Goal: Task Accomplishment & Management: Manage account settings

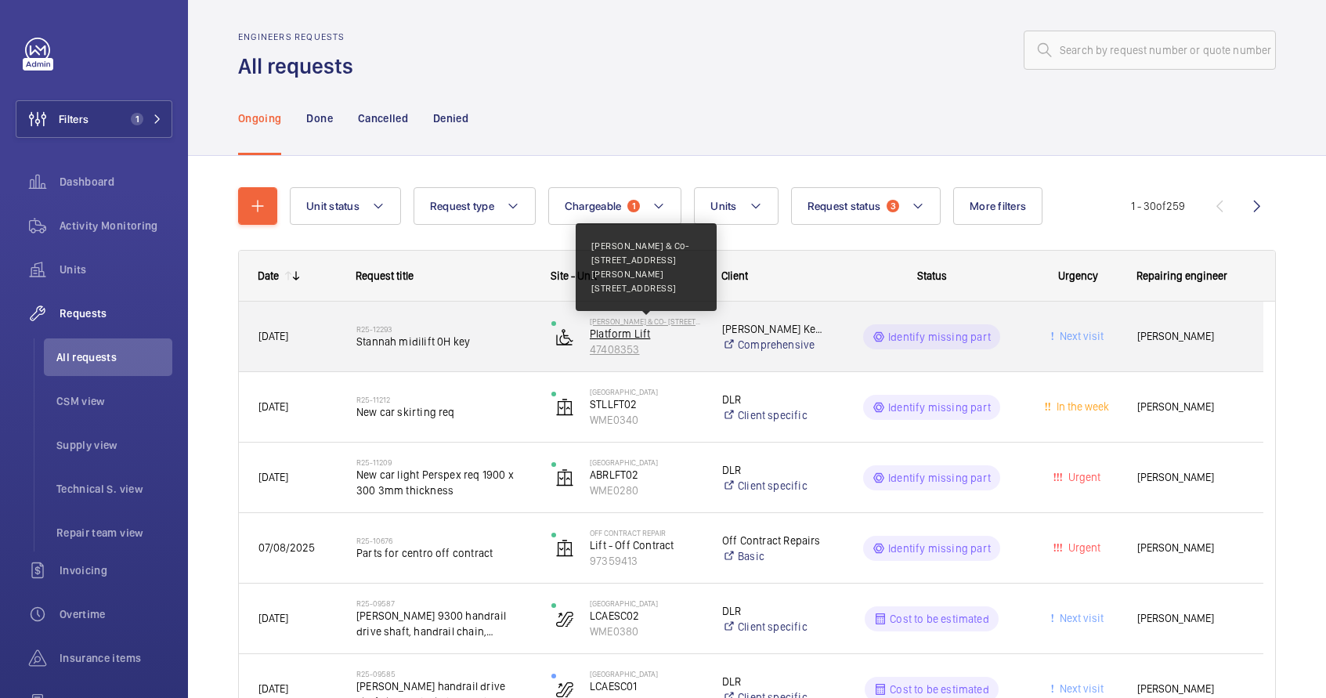
scroll to position [7, 0]
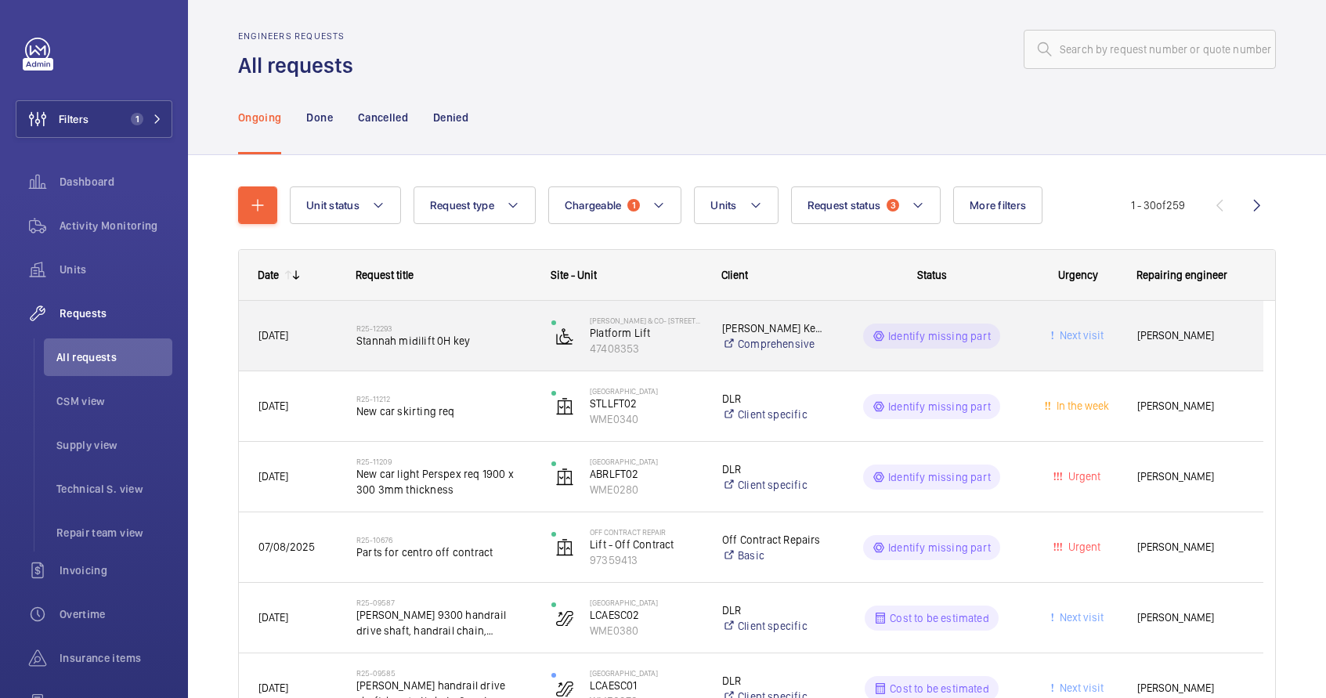
click at [510, 366] on div "R25-12293 Stannah midilift 0H key" at bounding box center [434, 336] width 193 height 71
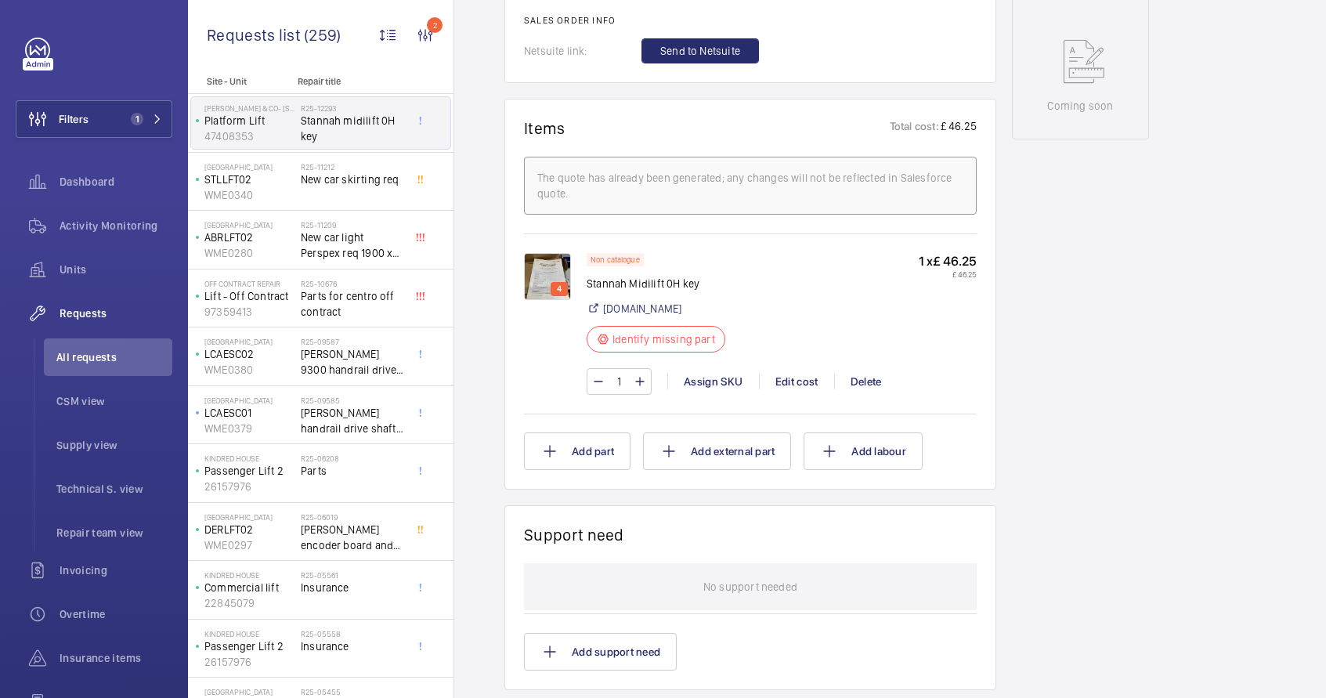
scroll to position [833, 0]
click at [701, 382] on div "Assign SKU" at bounding box center [713, 382] width 92 height 16
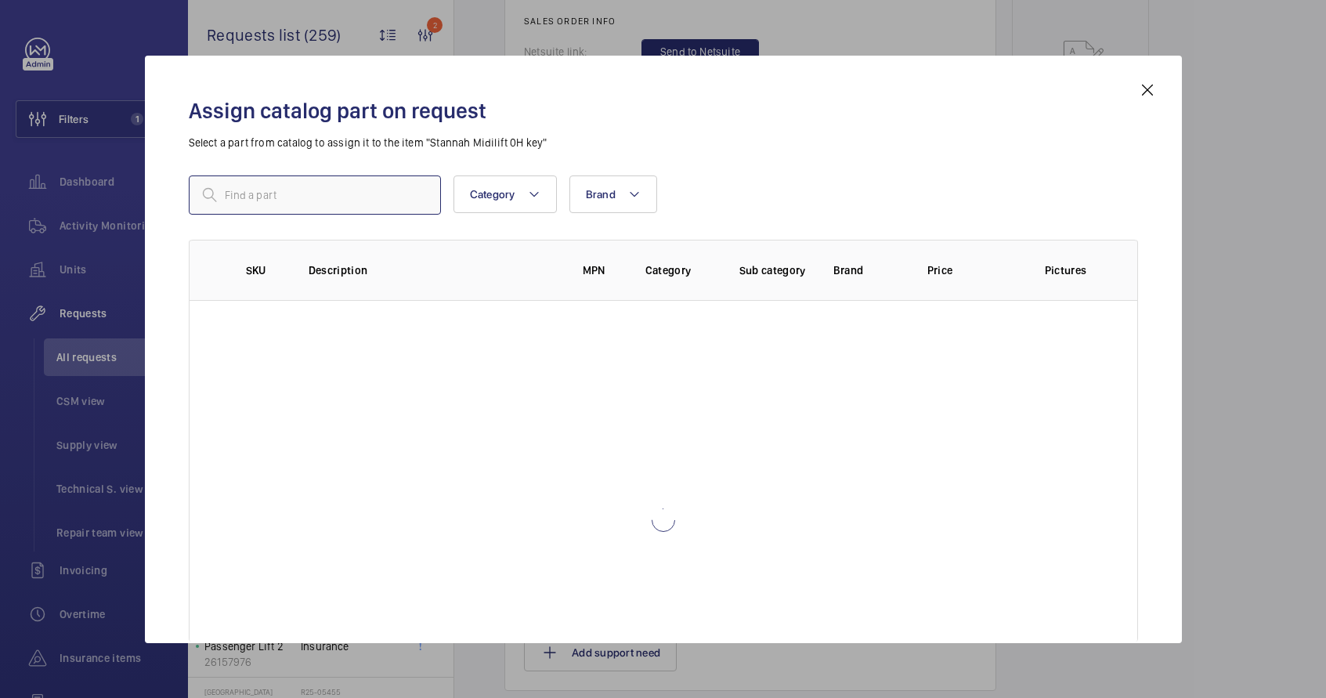
click at [364, 208] on input "text" at bounding box center [315, 194] width 252 height 39
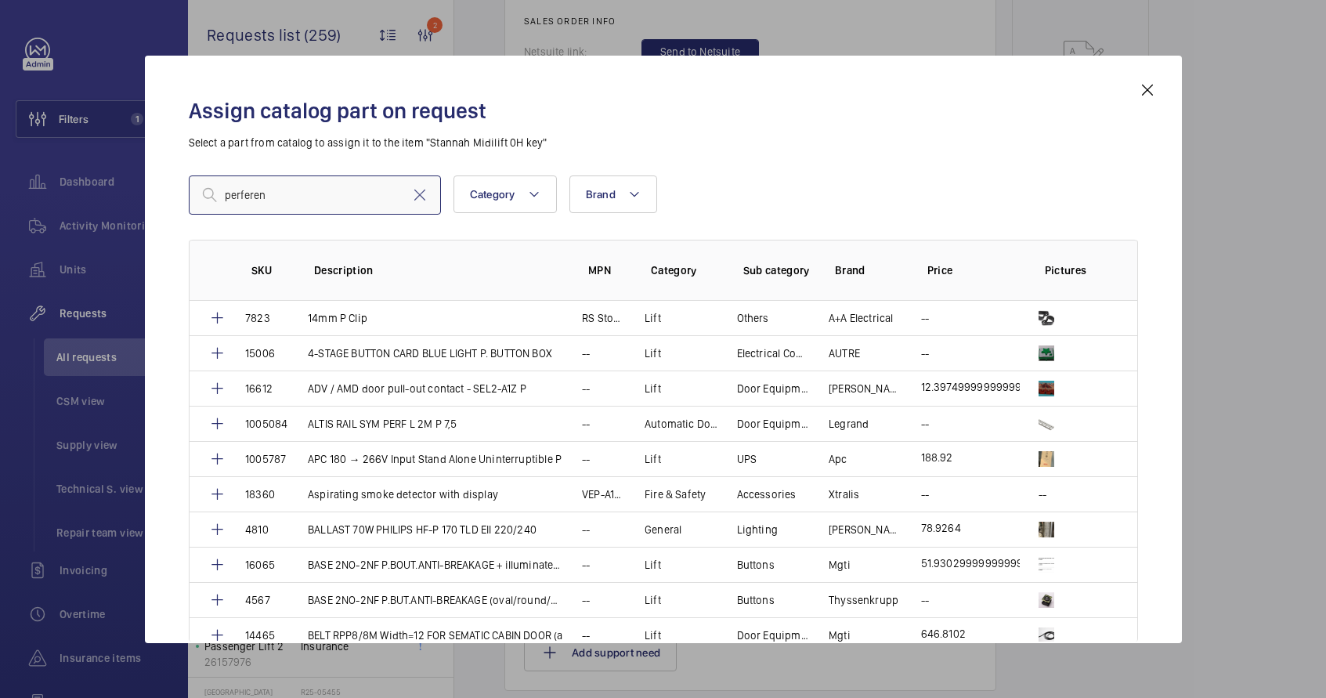
type input "perferen"
click at [416, 196] on mat-icon at bounding box center [419, 195] width 19 height 19
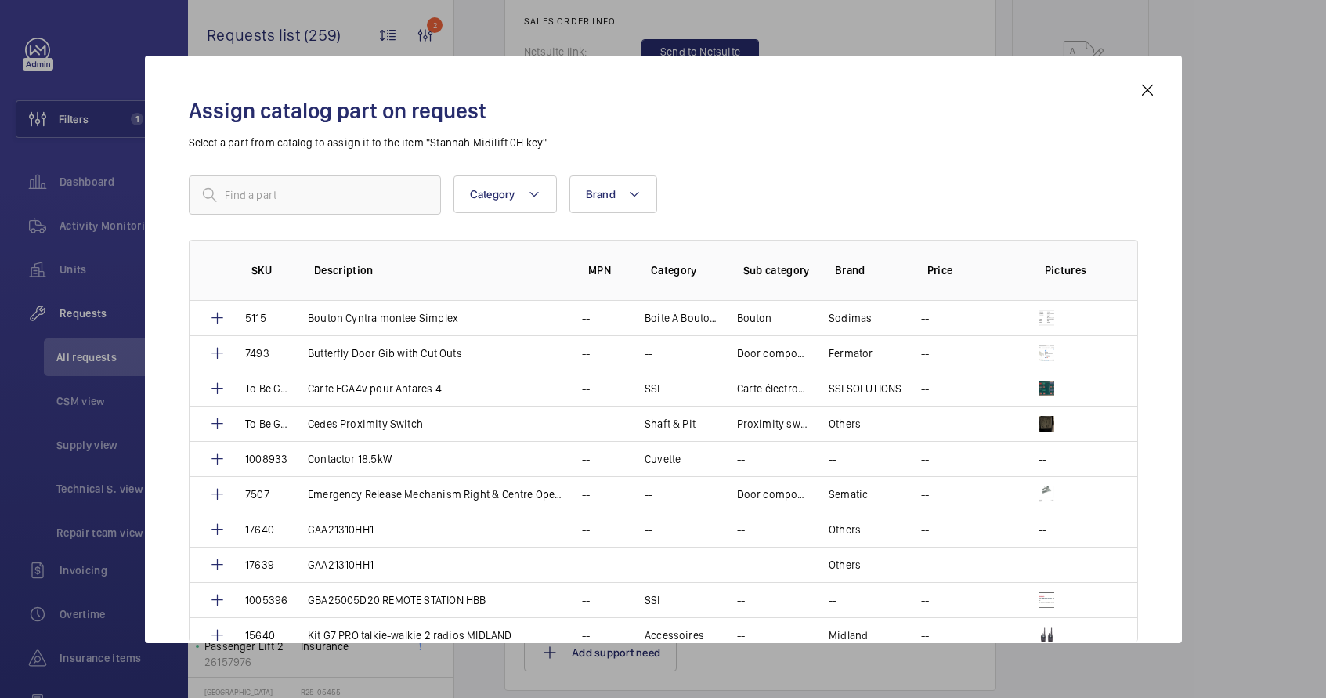
click at [1155, 92] on mat-icon at bounding box center [1147, 90] width 19 height 19
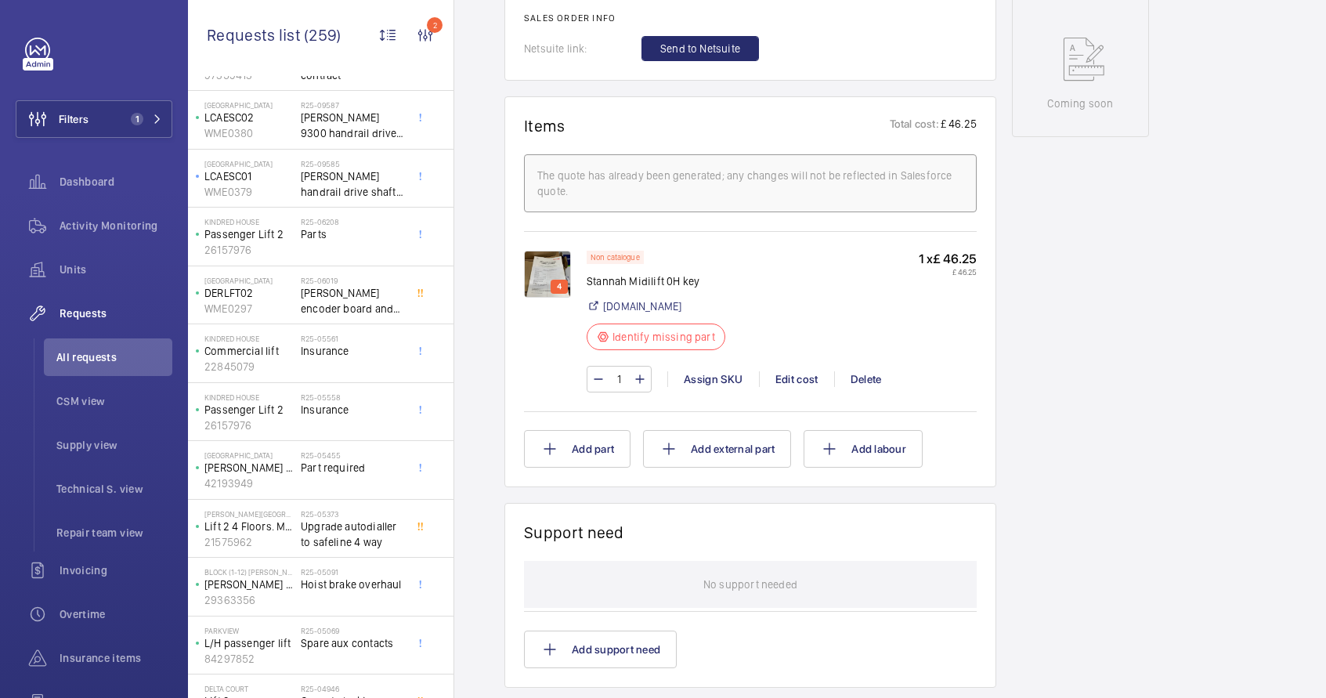
scroll to position [242, 0]
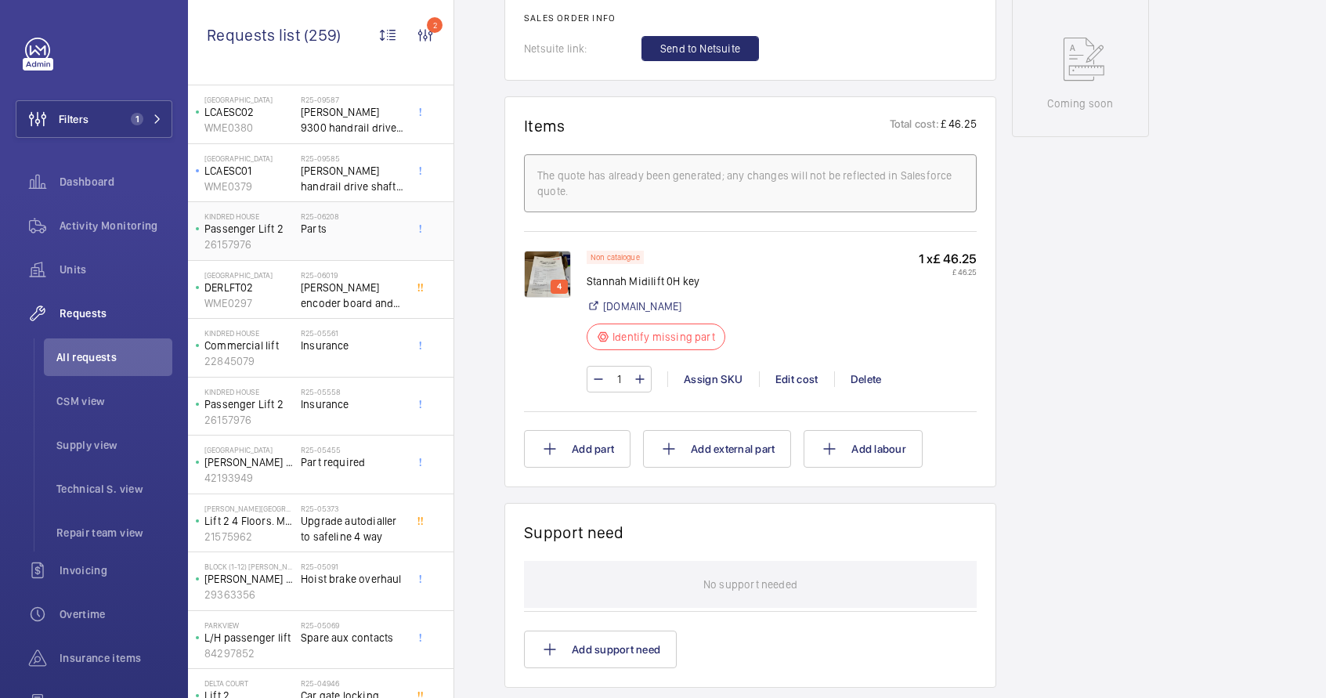
click at [342, 233] on span "Parts" at bounding box center [352, 229] width 103 height 16
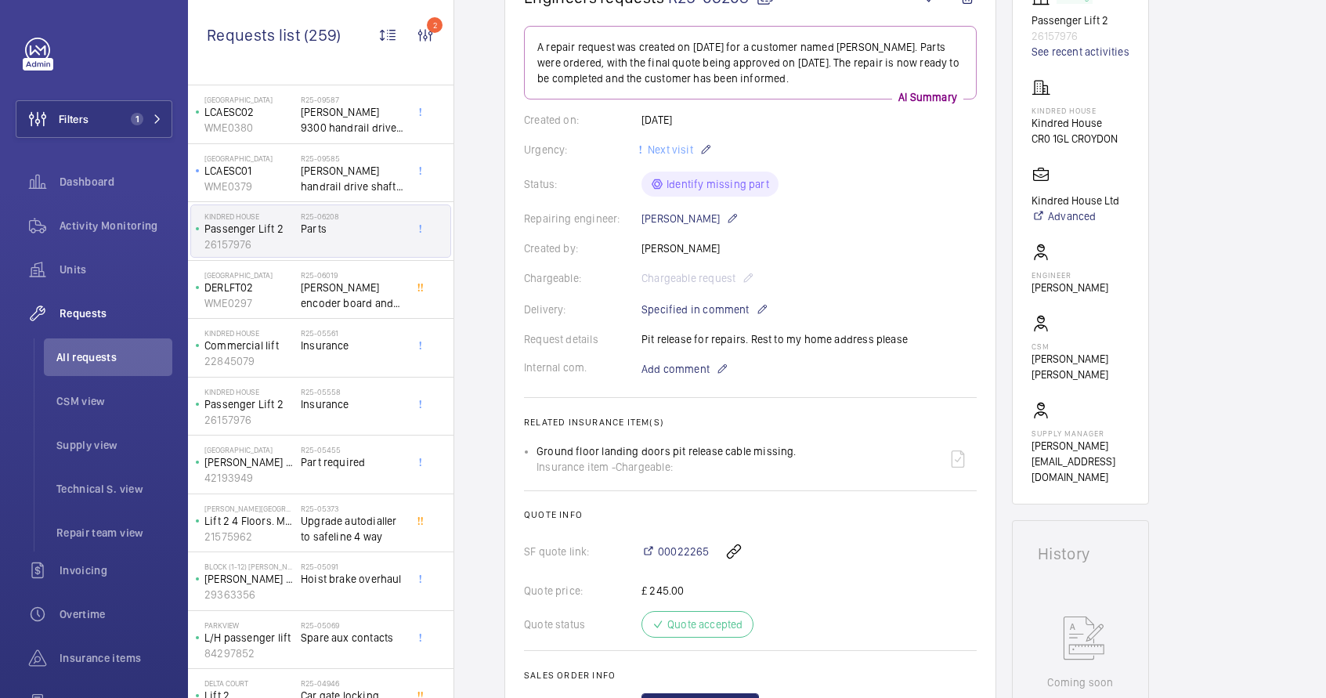
scroll to position [287, 0]
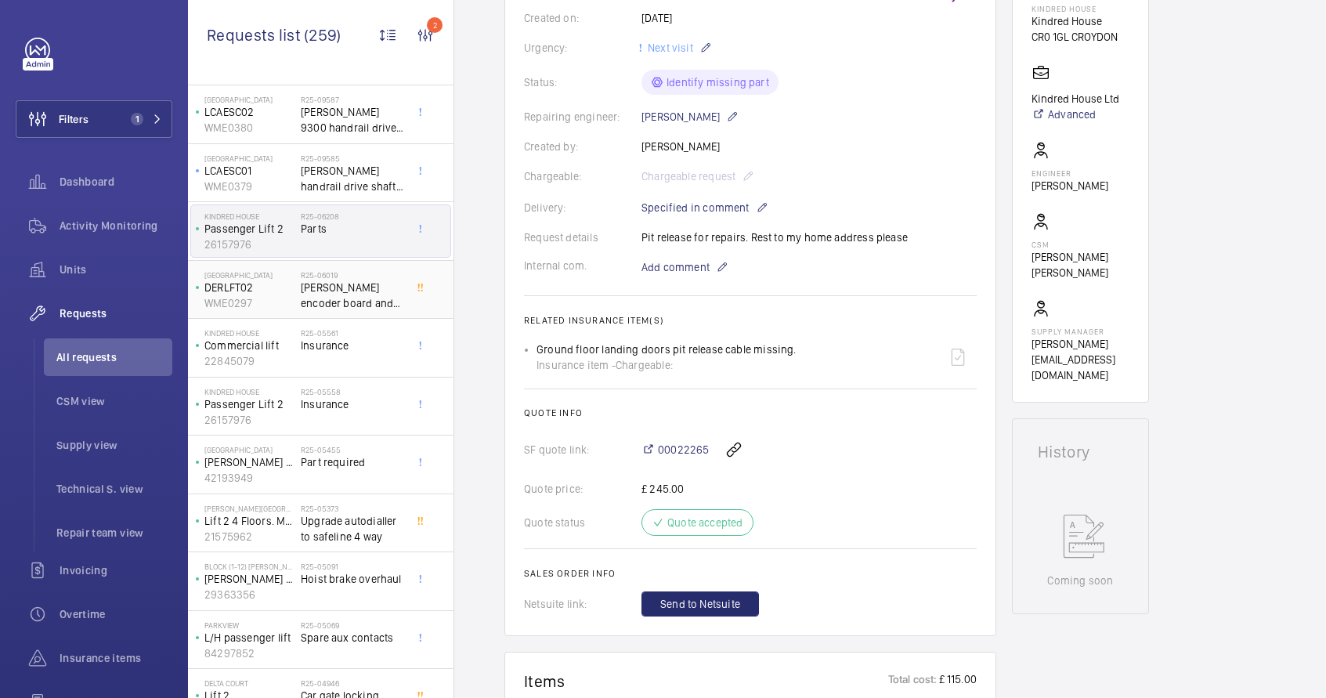
click at [334, 309] on span "Dewhurst encoder board and speech board and software CH024" at bounding box center [352, 295] width 103 height 31
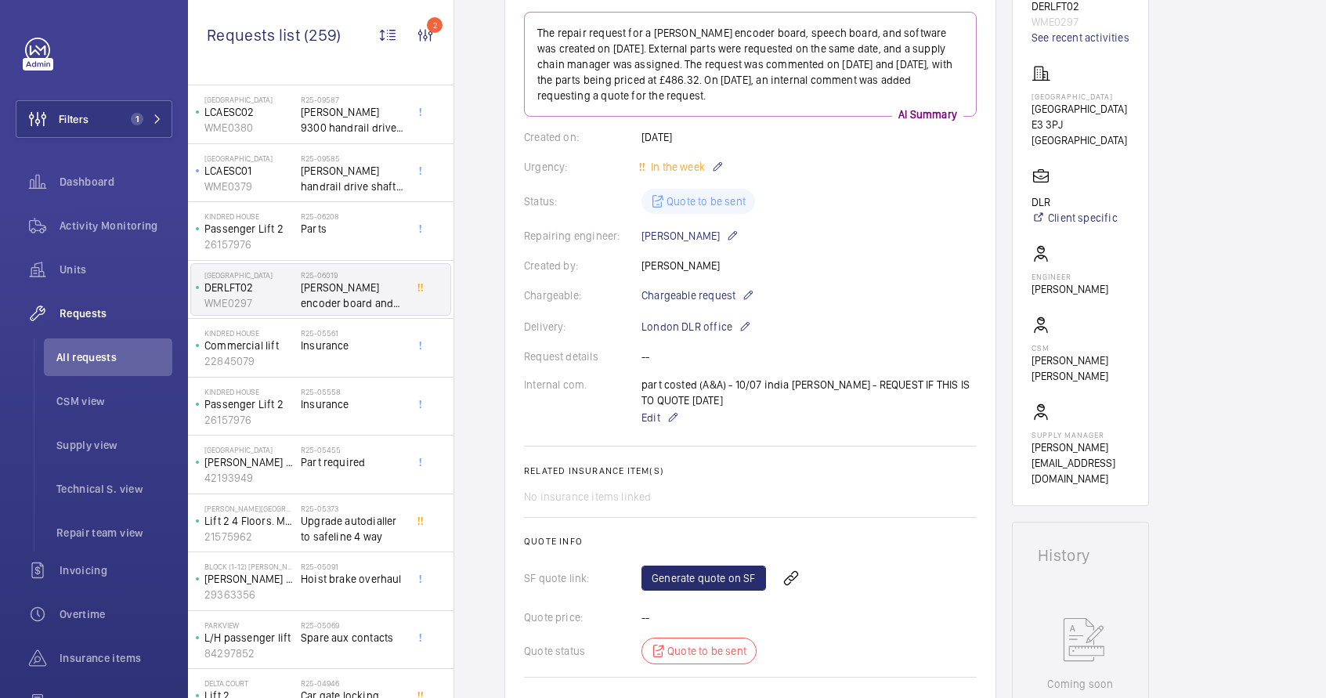
scroll to position [230, 0]
click at [349, 352] on span "Insurance" at bounding box center [352, 346] width 103 height 16
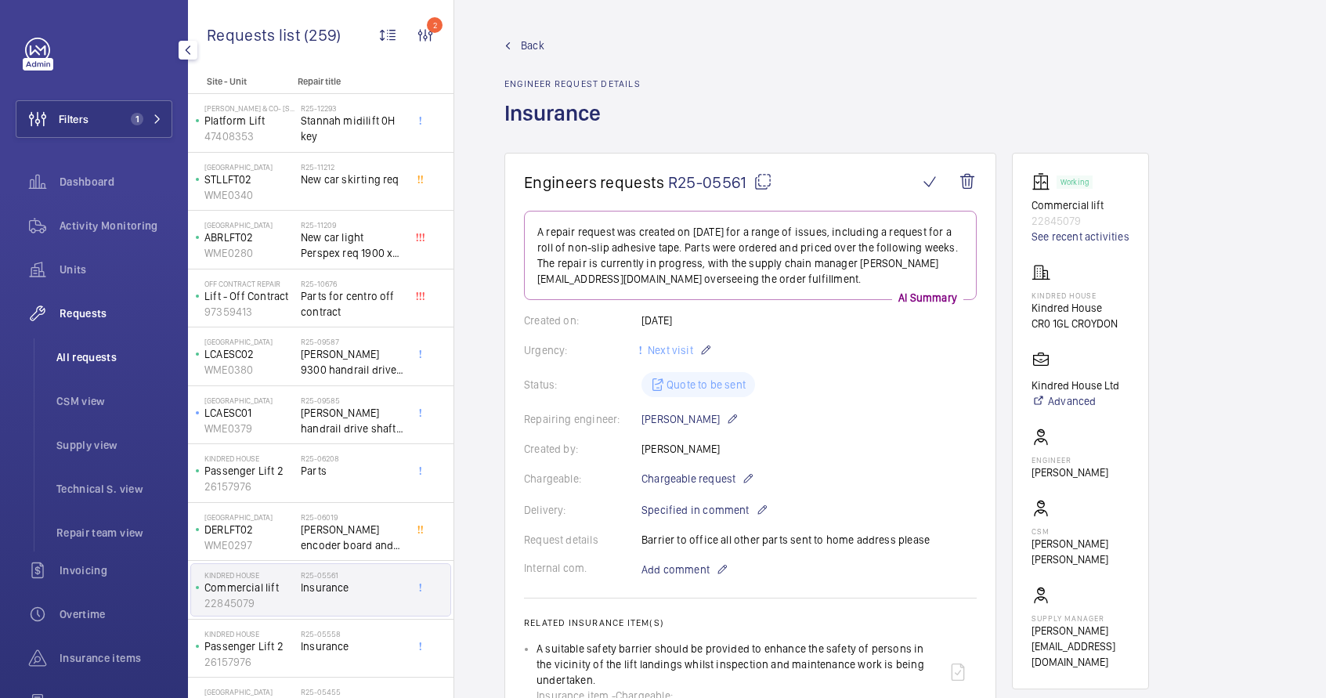
click at [83, 362] on span "All requests" at bounding box center [114, 357] width 116 height 16
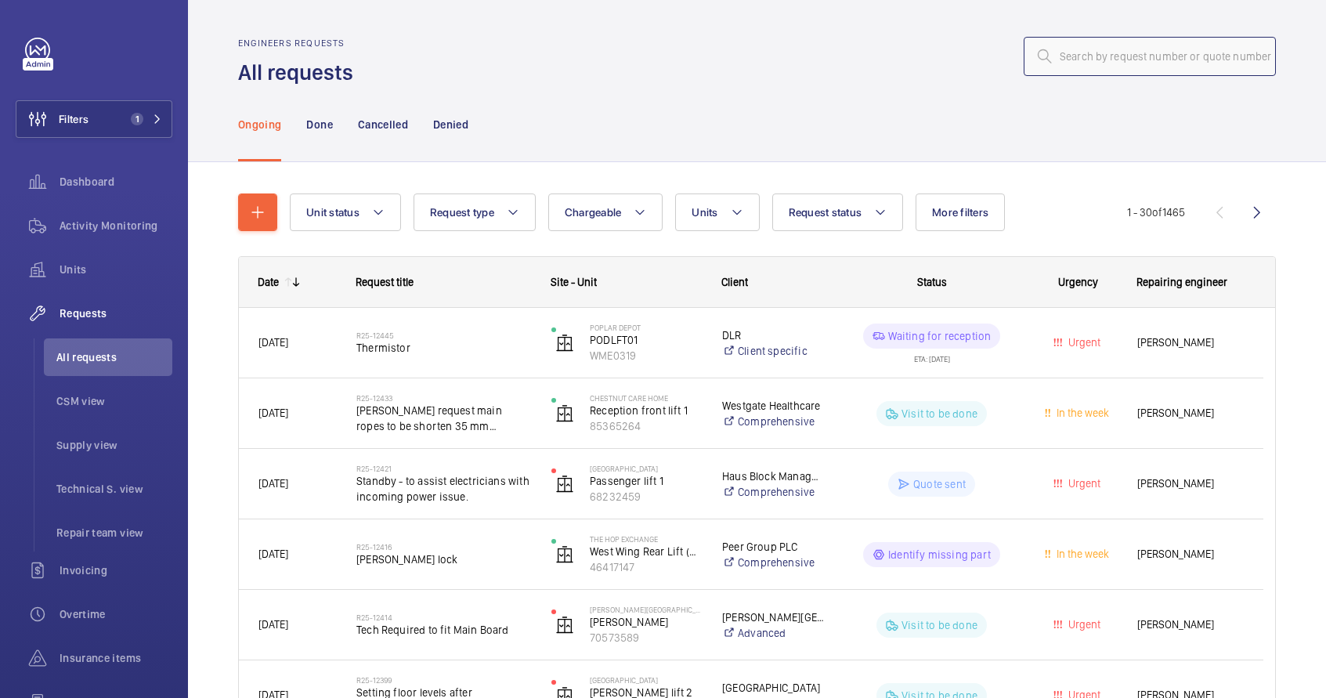
click at [1086, 50] on input "text" at bounding box center [1150, 56] width 252 height 39
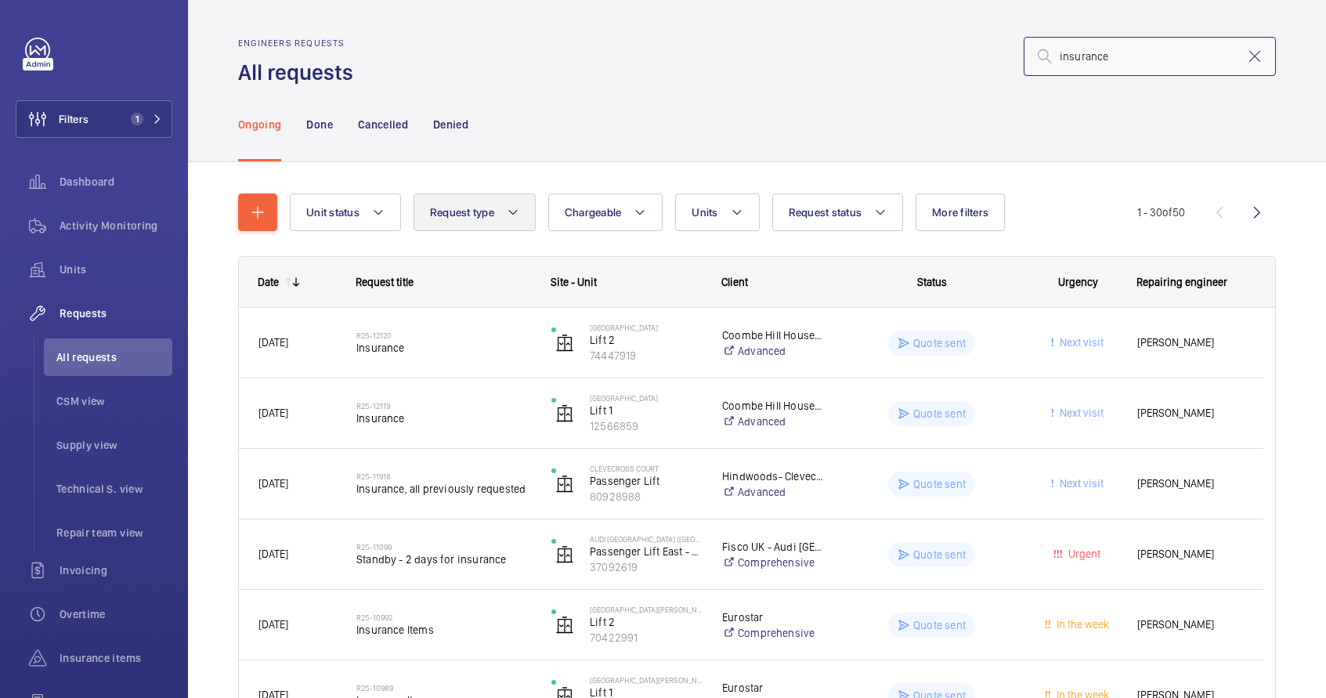
type input "insurance"
click at [474, 220] on button "Request type" at bounding box center [475, 212] width 122 height 38
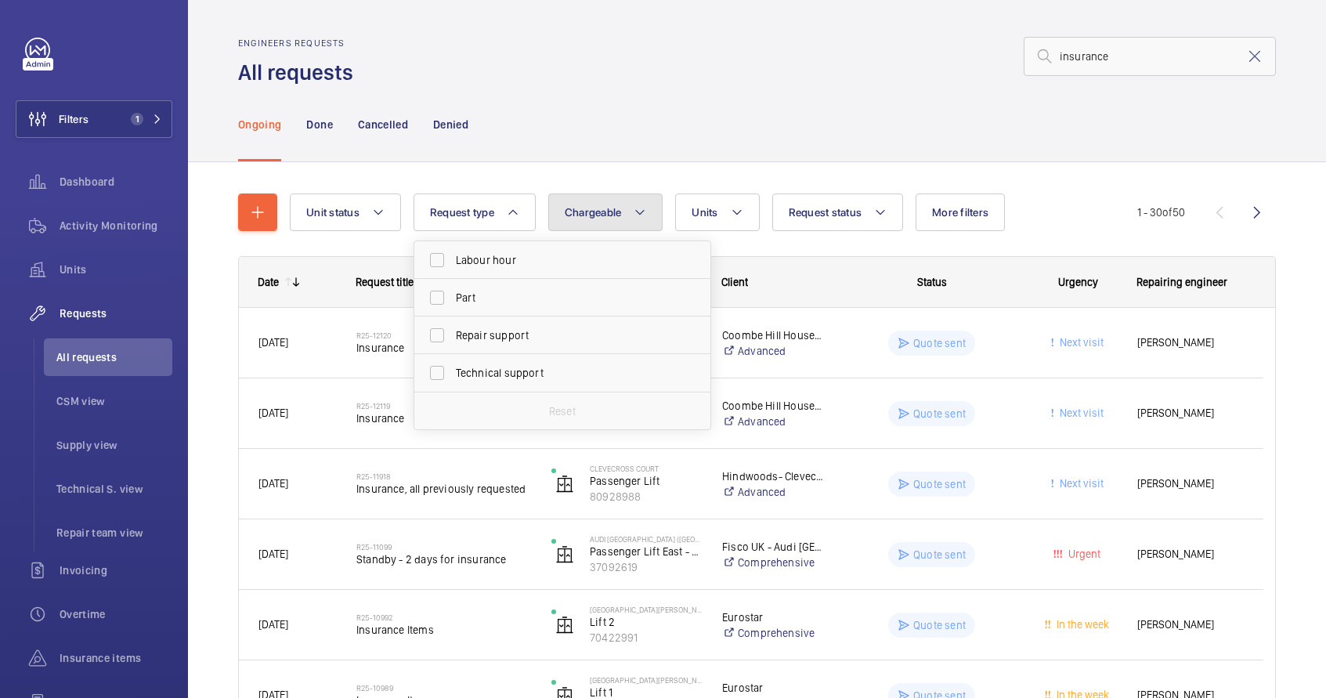
click at [588, 226] on button "Chargeable" at bounding box center [605, 212] width 115 height 38
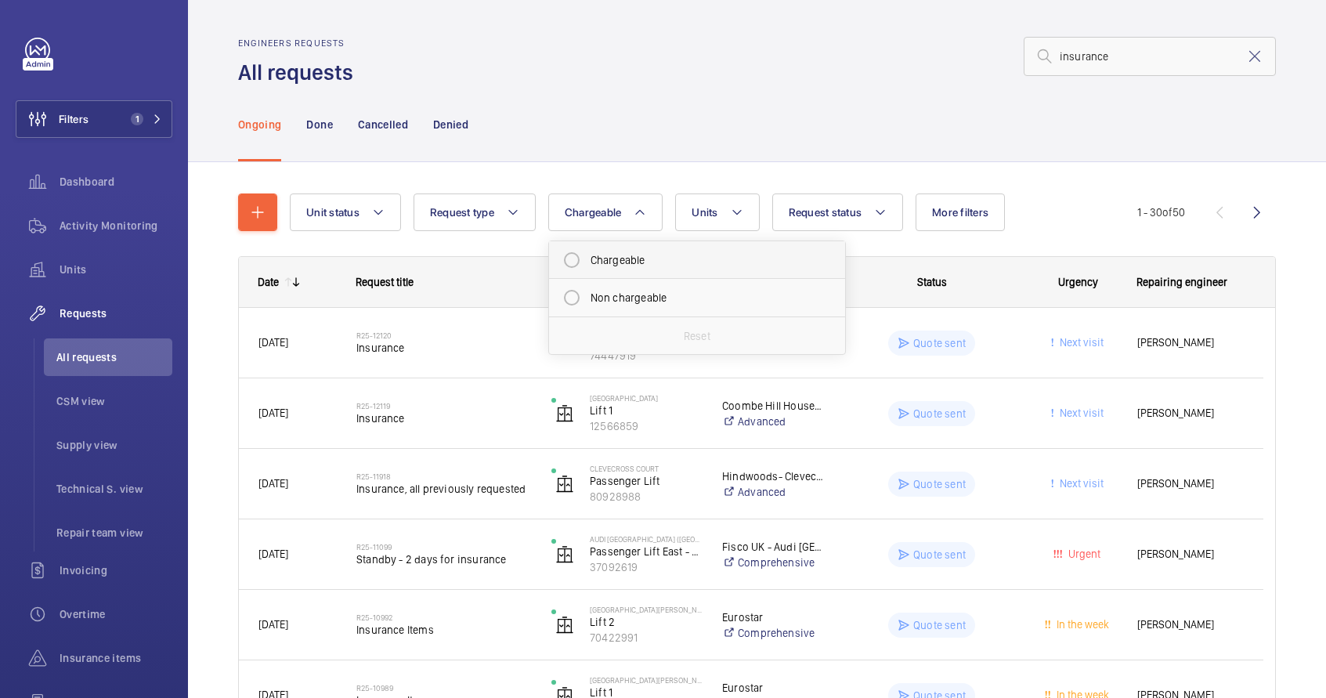
click at [602, 252] on mat-radio-button "Chargeable" at bounding box center [697, 259] width 282 height 31
radio input "true"
click at [855, 222] on button "Request status" at bounding box center [857, 212] width 132 height 38
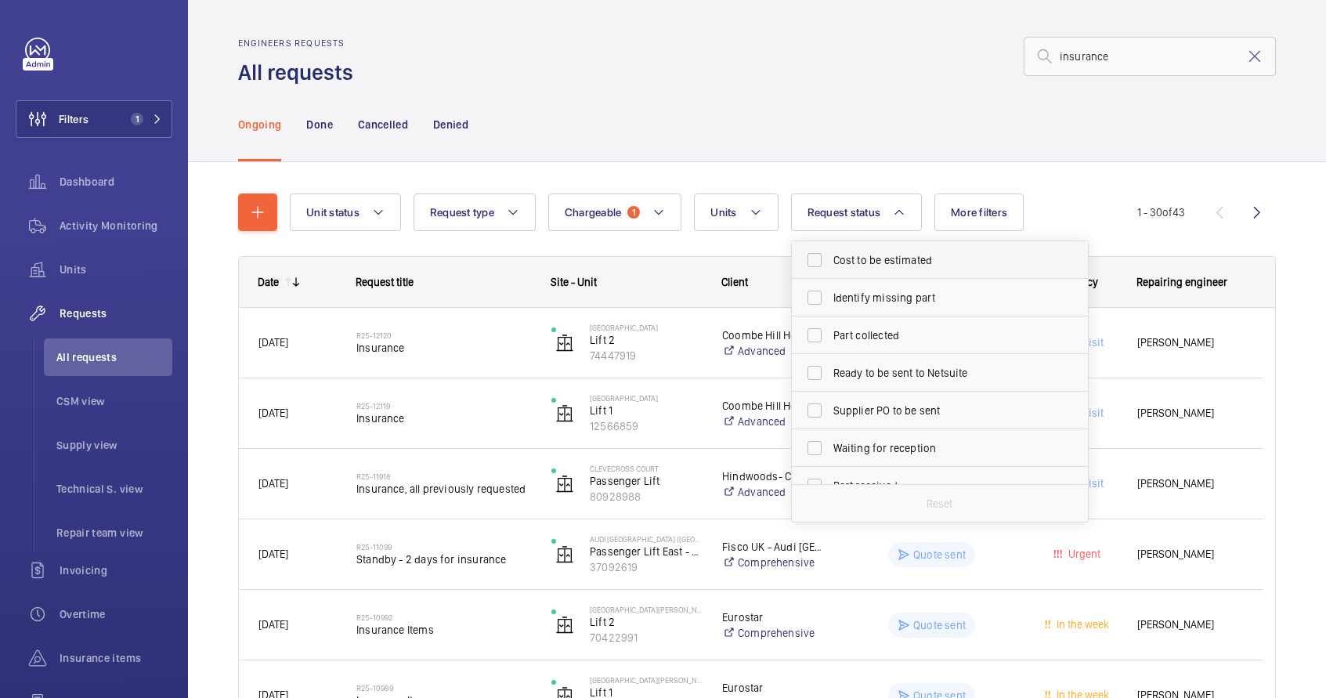
click at [859, 259] on span "Cost to be estimated" at bounding box center [941, 260] width 215 height 16
click at [830, 259] on input "Cost to be estimated" at bounding box center [814, 259] width 31 height 31
checkbox input "true"
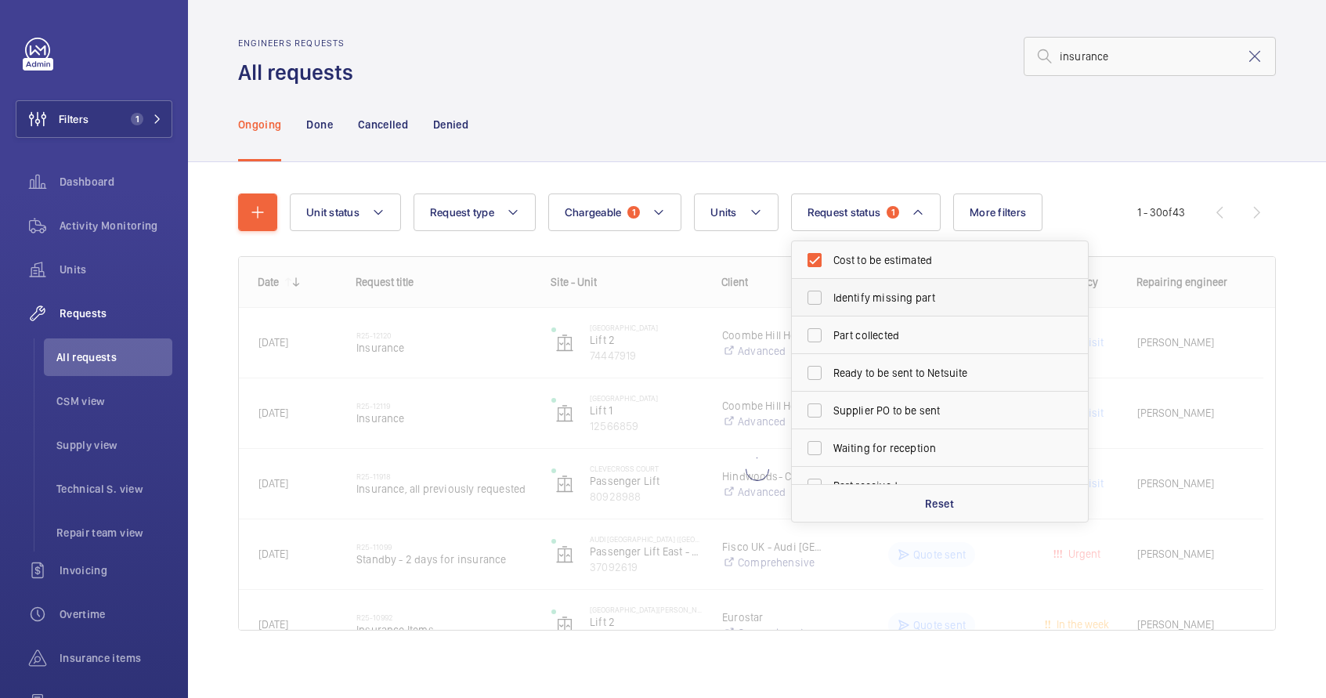
click at [859, 279] on label "Identify missing part" at bounding box center [928, 298] width 273 height 38
click at [830, 282] on input "Identify missing part" at bounding box center [814, 297] width 31 height 31
checkbox input "true"
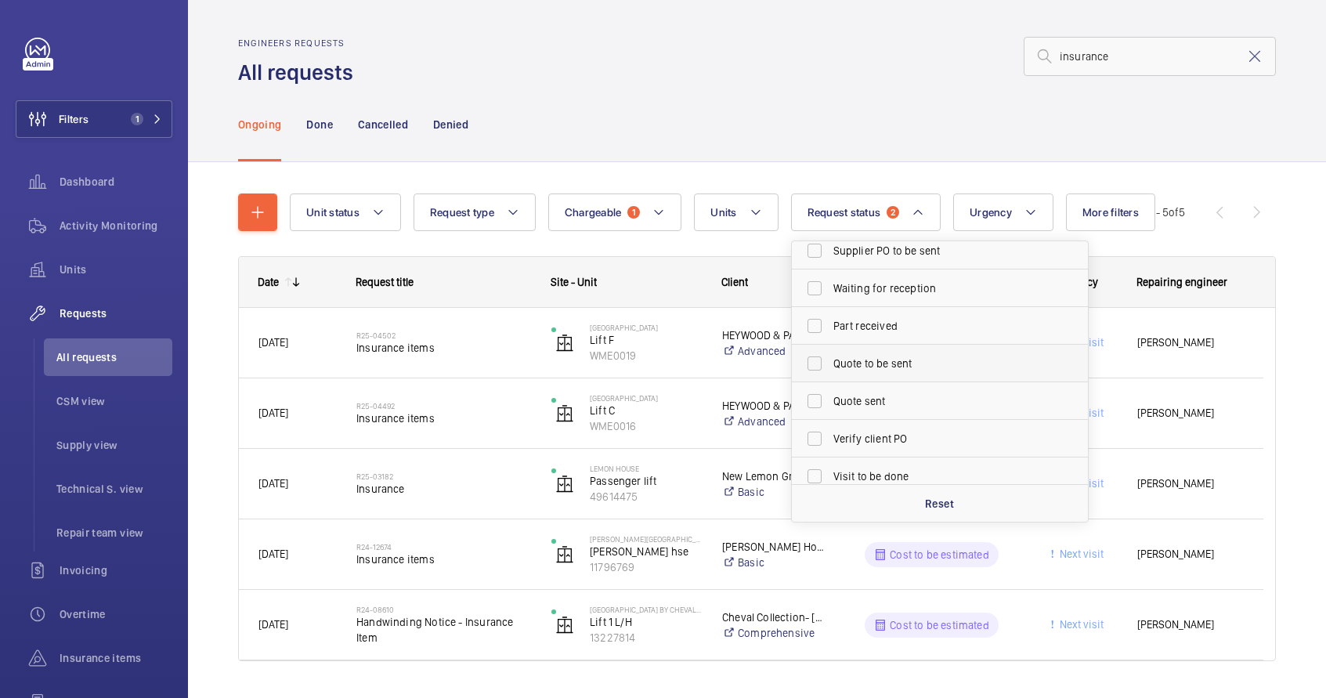
scroll to position [197, 0]
click at [855, 332] on span "Quote to be sent" at bounding box center [941, 327] width 215 height 16
click at [830, 332] on input "Quote to be sent" at bounding box center [814, 326] width 31 height 31
checkbox input "true"
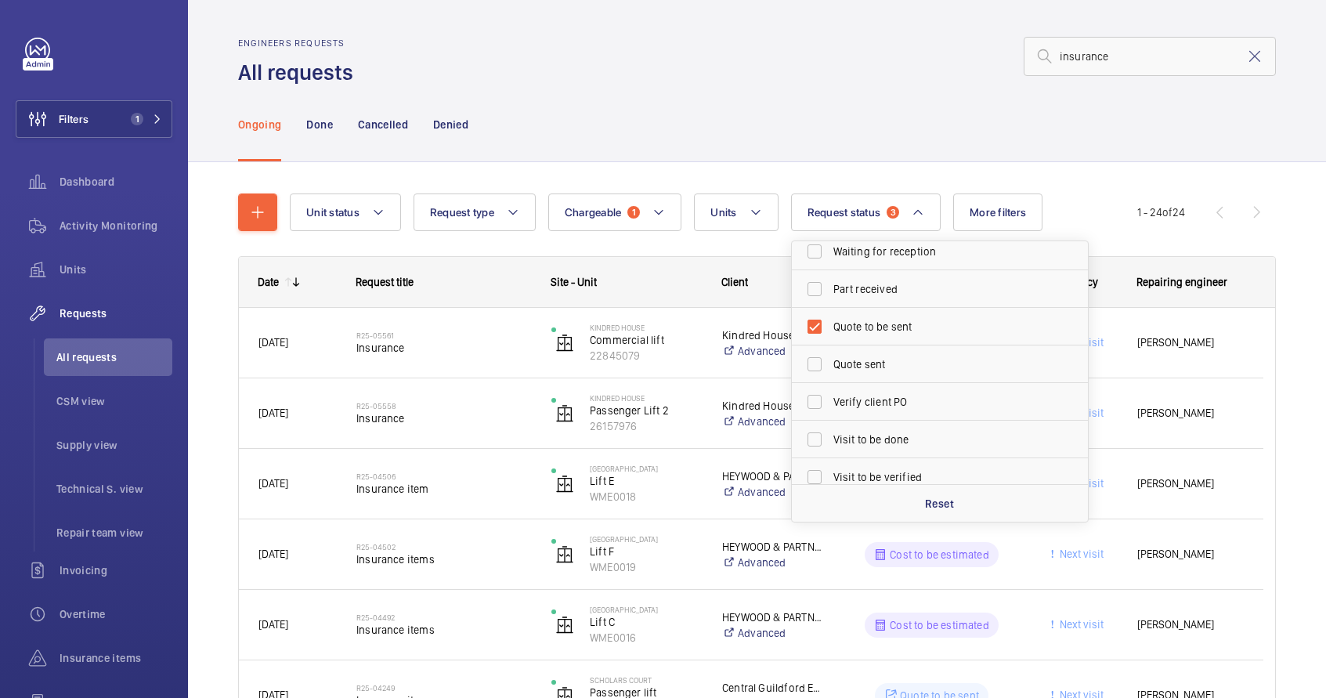
click at [841, 108] on div "Ongoing Done Cancelled Denied" at bounding box center [757, 124] width 1038 height 74
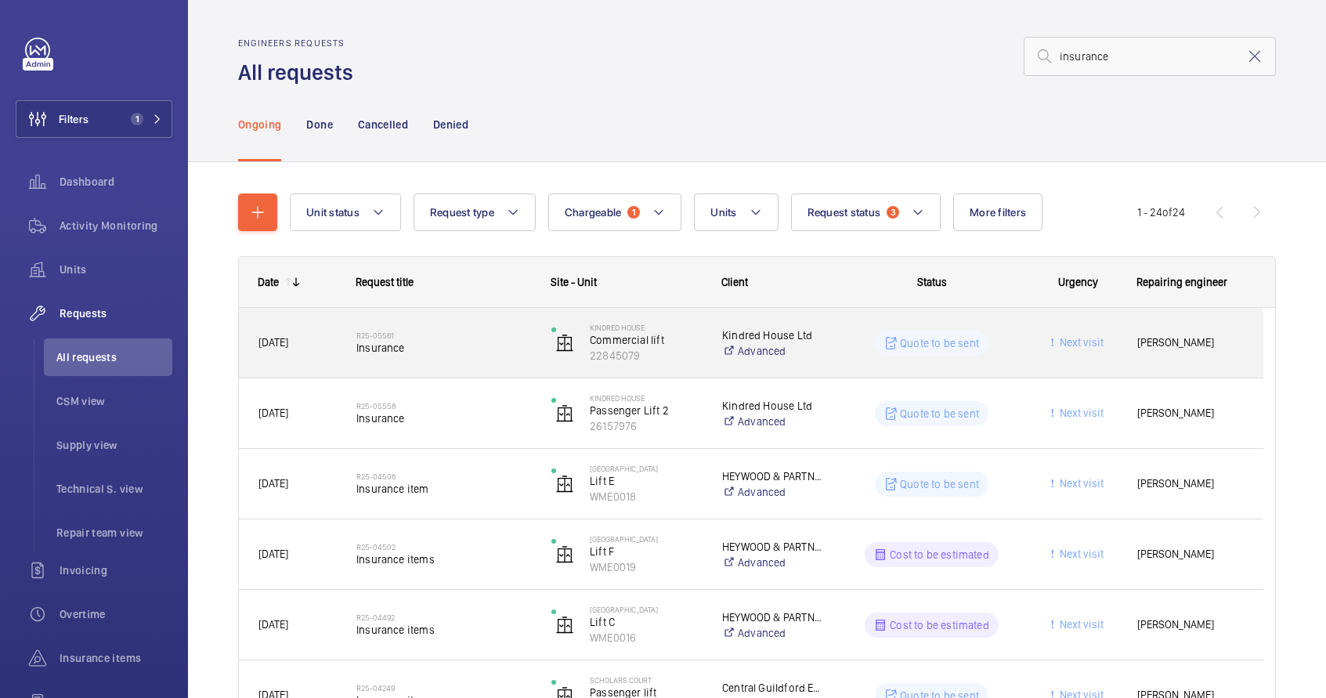
click at [468, 349] on span "Insurance" at bounding box center [443, 348] width 175 height 16
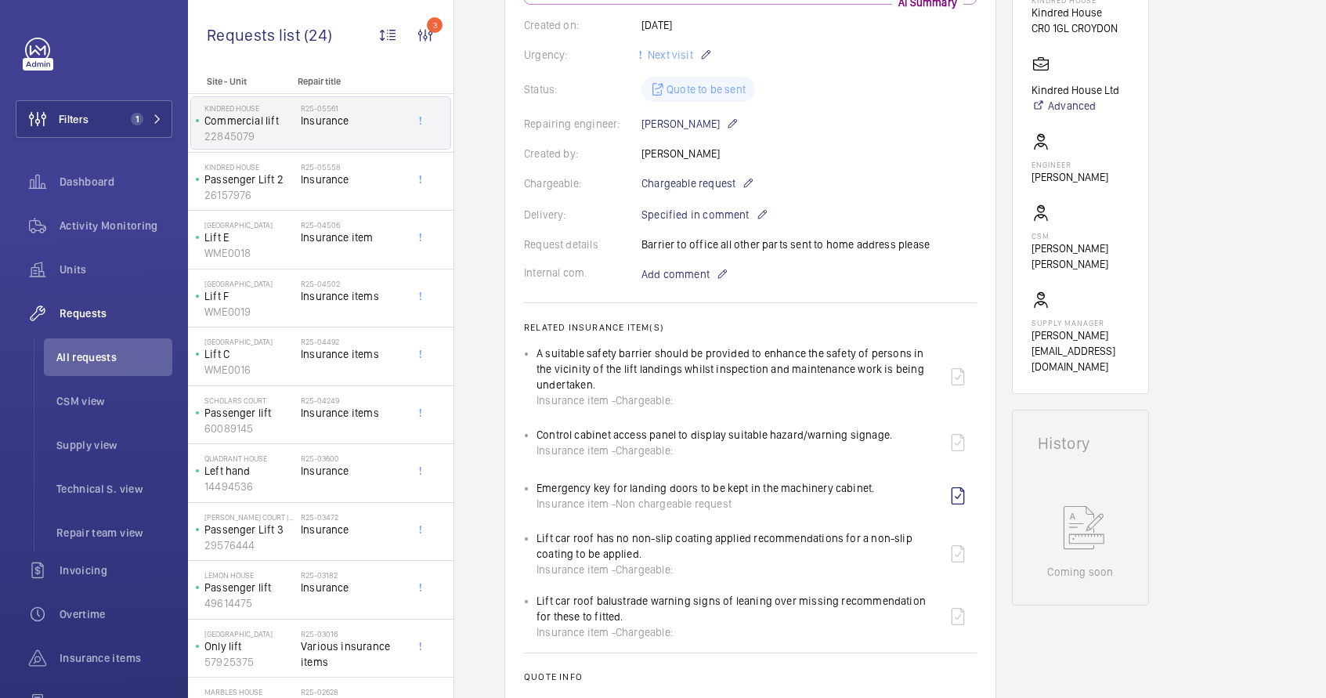
scroll to position [322, 0]
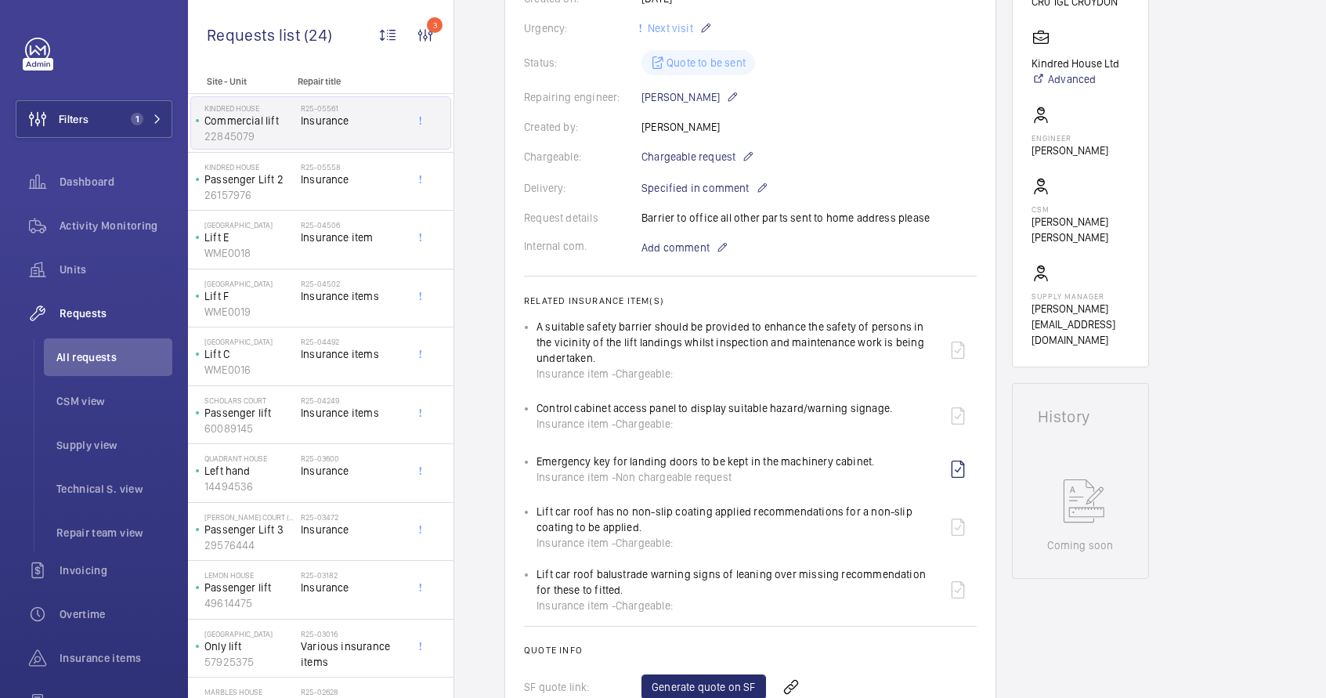
click at [537, 327] on li "A suitable safety barrier should be provided to enhance the safety of persons i…" at bounding box center [757, 350] width 440 height 63
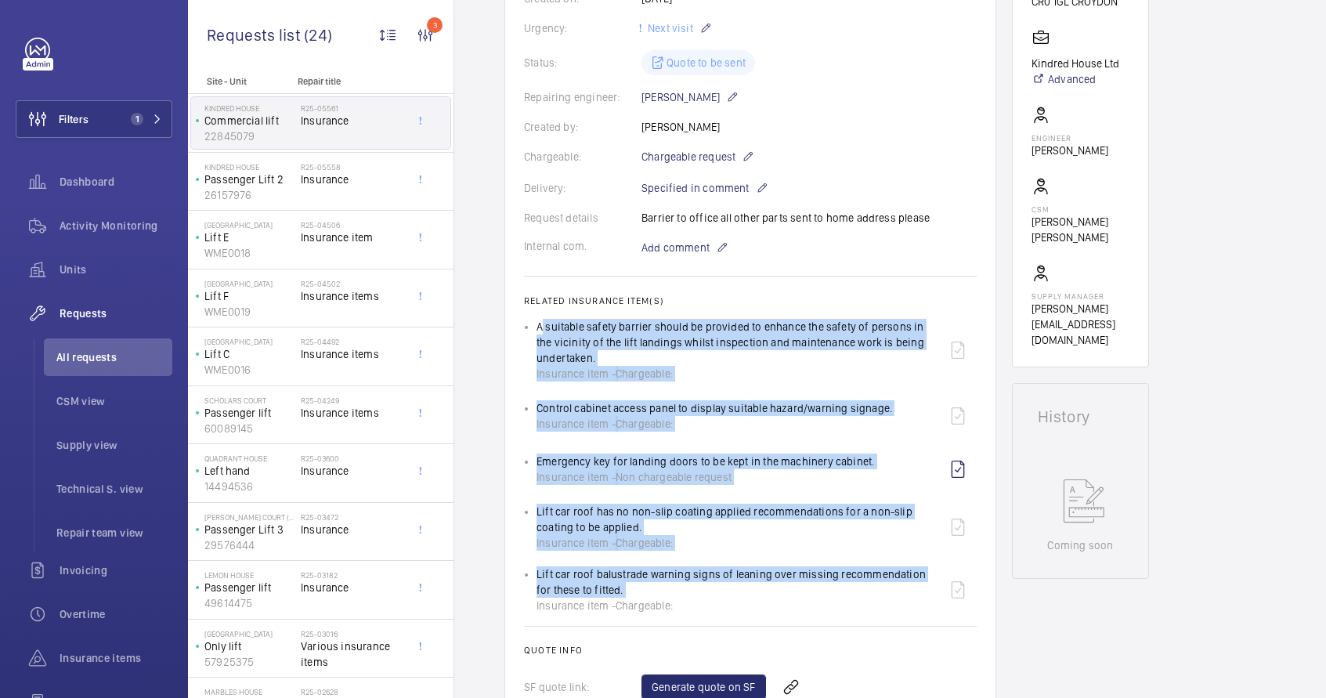
drag, startPoint x: 531, startPoint y: 327, endPoint x: 607, endPoint y: 597, distance: 280.0
click at [607, 597] on ul "A suitable safety barrier should be provided to enhance the safety of persons i…" at bounding box center [750, 466] width 453 height 295
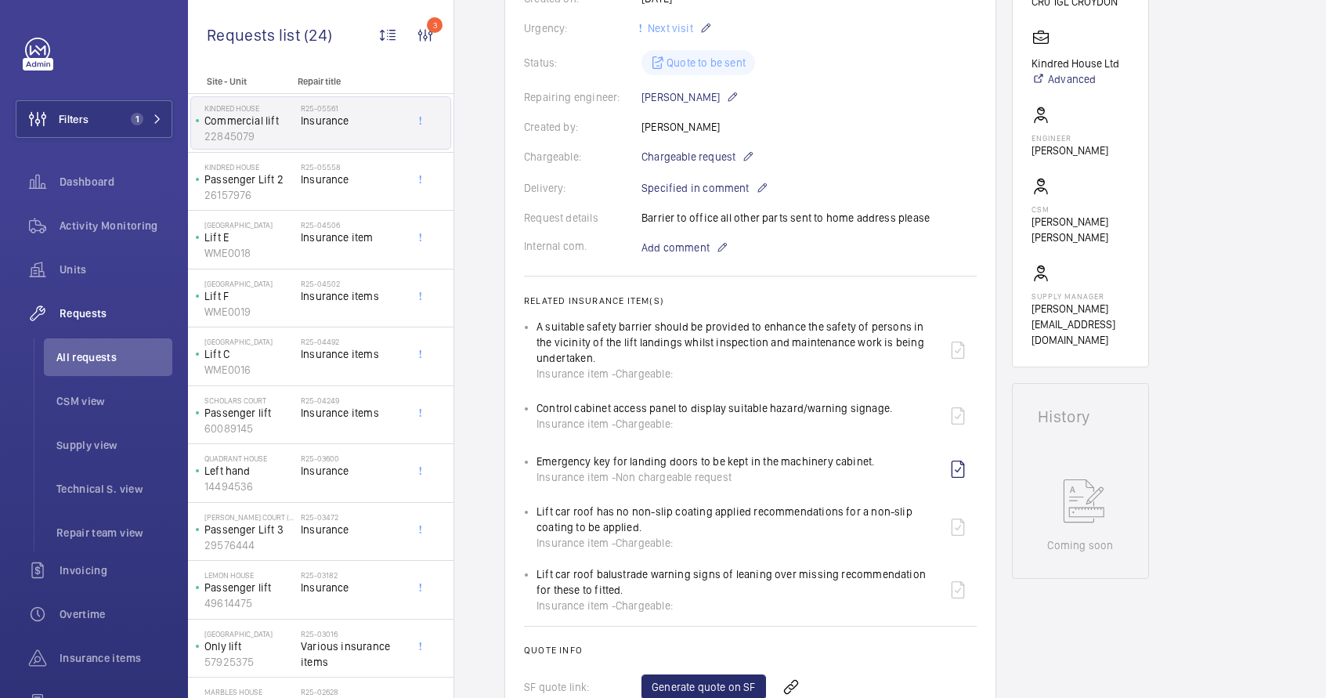
click at [548, 267] on wm-front-card-body "A repair request was created on 2025-04-16 for a range of issues, including a r…" at bounding box center [750, 371] width 453 height 965
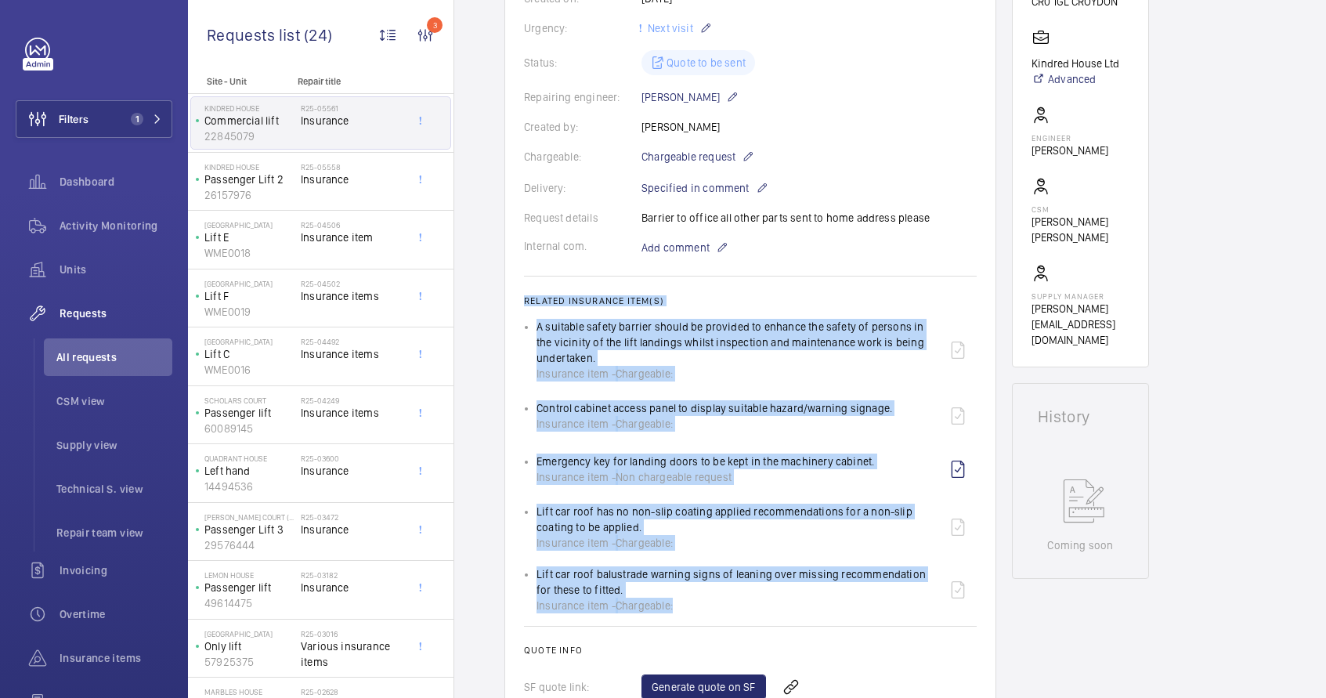
drag, startPoint x: 523, startPoint y: 298, endPoint x: 706, endPoint y: 607, distance: 359.0
click at [706, 607] on wm-front-card "Engineers requests R25-05561 A repair request was created on 2025-04-16 for a r…" at bounding box center [750, 352] width 492 height 1043
copy wm-front-card-body "Related insurance item(s) A suitable safety barrier should be provided to enhan…"
click at [678, 689] on link "Generate quote on SF" at bounding box center [704, 686] width 125 height 25
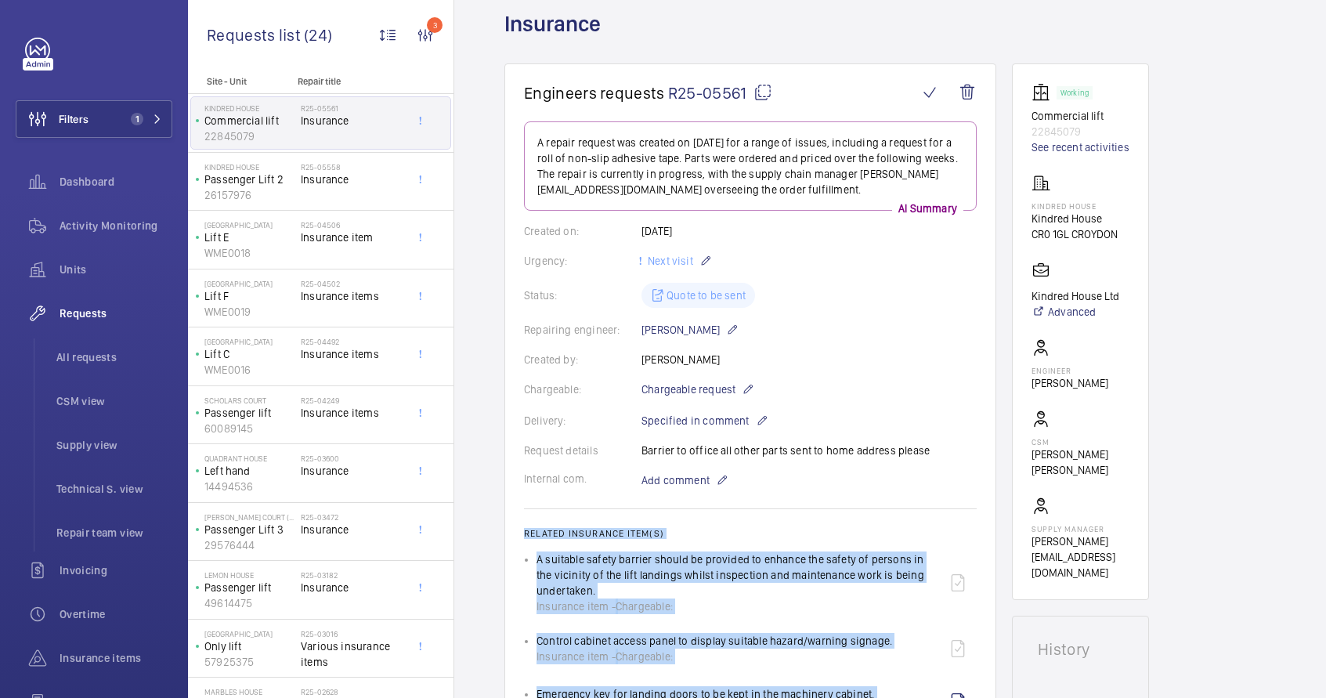
scroll to position [0, 0]
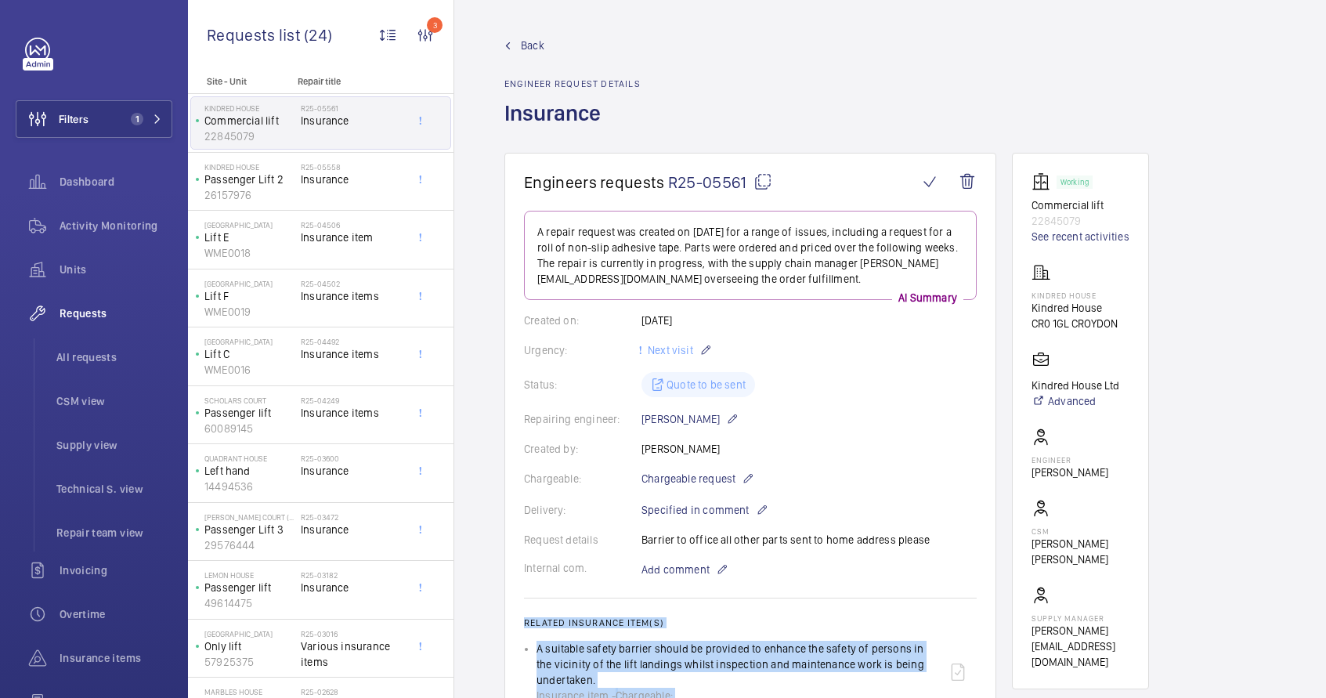
click at [766, 181] on mat-icon at bounding box center [763, 181] width 19 height 19
copy wm-front-card-body "Related insurance item(s) A suitable safety barrier should be provided to enhan…"
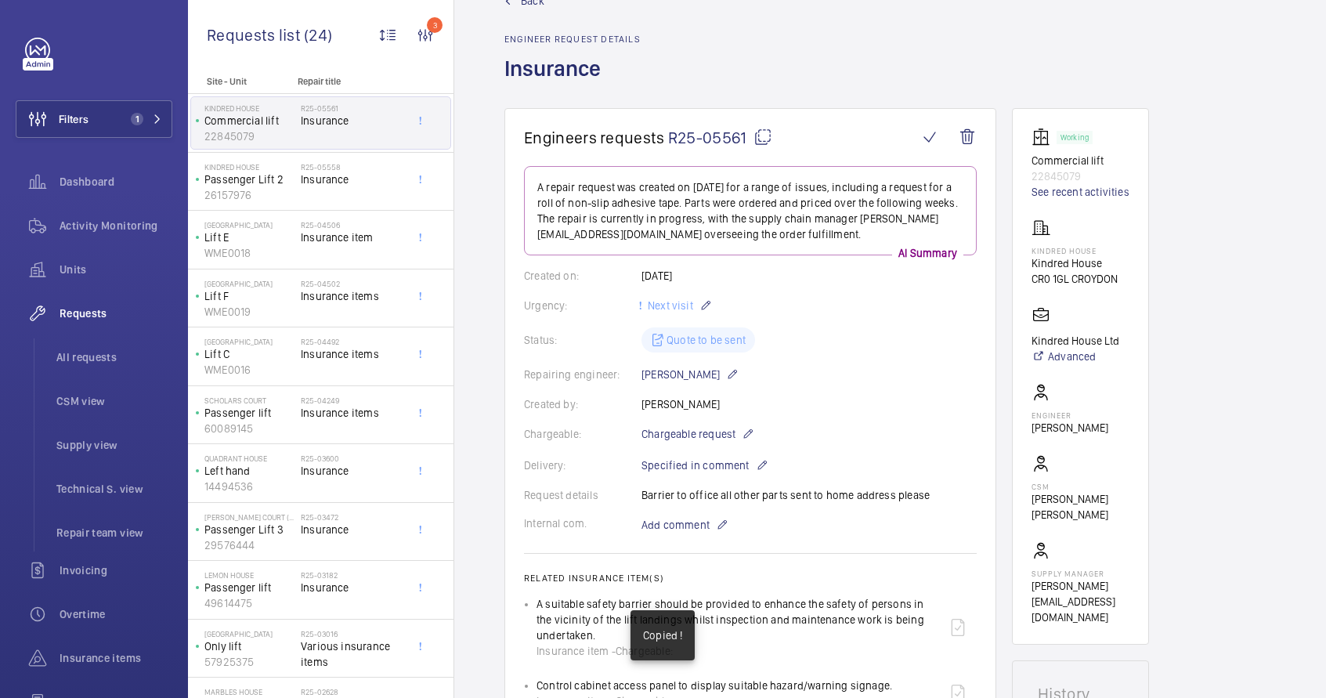
scroll to position [56, 0]
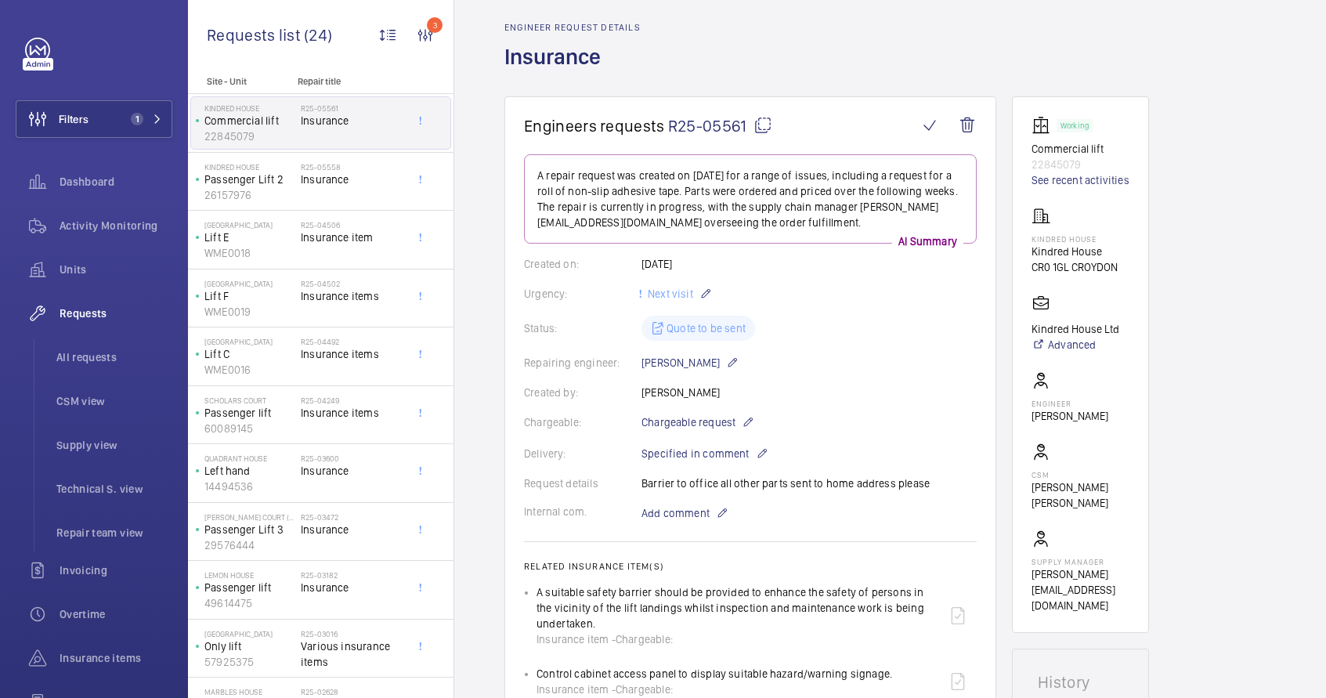
click at [768, 125] on mat-icon at bounding box center [763, 125] width 19 height 19
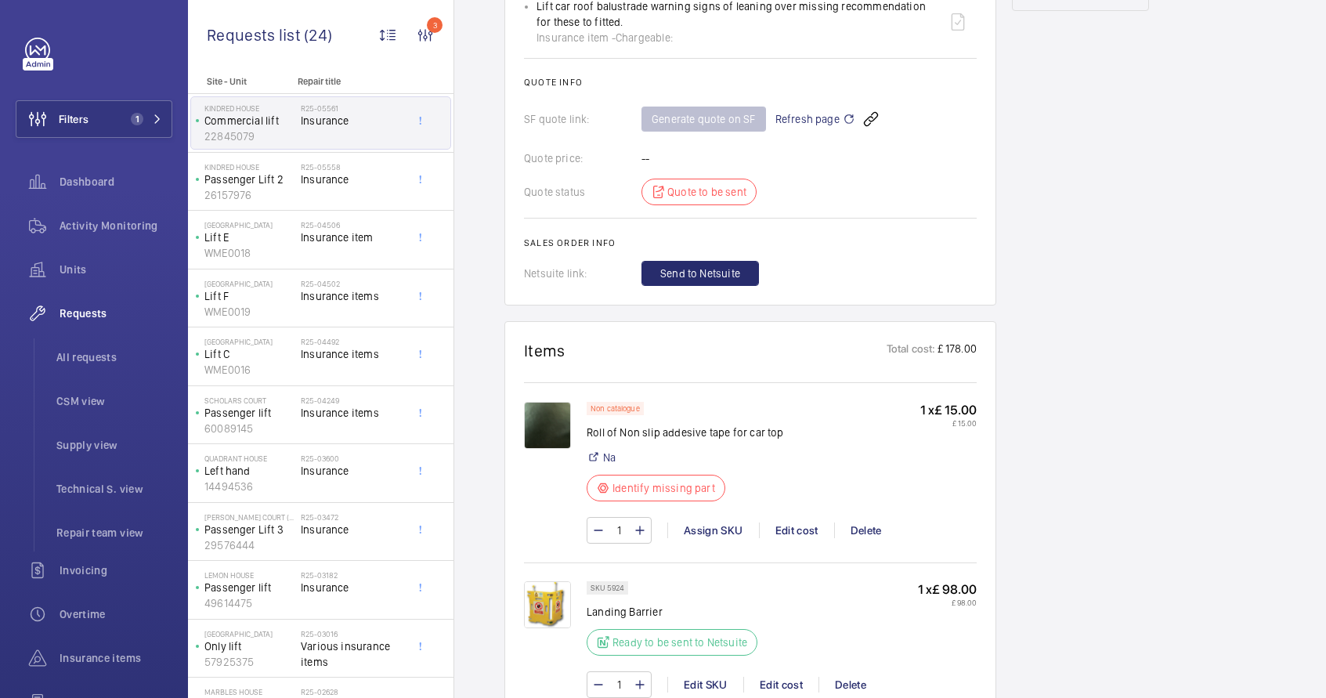
scroll to position [891, 0]
click at [548, 427] on img at bounding box center [547, 423] width 47 height 47
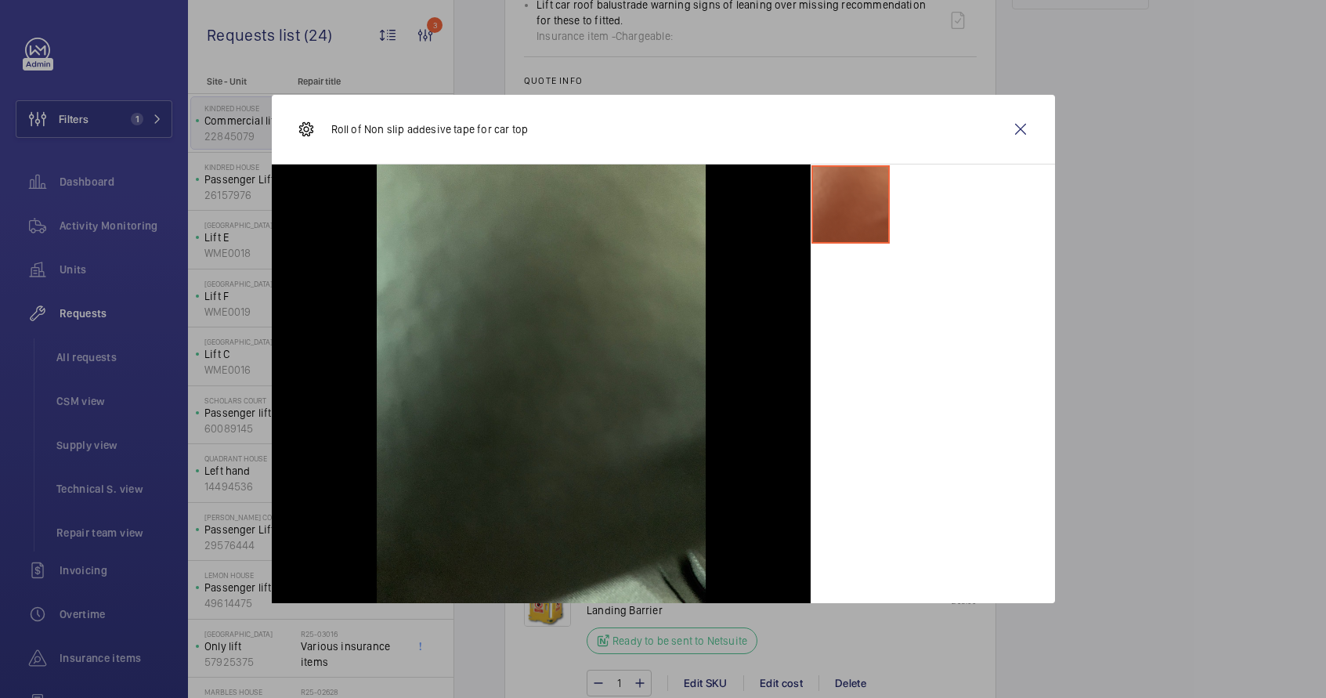
click at [828, 233] on li at bounding box center [851, 204] width 78 height 78
click at [1014, 135] on wm-front-icon-button at bounding box center [1021, 129] width 38 height 38
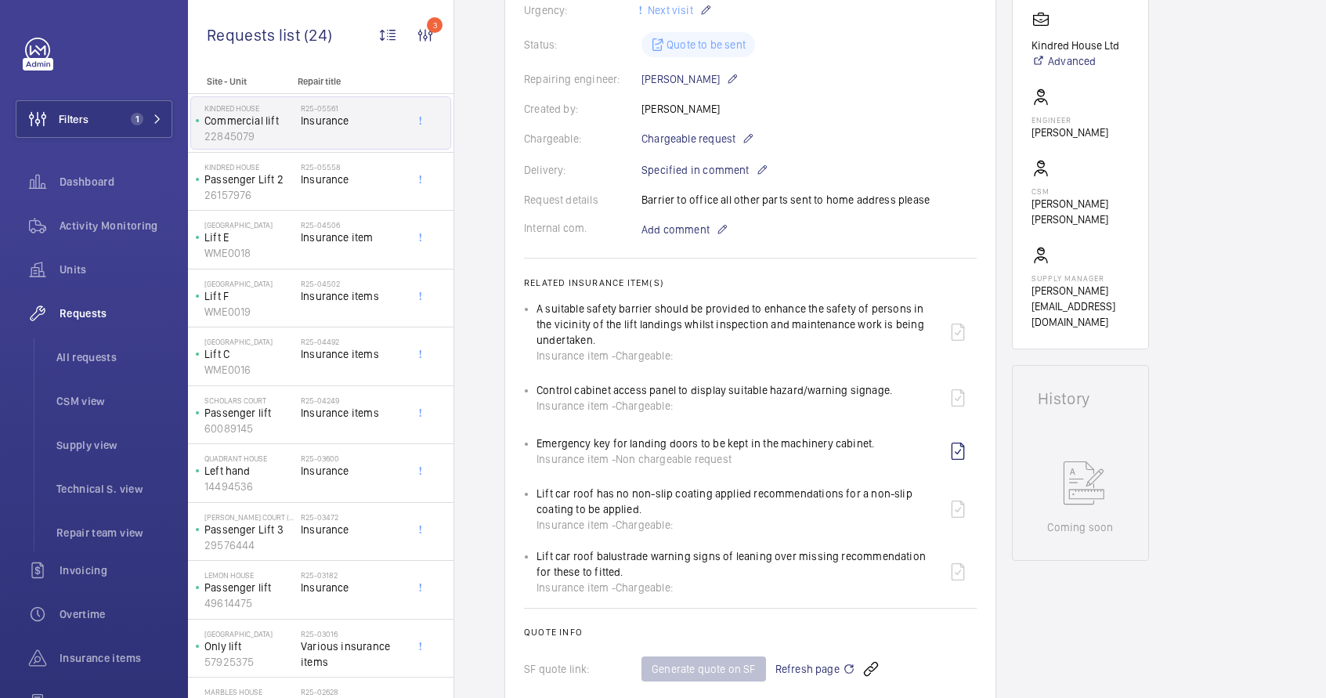
scroll to position [343, 0]
click at [651, 500] on div "Lift car roof has no non-slip coating applied recommendations for a non-slip co…" at bounding box center [738, 506] width 403 height 47
drag, startPoint x: 630, startPoint y: 491, endPoint x: 649, endPoint y: 502, distance: 21.8
click at [649, 502] on div "Lift car roof has no non-slip coating applied recommendations for a non-slip co…" at bounding box center [738, 506] width 403 height 47
copy p "non-slip coating applied recommendations for a non-slip coating to be applied."
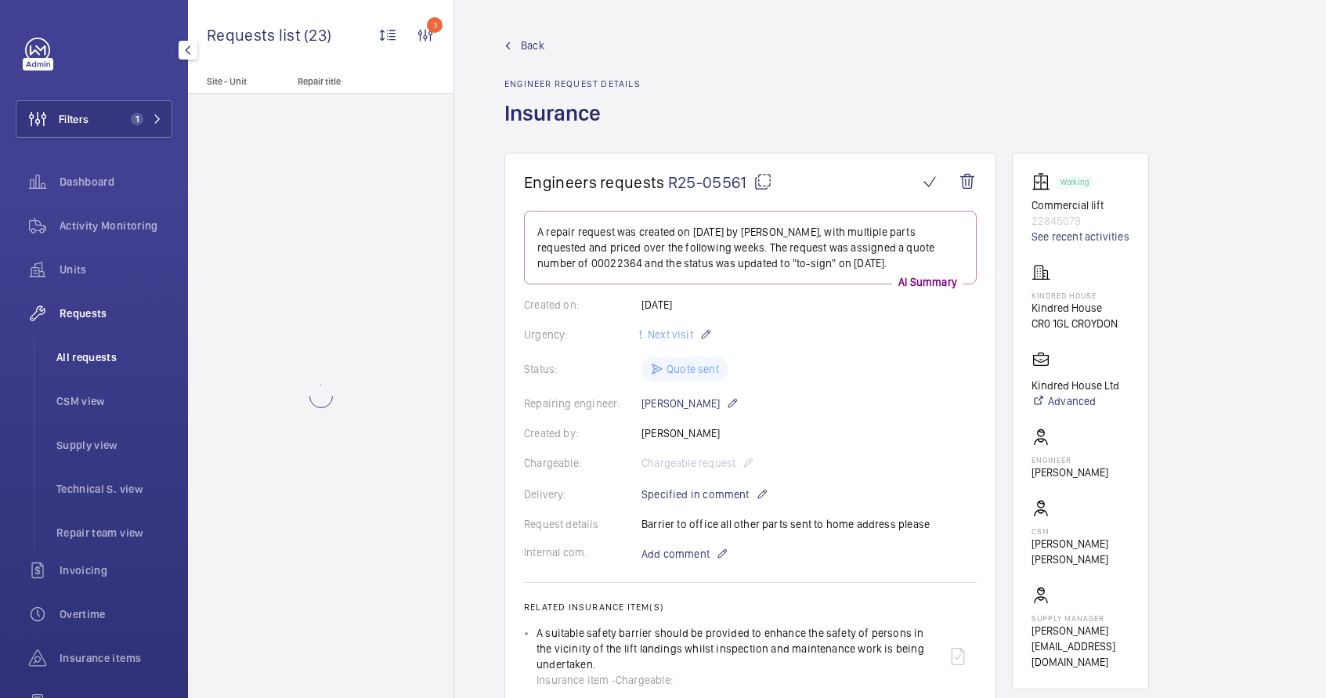
click at [81, 372] on li "All requests" at bounding box center [108, 357] width 128 height 38
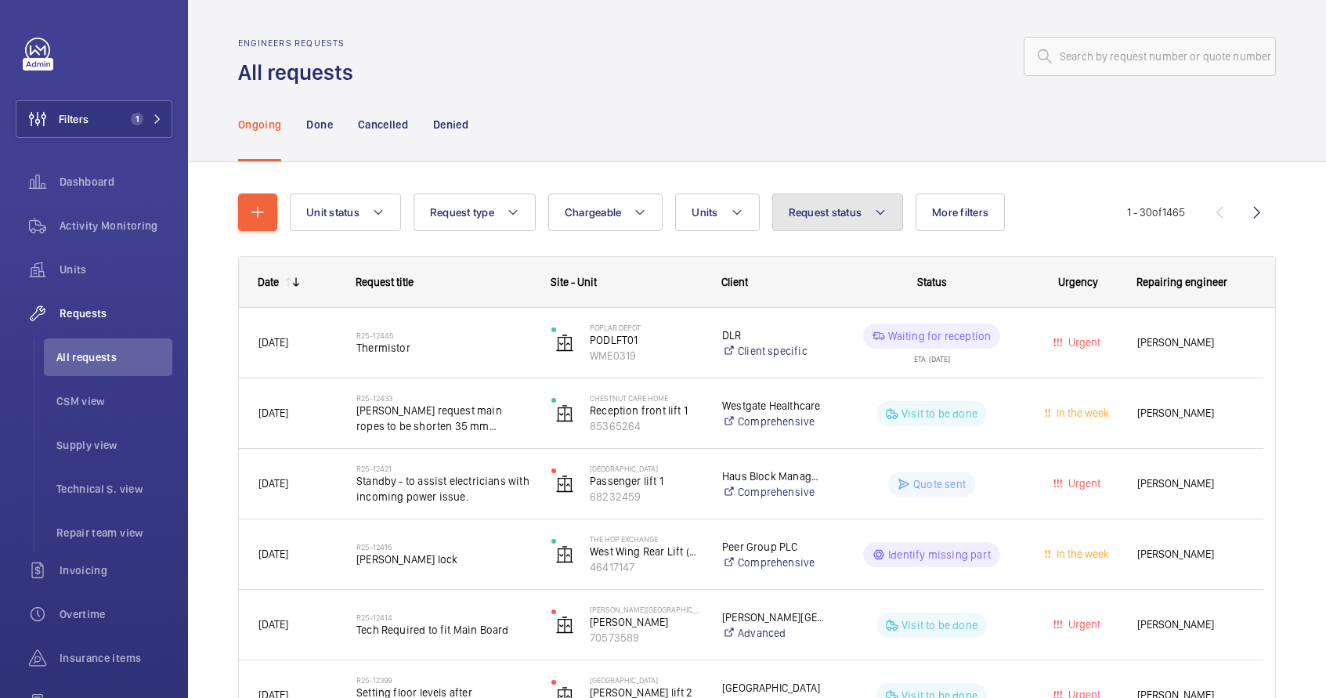
click at [844, 210] on span "Request status" at bounding box center [826, 212] width 74 height 13
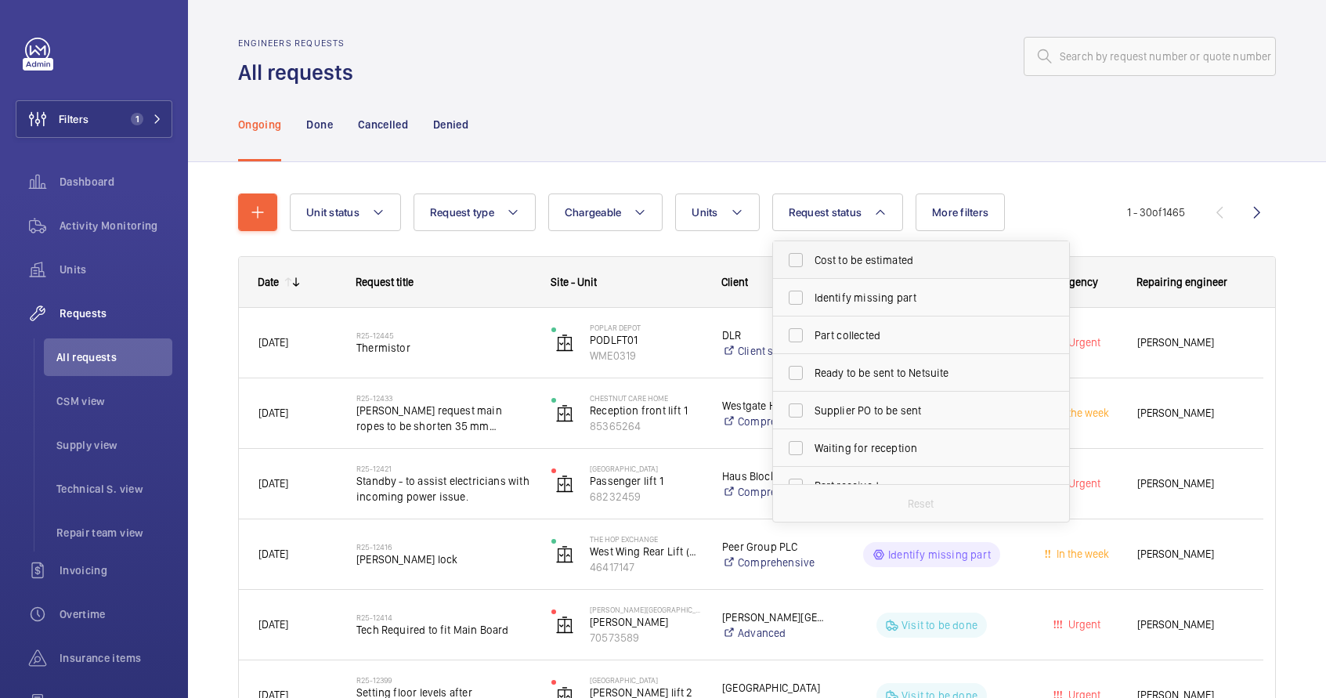
click at [841, 258] on span "Cost to be estimated" at bounding box center [922, 260] width 215 height 16
click at [812, 258] on input "Cost to be estimated" at bounding box center [795, 259] width 31 height 31
checkbox input "true"
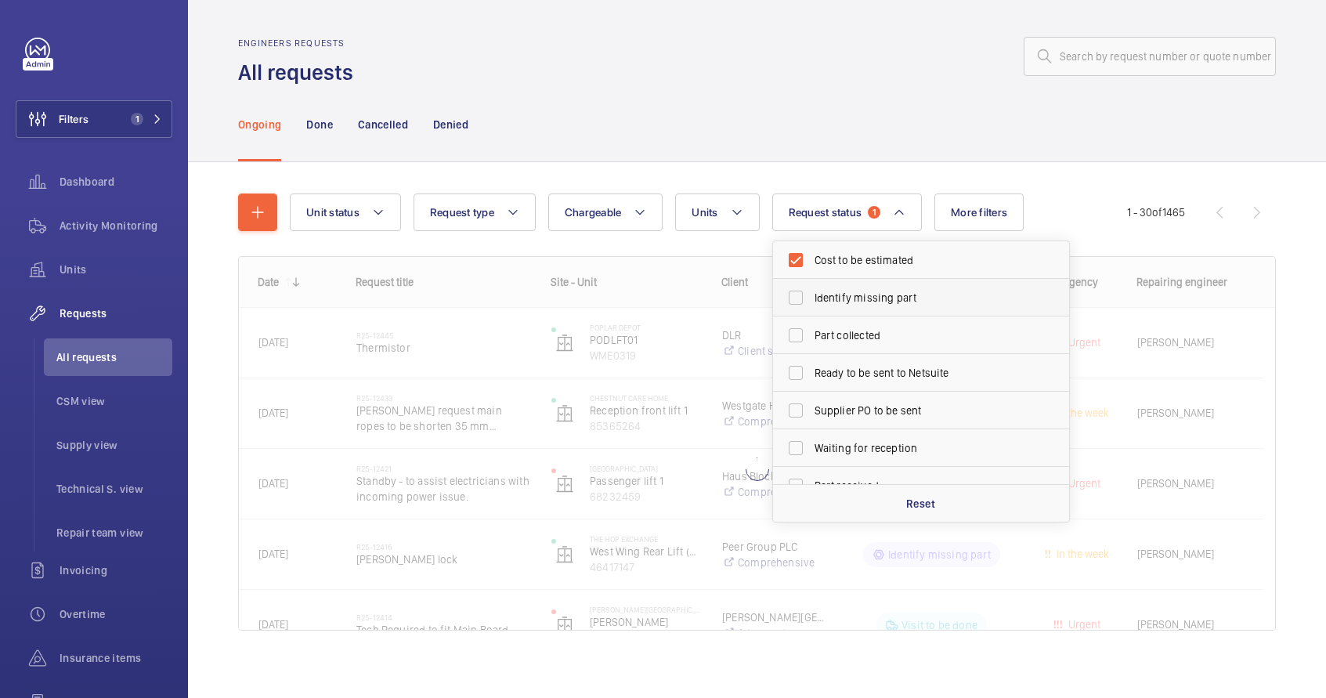
click at [821, 294] on span "Identify missing part" at bounding box center [922, 298] width 215 height 16
click at [812, 294] on input "Identify missing part" at bounding box center [795, 297] width 31 height 31
checkbox input "true"
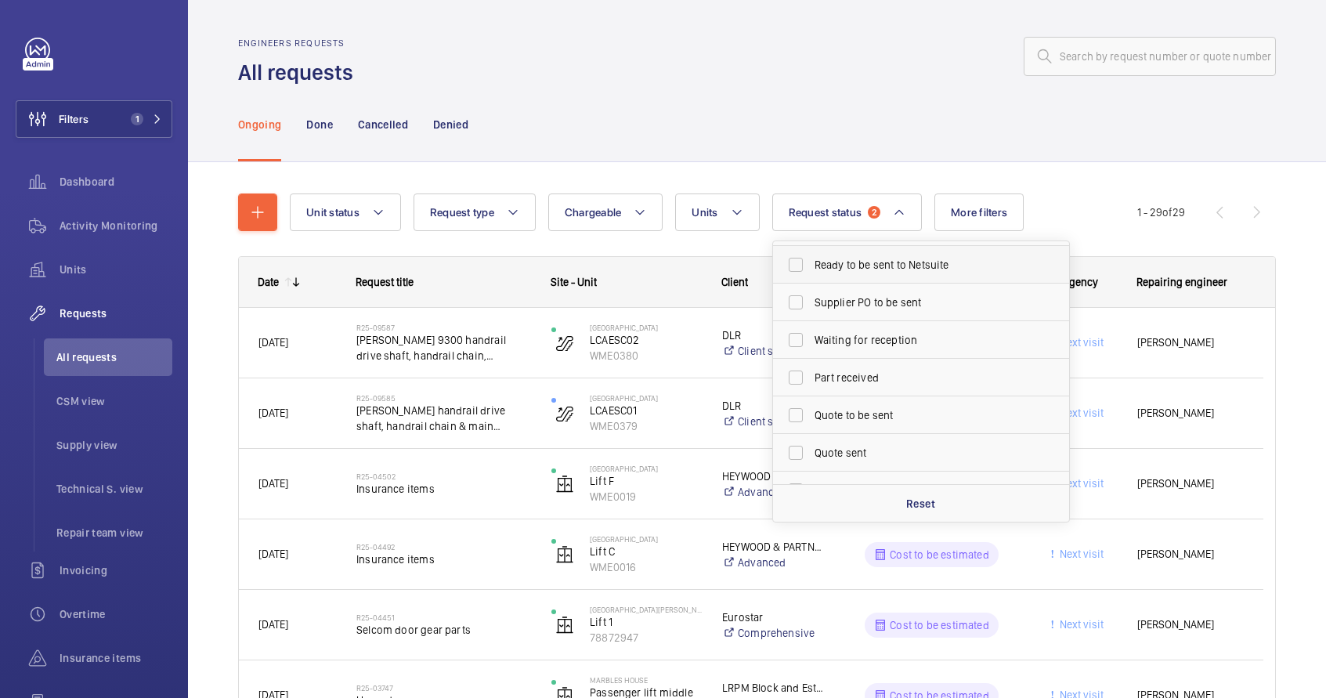
scroll to position [111, 0]
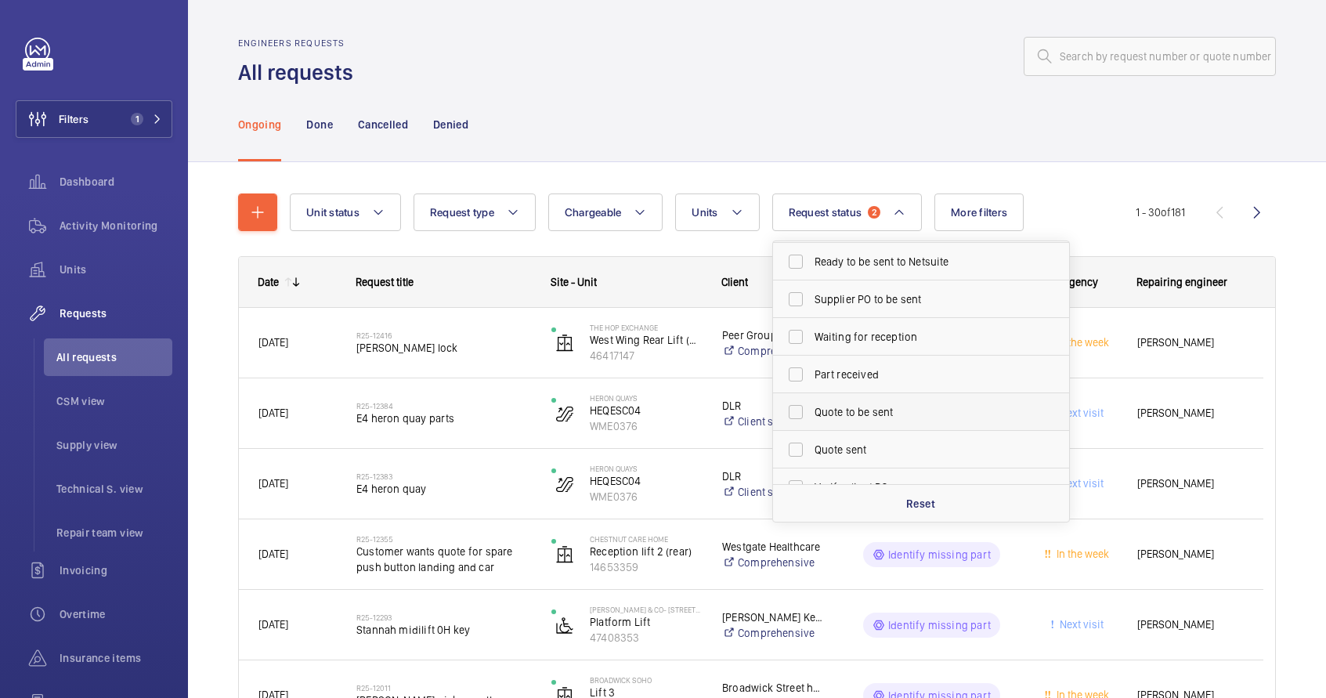
click at [848, 409] on span "Quote to be sent" at bounding box center [922, 412] width 215 height 16
click at [812, 409] on input "Quote to be sent" at bounding box center [795, 411] width 31 height 31
checkbox input "true"
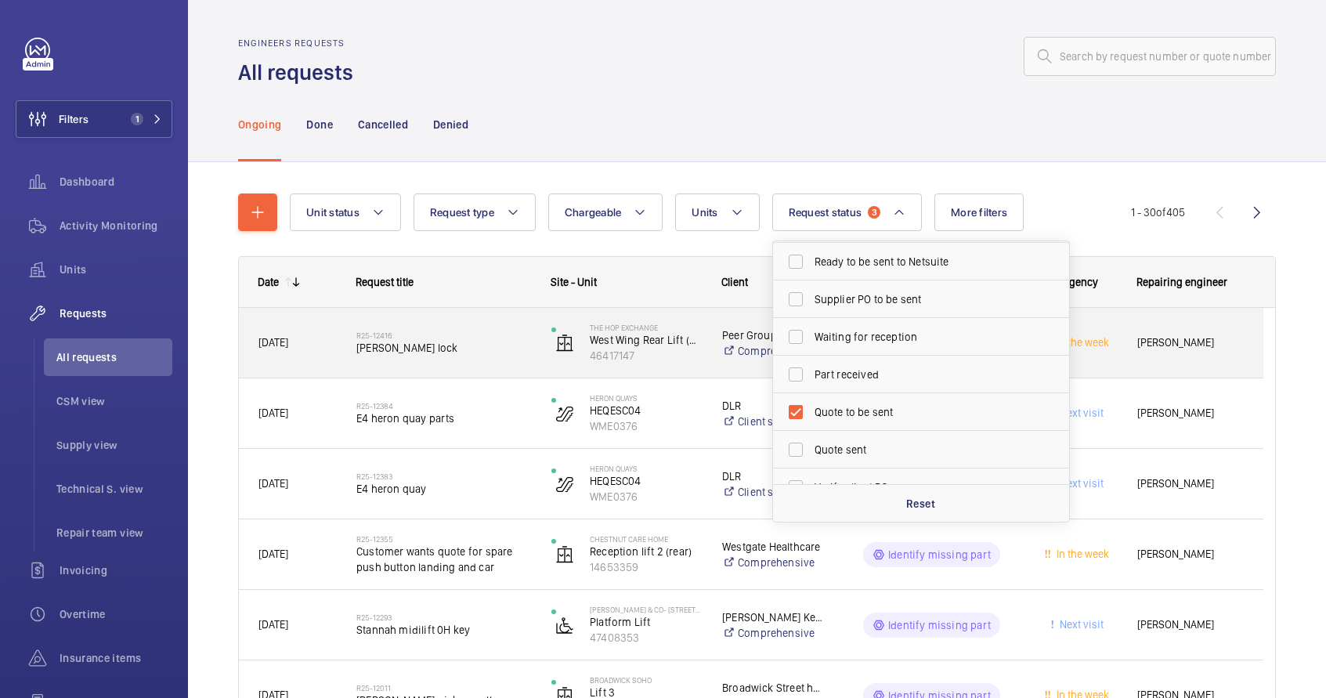
click at [486, 360] on div "R25-12416 Dewhurst lock" at bounding box center [443, 342] width 175 height 45
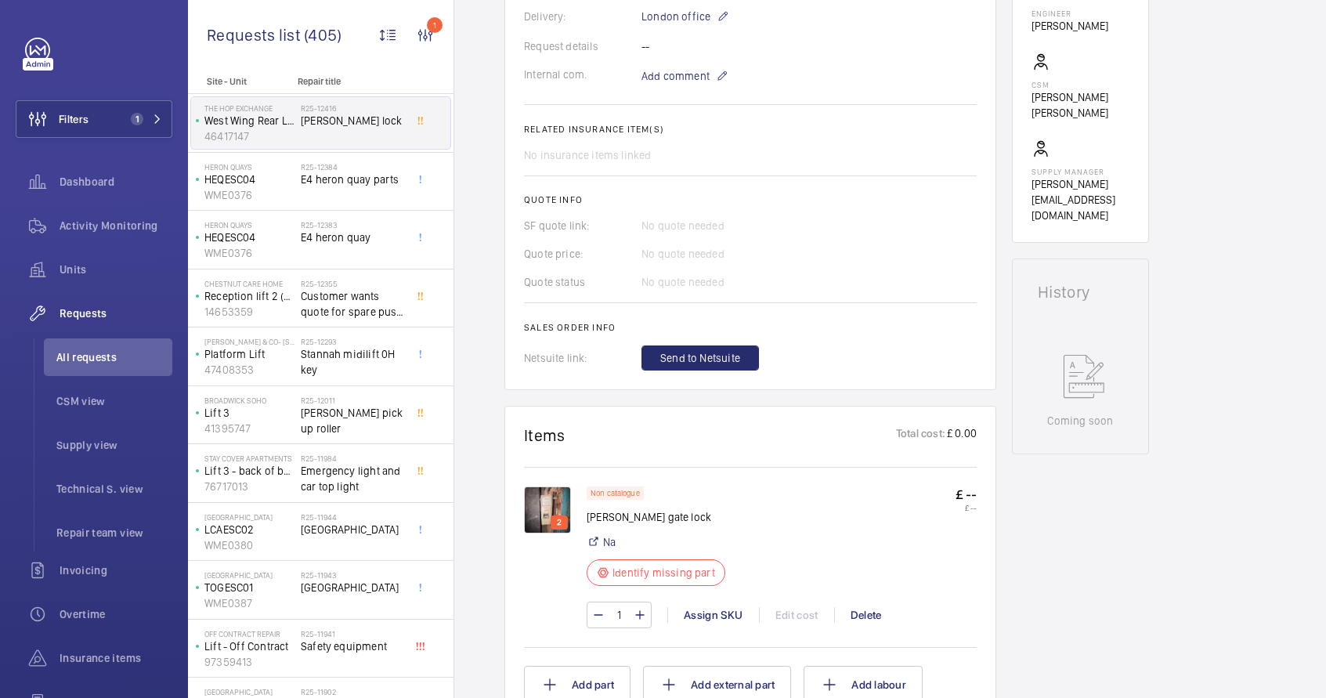
scroll to position [411, 0]
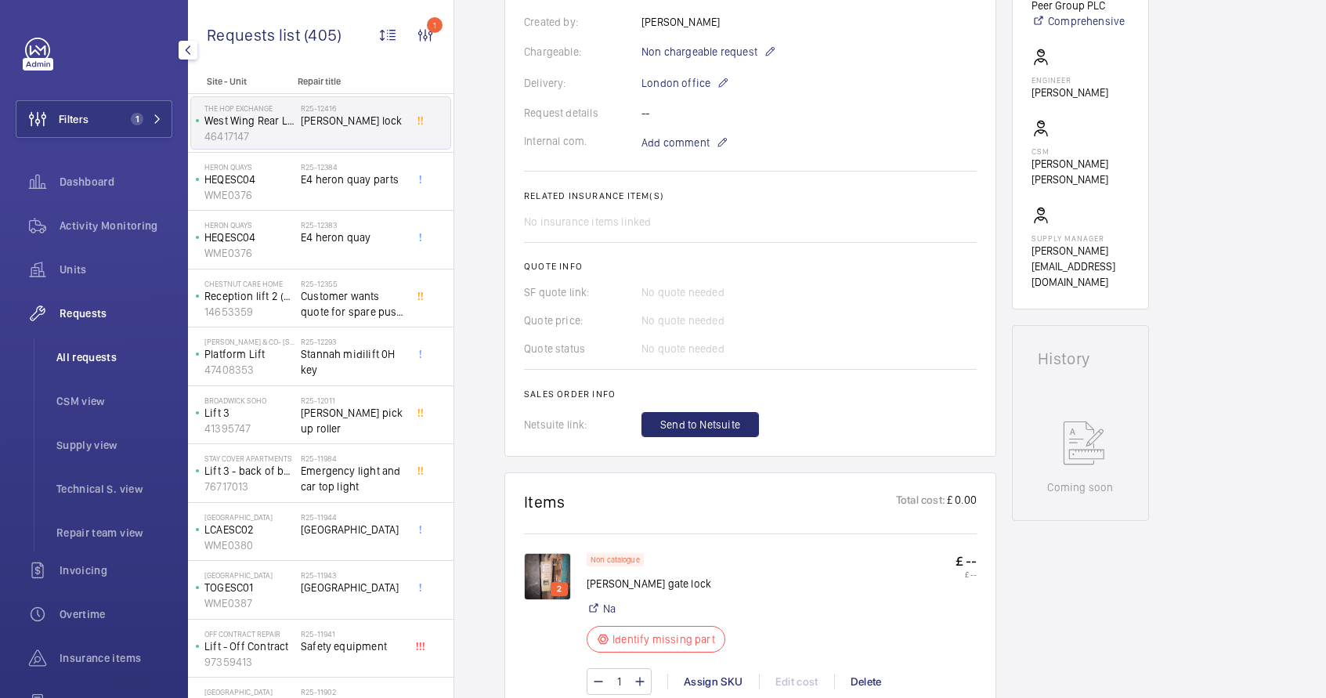
click at [119, 353] on span "All requests" at bounding box center [114, 357] width 116 height 16
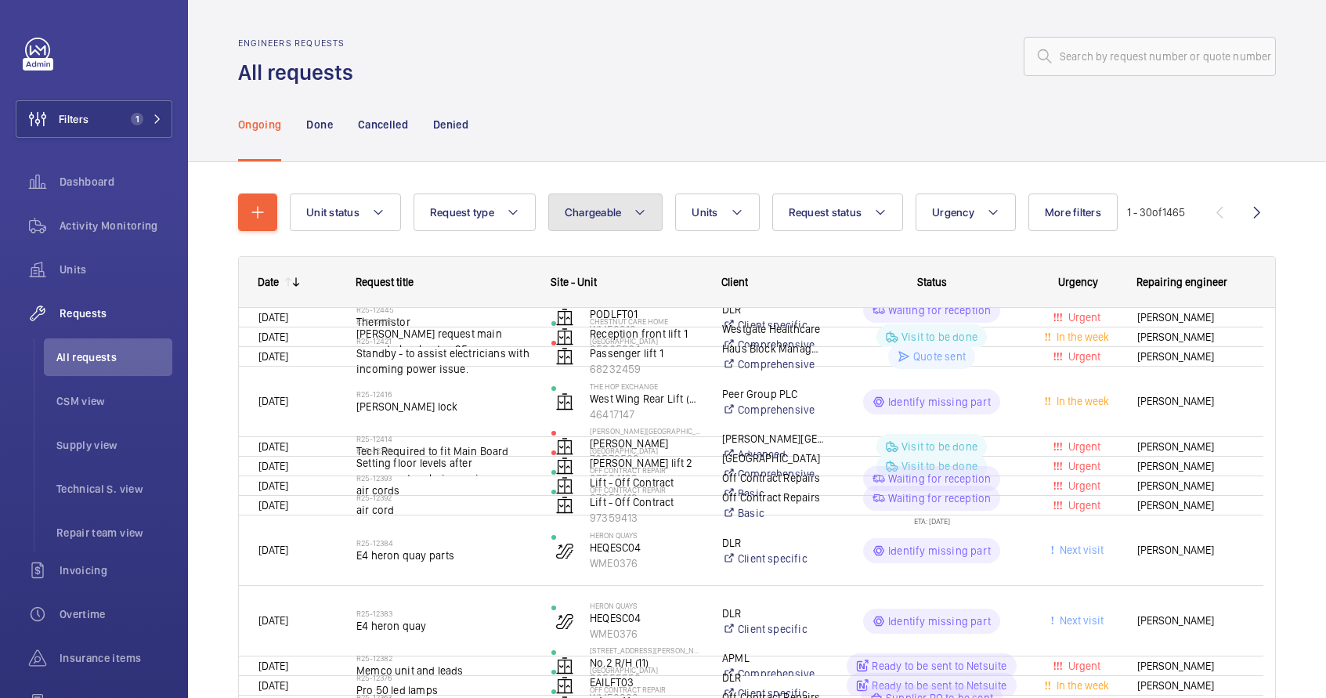
click at [596, 222] on button "Chargeable" at bounding box center [605, 212] width 115 height 38
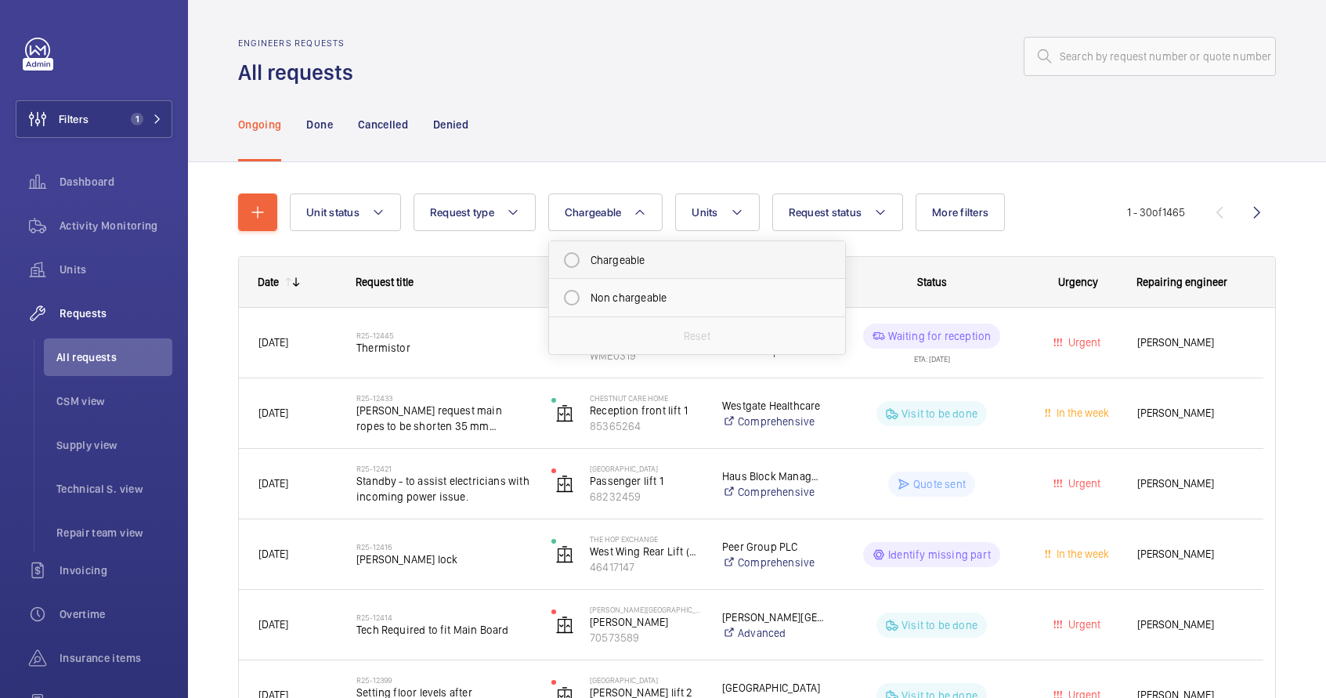
click at [597, 265] on mat-radio-button "Chargeable" at bounding box center [697, 259] width 282 height 31
radio input "true"
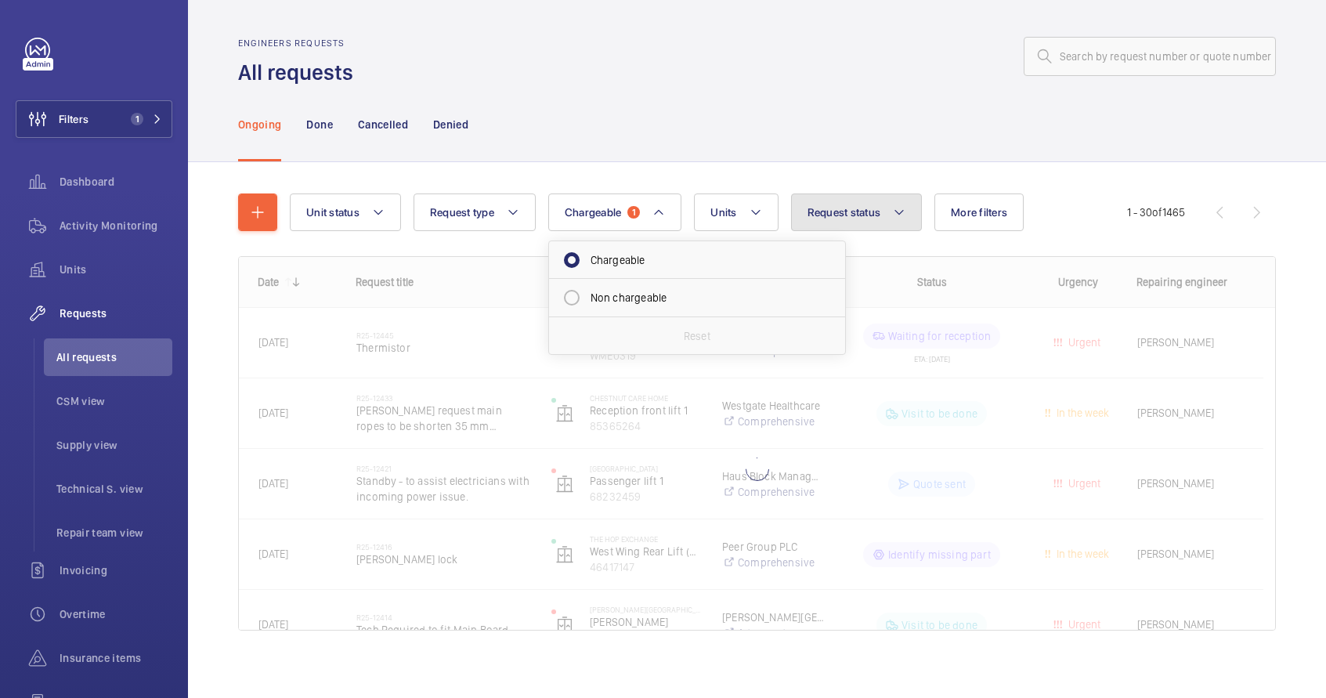
click at [887, 220] on button "Request status" at bounding box center [857, 212] width 132 height 38
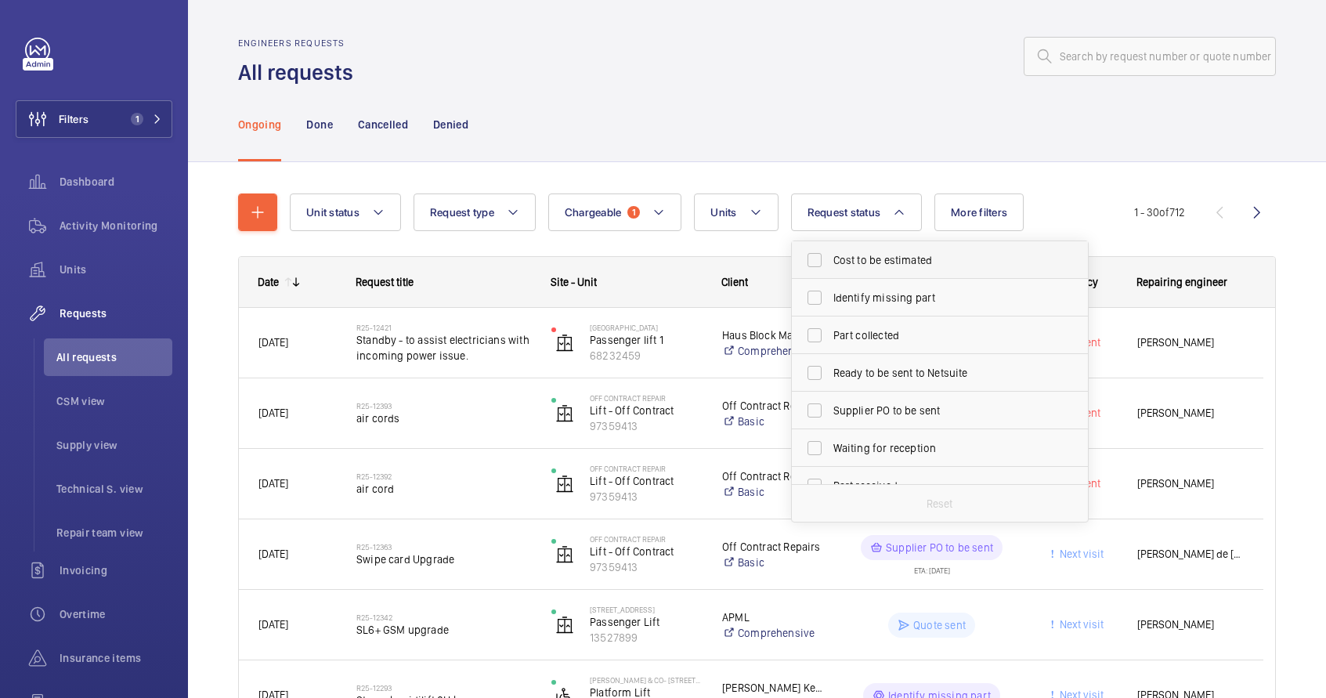
click at [883, 254] on span "Cost to be estimated" at bounding box center [941, 260] width 215 height 16
click at [830, 254] on input "Cost to be estimated" at bounding box center [814, 259] width 31 height 31
checkbox input "true"
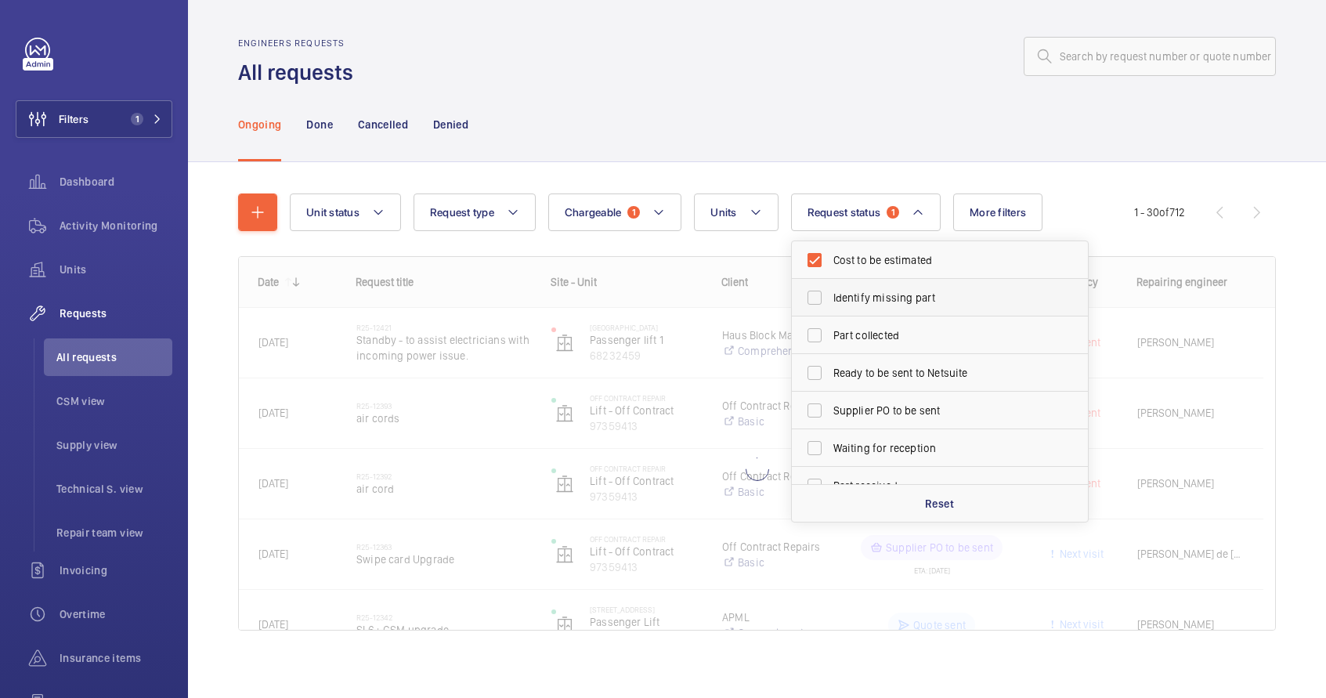
click at [869, 298] on span "Identify missing part" at bounding box center [941, 298] width 215 height 16
click at [830, 298] on input "Identify missing part" at bounding box center [814, 297] width 31 height 31
checkbox input "true"
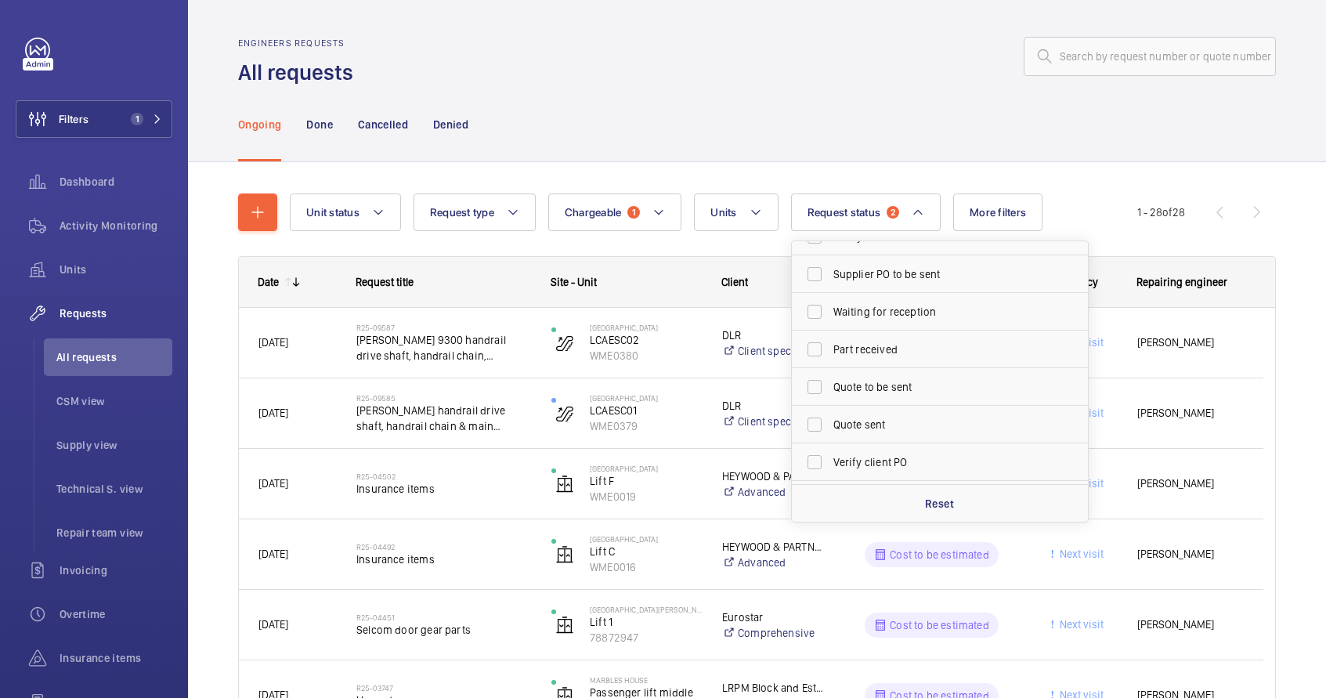
scroll to position [208, 0]
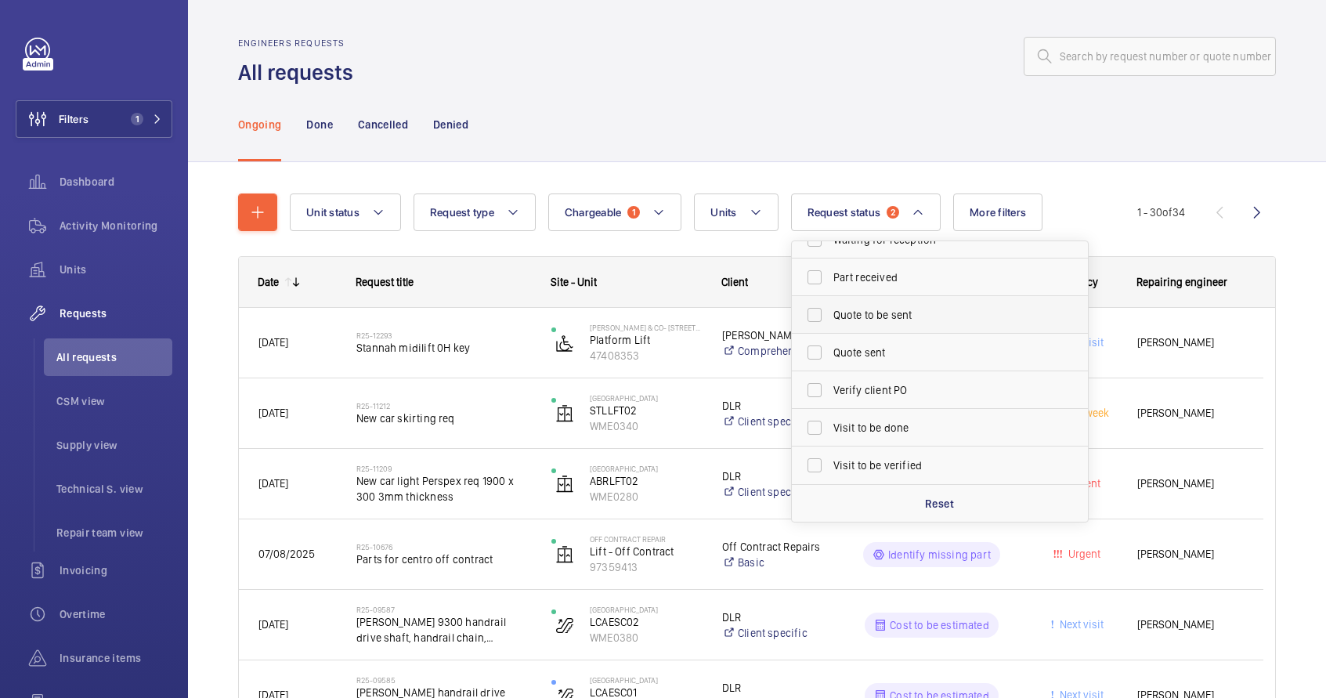
click at [866, 317] on span "Quote to be sent" at bounding box center [941, 315] width 215 height 16
click at [830, 317] on input "Quote to be sent" at bounding box center [814, 314] width 31 height 31
checkbox input "true"
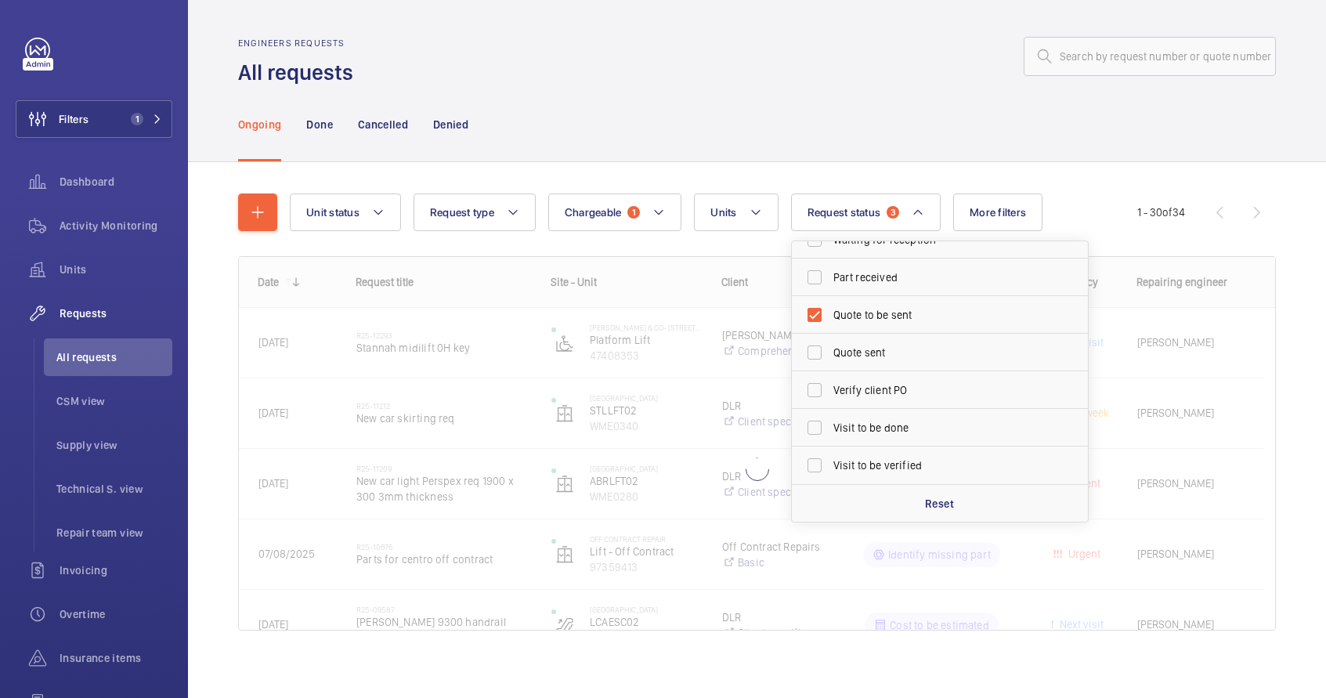
click at [801, 118] on div "Ongoing Done Cancelled Denied" at bounding box center [757, 124] width 1038 height 74
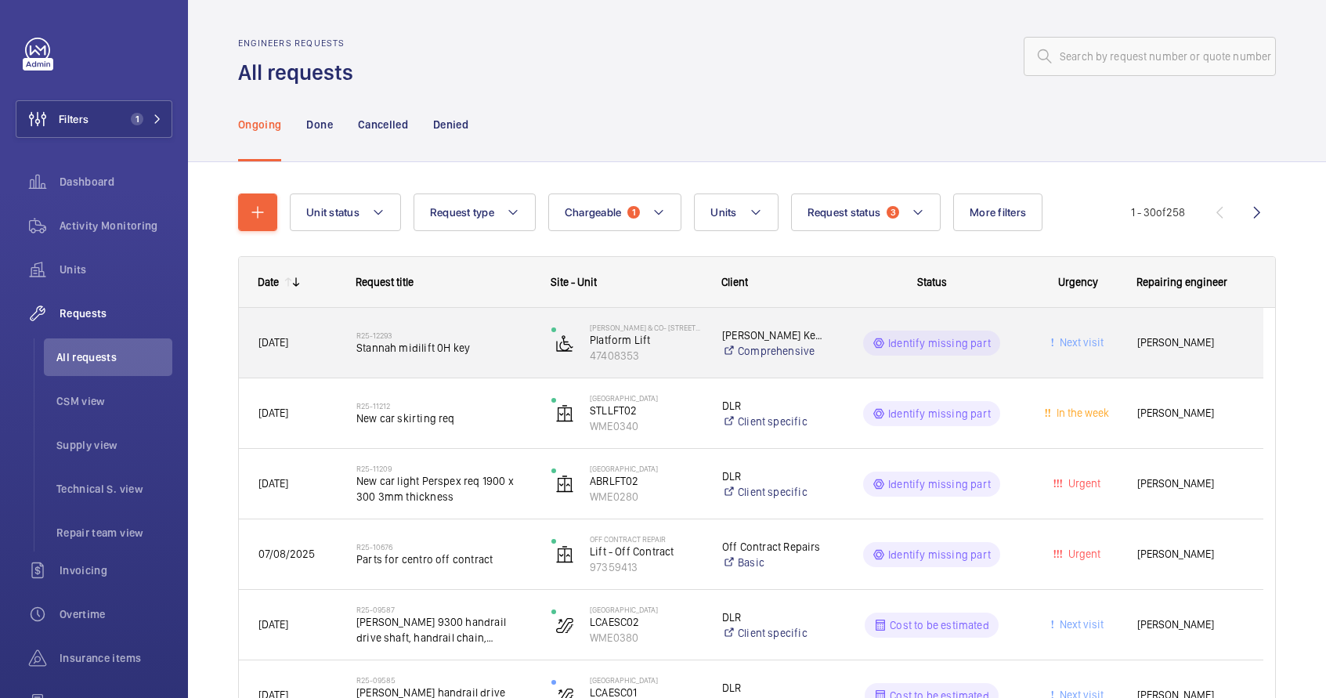
click at [706, 357] on div "Loveday Kensington Limited- 2 Kensington Square Comprehensive" at bounding box center [763, 343] width 121 height 63
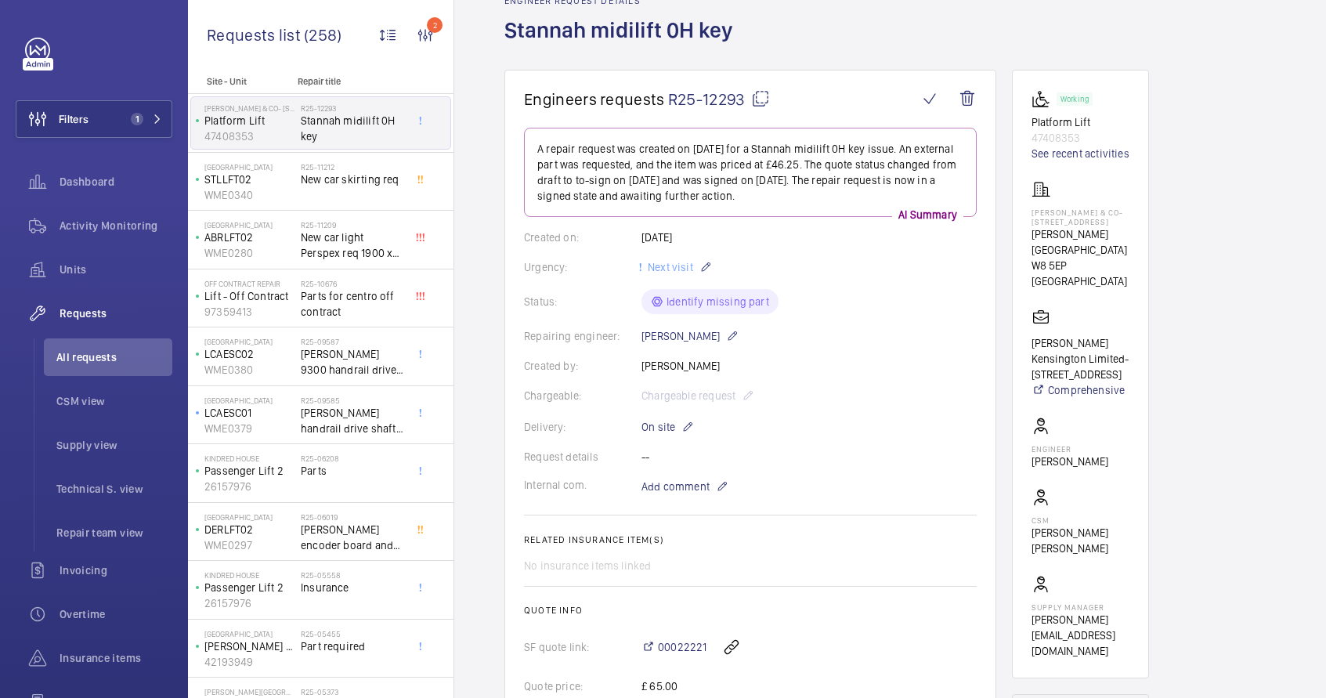
scroll to position [250, 0]
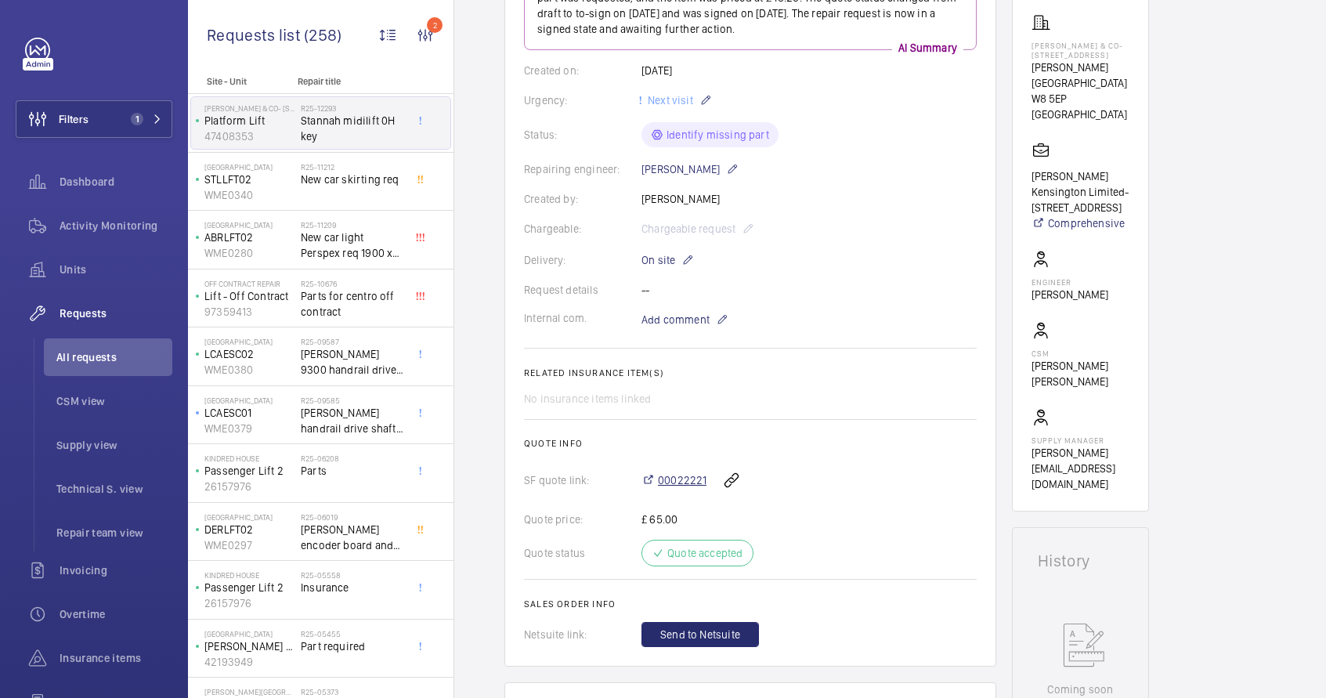
click at [694, 481] on span "00022221" at bounding box center [682, 480] width 49 height 16
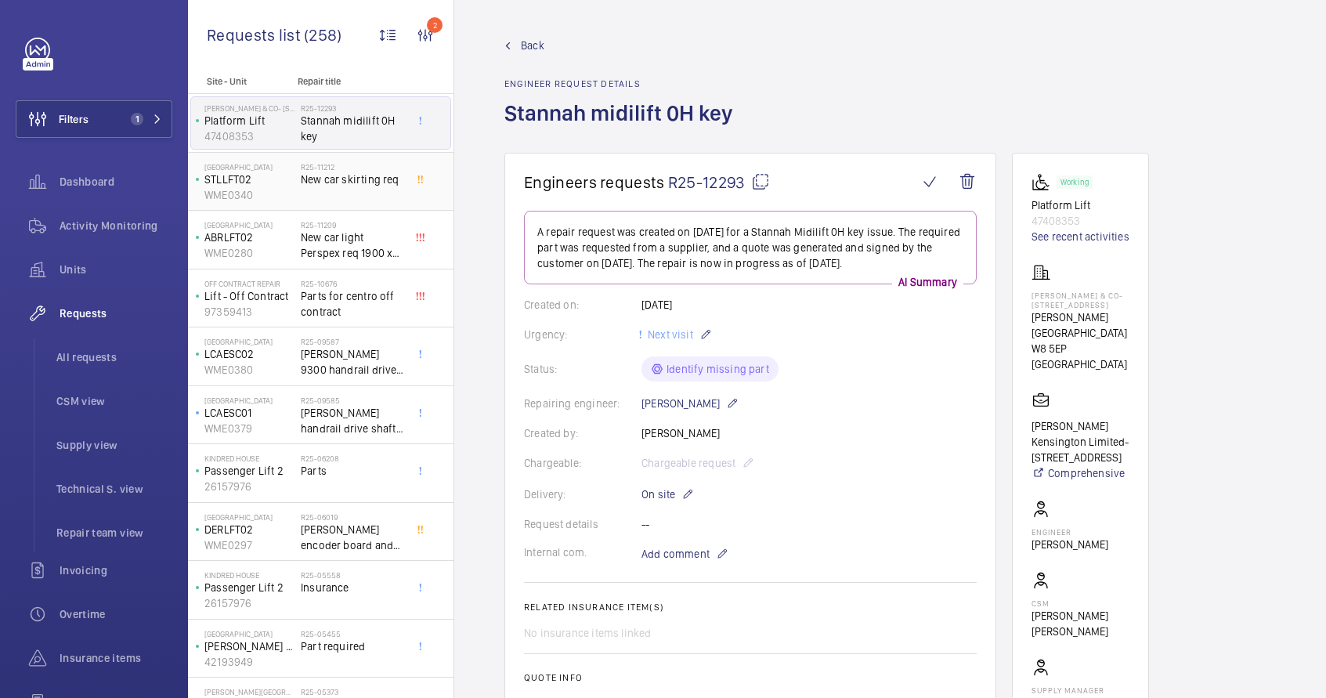
click at [348, 201] on div "R25-11212 New car skirting req" at bounding box center [352, 184] width 103 height 45
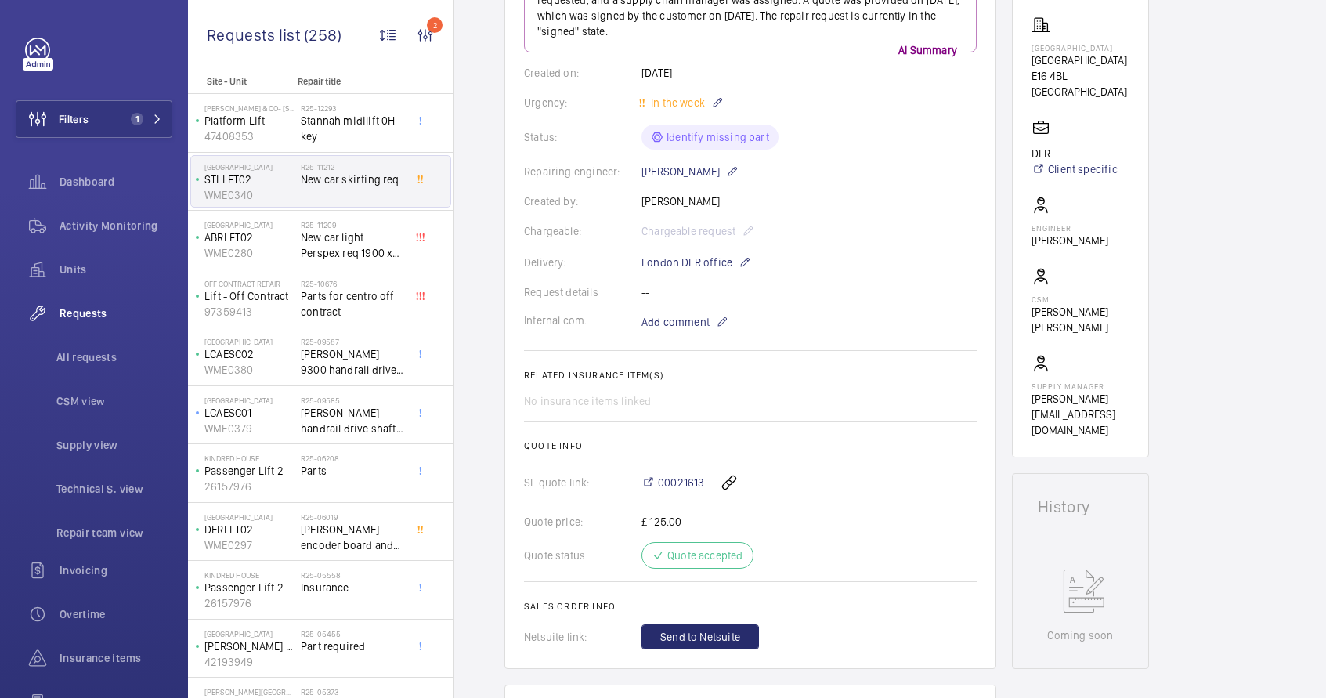
scroll to position [288, 0]
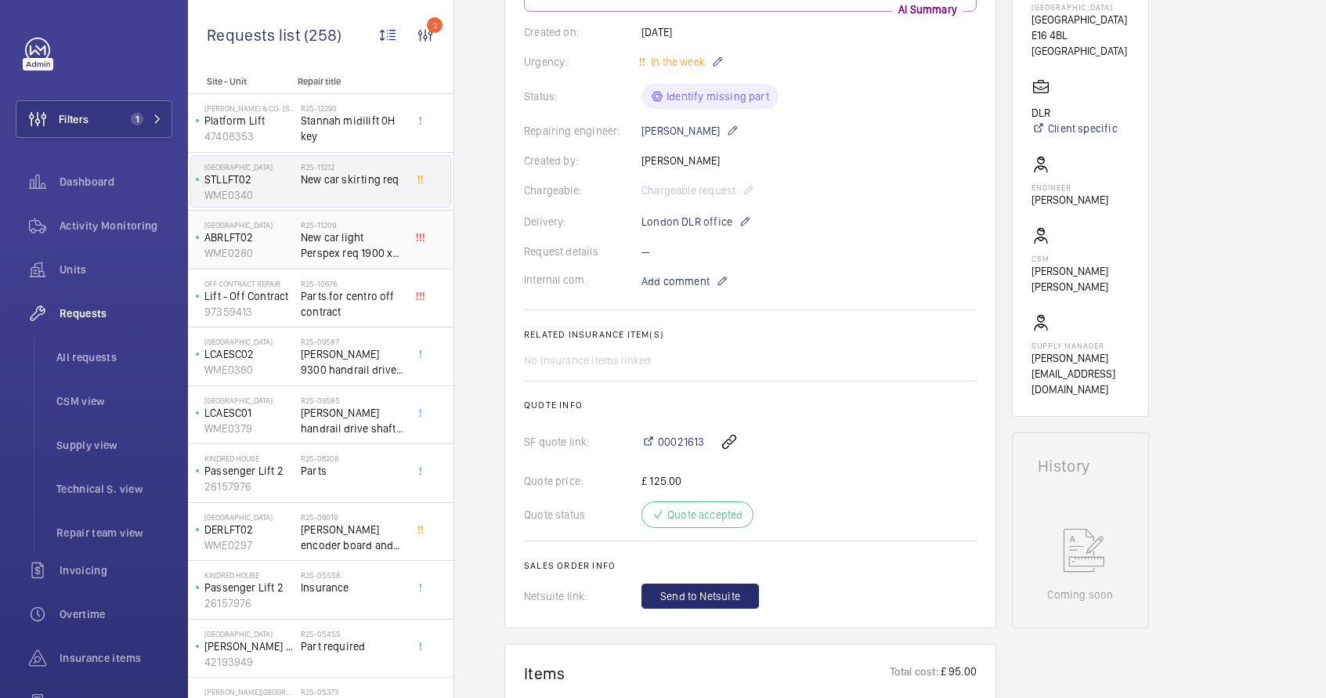
click at [363, 260] on span "New car light Perspex req 1900 x 300 3mm thickness" at bounding box center [352, 245] width 103 height 31
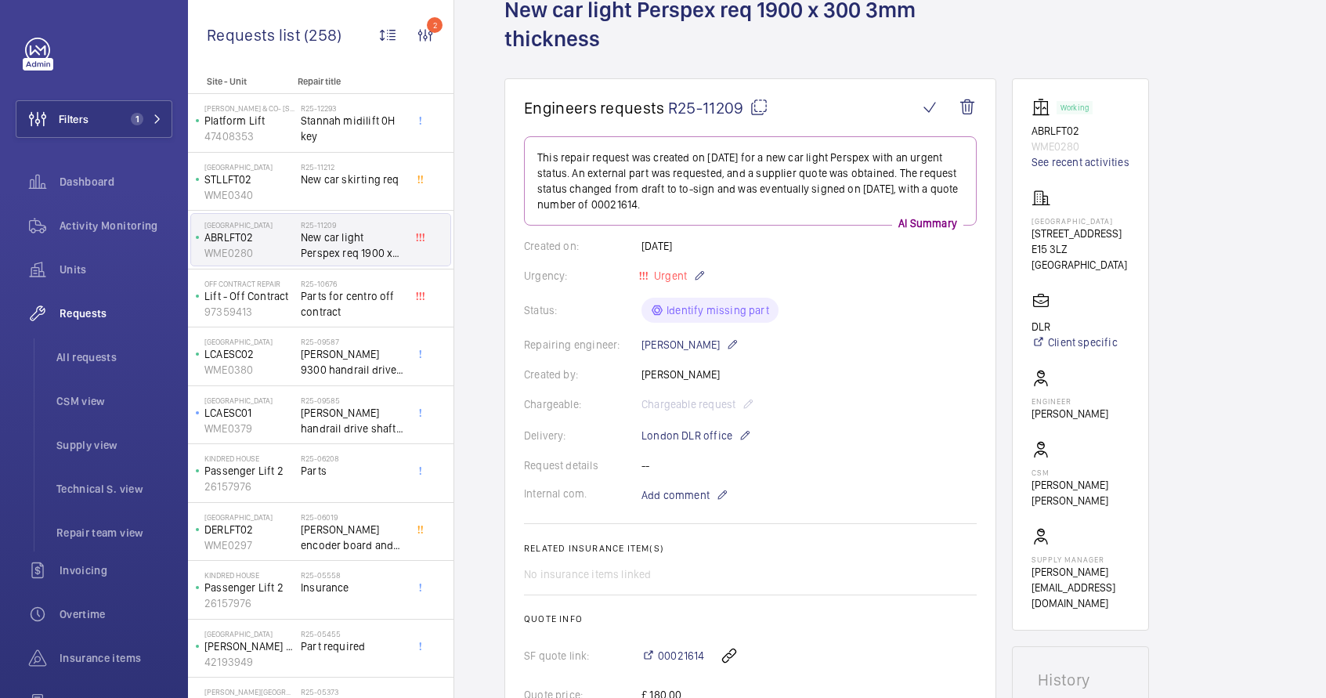
scroll to position [407, 0]
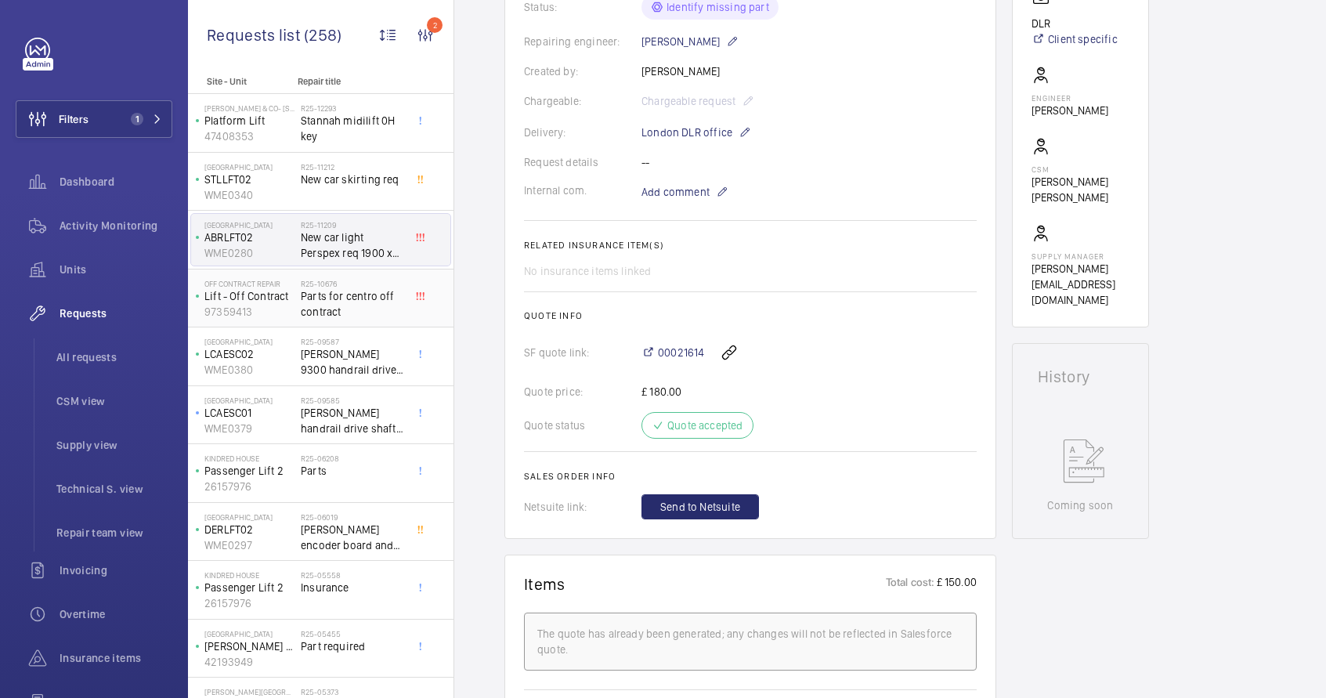
click at [363, 313] on span "Parts for centro off contract" at bounding box center [352, 303] width 103 height 31
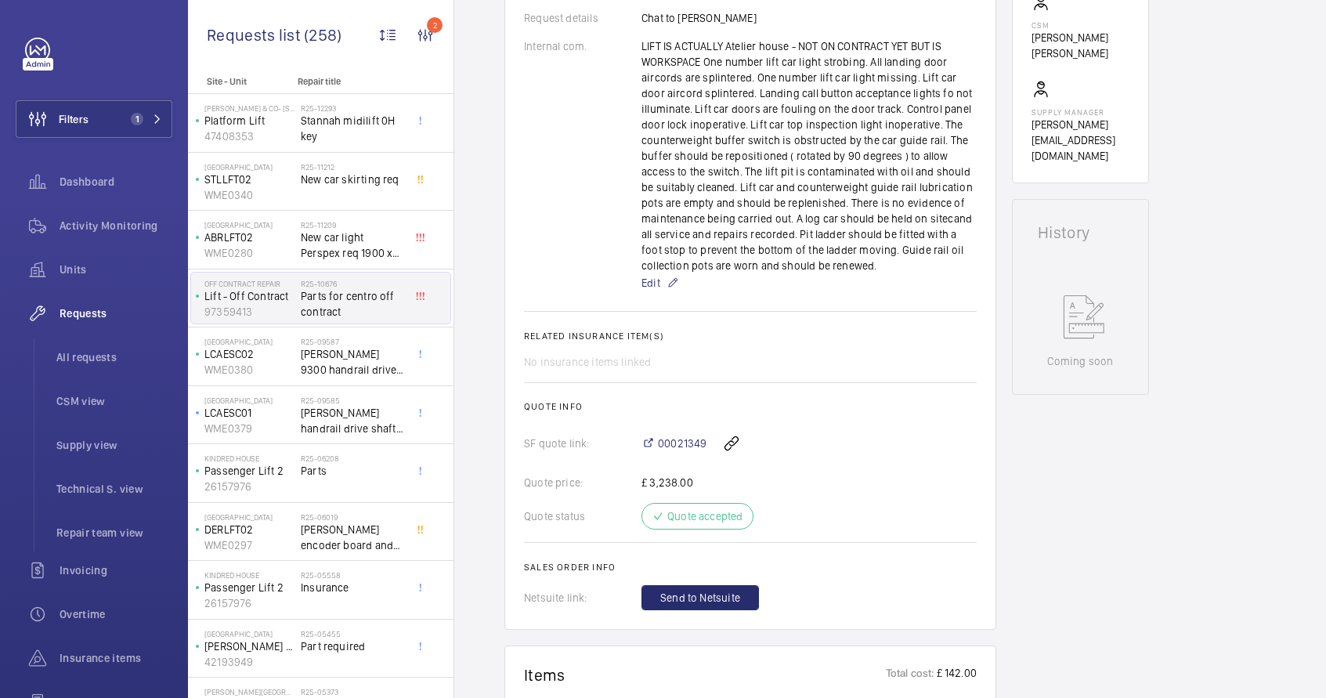
scroll to position [553, 0]
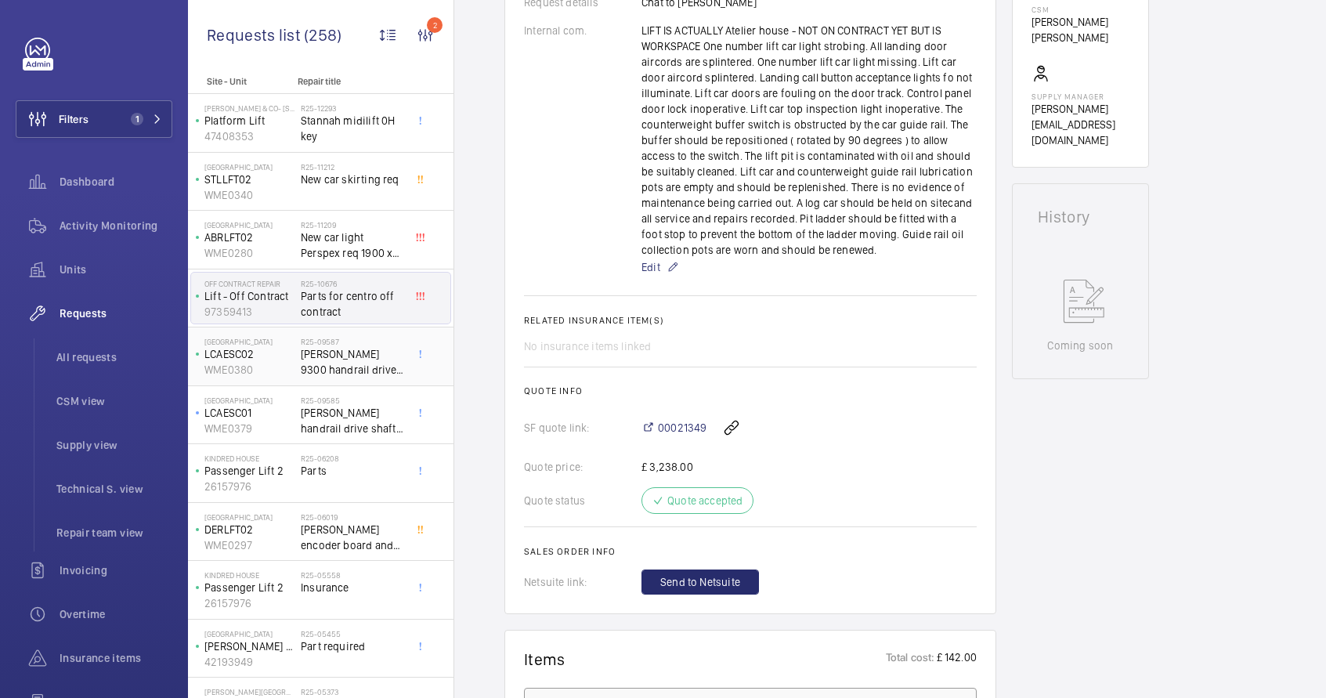
click at [338, 352] on span "Schindler 9300 handrail drive shaft, handrail chain, bearings & main shaft hand…" at bounding box center [352, 361] width 103 height 31
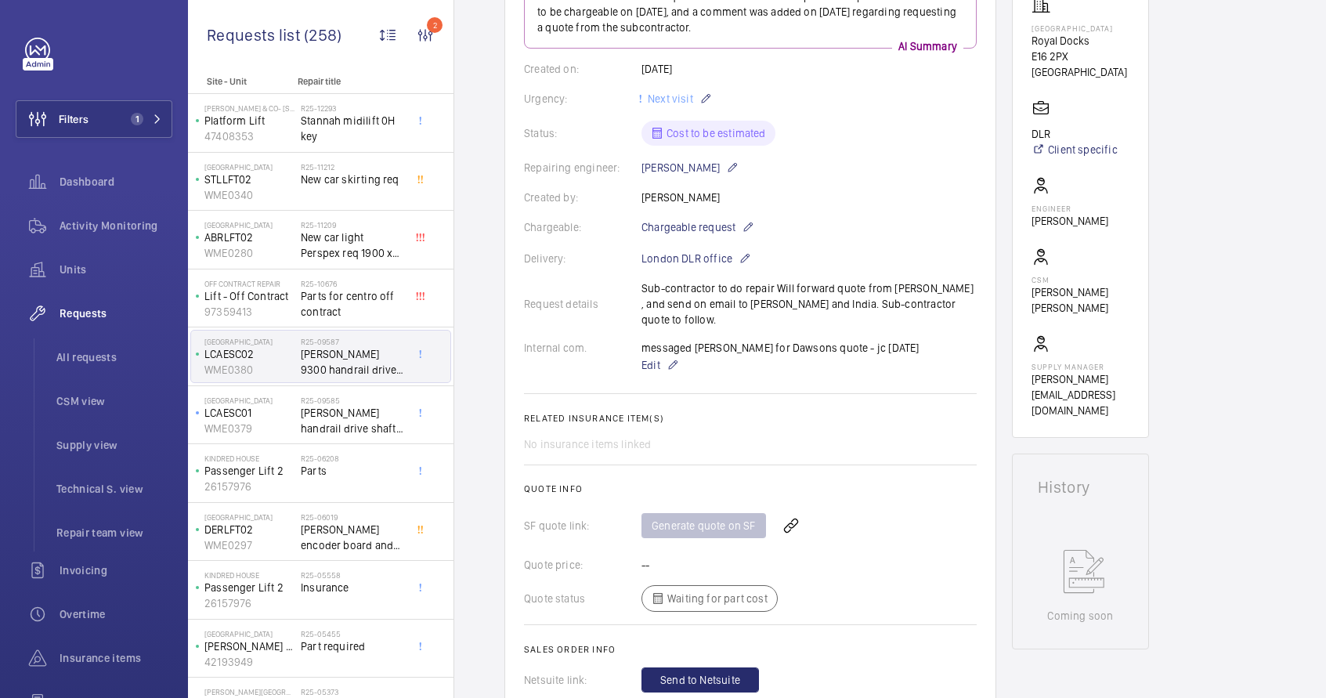
scroll to position [743, 0]
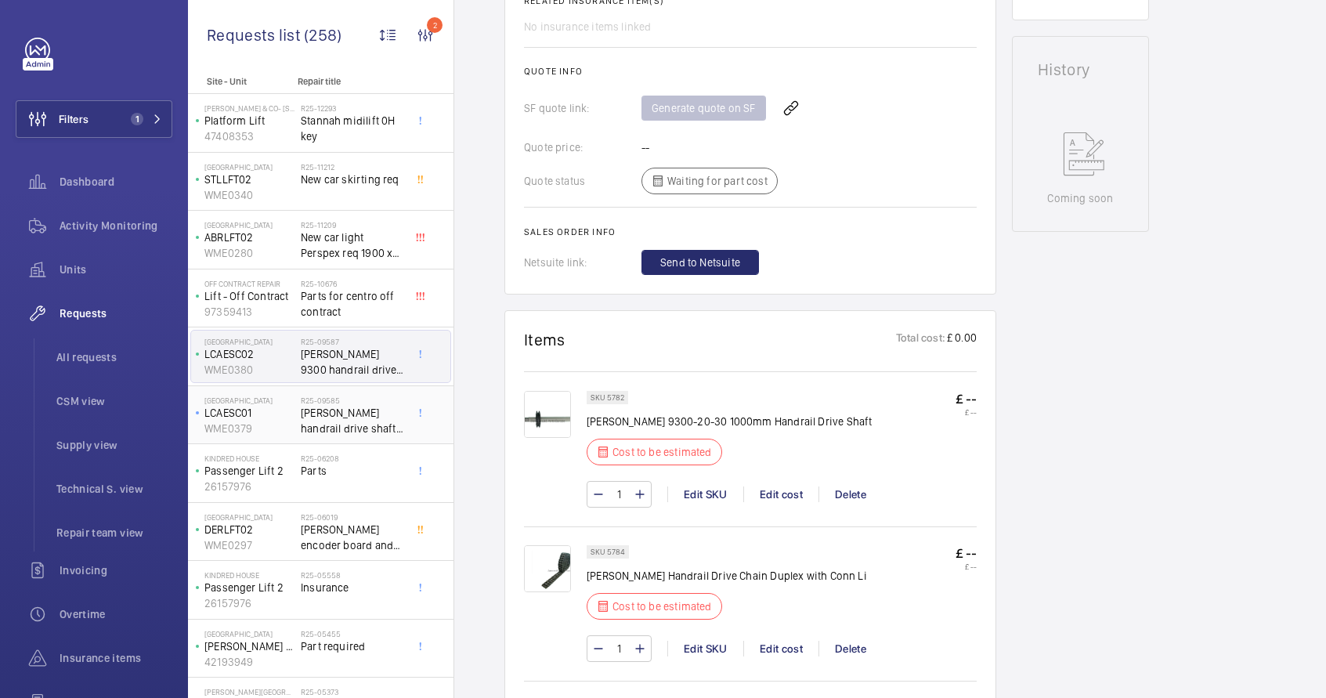
click at [344, 430] on span "Schindler handrail drive shaft, handrail chain & main handrail sprocket" at bounding box center [352, 420] width 103 height 31
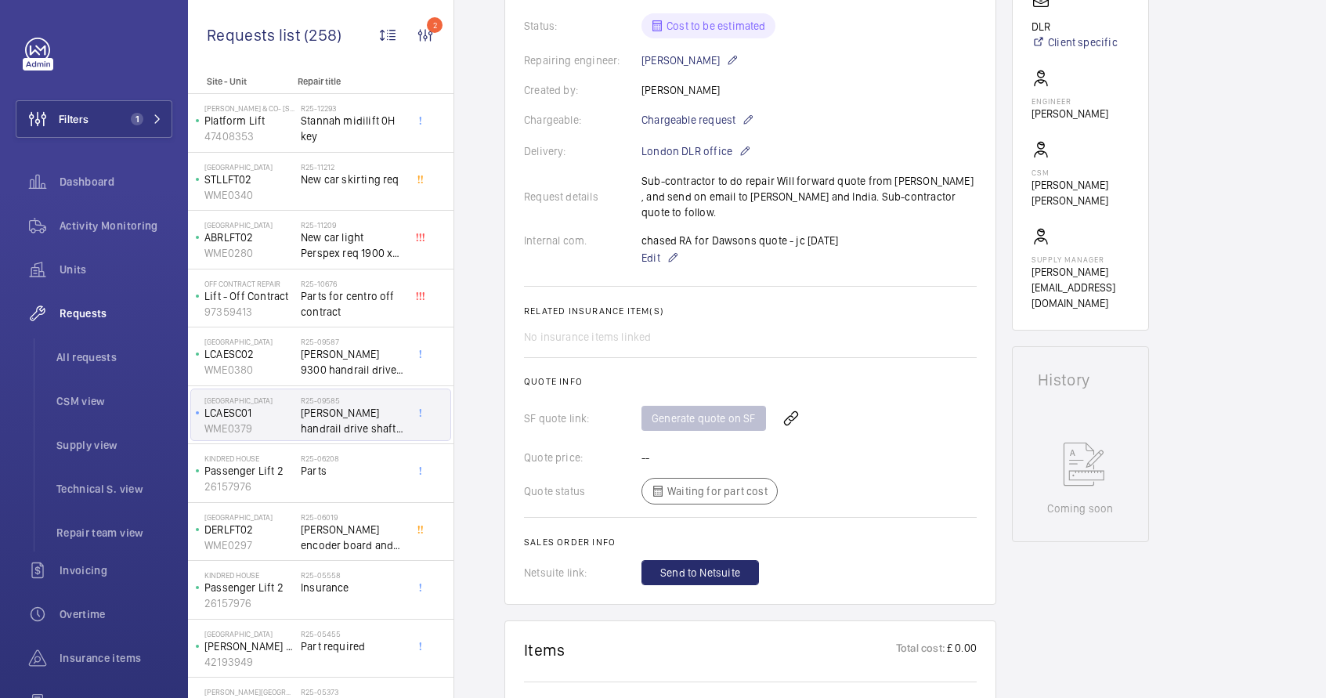
scroll to position [407, 0]
click at [340, 458] on h2 "R25-06208" at bounding box center [352, 458] width 103 height 9
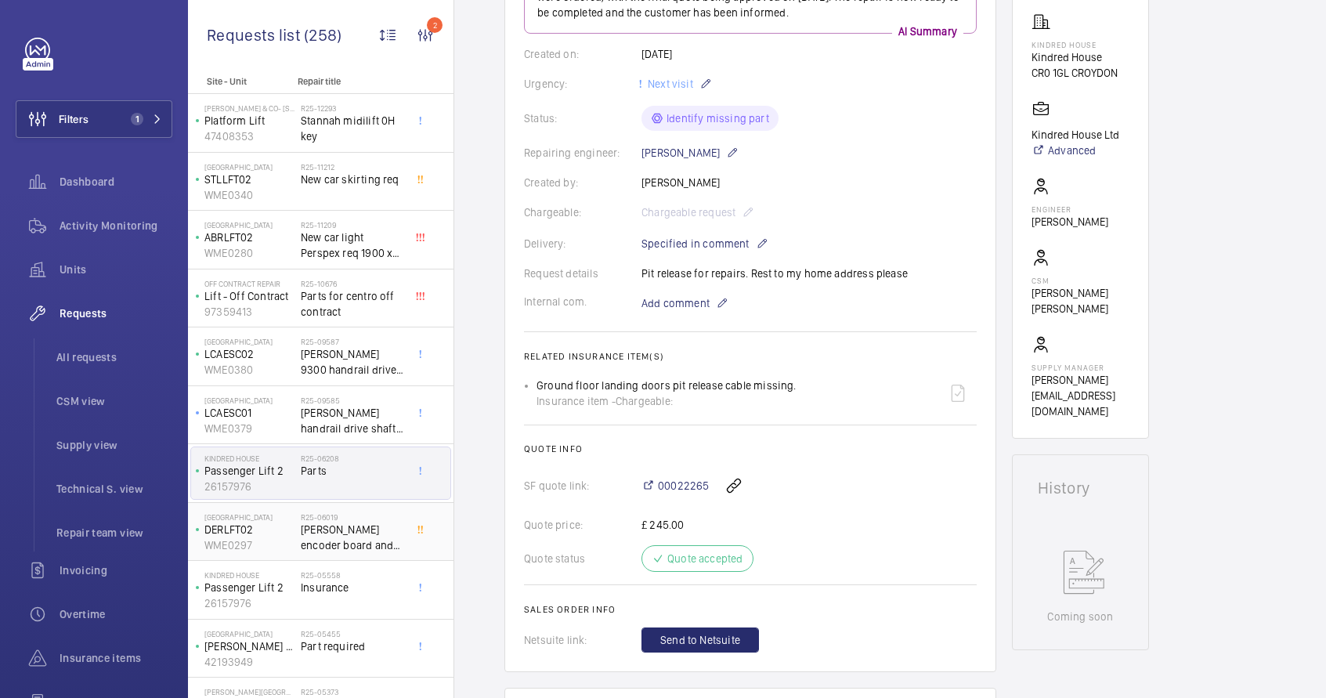
scroll to position [259, 0]
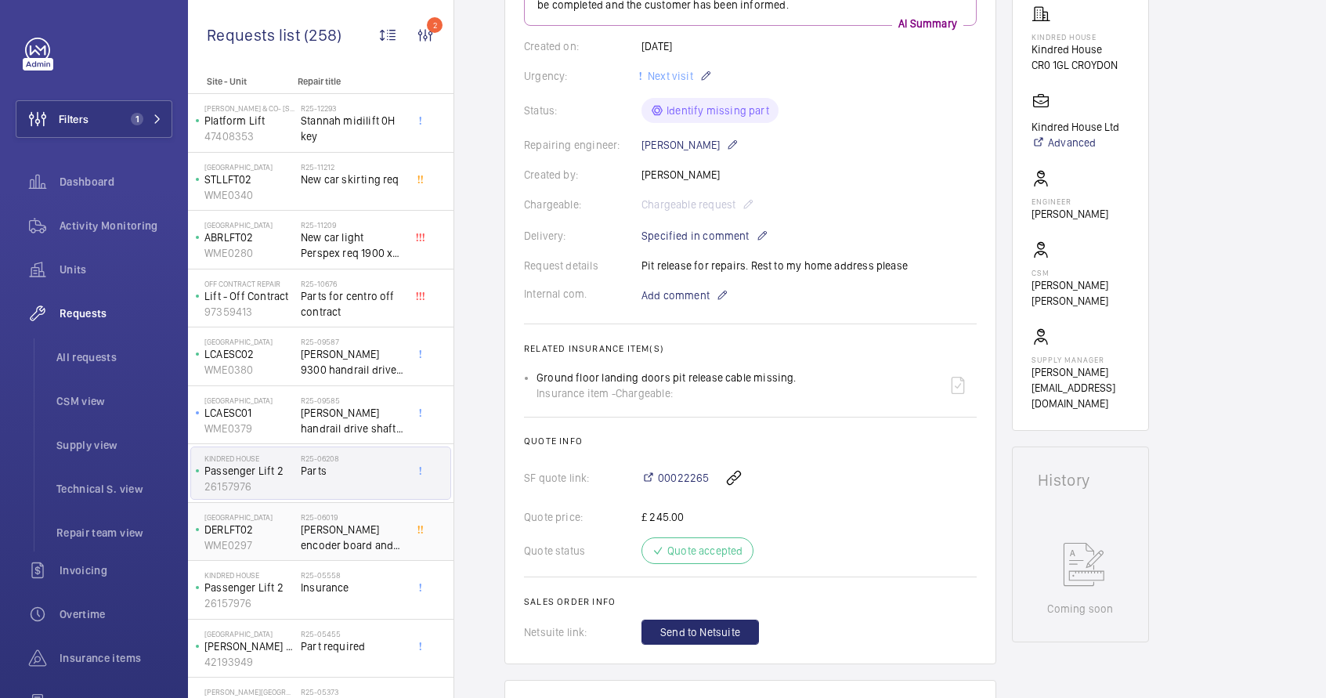
click at [354, 537] on span "Dewhurst encoder board and speech board and software CH024" at bounding box center [352, 537] width 103 height 31
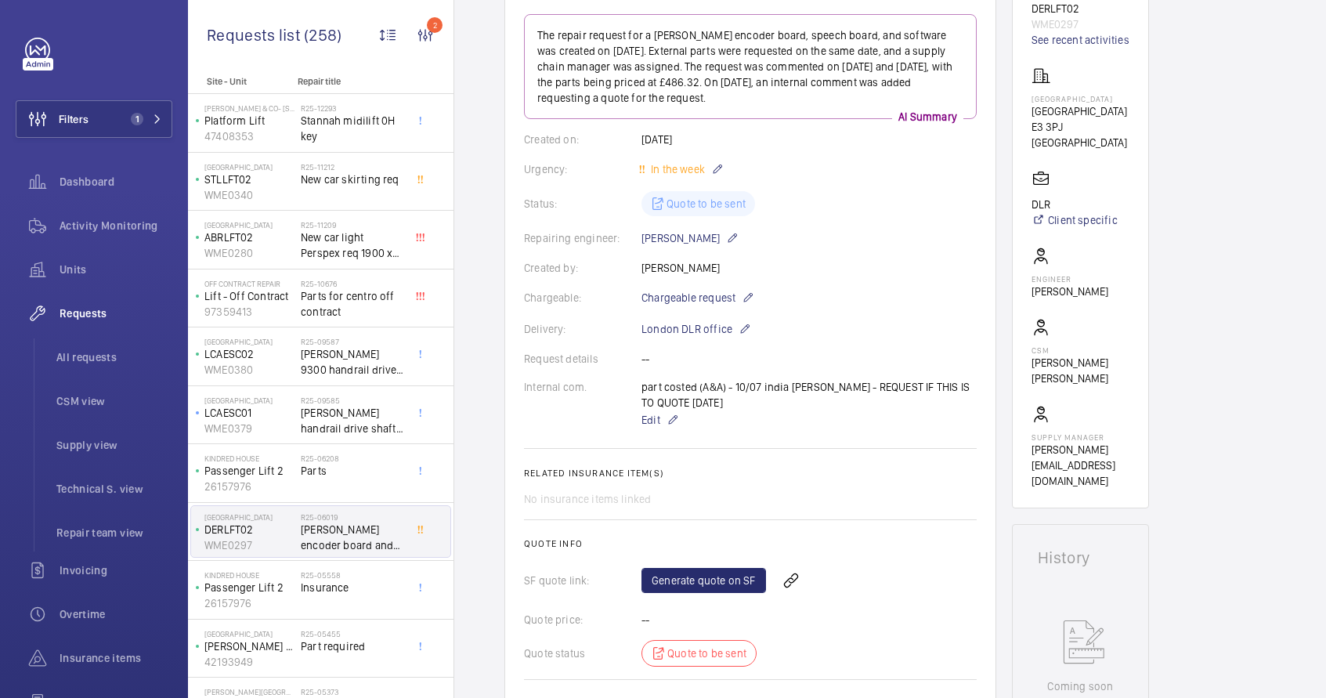
scroll to position [110, 0]
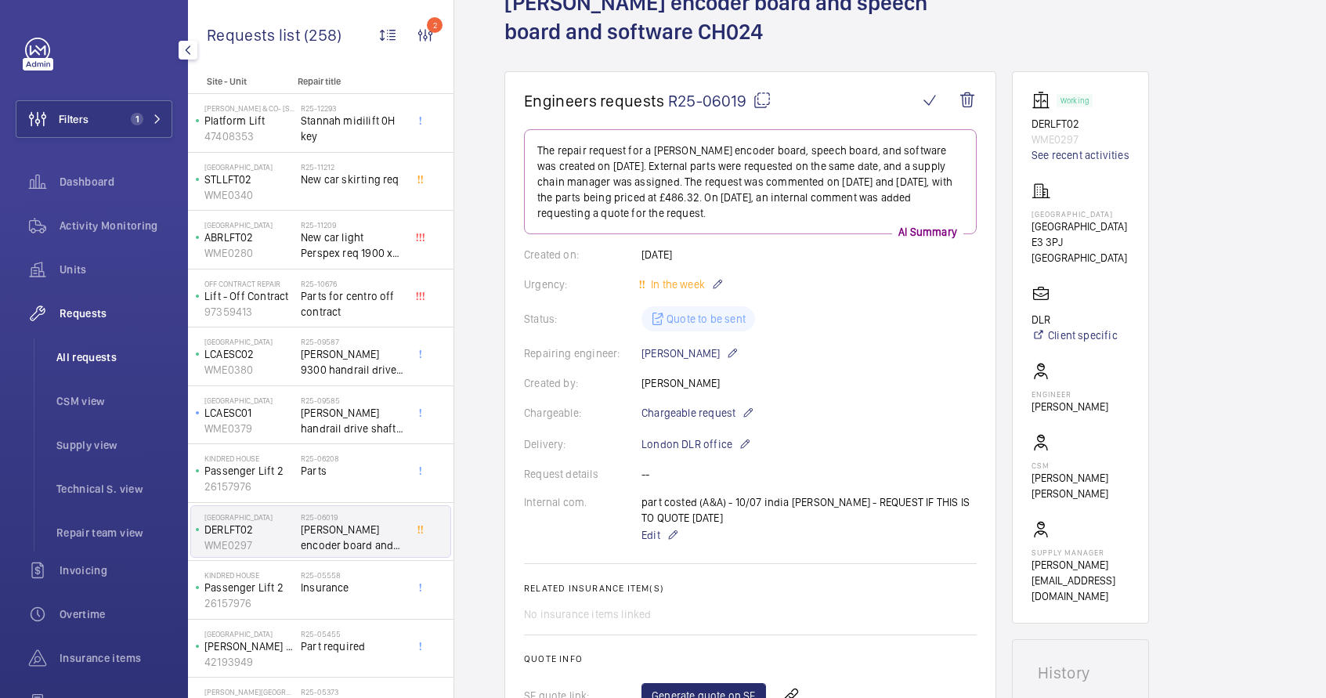
click at [95, 363] on span "All requests" at bounding box center [114, 357] width 116 height 16
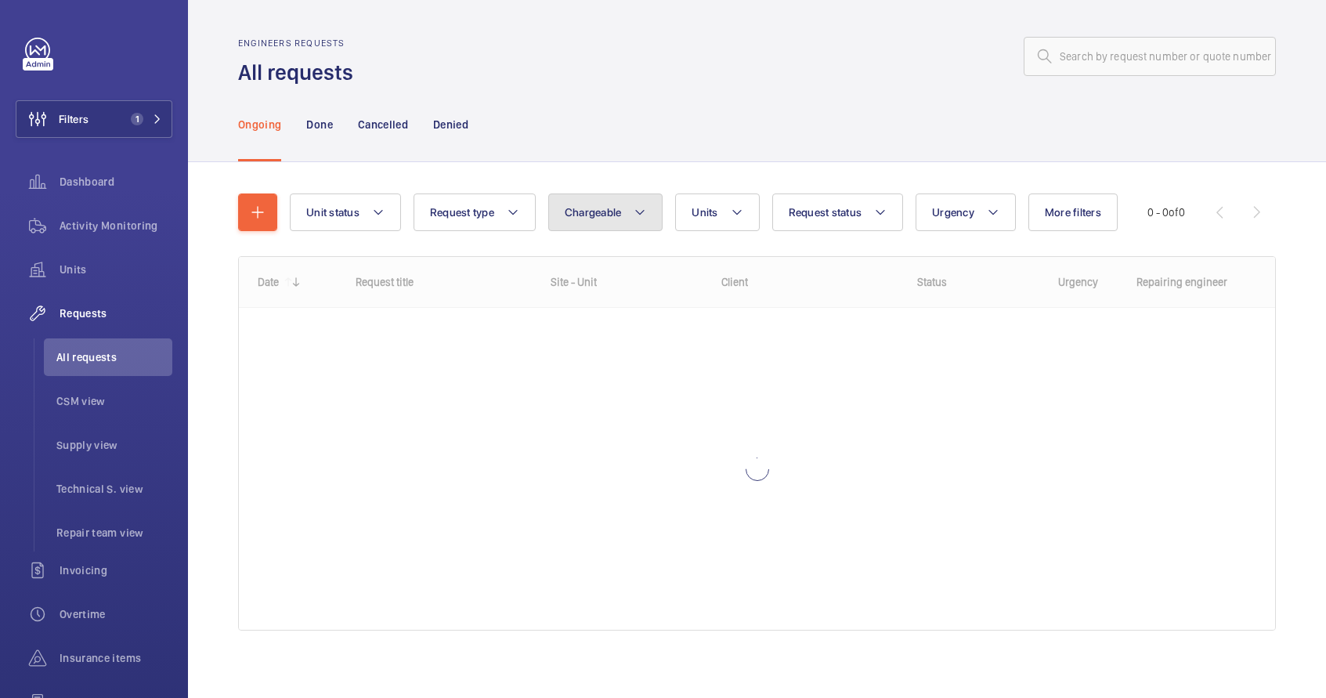
click at [577, 220] on button "Chargeable" at bounding box center [605, 212] width 115 height 38
click at [588, 257] on mat-radio-button "Chargeable" at bounding box center [697, 259] width 282 height 31
radio input "true"
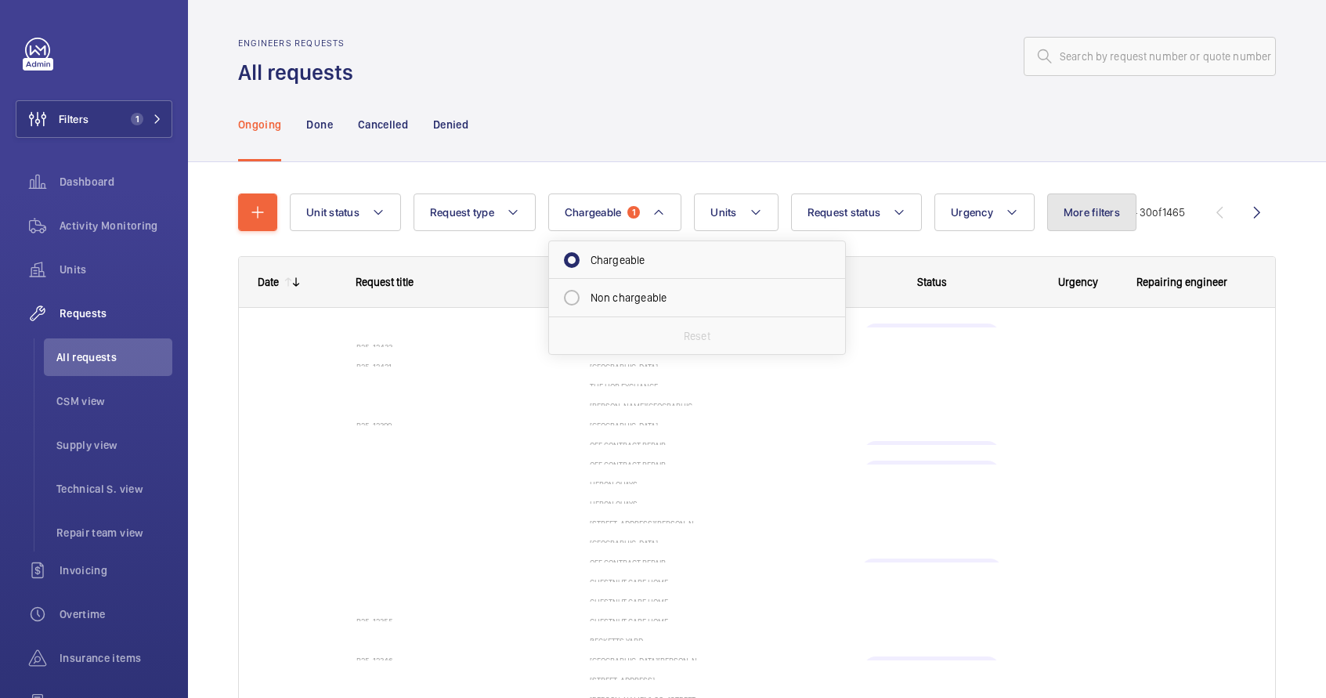
click at [1064, 217] on span "More filters" at bounding box center [1092, 212] width 56 height 13
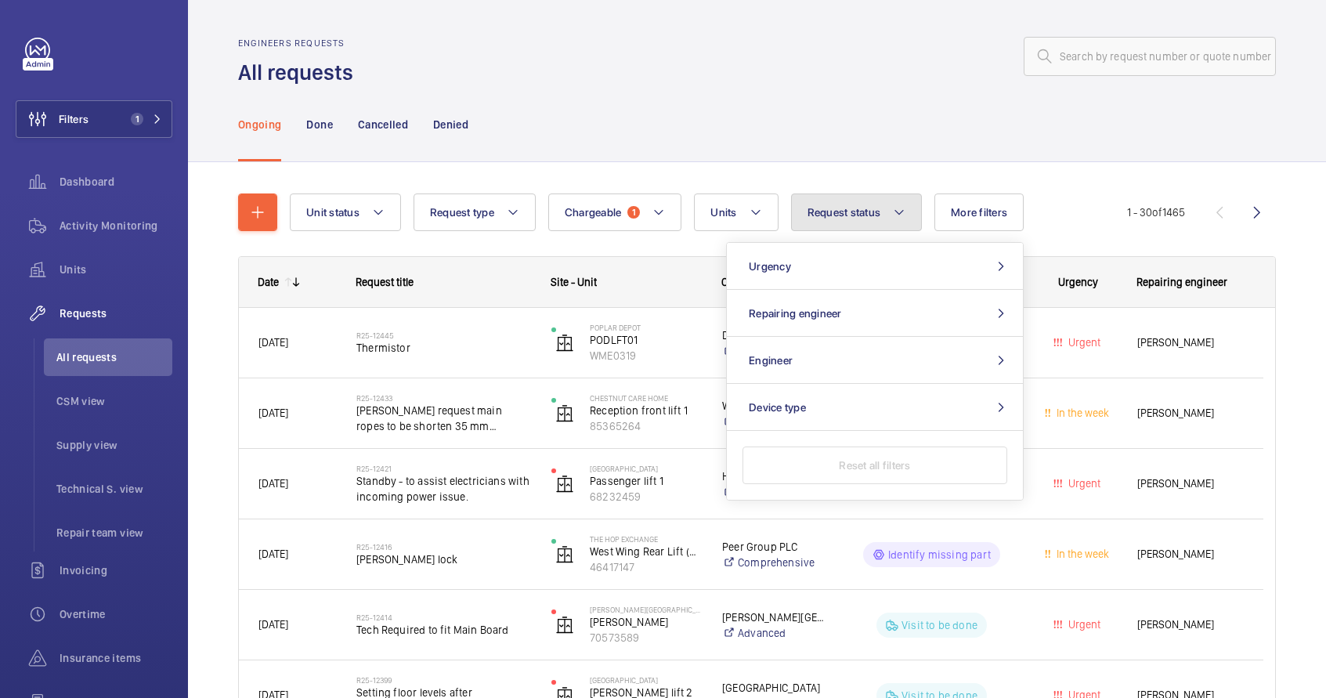
click at [868, 221] on button "Request status" at bounding box center [857, 212] width 132 height 38
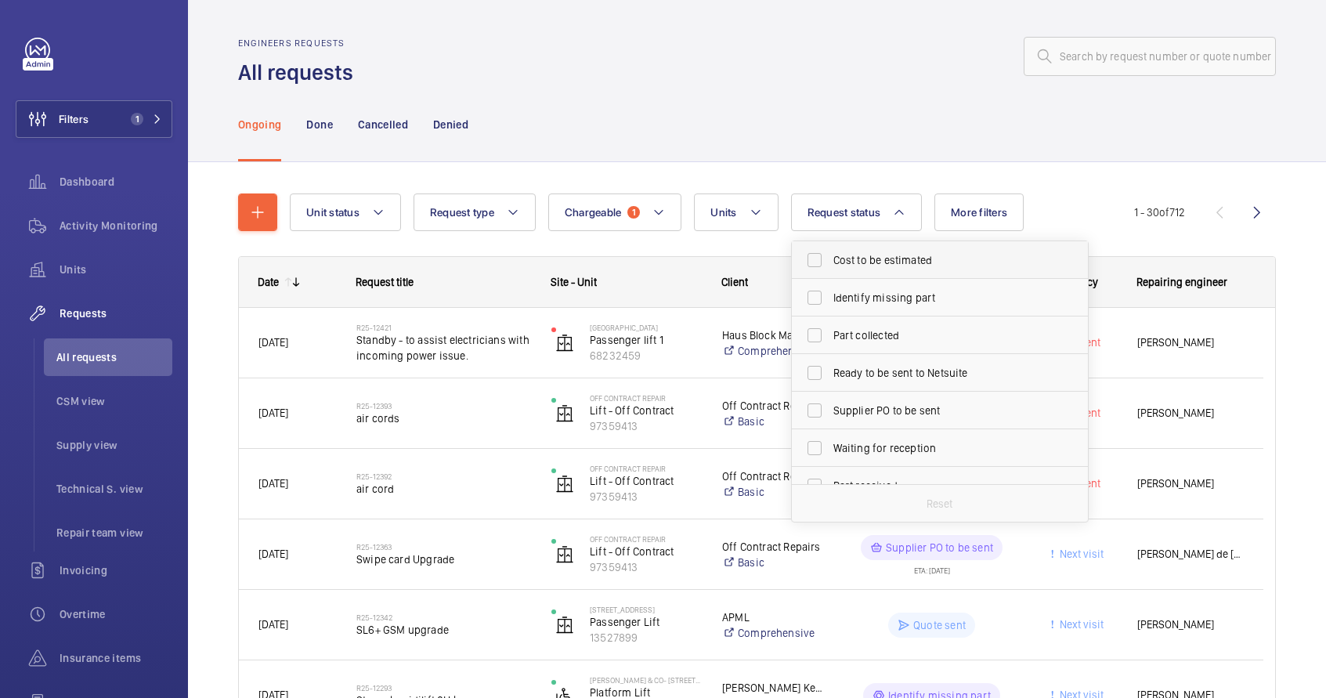
click at [870, 261] on span "Cost to be estimated" at bounding box center [941, 260] width 215 height 16
click at [830, 261] on input "Cost to be estimated" at bounding box center [814, 259] width 31 height 31
checkbox input "true"
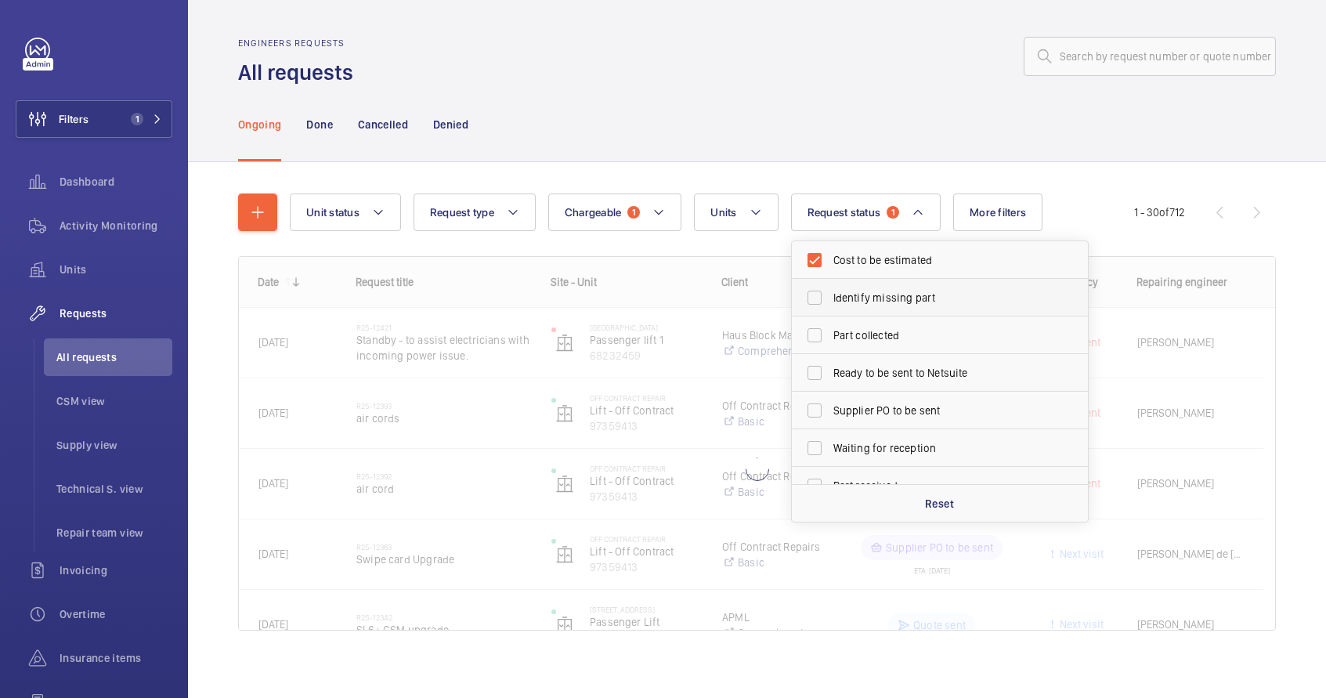
click at [873, 291] on span "Identify missing part" at bounding box center [941, 298] width 215 height 16
click at [830, 291] on input "Identify missing part" at bounding box center [814, 297] width 31 height 31
checkbox input "true"
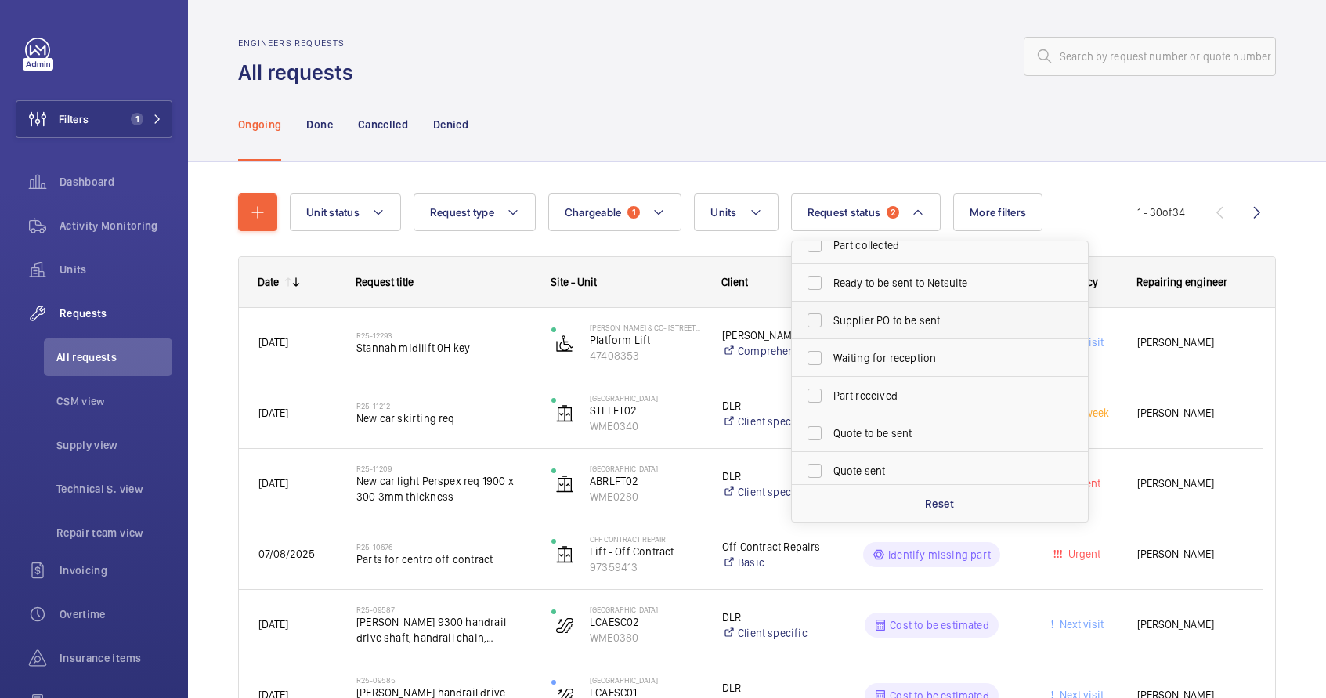
scroll to position [110, 0]
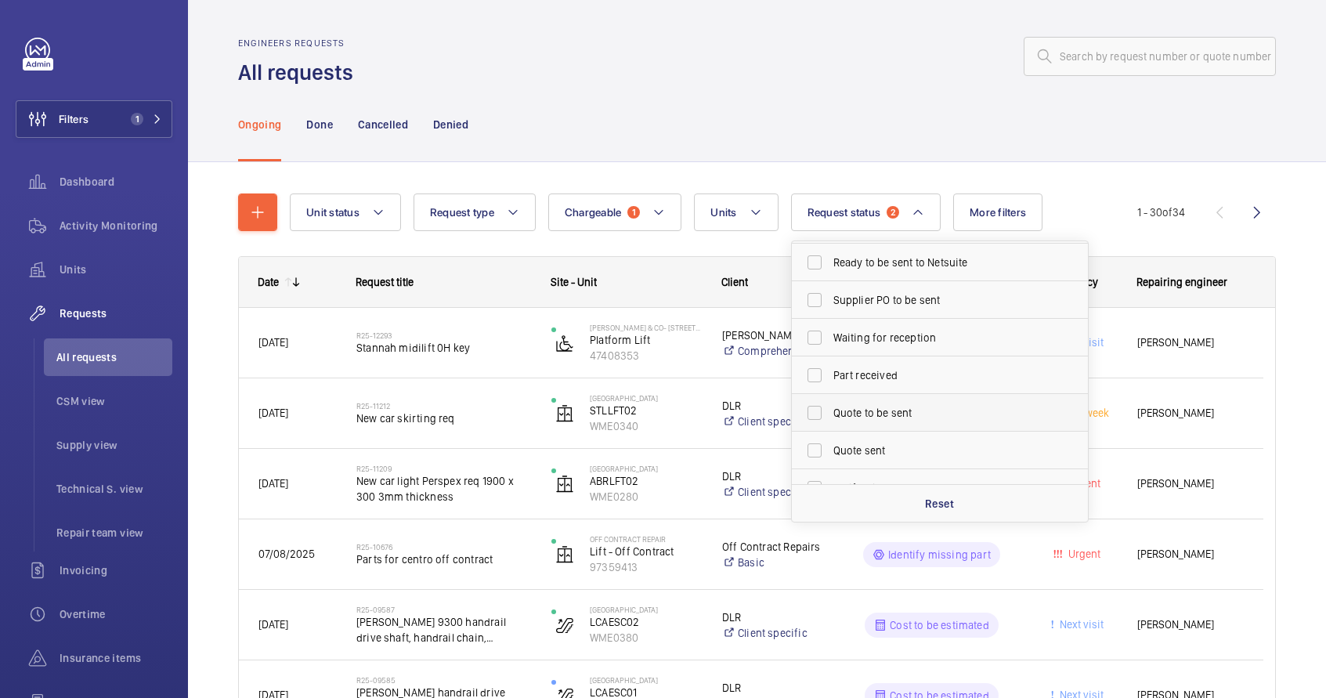
click at [880, 411] on span "Quote to be sent" at bounding box center [941, 413] width 215 height 16
click at [830, 411] on input "Quote to be sent" at bounding box center [814, 412] width 31 height 31
checkbox input "true"
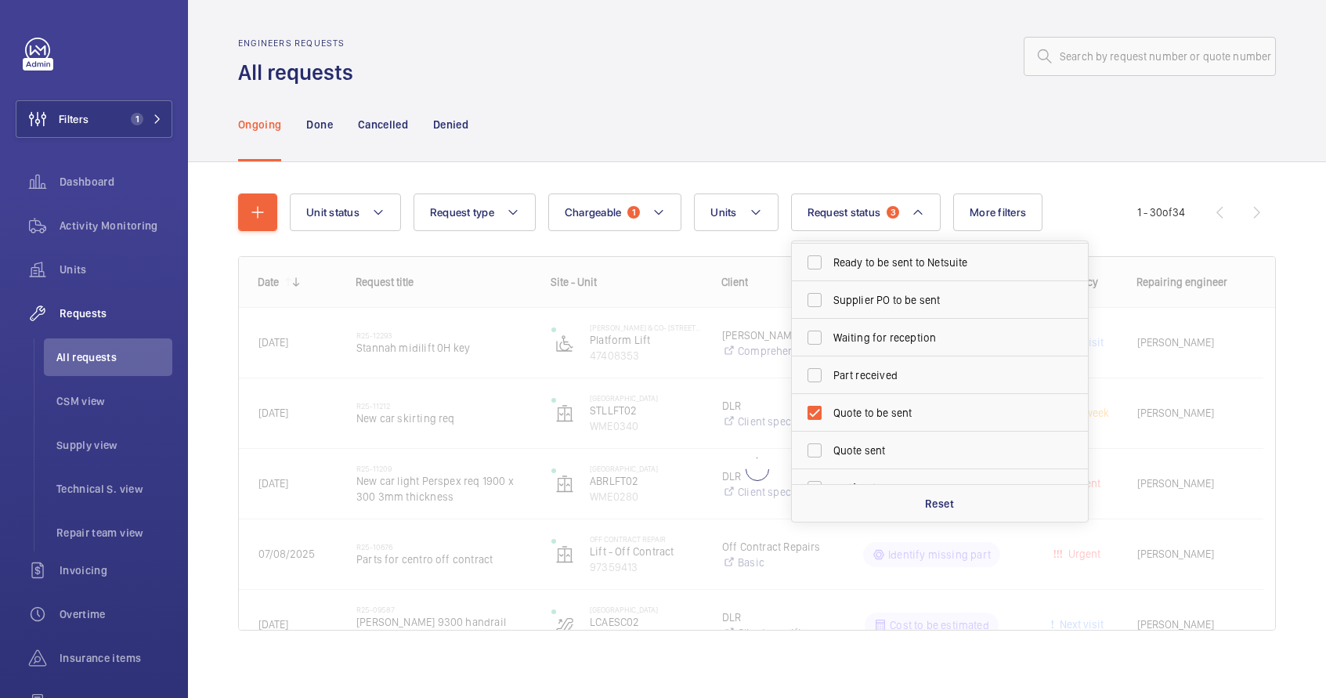
click at [830, 74] on div at bounding box center [819, 57] width 913 height 38
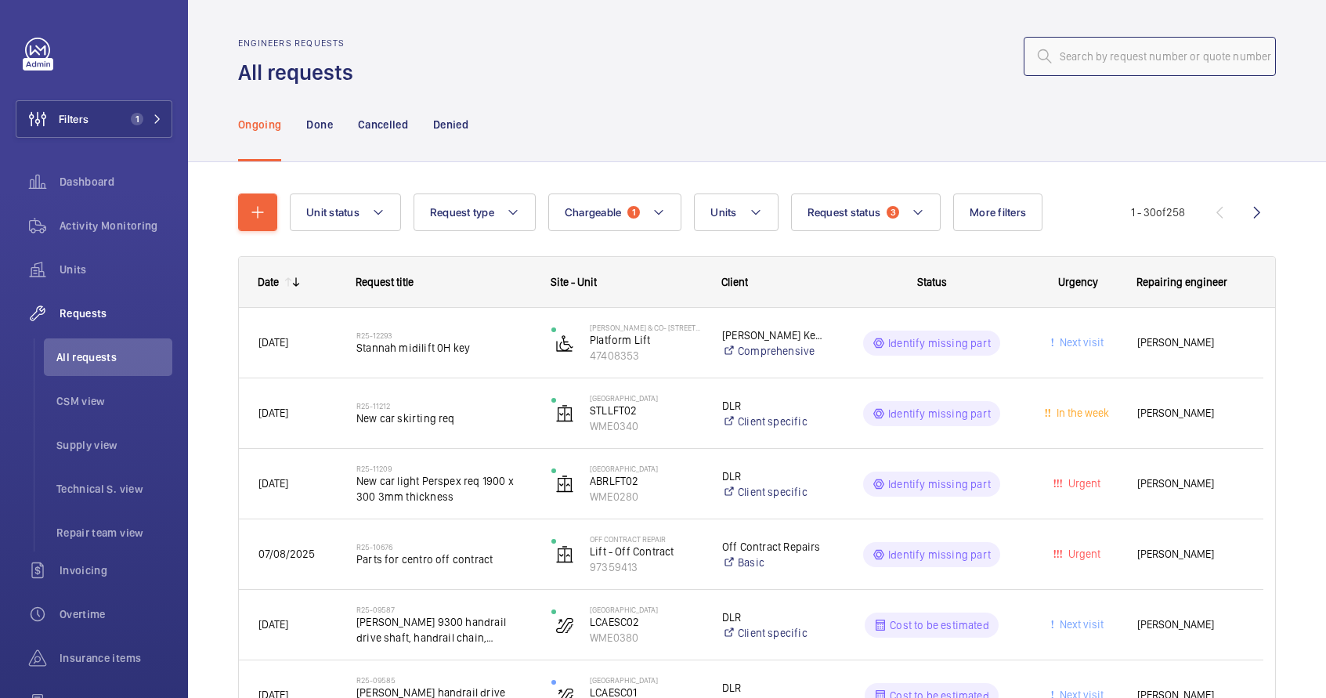
click at [1052, 52] on input "text" at bounding box center [1150, 56] width 252 height 39
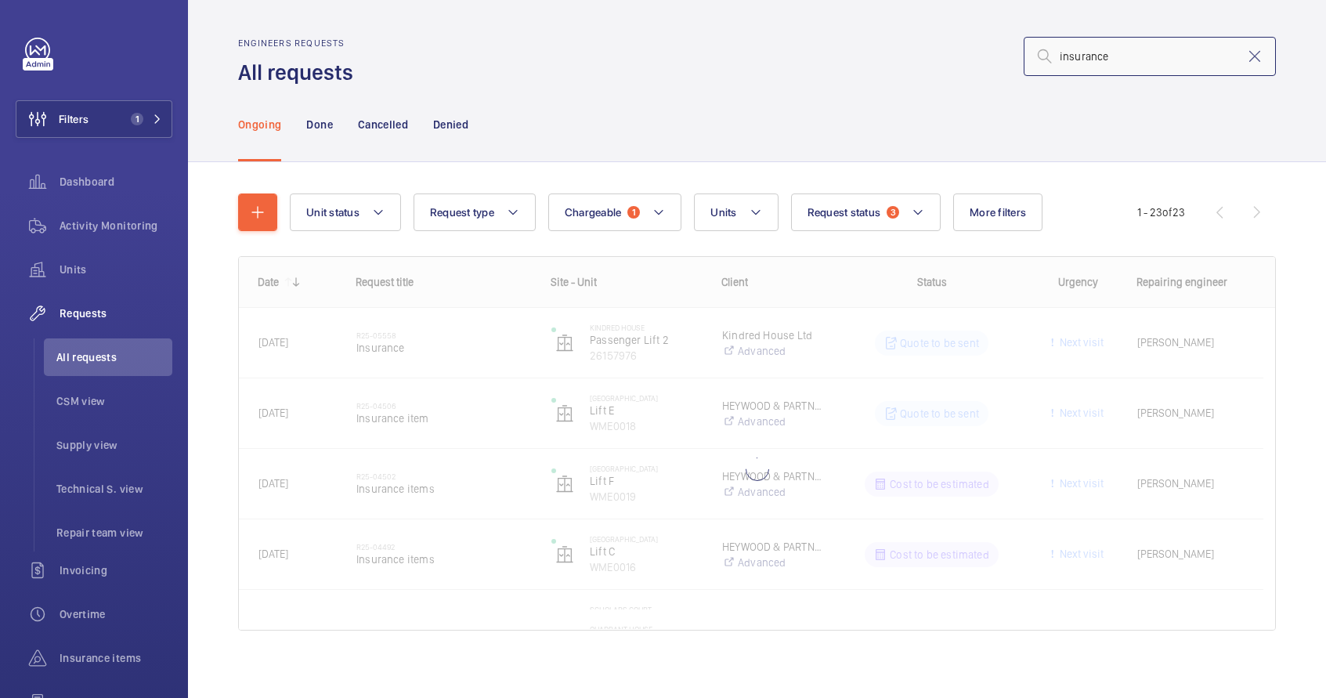
type input "insurance"
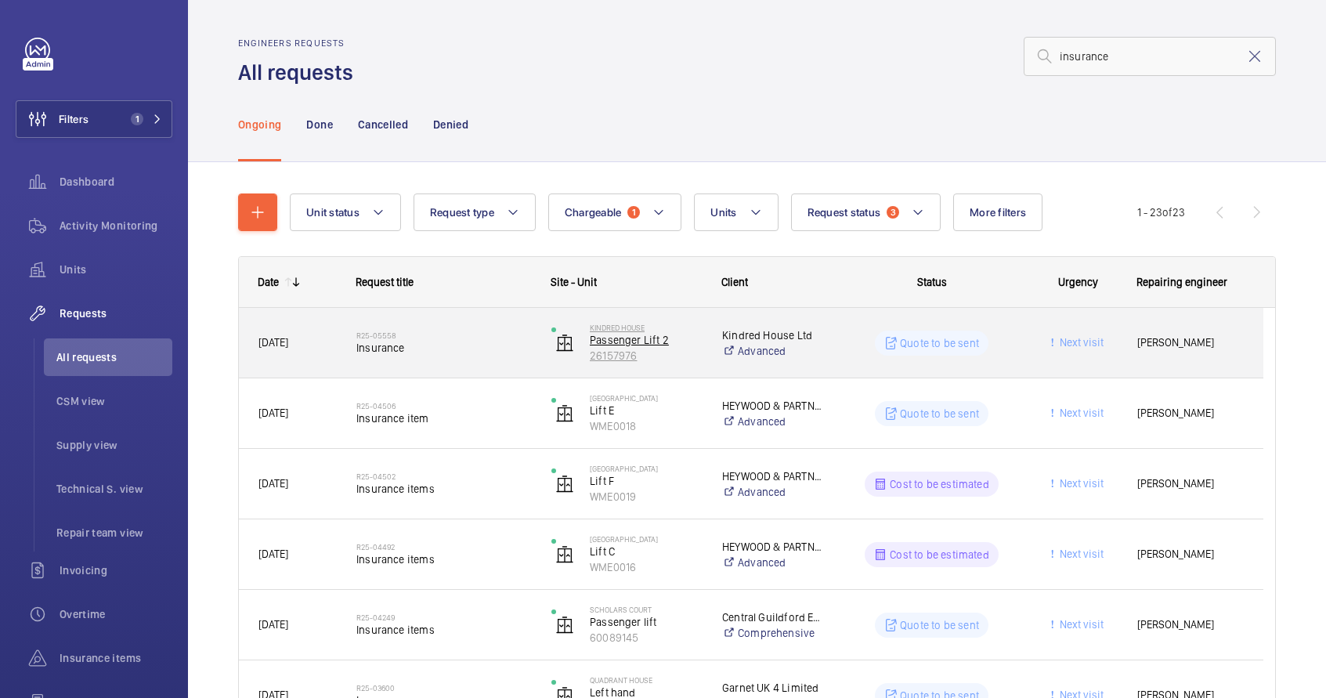
click at [683, 359] on p "26157976" at bounding box center [646, 356] width 112 height 16
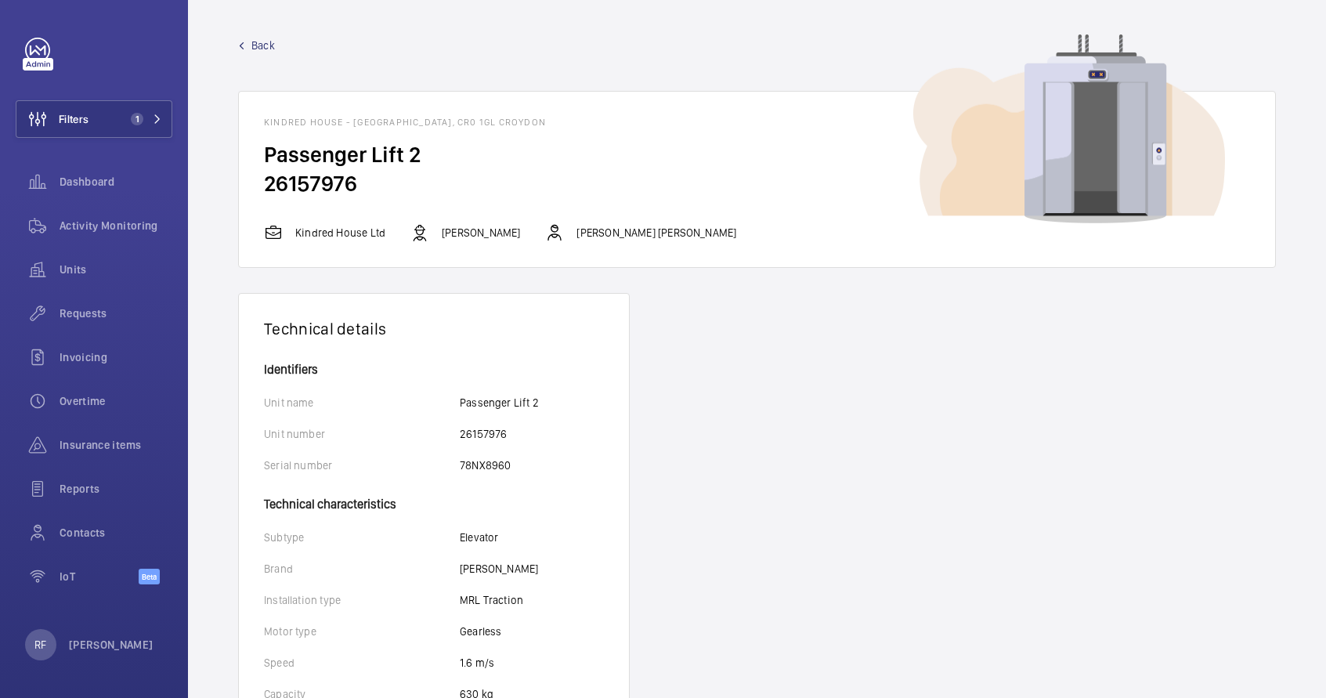
scroll to position [3, 0]
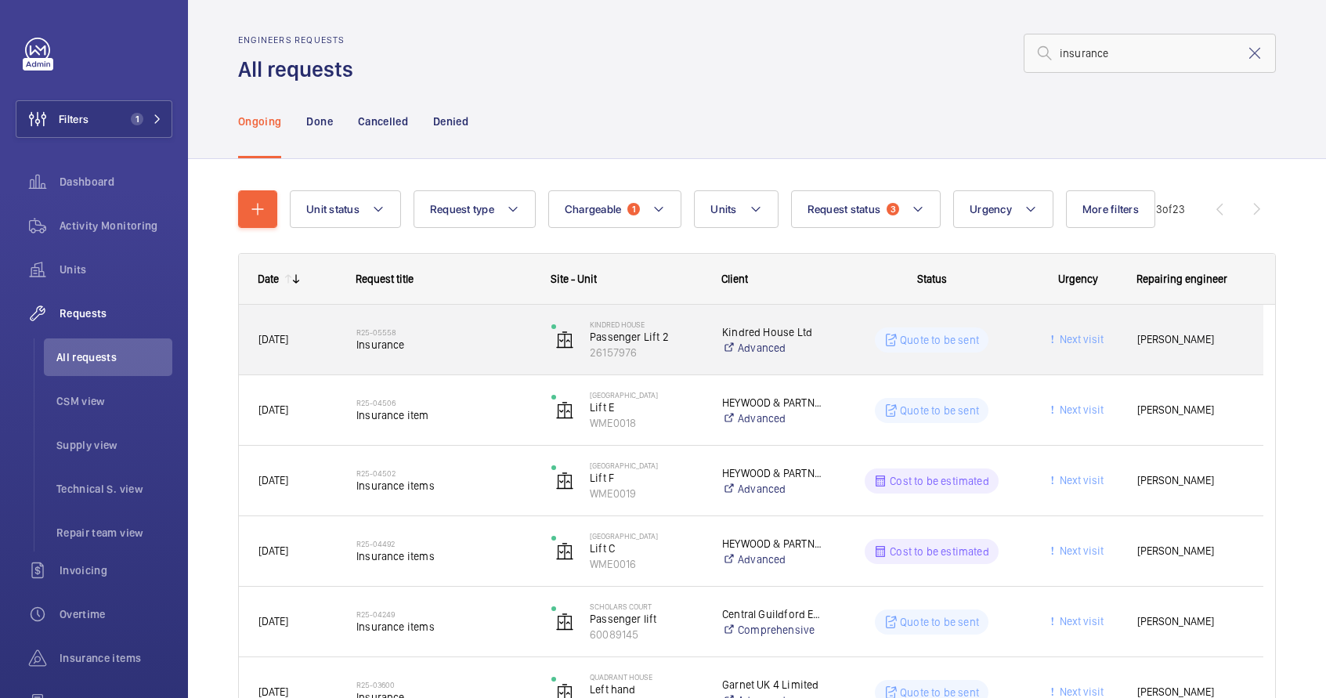
click at [490, 358] on div "R25-05558 Insurance" at bounding box center [443, 339] width 175 height 45
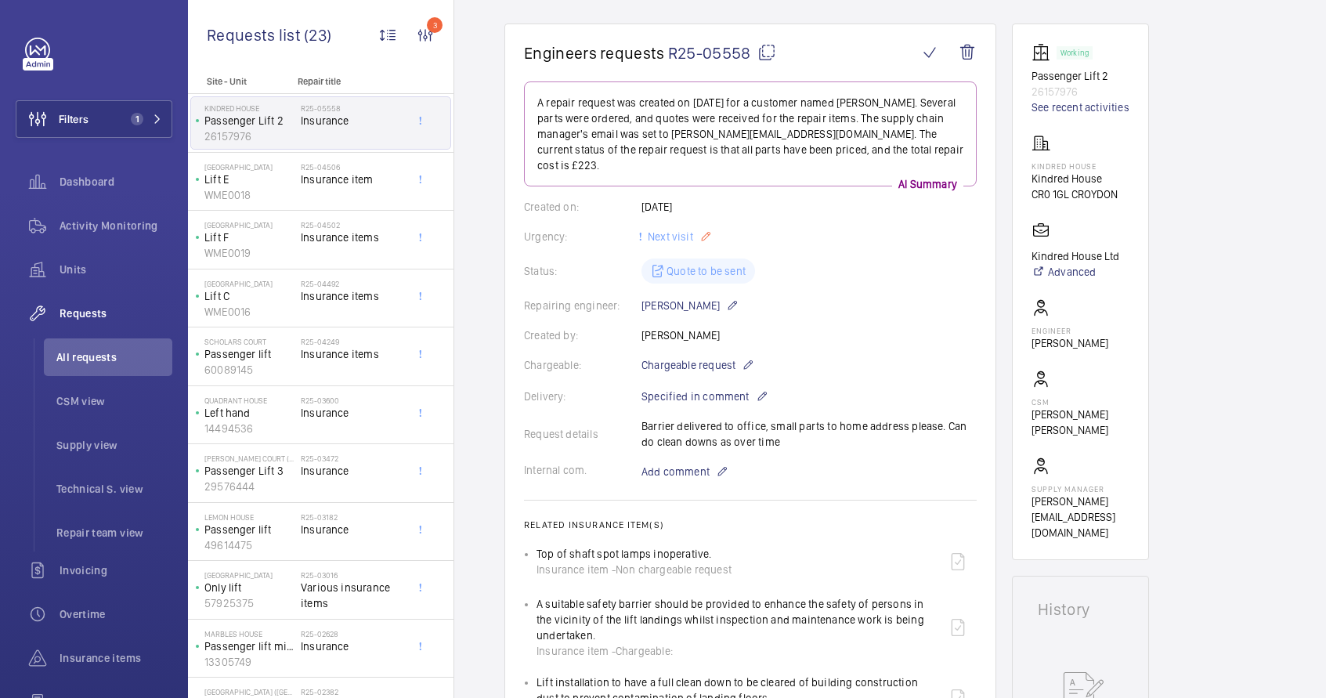
scroll to position [431, 0]
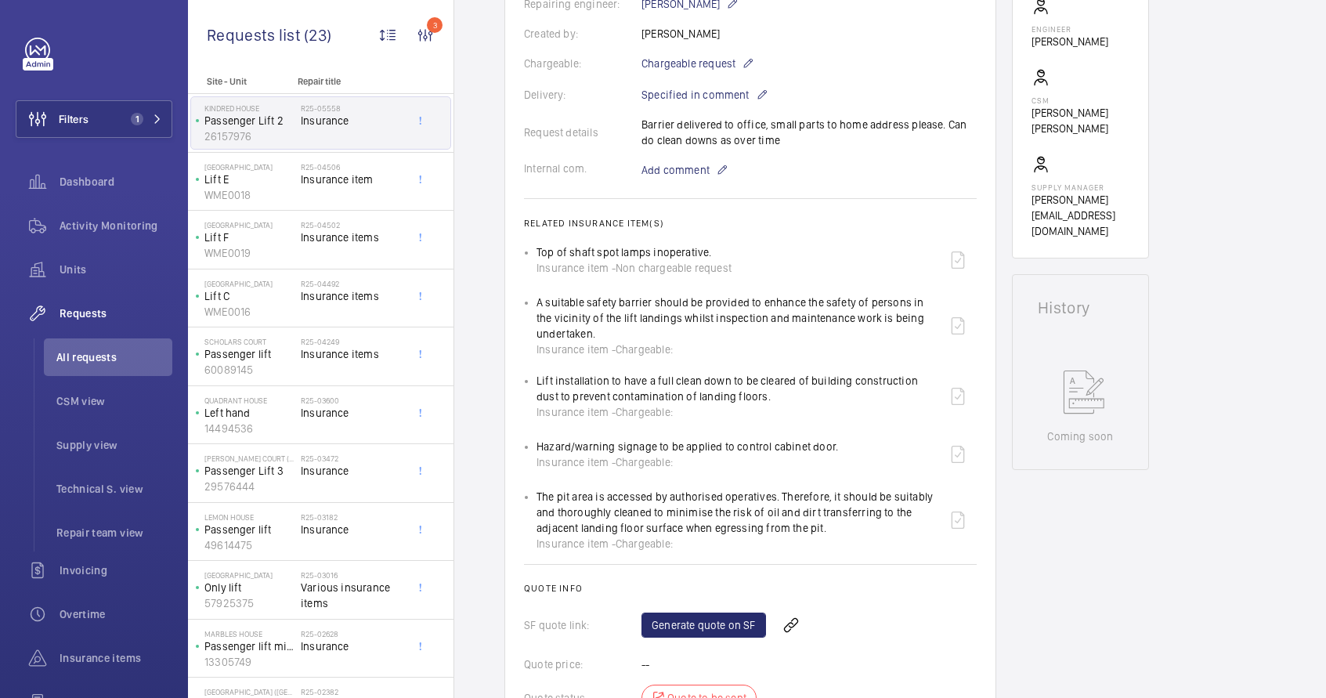
click at [523, 233] on wm-front-card "Engineers requests R25-05558 A repair request was created on 2025-04-16 for a c…" at bounding box center [750, 267] width 492 height 1090
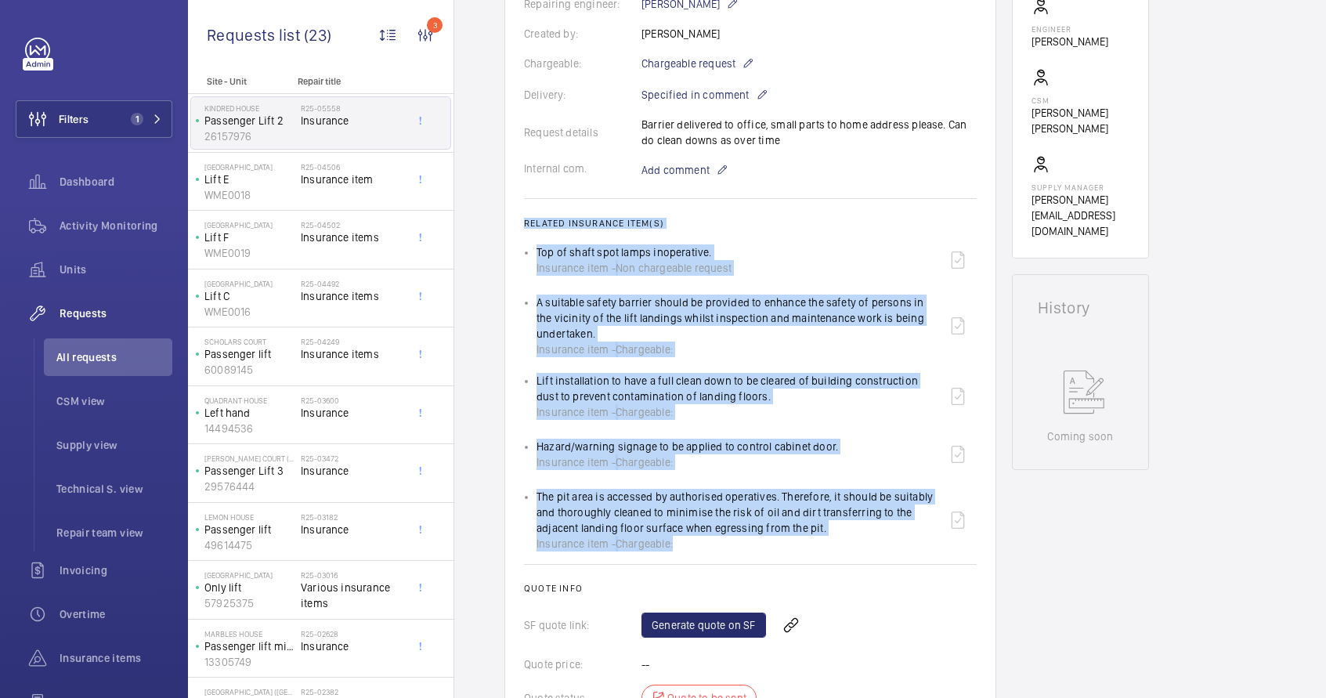
drag, startPoint x: 525, startPoint y: 206, endPoint x: 749, endPoint y: 530, distance: 394.2
click at [749, 530] on wm-front-card-body "A repair request was created on 2025-04-16 for a customer named Lewis Hughes. S…" at bounding box center [750, 286] width 453 height 1012
copy wm-front-card-body "Related insurance item(s) Top of shaft spot lamps inoperative. Insurance item -…"
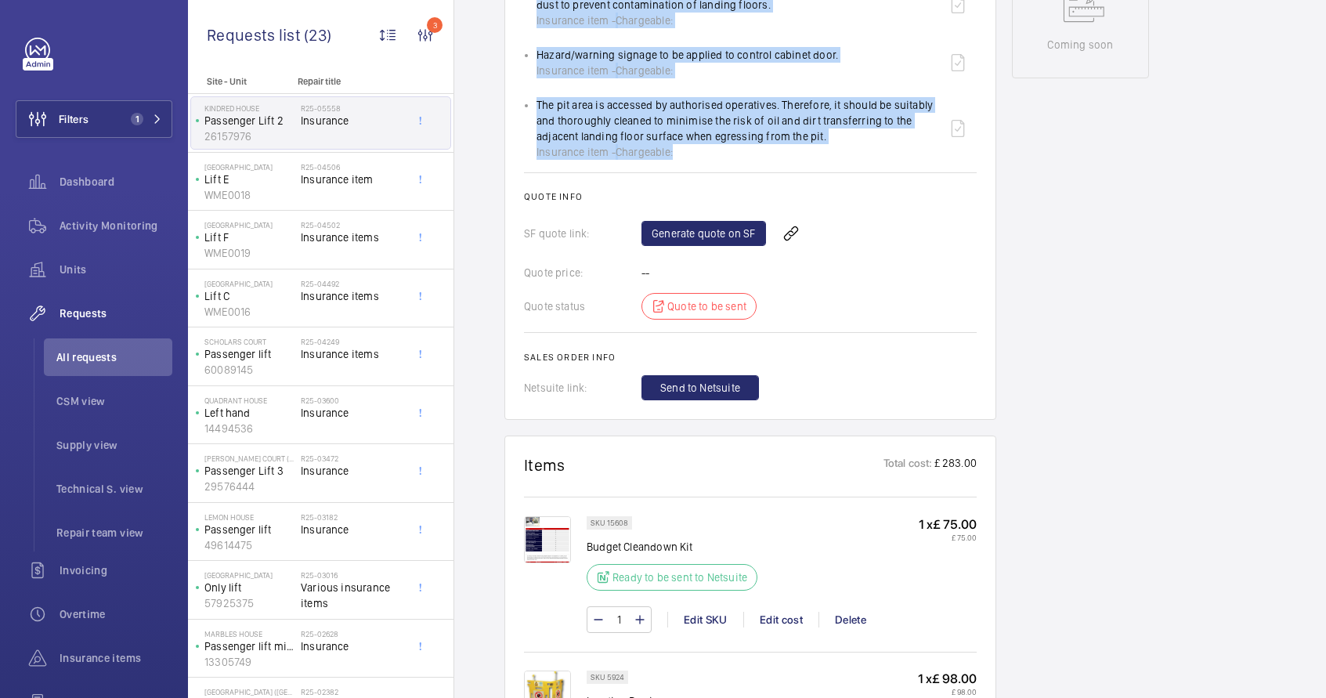
scroll to position [822, 0]
click at [689, 226] on link "Generate quote on SF" at bounding box center [704, 234] width 125 height 25
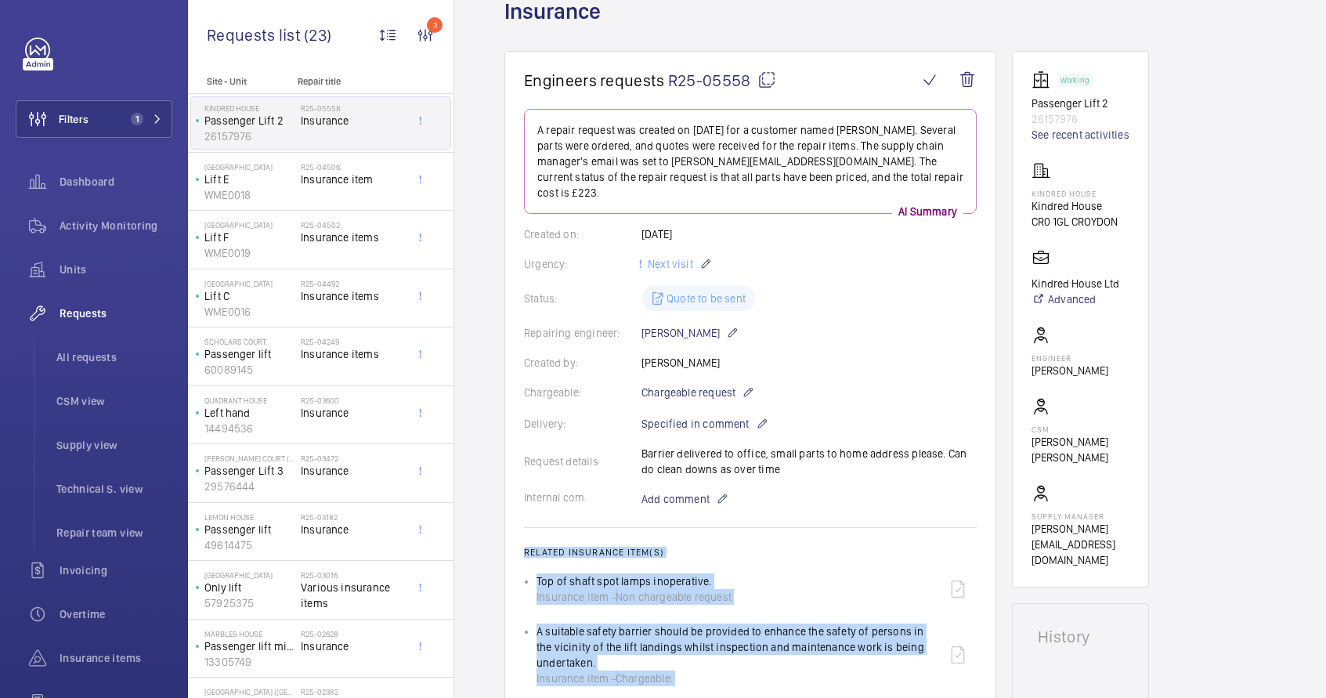
scroll to position [0, 0]
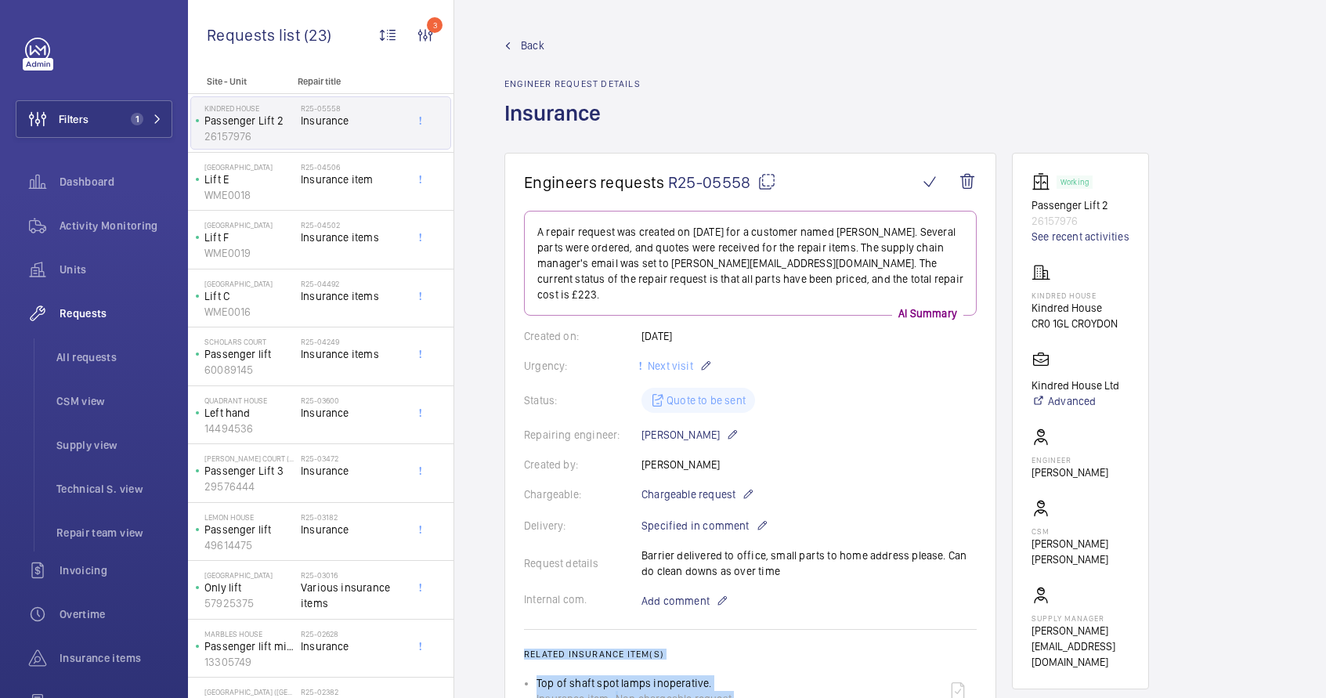
click at [769, 180] on mat-icon at bounding box center [767, 181] width 19 height 19
copy wm-front-card-body "Related insurance item(s) Top of shaft spot lamps inoperative. Insurance item -…"
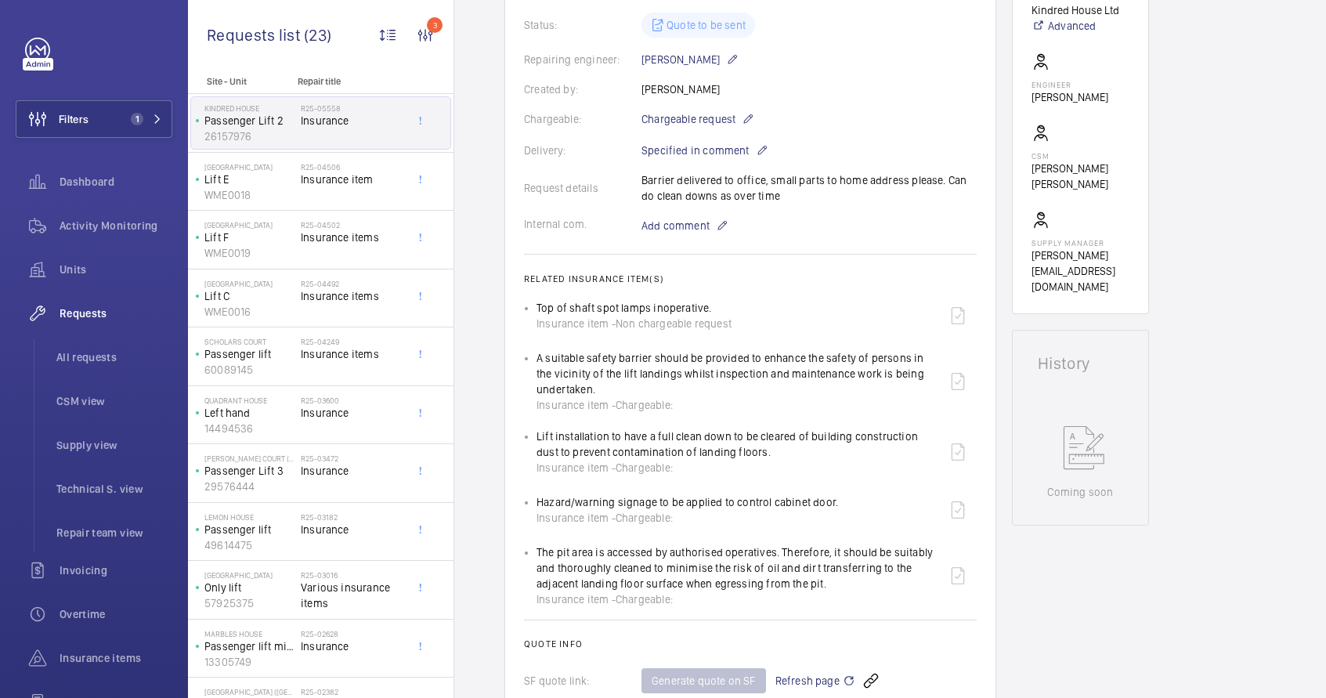
scroll to position [386, 0]
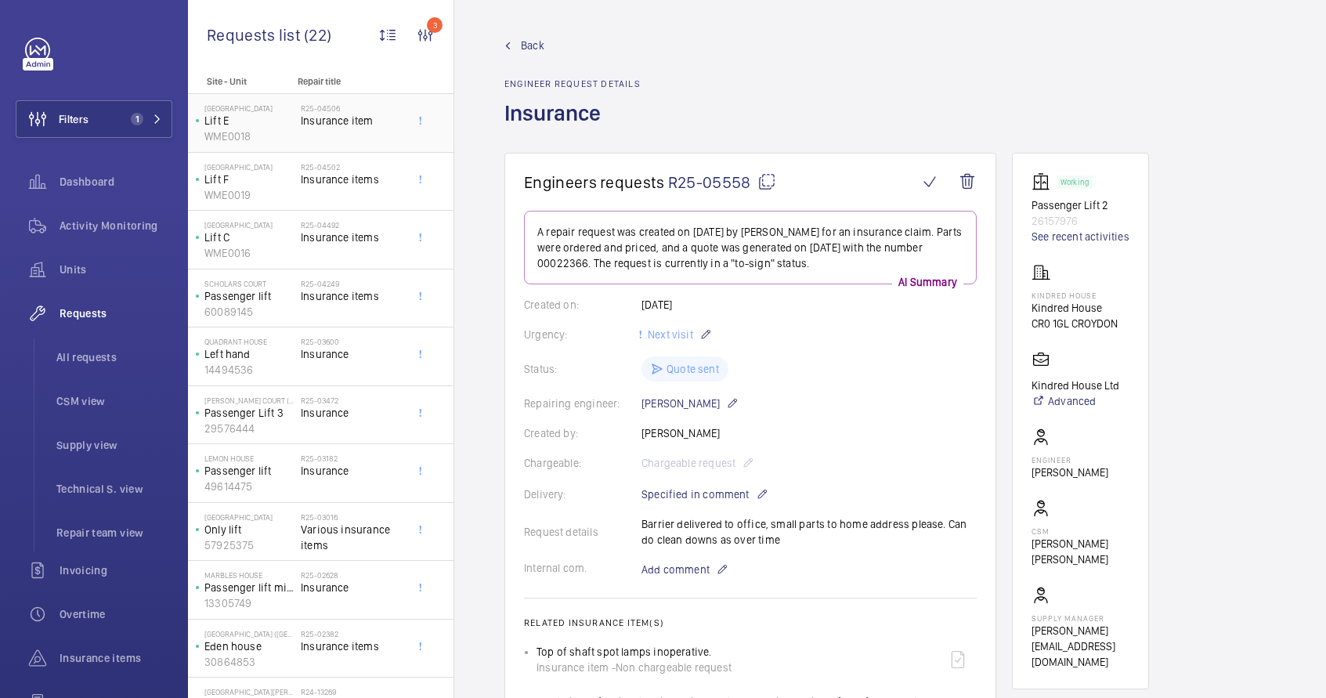
click at [334, 125] on span "Insurance item" at bounding box center [352, 121] width 103 height 16
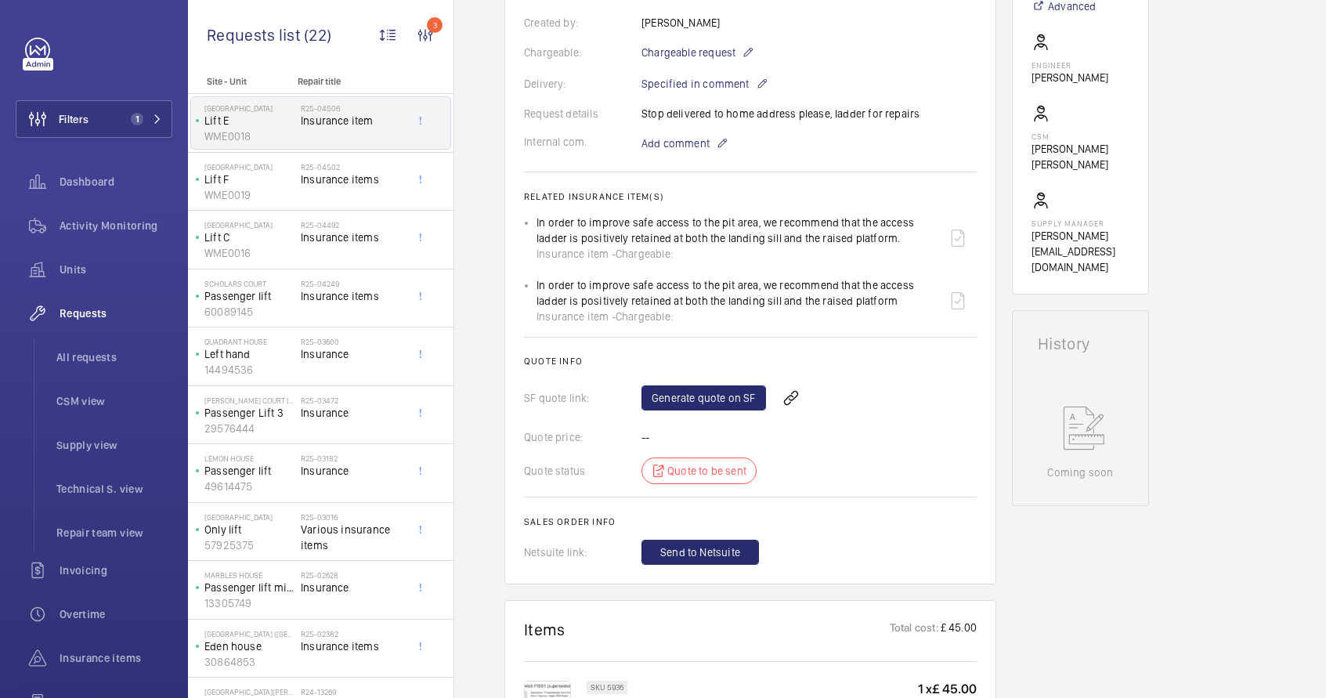
scroll to position [414, 0]
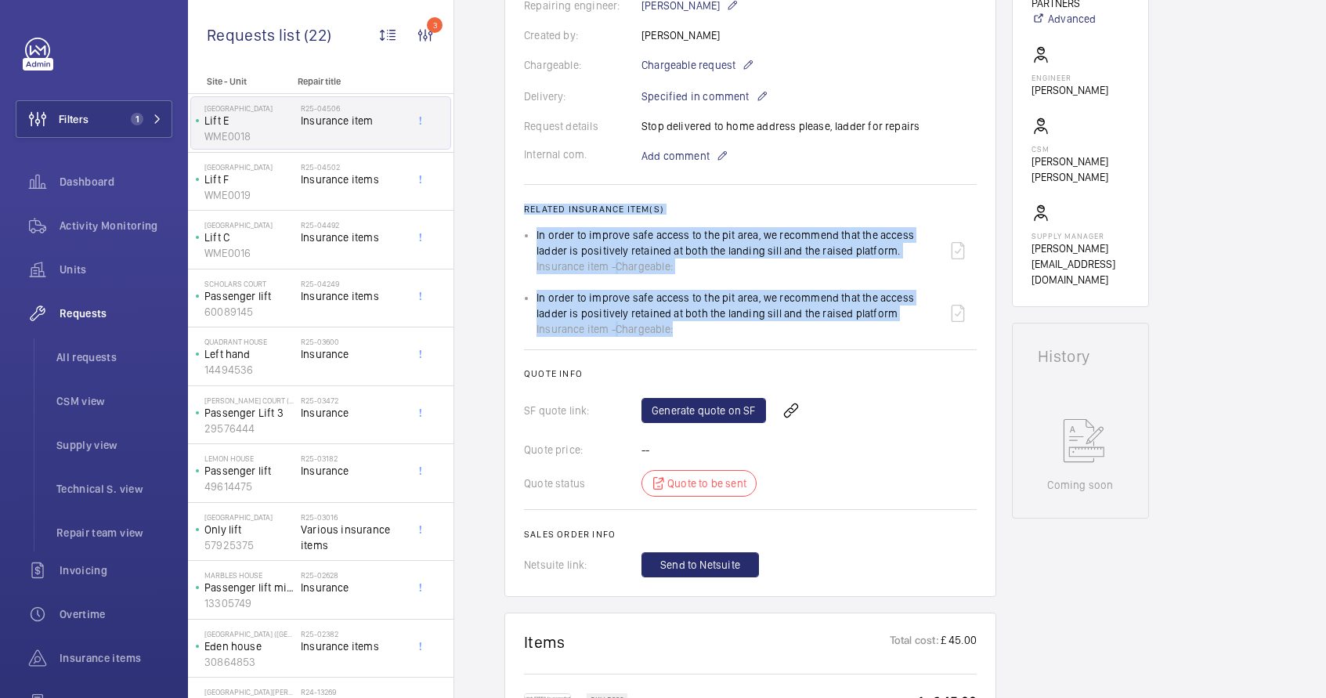
drag, startPoint x: 526, startPoint y: 209, endPoint x: 677, endPoint y: 331, distance: 194.4
click at [677, 331] on wm-front-card-body "A repair request was created on [DATE] for an insurance item. External parts we…" at bounding box center [750, 187] width 453 height 780
copy wm-front-card-body "Related insurance item(s) In order to improve safe access to the pit area, we r…"
click at [732, 414] on link "Generate quote on SF" at bounding box center [704, 410] width 125 height 25
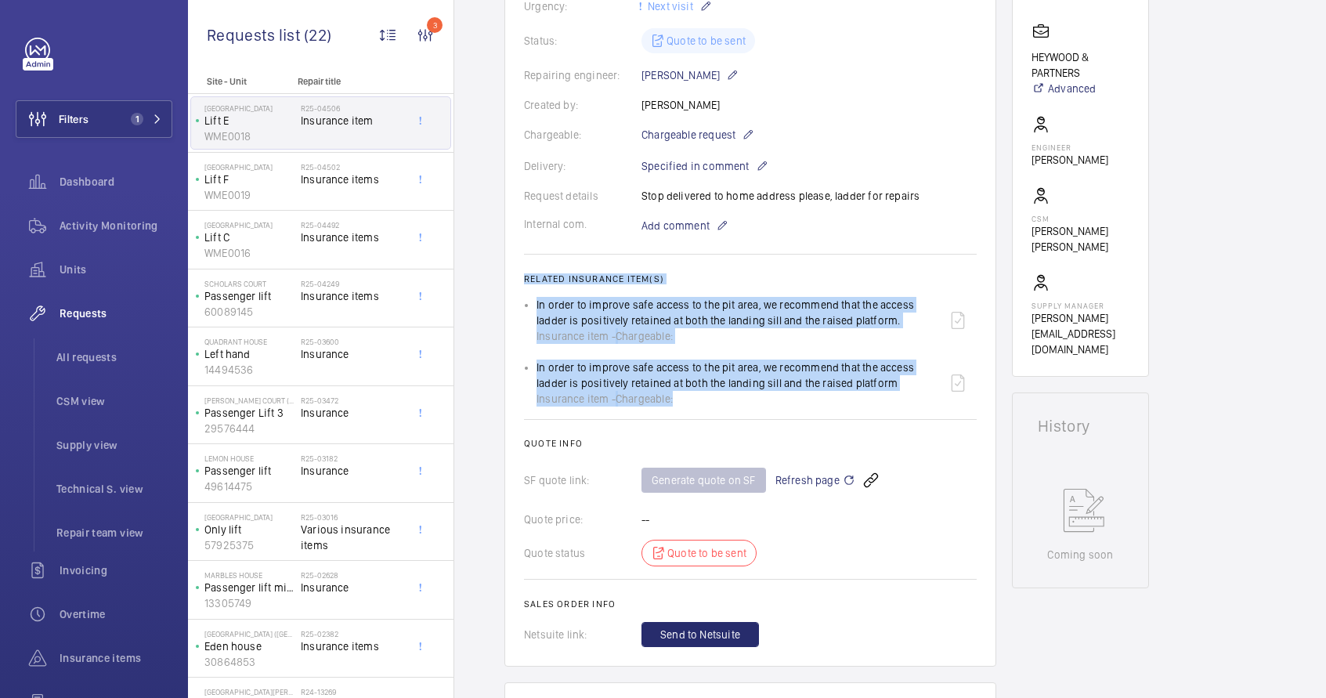
scroll to position [9, 0]
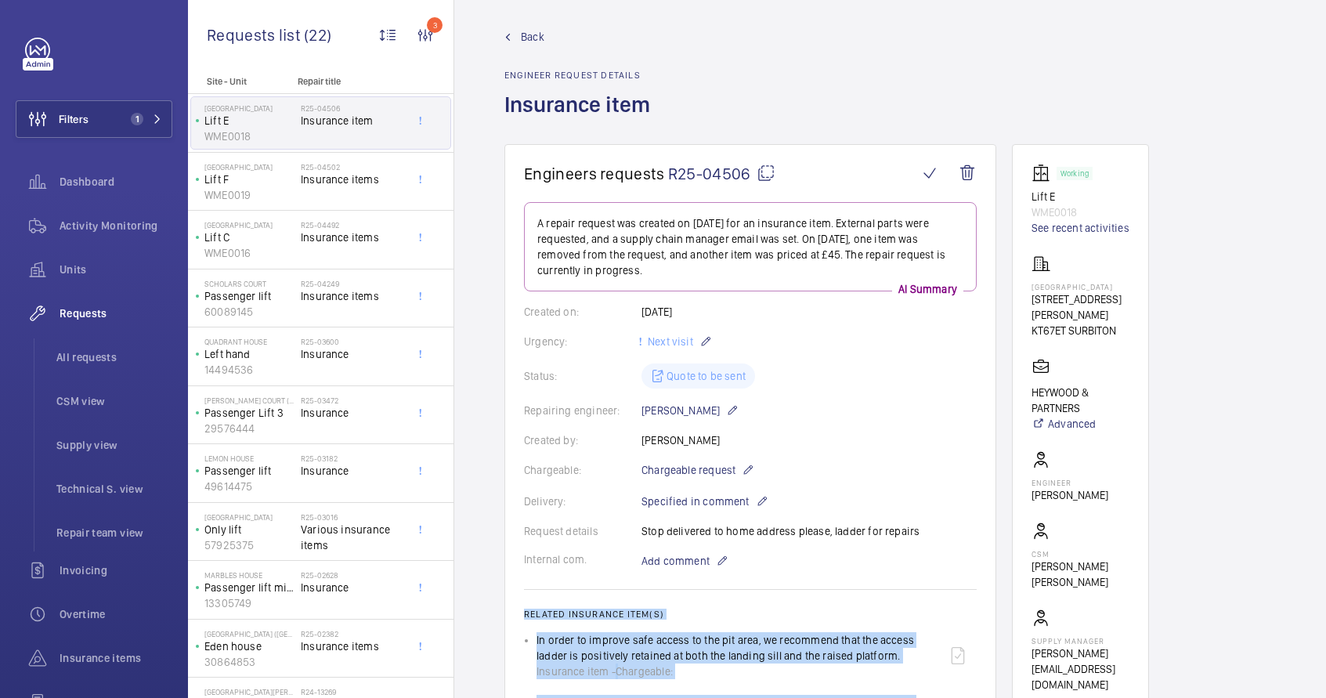
click at [763, 175] on mat-icon at bounding box center [766, 173] width 19 height 19
copy wm-front-card-body "Related insurance item(s) In order to improve safe access to the pit area, we r…"
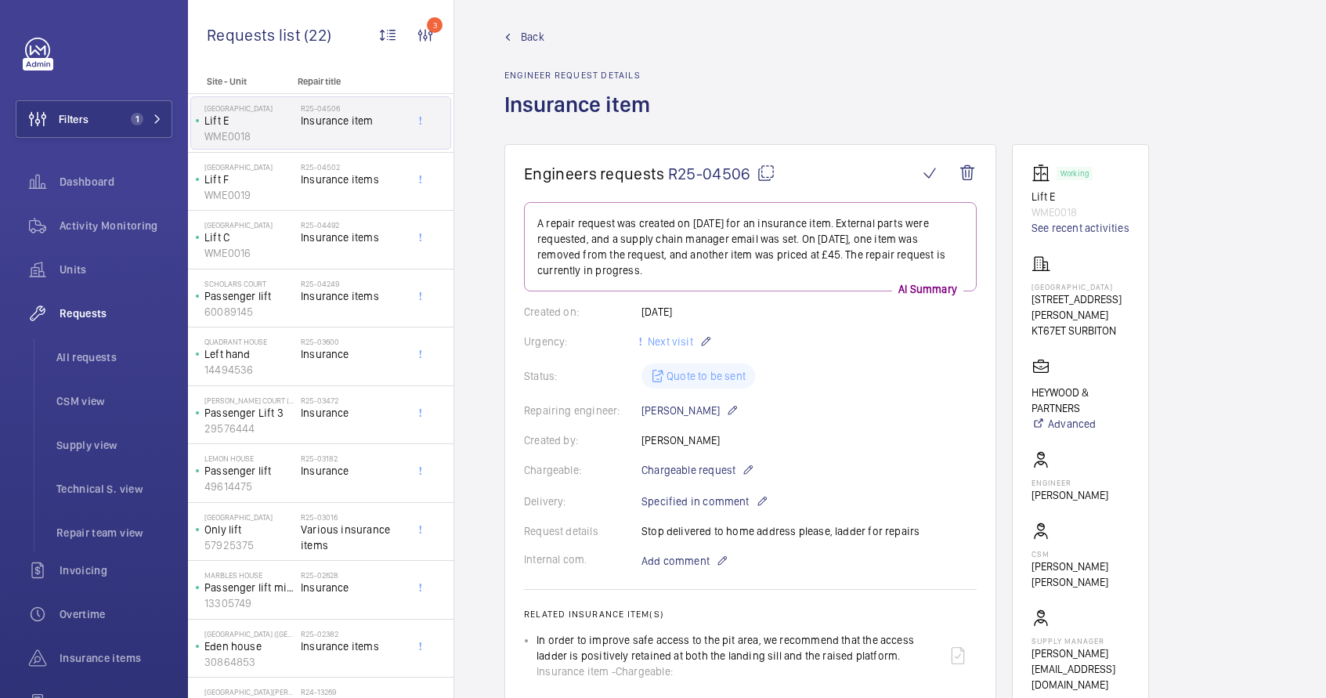
click at [1045, 199] on p "Lift E" at bounding box center [1081, 197] width 98 height 16
copy p "Lift E"
click at [275, 195] on p "WME0019" at bounding box center [249, 195] width 90 height 16
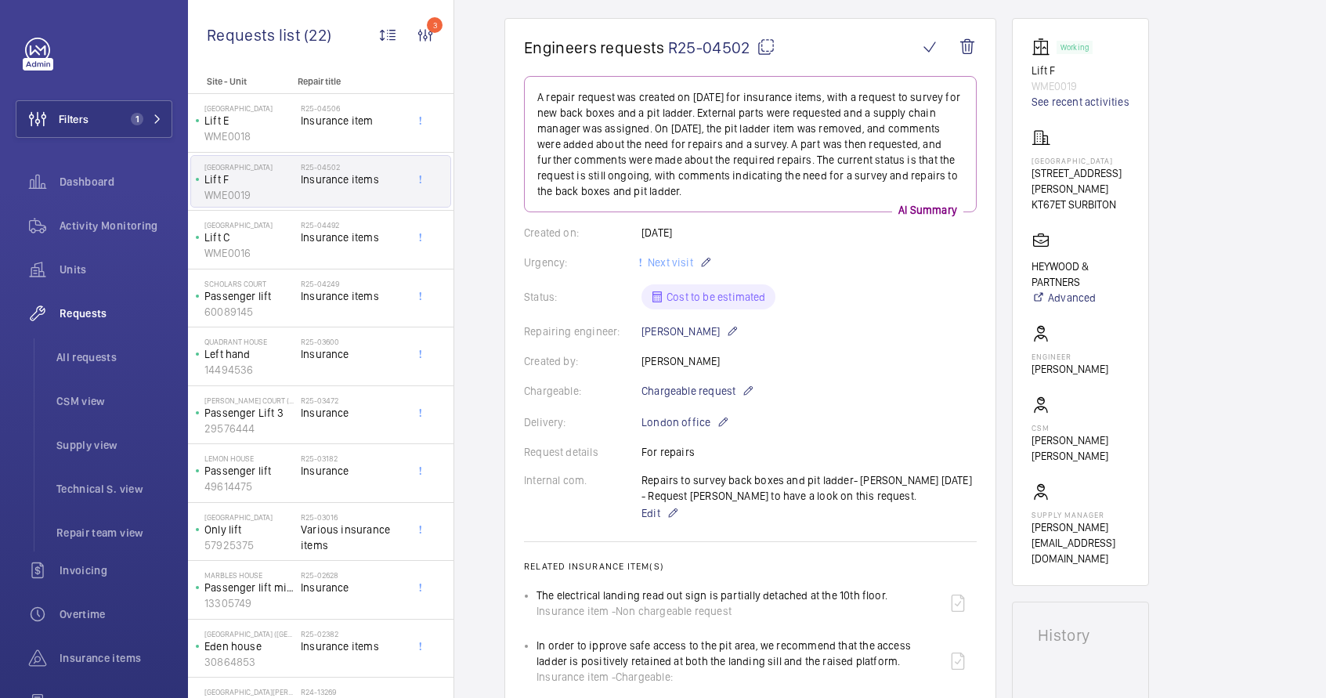
scroll to position [402, 0]
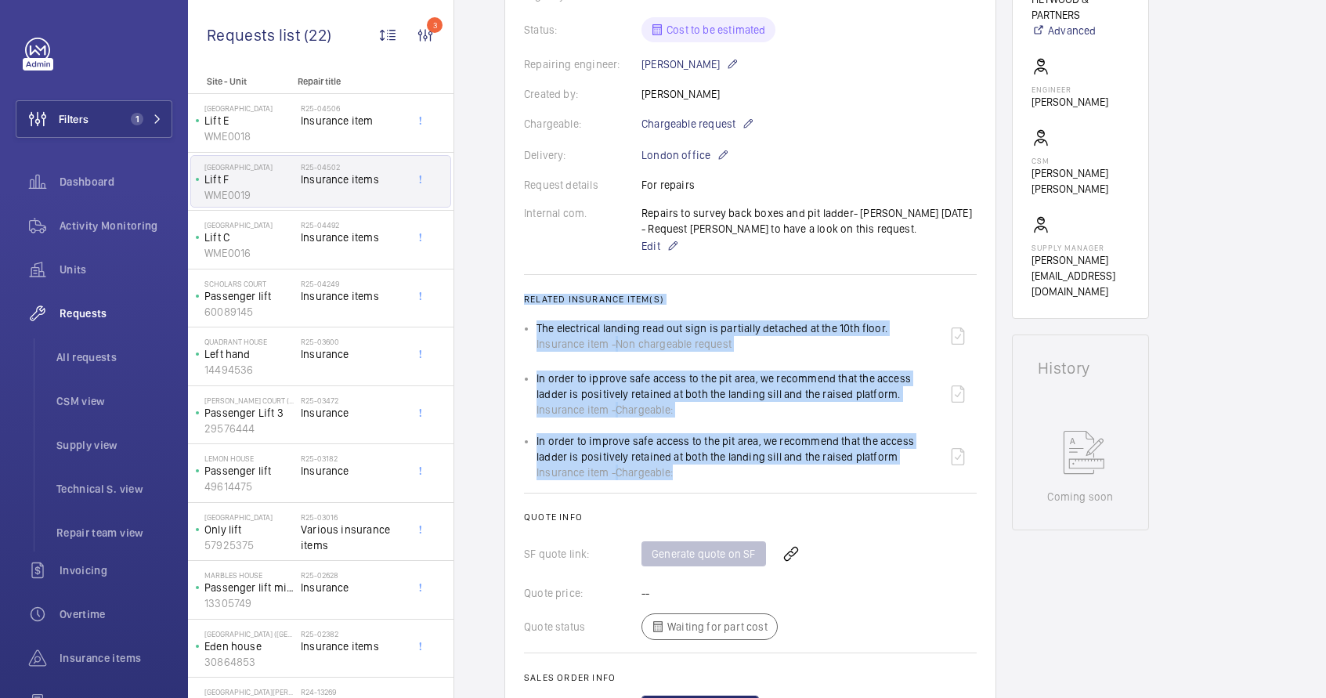
drag, startPoint x: 521, startPoint y: 297, endPoint x: 676, endPoint y: 472, distance: 234.2
click at [676, 472] on wm-front-card "Engineers requests R25-04502 A repair request was created on [DATE] for insuran…" at bounding box center [750, 245] width 492 height 989
copy wm-front-card-body "Related insurance item(s) The electrical landing read out sign is partially det…"
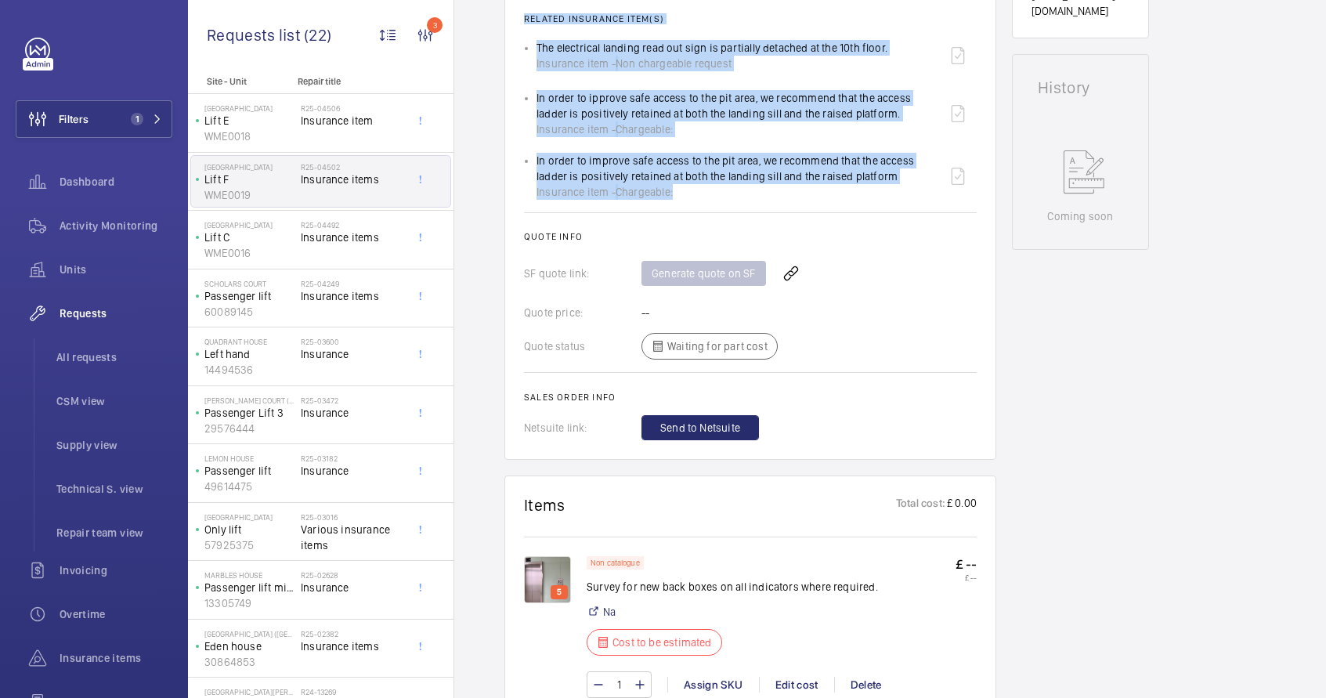
scroll to position [832, 0]
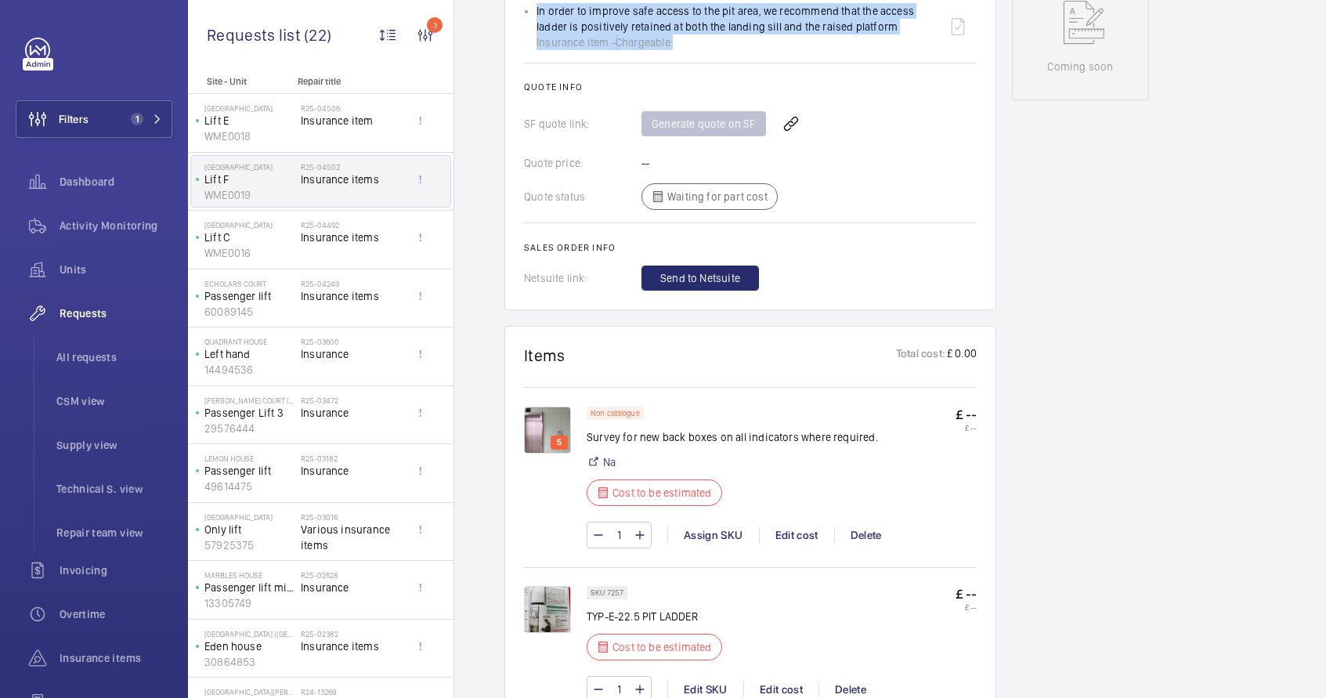
click at [554, 424] on img at bounding box center [547, 430] width 47 height 47
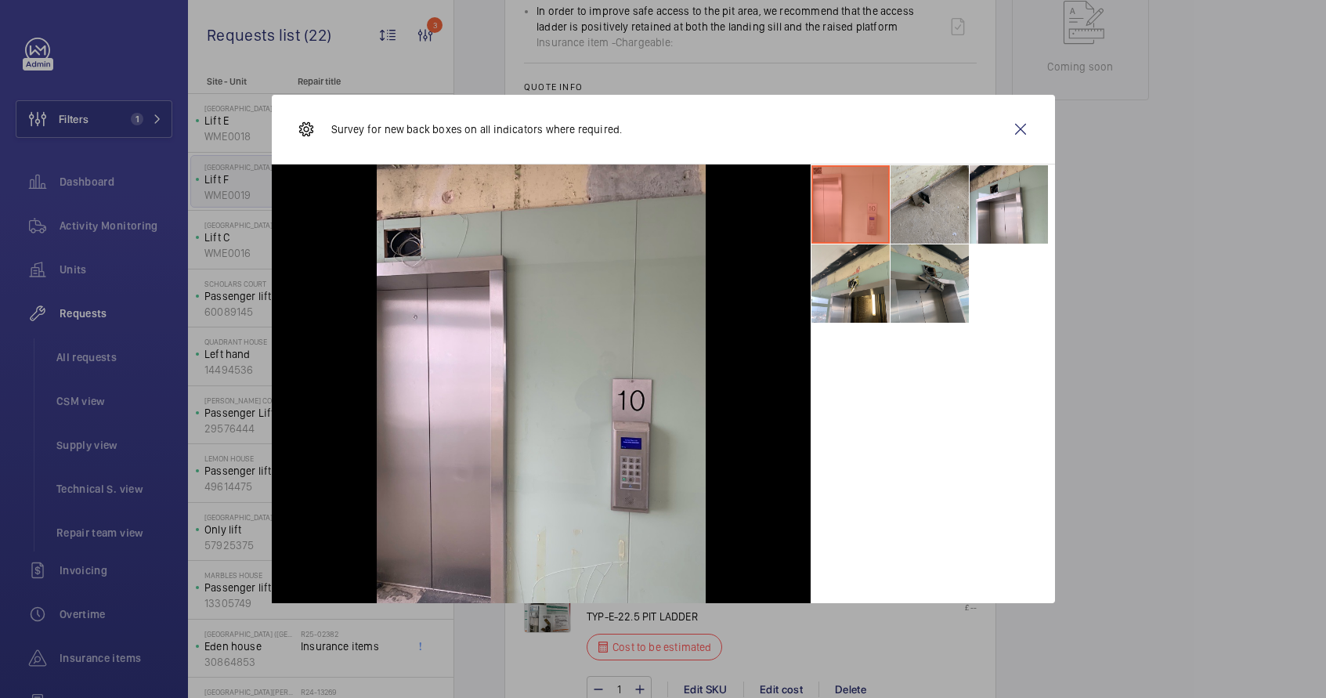
click at [939, 283] on li at bounding box center [930, 283] width 78 height 78
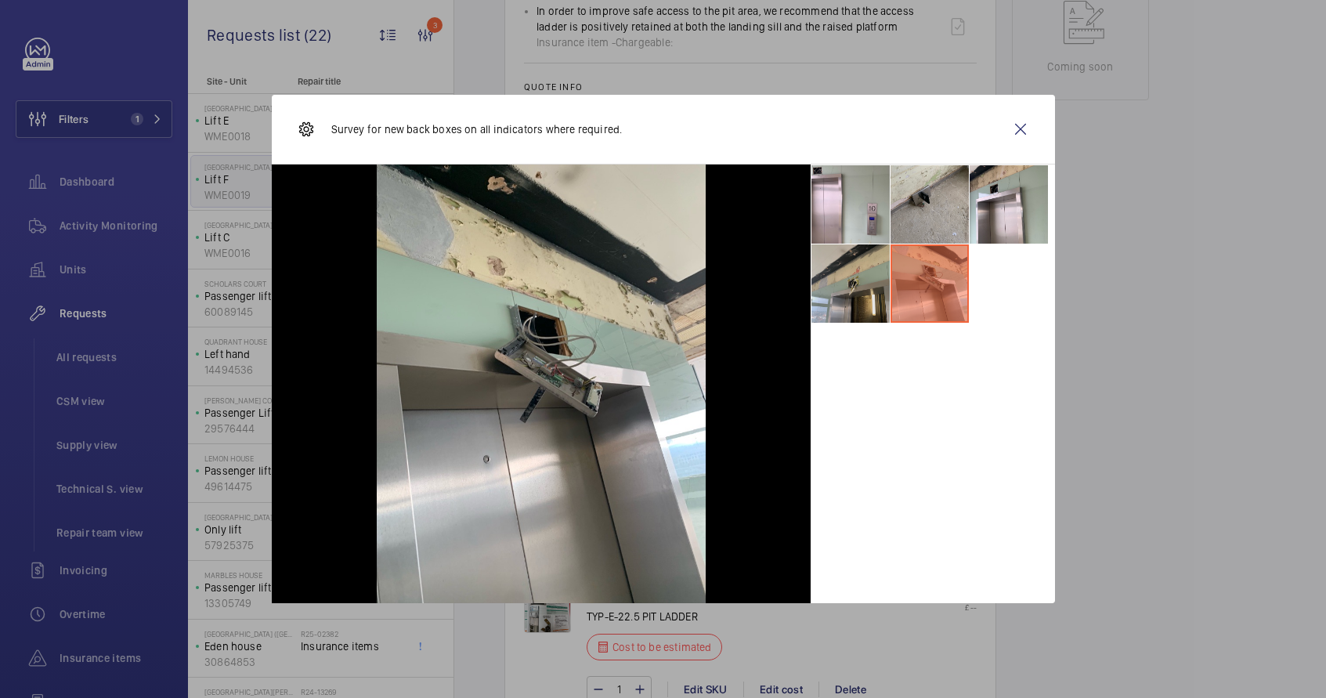
click at [859, 305] on li at bounding box center [851, 283] width 78 height 78
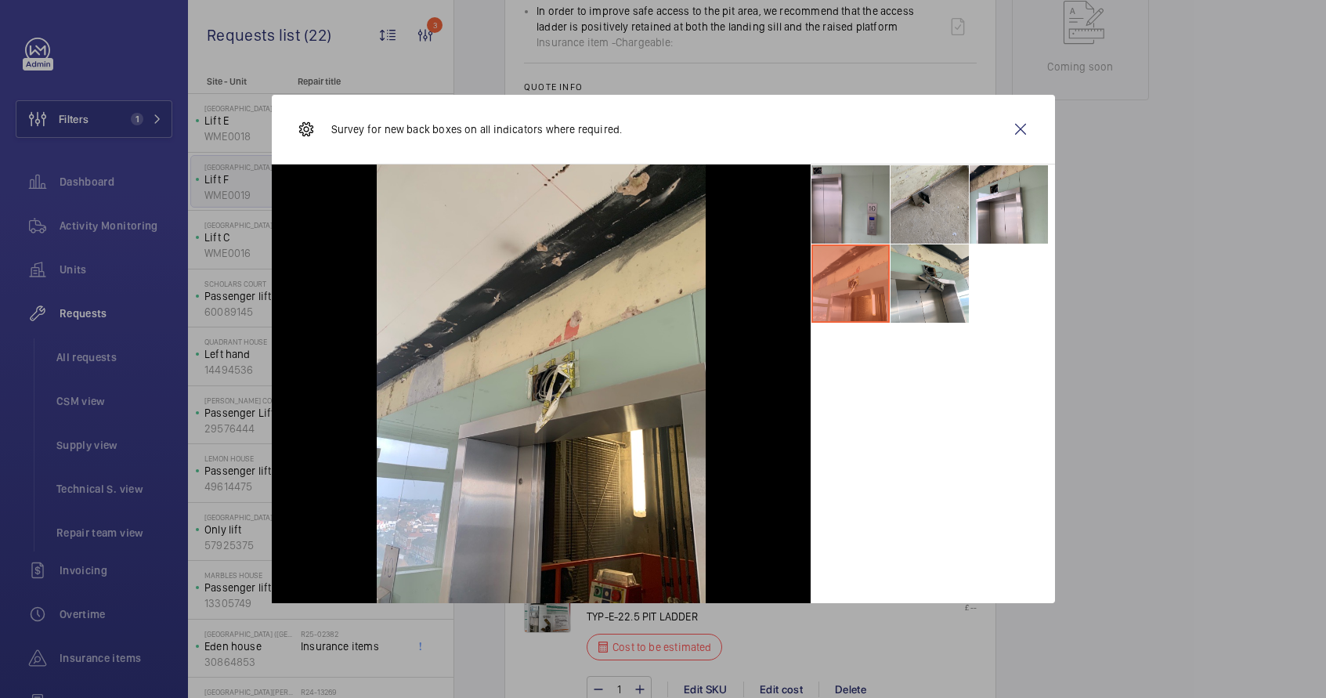
click at [844, 199] on li at bounding box center [851, 204] width 78 height 78
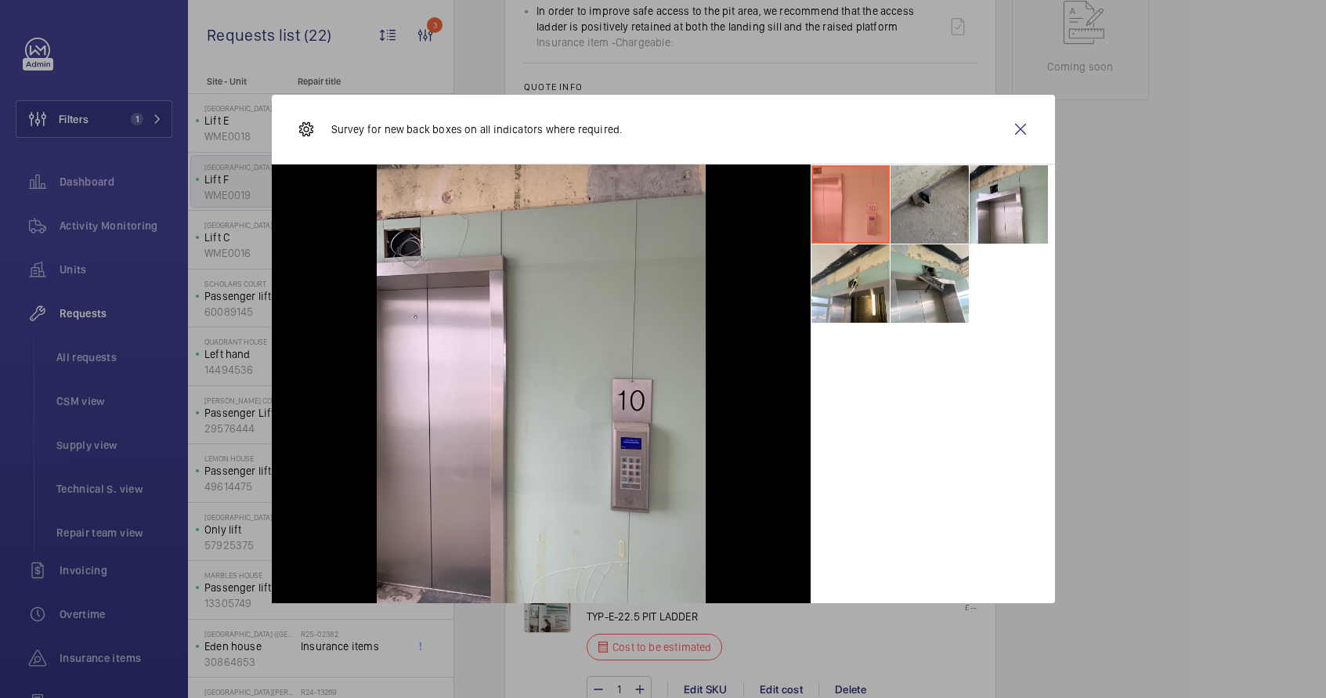
click at [943, 198] on li at bounding box center [930, 204] width 78 height 78
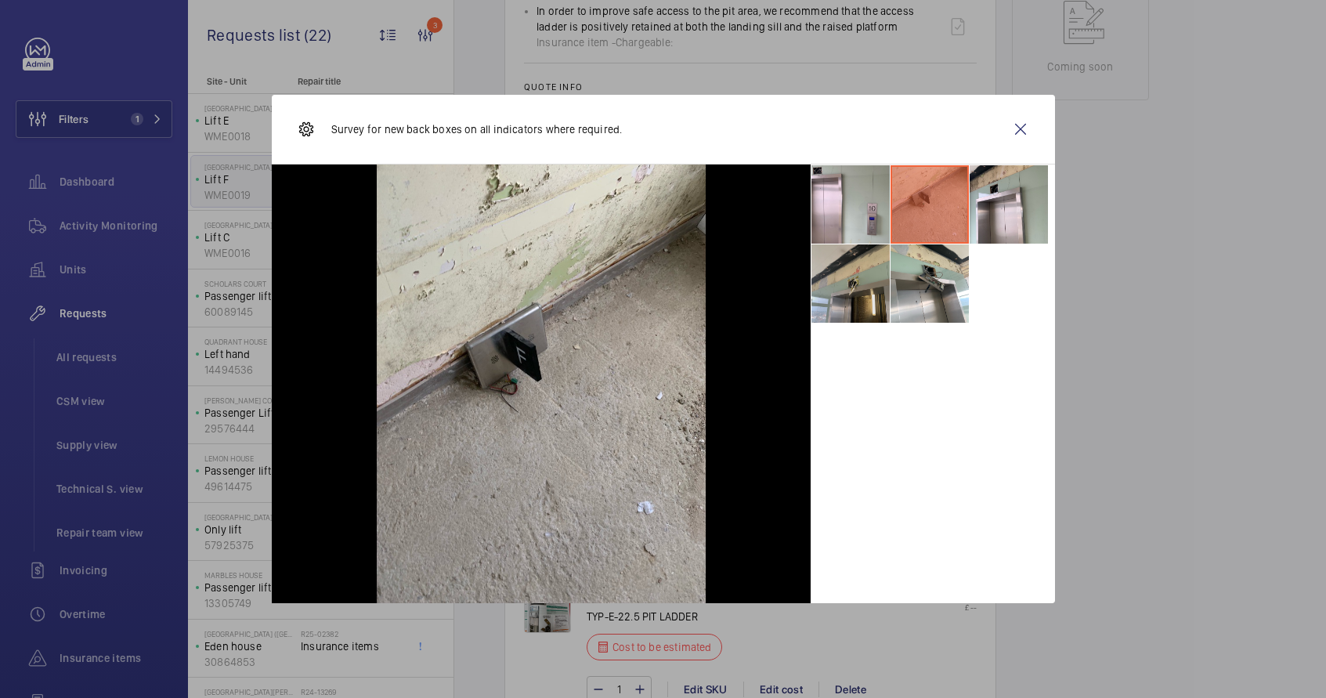
click at [856, 304] on li at bounding box center [851, 283] width 78 height 78
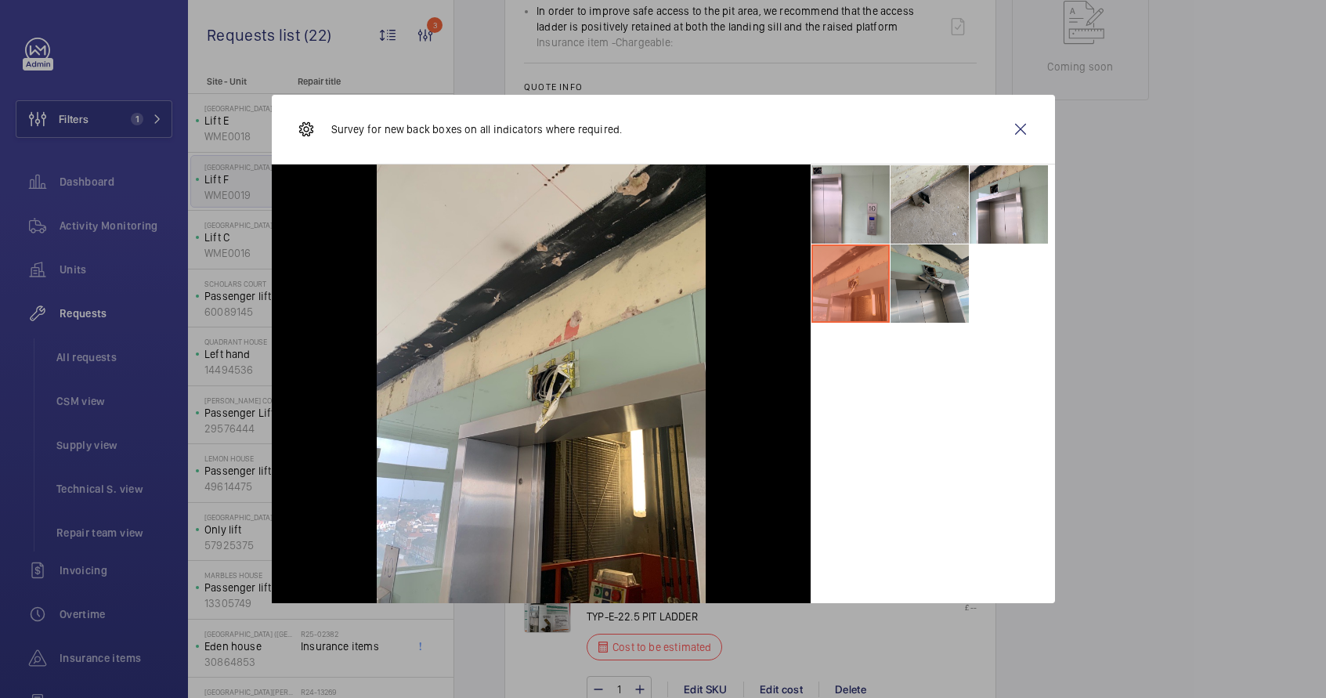
click at [913, 298] on li at bounding box center [930, 283] width 78 height 78
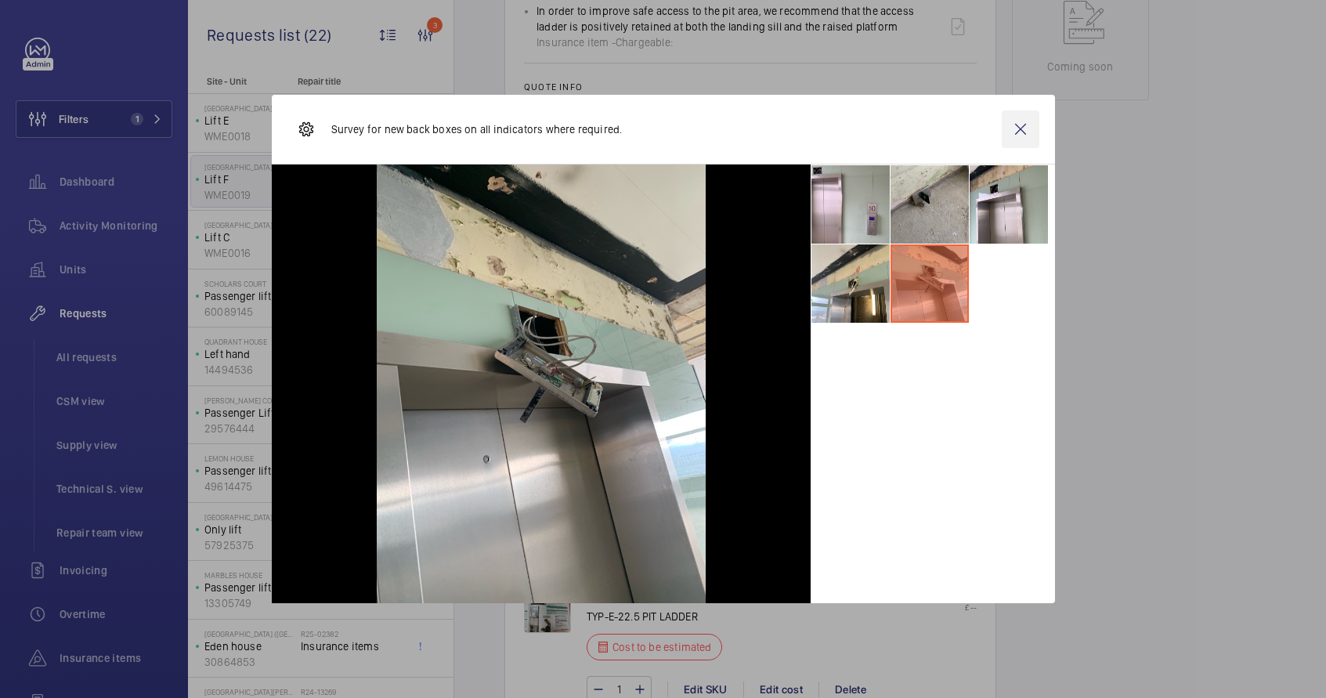
click at [1025, 125] on wm-front-icon-button at bounding box center [1021, 129] width 38 height 38
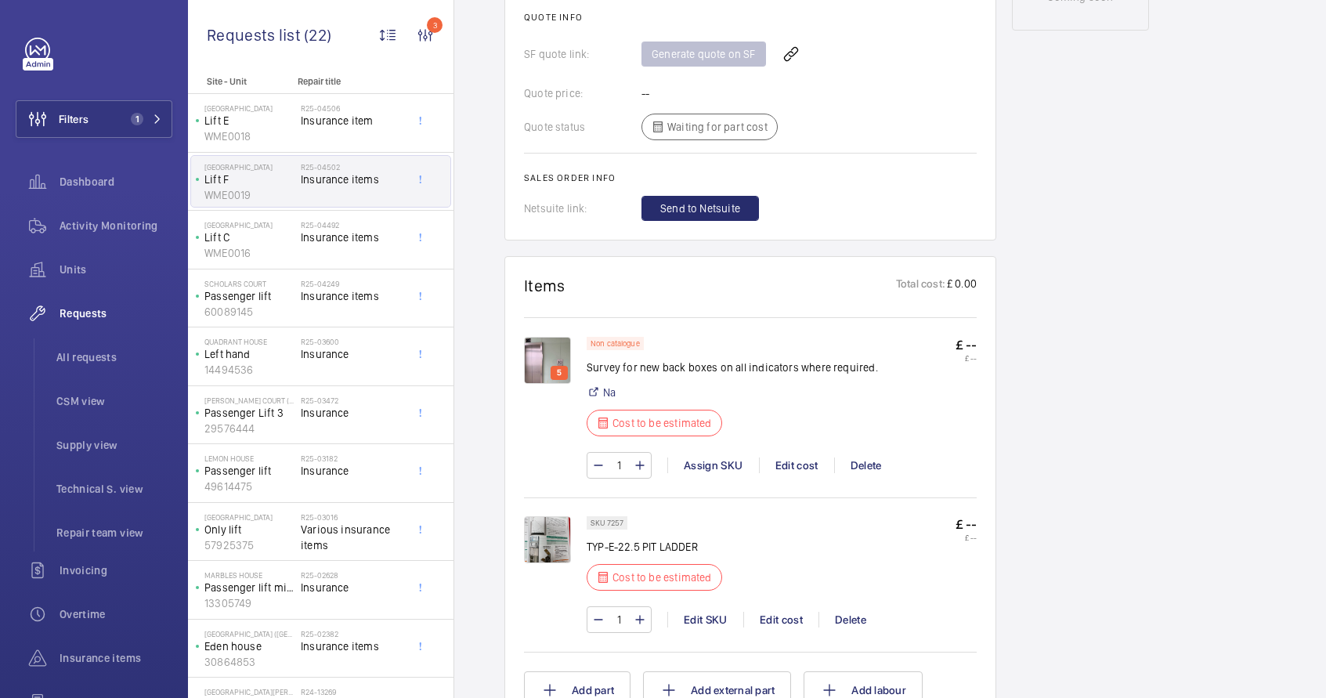
scroll to position [905, 0]
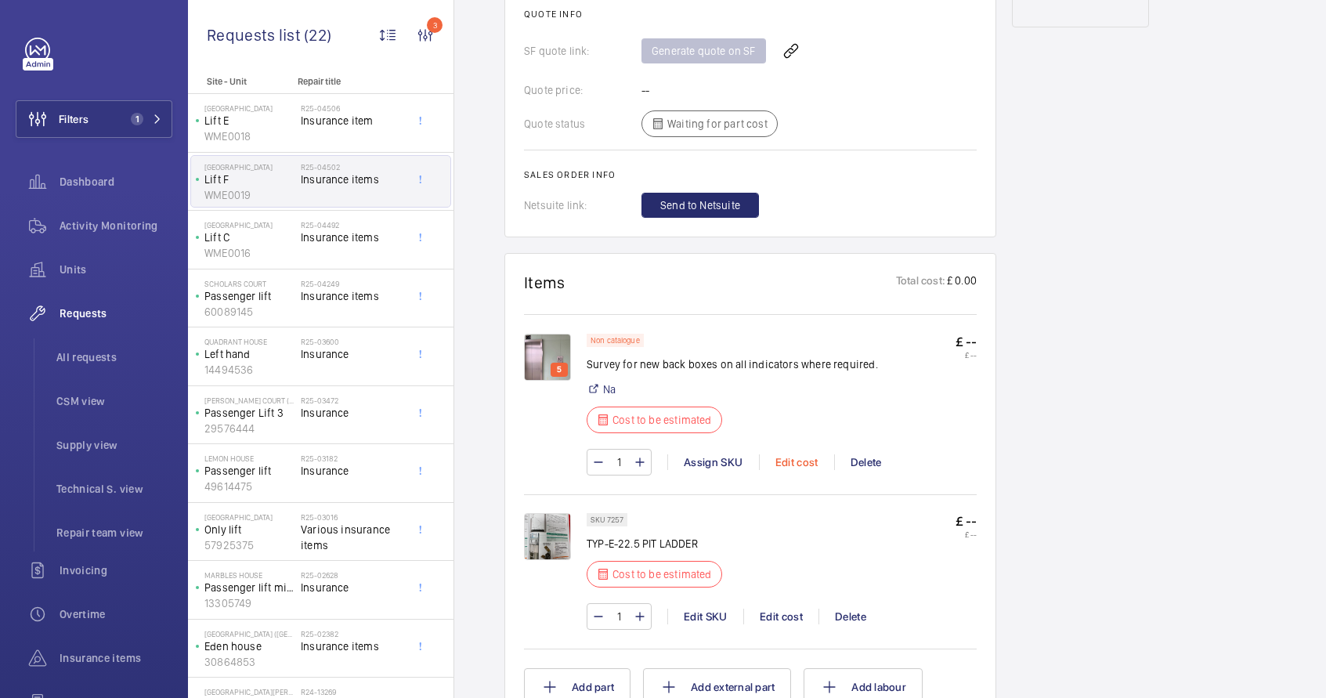
click at [789, 461] on div "Edit cost" at bounding box center [796, 462] width 75 height 16
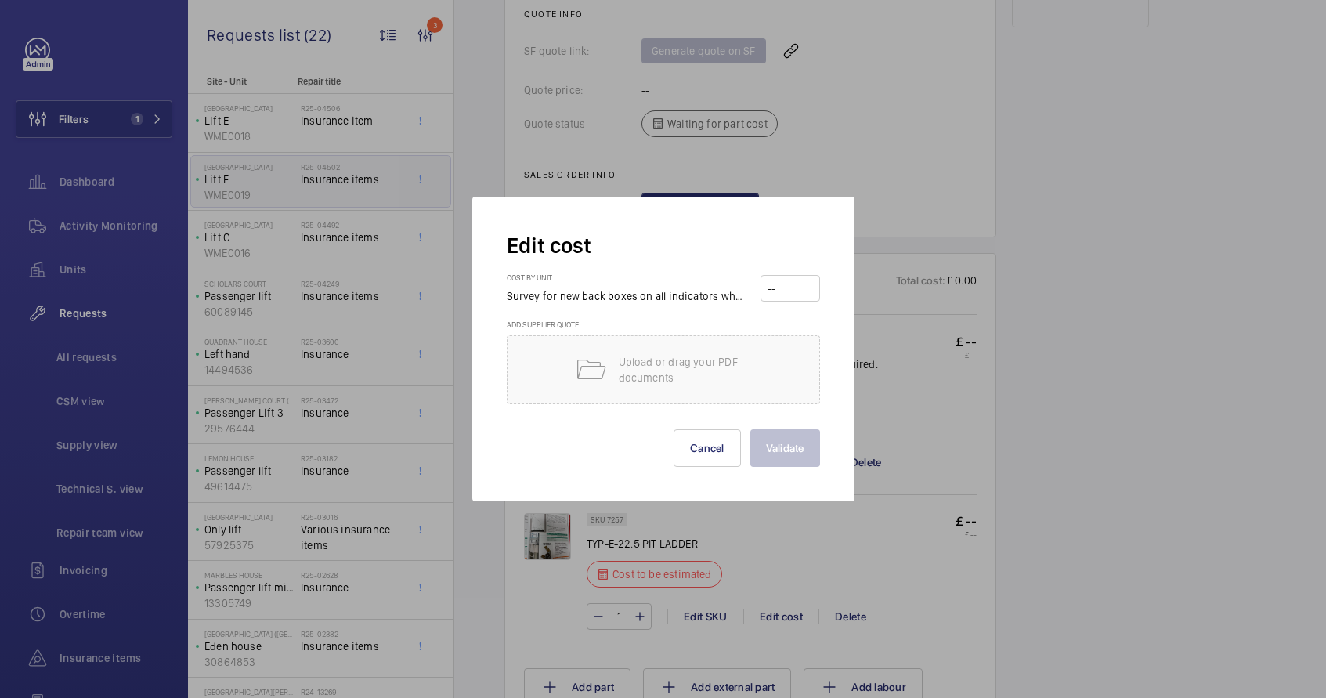
click at [769, 290] on input "number" at bounding box center [790, 288] width 48 height 25
type input "250"
click at [796, 443] on button "Validate" at bounding box center [785, 448] width 70 height 38
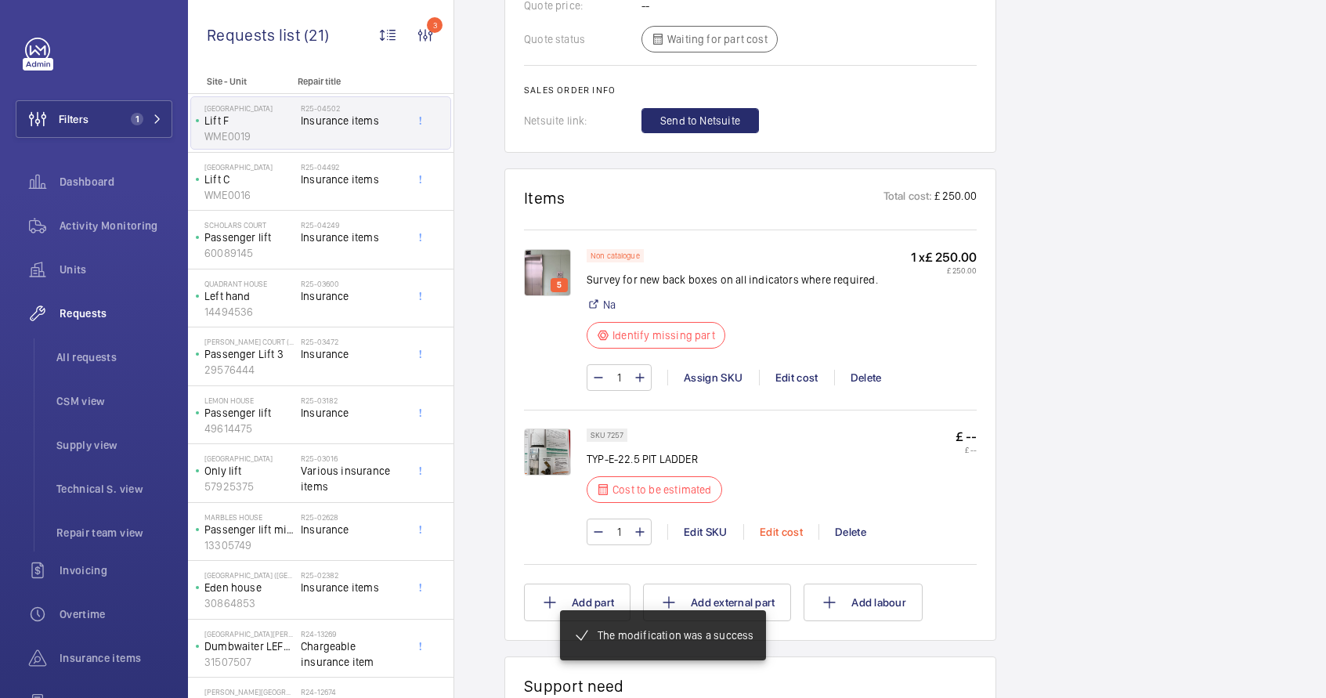
scroll to position [974, 0]
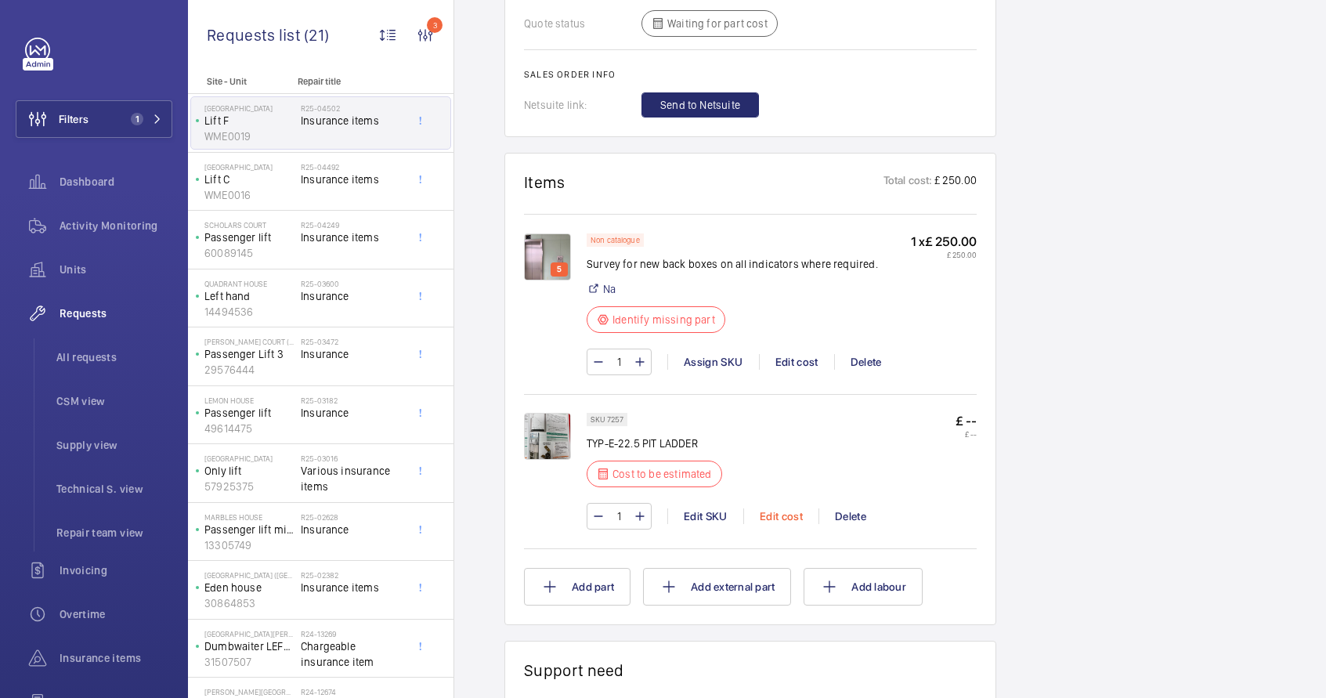
click at [772, 520] on div "Edit cost" at bounding box center [780, 516] width 75 height 16
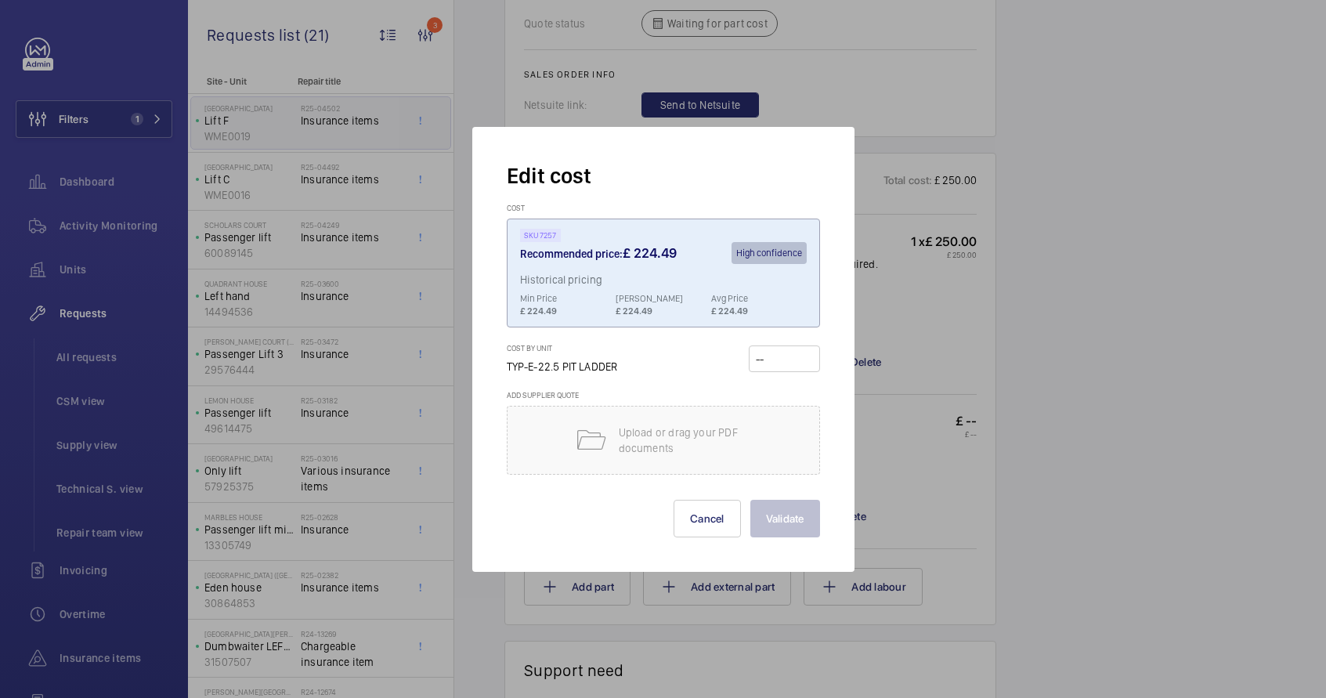
click at [774, 356] on input "number" at bounding box center [784, 358] width 60 height 25
type input "224.49"
click at [786, 517] on button "Validate" at bounding box center [785, 519] width 70 height 38
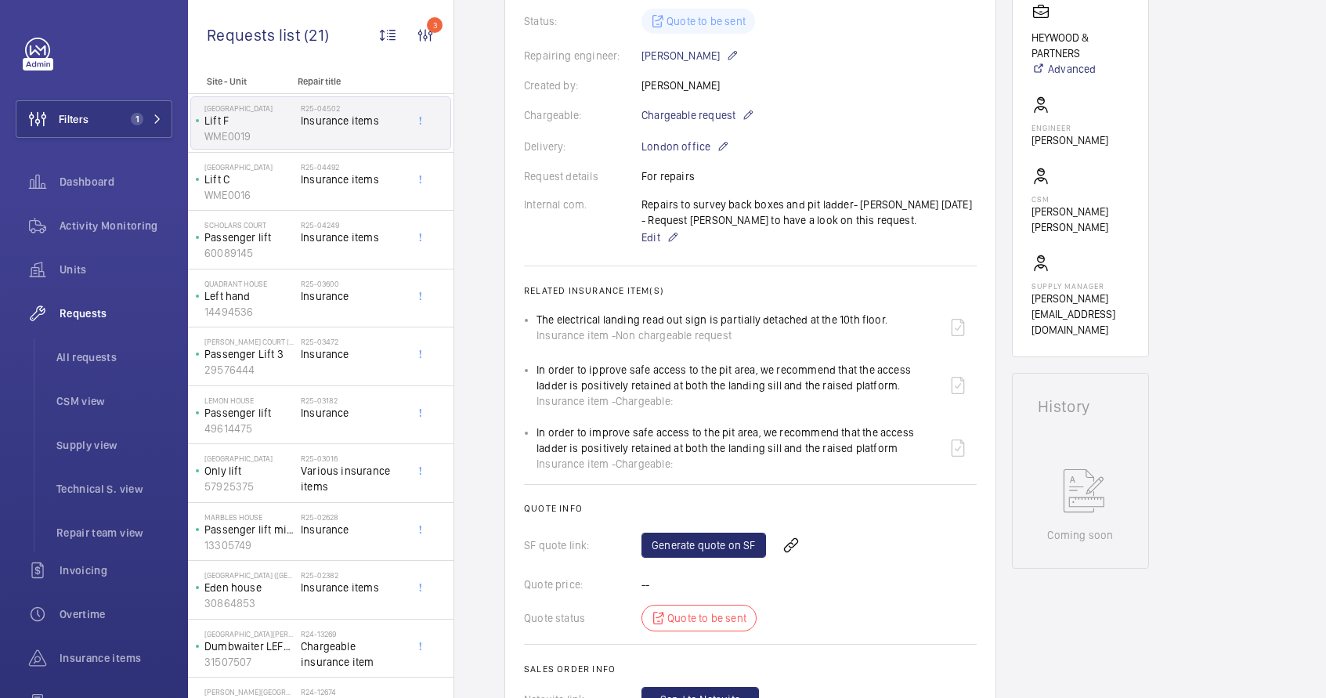
scroll to position [504, 0]
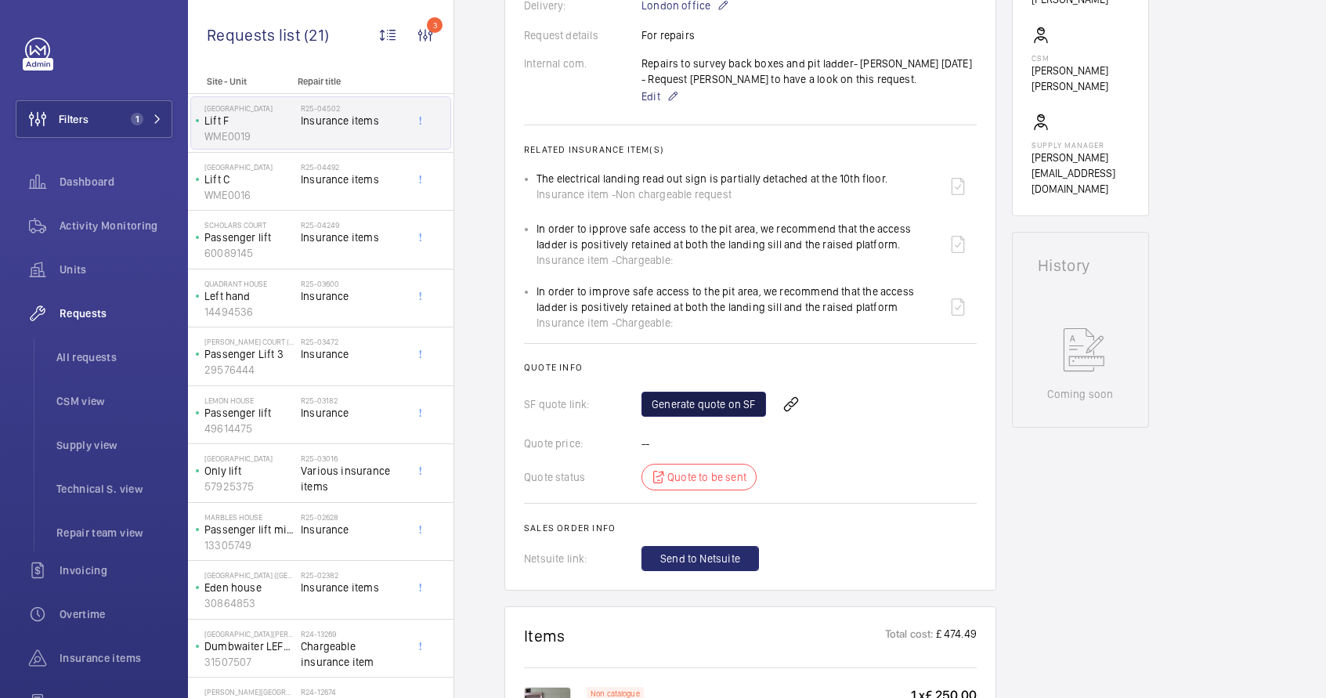
click at [699, 408] on link "Generate quote on SF" at bounding box center [704, 404] width 125 height 25
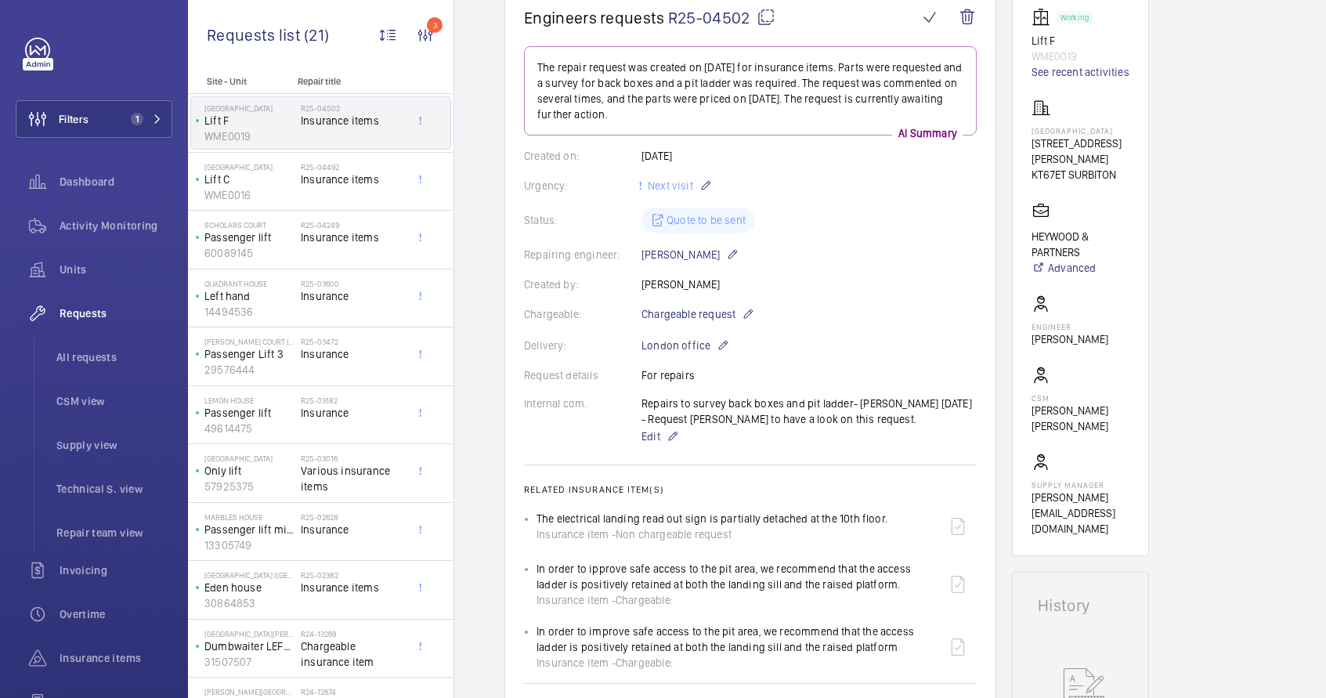
scroll to position [81, 0]
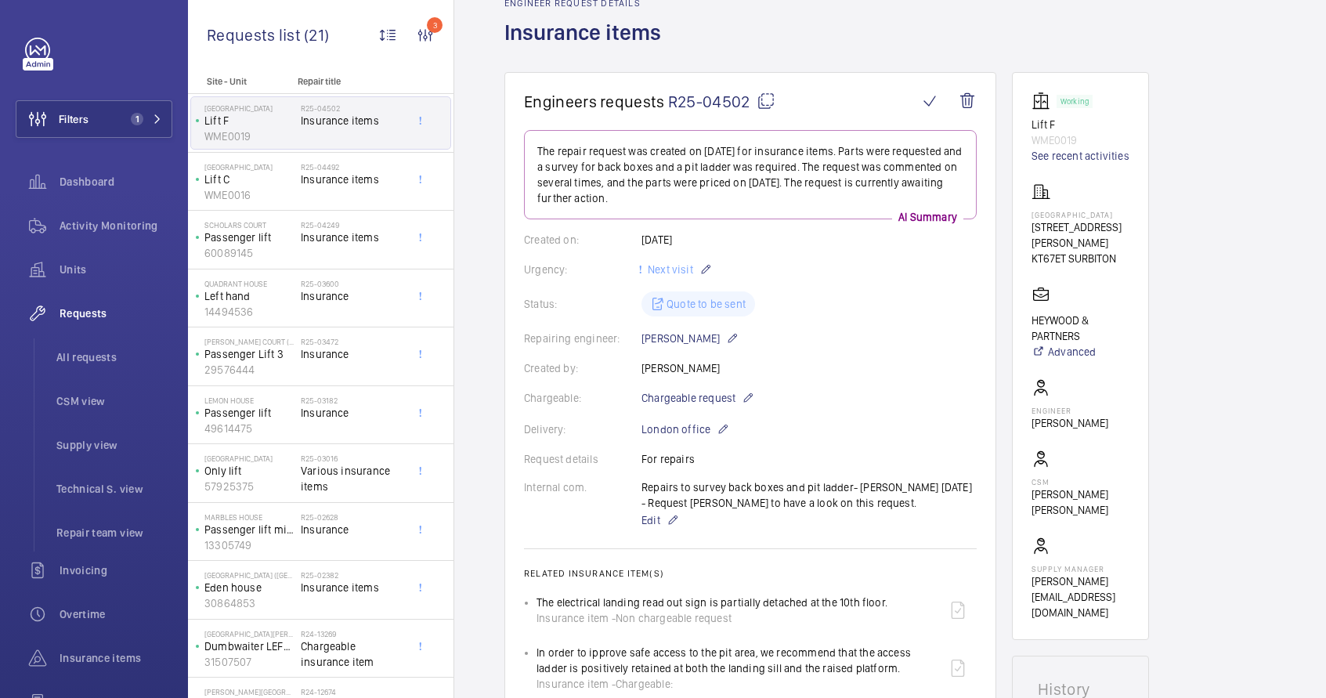
click at [758, 105] on mat-icon at bounding box center [766, 101] width 19 height 19
click at [277, 179] on p "Lift C" at bounding box center [249, 180] width 90 height 16
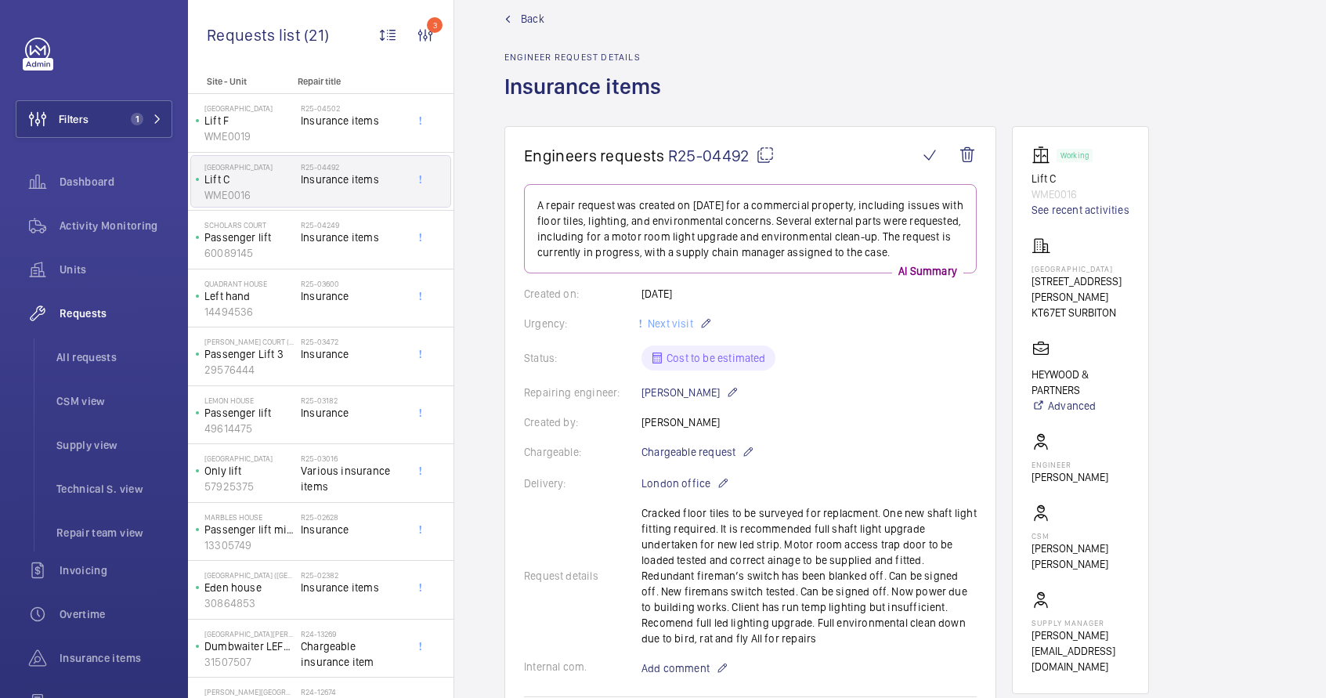
scroll to position [41, 0]
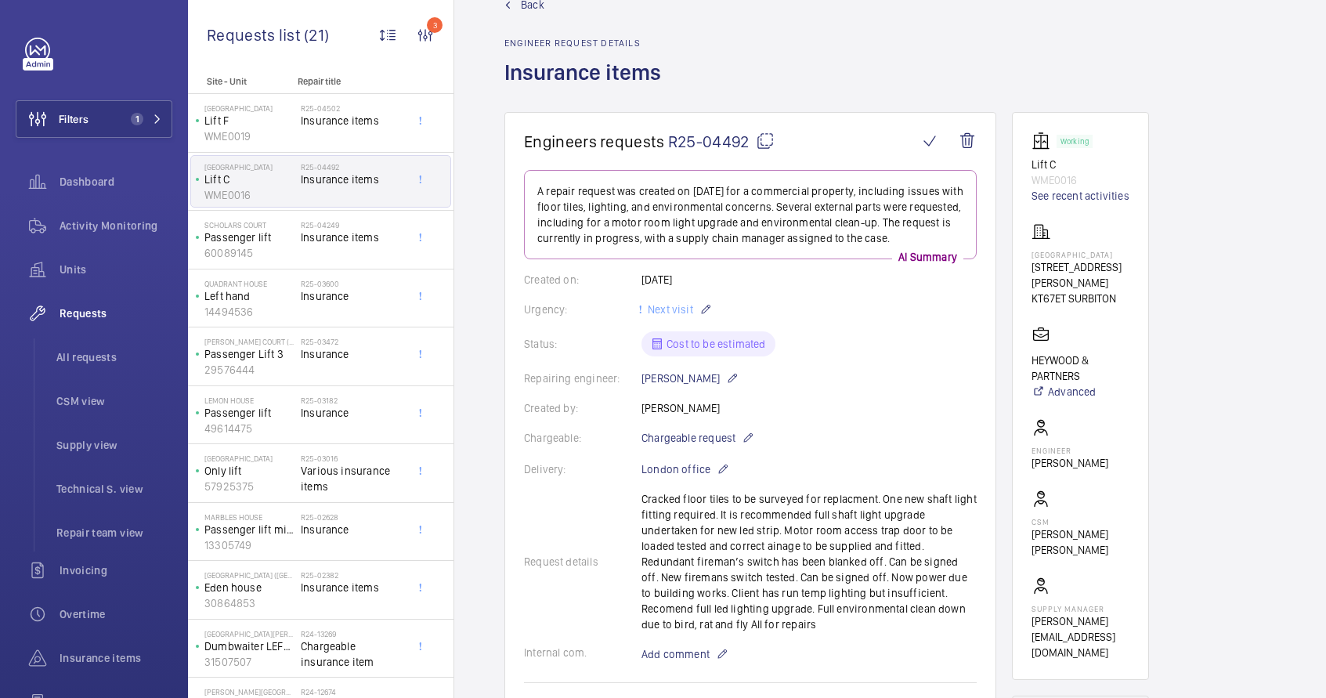
click at [761, 143] on mat-icon at bounding box center [765, 141] width 19 height 19
type textarea "R25-04492"
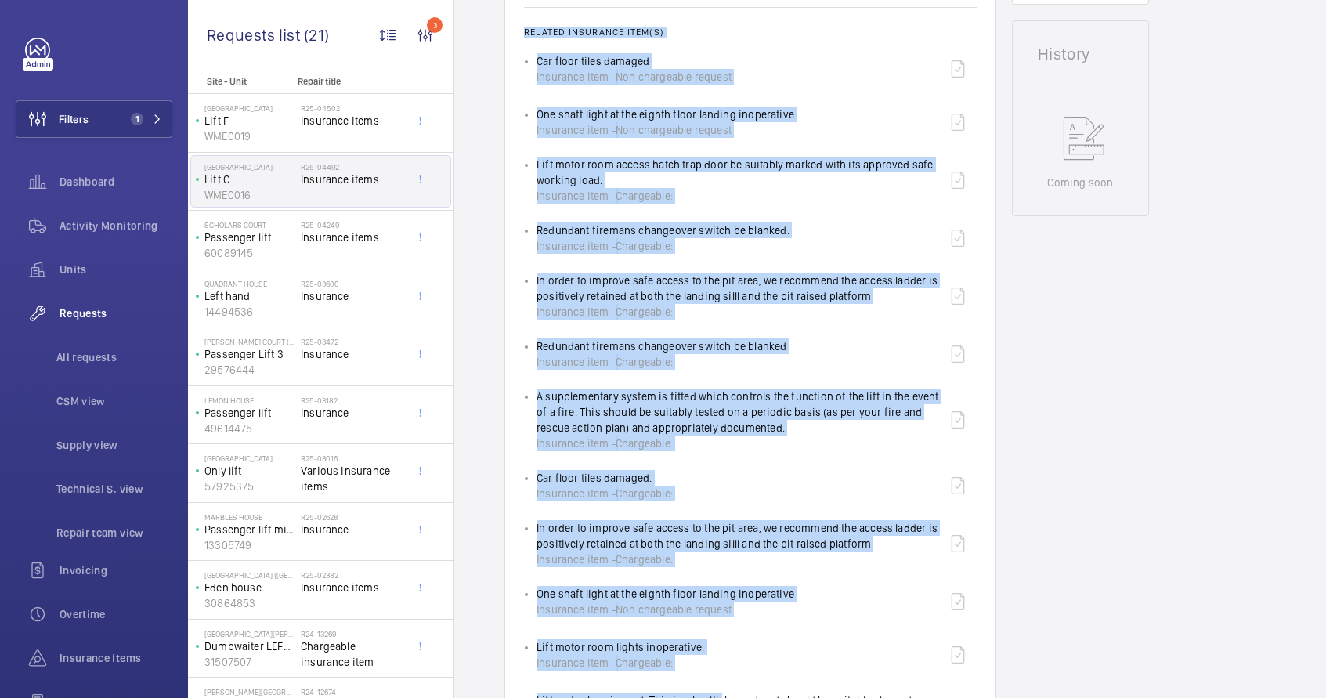
scroll to position [743, 0]
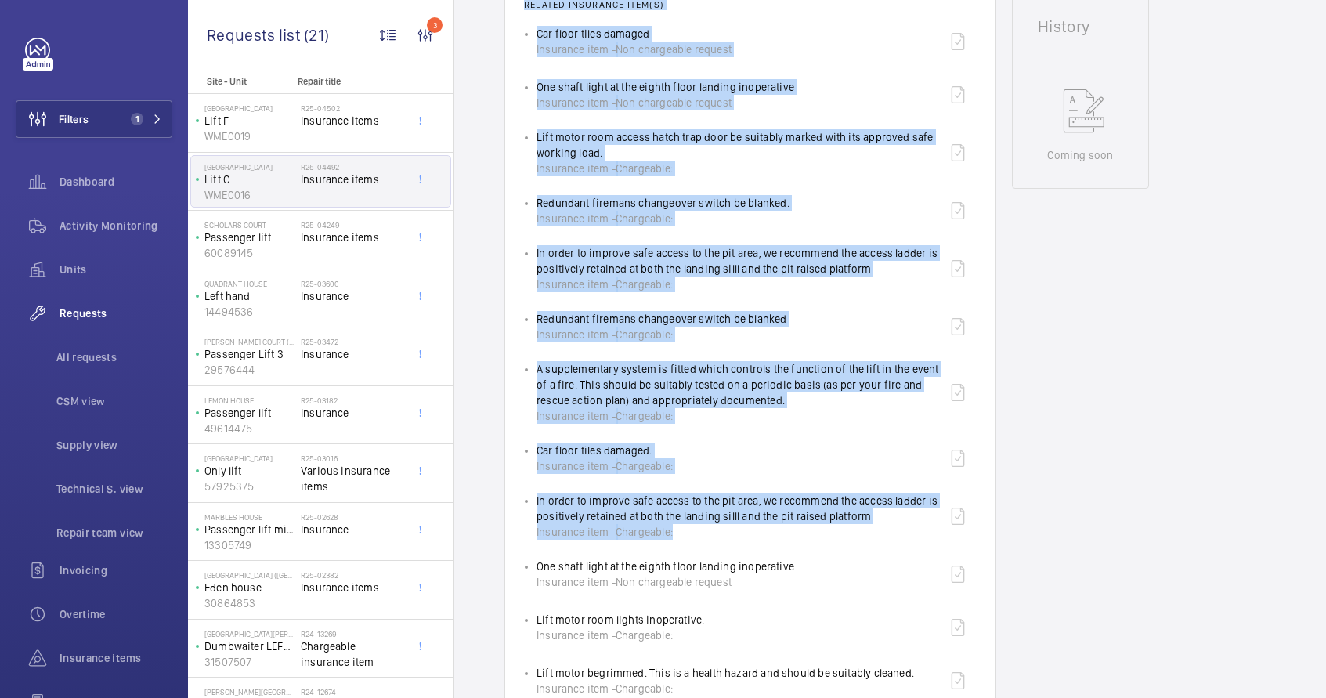
drag, startPoint x: 526, startPoint y: 259, endPoint x: 688, endPoint y: 541, distance: 325.3
click at [688, 541] on wm-front-card-body "A repair request was created on [DATE] for a commercial property, including iss…" at bounding box center [750, 234] width 453 height 1535
click at [594, 205] on div "Redundant firemans changeover switch be blanked. Insurance item - Chargeable:" at bounding box center [663, 210] width 253 height 31
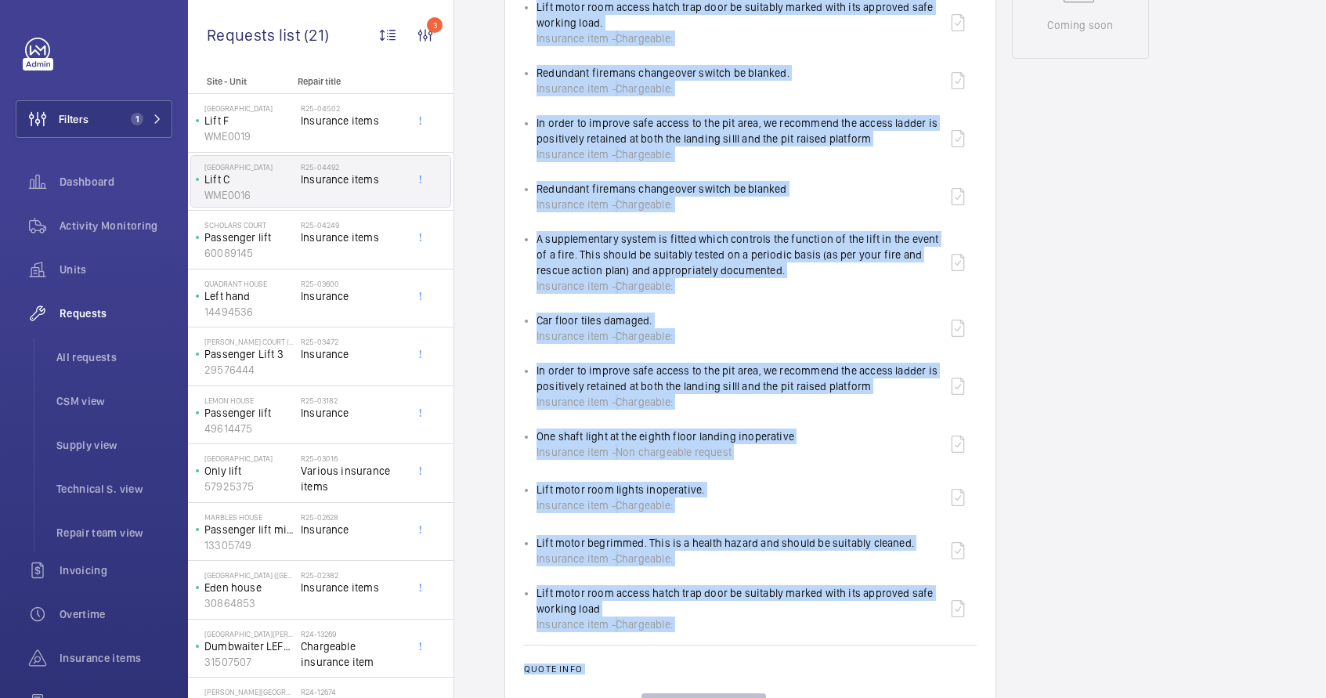
scroll to position [923, 0]
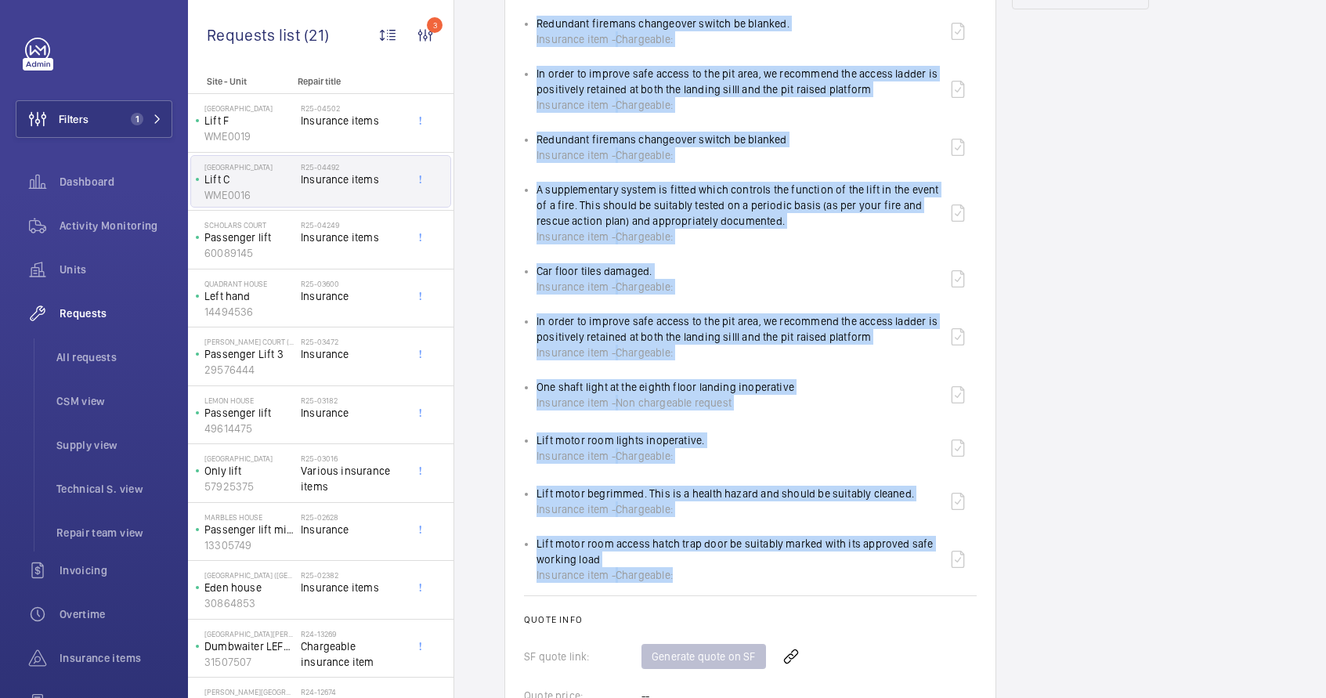
drag, startPoint x: 524, startPoint y: 7, endPoint x: 704, endPoint y: 577, distance: 597.3
click at [704, 577] on wm-front-card-body "A repair request was created on [DATE] for a commercial property, including iss…" at bounding box center [750, 55] width 453 height 1535
copy wm-front-card-body "Related insurance item(s) Car floor tiles damaged Insurance item - Non chargeab…"
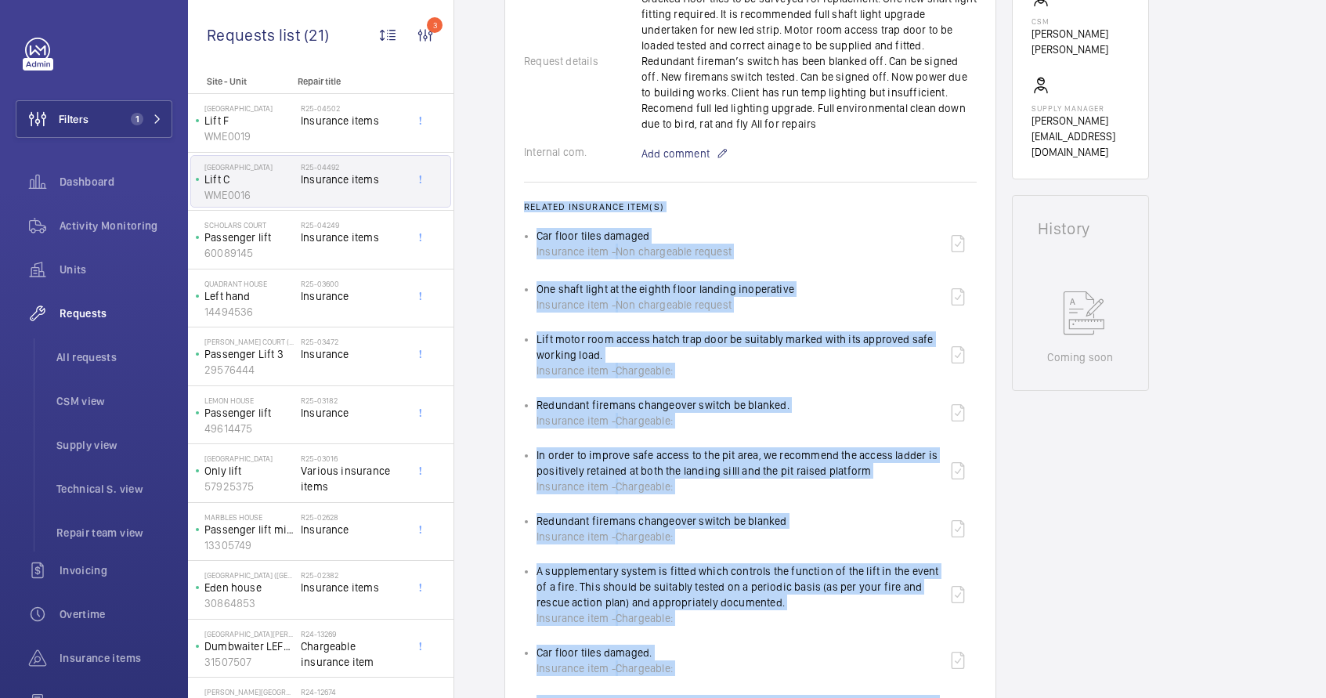
scroll to position [475, 0]
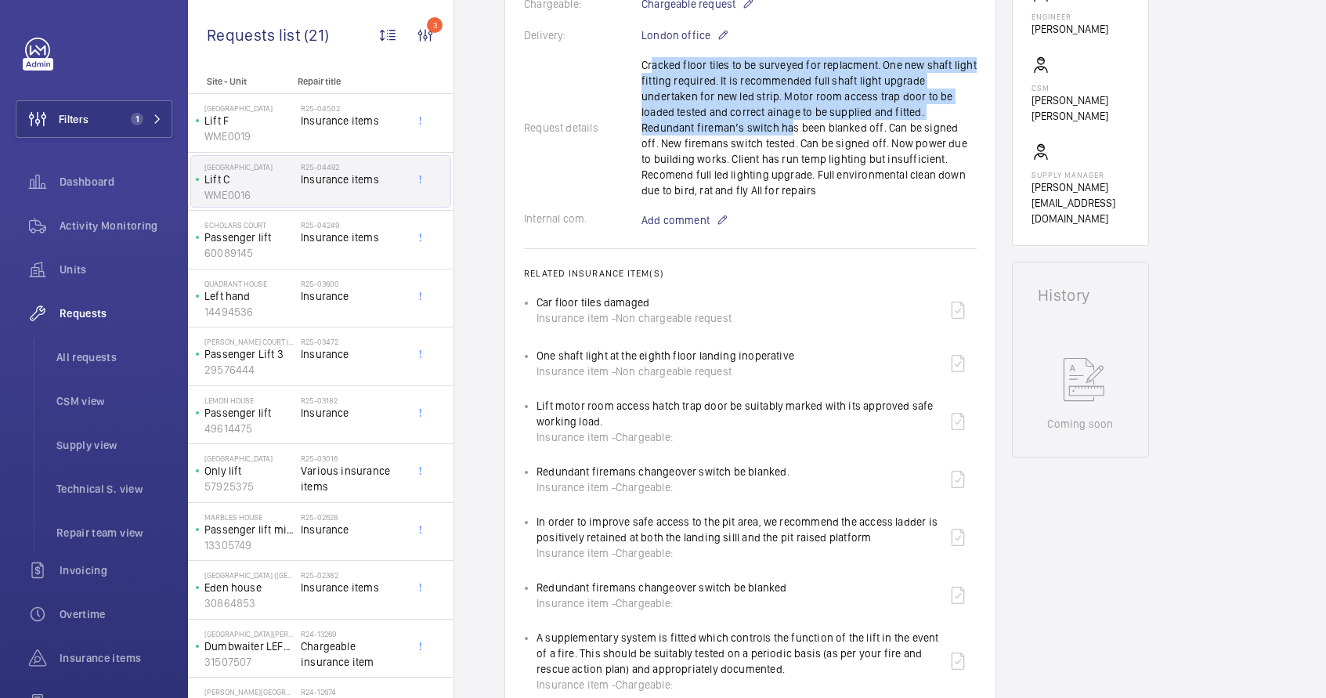
drag, startPoint x: 647, startPoint y: 60, endPoint x: 727, endPoint y: 133, distance: 108.1
click at [727, 133] on div "Request details Cracked floor tiles to be surveyed for replacment. One new shaf…" at bounding box center [750, 127] width 453 height 141
drag, startPoint x: 641, startPoint y: 61, endPoint x: 728, endPoint y: 192, distance: 157.1
click at [728, 192] on div "Request details Cracked floor tiles to be surveyed for replacment. One new shaf…" at bounding box center [750, 127] width 453 height 141
copy p "Cracked floor tiles to be surveyed for replacment. One new shaft light fitting …"
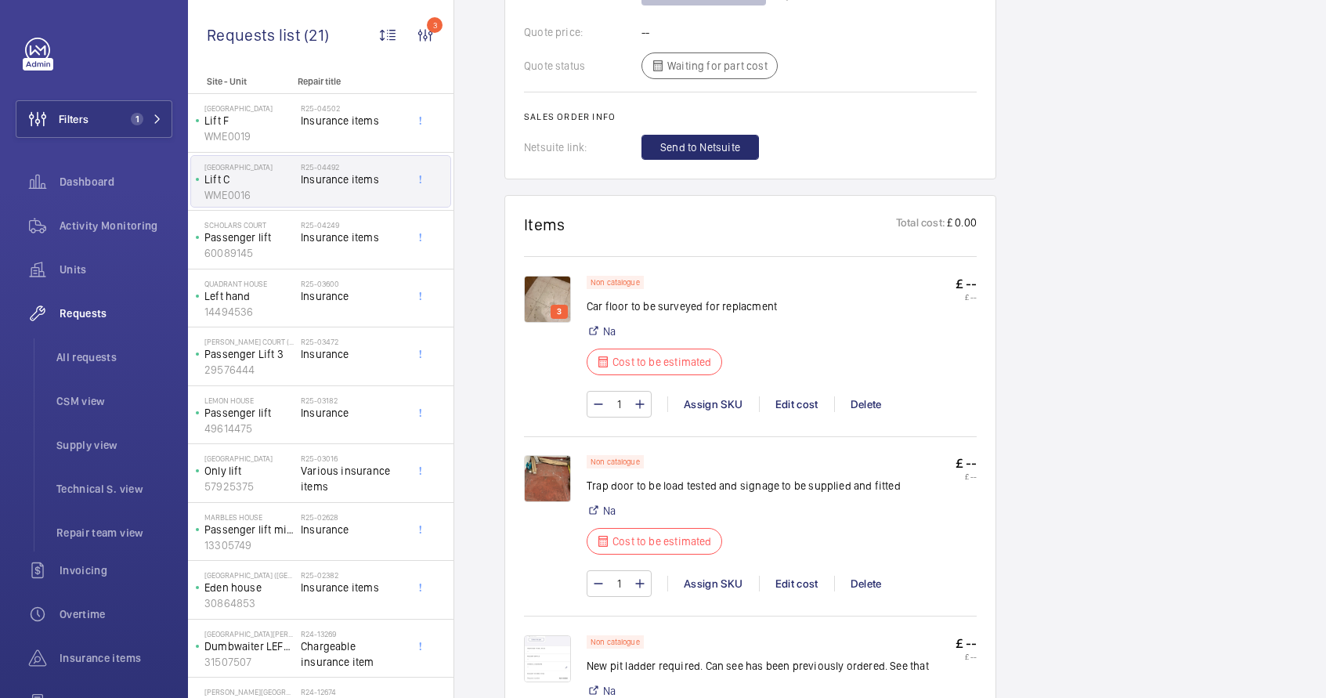
scroll to position [1595, 0]
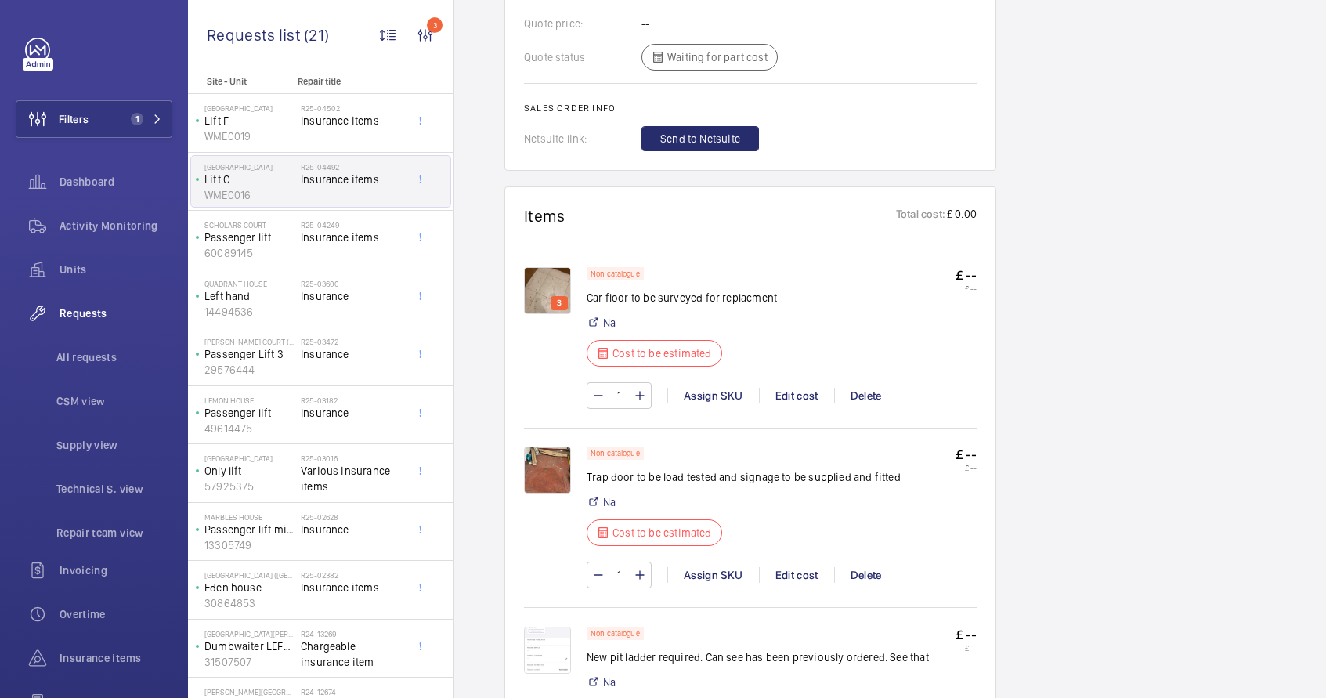
click at [550, 477] on img at bounding box center [547, 470] width 47 height 47
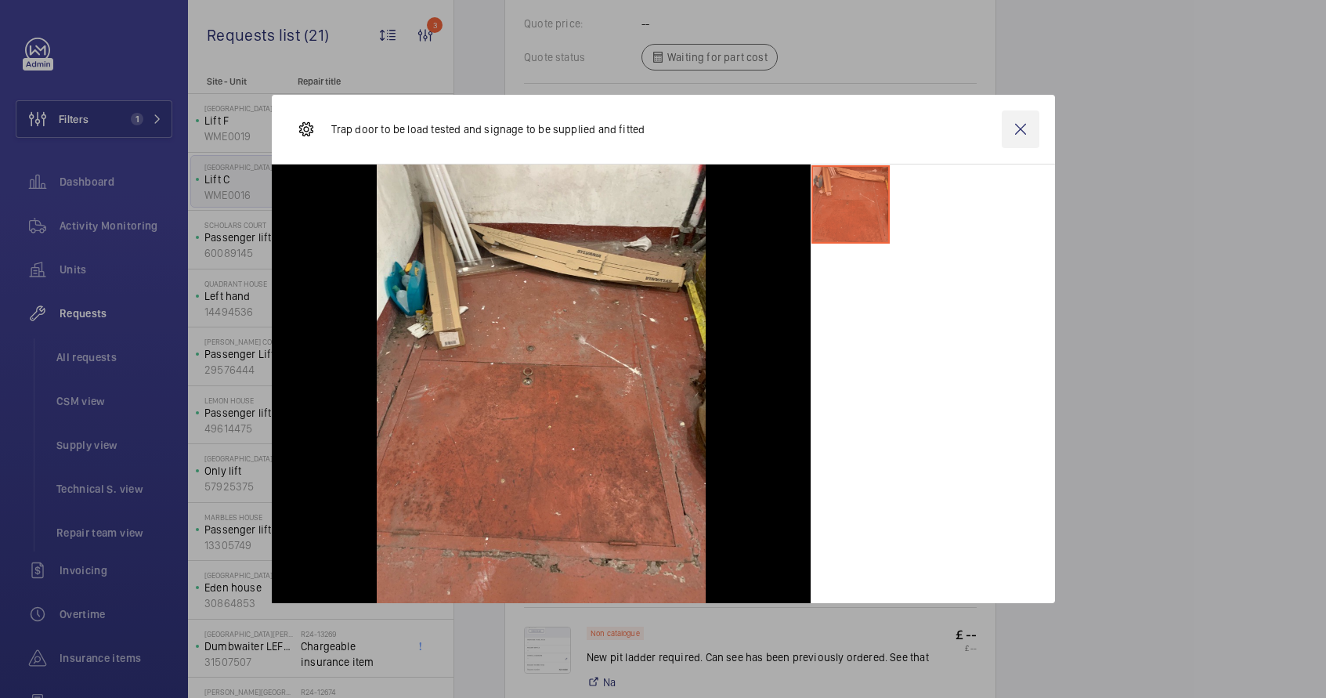
click at [1016, 125] on wm-front-icon-button at bounding box center [1021, 129] width 38 height 38
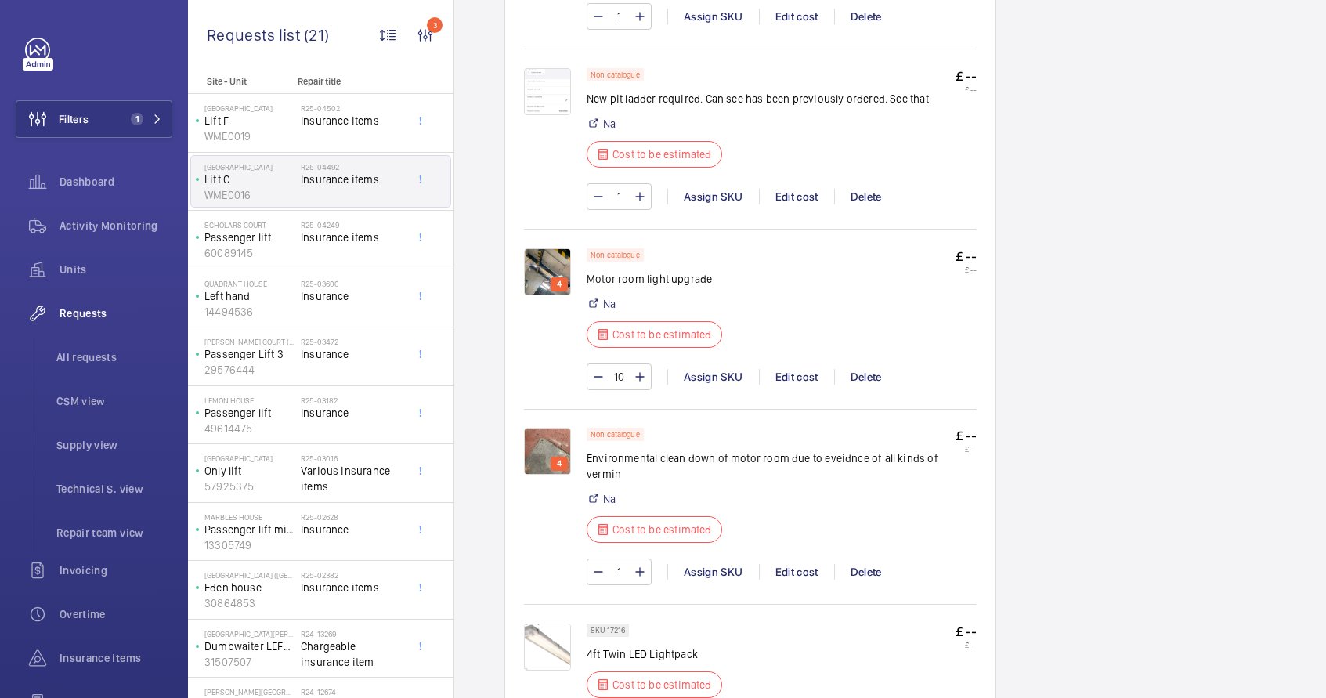
scroll to position [2155, 0]
click at [548, 447] on img at bounding box center [547, 449] width 47 height 47
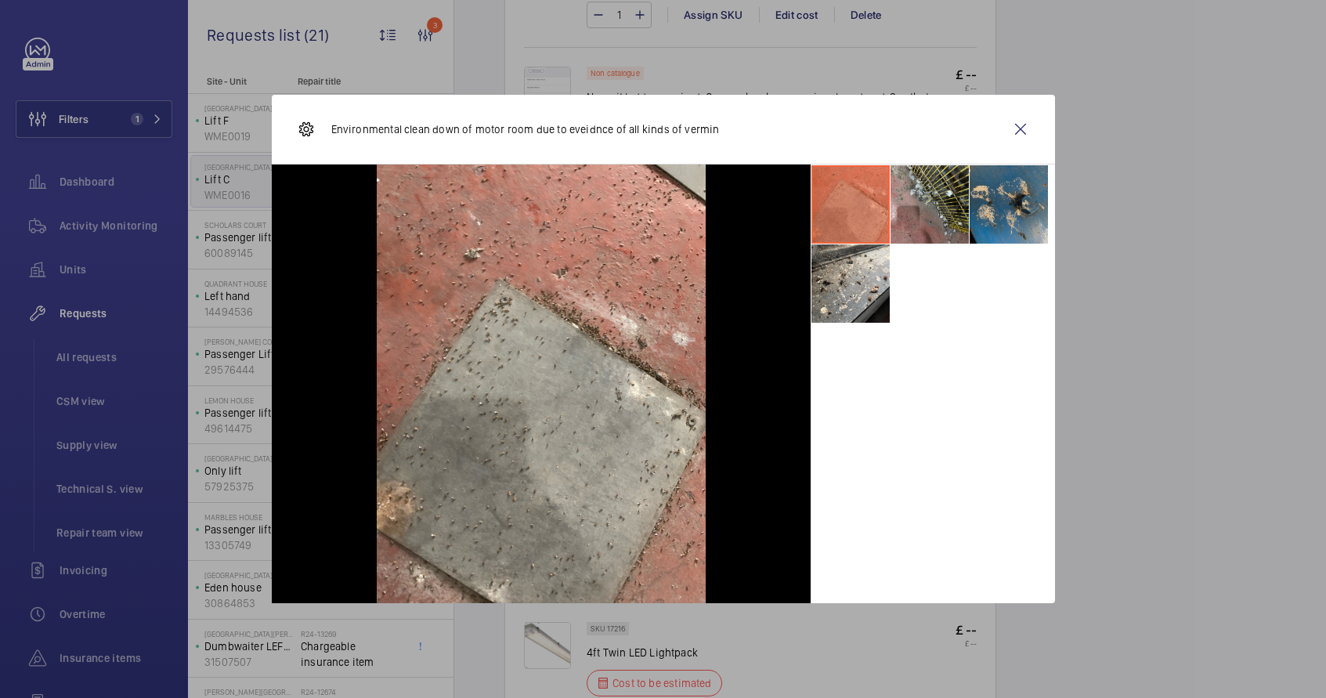
click at [982, 213] on li at bounding box center [1009, 204] width 78 height 78
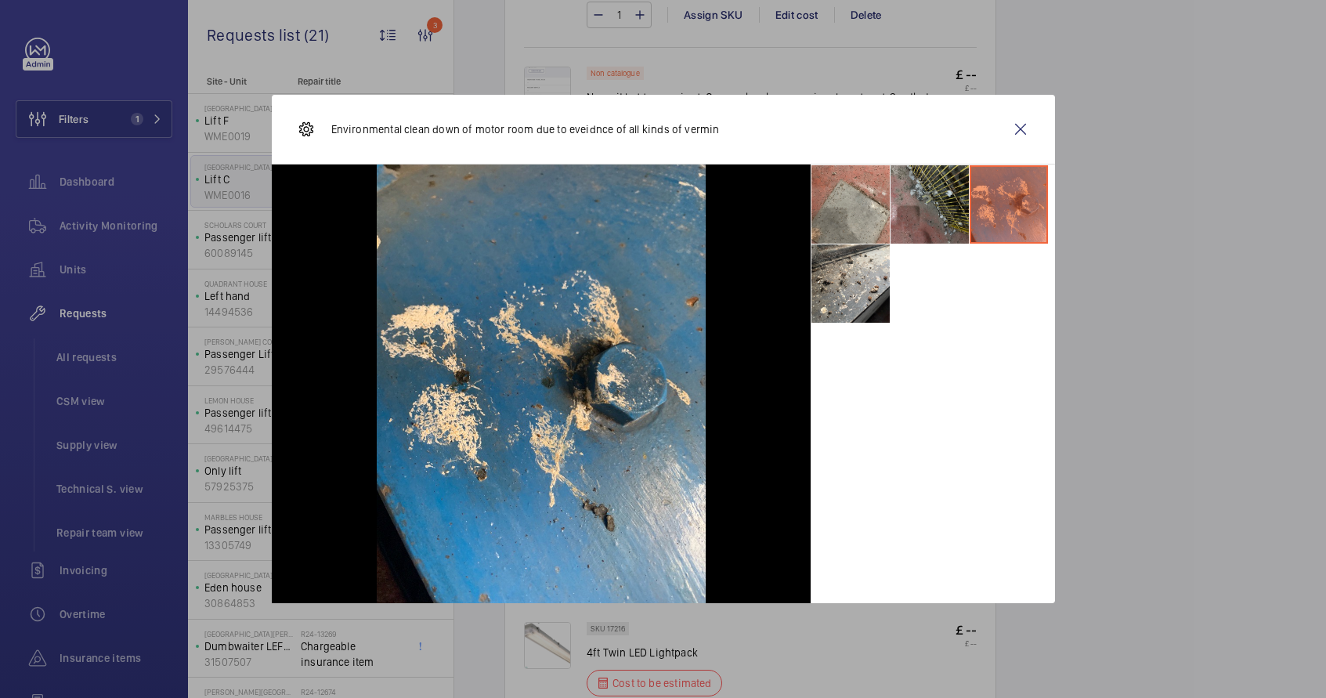
click at [932, 218] on li at bounding box center [930, 204] width 78 height 78
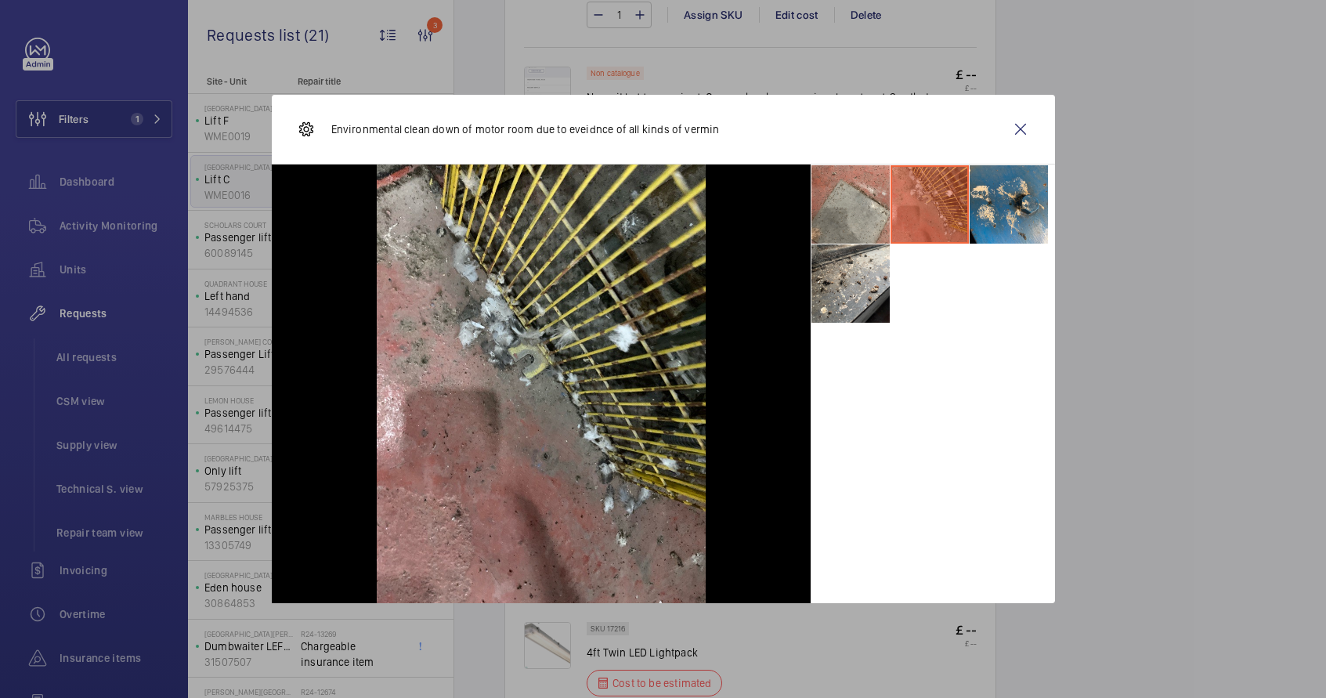
click at [895, 205] on li at bounding box center [930, 204] width 78 height 78
click at [852, 205] on li at bounding box center [851, 204] width 78 height 78
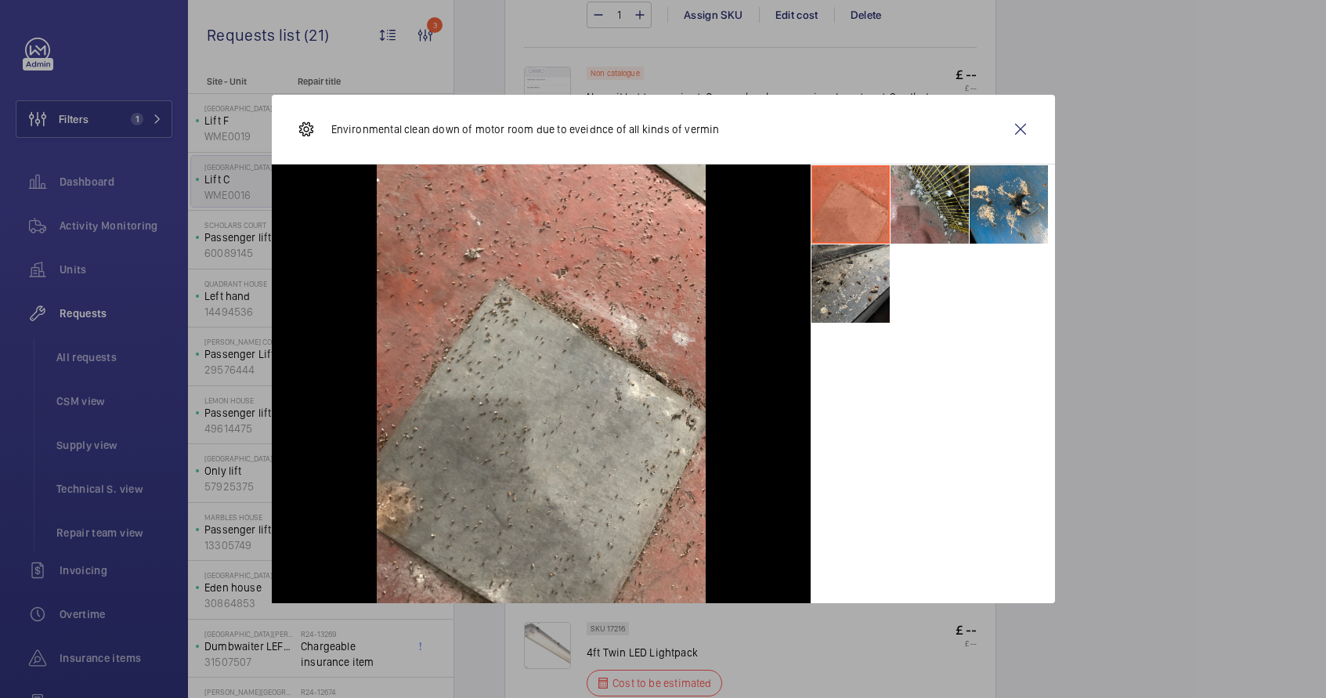
click at [862, 302] on li at bounding box center [851, 283] width 78 height 78
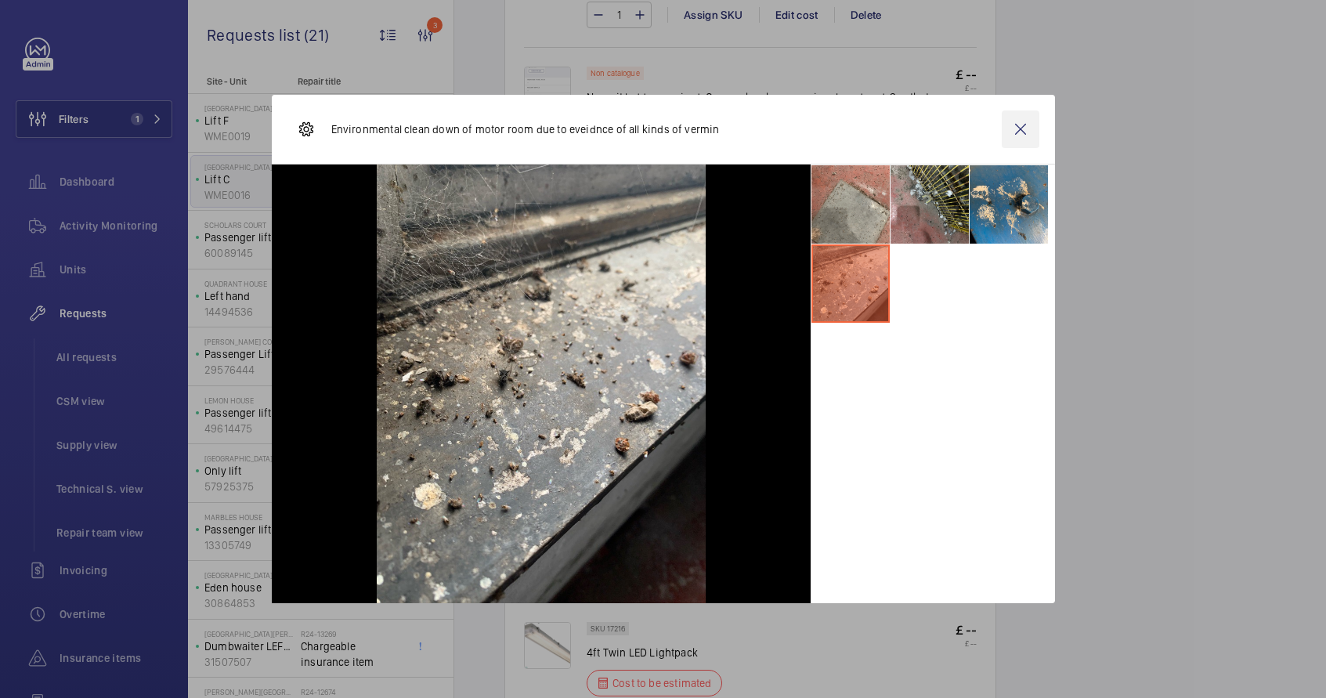
click at [1024, 136] on wm-front-icon-button at bounding box center [1021, 129] width 38 height 38
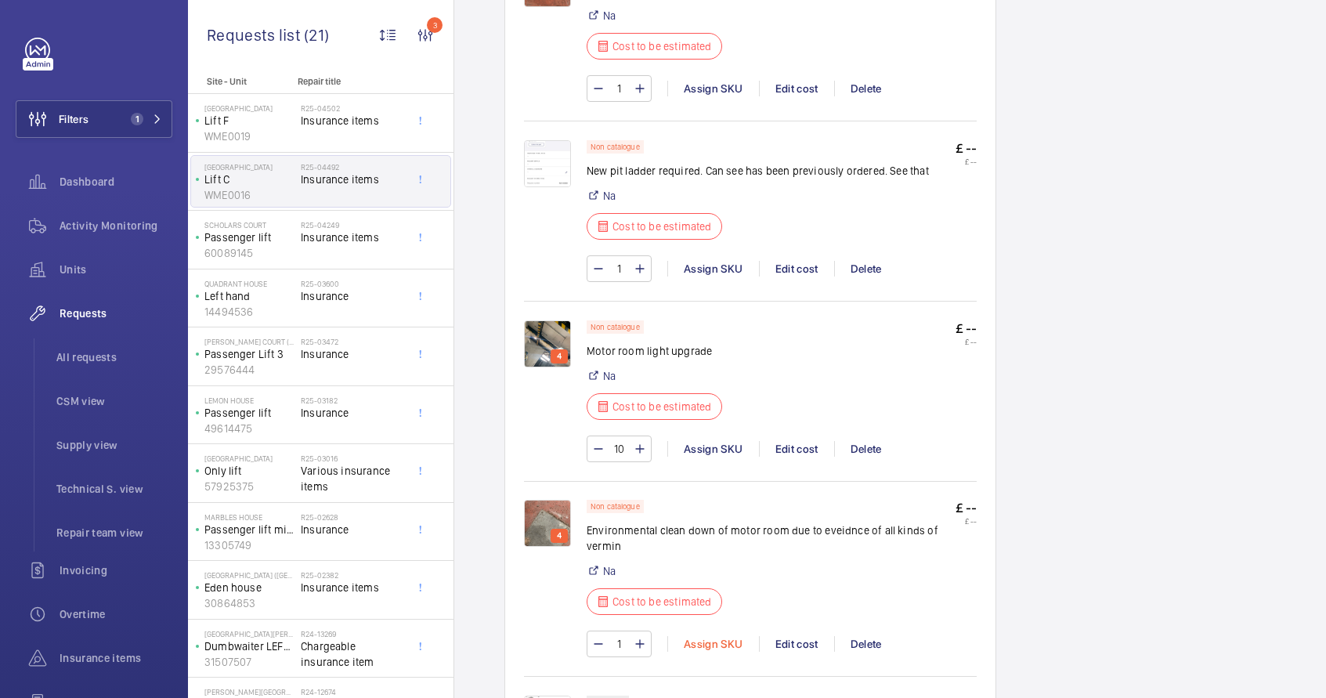
scroll to position [2051, 0]
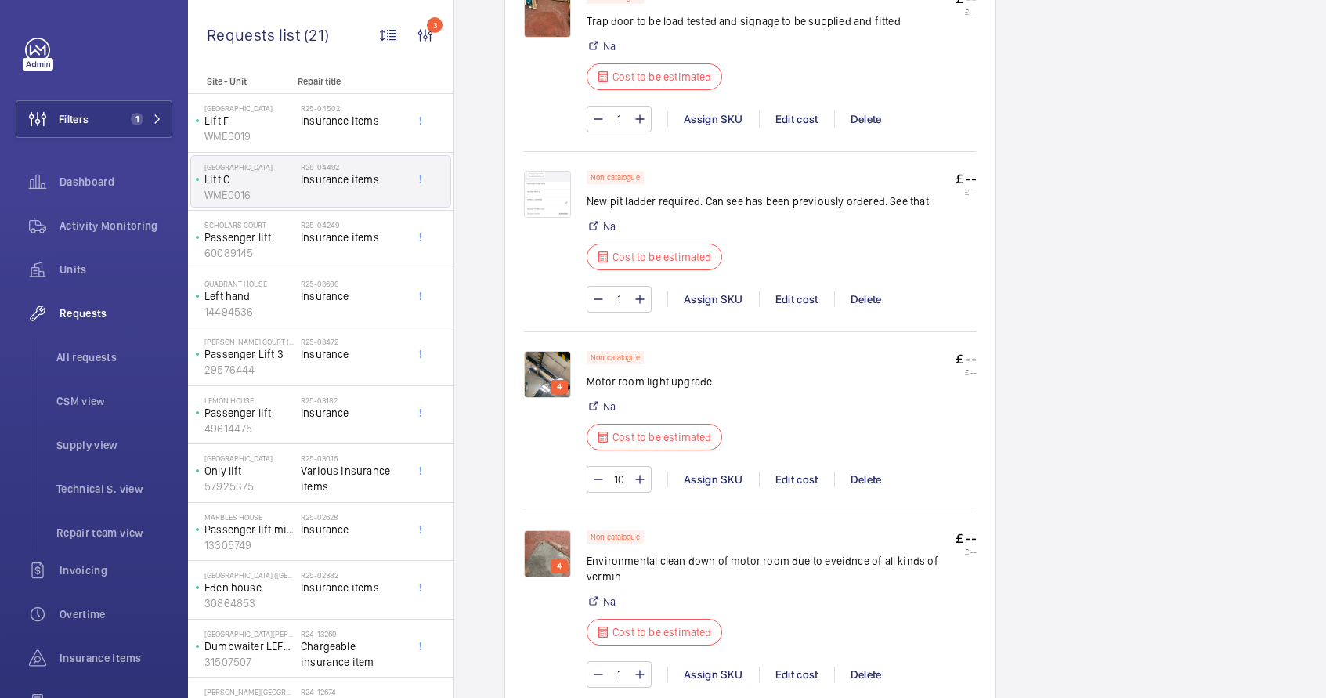
click at [562, 372] on img at bounding box center [547, 374] width 47 height 47
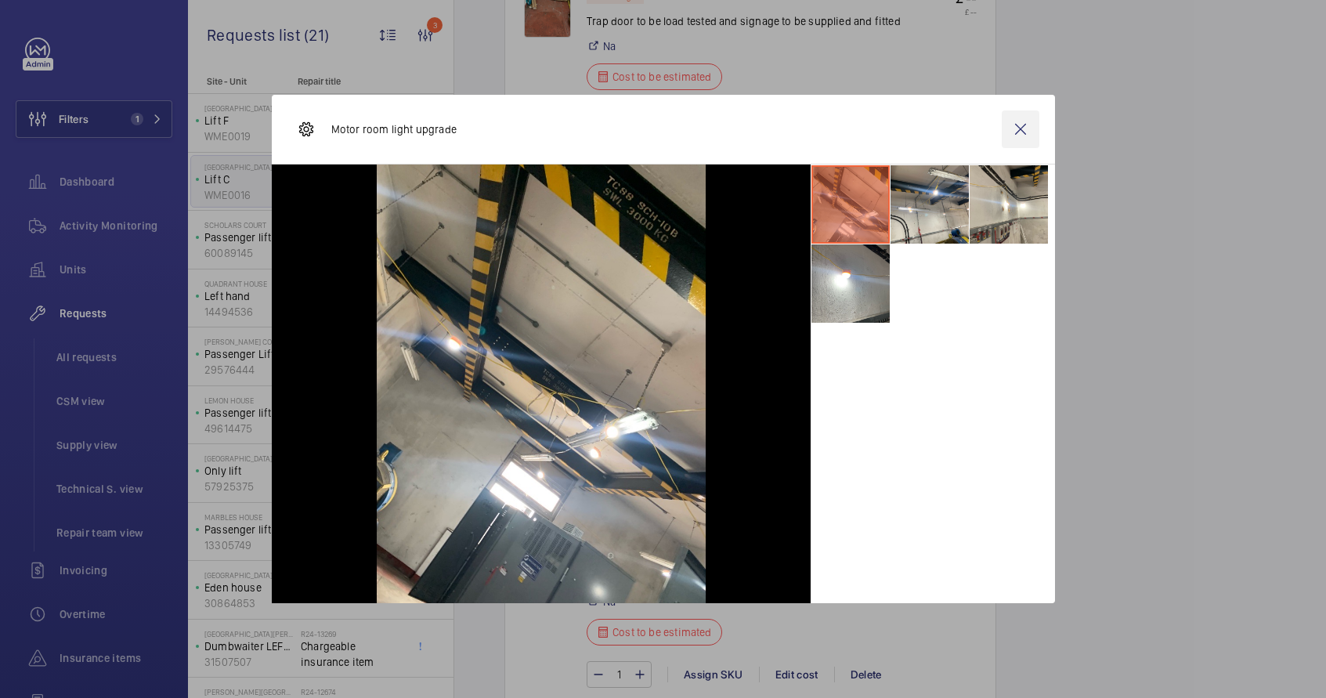
click at [1012, 134] on wm-front-icon-button at bounding box center [1021, 129] width 38 height 38
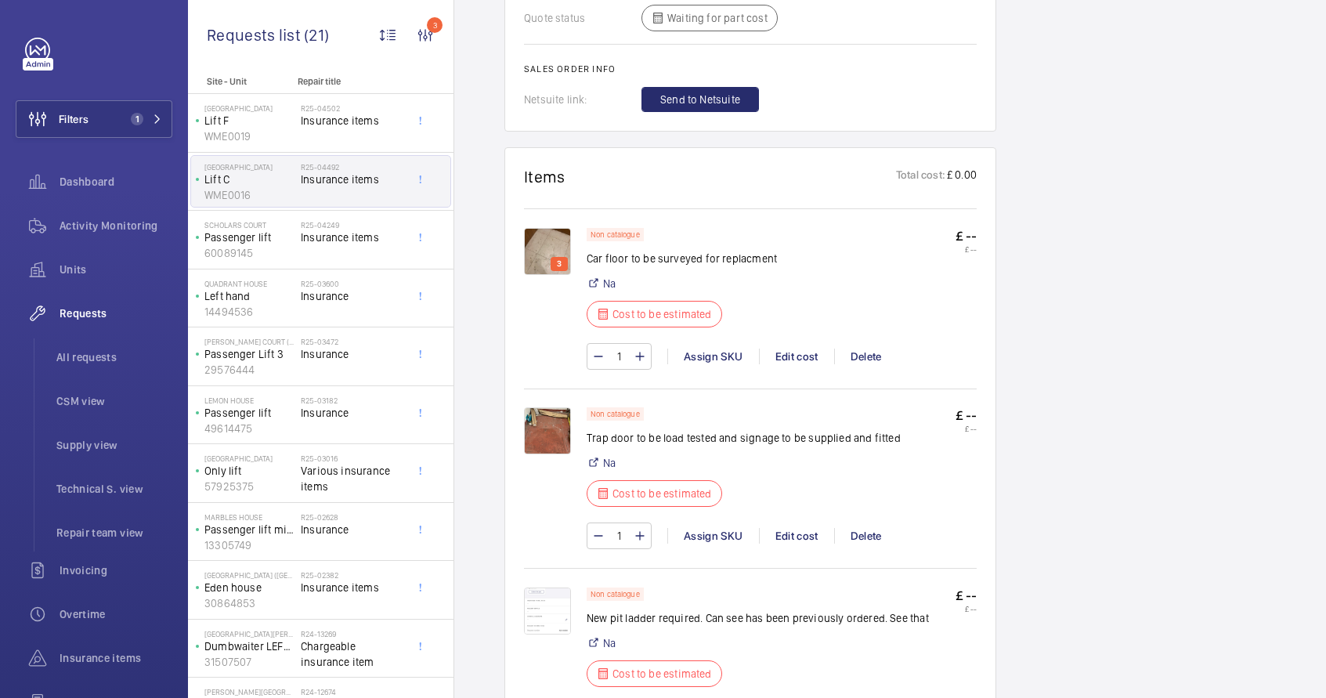
scroll to position [1645, 0]
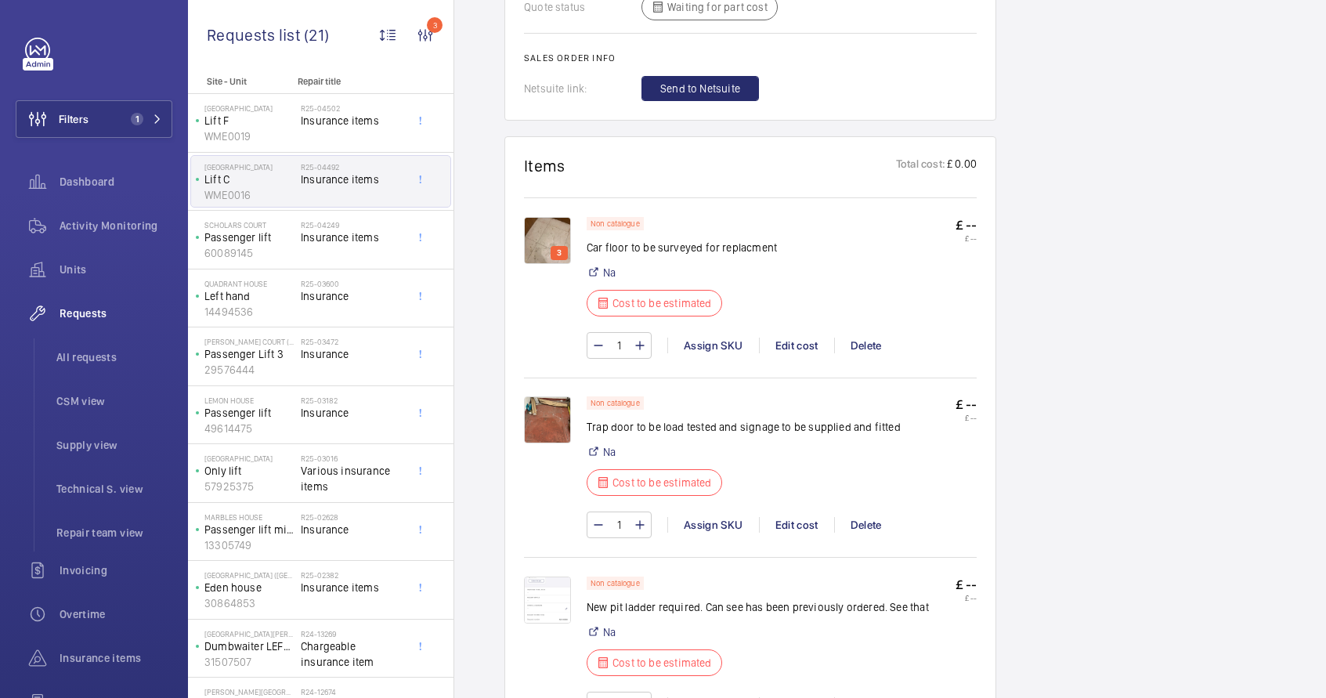
click at [553, 233] on img at bounding box center [547, 240] width 47 height 47
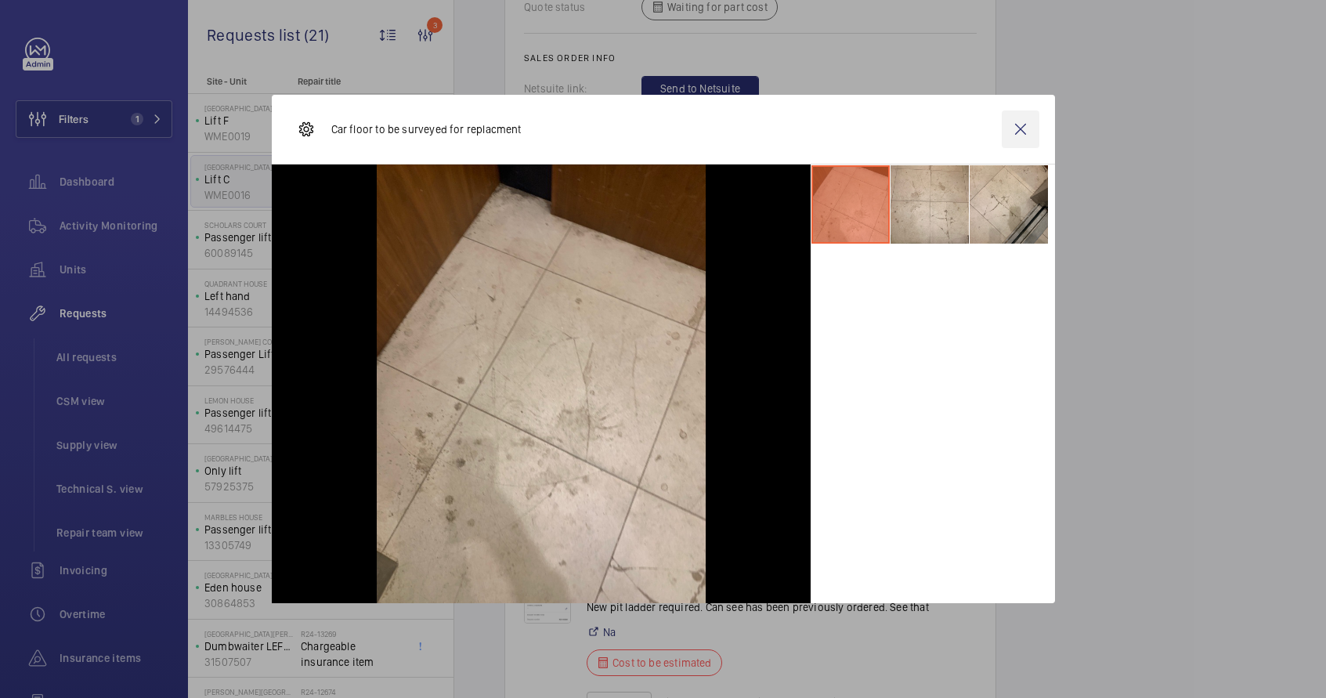
click at [1014, 135] on wm-front-icon-button at bounding box center [1021, 129] width 38 height 38
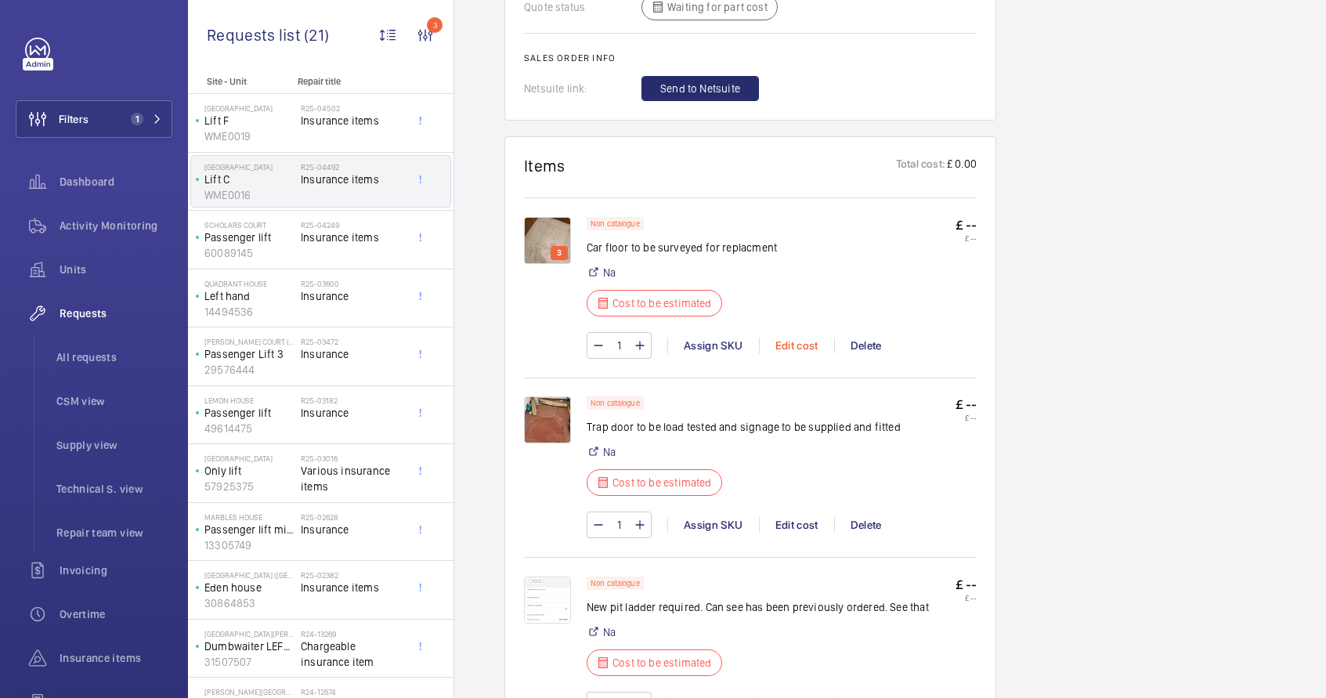
click at [798, 348] on div "Edit cost" at bounding box center [796, 346] width 75 height 16
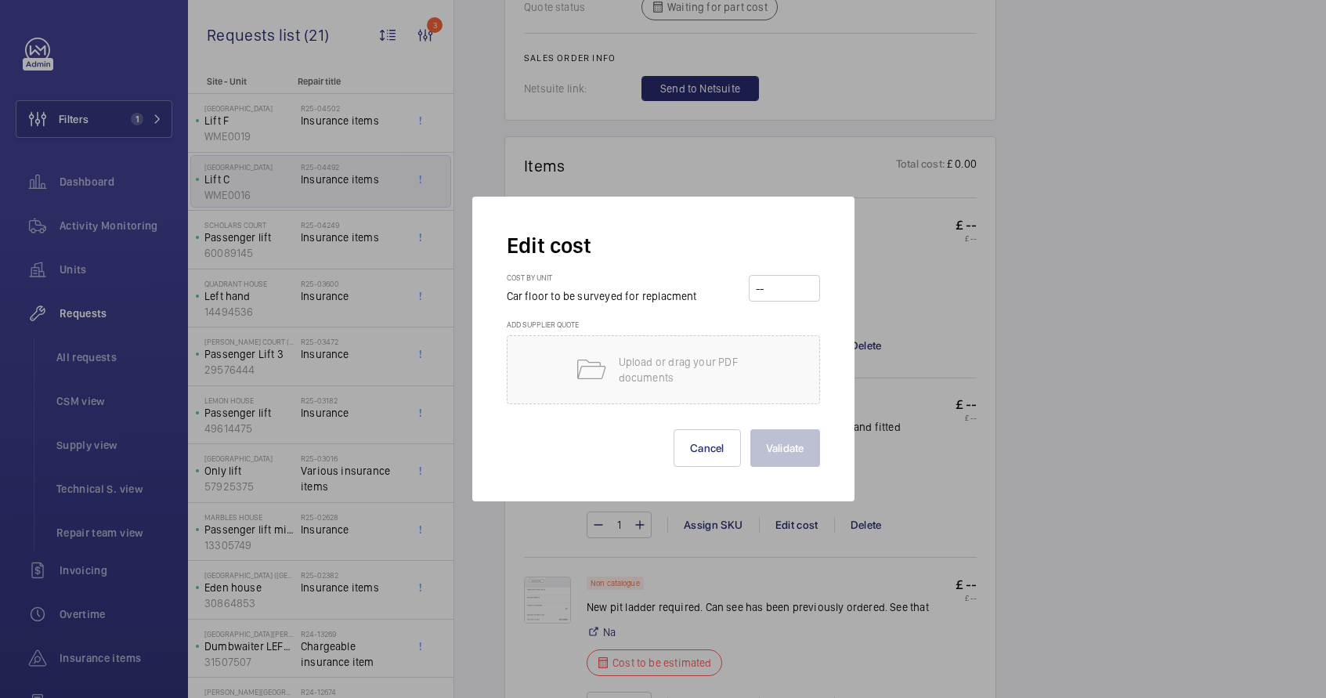
click at [781, 291] on input "number" at bounding box center [784, 288] width 60 height 25
type input "1750"
click at [791, 454] on button "Validate" at bounding box center [785, 448] width 70 height 38
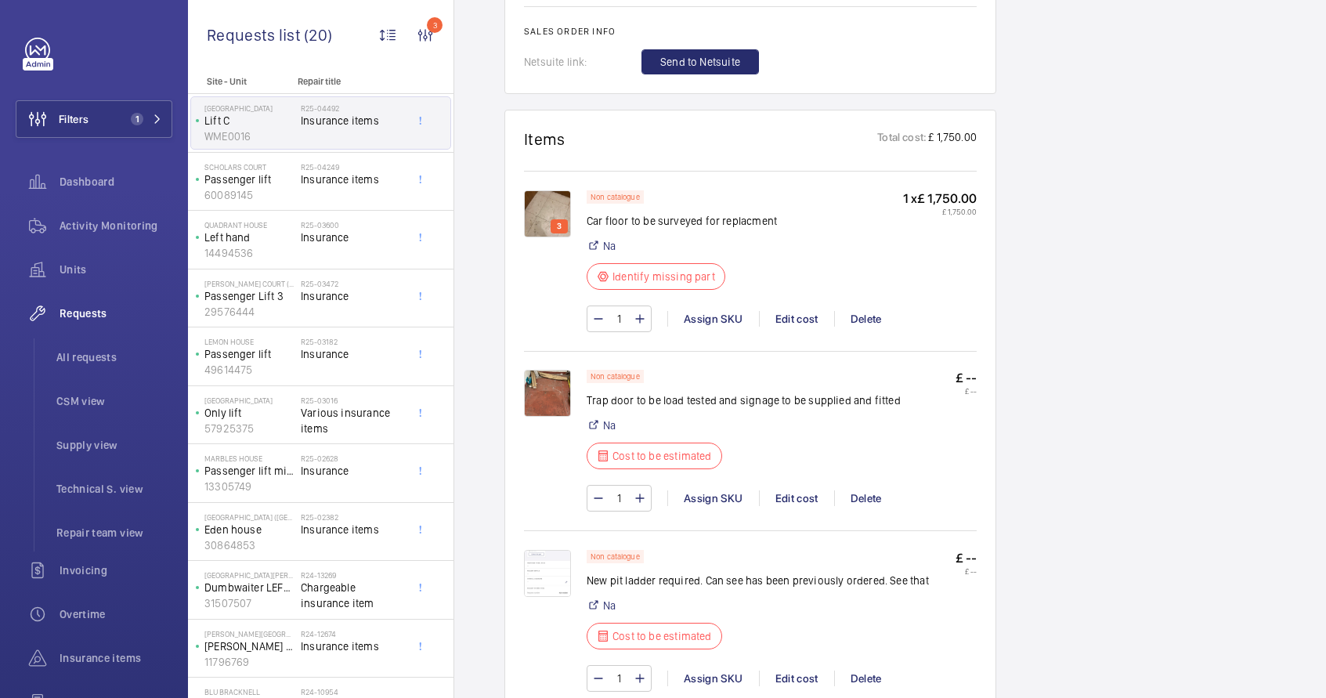
scroll to position [1737, 0]
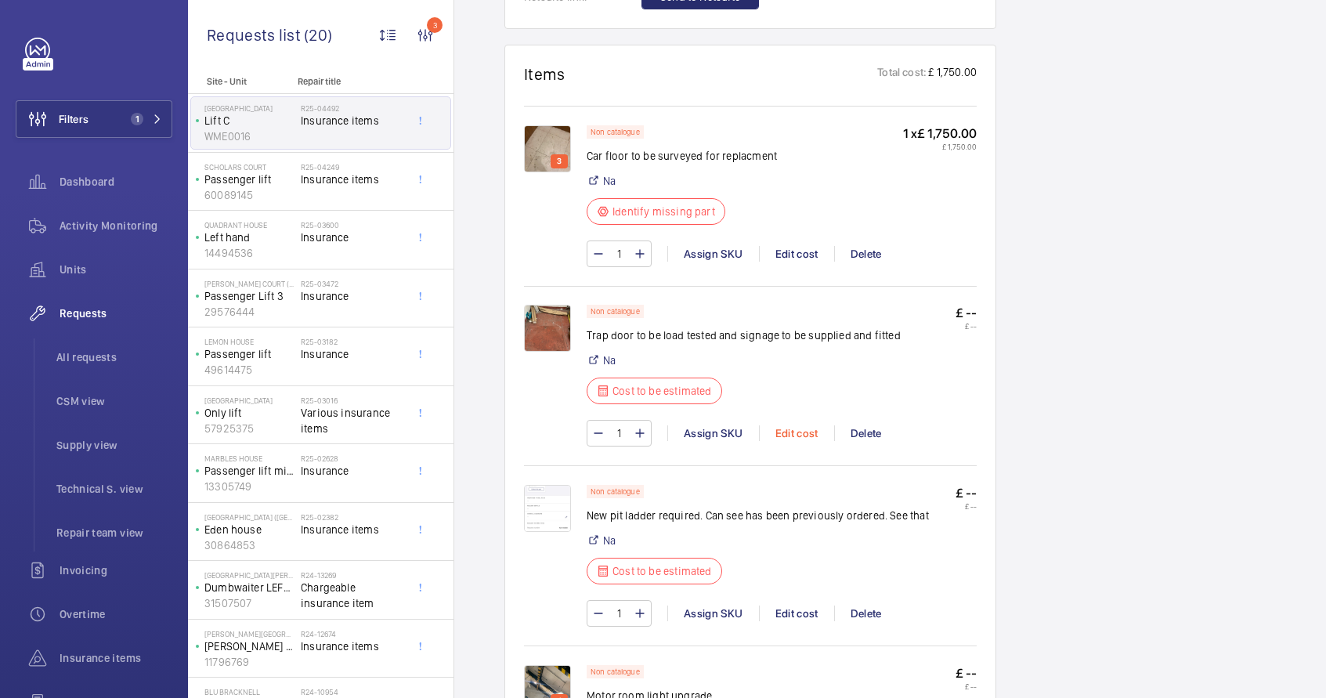
click at [791, 435] on div "Edit cost" at bounding box center [796, 433] width 75 height 16
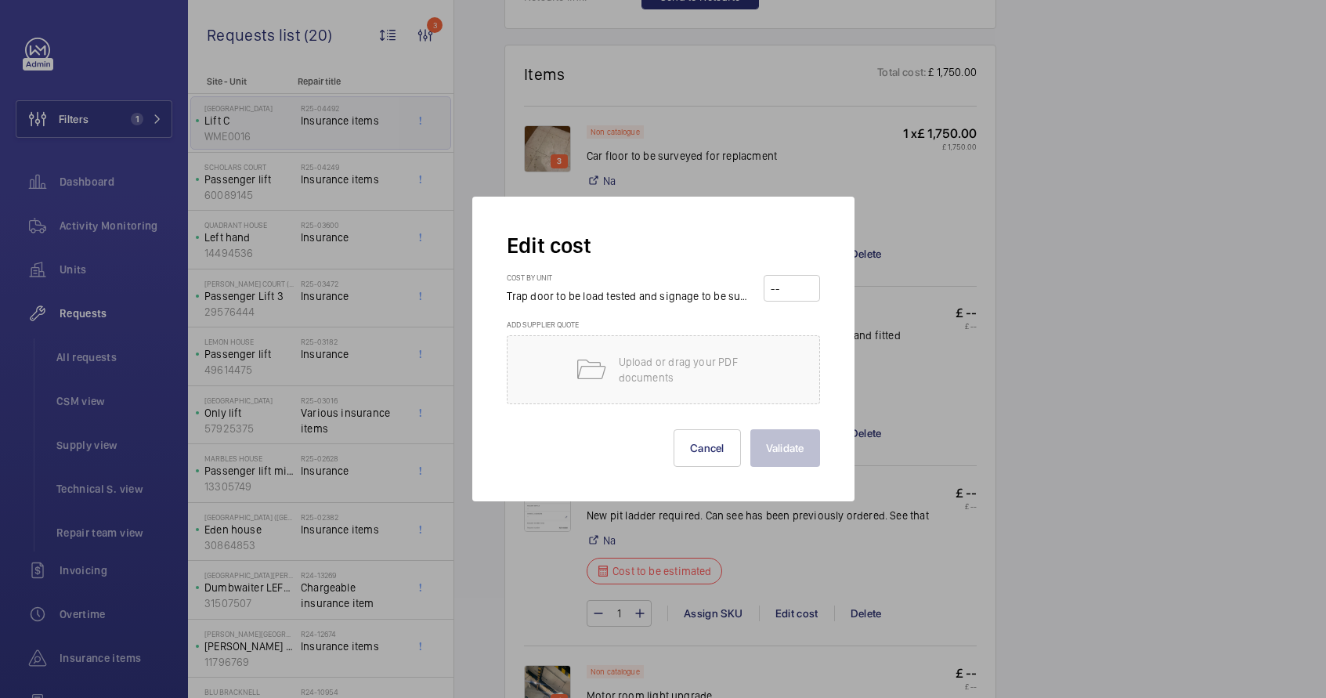
click at [774, 289] on input "number" at bounding box center [791, 288] width 45 height 25
type input "350"
click at [801, 444] on button "Validate" at bounding box center [785, 448] width 70 height 38
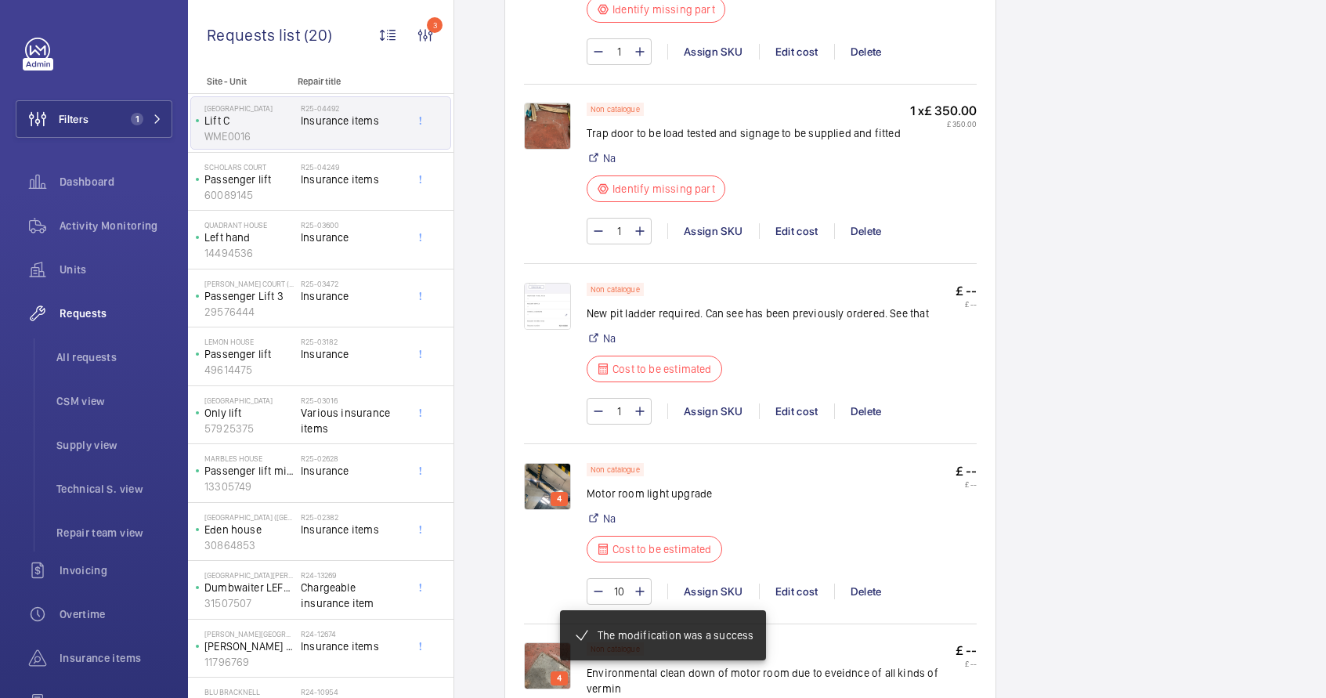
scroll to position [1956, 0]
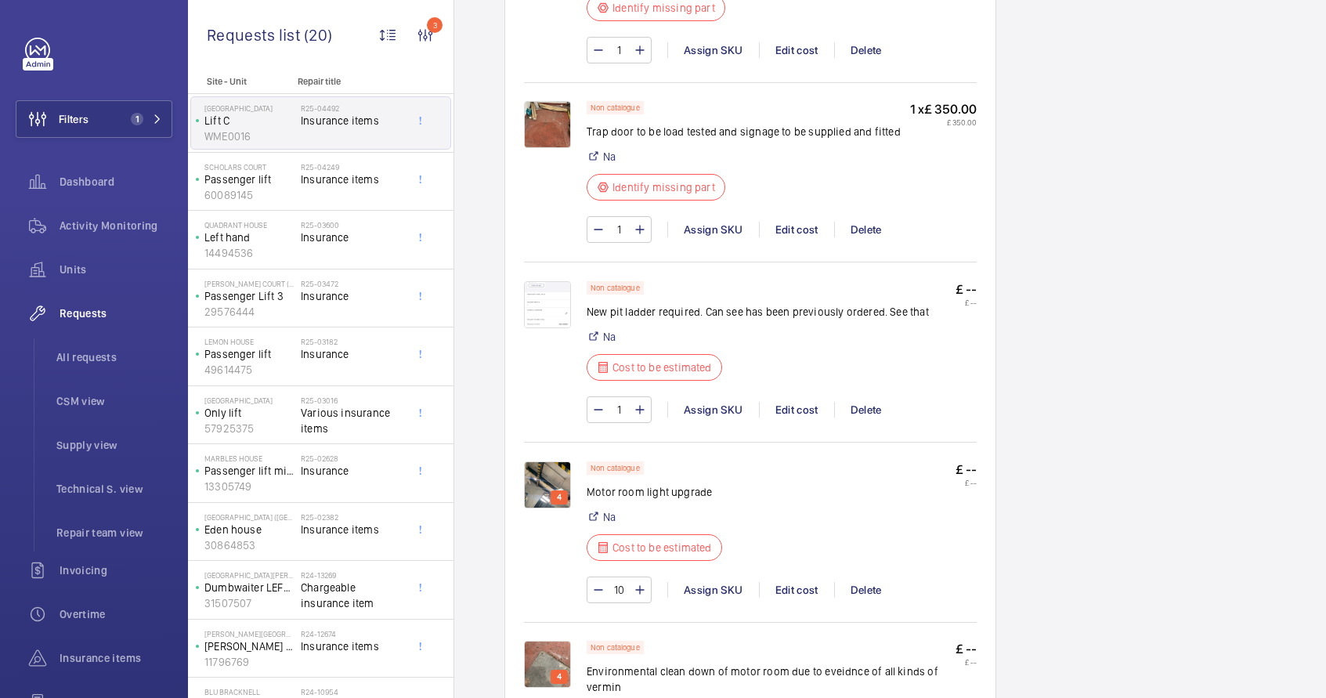
click at [552, 298] on img at bounding box center [547, 304] width 47 height 47
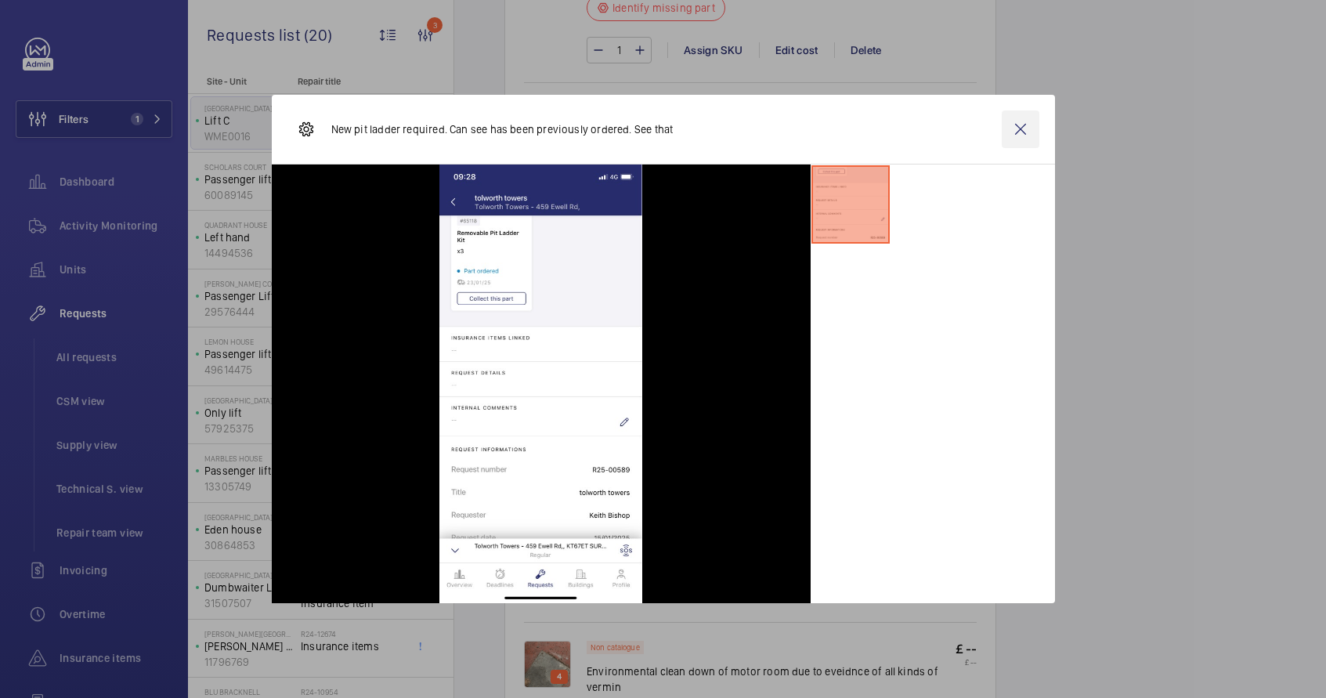
click at [1018, 128] on wm-front-icon-button at bounding box center [1021, 129] width 38 height 38
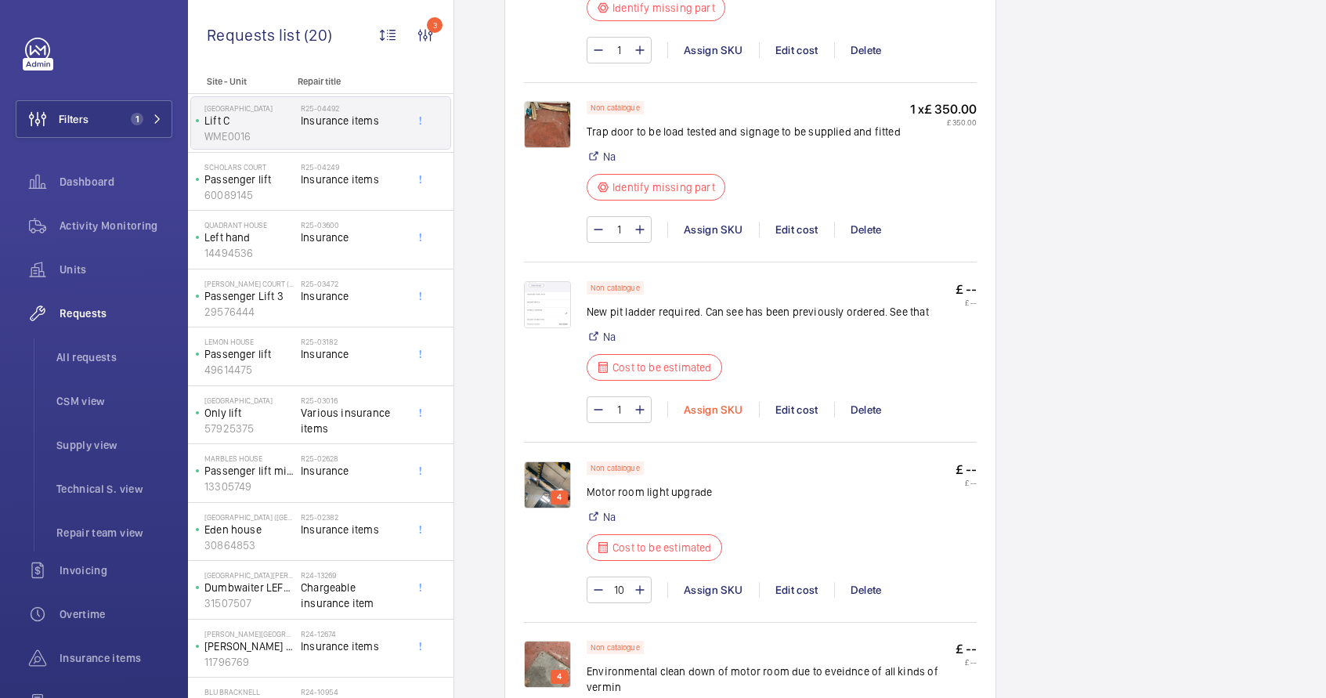
click at [703, 404] on div "Assign SKU" at bounding box center [713, 410] width 92 height 16
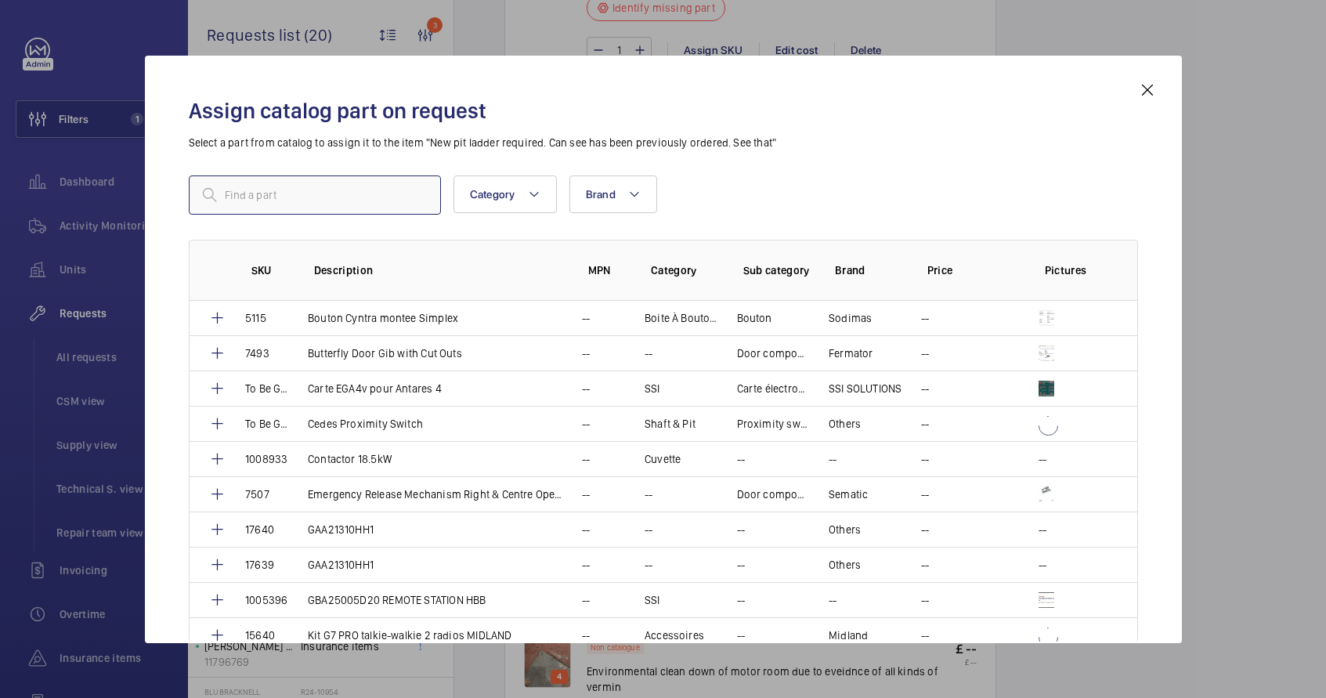
click at [314, 205] on input "text" at bounding box center [315, 194] width 252 height 39
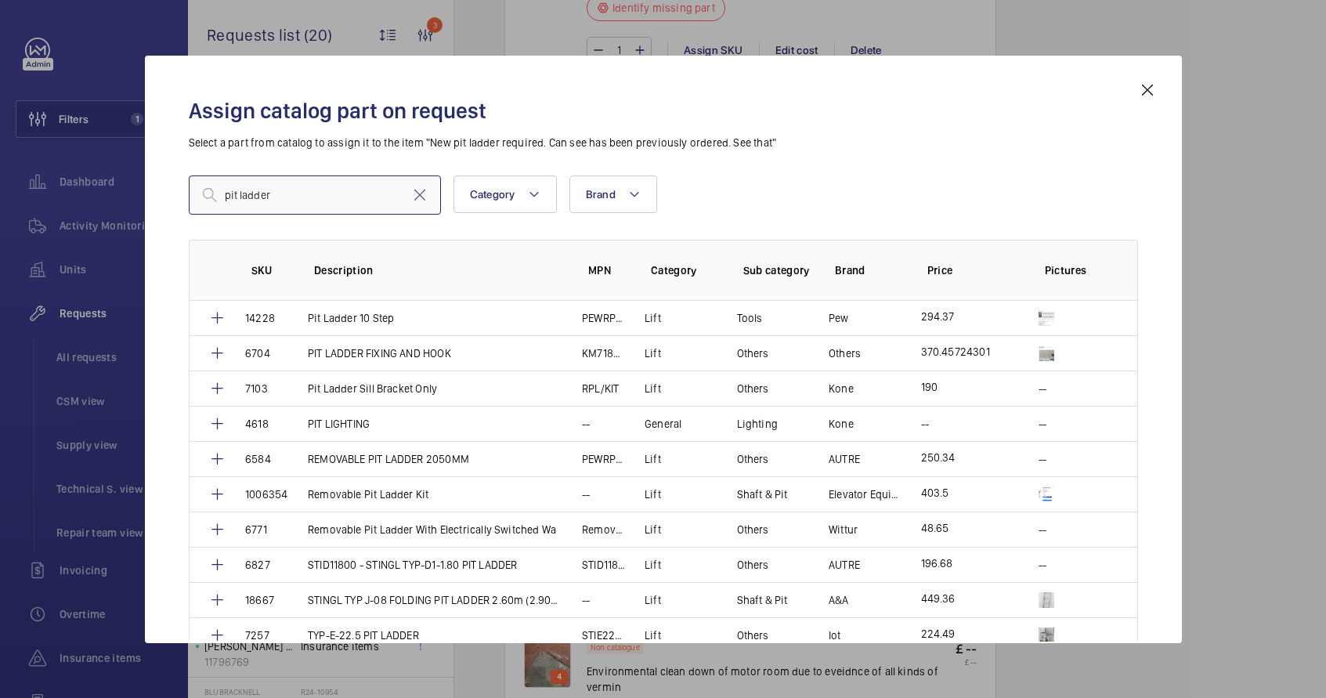
type input "pit ladder"
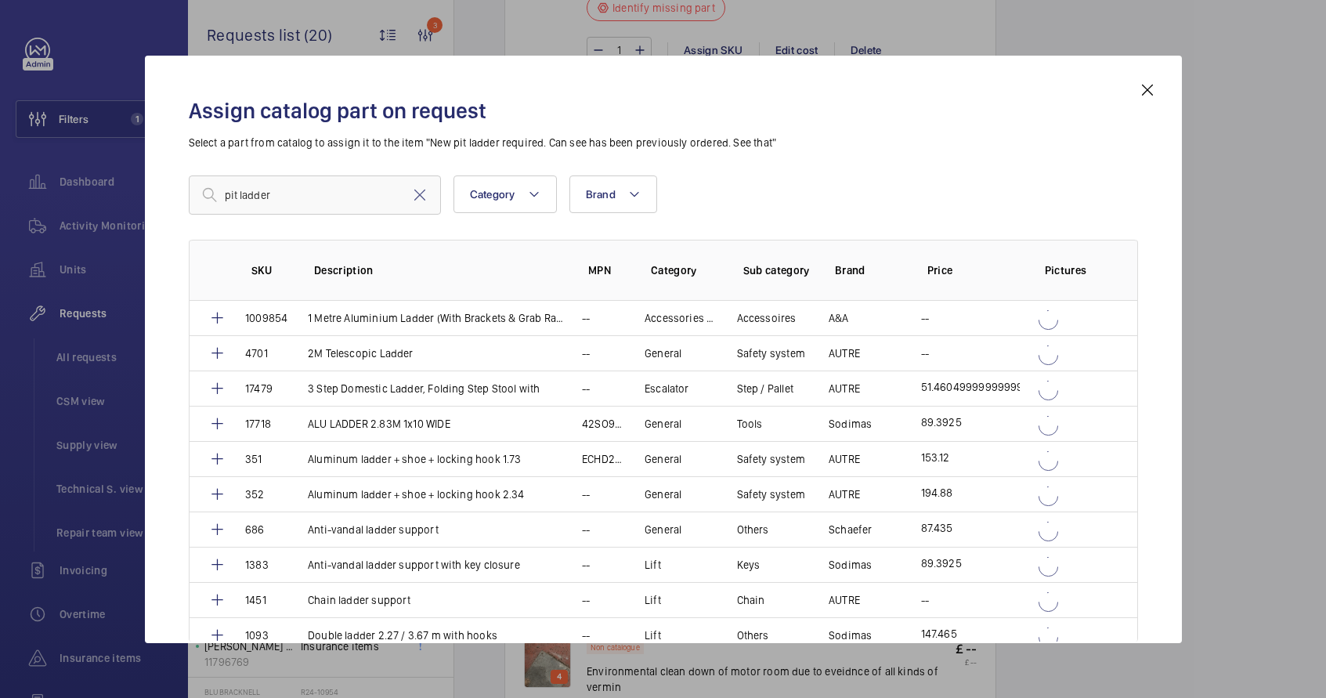
click at [1148, 89] on mat-icon at bounding box center [1147, 90] width 19 height 19
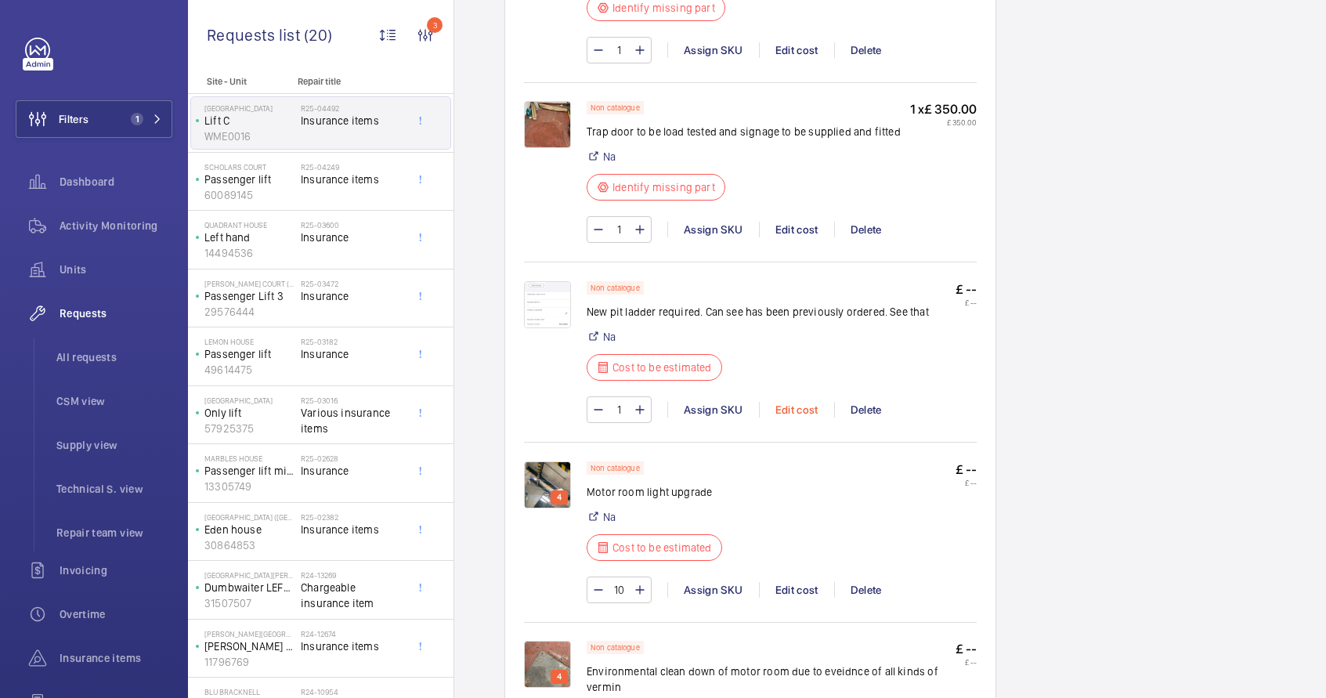
click at [784, 410] on div "Edit cost" at bounding box center [796, 410] width 75 height 16
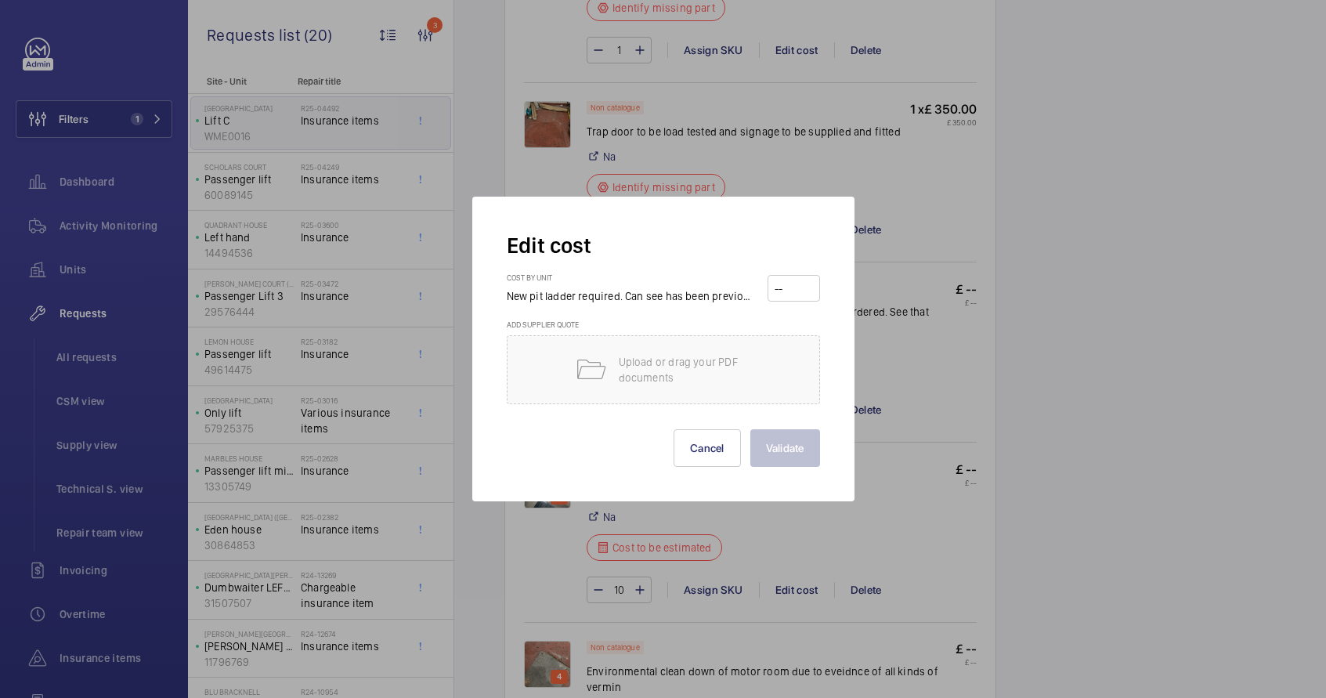
click at [803, 287] on input "number" at bounding box center [793, 288] width 41 height 25
type input "425"
click at [783, 457] on button "Validate" at bounding box center [785, 448] width 70 height 38
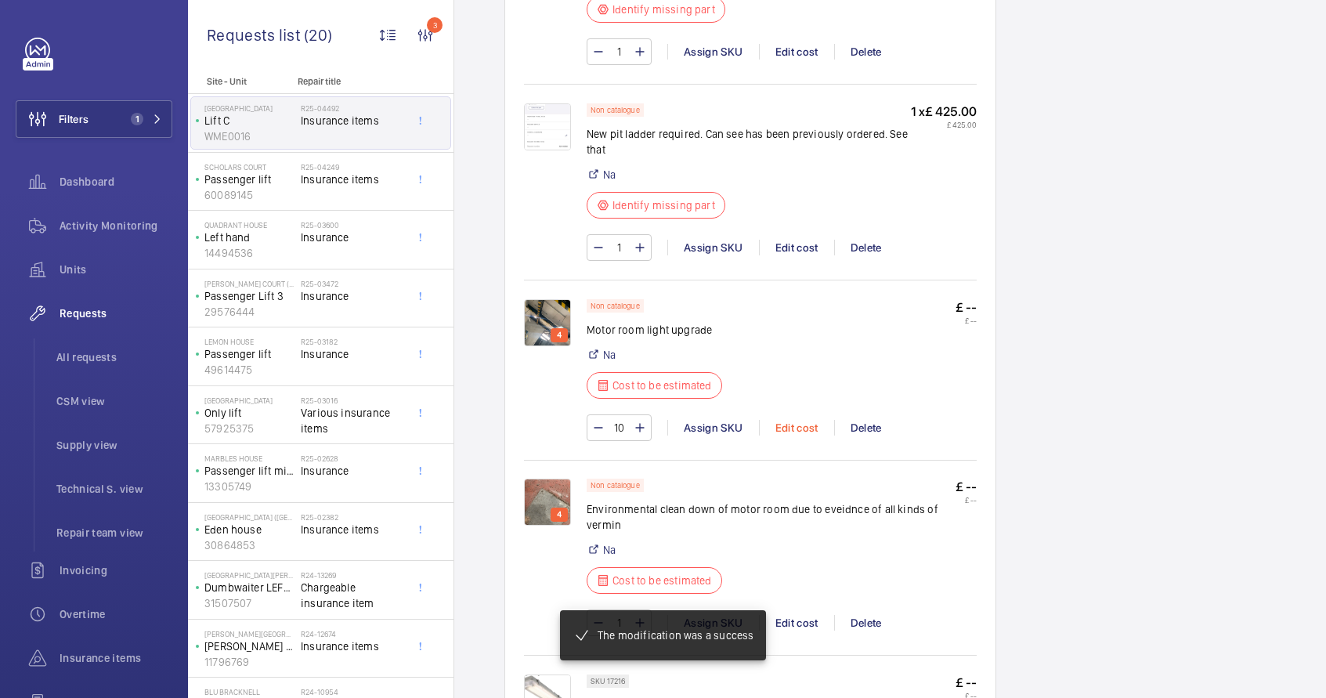
click at [779, 436] on div "Edit cost" at bounding box center [796, 428] width 75 height 16
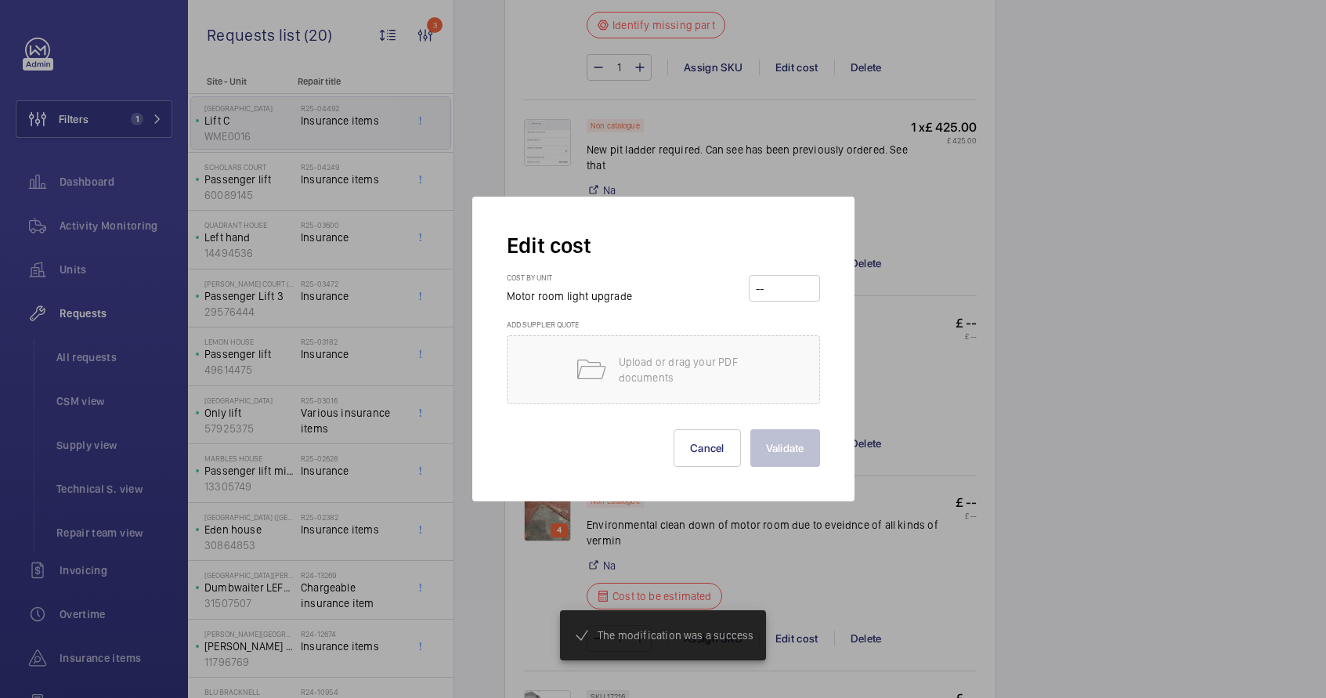
scroll to position [2118, 0]
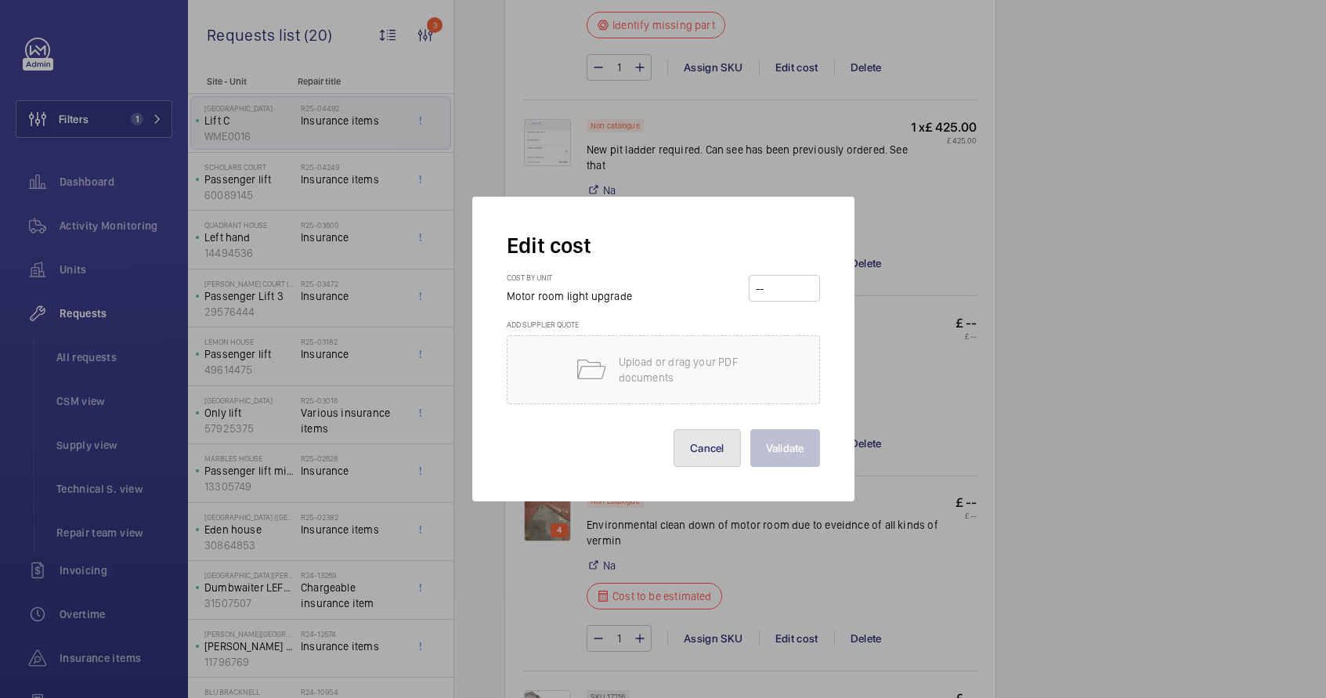
click at [720, 446] on button "Cancel" at bounding box center [707, 448] width 67 height 38
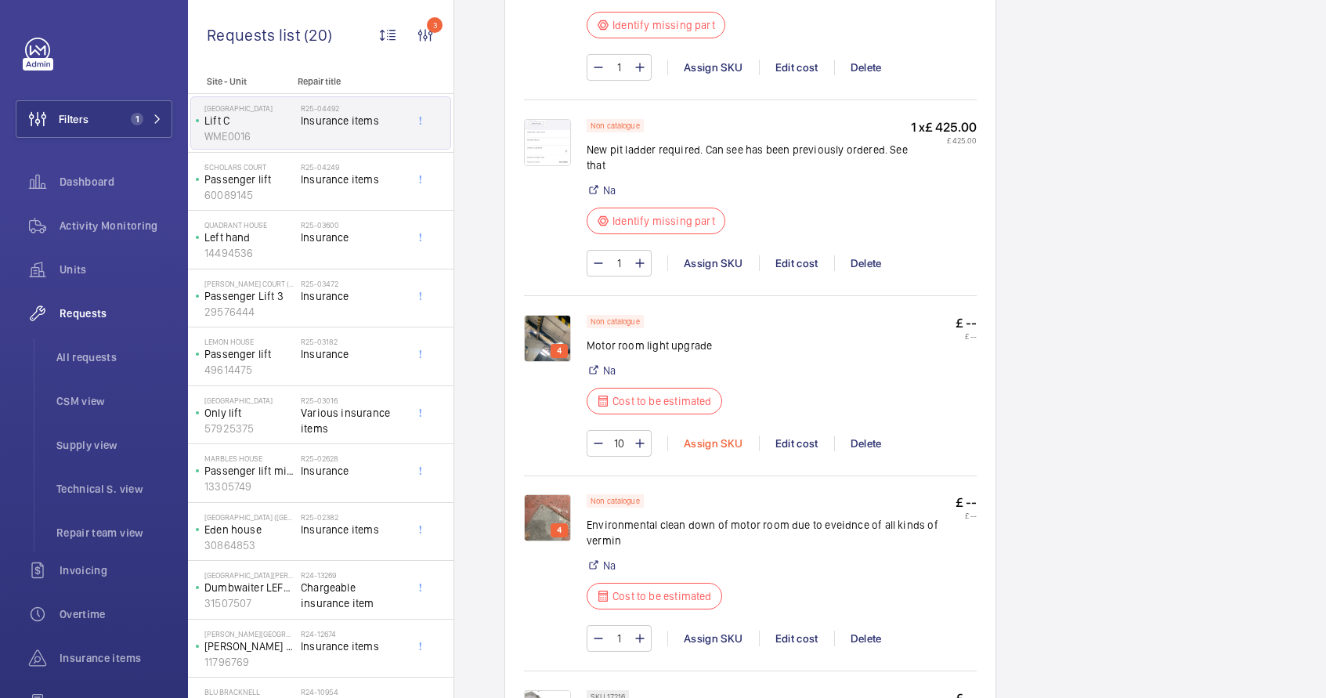
click at [698, 442] on div "Assign SKU" at bounding box center [713, 444] width 92 height 16
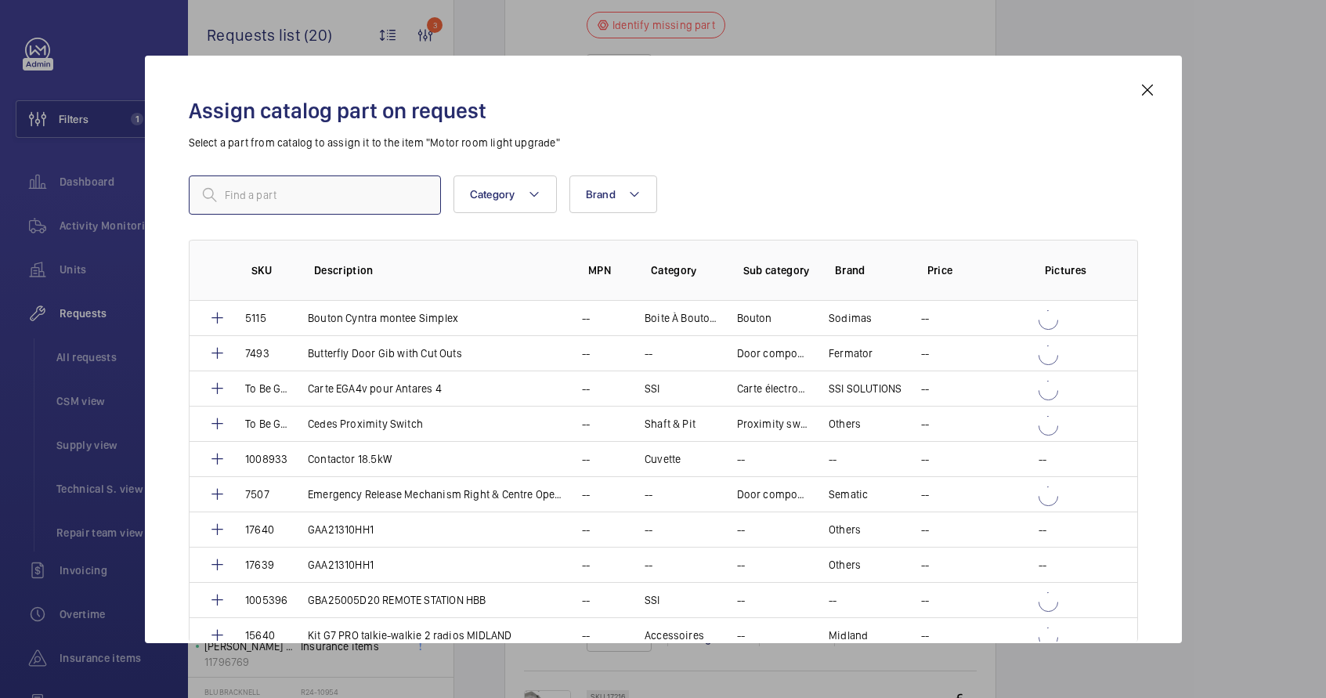
click at [246, 202] on input "text" at bounding box center [315, 194] width 252 height 39
type input "bulkhead"
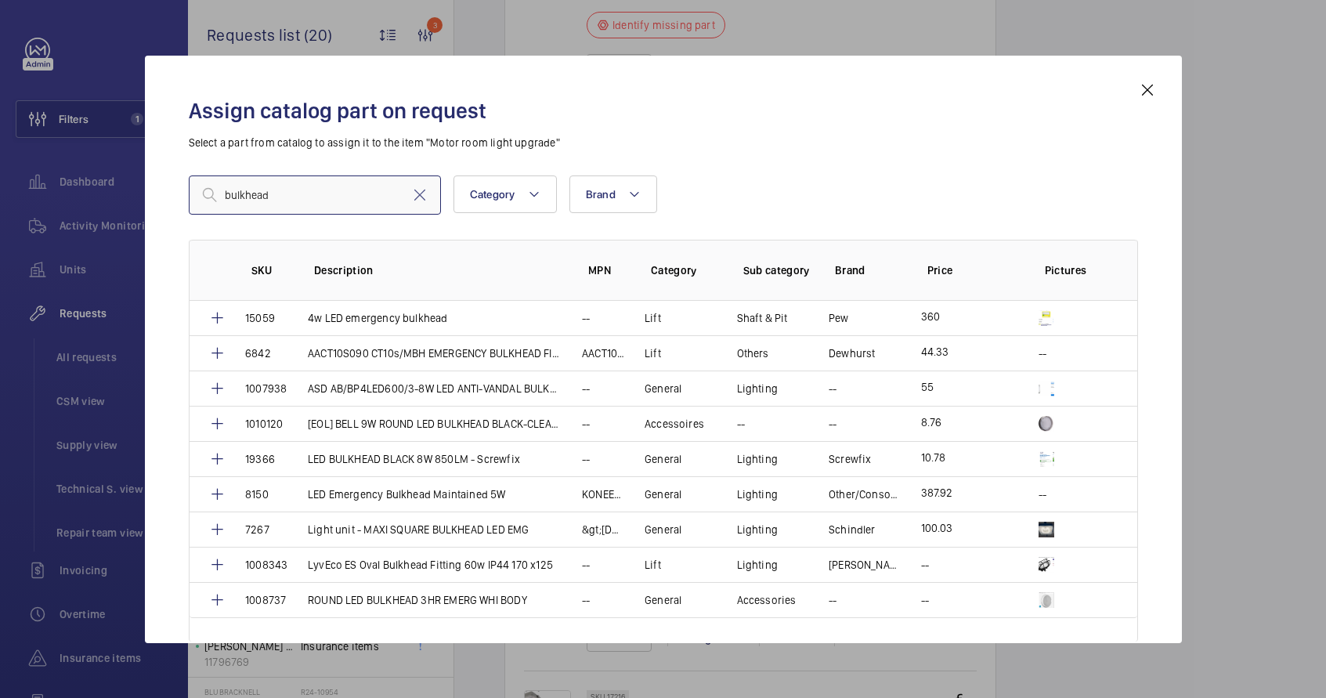
click at [294, 206] on input "bulkhead" at bounding box center [315, 194] width 252 height 39
click at [293, 206] on input "bulkhead" at bounding box center [315, 194] width 252 height 39
click at [293, 207] on input "bulkhead" at bounding box center [315, 194] width 252 height 39
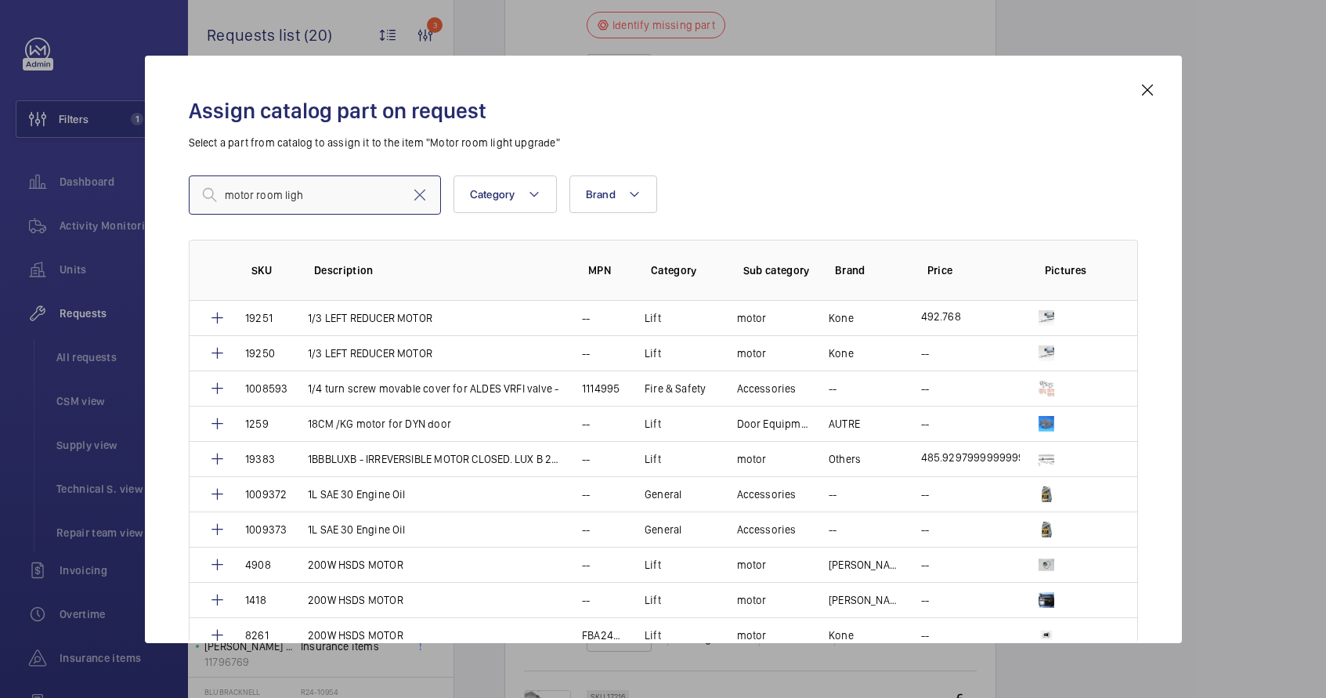
type input "motor room light"
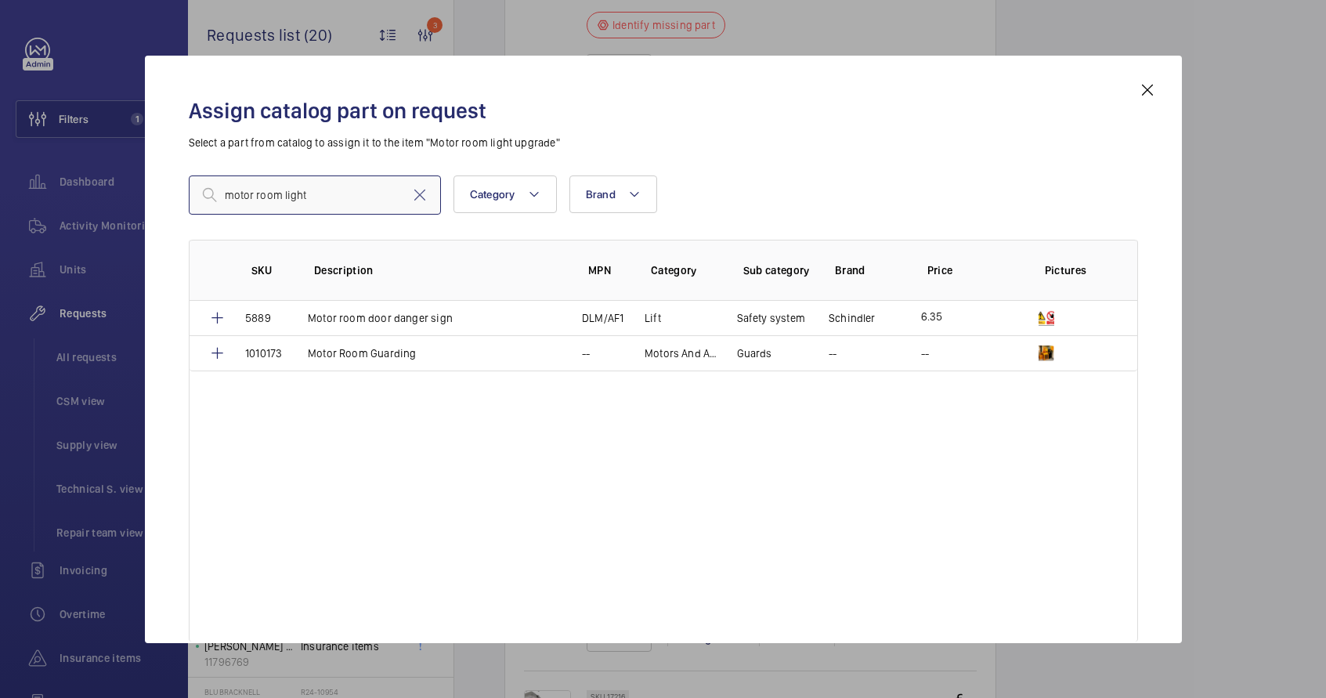
click at [318, 194] on input "motor room light" at bounding box center [315, 194] width 252 height 39
click at [319, 194] on input "motor room light" at bounding box center [315, 194] width 252 height 39
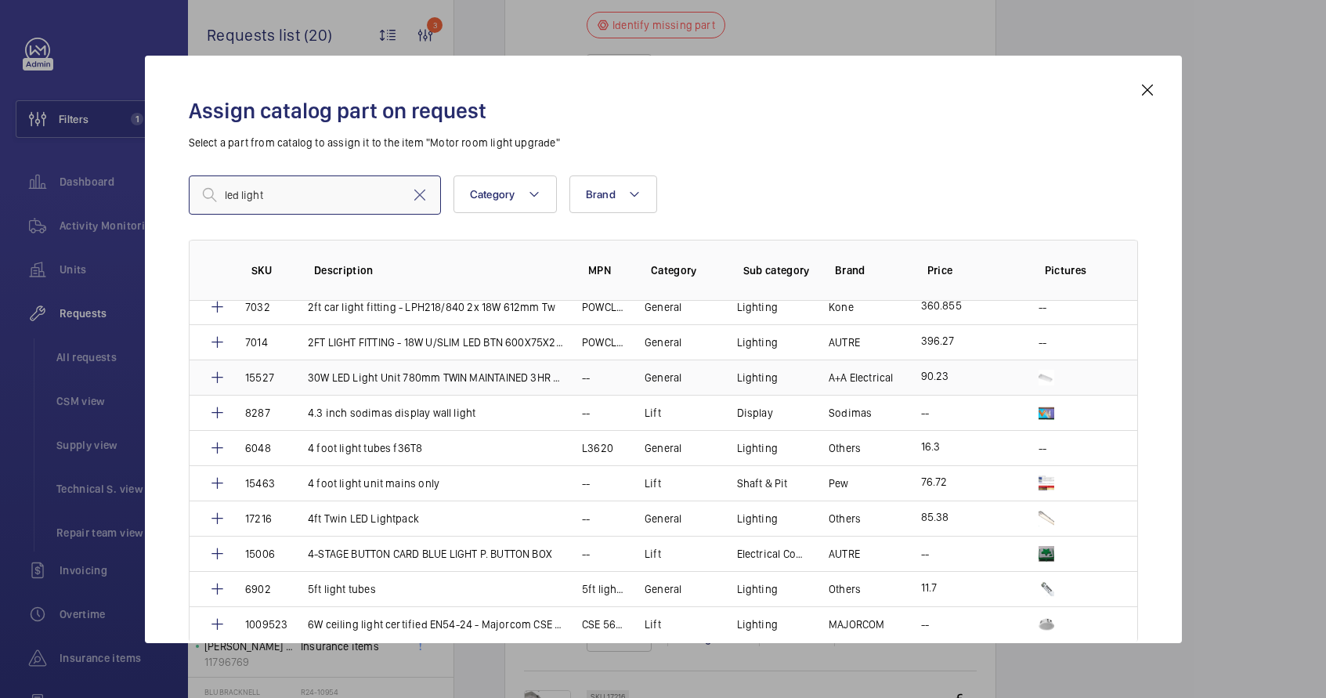
scroll to position [153, 0]
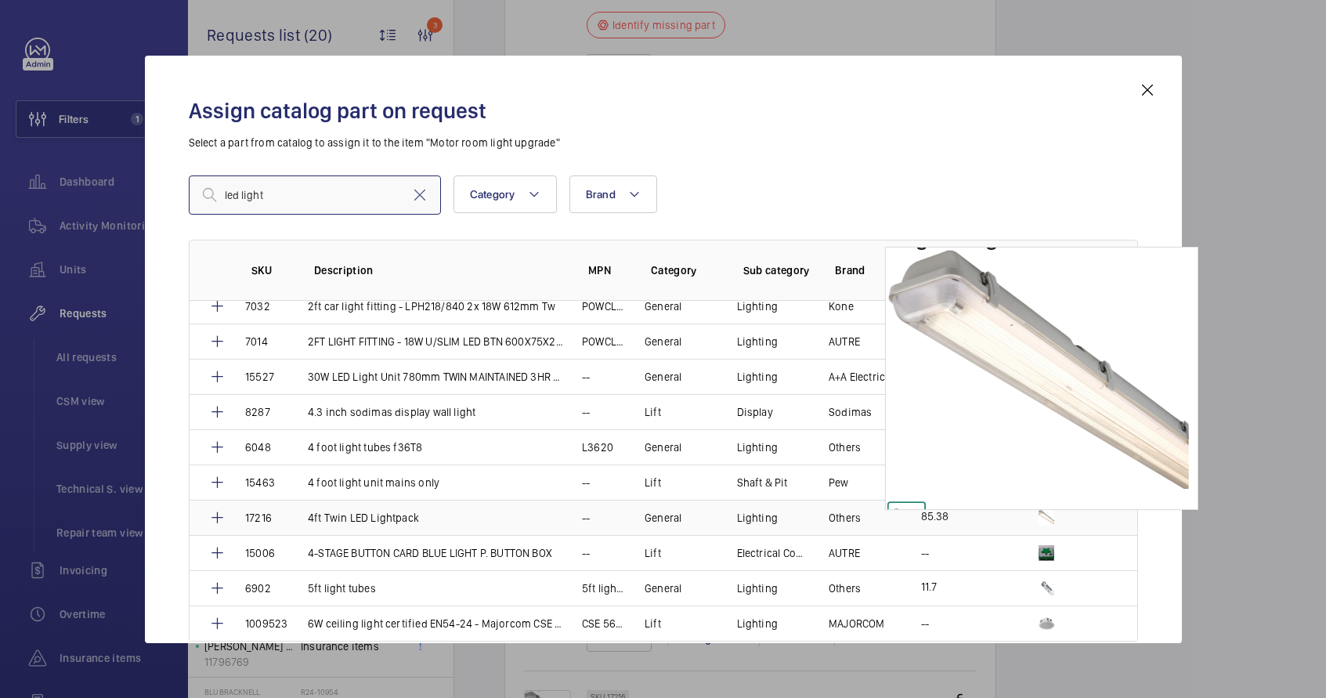
type input "led light"
click at [1045, 515] on img at bounding box center [1047, 518] width 16 height 16
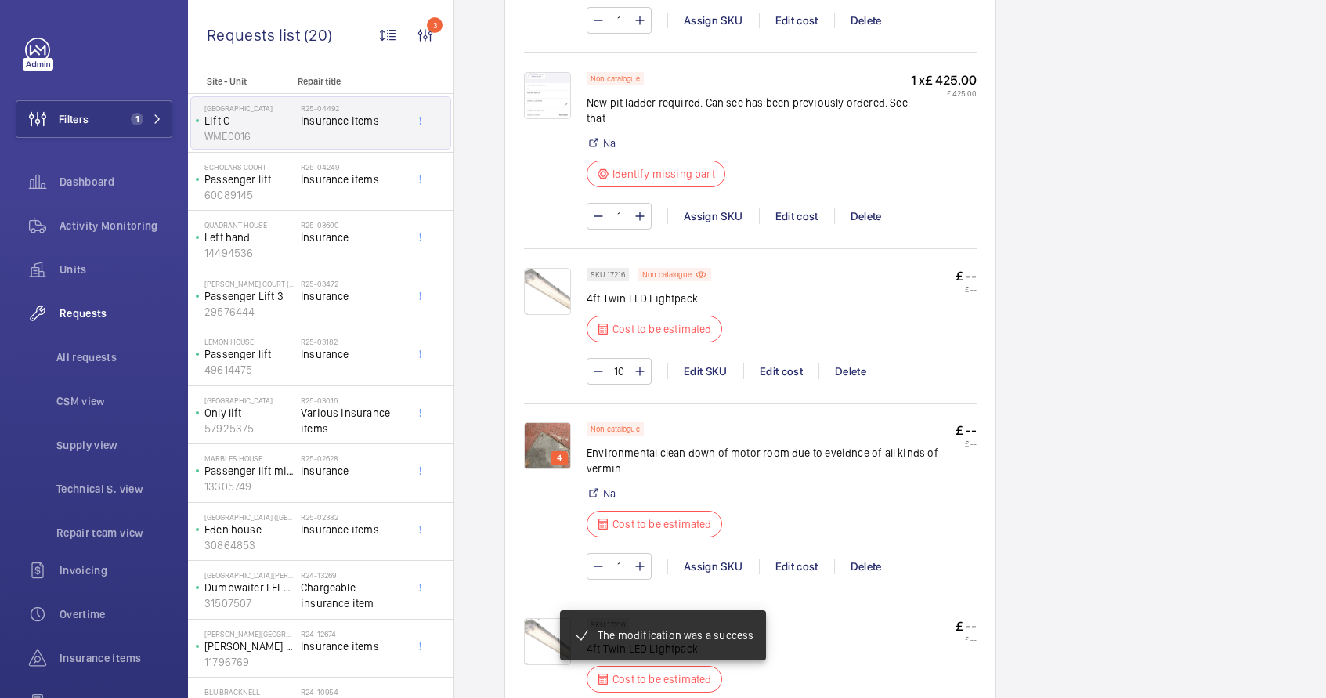
scroll to position [2165, 0]
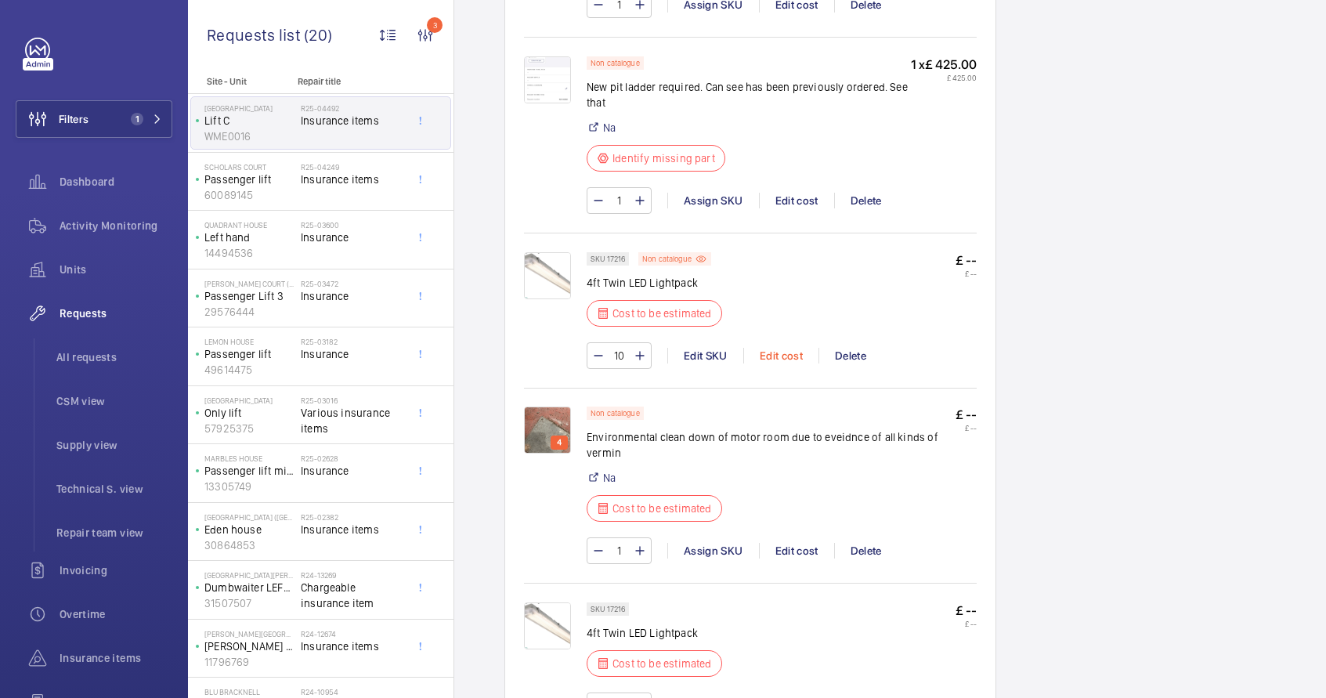
click at [803, 356] on div "Edit cost" at bounding box center [780, 356] width 75 height 16
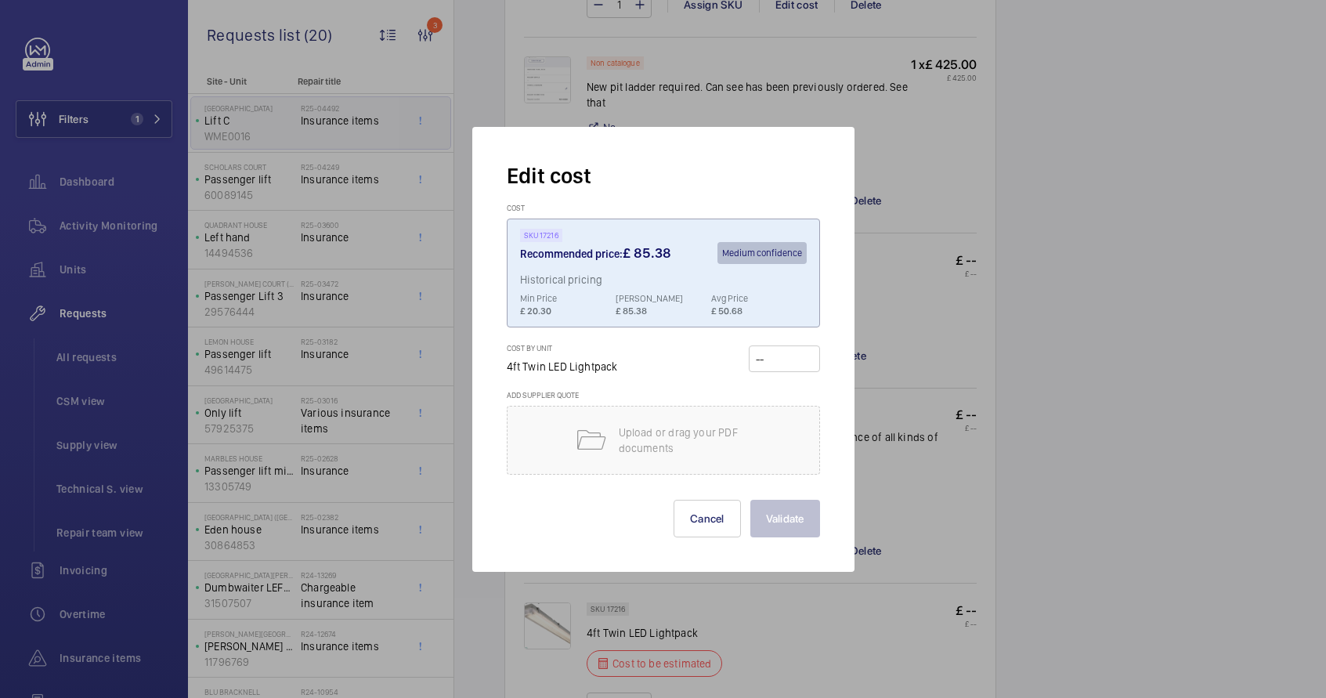
click at [778, 362] on input "number" at bounding box center [784, 358] width 60 height 25
type input "85.38"
click at [795, 526] on button "Validate" at bounding box center [785, 519] width 70 height 38
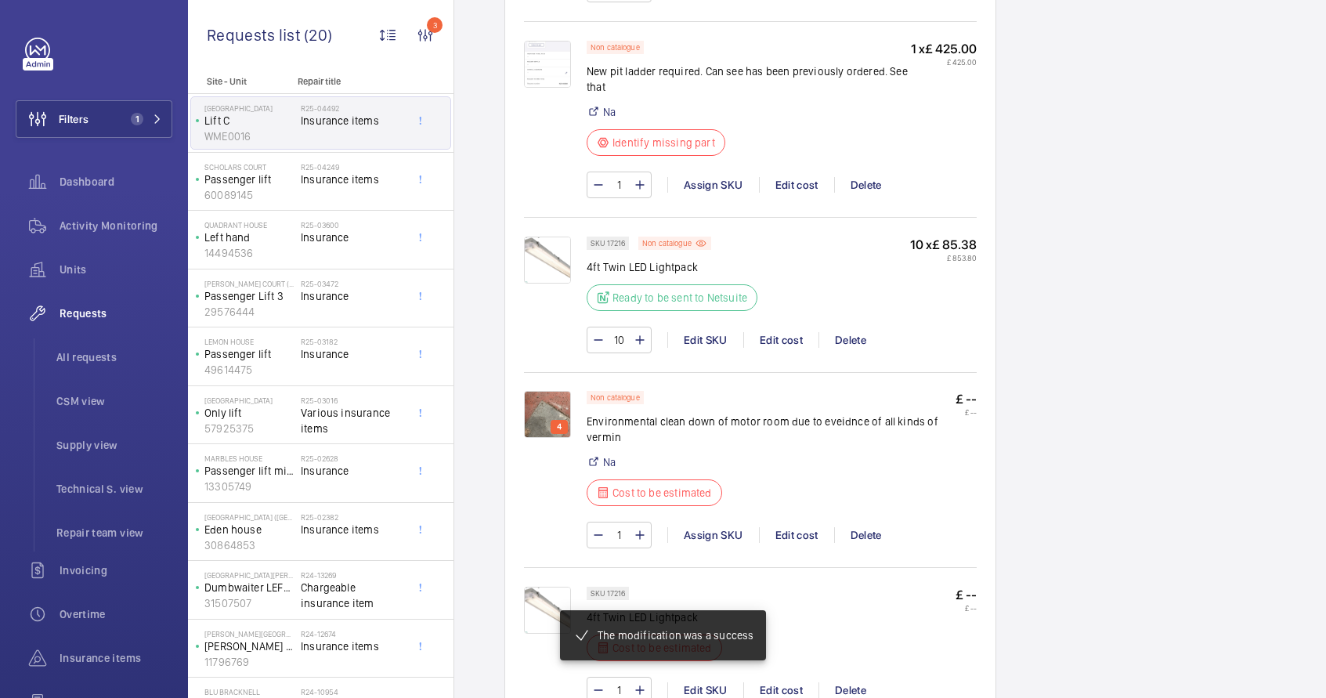
scroll to position [2228, 0]
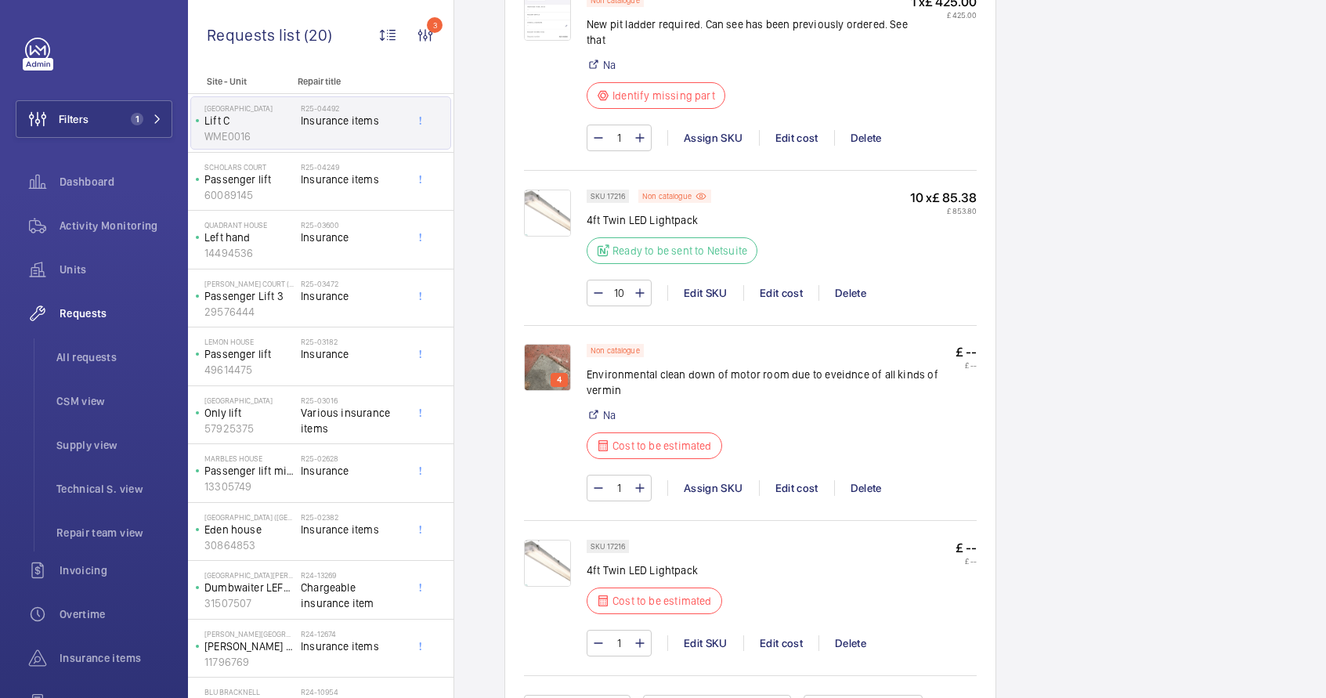
click at [620, 393] on p "Environmental clean down of motor room due to eveidnce of all kinds of vermin" at bounding box center [771, 382] width 369 height 31
copy p "Environmental"
click at [785, 496] on div "Edit cost" at bounding box center [796, 488] width 75 height 16
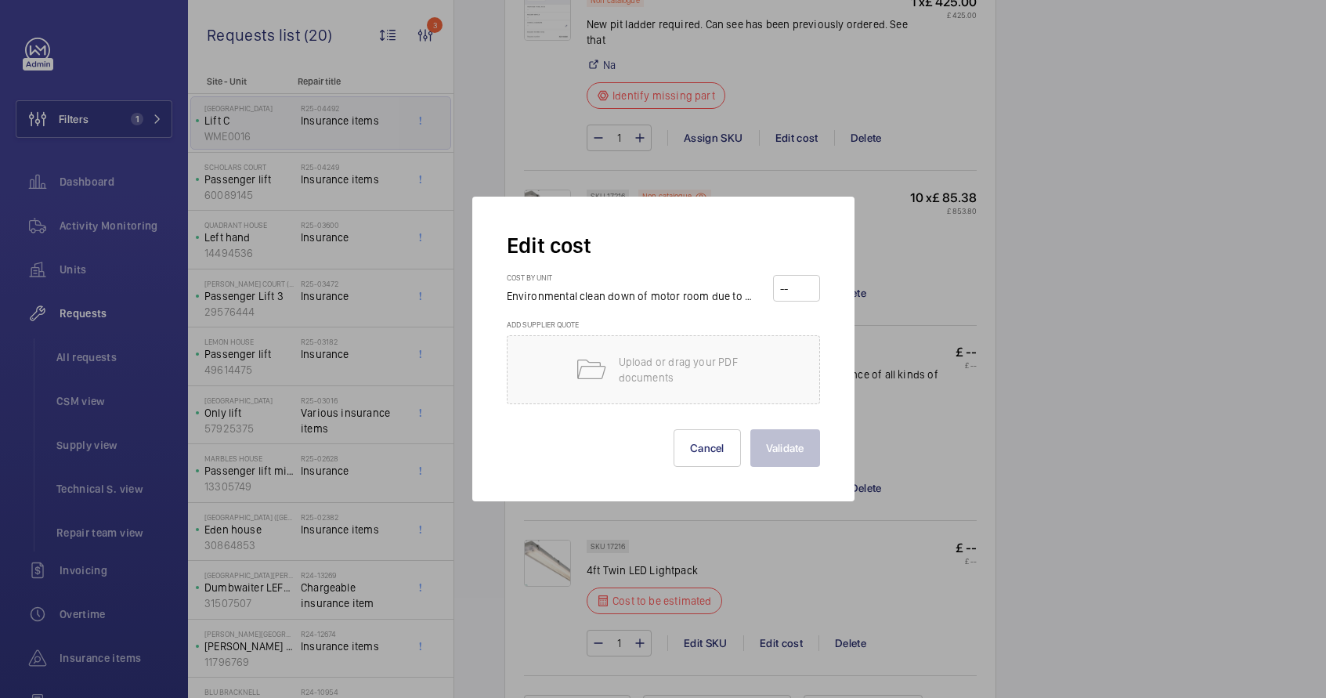
click at [815, 300] on wm-front-input-price at bounding box center [796, 288] width 47 height 27
click at [799, 295] on input "number" at bounding box center [797, 288] width 36 height 25
type input "3850"
click at [798, 457] on button "Validate" at bounding box center [785, 448] width 70 height 38
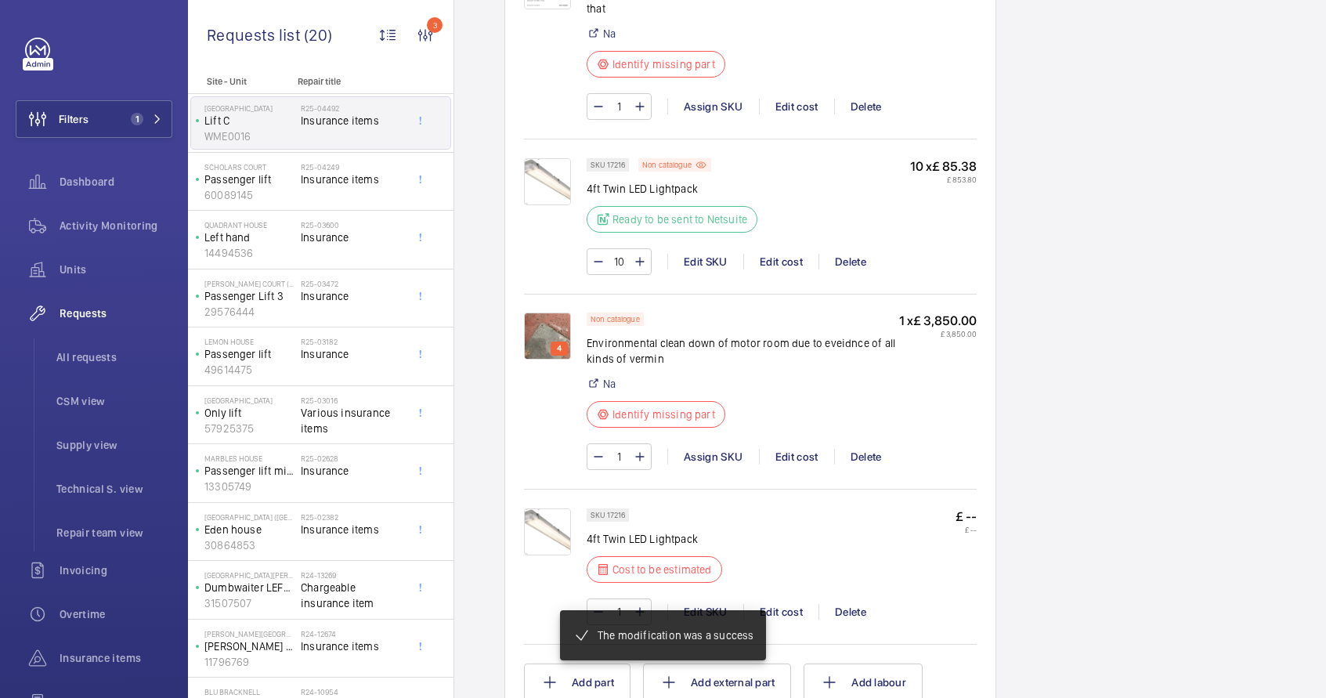
scroll to position [2275, 0]
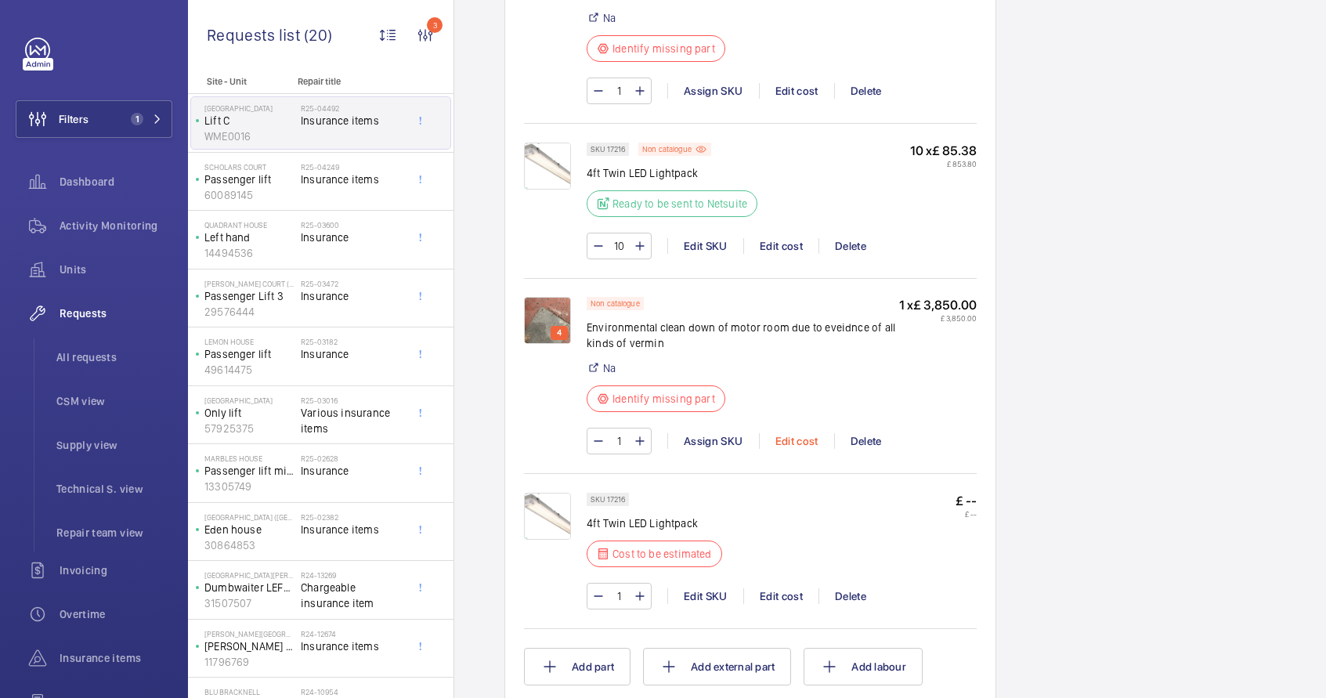
click at [786, 441] on div "Edit cost" at bounding box center [796, 441] width 75 height 16
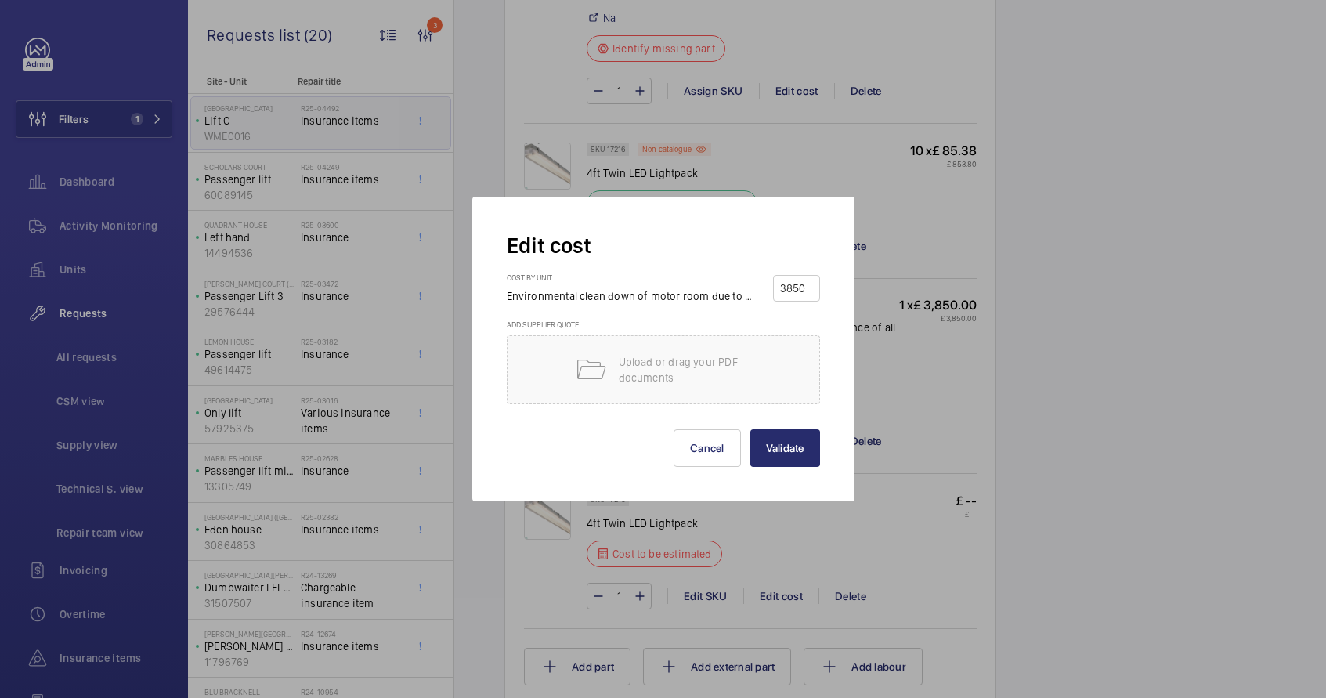
click at [803, 281] on input "3850" at bounding box center [797, 288] width 36 height 25
click at [804, 284] on input "3850" at bounding box center [797, 288] width 36 height 25
type input "2500"
click at [769, 457] on button "Validate" at bounding box center [785, 448] width 70 height 38
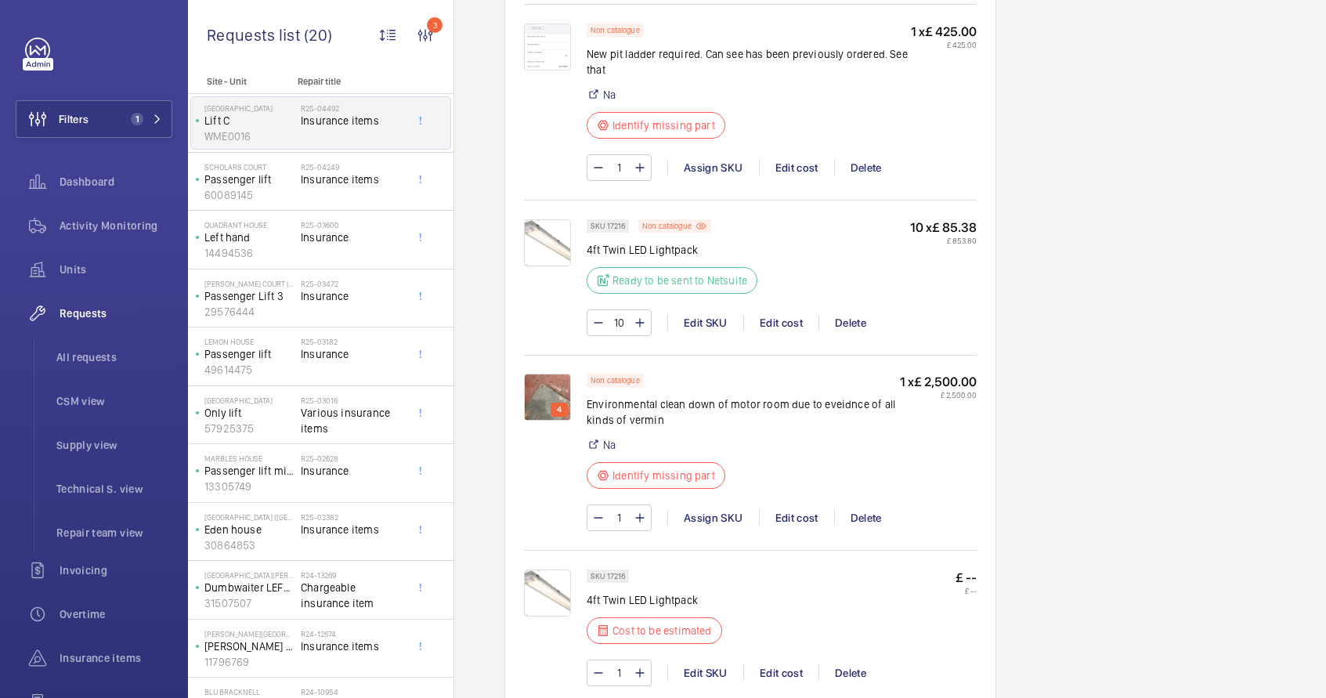
scroll to position [2201, 0]
click at [840, 671] on div "Delete" at bounding box center [850, 670] width 63 height 16
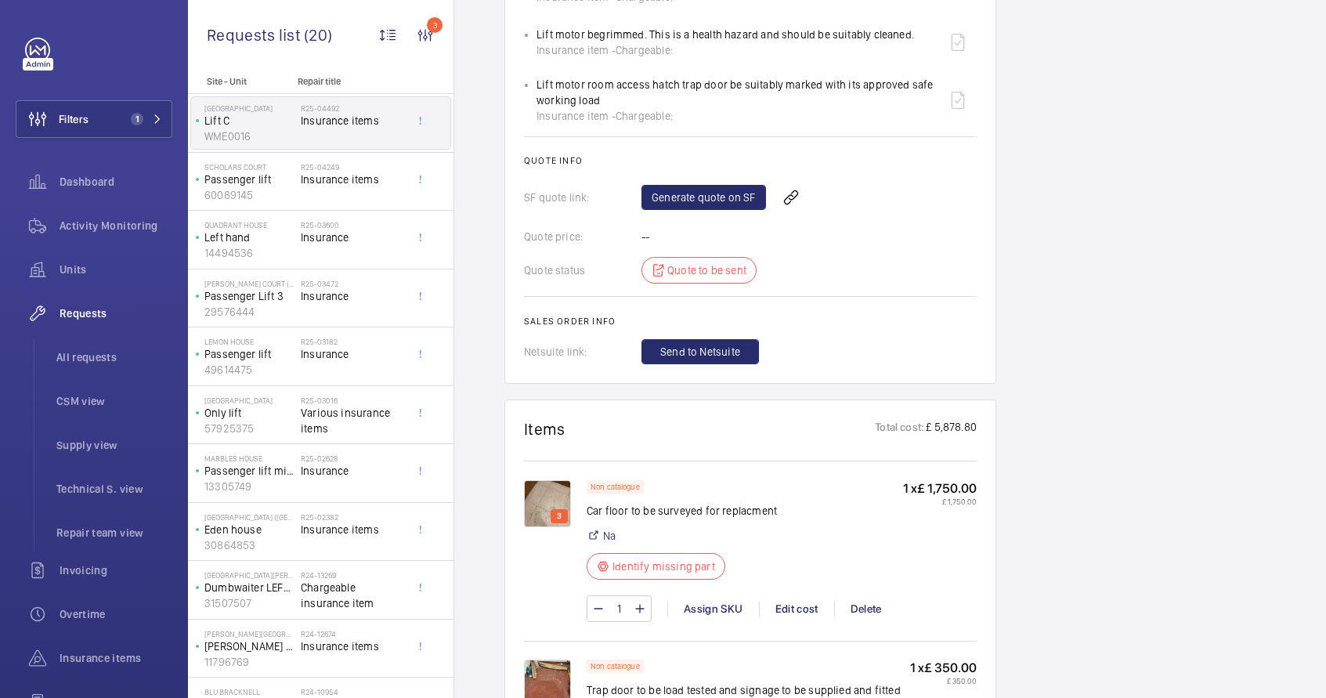
scroll to position [1352, 0]
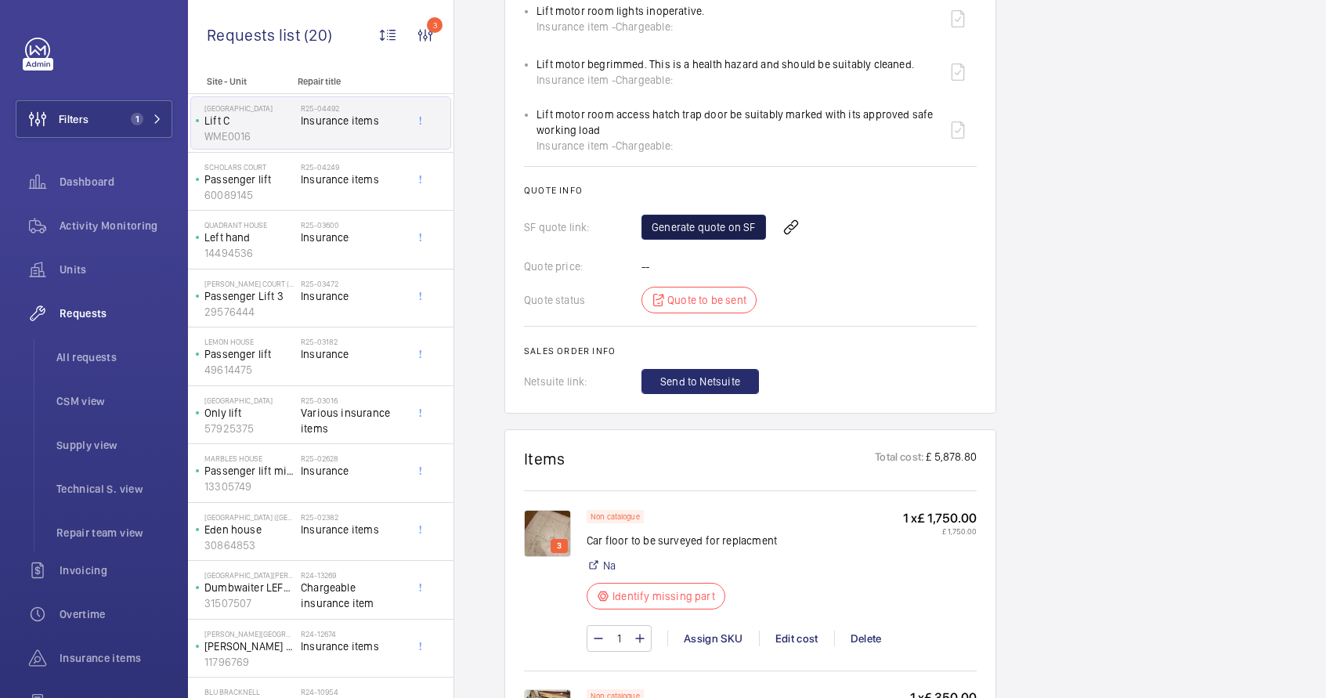
click at [692, 231] on link "Generate quote on SF" at bounding box center [704, 227] width 125 height 25
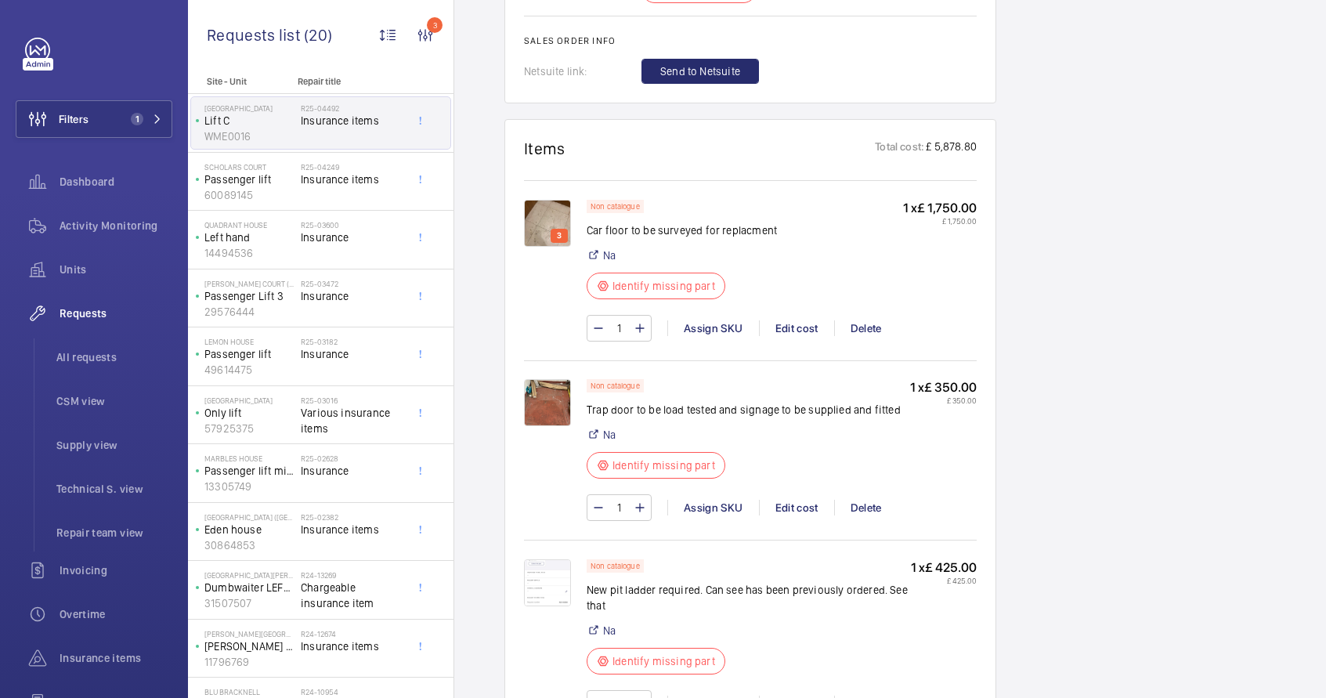
scroll to position [1663, 0]
click at [598, 410] on p "Trap door to be load tested and signage to be supplied and fitted" at bounding box center [744, 409] width 314 height 16
copy div "Trap door to be load tested and signage to be supplied and fitted"
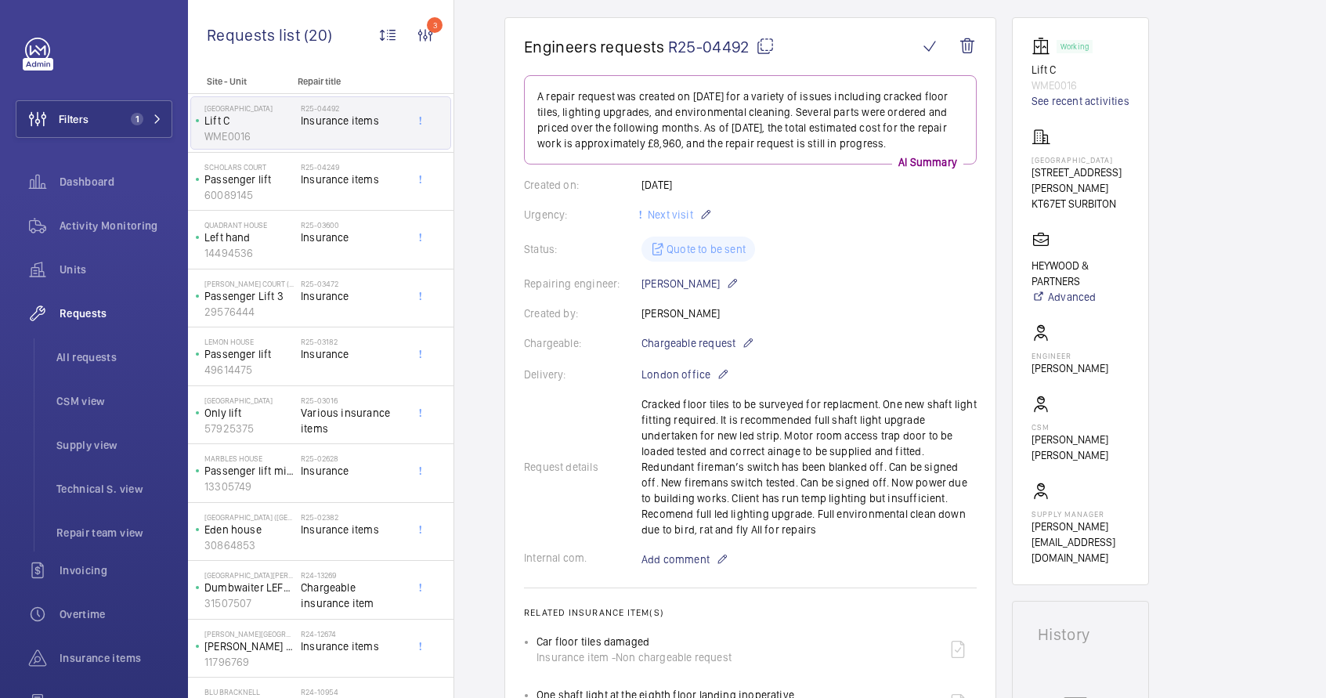
scroll to position [0, 0]
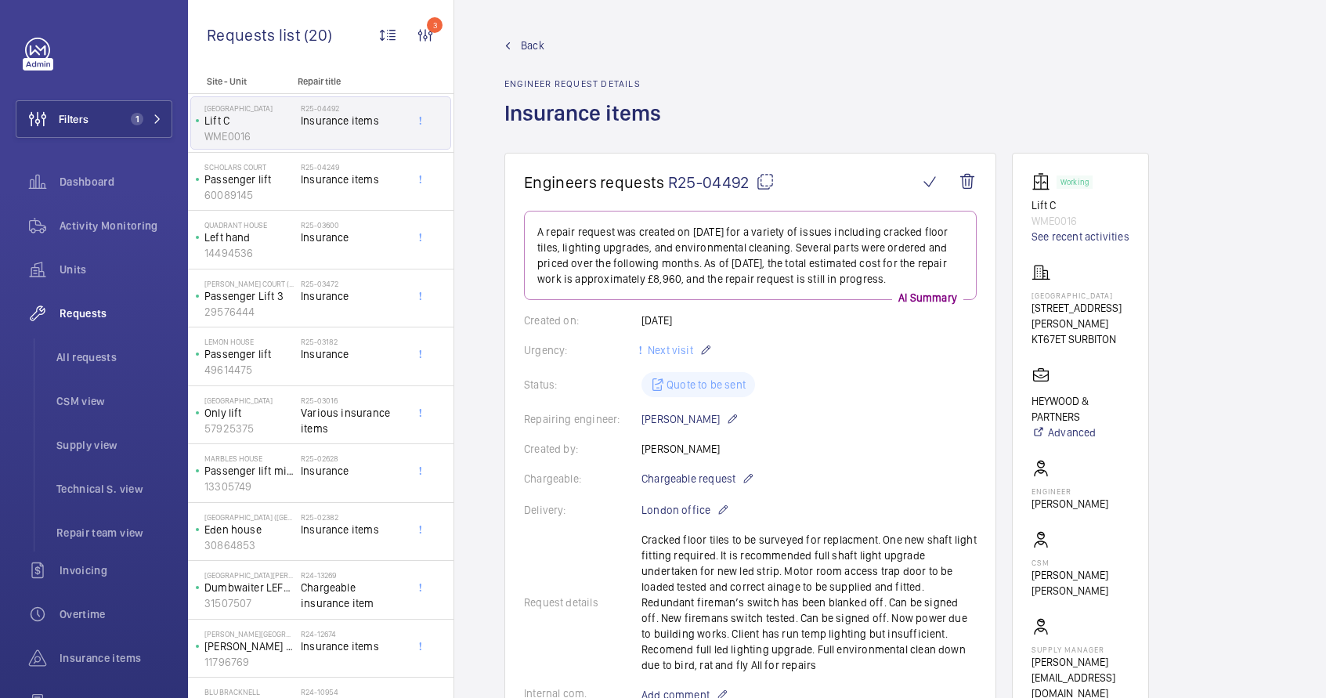
click at [765, 182] on mat-icon at bounding box center [765, 181] width 19 height 19
copy div "Trap door to be load tested and signage to be supplied and fitted"
click at [761, 188] on mat-icon at bounding box center [765, 181] width 19 height 19
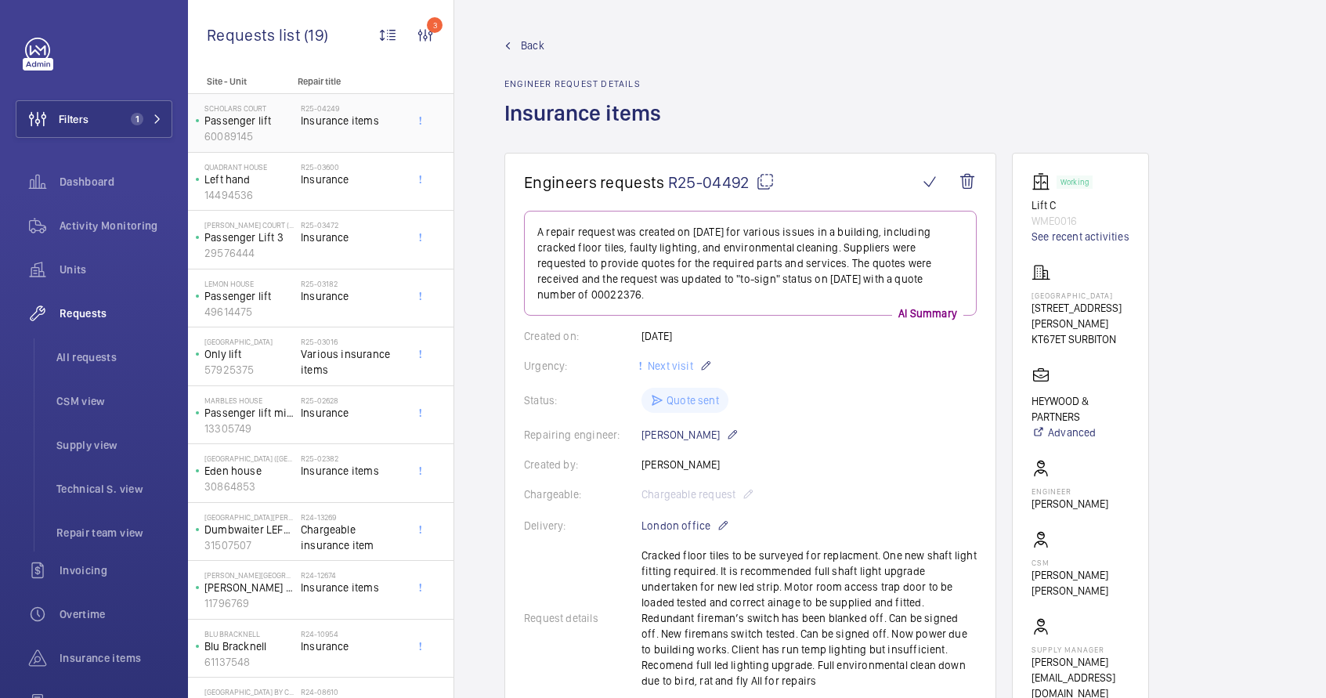
click at [348, 128] on div "R25-04249 Insurance items" at bounding box center [352, 125] width 103 height 45
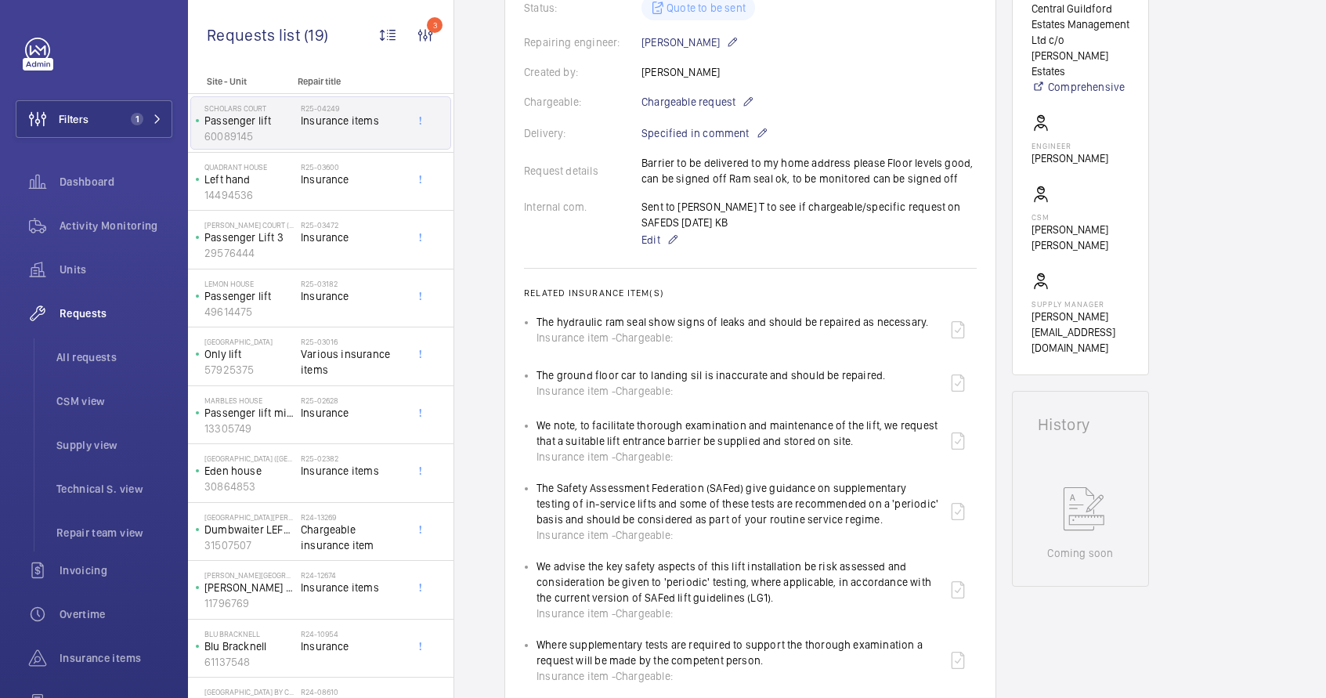
scroll to position [416, 0]
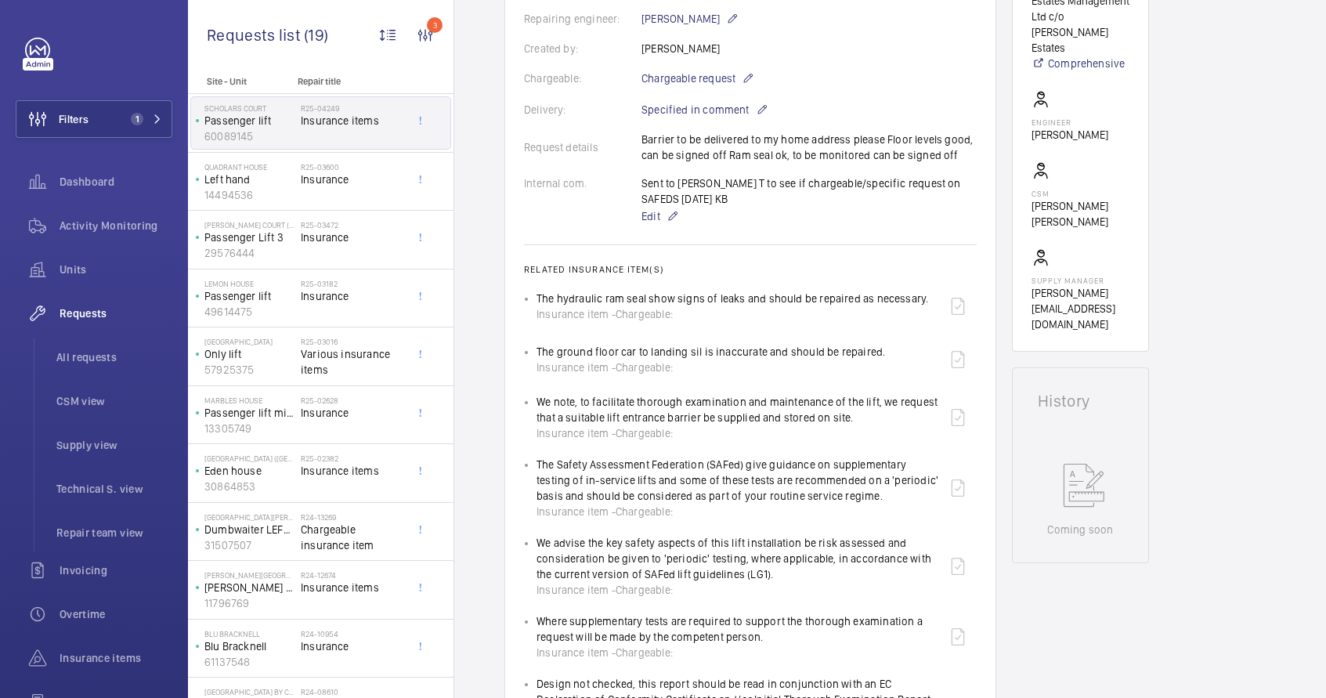
click at [962, 306] on link at bounding box center [958, 306] width 38 height 38
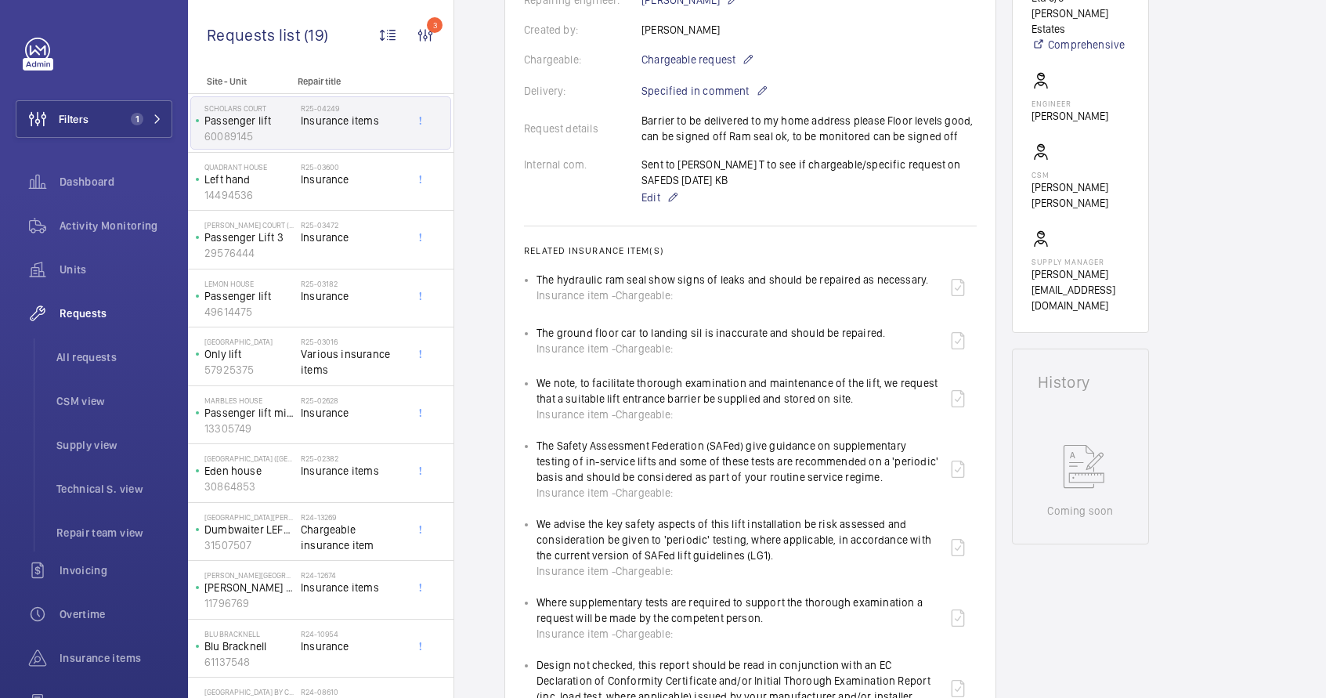
scroll to position [450, 0]
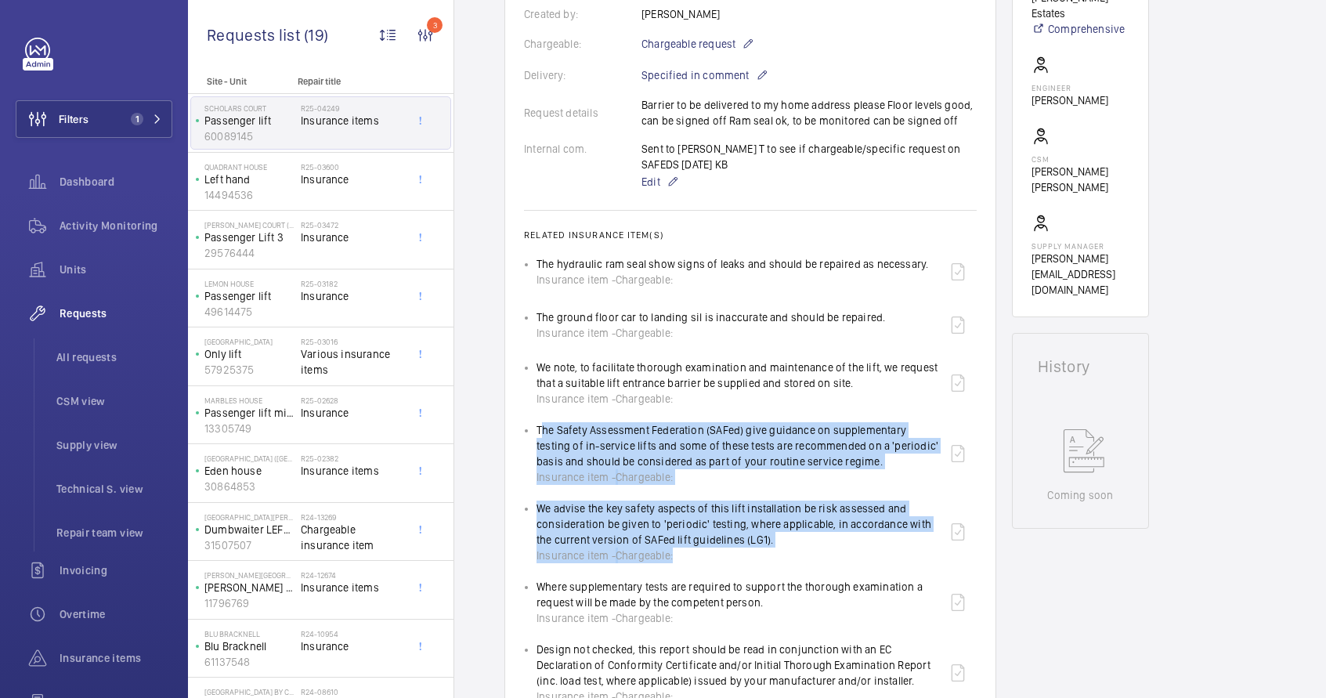
drag, startPoint x: 537, startPoint y: 432, endPoint x: 775, endPoint y: 549, distance: 264.9
click at [775, 549] on ul "The hydraulic ram seal show signs of leaks and should be repaired as necessary.…" at bounding box center [750, 478] width 453 height 451
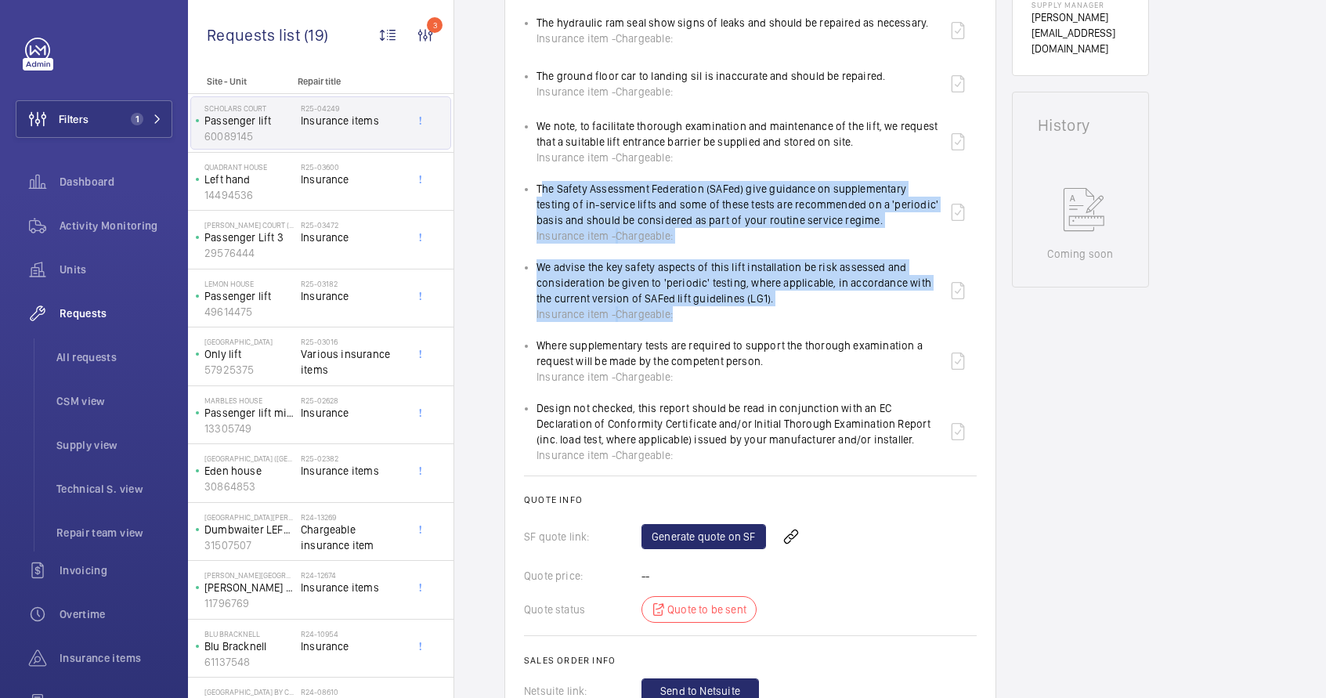
scroll to position [776, 0]
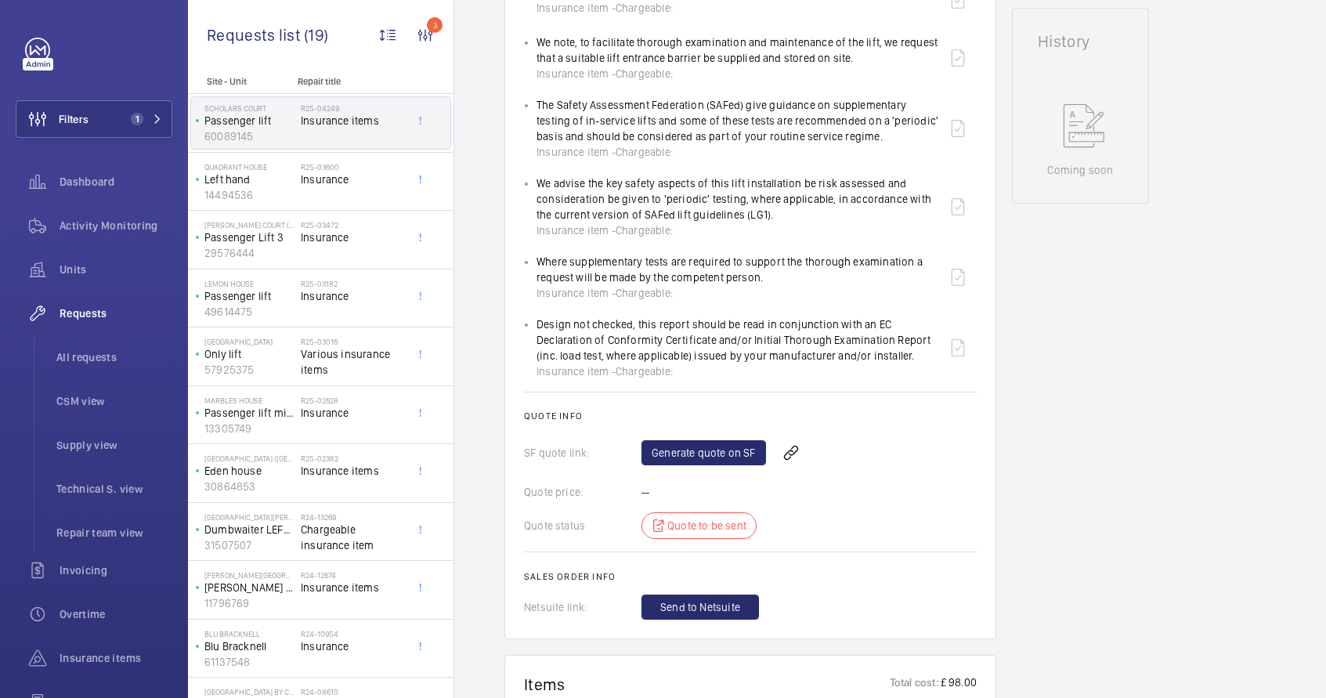
click at [675, 374] on div "Insurance item - Chargeable:" at bounding box center [738, 371] width 403 height 16
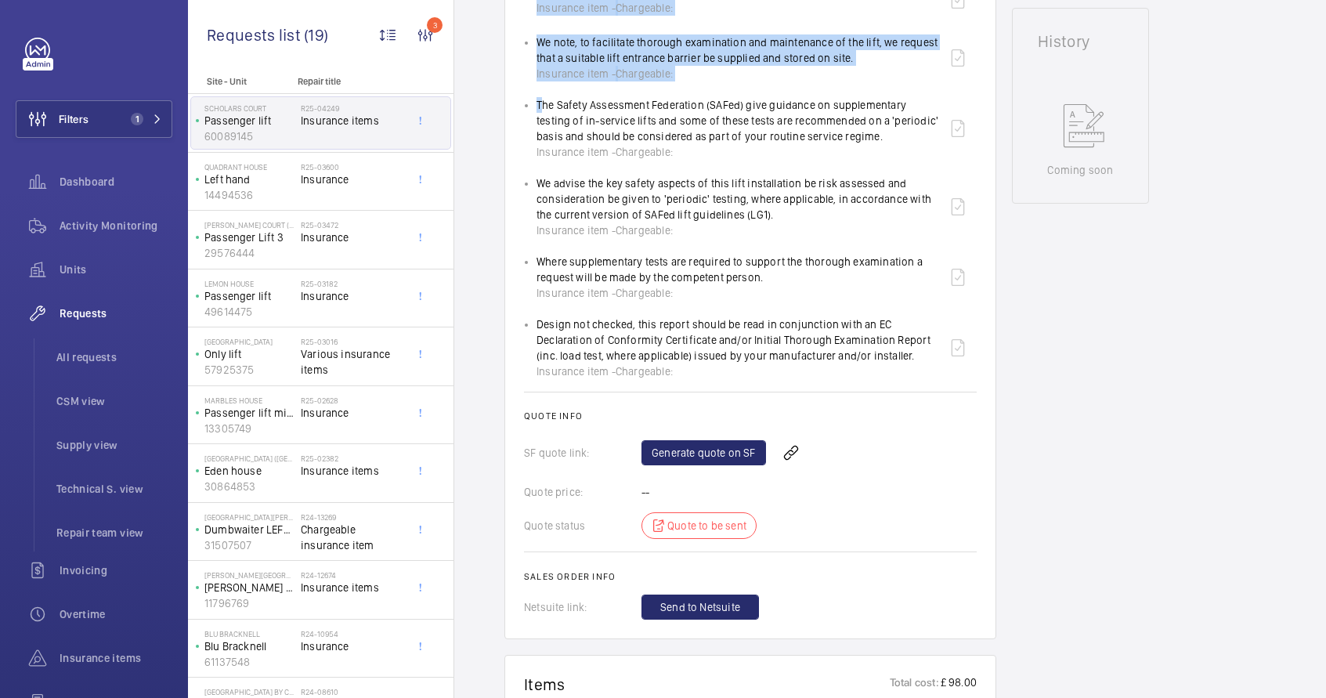
drag, startPoint x: 675, startPoint y: 374, endPoint x: 513, endPoint y: 95, distance: 322.6
click at [513, 95] on wm-front-card "Engineers requests R25-04249 A repair request was created on [DATE] for multipl…" at bounding box center [750, 8] width 492 height 1262
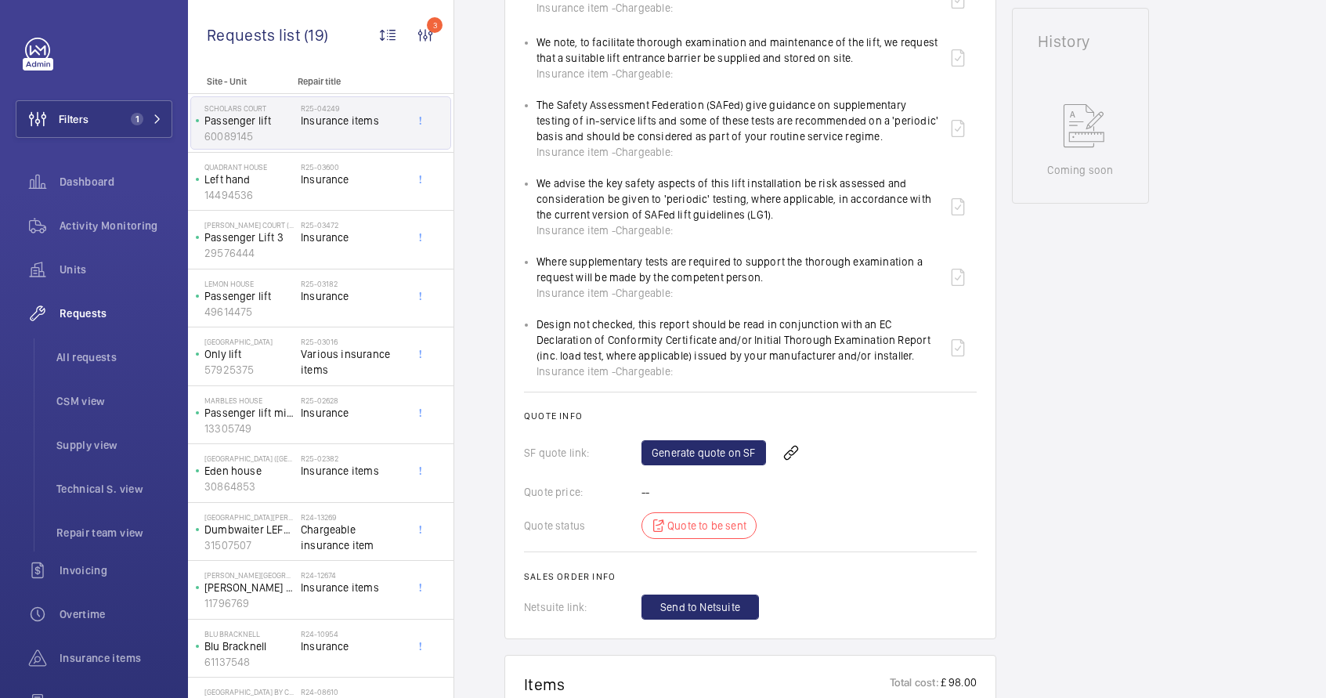
drag, startPoint x: 513, startPoint y: 95, endPoint x: 534, endPoint y: 107, distance: 24.2
click at [534, 107] on wm-front-card "Engineers requests R25-04249 A repair request was created on [DATE] for multipl…" at bounding box center [750, 8] width 492 height 1262
click at [533, 105] on ul "The hydraulic ram seal show signs of leaks and should be repaired as necessary.…" at bounding box center [750, 153] width 453 height 451
drag, startPoint x: 523, startPoint y: 103, endPoint x: 547, endPoint y: 109, distance: 24.9
click at [546, 109] on wm-front-card "Engineers requests R25-04249 A repair request was created on [DATE] for multipl…" at bounding box center [750, 8] width 492 height 1262
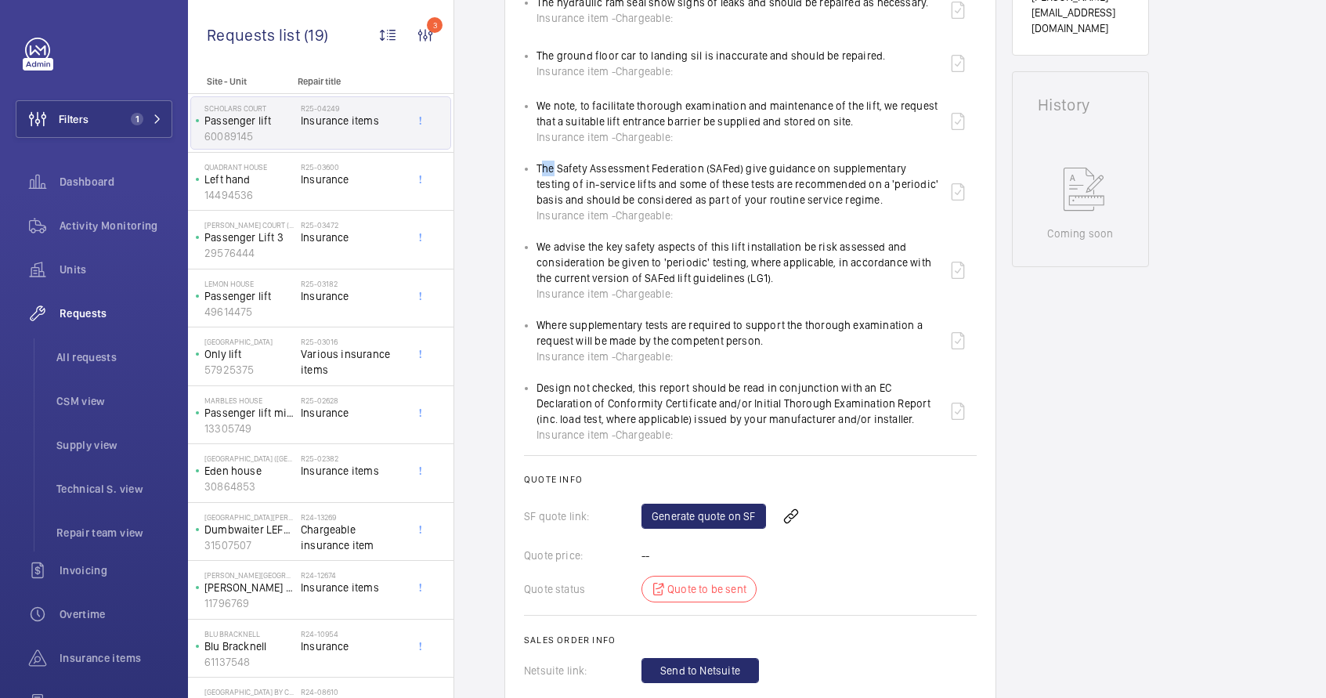
scroll to position [556, 0]
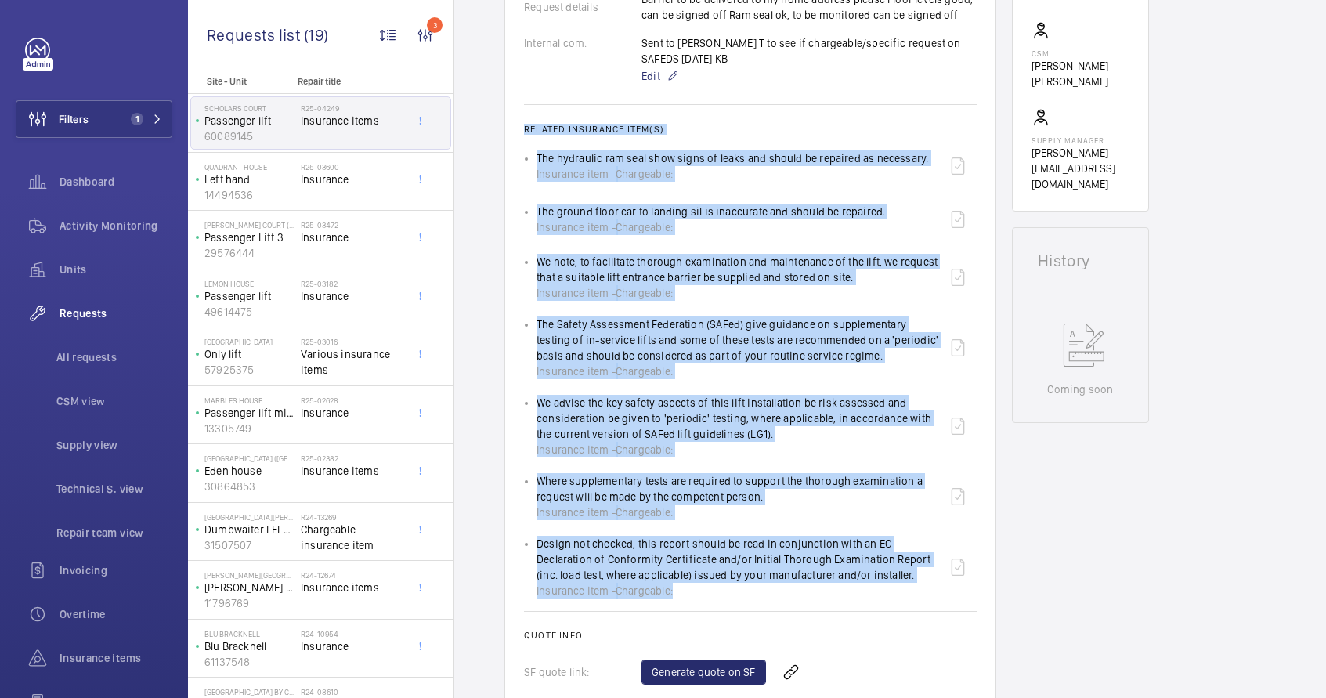
drag, startPoint x: 524, startPoint y: 129, endPoint x: 675, endPoint y: 597, distance: 491.5
click at [675, 597] on wm-front-card-body "A repair request was created on [DATE] for multiple insurance items, with the e…" at bounding box center [750, 247] width 453 height 1184
copy wm-front-card-body "Related insurance item(s) The hydraulic ram seal show signs of leaks and should…"
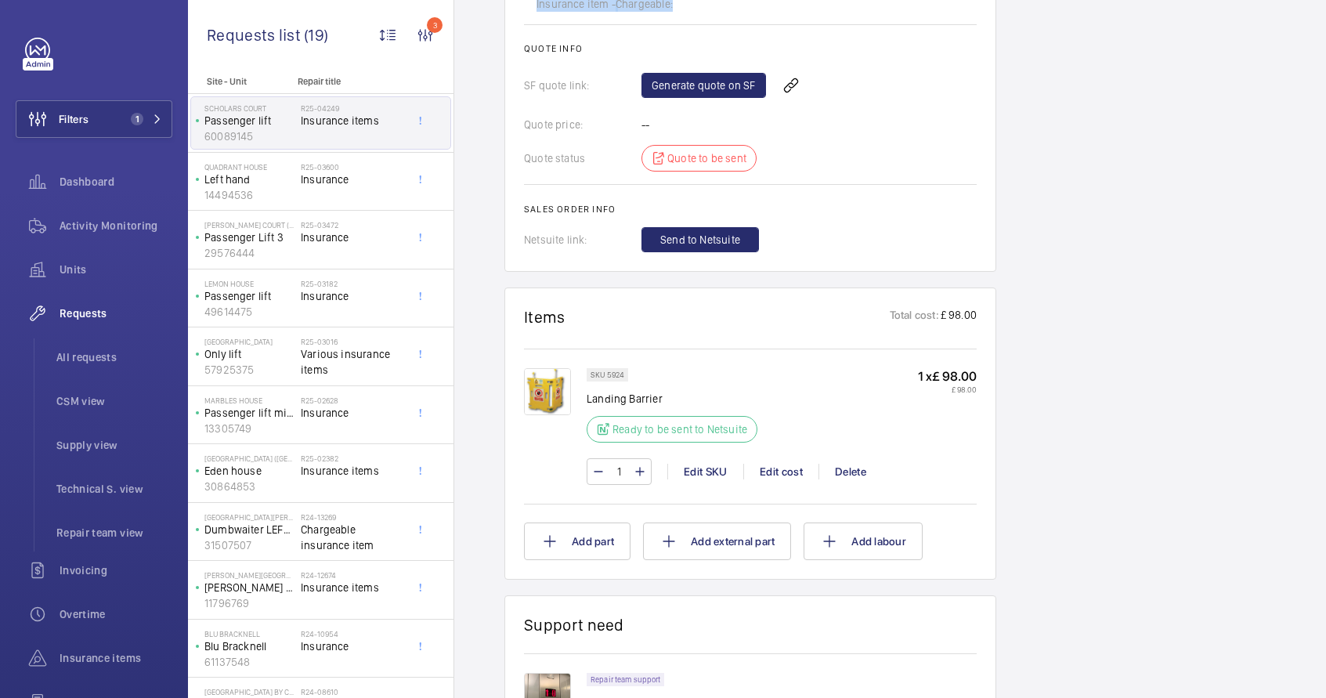
scroll to position [1120, 0]
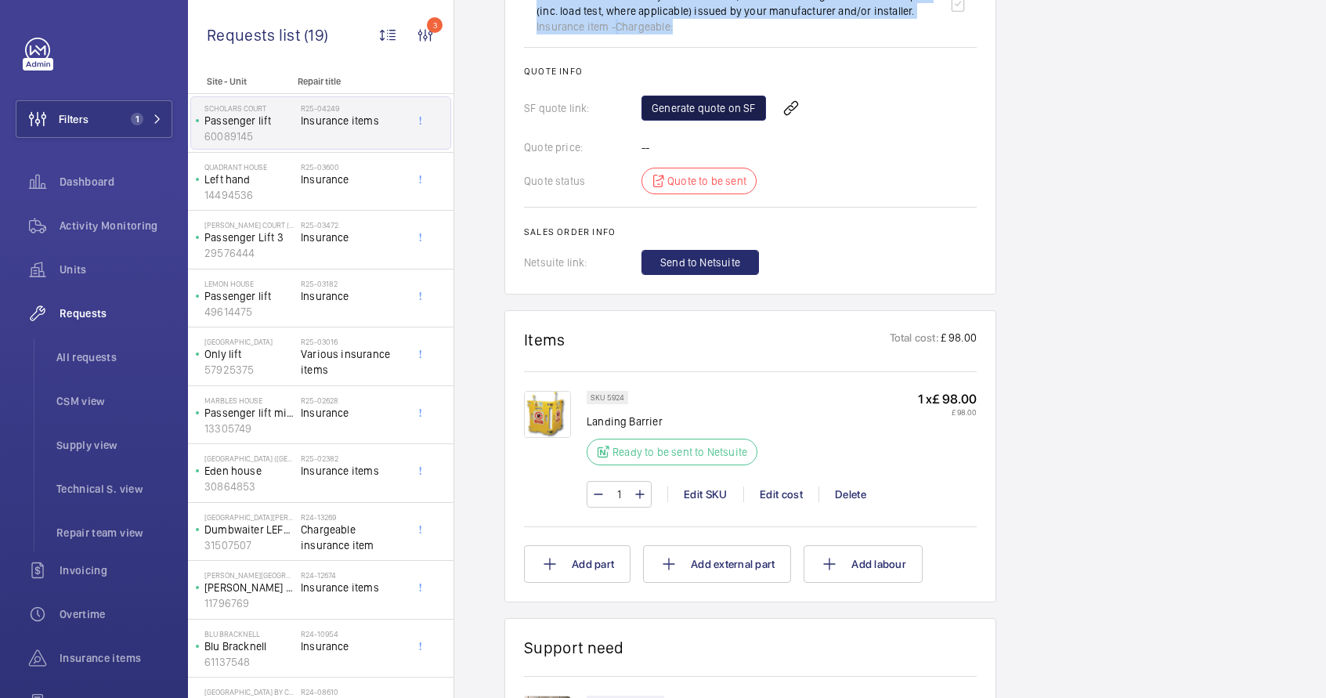
click at [688, 114] on link "Generate quote on SF" at bounding box center [704, 108] width 125 height 25
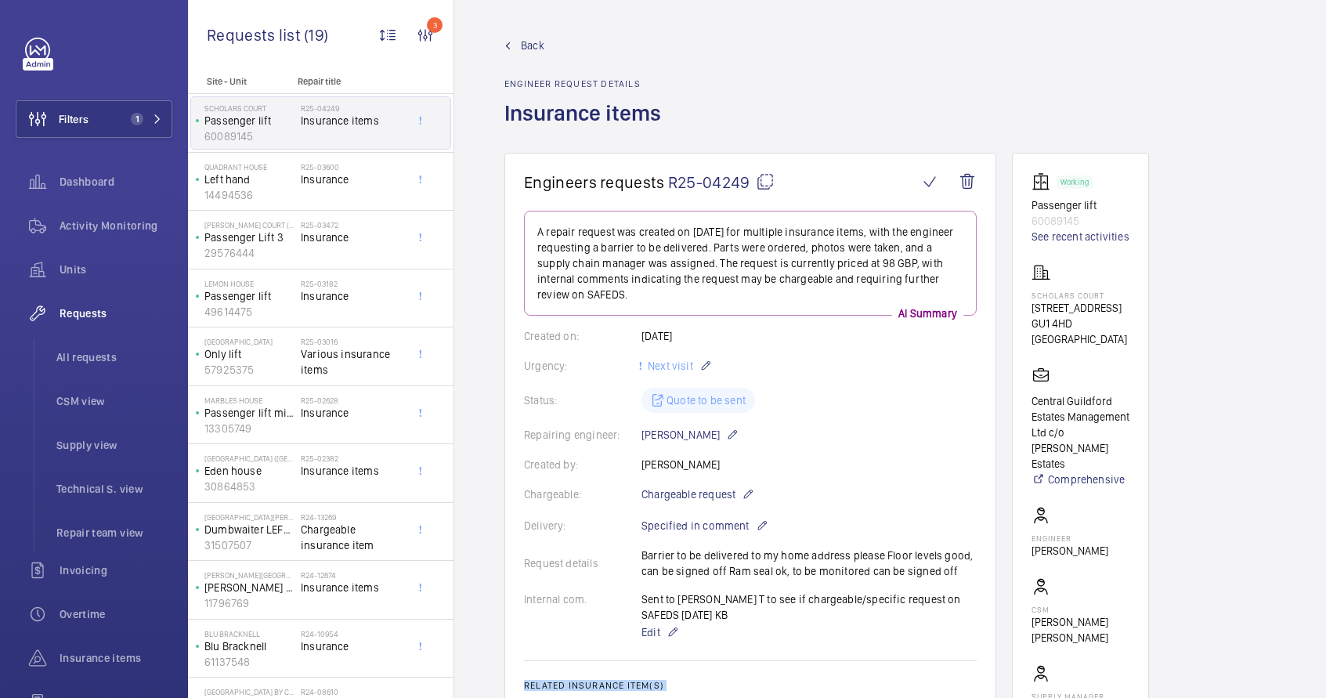
scroll to position [3, 0]
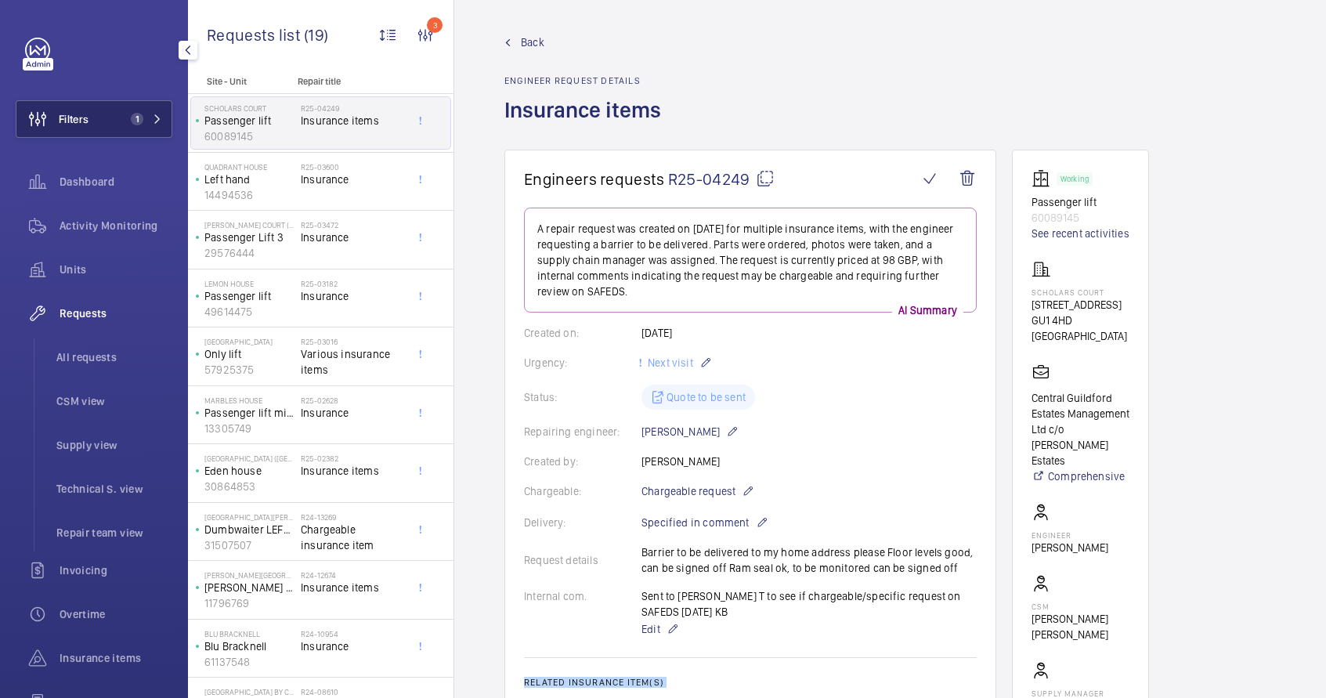
click at [125, 121] on span "1" at bounding box center [134, 119] width 19 height 13
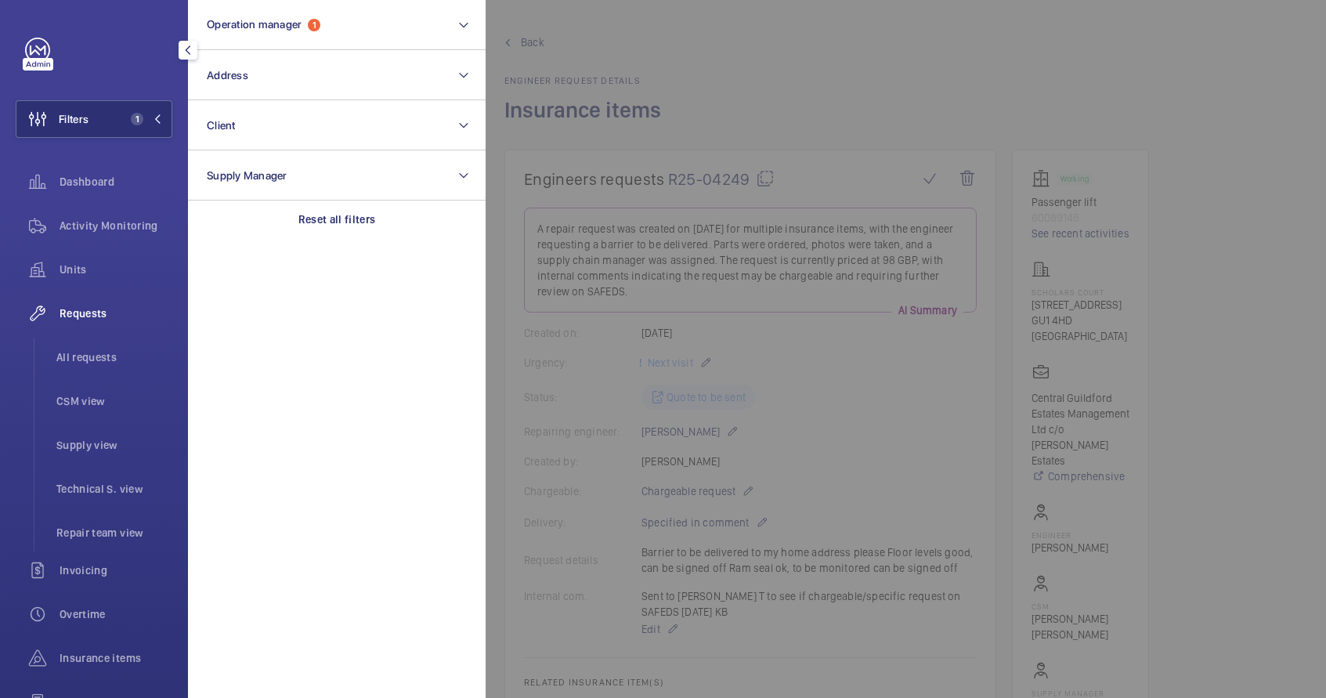
click at [1069, 306] on div at bounding box center [1149, 349] width 1326 height 698
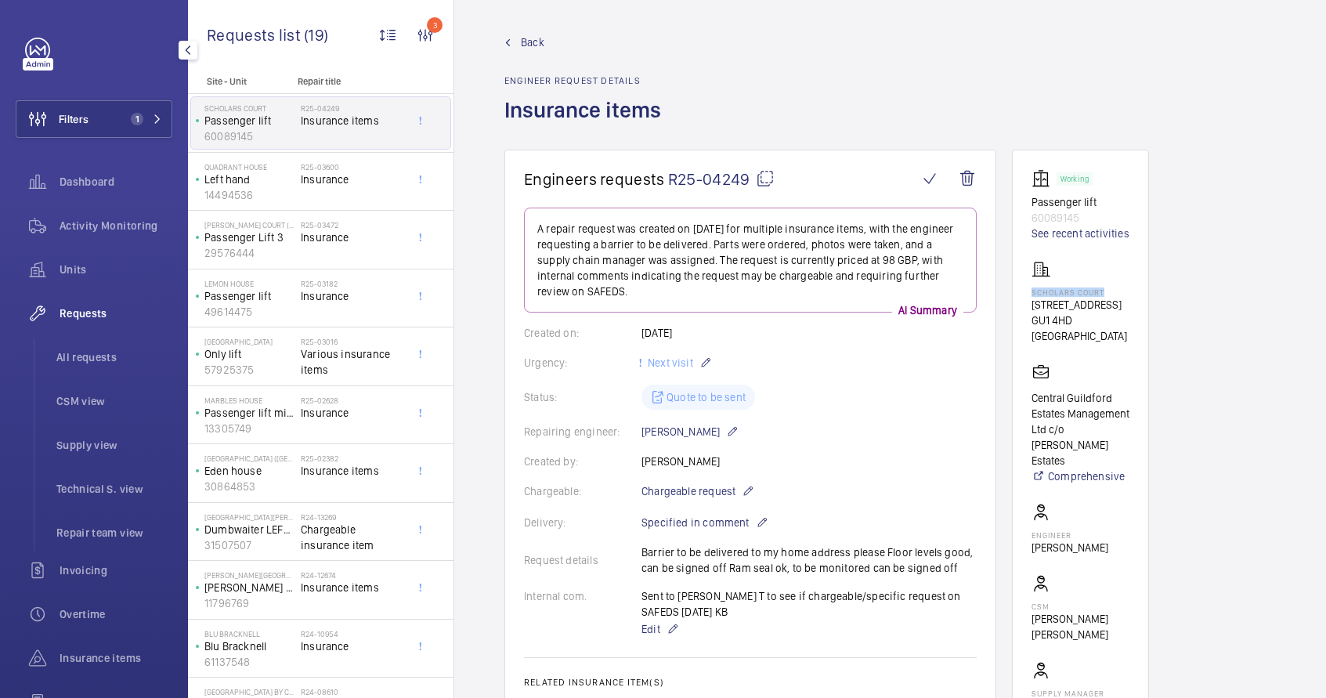
drag, startPoint x: 1025, startPoint y: 294, endPoint x: 1126, endPoint y: 289, distance: 101.9
click at [1126, 289] on wm-front-card "Working Passenger lift 60089145 See recent activities Scholars Court [STREET_AD…" at bounding box center [1080, 457] width 137 height 615
copy p "Scholars Court"
click at [137, 121] on span "1" at bounding box center [144, 119] width 38 height 13
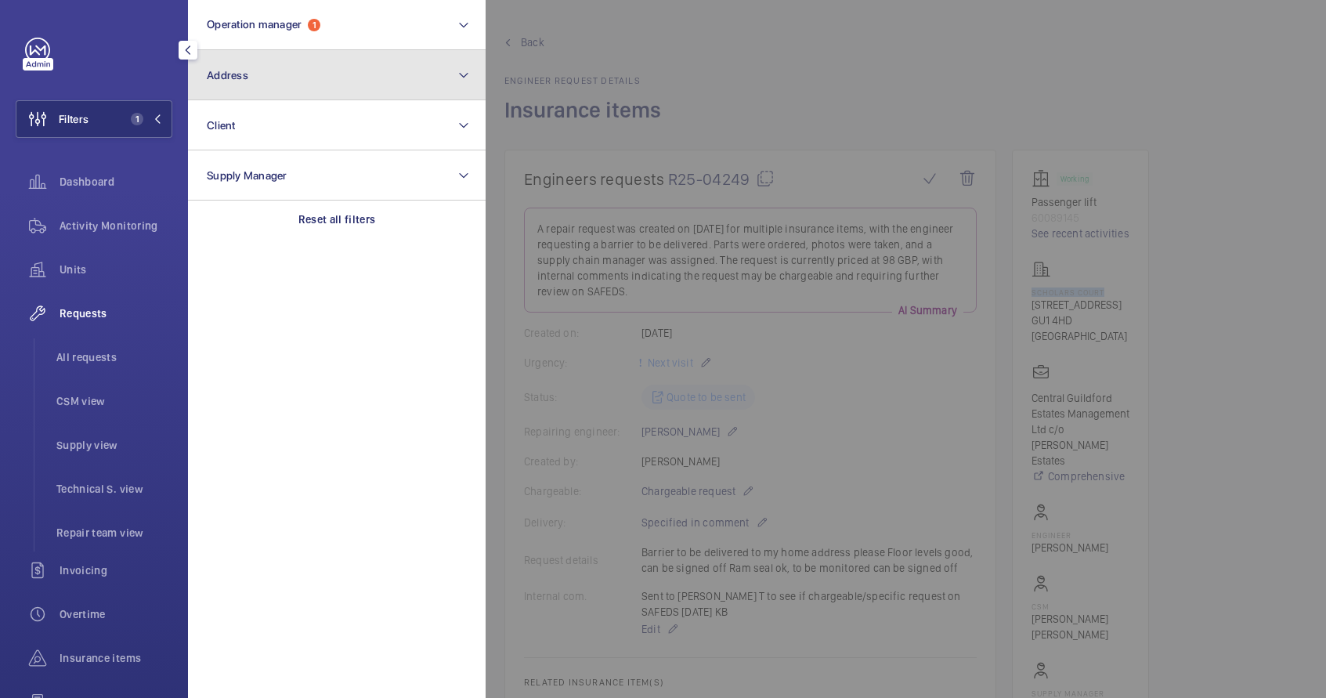
click at [289, 80] on button "Address" at bounding box center [337, 75] width 298 height 50
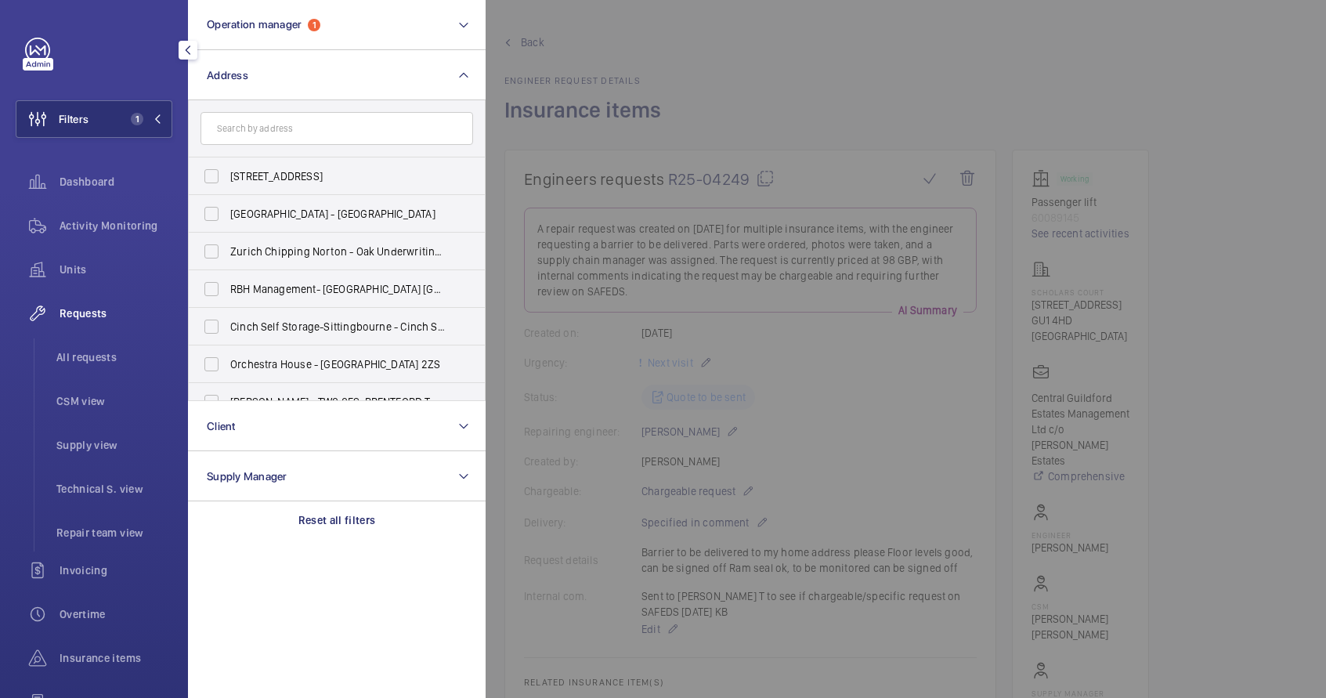
click at [291, 121] on input "text" at bounding box center [337, 128] width 273 height 33
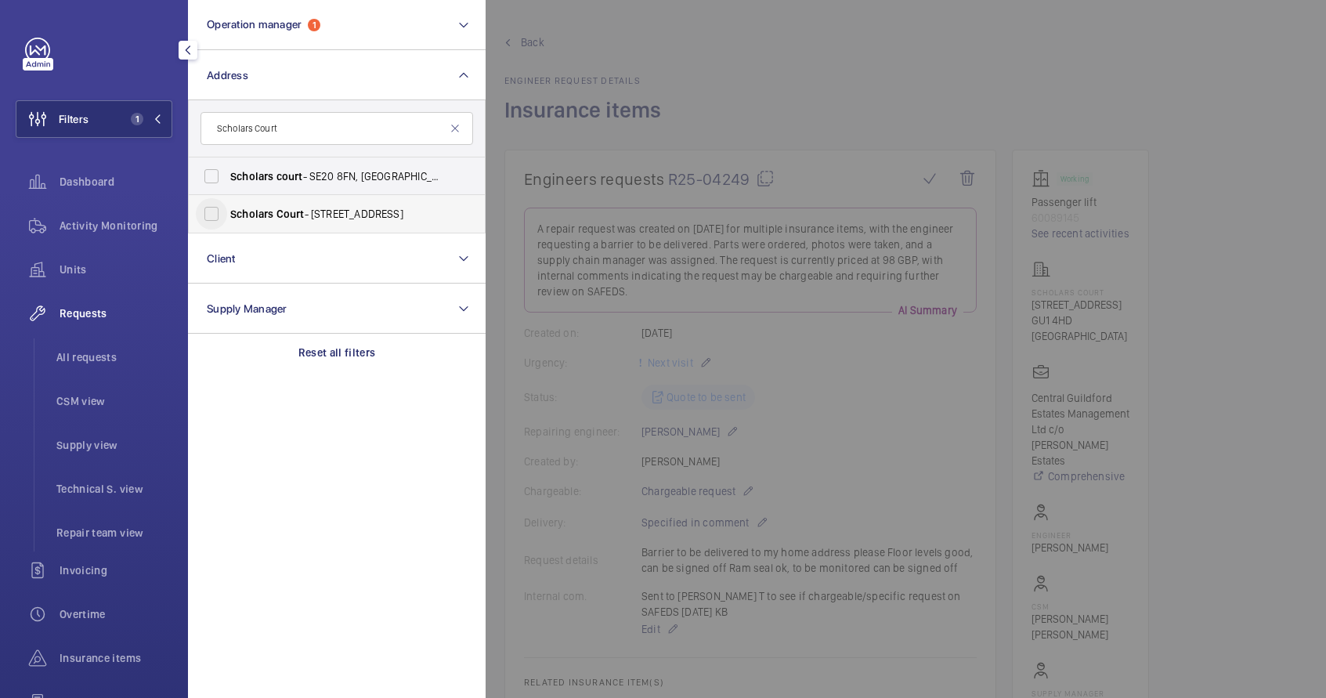
type input "Scholars Court"
click at [216, 218] on input "Scholars Court - [STREET_ADDRESS]" at bounding box center [211, 213] width 31 height 31
checkbox input "true"
click at [80, 651] on span "Insurance items" at bounding box center [116, 658] width 113 height 16
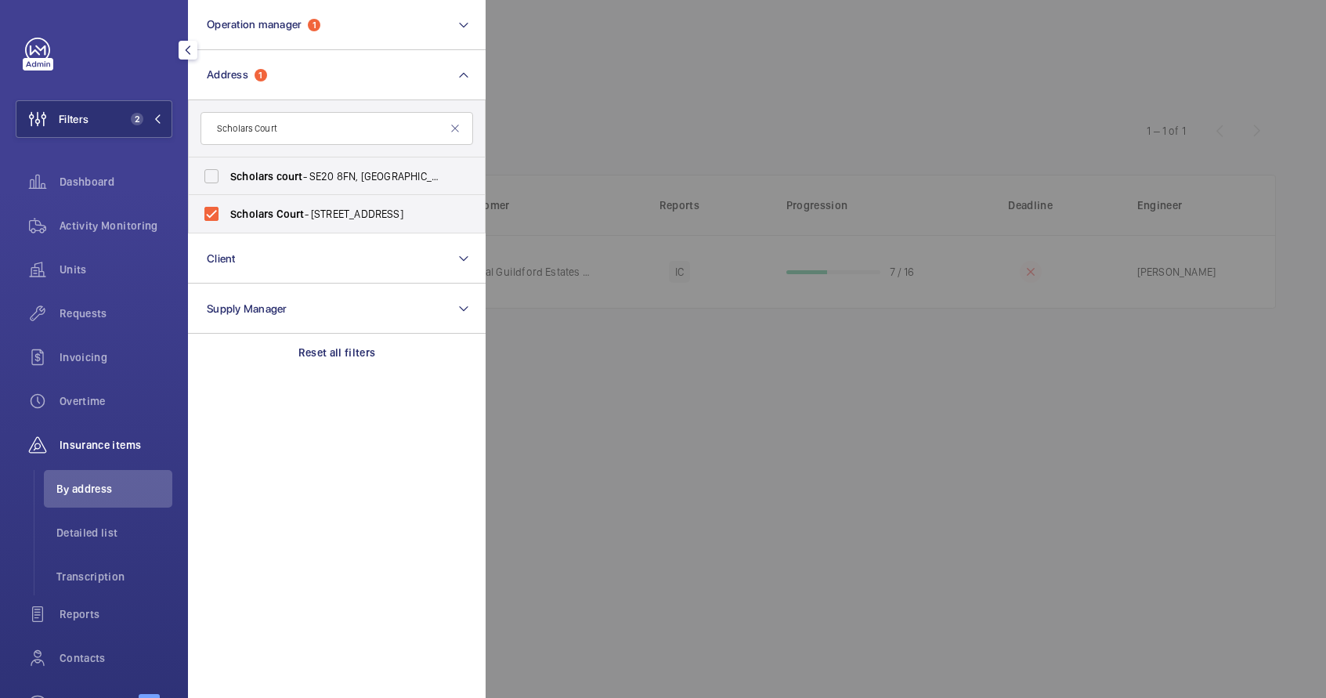
click at [684, 453] on div at bounding box center [1149, 349] width 1326 height 698
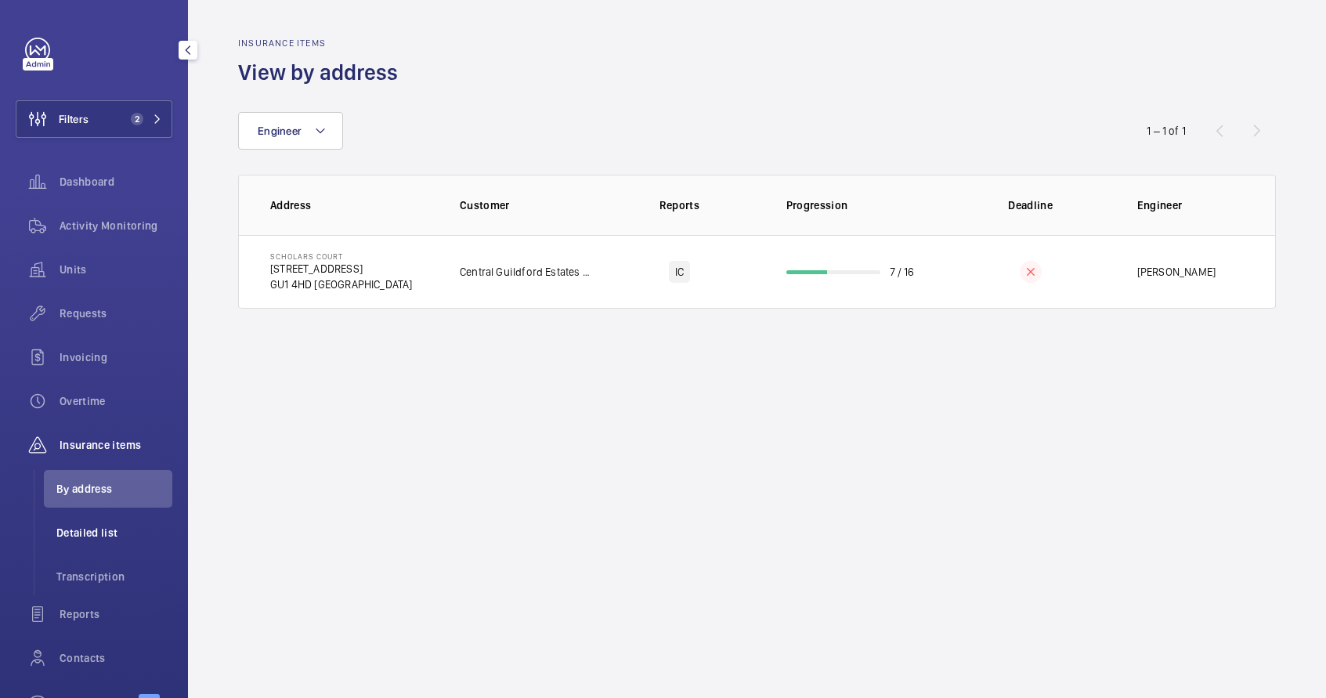
click at [90, 543] on li "Detailed list" at bounding box center [108, 533] width 128 height 38
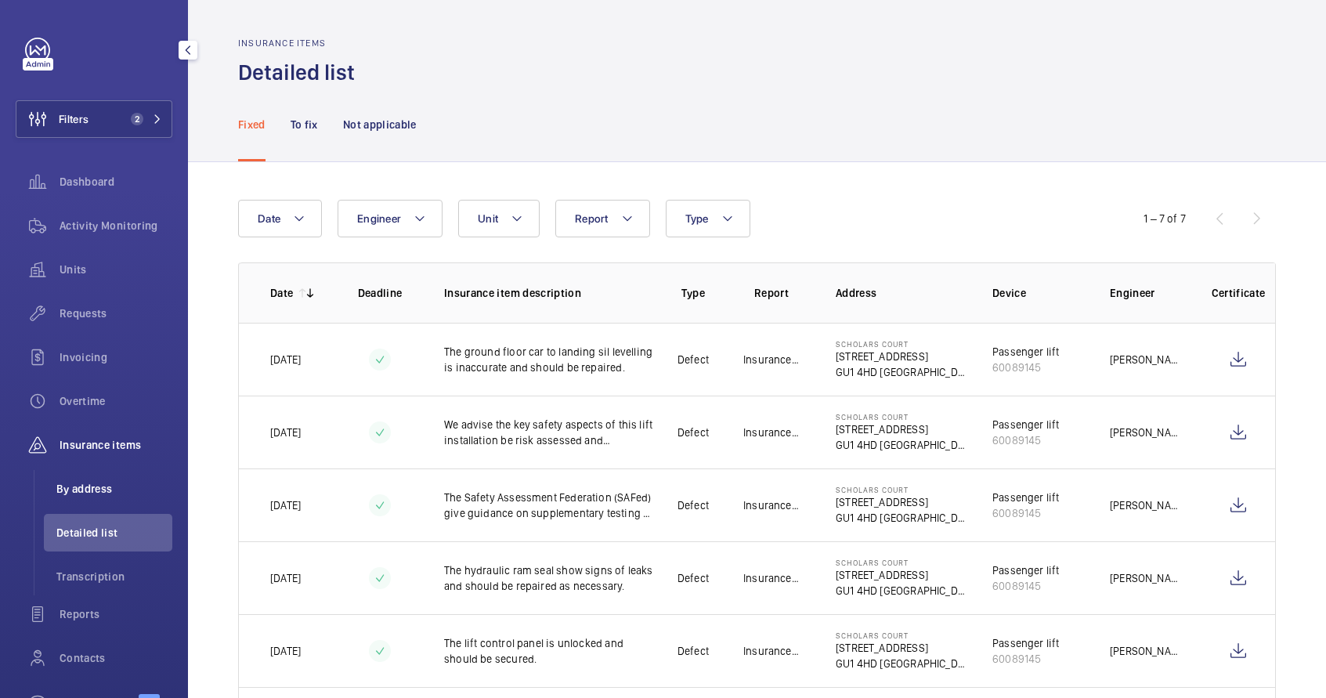
click at [97, 489] on span "By address" at bounding box center [114, 489] width 116 height 16
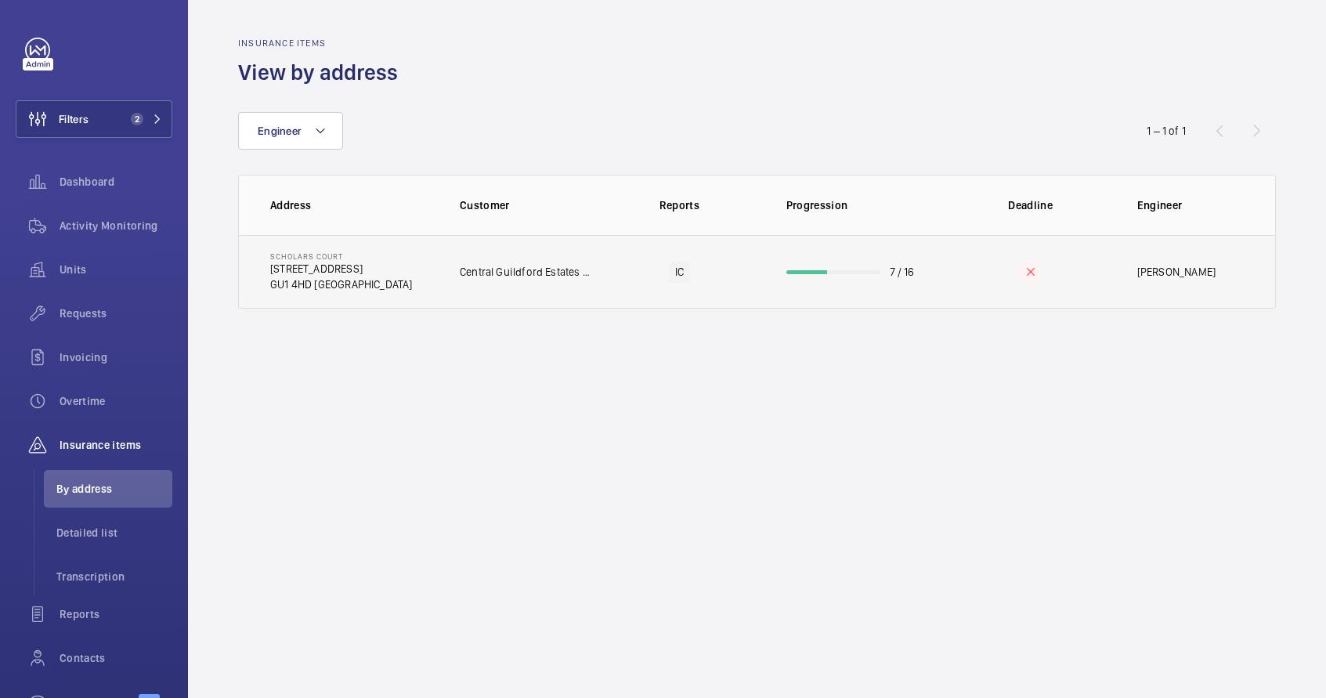
click at [607, 284] on td "IC" at bounding box center [679, 272] width 163 height 74
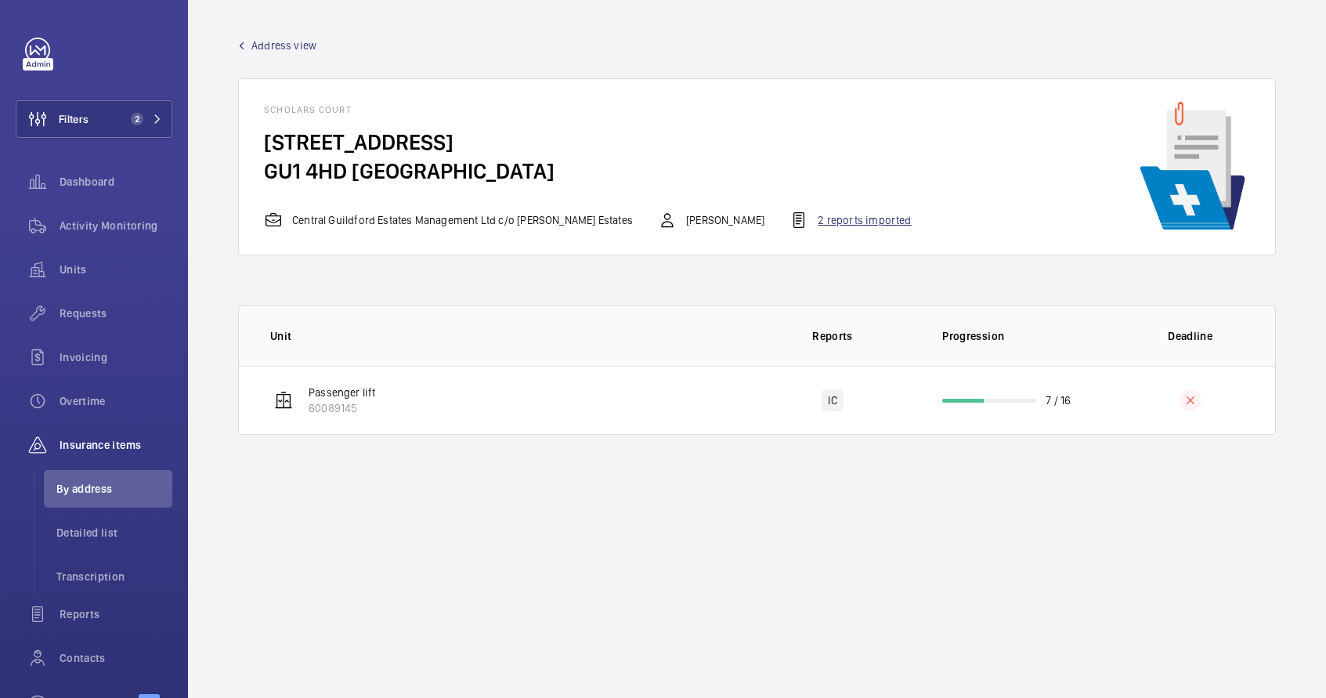
click at [866, 219] on div "2 reports imported" at bounding box center [850, 220] width 121 height 19
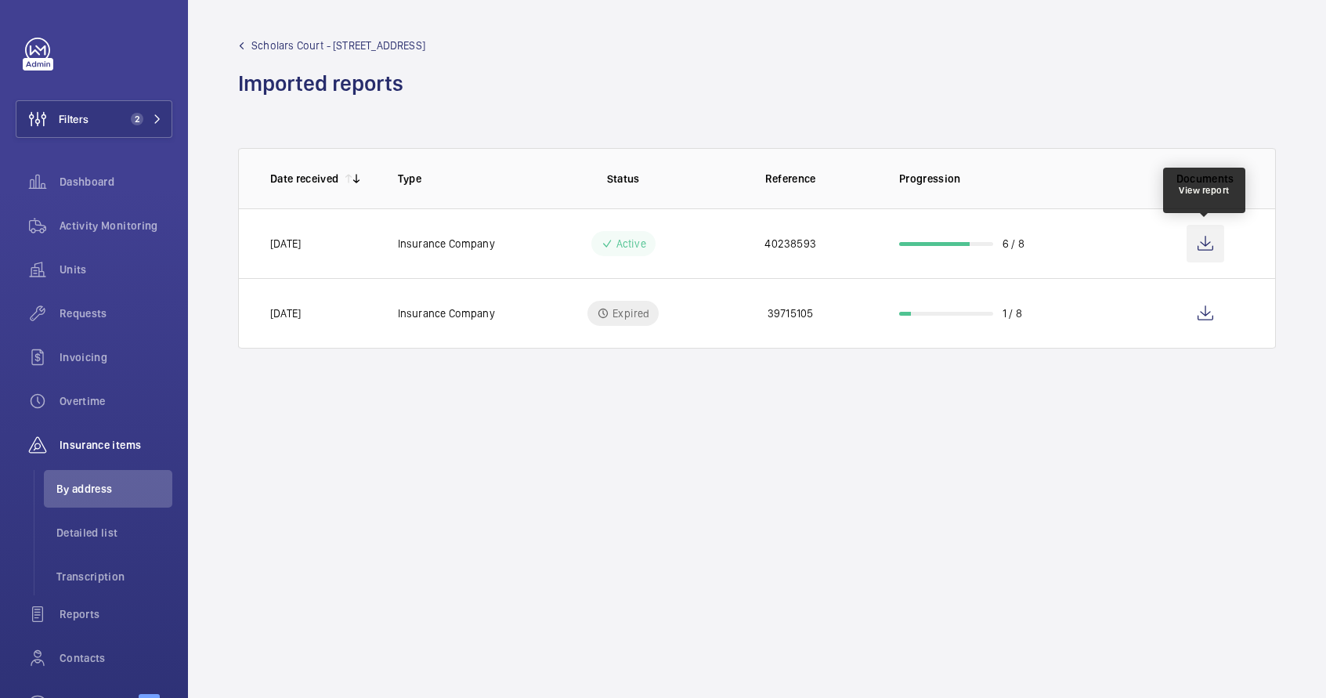
click at [1202, 246] on wm-front-icon-button at bounding box center [1206, 244] width 38 height 38
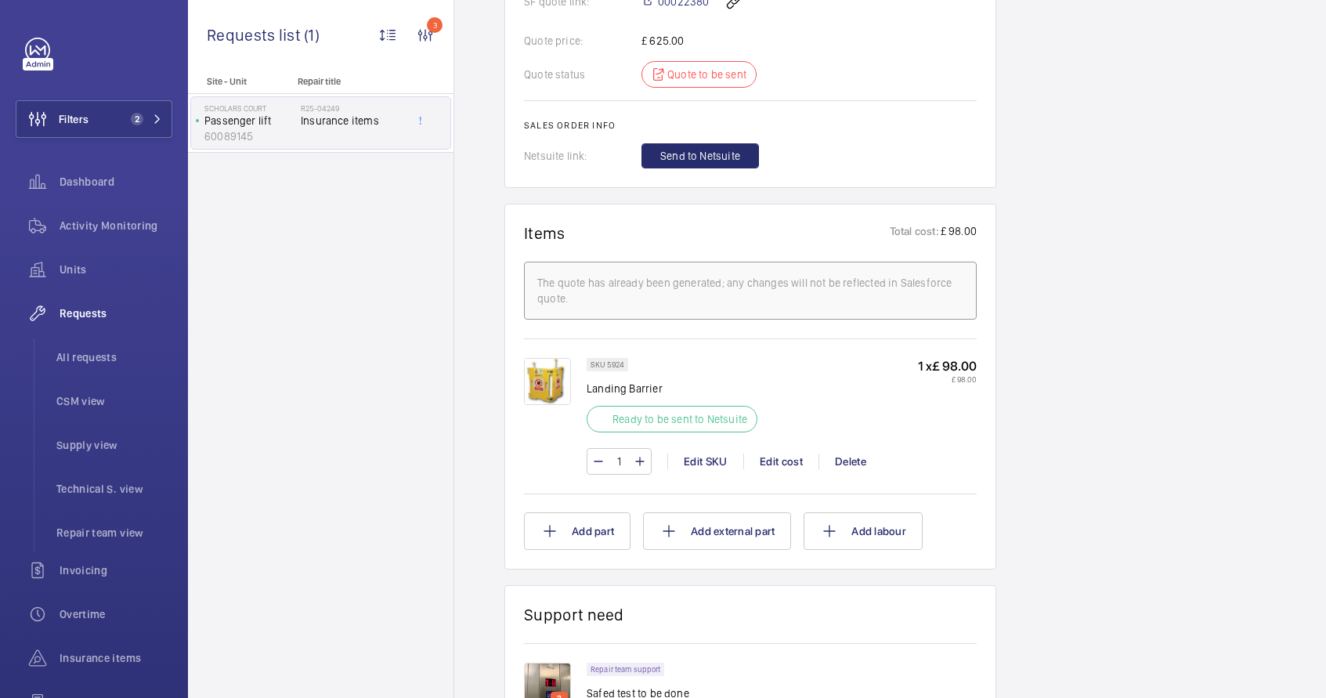
scroll to position [1077, 0]
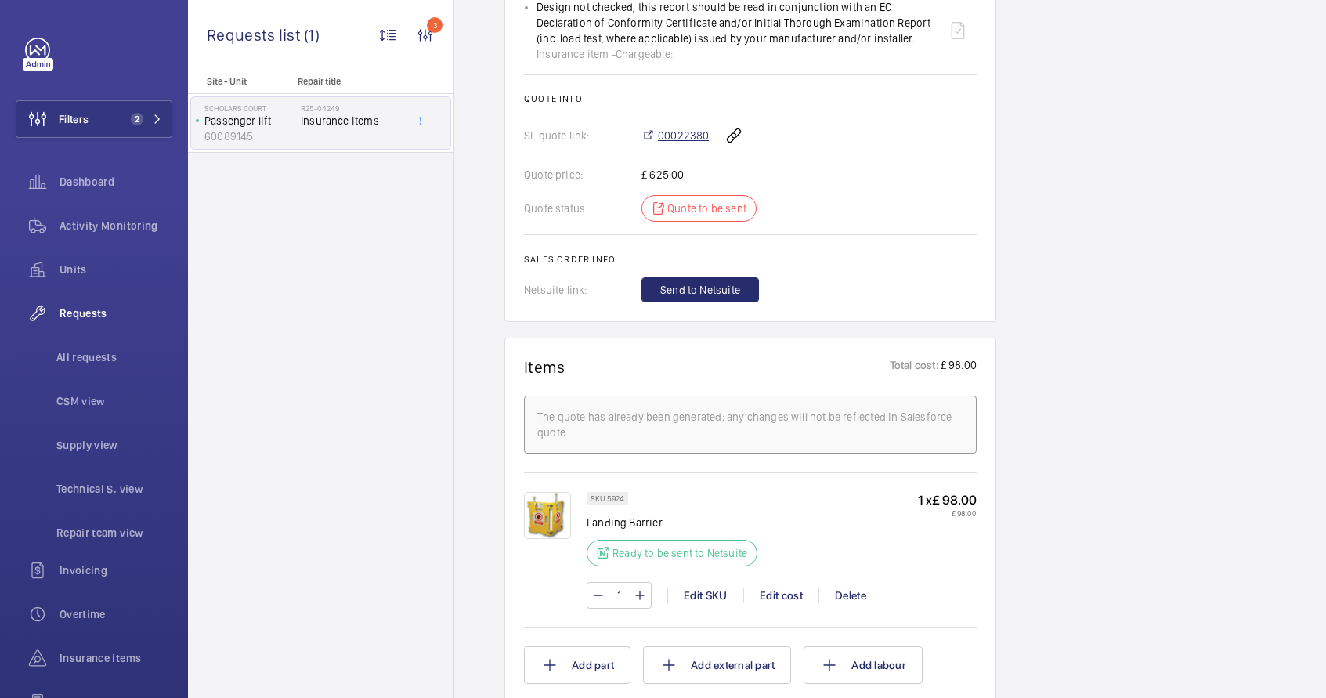
click at [678, 136] on span "00022380" at bounding box center [683, 136] width 51 height 16
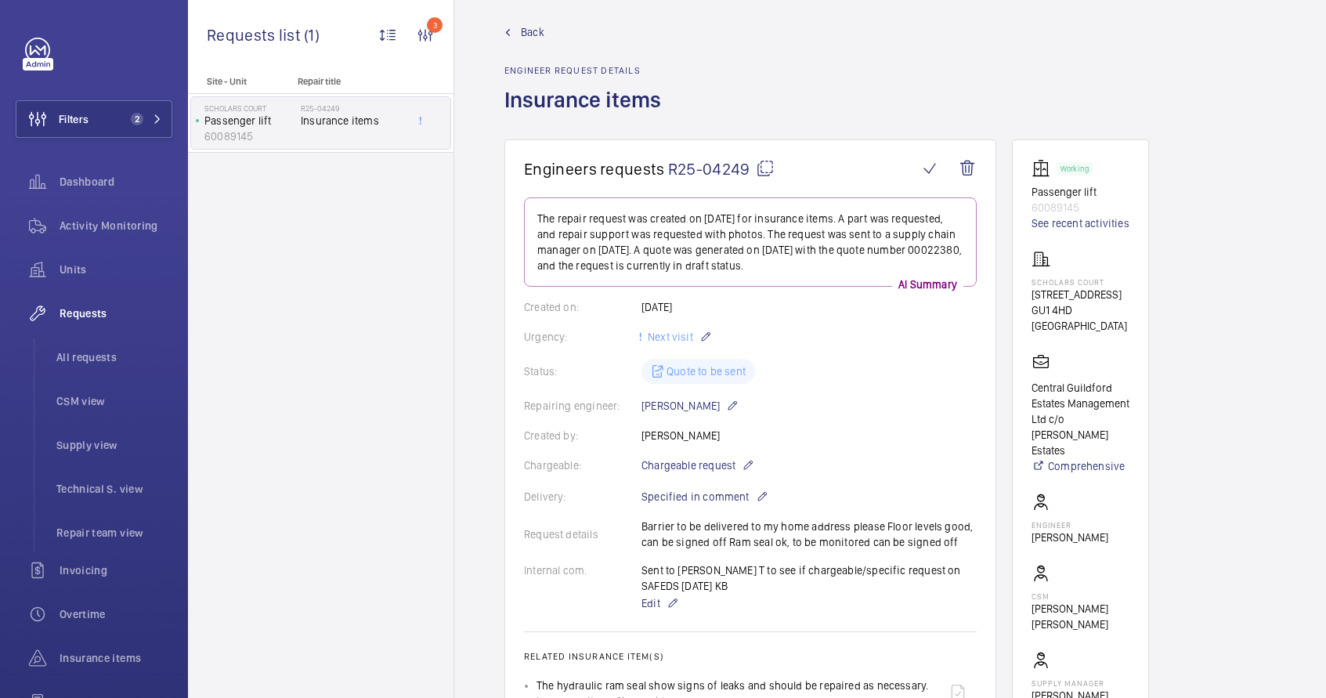
scroll to position [0, 0]
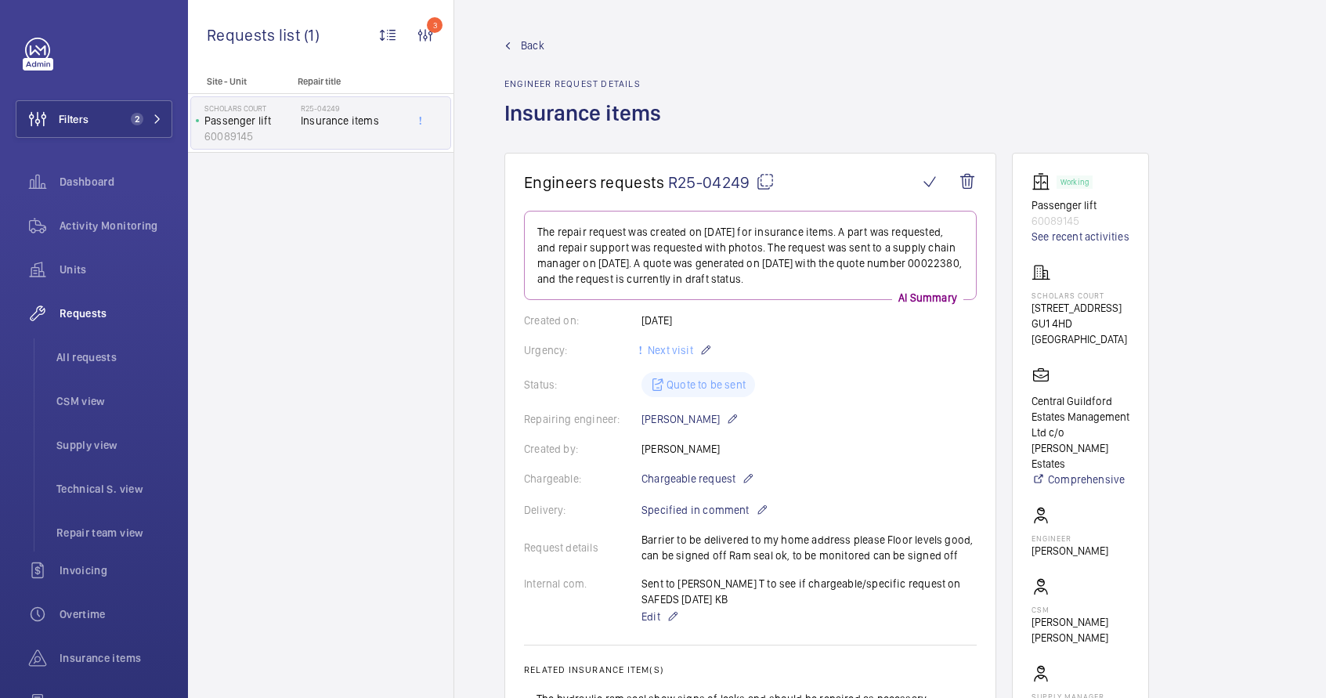
click at [763, 179] on mat-icon at bounding box center [765, 181] width 19 height 19
click at [144, 111] on button "Filters 2" at bounding box center [94, 119] width 157 height 38
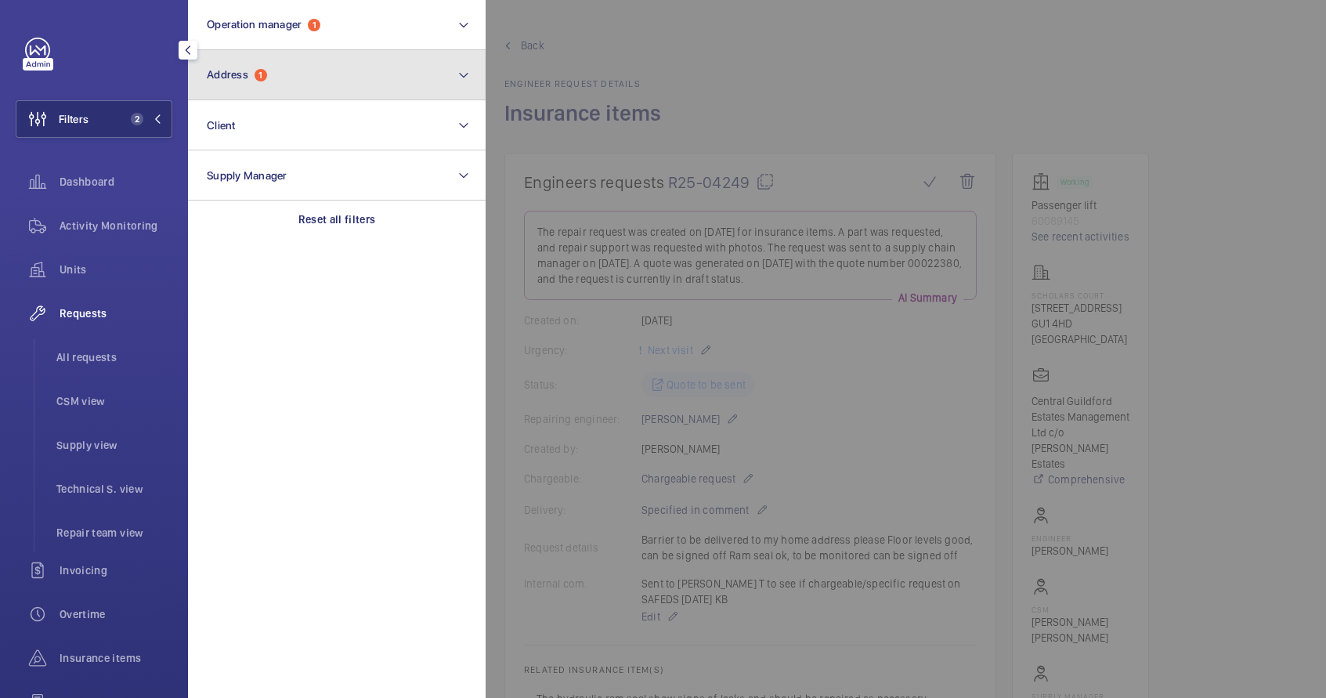
click at [307, 85] on button "Address 1" at bounding box center [337, 75] width 298 height 50
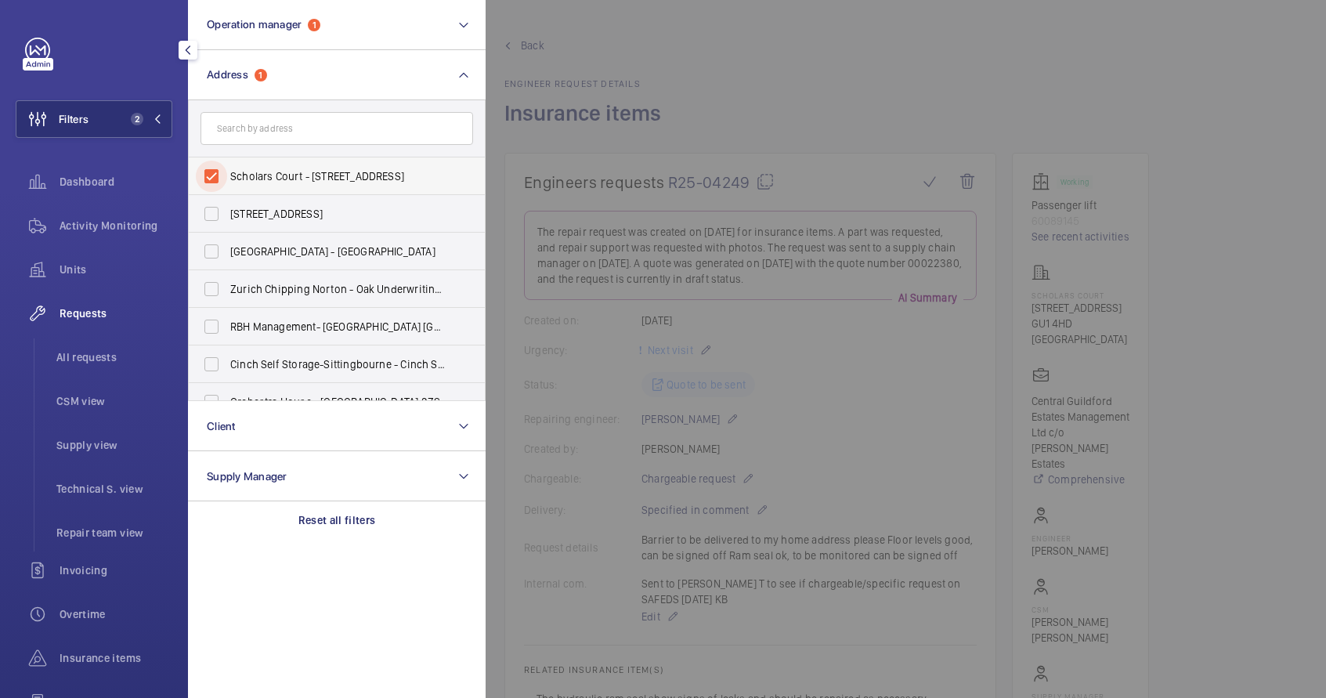
click at [209, 179] on input "Scholars Court - [STREET_ADDRESS]" at bounding box center [211, 176] width 31 height 31
checkbox input "false"
click at [95, 314] on span "Requests" at bounding box center [116, 314] width 113 height 16
click at [84, 356] on span "All requests" at bounding box center [114, 357] width 116 height 16
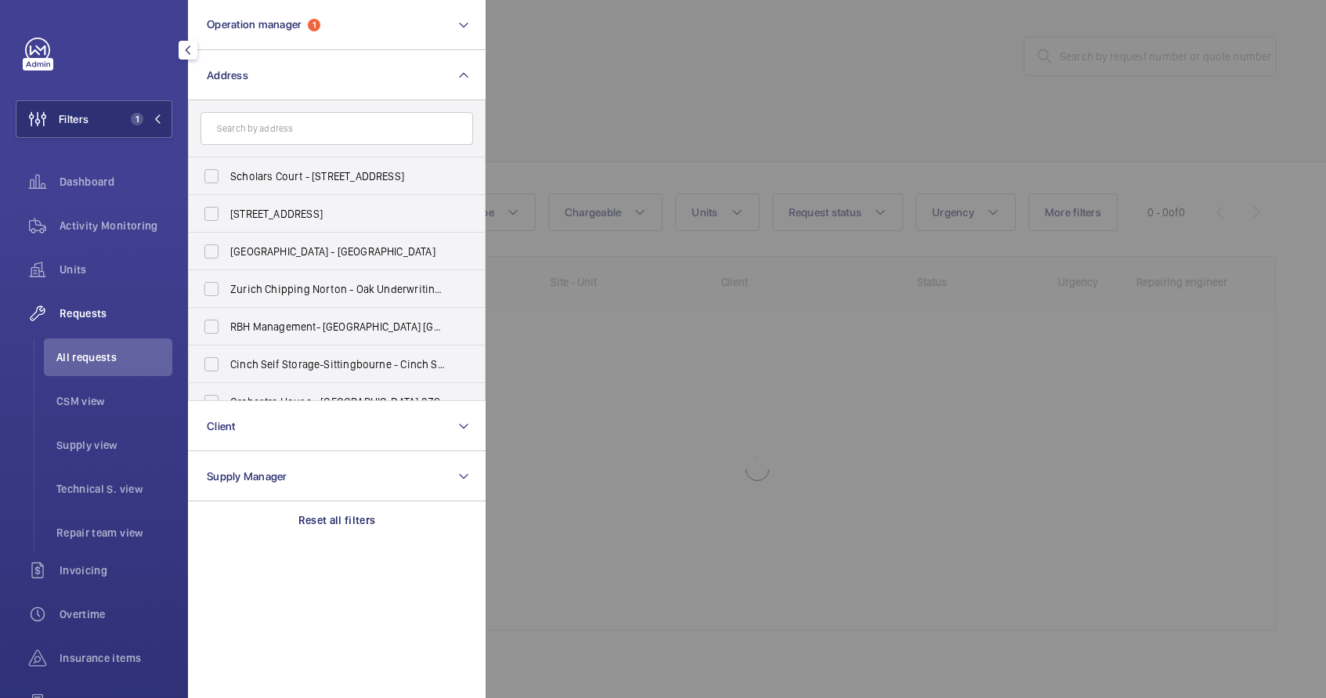
click at [663, 143] on div at bounding box center [1149, 349] width 1326 height 698
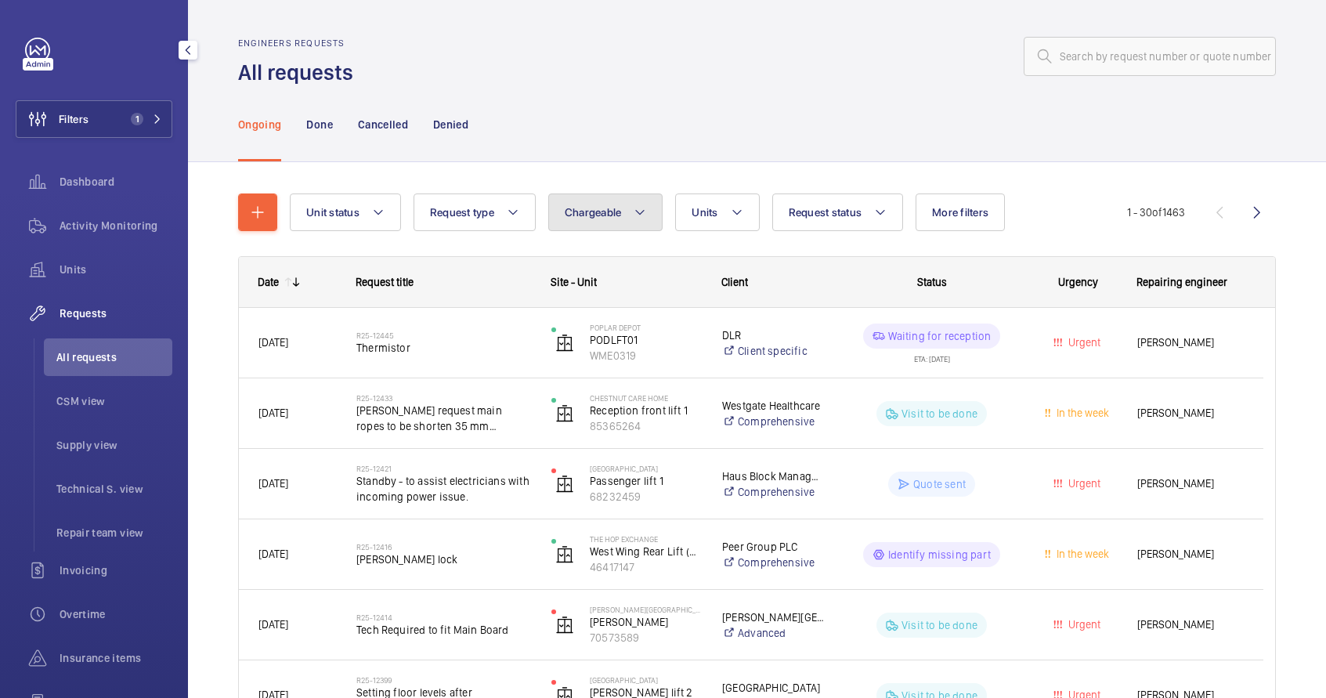
click at [631, 203] on button "Chargeable" at bounding box center [605, 212] width 115 height 38
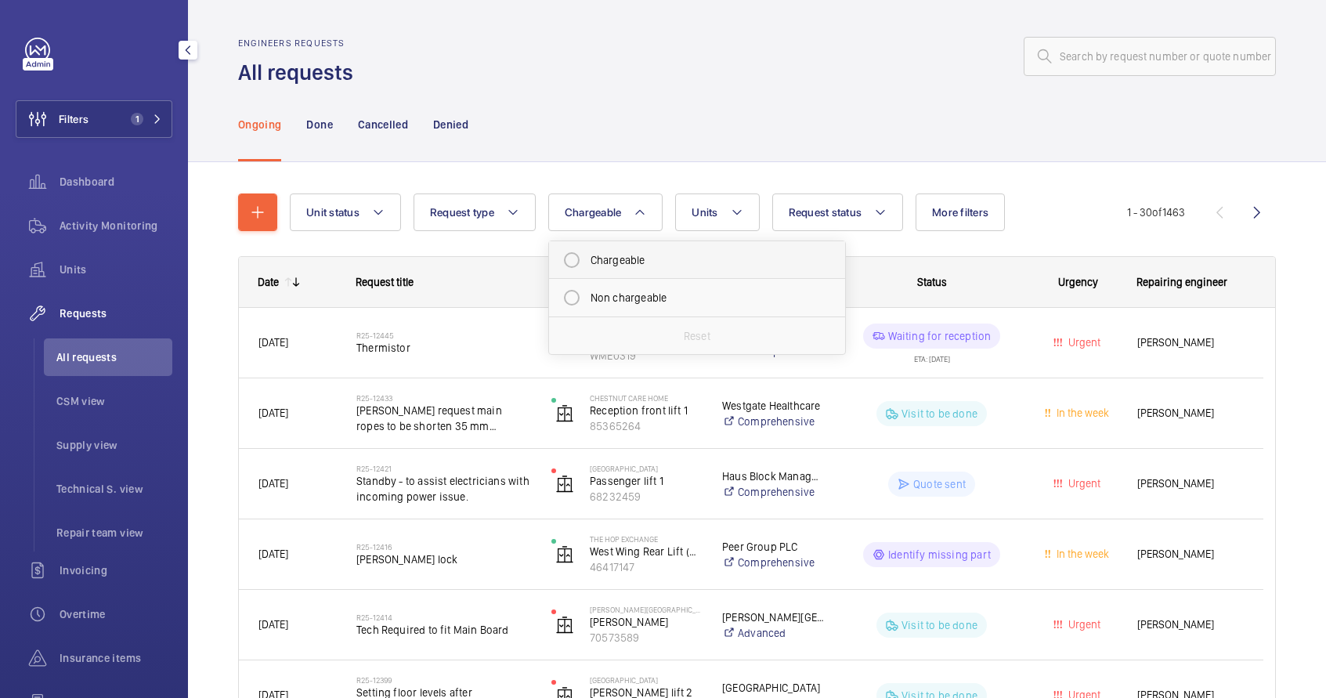
click at [613, 265] on mat-radio-button "Chargeable" at bounding box center [697, 259] width 282 height 31
radio input "true"
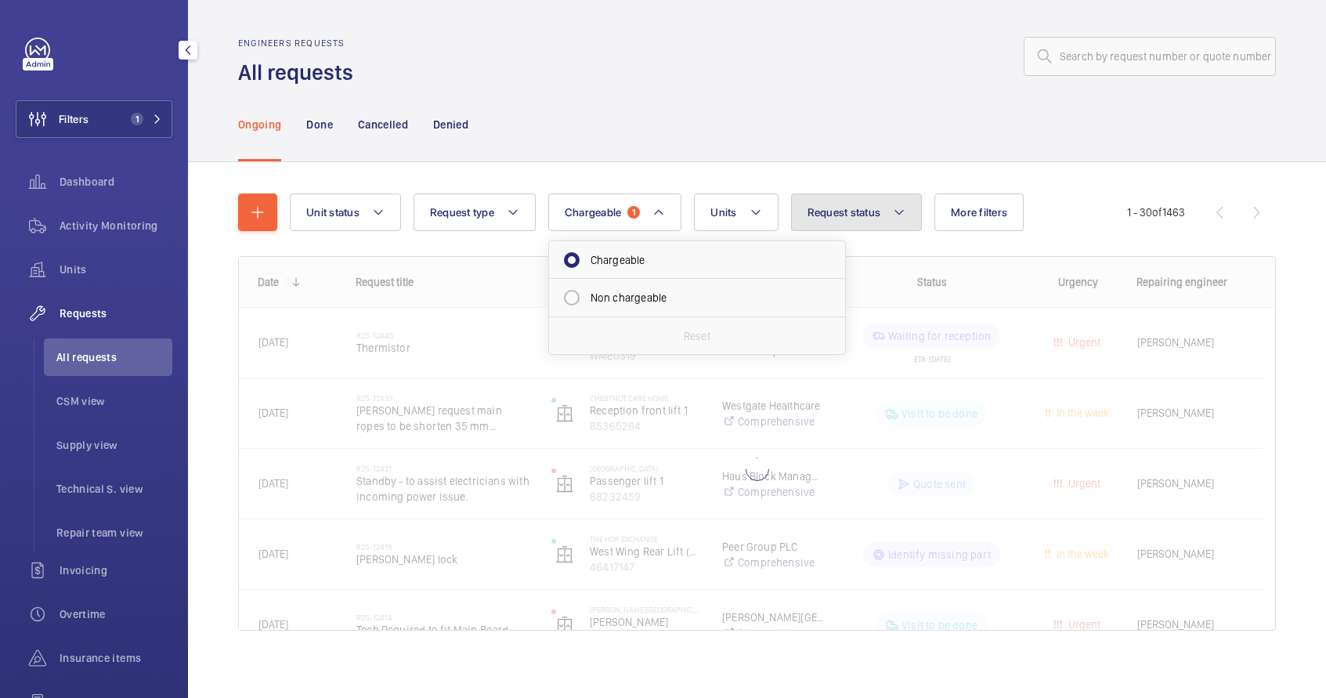
click at [873, 219] on button "Request status" at bounding box center [857, 212] width 132 height 38
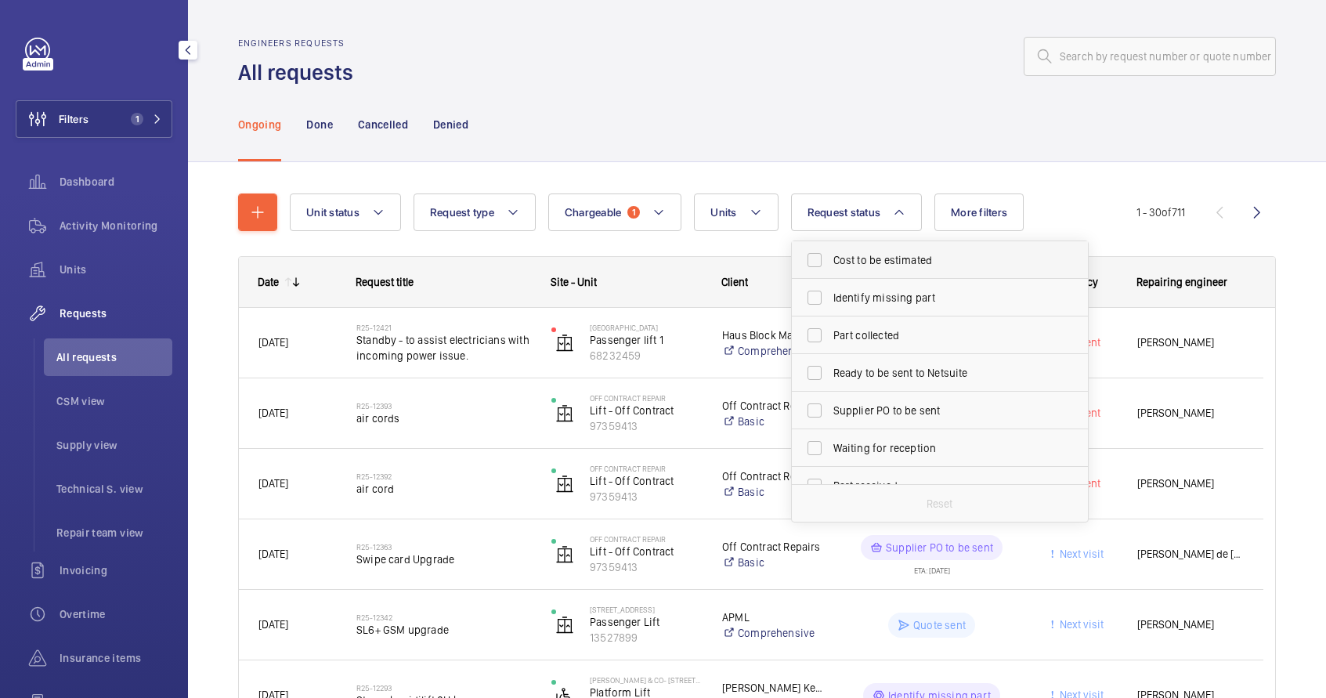
click at [865, 262] on span "Cost to be estimated" at bounding box center [941, 260] width 215 height 16
click at [830, 262] on input "Cost to be estimated" at bounding box center [814, 259] width 31 height 31
checkbox input "true"
click at [859, 287] on label "Identify missing part" at bounding box center [928, 298] width 273 height 38
click at [830, 287] on input "Identify missing part" at bounding box center [814, 297] width 31 height 31
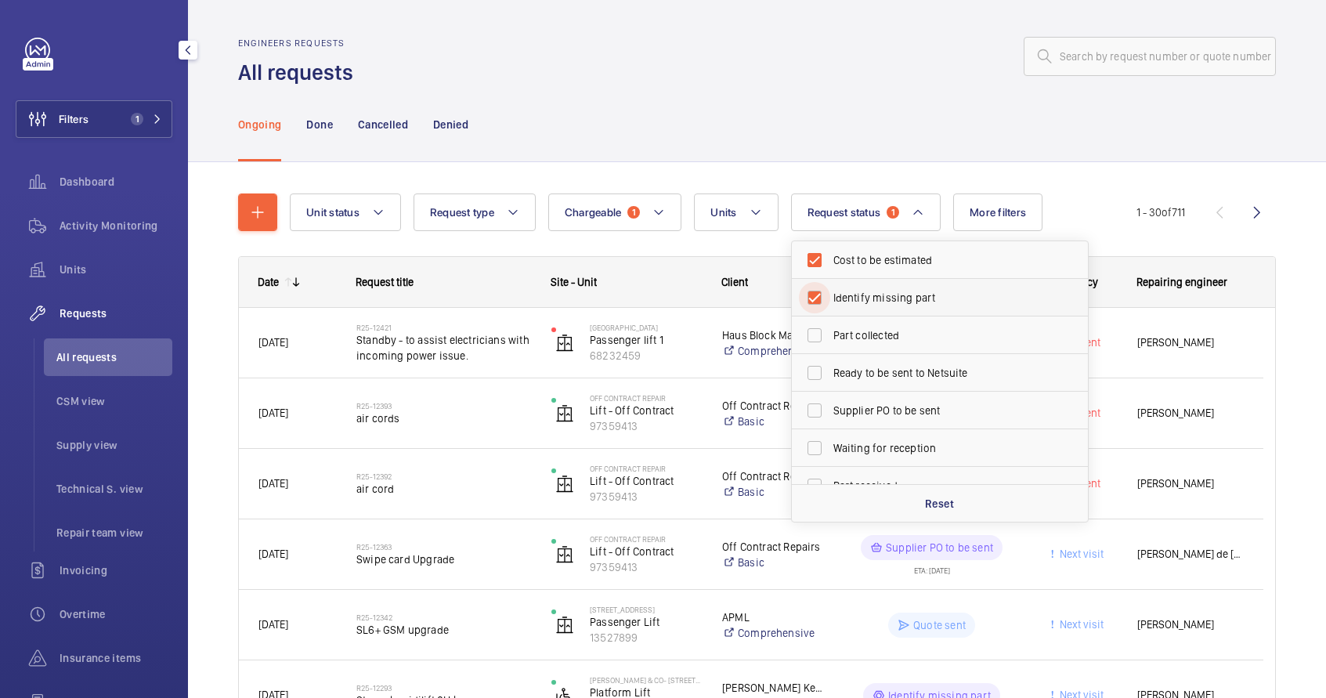
checkbox input "true"
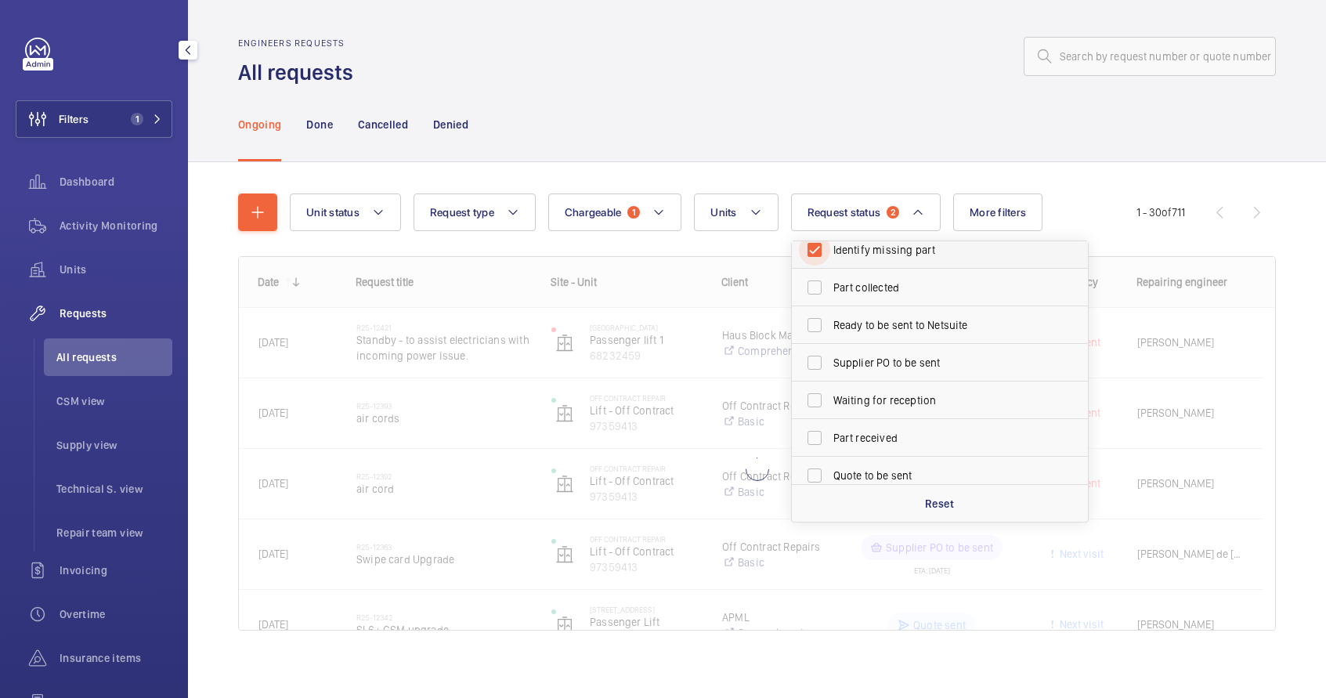
scroll to position [106, 0]
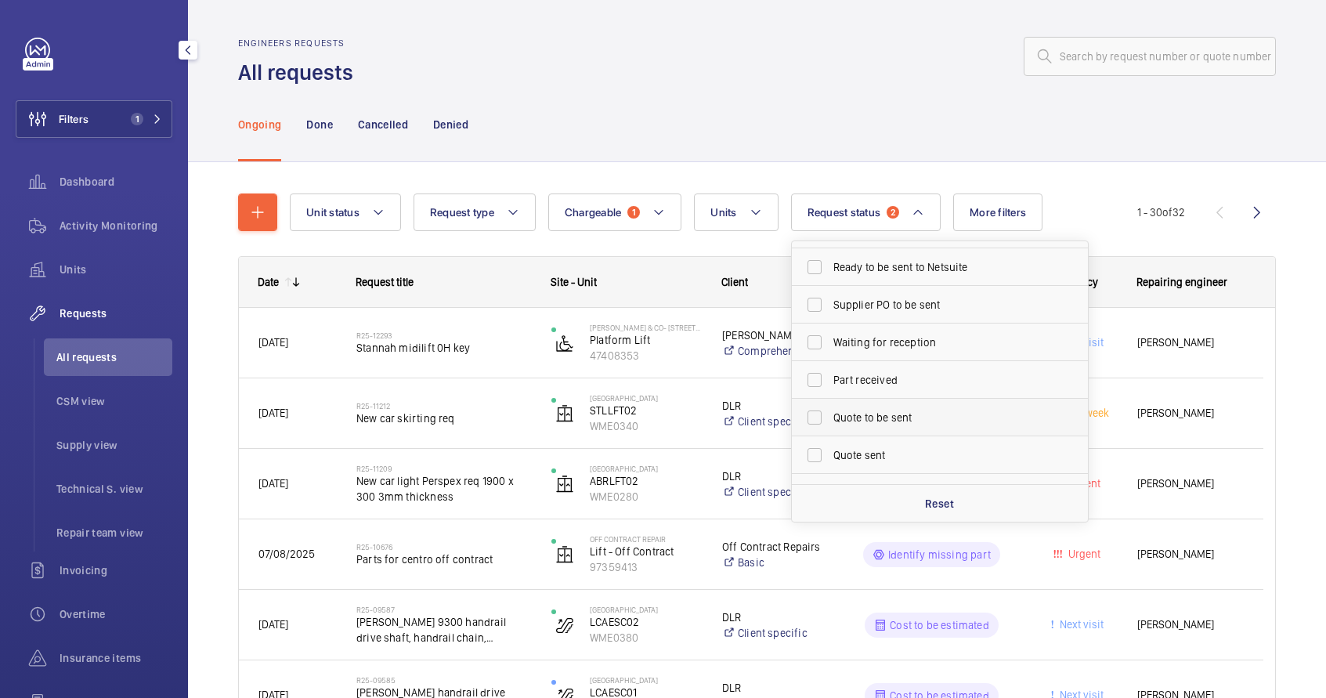
click at [857, 427] on label "Quote to be sent" at bounding box center [928, 418] width 273 height 38
click at [830, 427] on input "Quote to be sent" at bounding box center [814, 417] width 31 height 31
checkbox input "true"
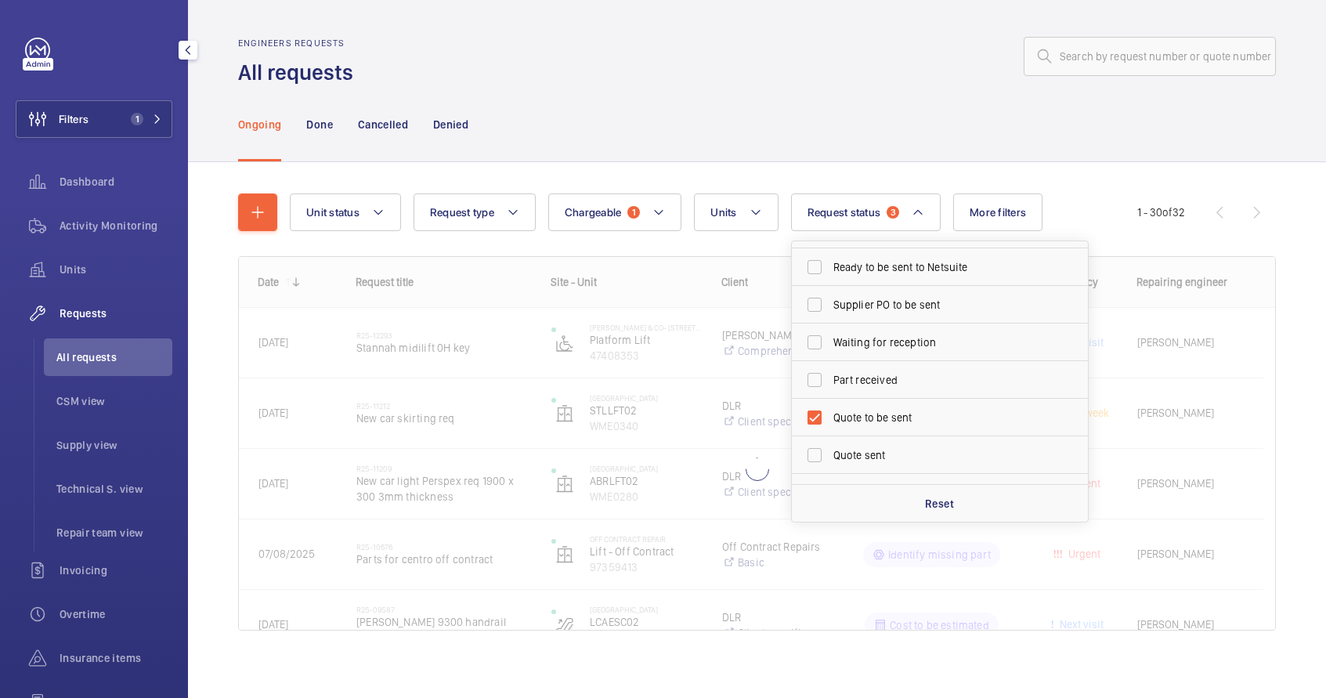
click at [924, 136] on div "Ongoing Done Cancelled Denied" at bounding box center [757, 124] width 1038 height 74
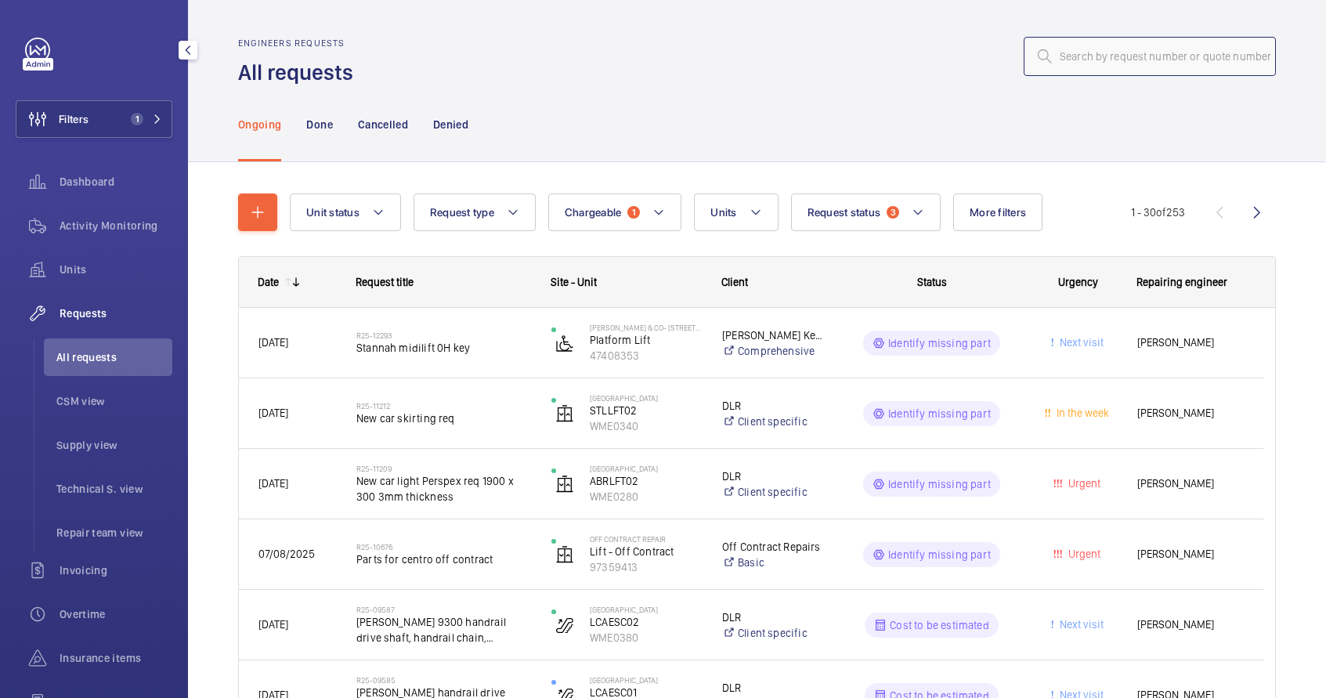
click at [1059, 58] on input "text" at bounding box center [1150, 56] width 252 height 39
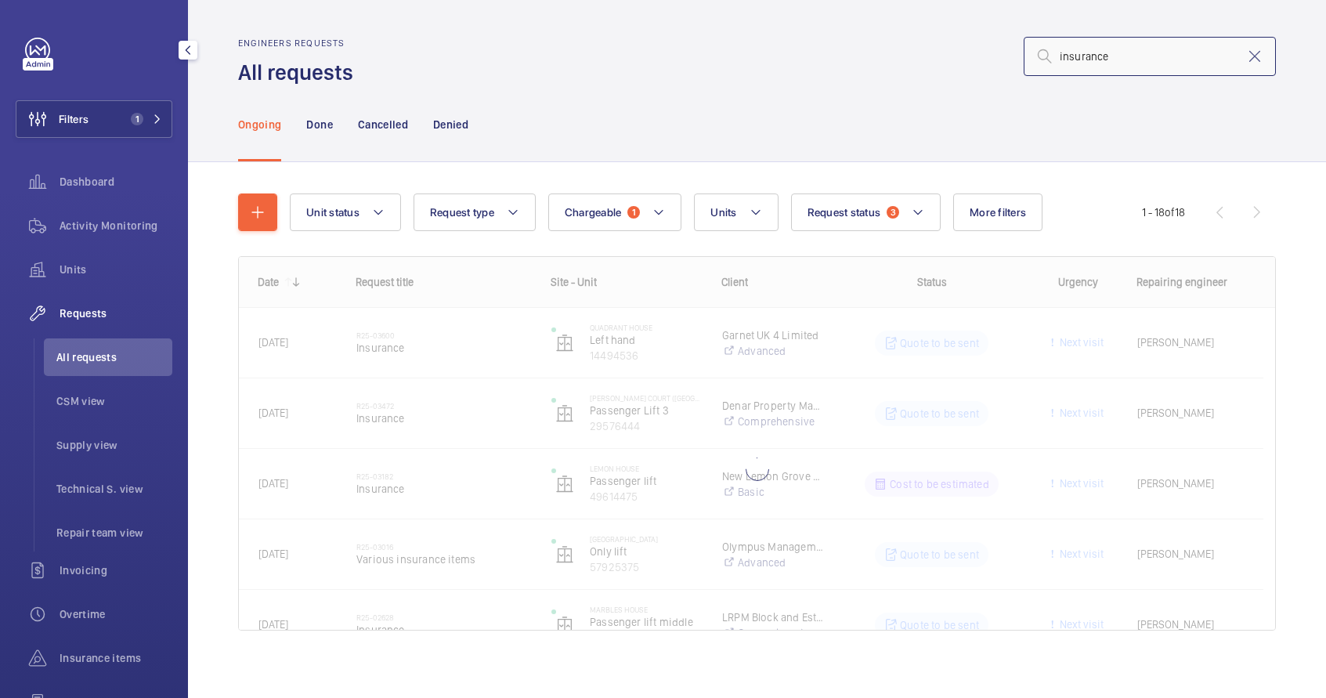
type input "insurance"
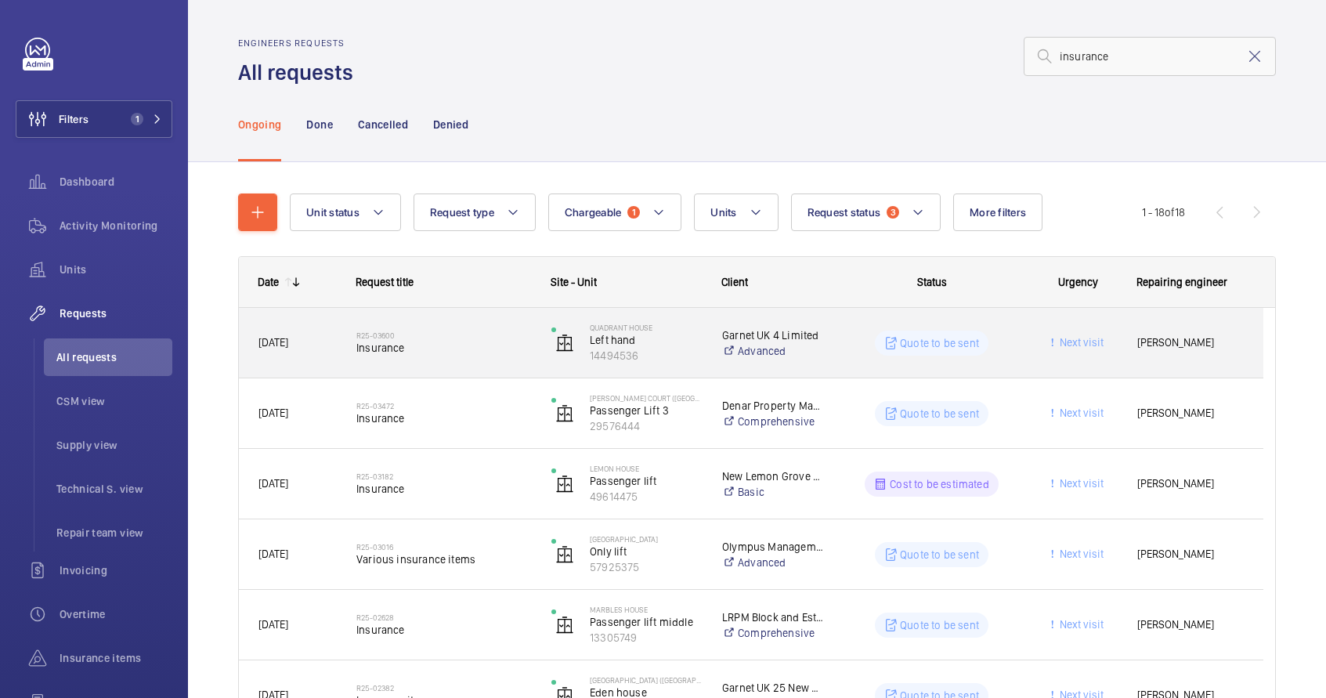
click at [854, 354] on wm-front-pills-cell "Quote to be sent" at bounding box center [931, 343] width 175 height 25
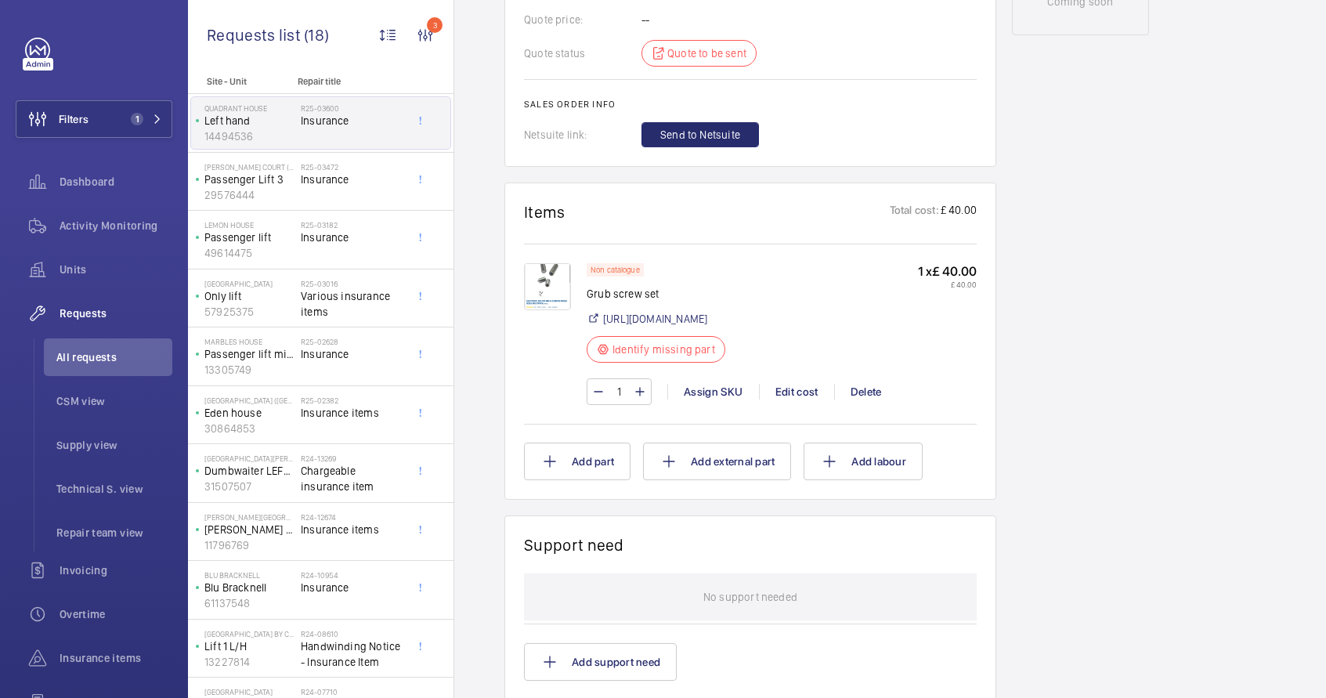
scroll to position [866, 0]
click at [551, 291] on img at bounding box center [547, 285] width 47 height 47
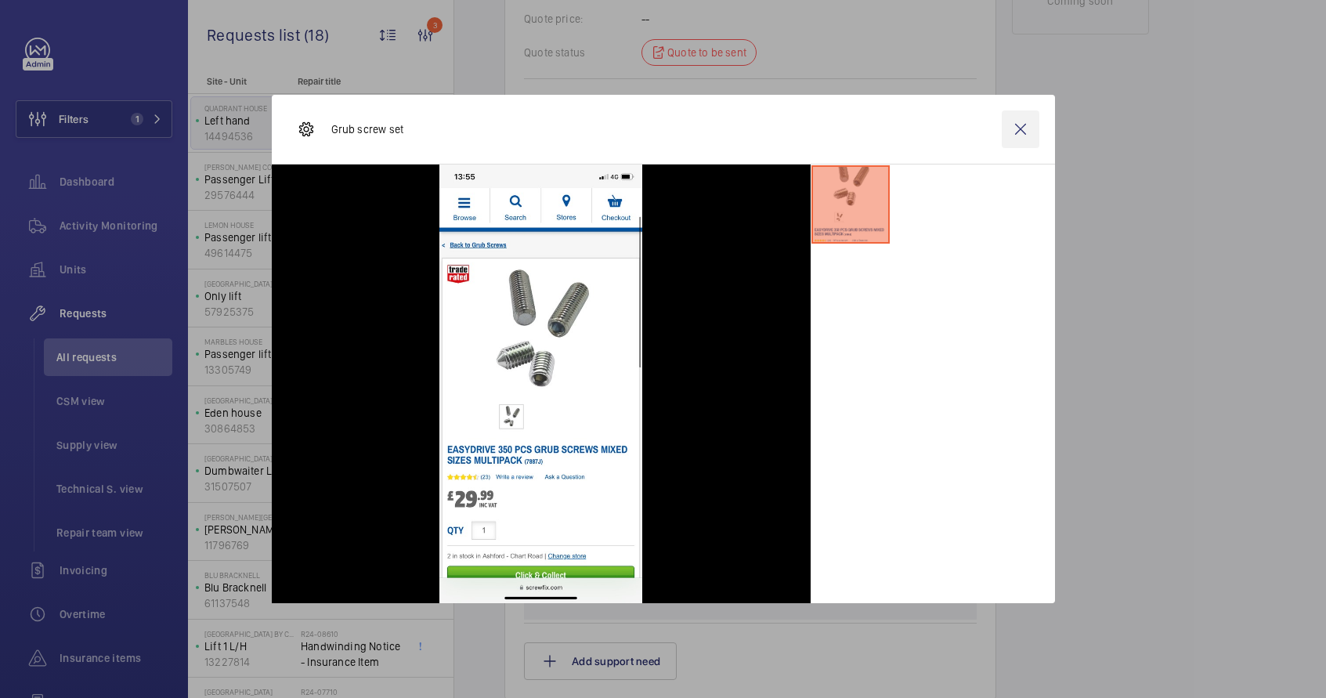
click at [1011, 136] on wm-front-icon-button at bounding box center [1021, 129] width 38 height 38
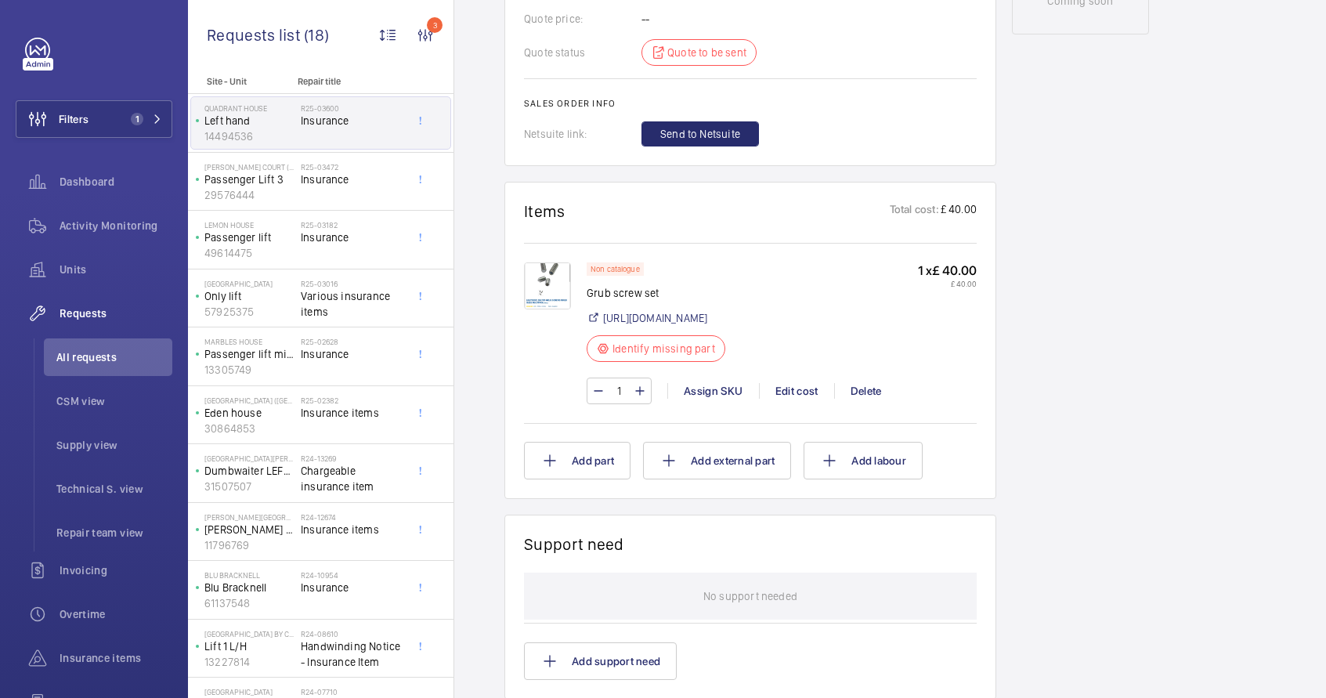
click at [515, 279] on wm-front-card "Items Total cost: £ 40.00 Non catalogue Grub screw set [URL][DOMAIN_NAME] Ident…" at bounding box center [750, 340] width 492 height 317
click at [532, 284] on img at bounding box center [547, 285] width 47 height 47
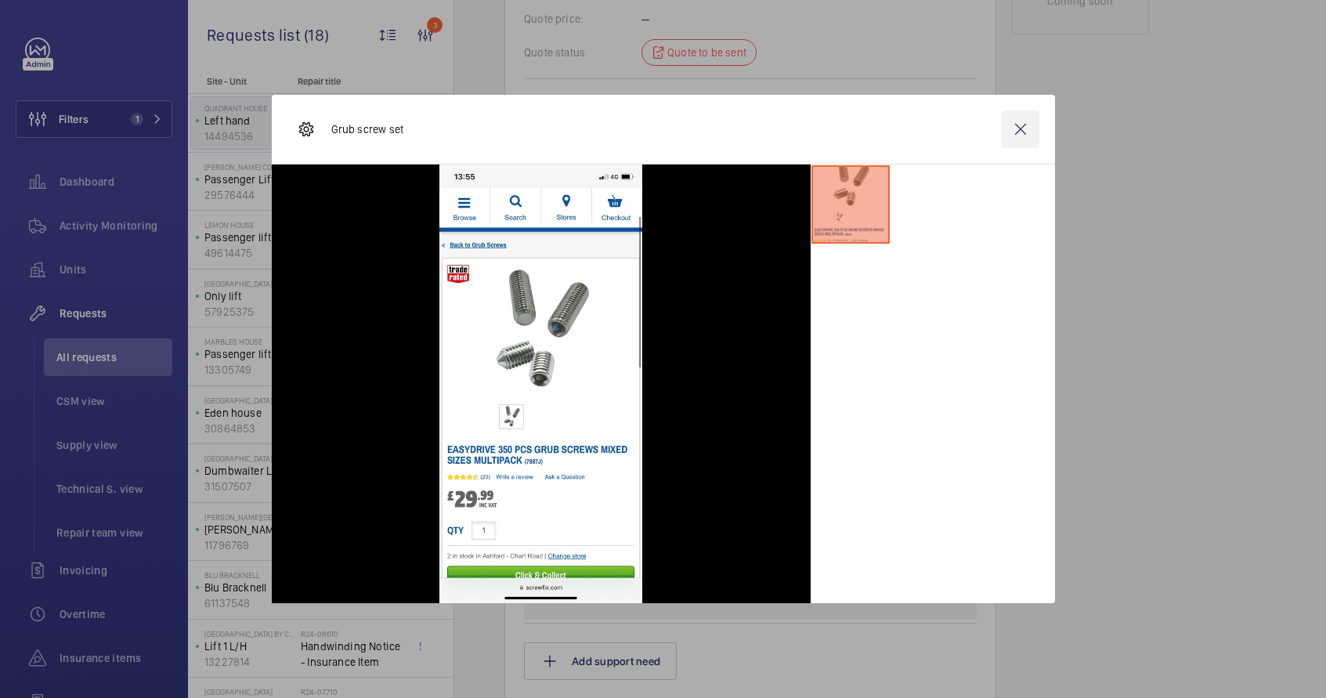
click at [1026, 136] on wm-front-icon-button at bounding box center [1021, 129] width 38 height 38
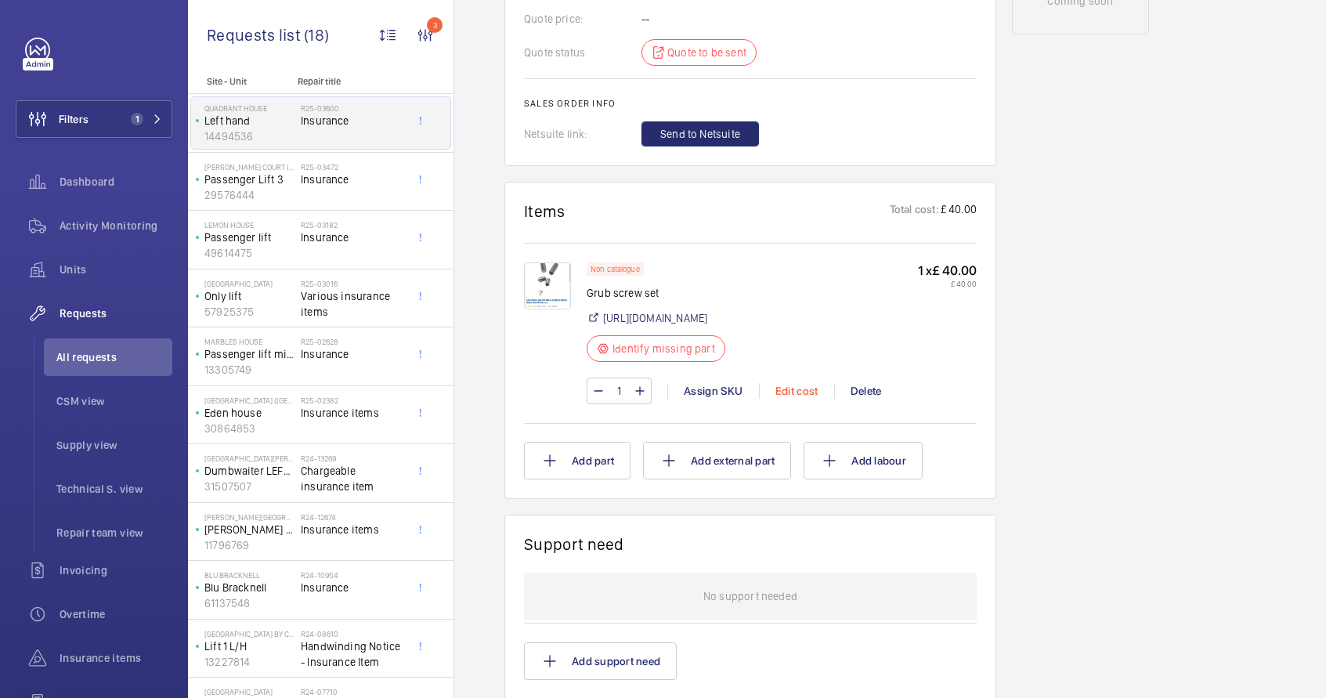
click at [788, 399] on div "Edit cost" at bounding box center [796, 391] width 75 height 16
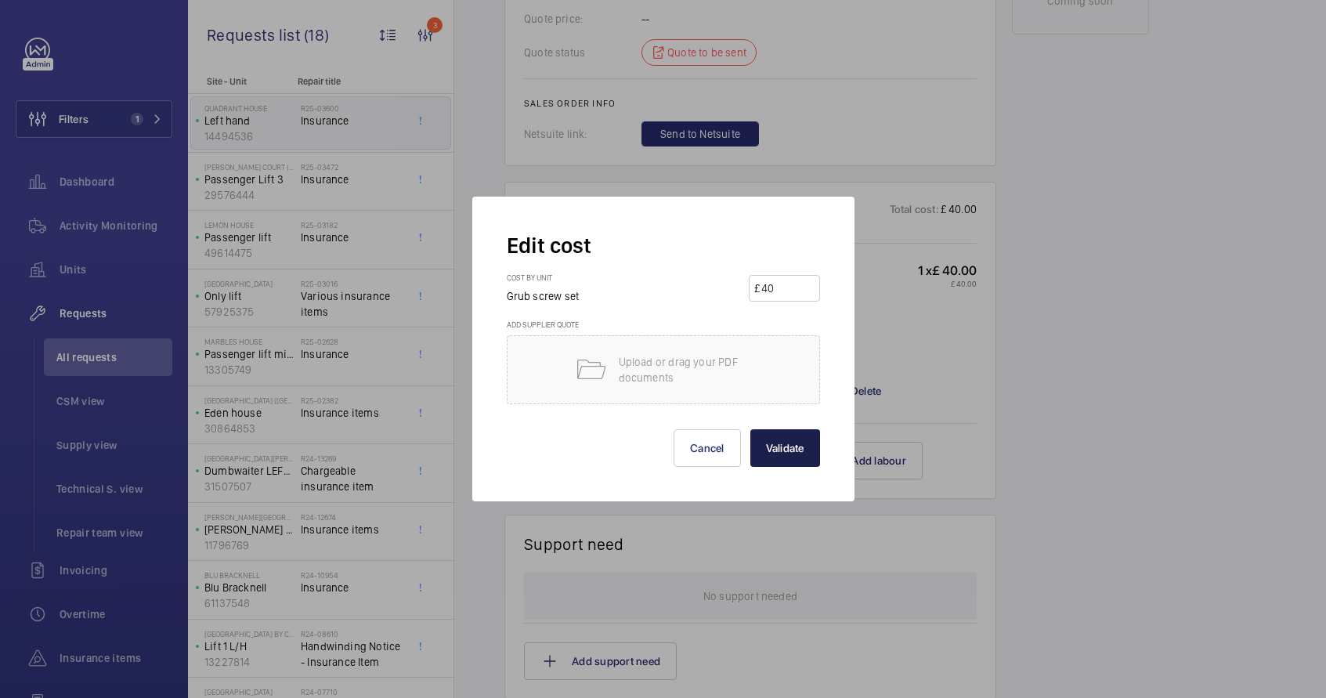
click at [787, 450] on button "Validate" at bounding box center [785, 448] width 70 height 38
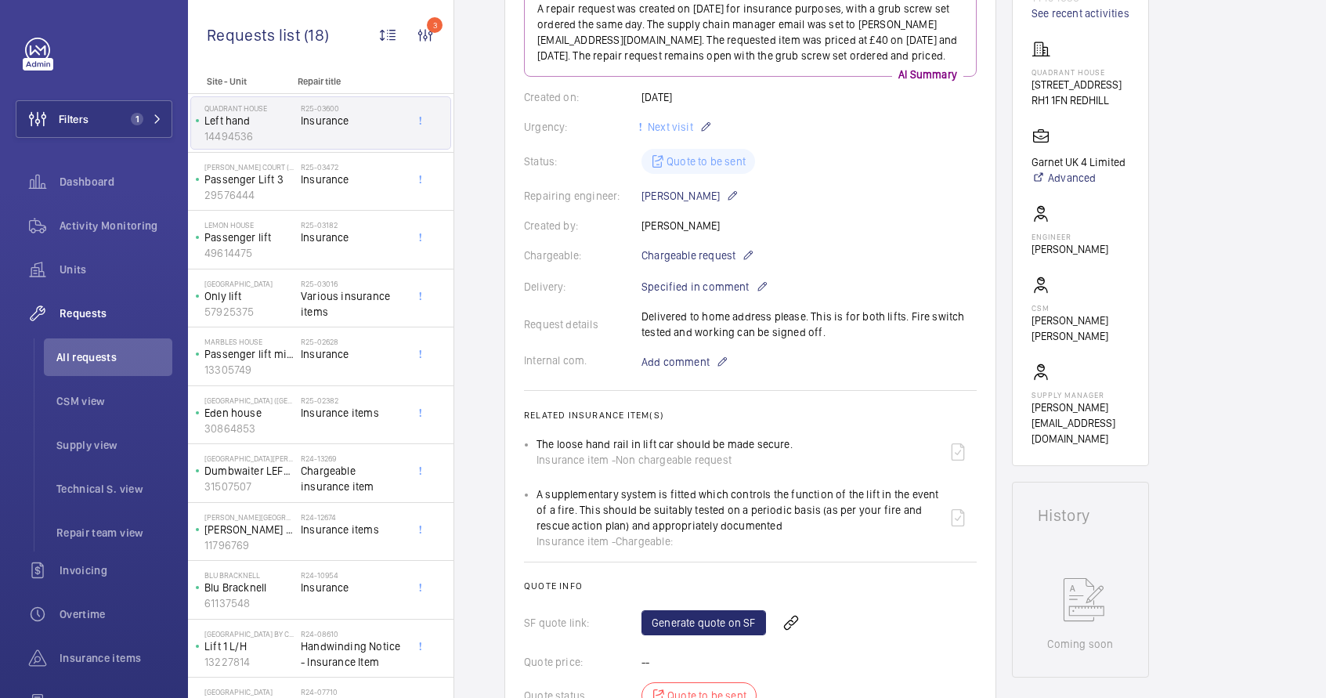
scroll to position [224, 0]
click at [746, 264] on mat-icon at bounding box center [748, 254] width 13 height 19
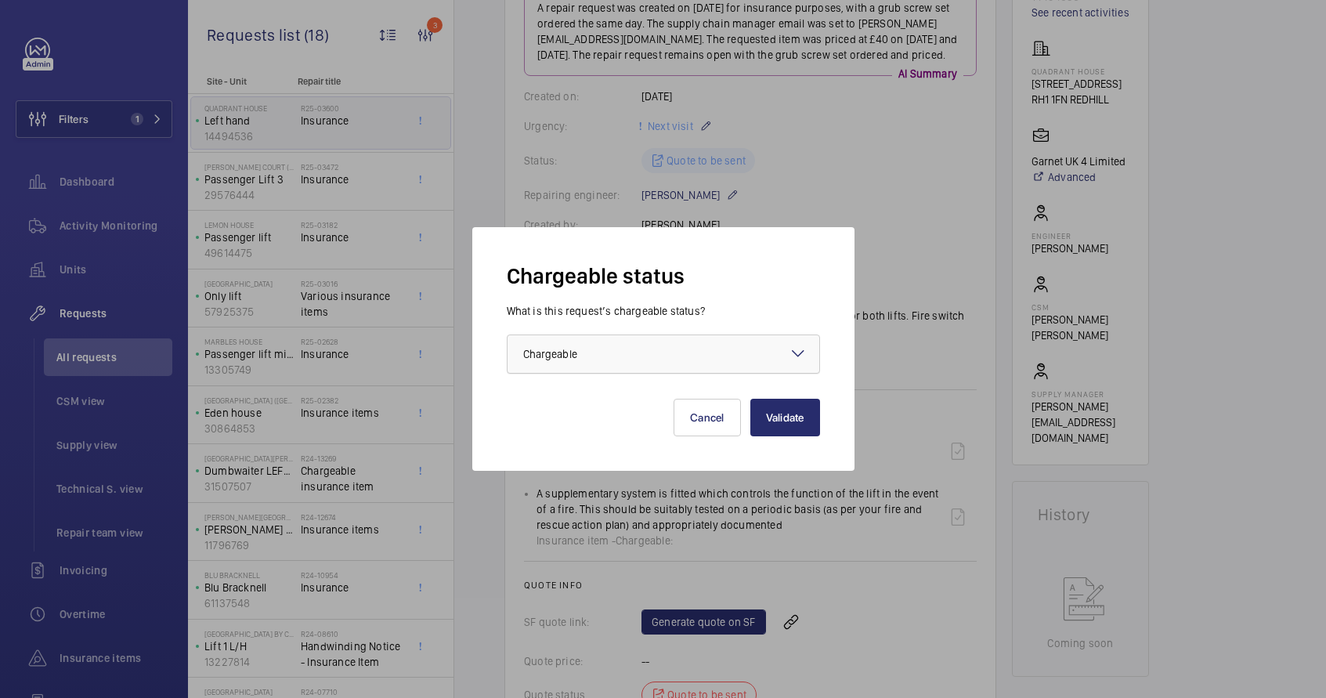
drag, startPoint x: 728, startPoint y: 347, endPoint x: 715, endPoint y: 367, distance: 23.9
click at [728, 348] on div at bounding box center [664, 354] width 312 height 38
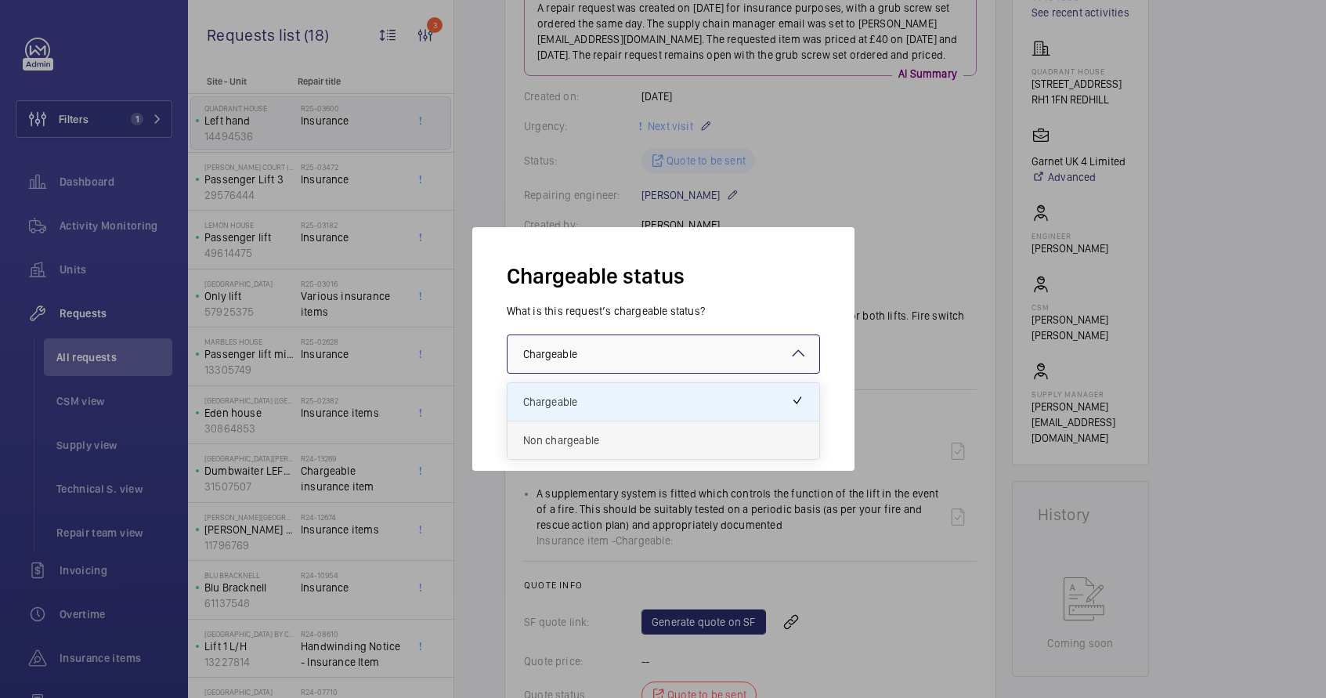
click at [613, 447] on div "Non chargeable" at bounding box center [664, 440] width 312 height 38
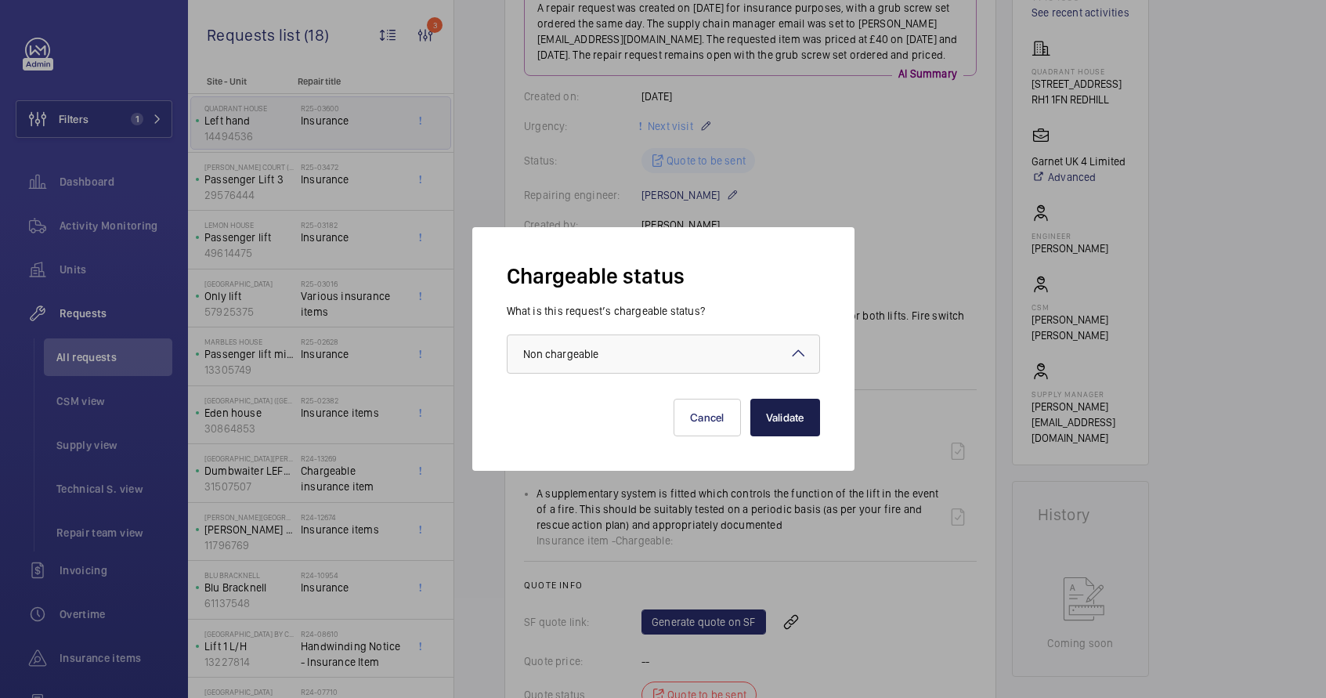
click at [805, 429] on button "Validate" at bounding box center [785, 418] width 70 height 38
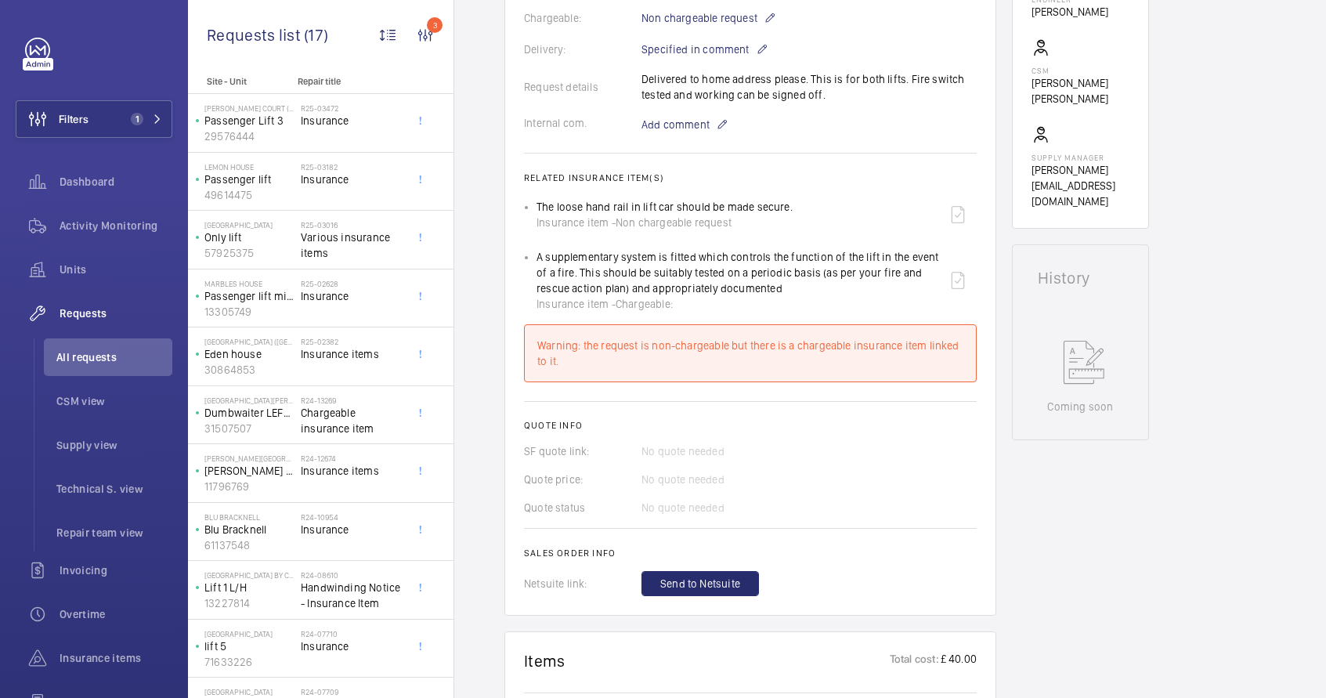
scroll to position [608, 0]
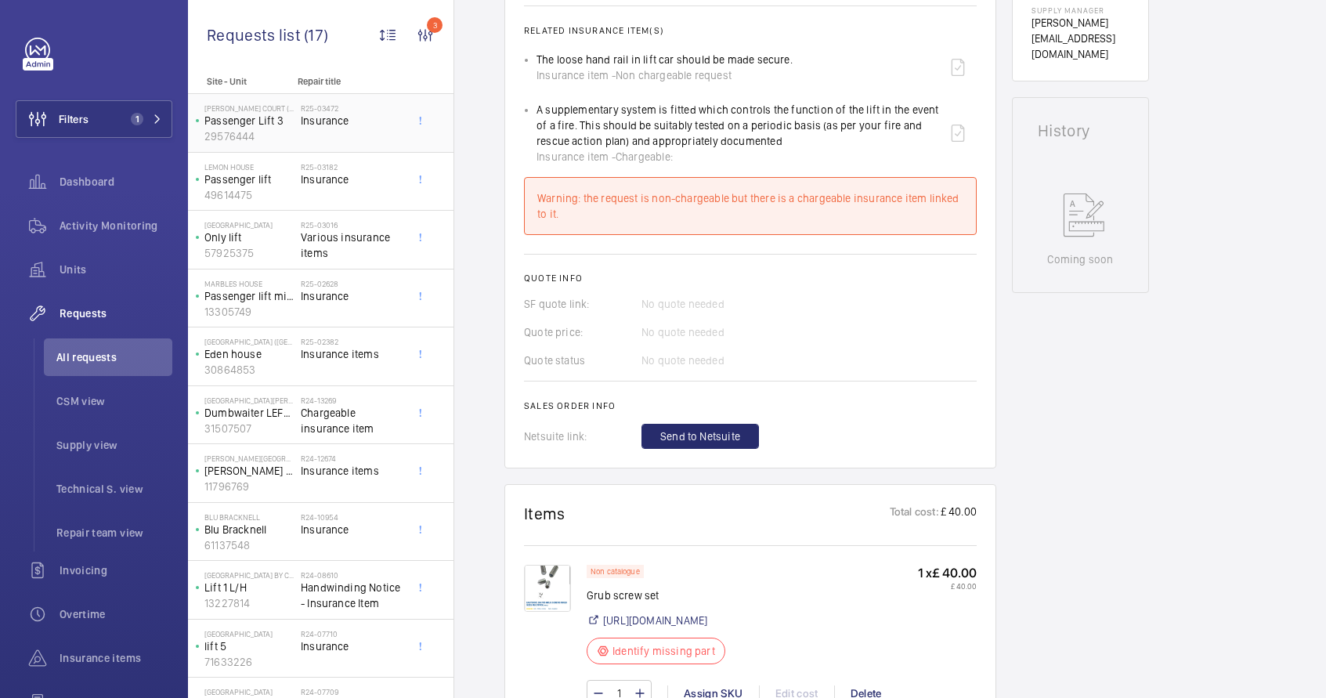
click at [311, 95] on div "[PERSON_NAME] Court ([GEOGRAPHIC_DATA]) Passenger Lift 3 29576444 R25-03472 Ins…" at bounding box center [321, 123] width 266 height 59
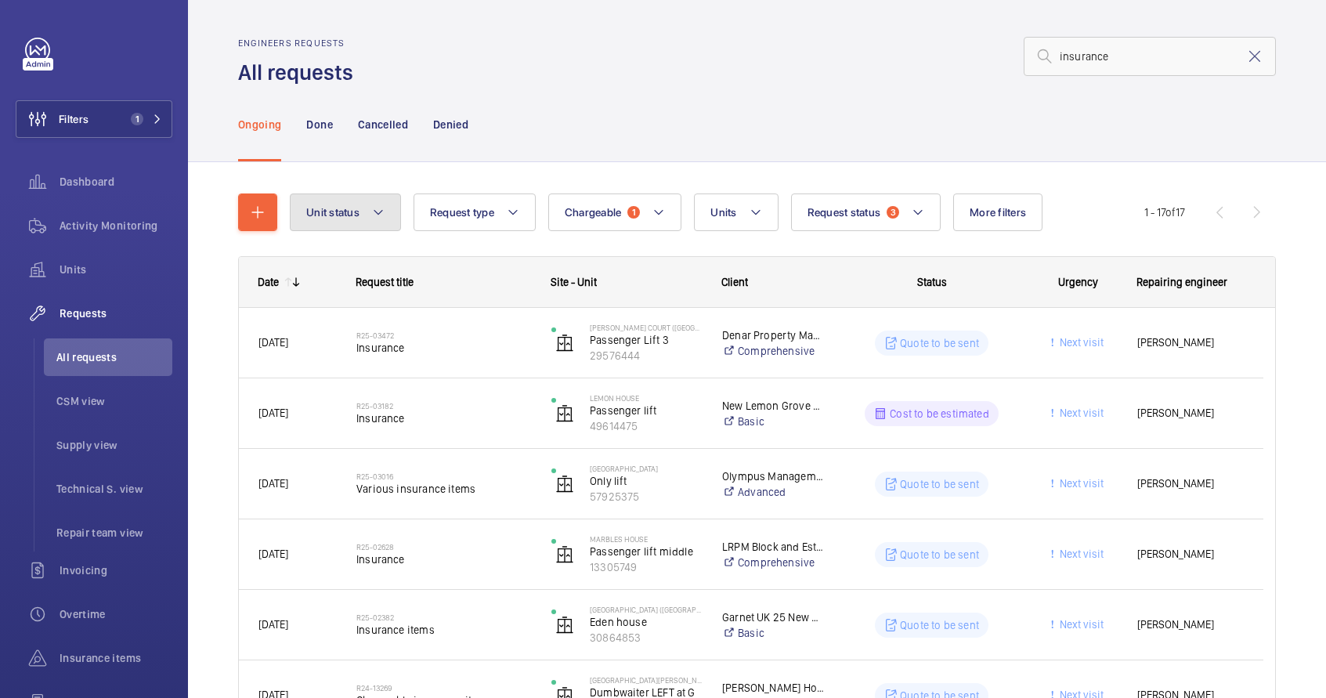
click at [360, 214] on button "Unit status" at bounding box center [345, 212] width 111 height 38
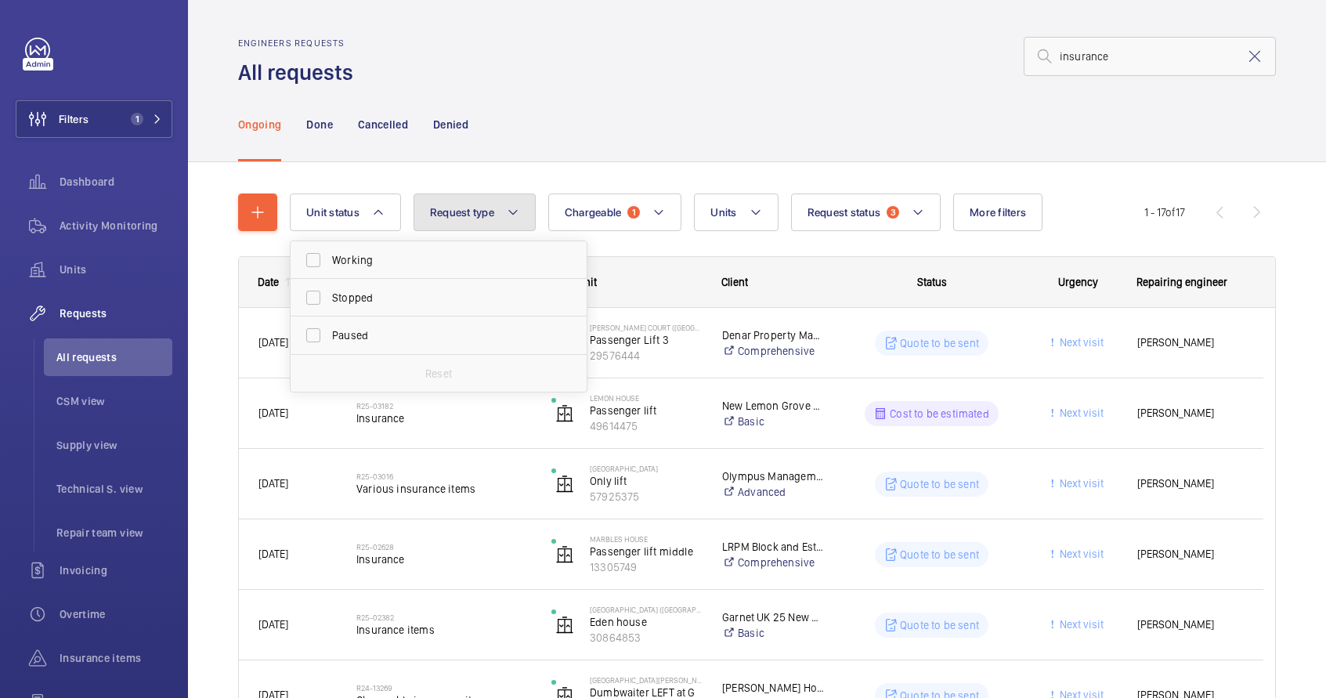
click at [508, 217] on mat-icon at bounding box center [513, 212] width 13 height 19
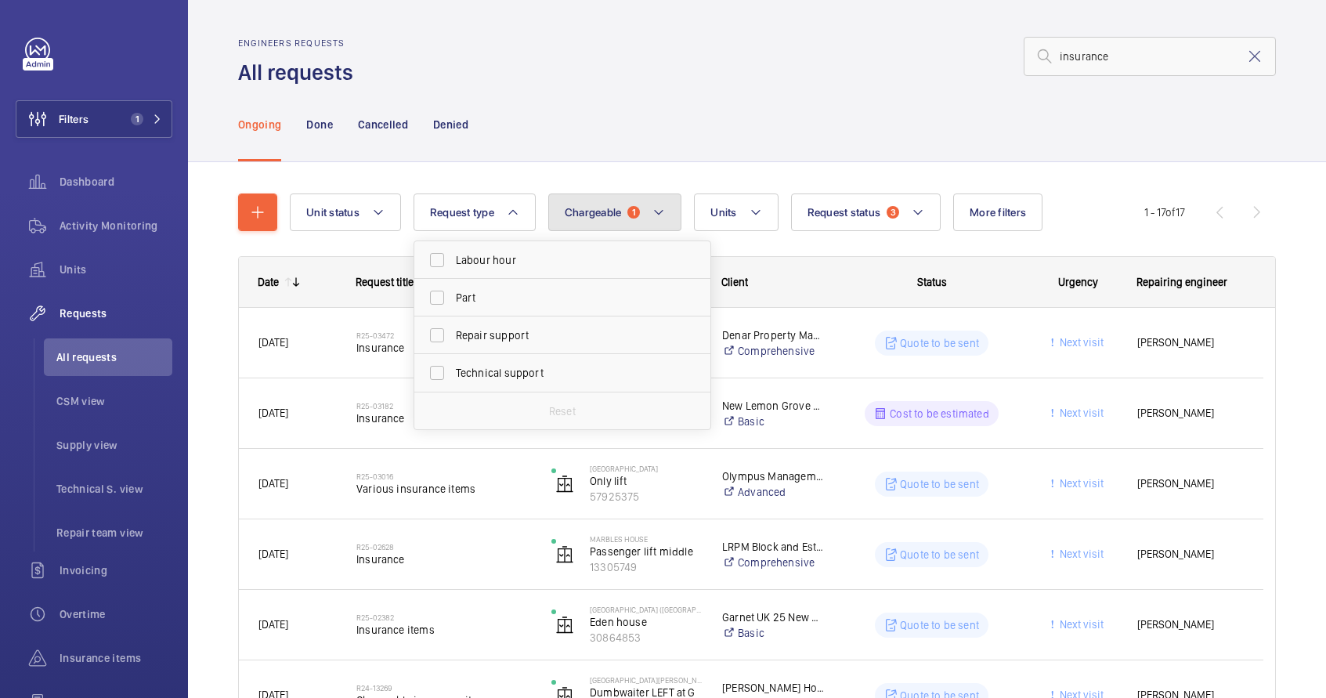
click at [602, 215] on span "Chargeable" at bounding box center [593, 212] width 57 height 13
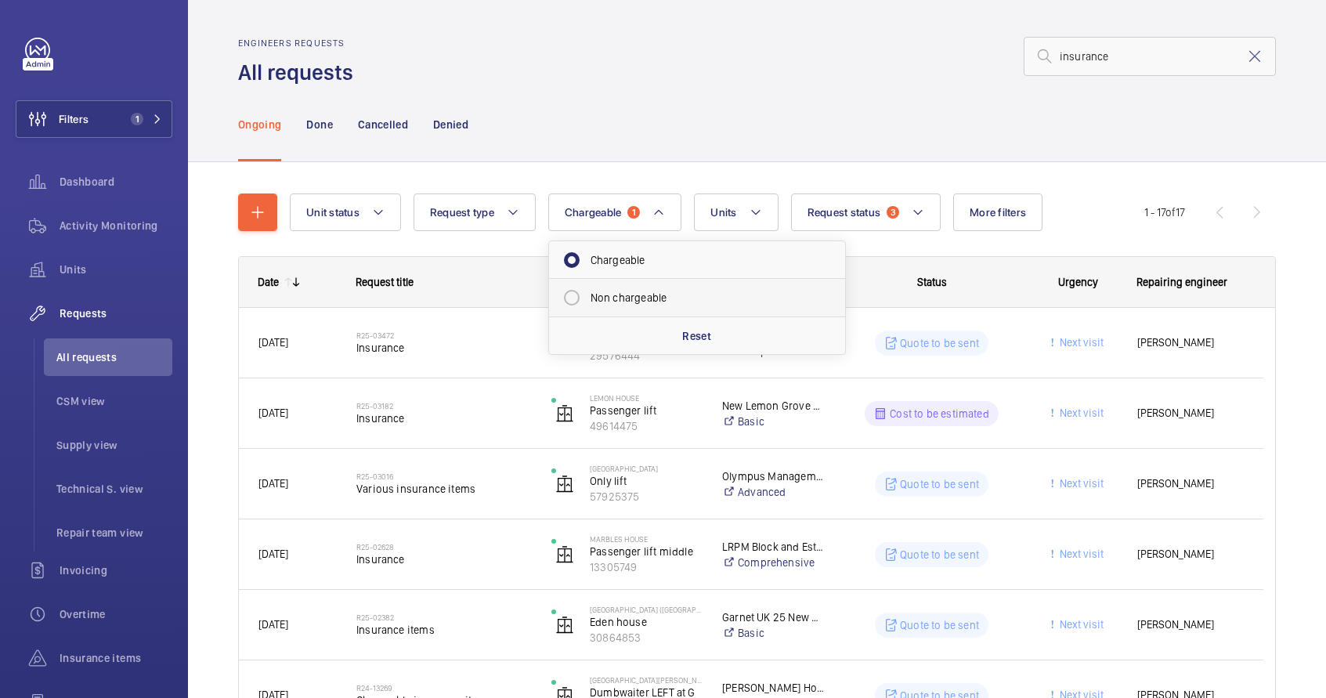
click at [580, 304] on mat-radio-button "Non chargeable" at bounding box center [697, 297] width 282 height 31
radio input "false"
radio input "true"
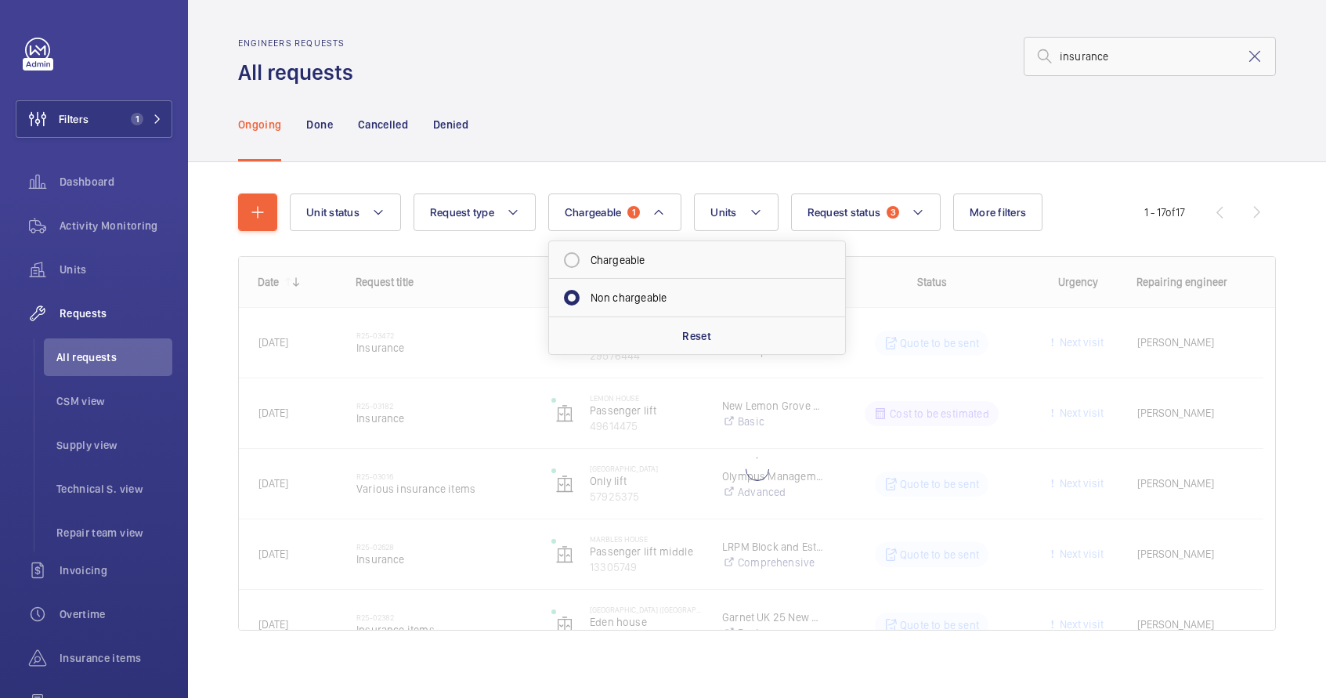
click at [635, 153] on div "Ongoing Done Cancelled Denied" at bounding box center [757, 124] width 1038 height 74
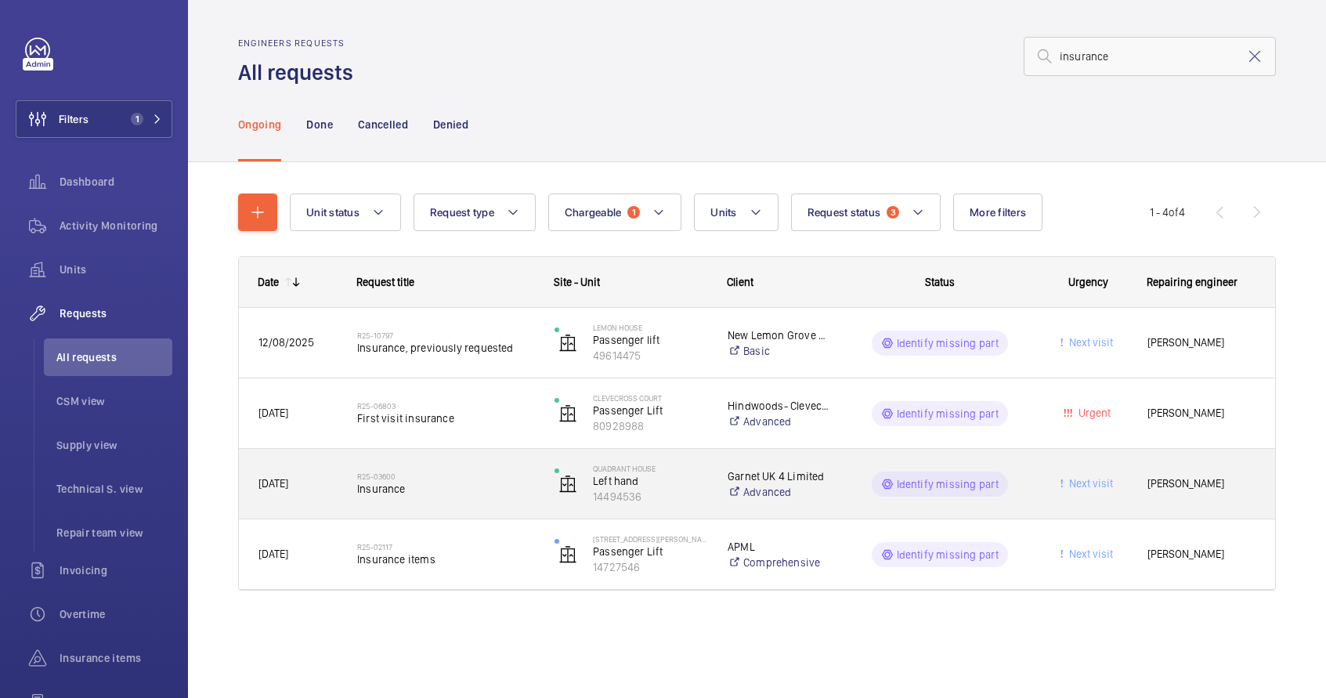
click at [472, 476] on h2 "R25-03600" at bounding box center [445, 476] width 177 height 9
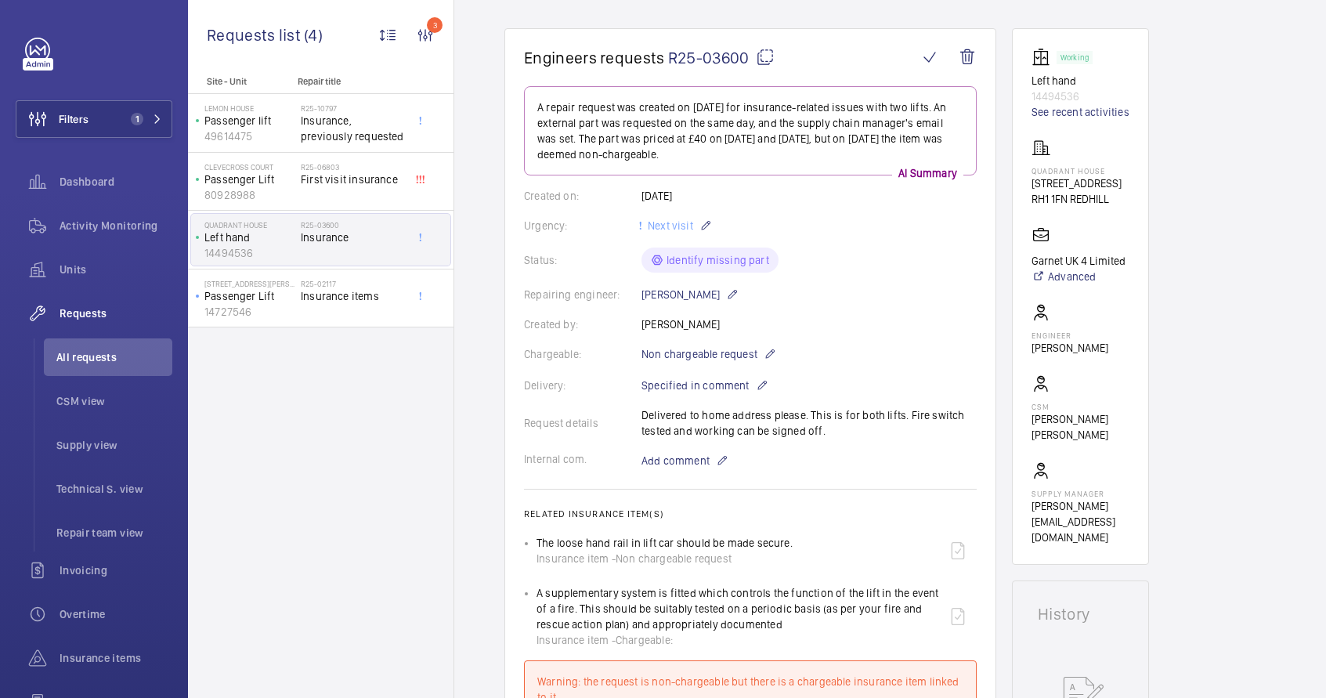
scroll to position [130, 0]
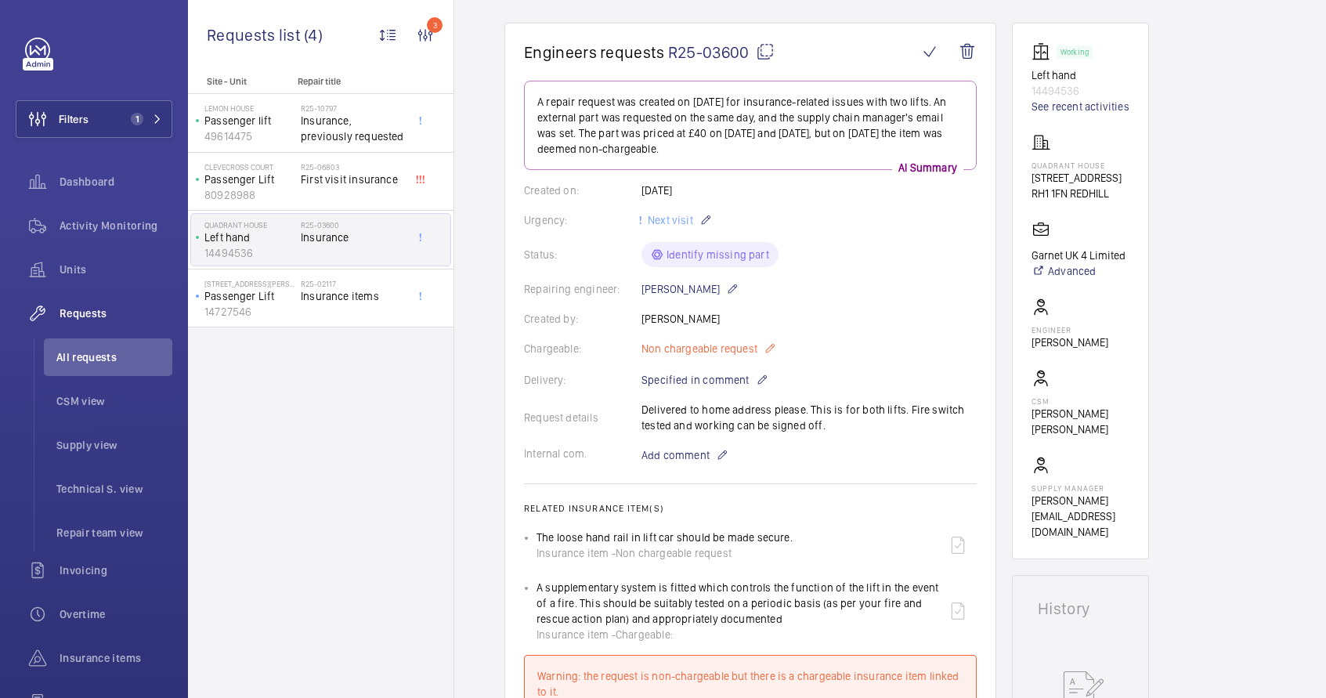
click at [771, 351] on mat-icon at bounding box center [770, 348] width 13 height 19
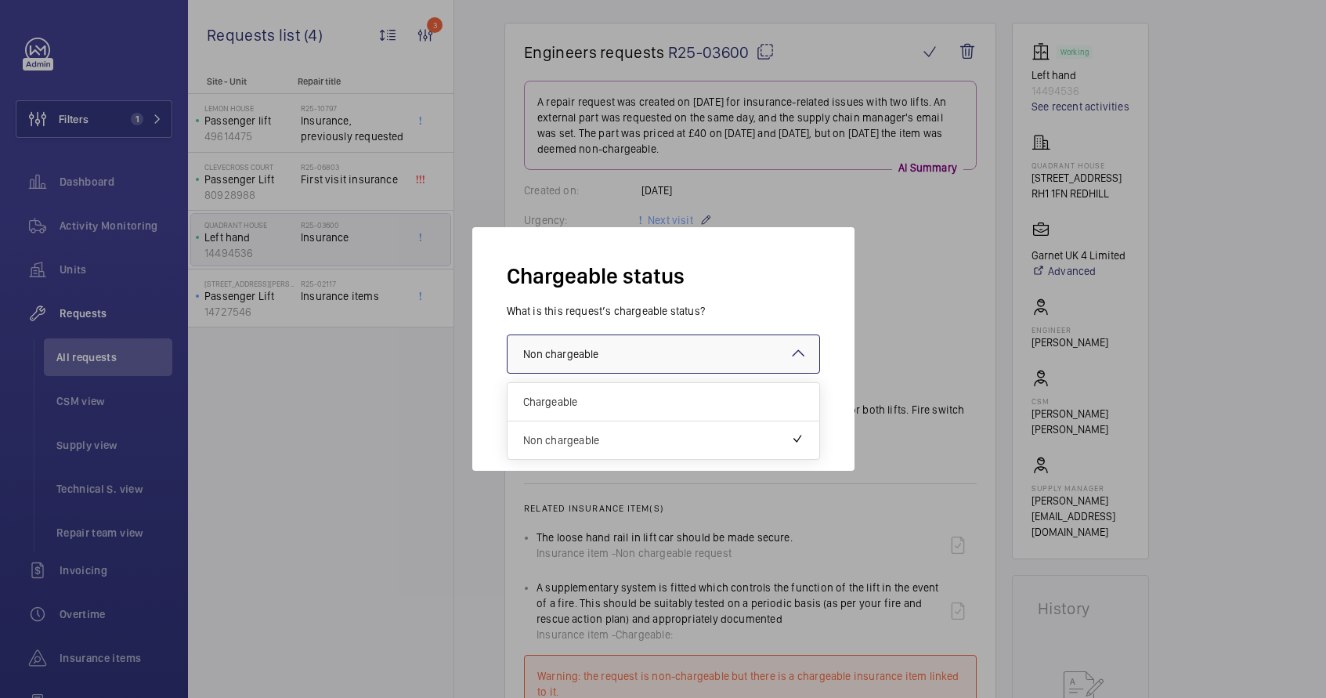
click at [723, 367] on div at bounding box center [664, 354] width 312 height 38
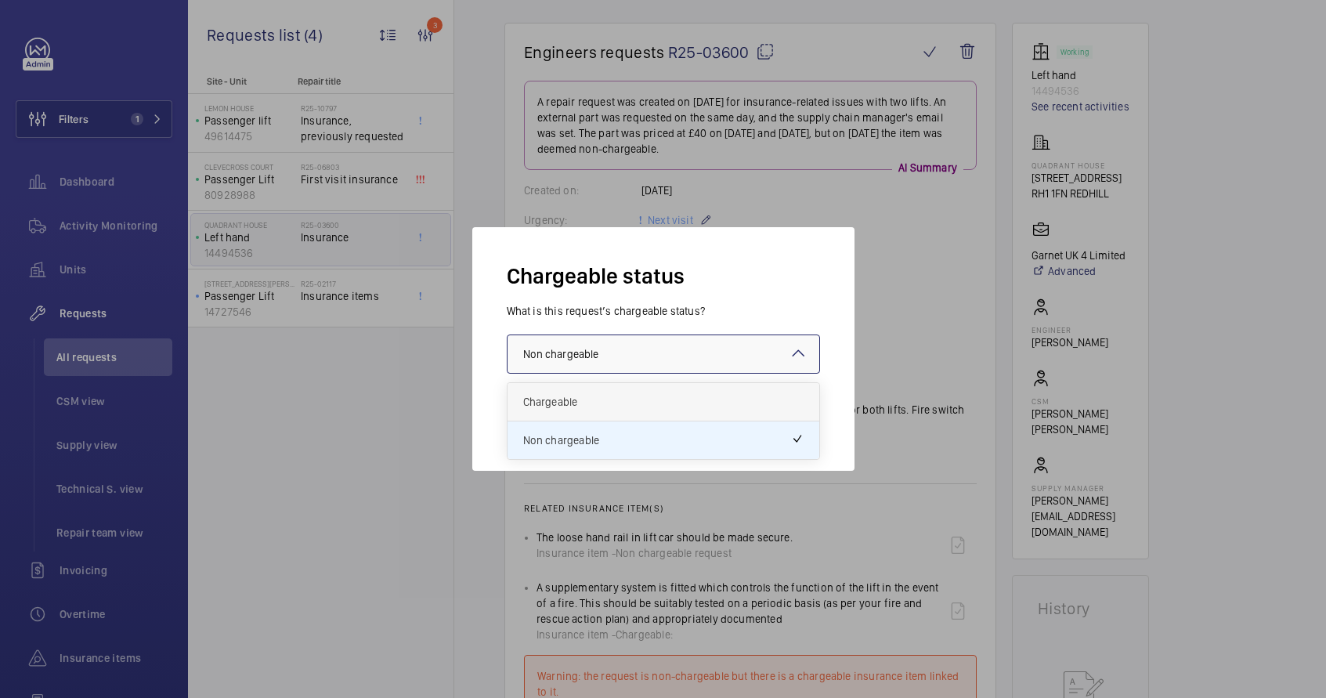
click at [634, 395] on span "Chargeable" at bounding box center [663, 402] width 280 height 16
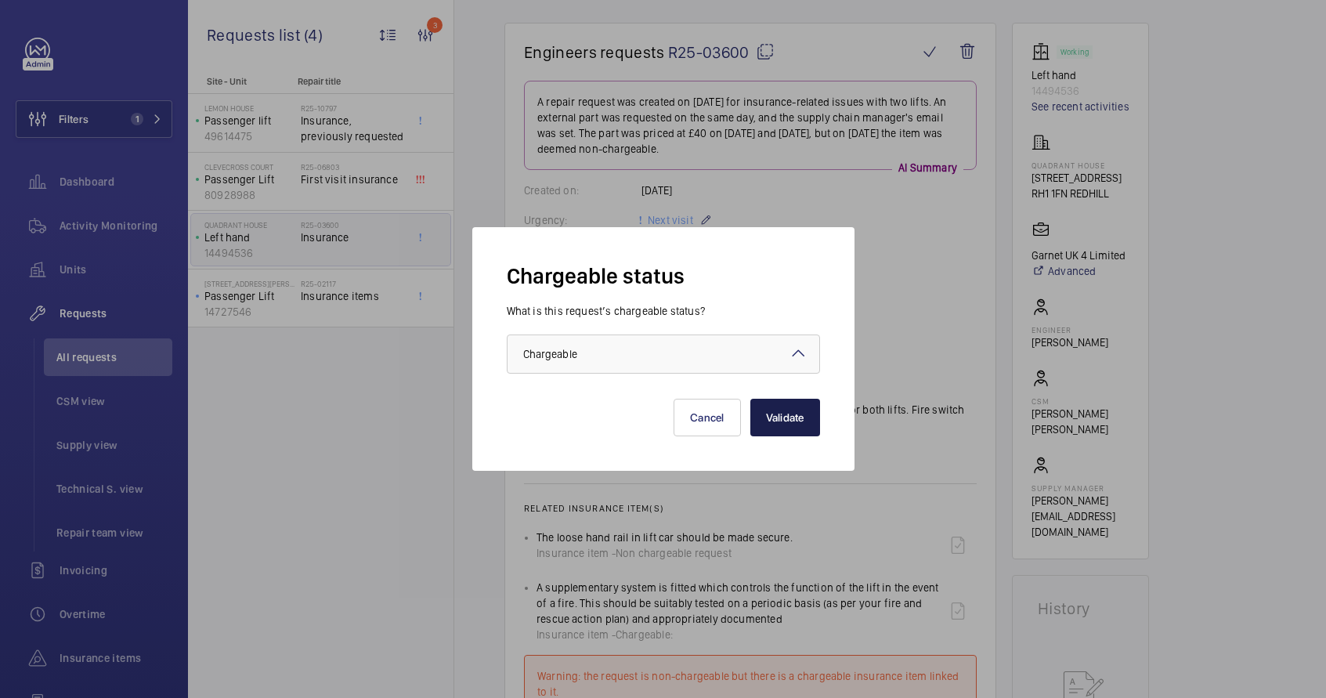
click at [798, 420] on button "Validate" at bounding box center [785, 418] width 70 height 38
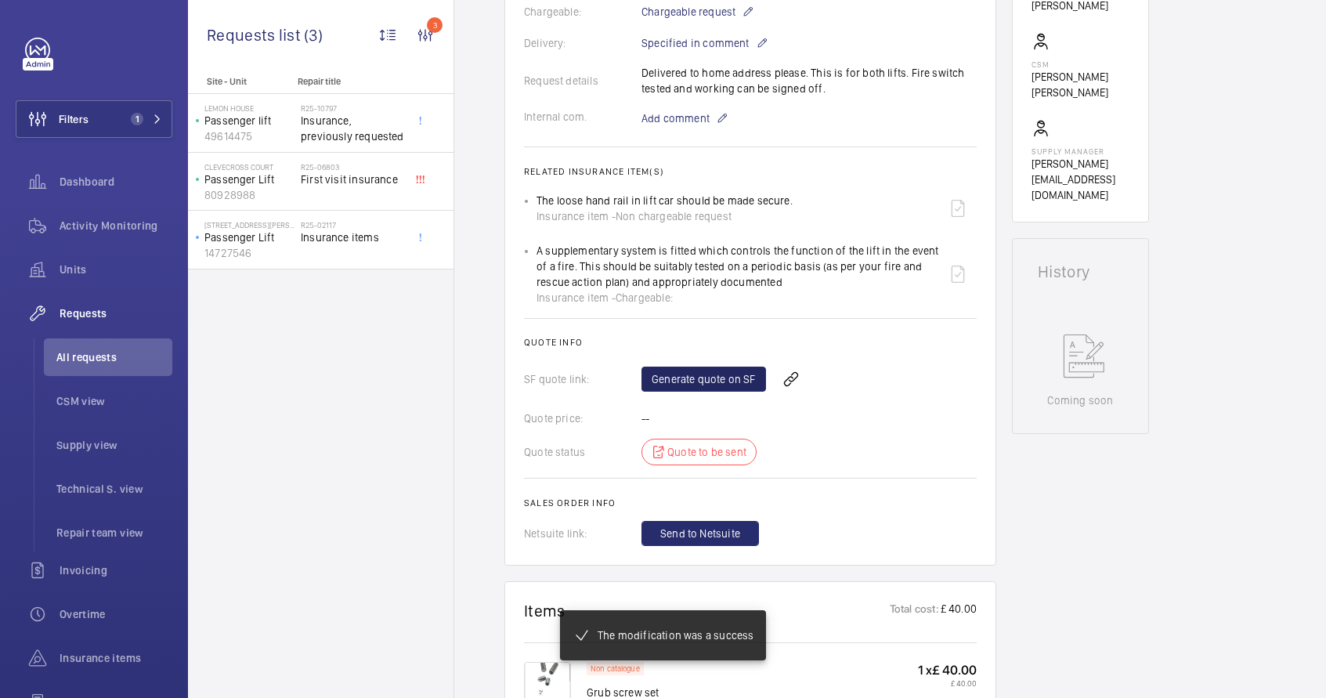
scroll to position [483, 0]
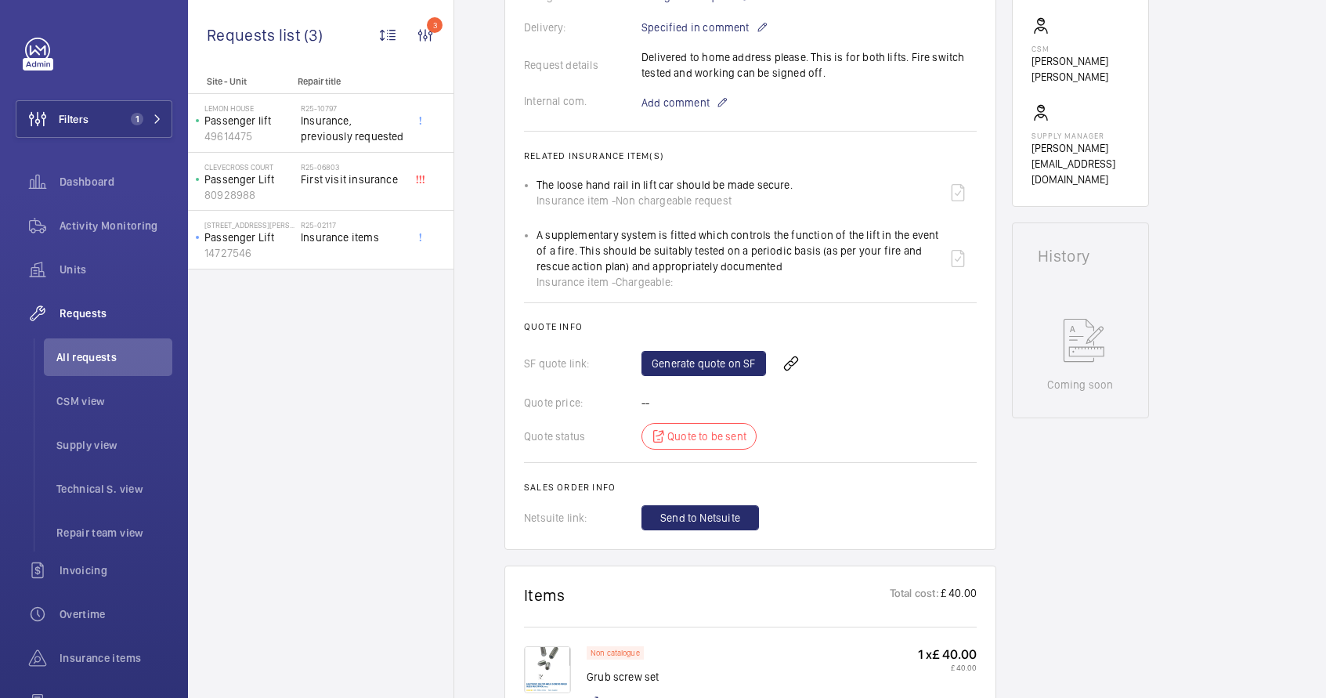
click at [535, 250] on ul "The loose hand rail in lift car should be made secure. Insurance item - Non cha…" at bounding box center [750, 232] width 453 height 116
drag, startPoint x: 539, startPoint y: 250, endPoint x: 785, endPoint y: 284, distance: 248.3
click at [785, 284] on div "A supplementary system is fitted which controls the function of the lift in the…" at bounding box center [738, 258] width 403 height 63
copy p "A supplementary system is fitted which controls the function of the lift in the…"
click at [746, 376] on link "Generate quote on SF" at bounding box center [704, 363] width 125 height 25
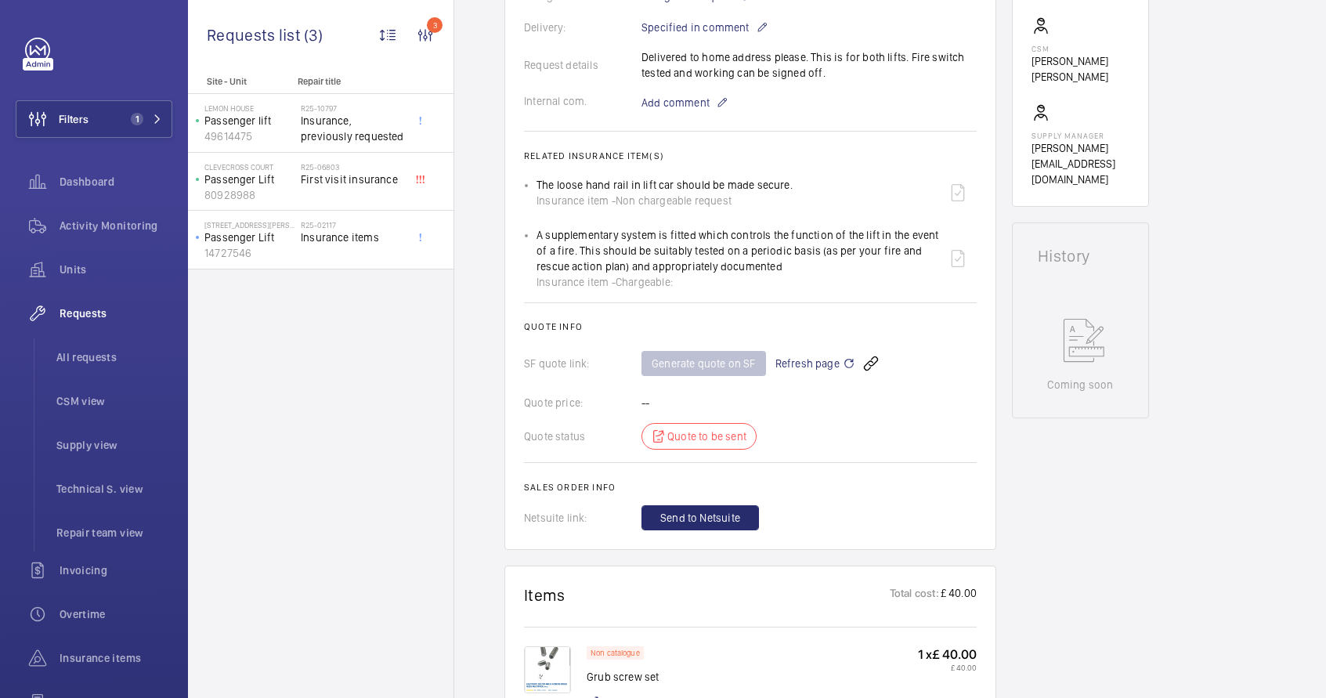
copy p "A supplementary system is fitted which controls the function of the lift in the…"
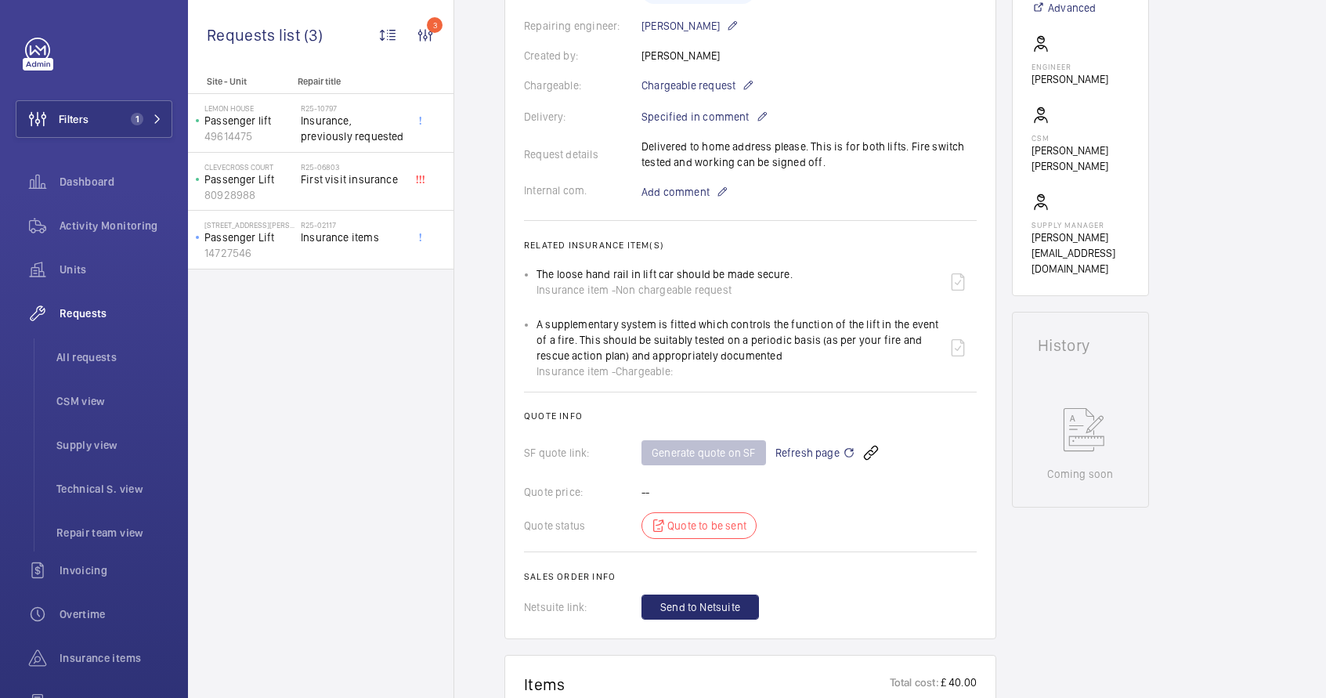
scroll to position [87, 0]
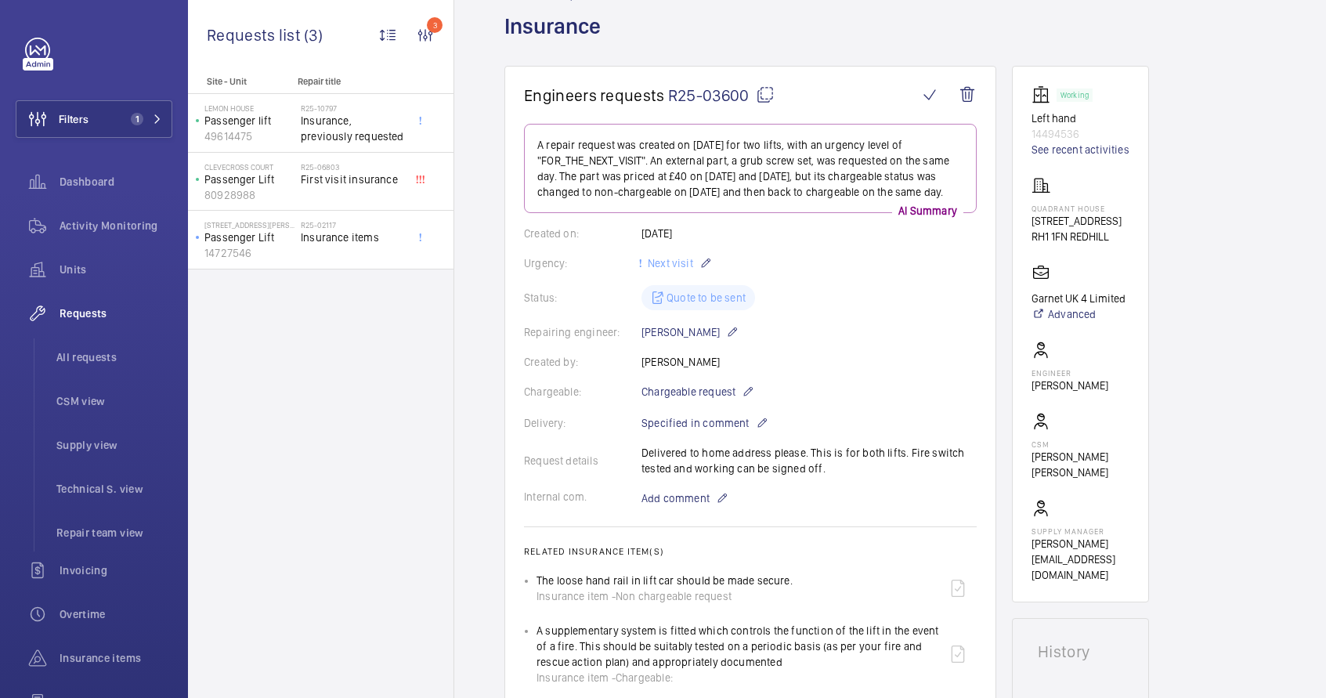
click at [761, 96] on mat-icon at bounding box center [765, 94] width 19 height 19
copy p "A supplementary system is fitted which controls the function of the lift in the…"
click at [92, 356] on span "All requests" at bounding box center [114, 357] width 116 height 16
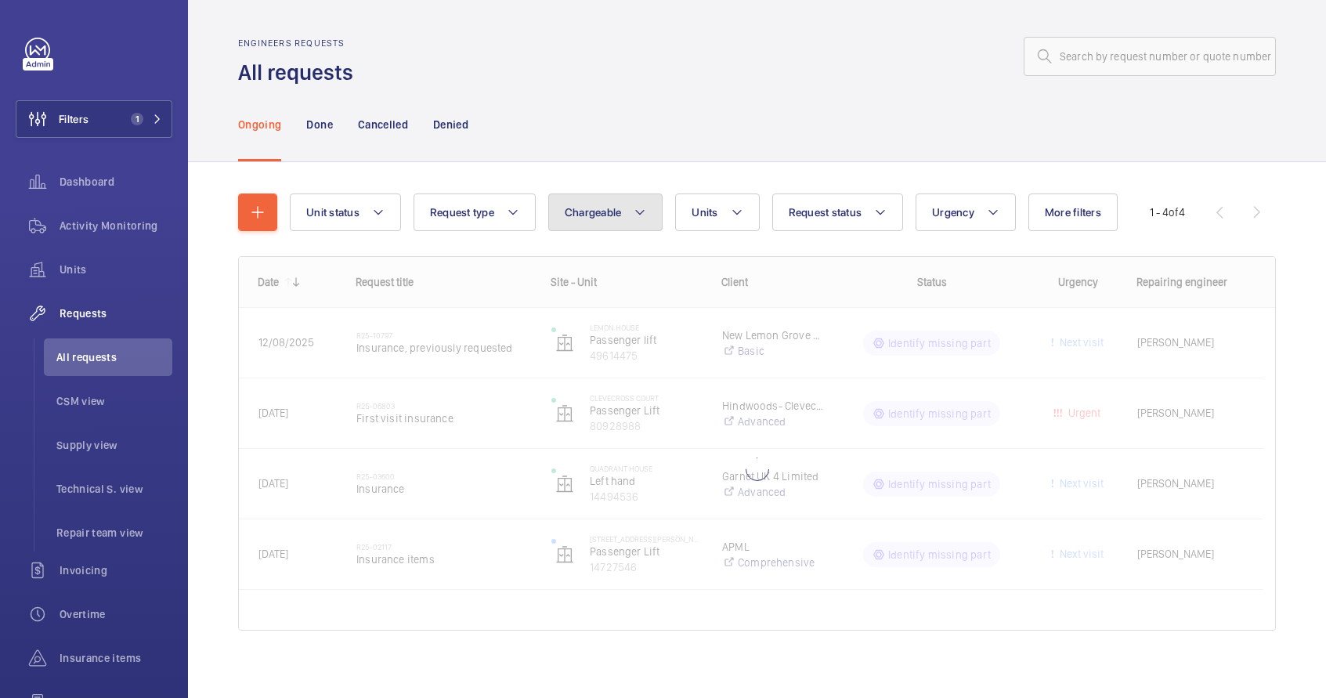
click at [627, 212] on button "Chargeable" at bounding box center [605, 212] width 115 height 38
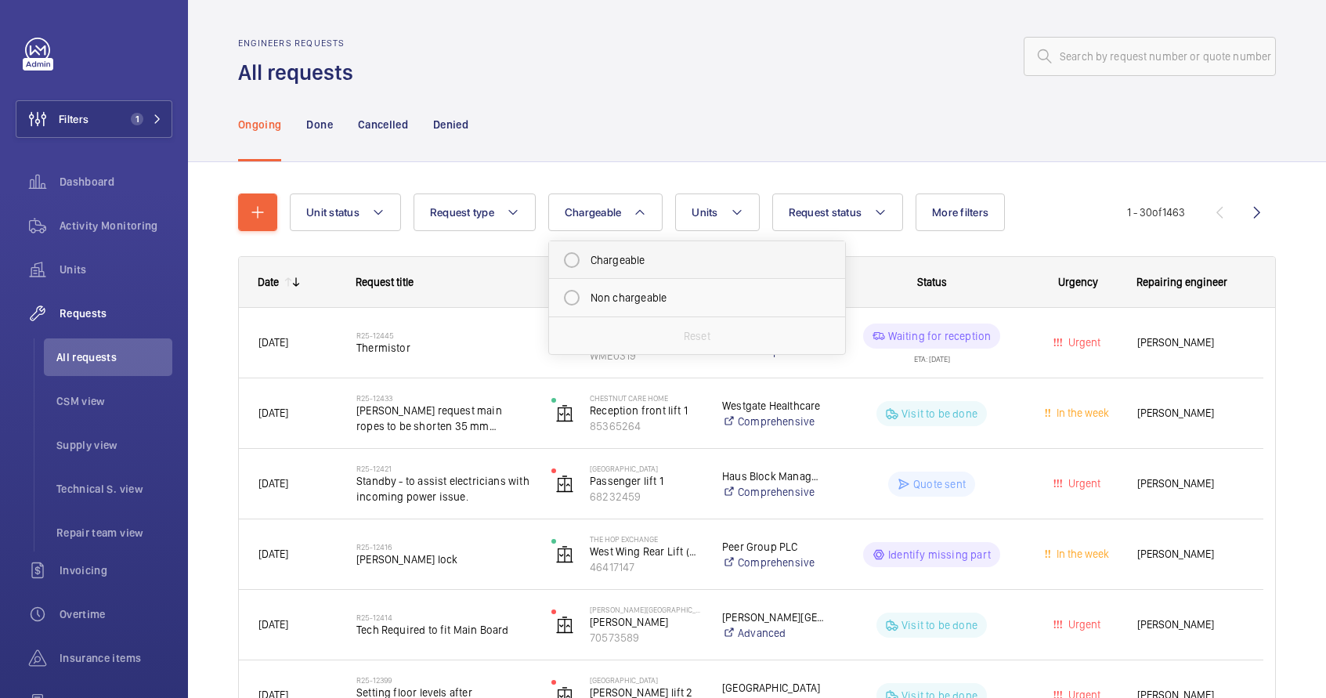
click at [630, 256] on mat-radio-button "Chargeable" at bounding box center [697, 259] width 282 height 31
radio input "true"
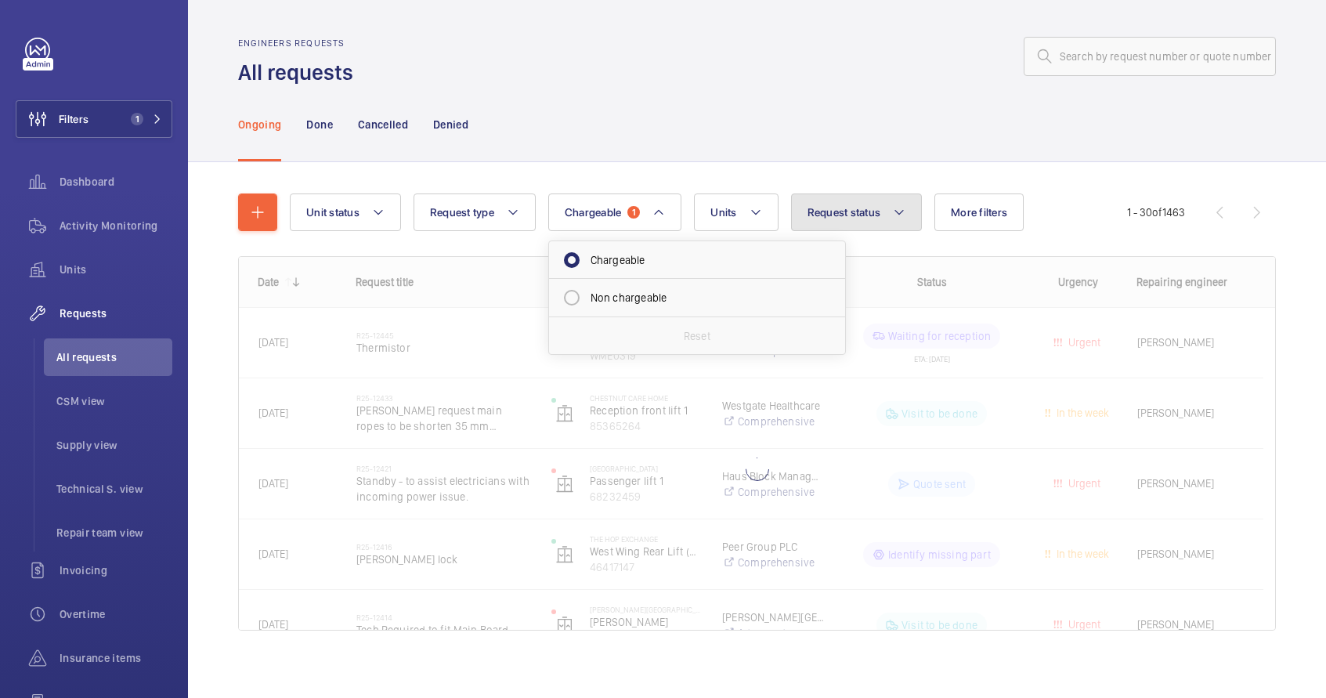
click at [882, 223] on button "Request status" at bounding box center [857, 212] width 132 height 38
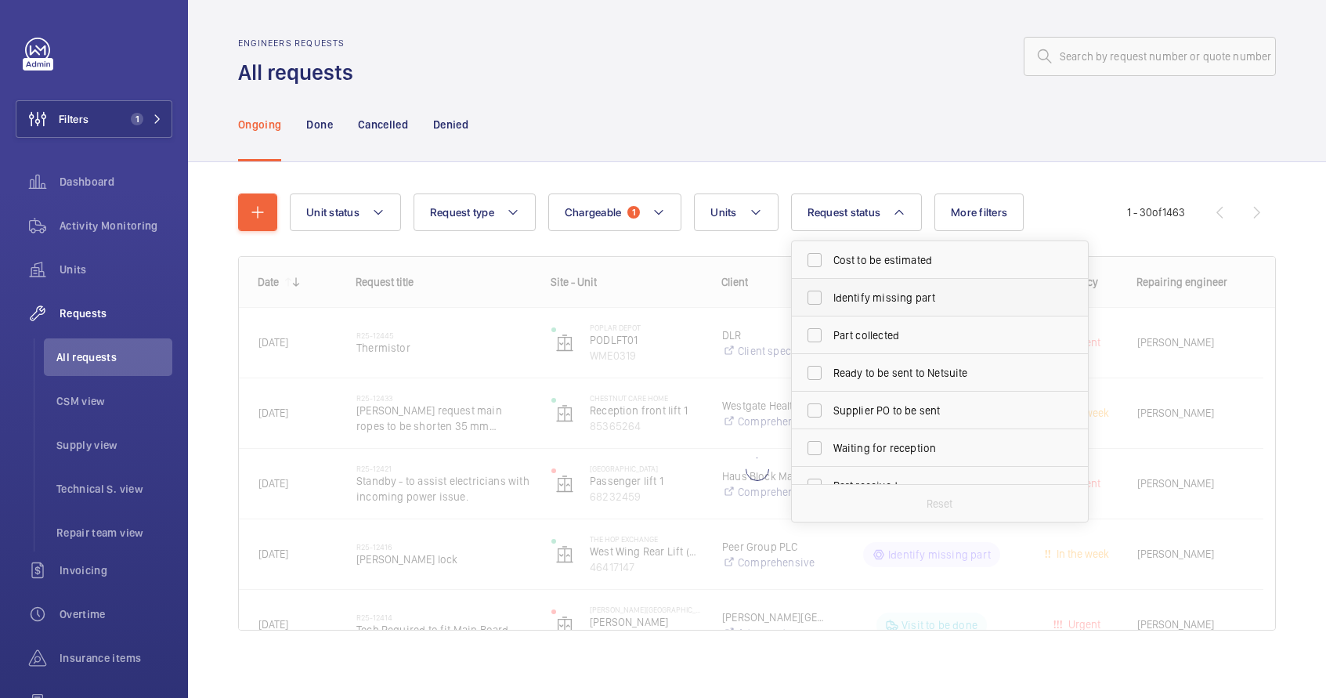
click at [890, 280] on label "Identify missing part" at bounding box center [928, 298] width 273 height 38
click at [830, 282] on input "Identify missing part" at bounding box center [814, 297] width 31 height 31
checkbox input "true"
click at [886, 266] on span "Cost to be estimated" at bounding box center [941, 260] width 215 height 16
click at [830, 266] on input "Cost to be estimated" at bounding box center [814, 259] width 31 height 31
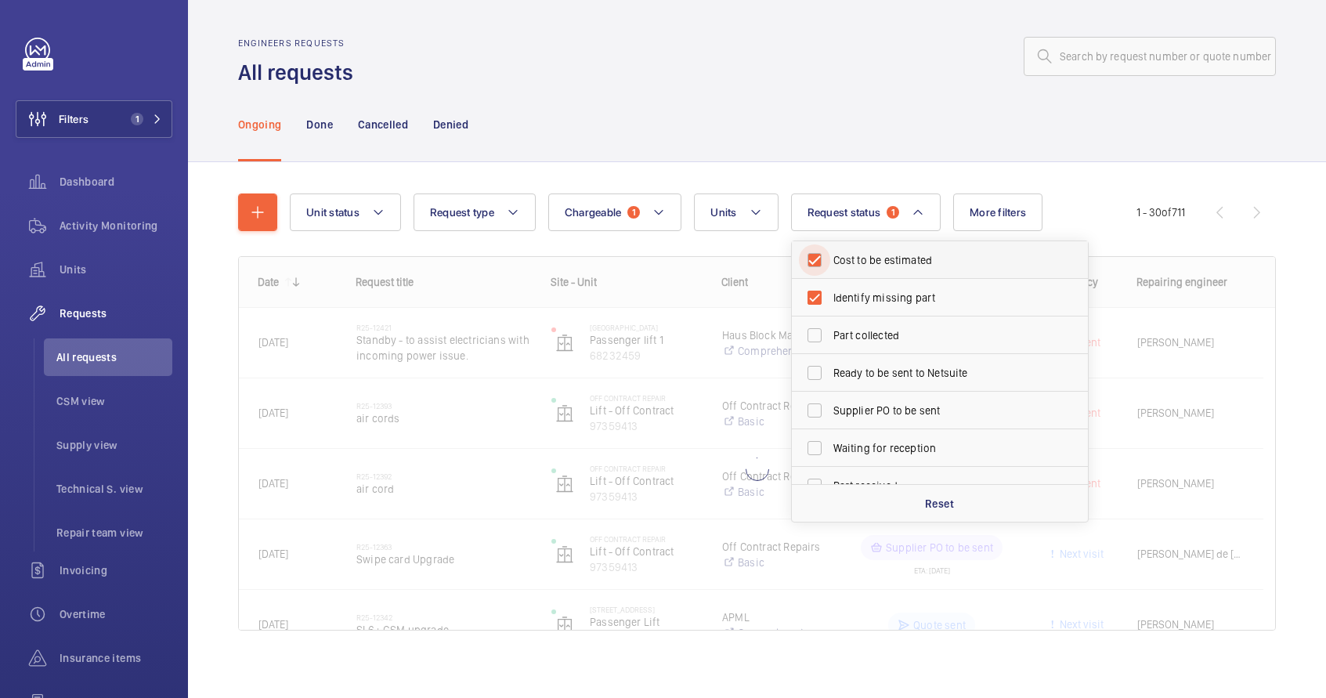
checkbox input "true"
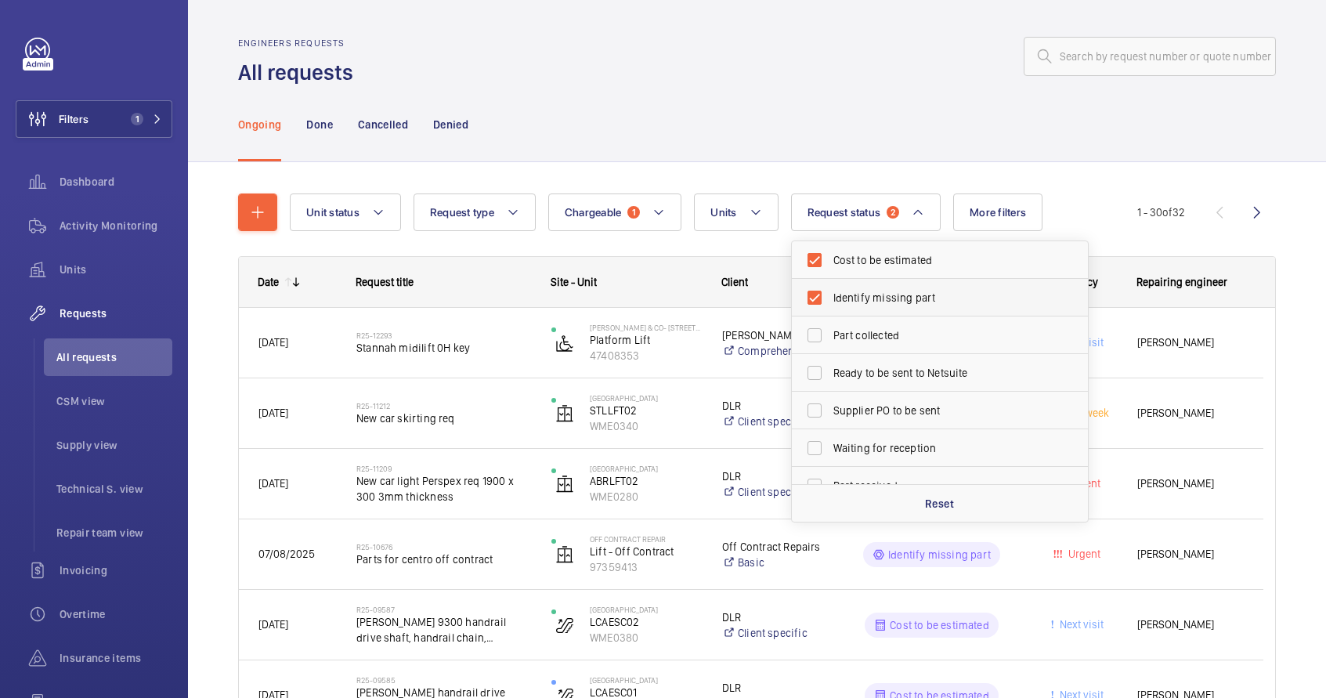
click at [844, 290] on span "Identify missing part" at bounding box center [941, 298] width 215 height 16
click at [830, 290] on input "Identify missing part" at bounding box center [814, 297] width 31 height 31
checkbox input "false"
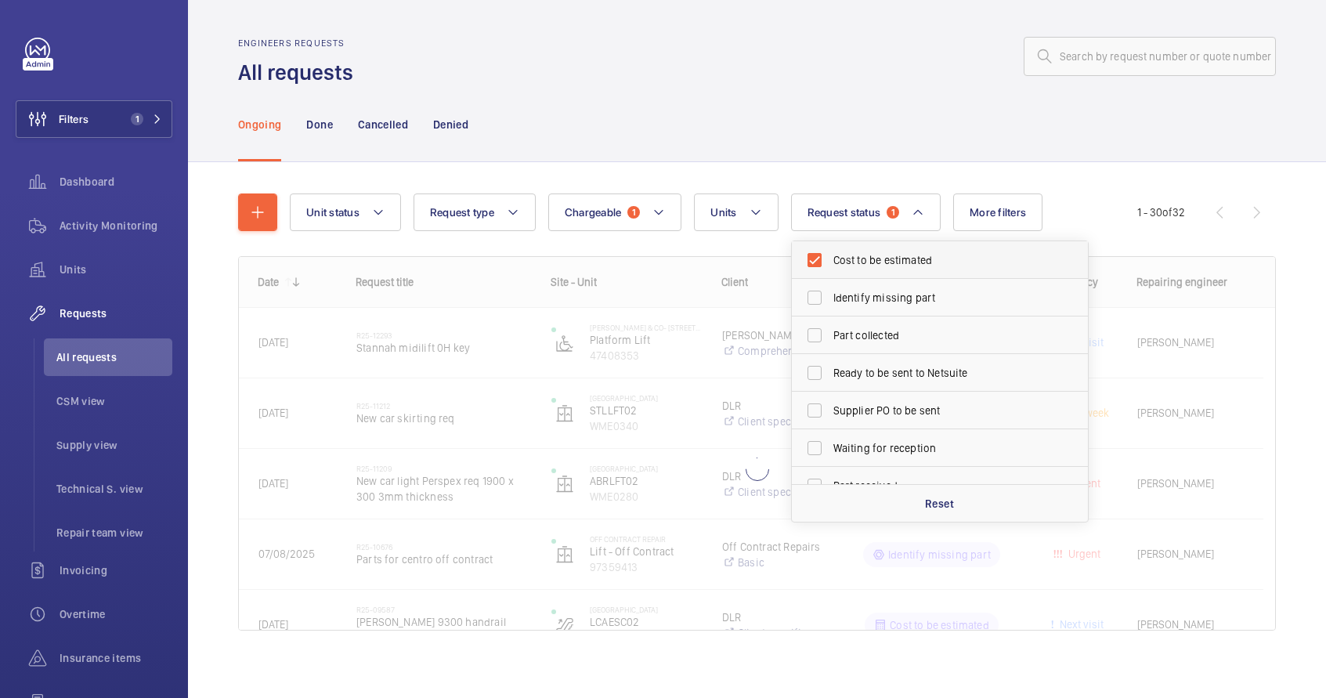
click at [854, 264] on span "Cost to be estimated" at bounding box center [941, 260] width 215 height 16
click at [830, 264] on input "Cost to be estimated" at bounding box center [814, 259] width 31 height 31
checkbox input "false"
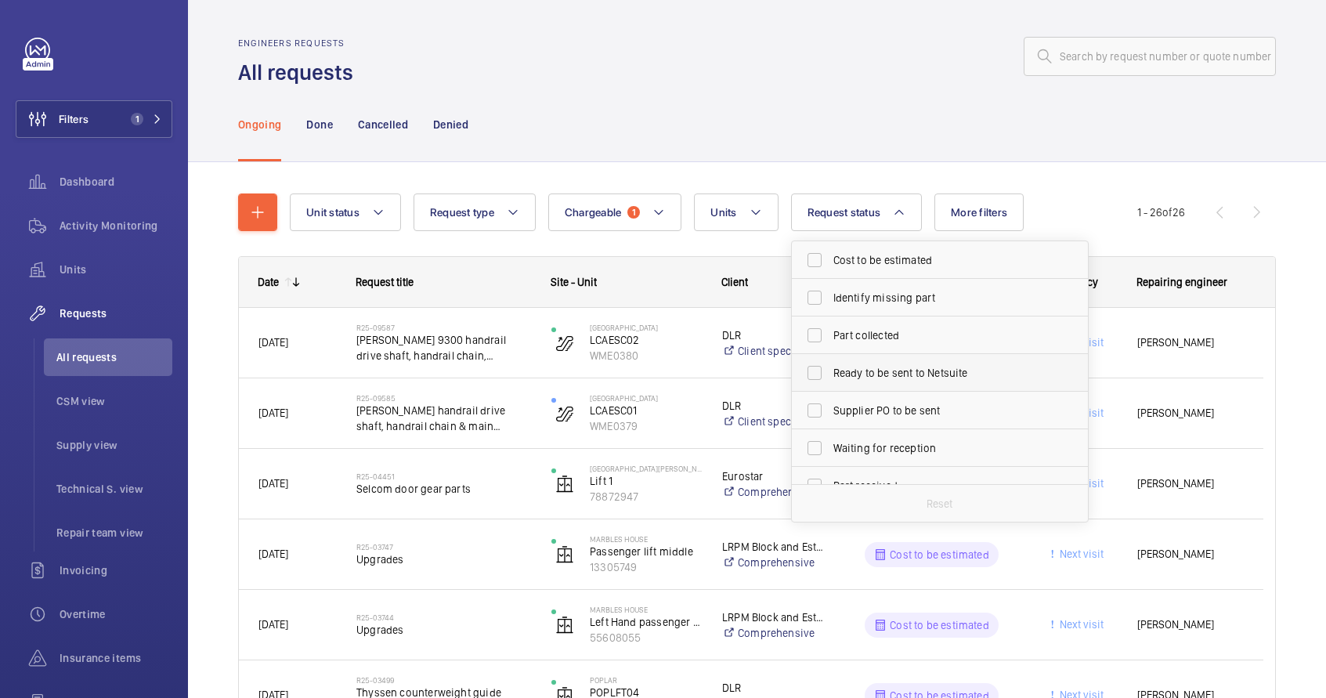
click at [881, 374] on span "Ready to be sent to Netsuite" at bounding box center [941, 373] width 215 height 16
click at [830, 374] on input "Ready to be sent to Netsuite" at bounding box center [814, 372] width 31 height 31
checkbox input "true"
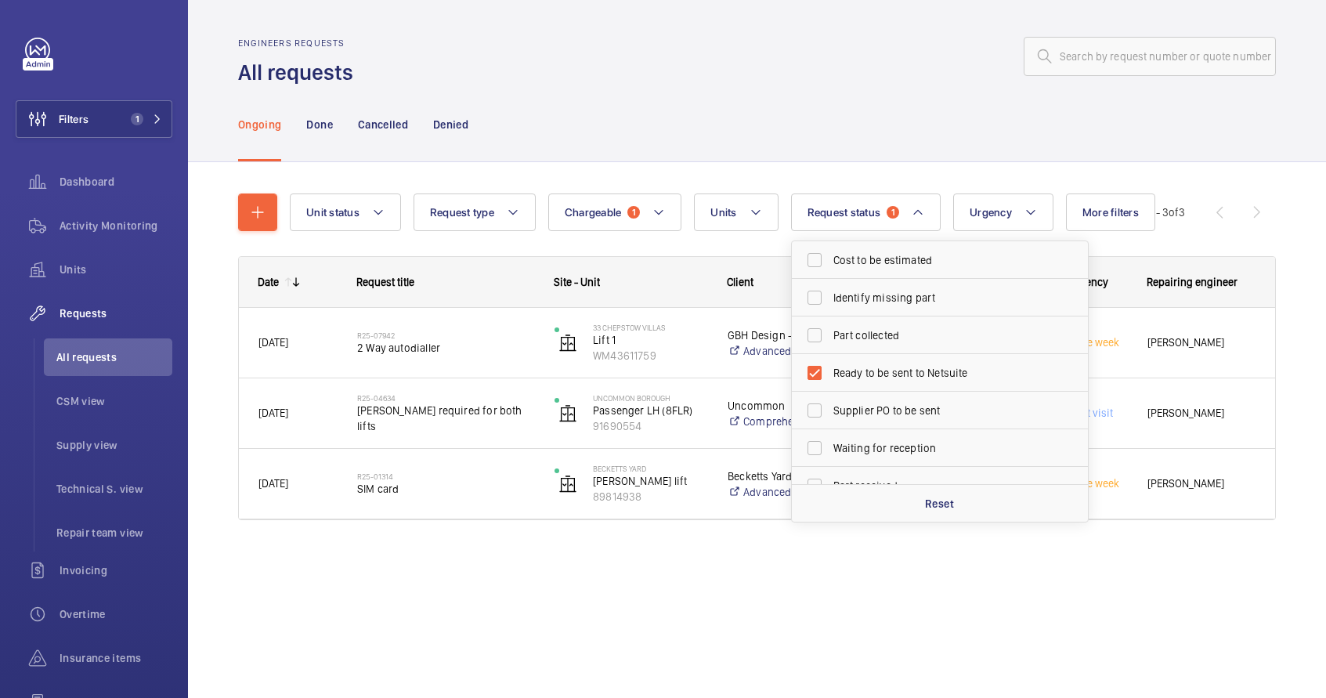
click at [897, 124] on div "Ongoing Done Cancelled Denied" at bounding box center [757, 124] width 1038 height 74
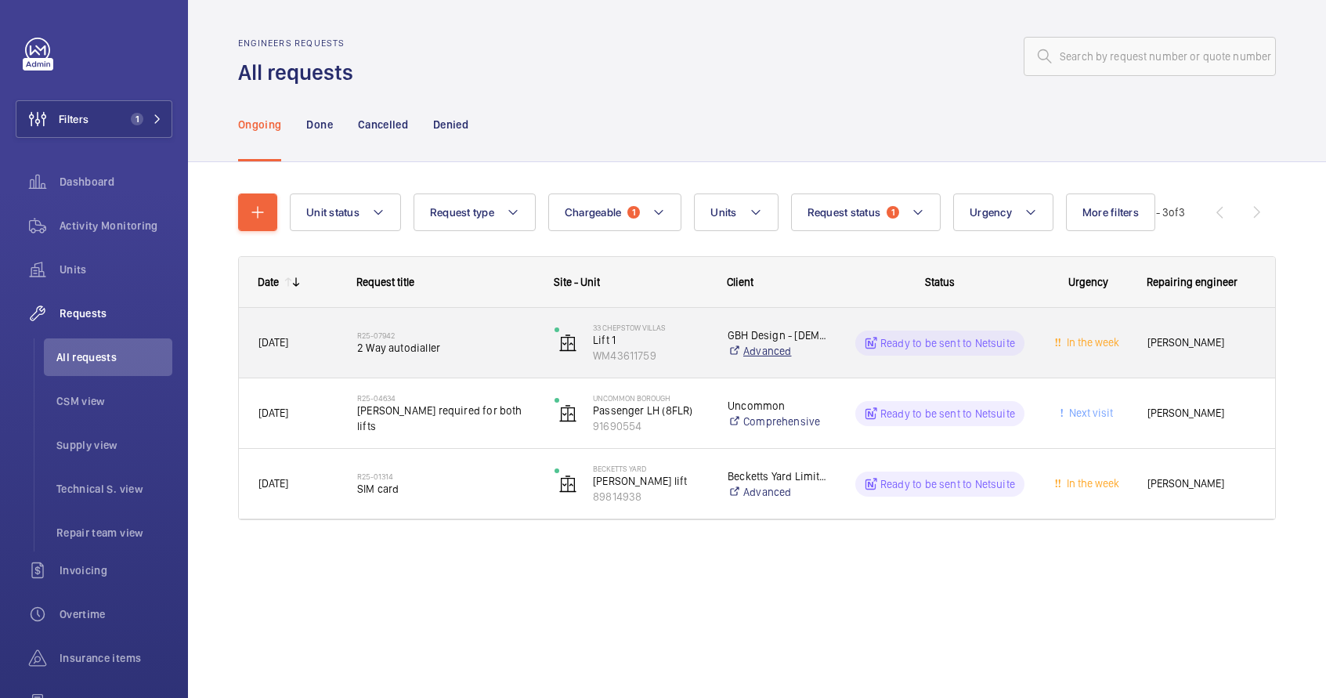
click at [805, 356] on link "Advanced" at bounding box center [779, 351] width 103 height 16
click at [486, 350] on span "2 Way autodialler" at bounding box center [445, 348] width 177 height 16
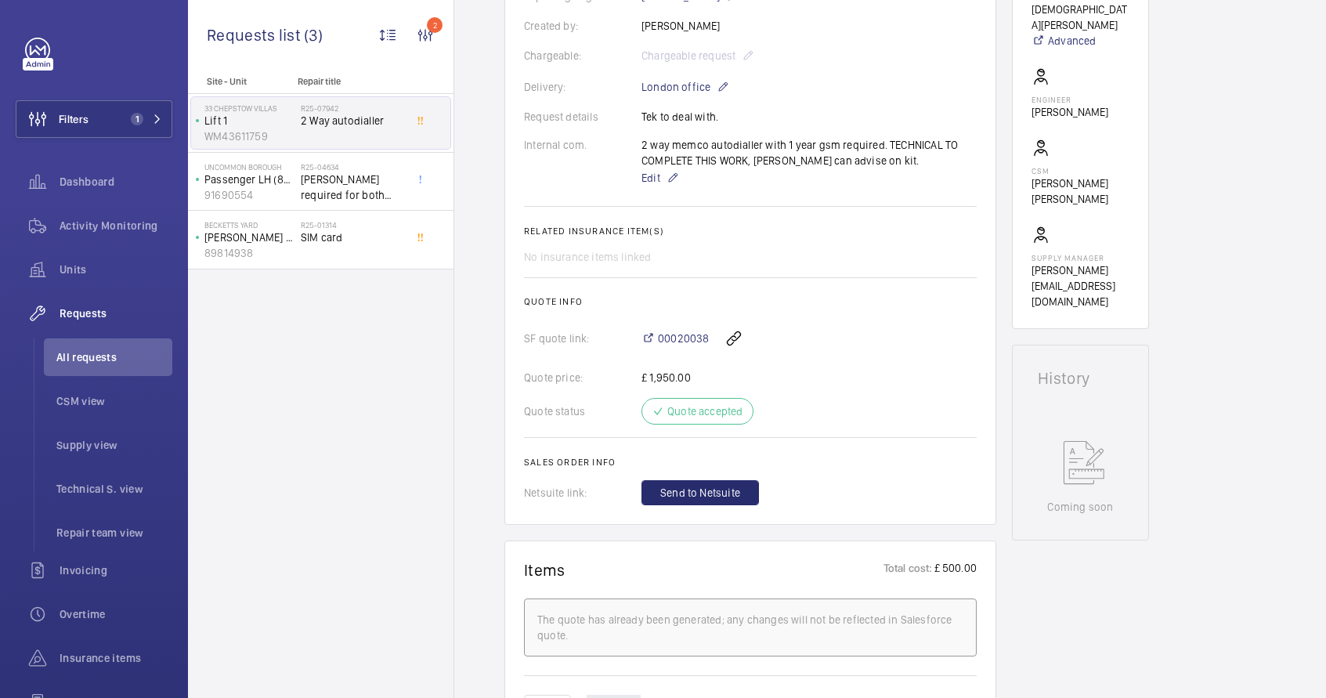
scroll to position [407, 0]
click at [711, 490] on span "Send to Netsuite" at bounding box center [700, 494] width 80 height 16
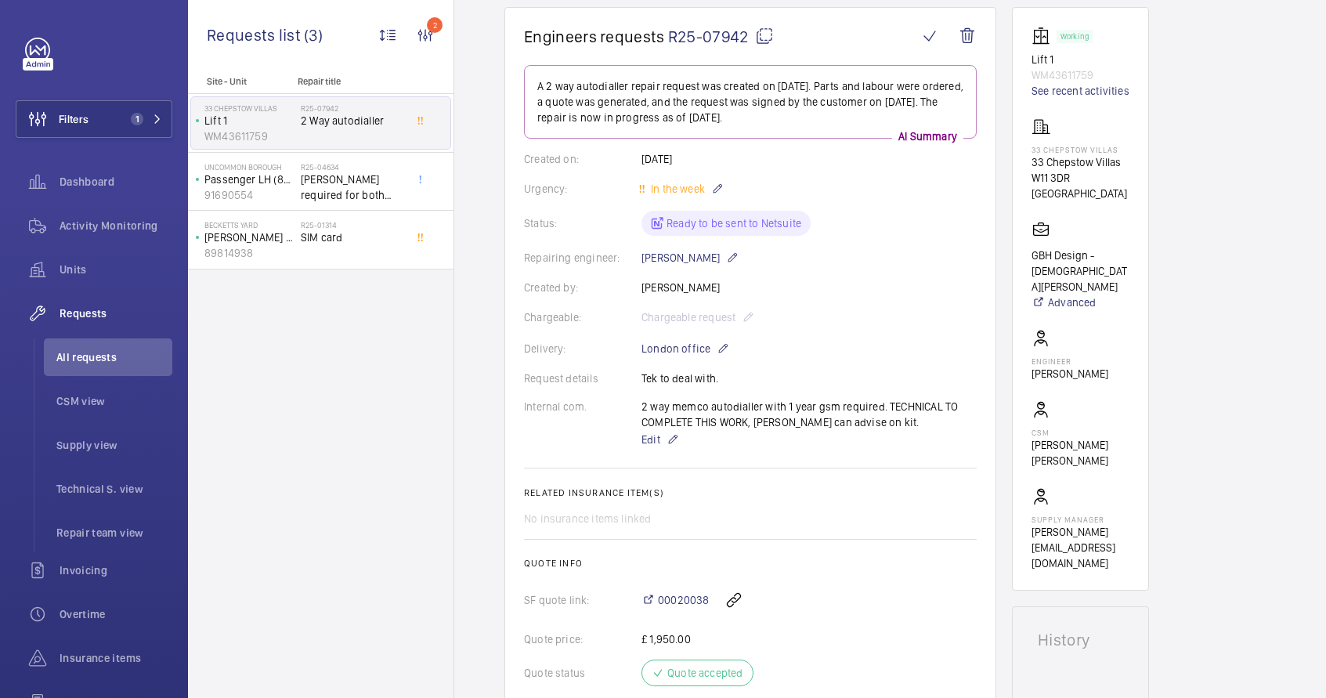
scroll to position [103, 0]
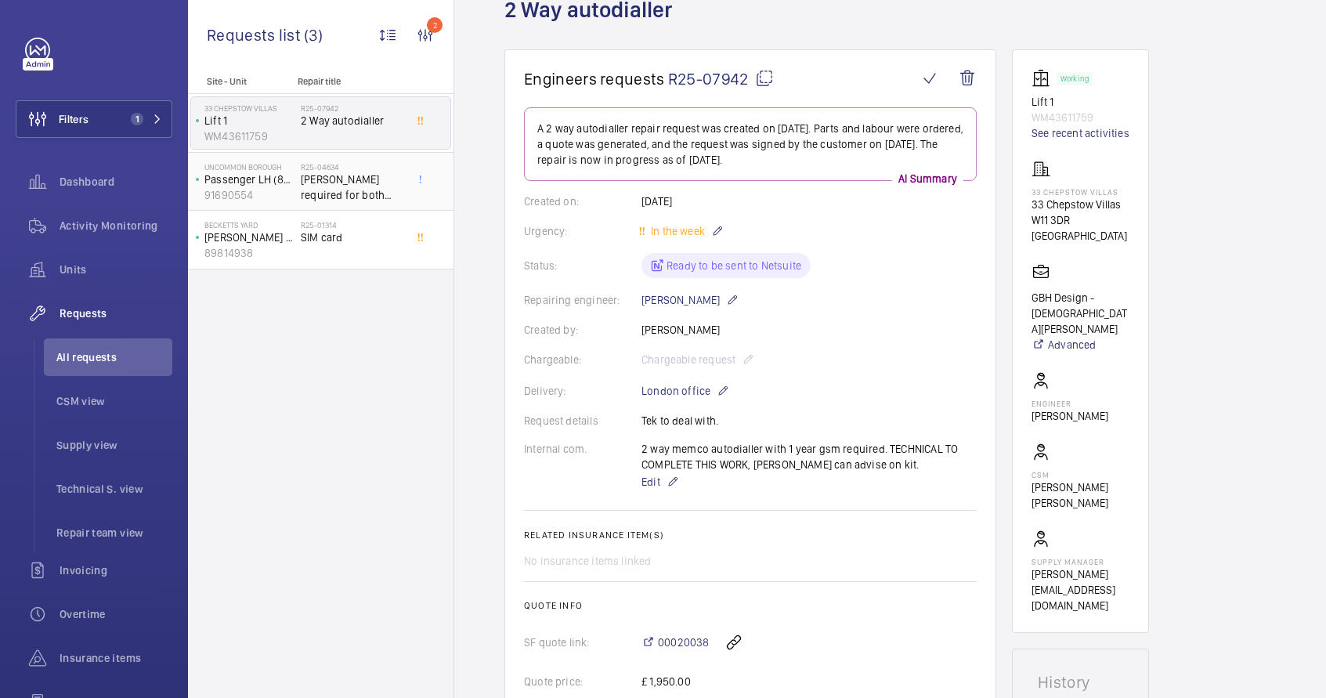
click at [387, 199] on span "[PERSON_NAME] required for both lifts" at bounding box center [352, 187] width 103 height 31
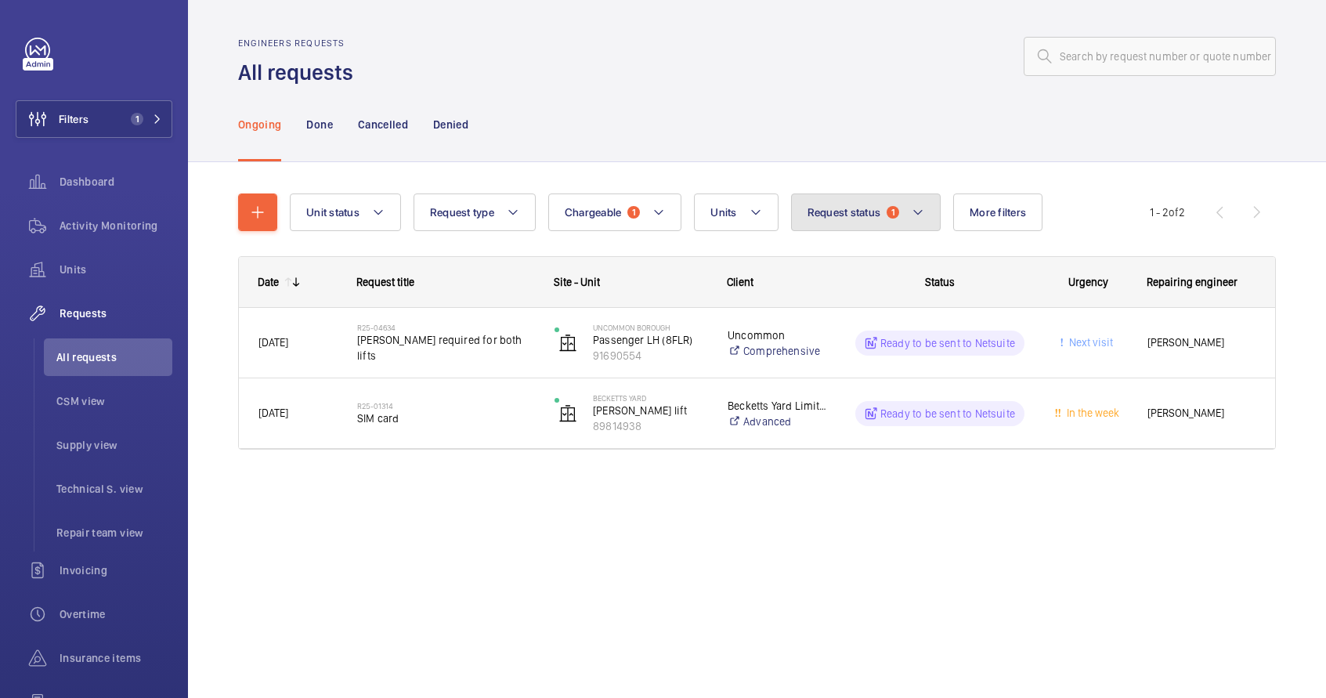
click at [885, 211] on button "Request status 1" at bounding box center [866, 212] width 150 height 38
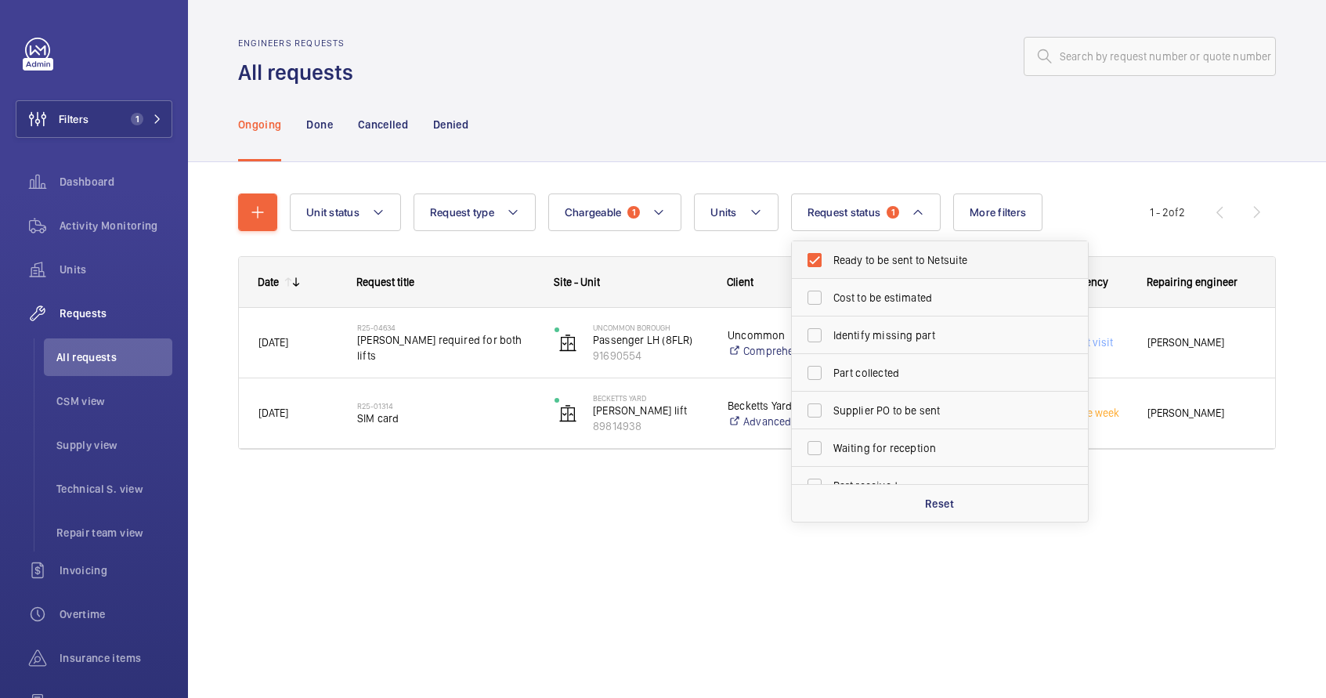
click at [877, 264] on span "Ready to be sent to Netsuite" at bounding box center [941, 260] width 215 height 16
click at [830, 264] on input "Ready to be sent to Netsuite" at bounding box center [814, 259] width 31 height 31
checkbox input "false"
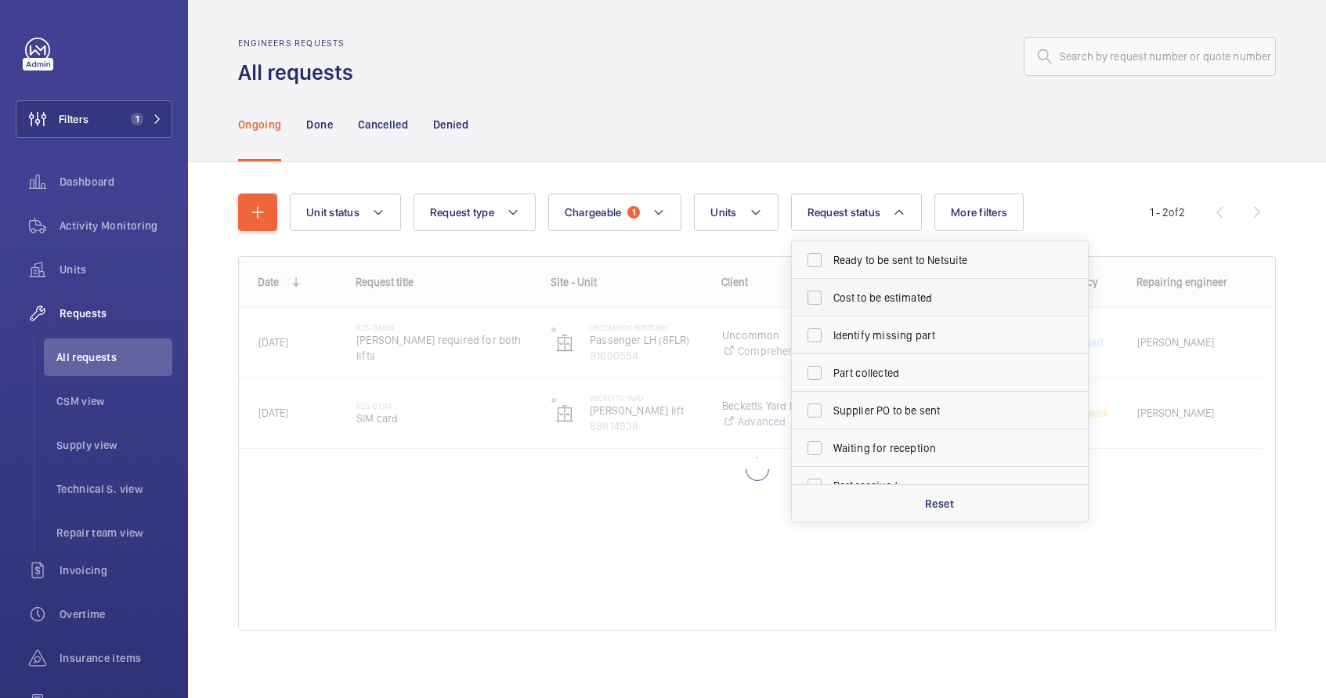
click at [877, 298] on span "Cost to be estimated" at bounding box center [941, 298] width 215 height 16
click at [830, 298] on input "Cost to be estimated" at bounding box center [814, 297] width 31 height 31
checkbox input "true"
click at [875, 323] on label "Identify missing part" at bounding box center [928, 335] width 273 height 38
click at [830, 323] on input "Identify missing part" at bounding box center [814, 335] width 31 height 31
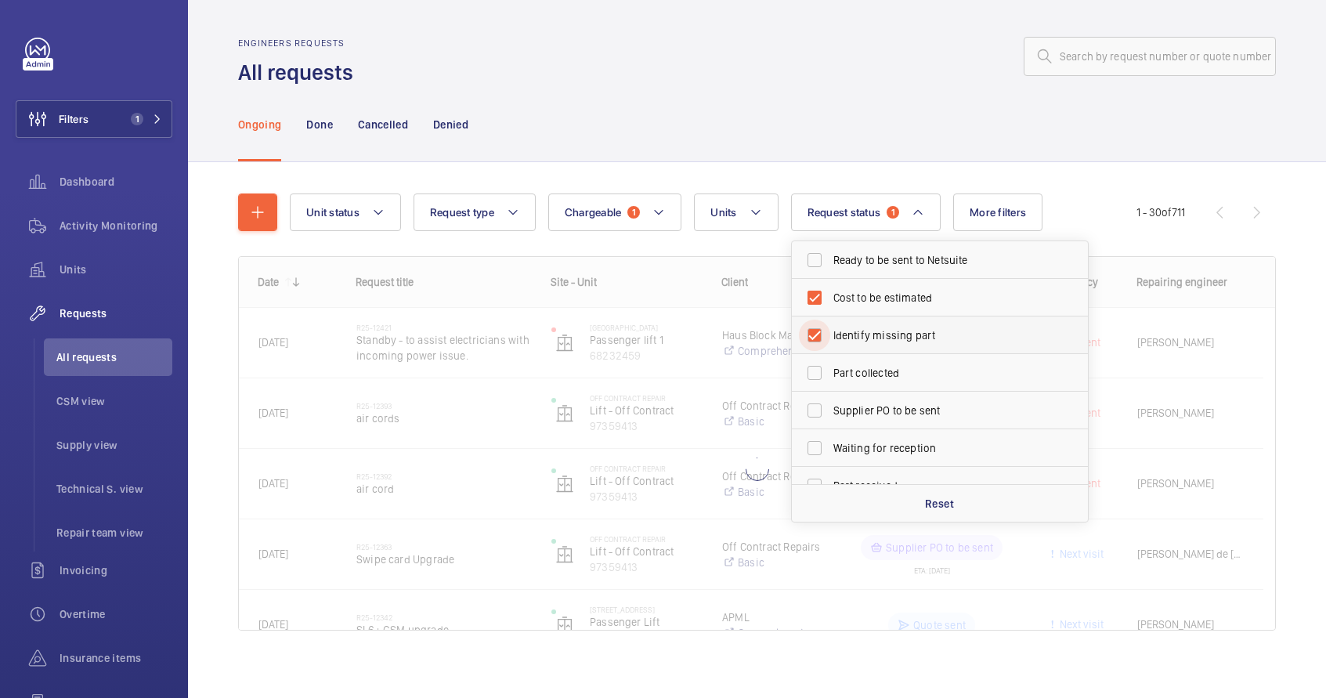
checkbox input "true"
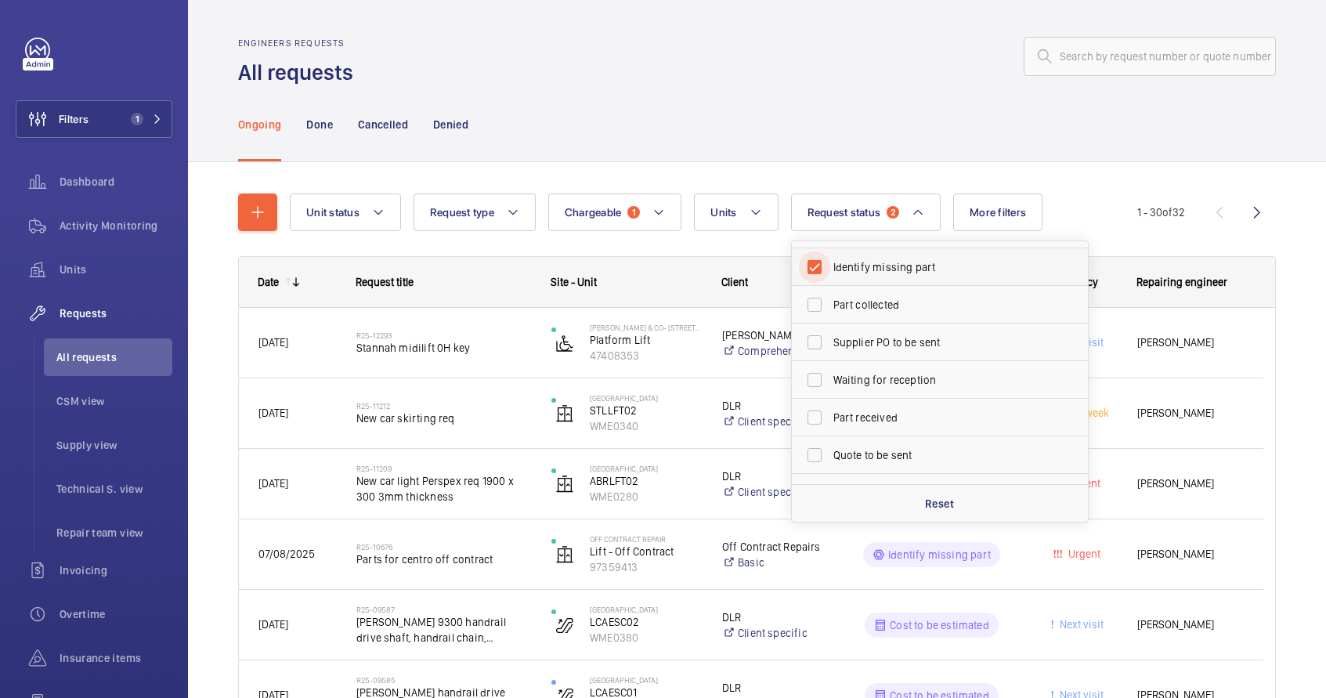
scroll to position [208, 0]
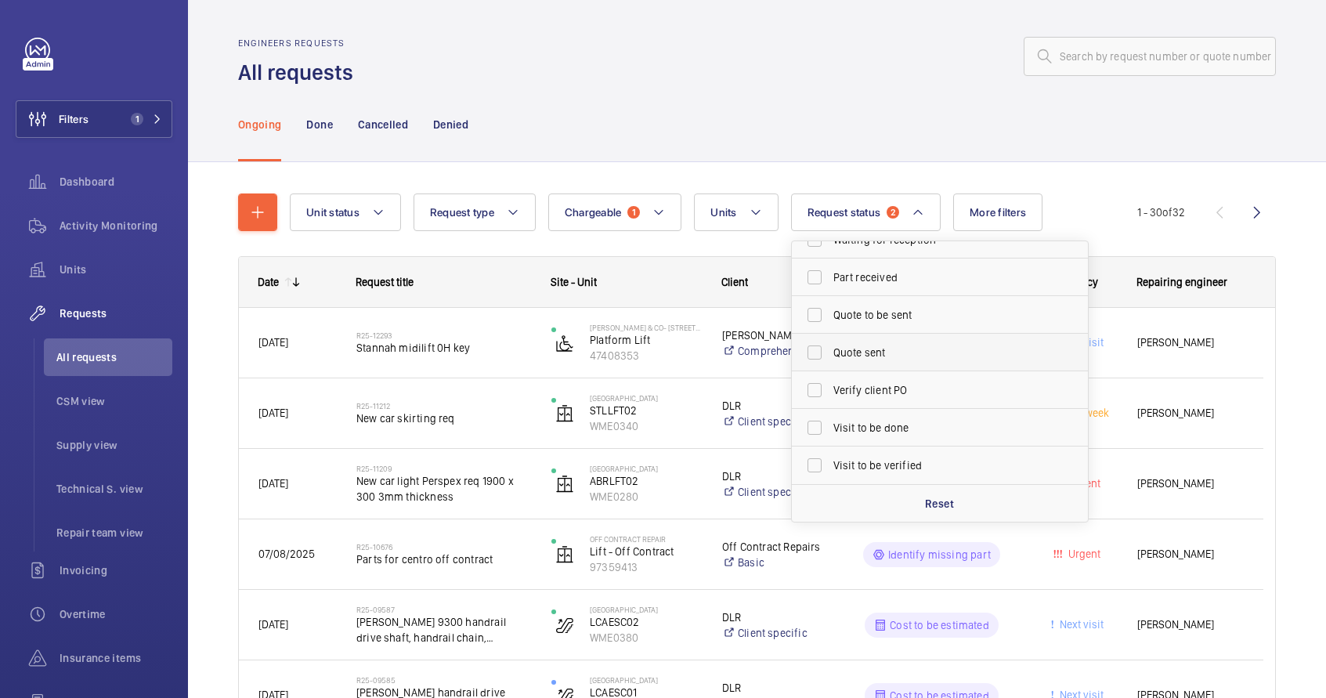
click at [891, 357] on span "Quote sent" at bounding box center [941, 353] width 215 height 16
click at [830, 357] on input "Quote sent" at bounding box center [814, 352] width 31 height 31
checkbox input "true"
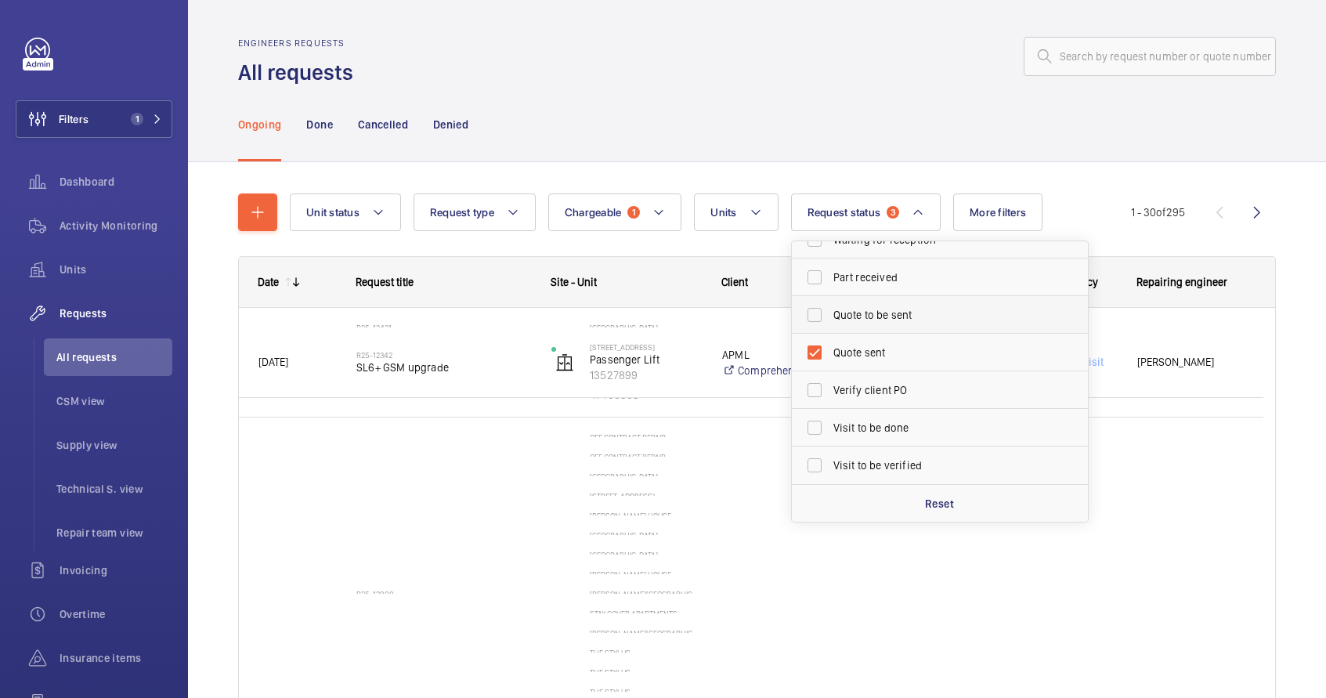
click at [891, 307] on span "Quote to be sent" at bounding box center [941, 315] width 215 height 16
click at [830, 307] on input "Quote to be sent" at bounding box center [814, 314] width 31 height 31
checkbox input "true"
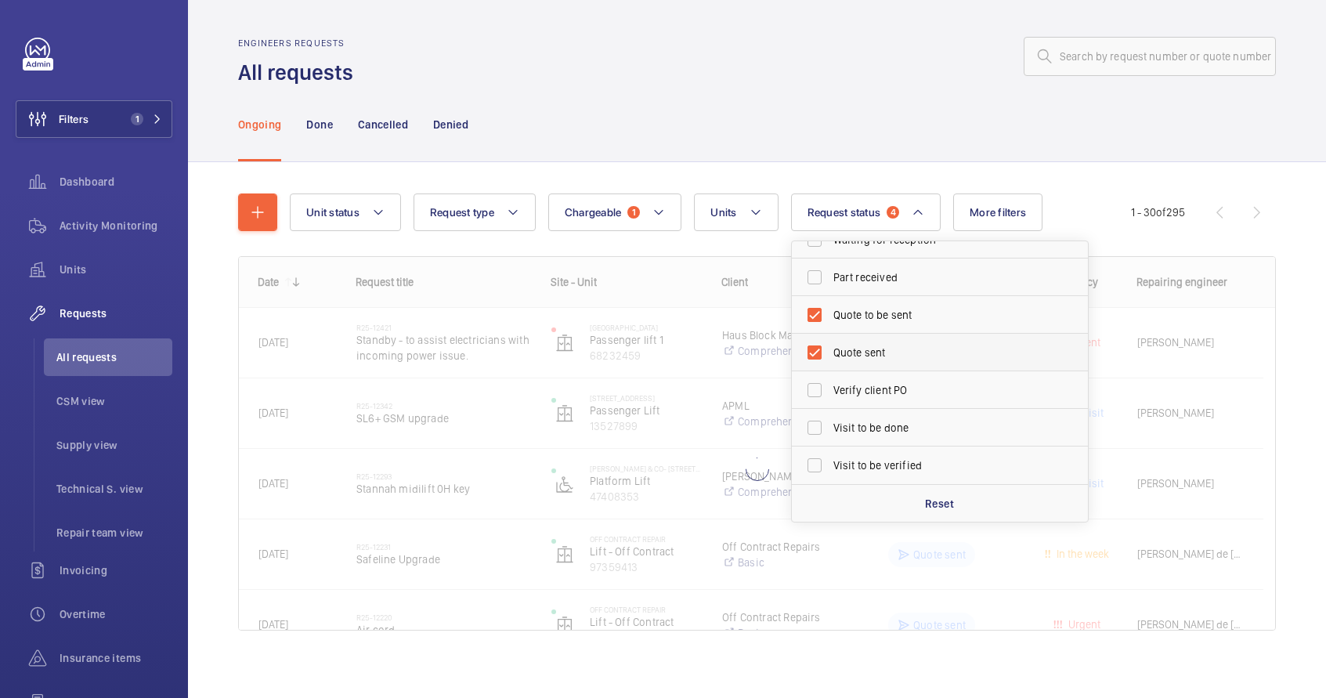
click at [870, 358] on span "Quote sent" at bounding box center [941, 353] width 215 height 16
click at [830, 358] on input "Quote sent" at bounding box center [814, 352] width 31 height 31
checkbox input "false"
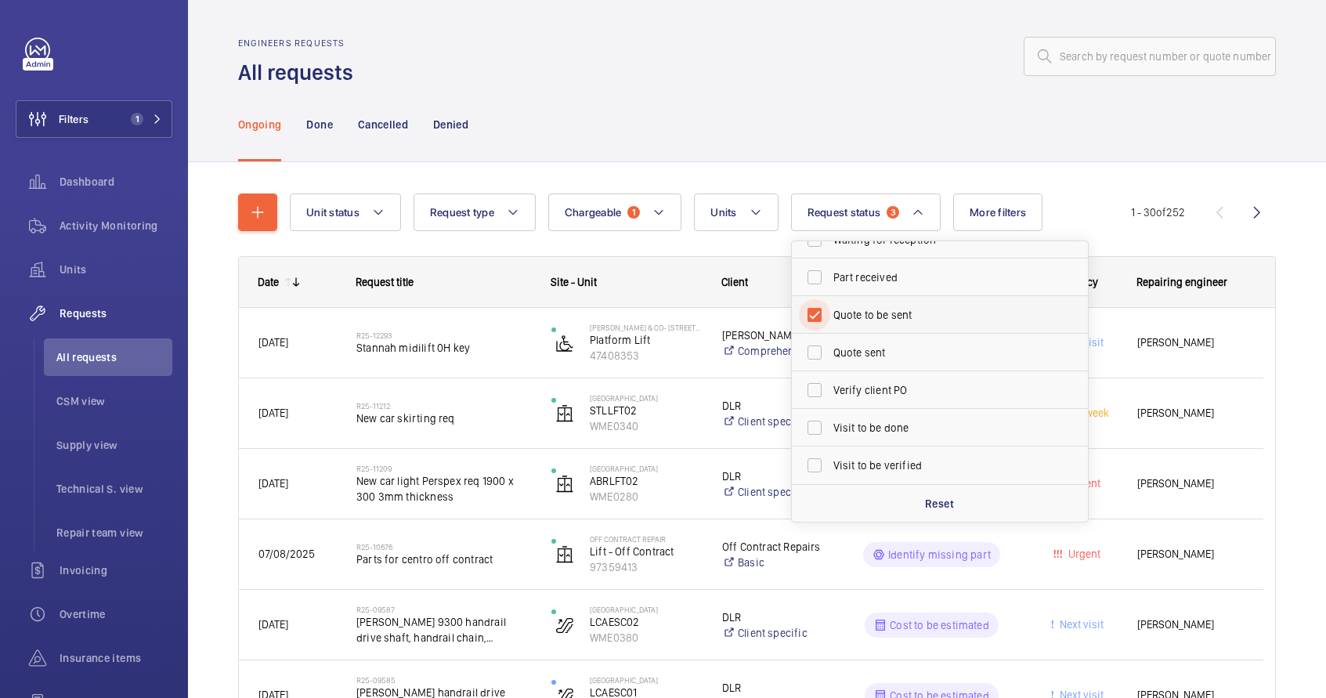
click at [818, 318] on input "Quote to be sent" at bounding box center [814, 314] width 31 height 31
checkbox input "false"
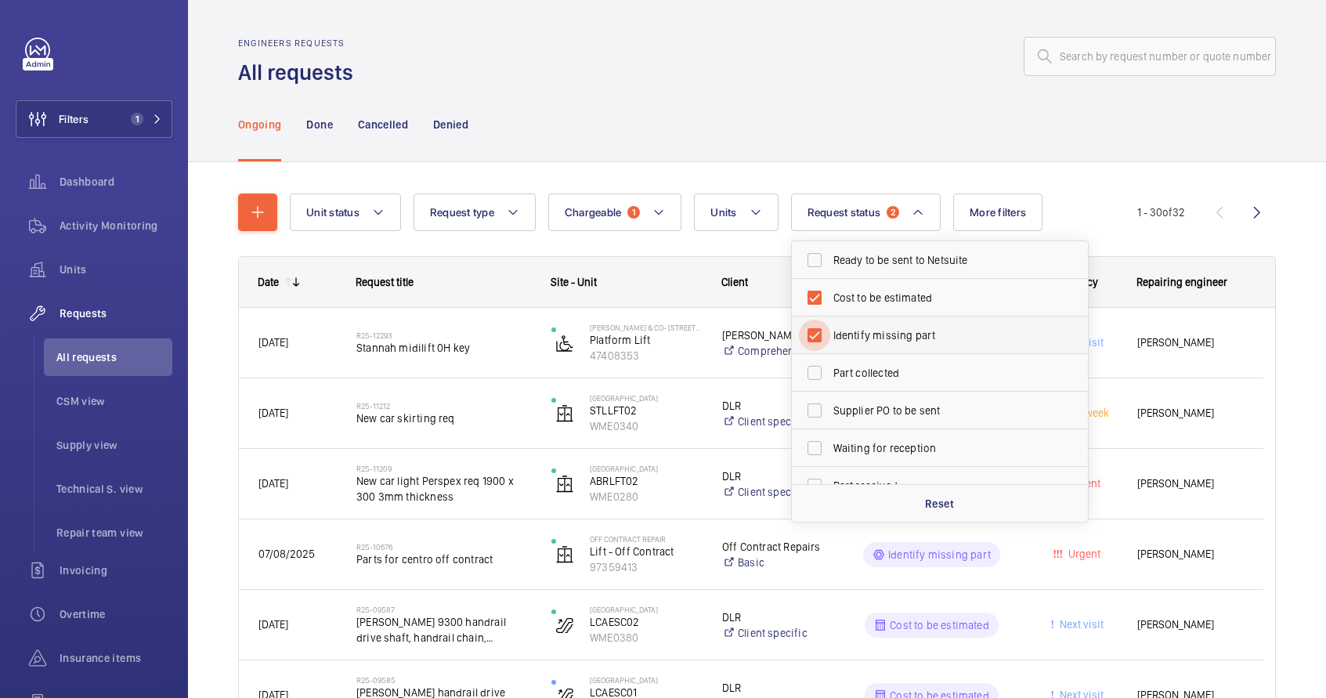
click at [820, 335] on input "Identify missing part" at bounding box center [814, 335] width 31 height 31
checkbox input "false"
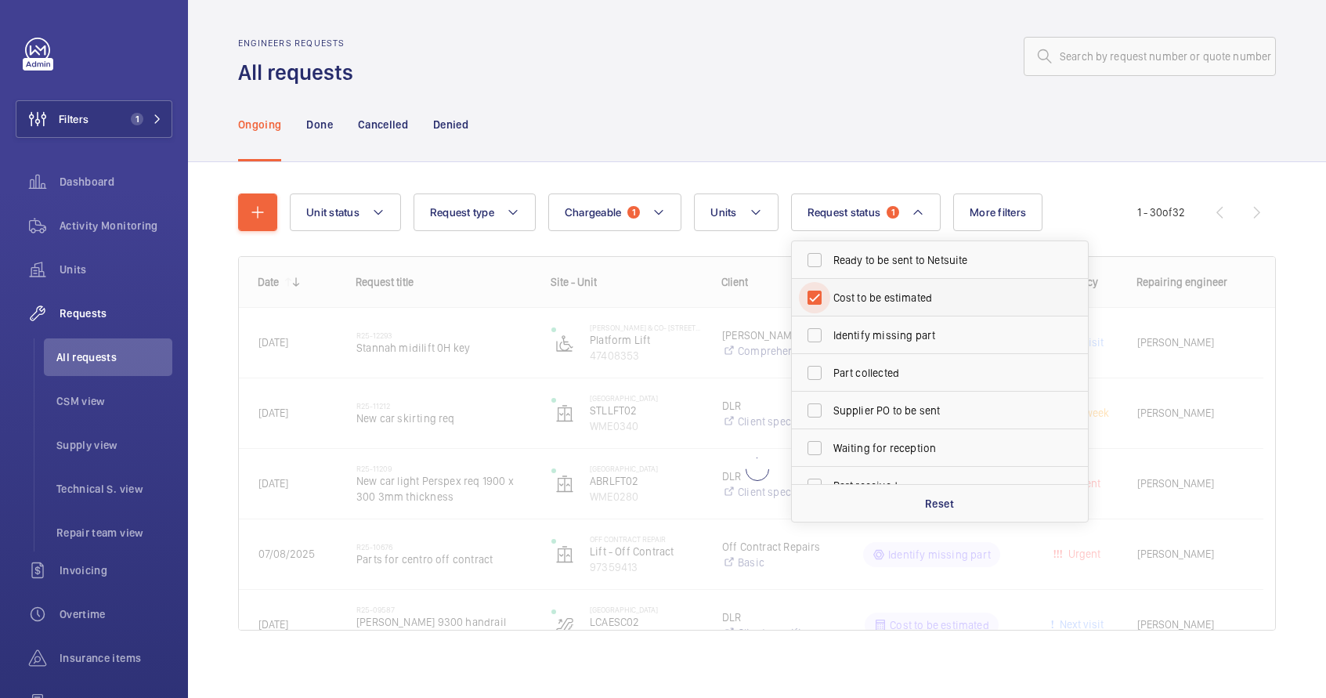
click at [821, 298] on input "Cost to be estimated" at bounding box center [814, 297] width 31 height 31
checkbox input "false"
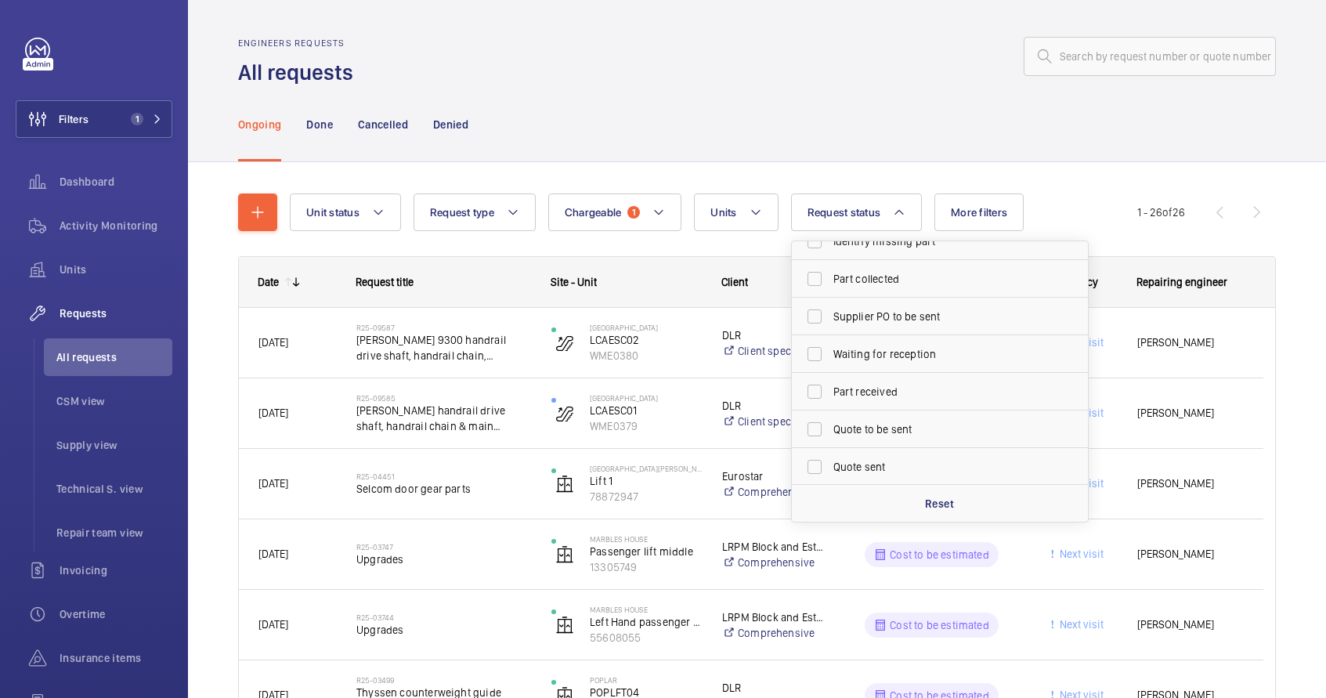
scroll to position [208, 0]
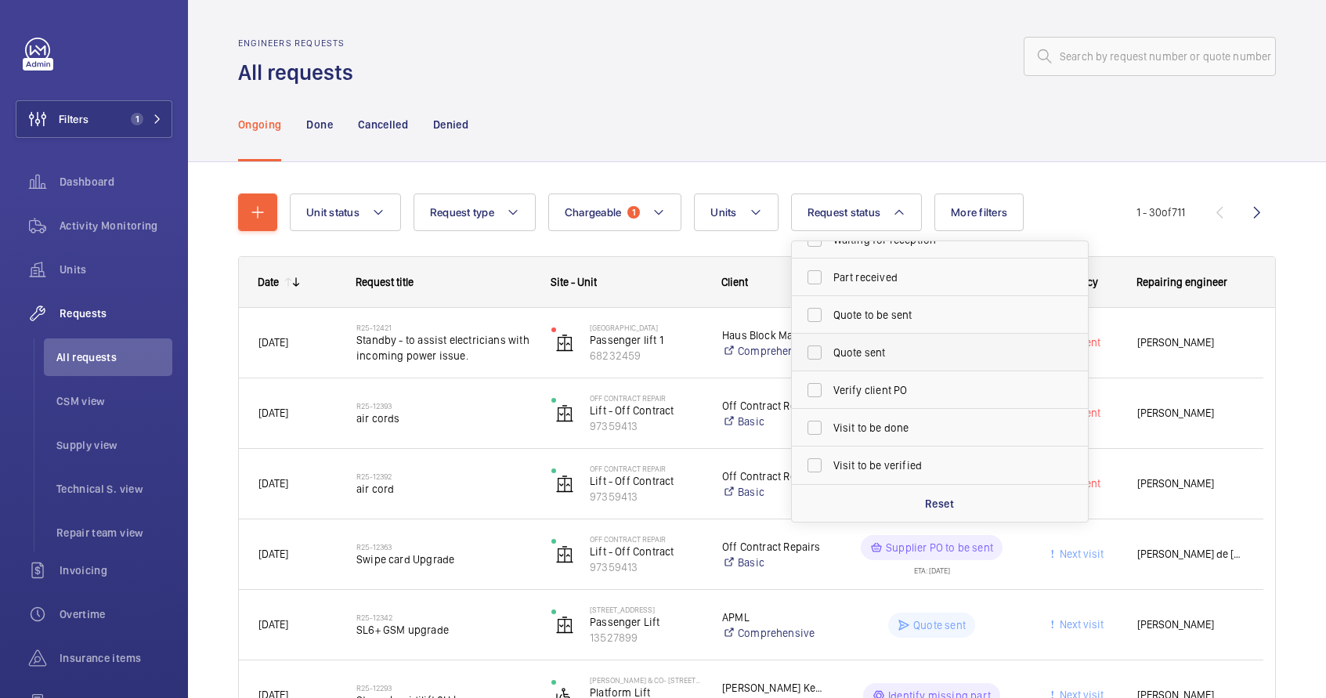
click at [861, 352] on span "Quote sent" at bounding box center [941, 353] width 215 height 16
click at [830, 352] on input "Quote sent" at bounding box center [814, 352] width 31 height 31
checkbox input "true"
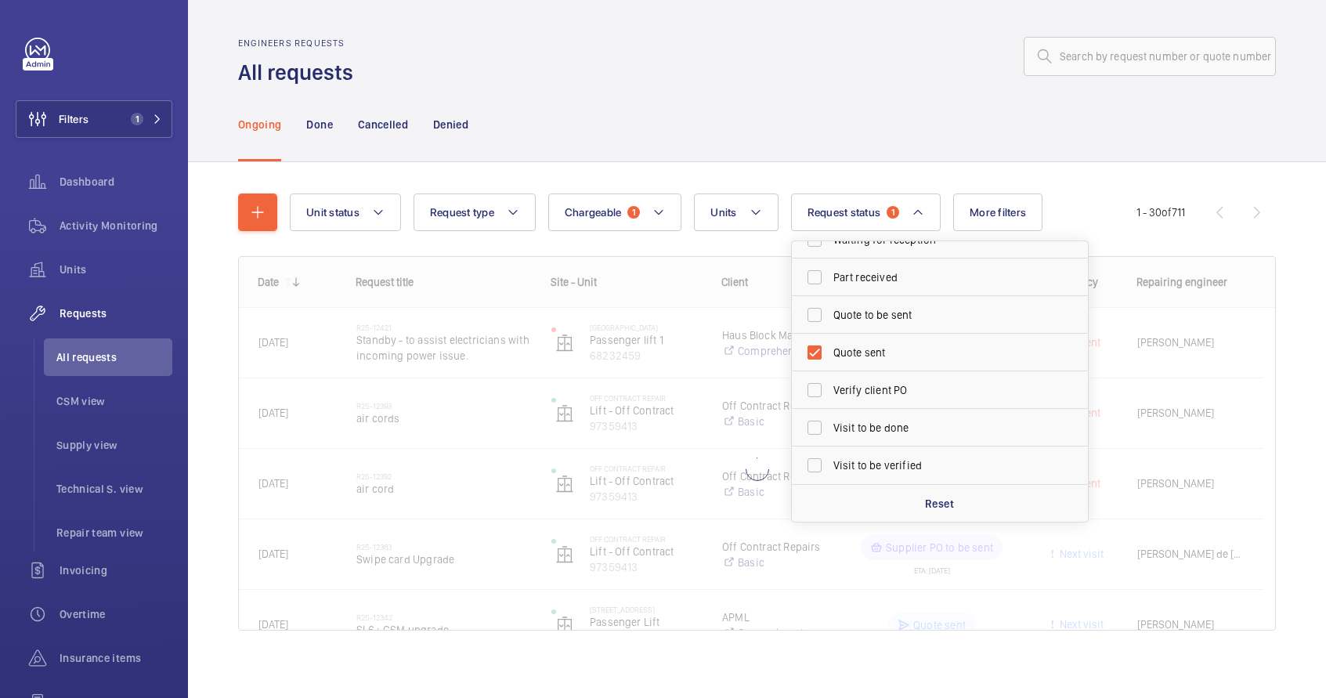
click at [840, 109] on div "Ongoing Done Cancelled Denied" at bounding box center [757, 124] width 1038 height 74
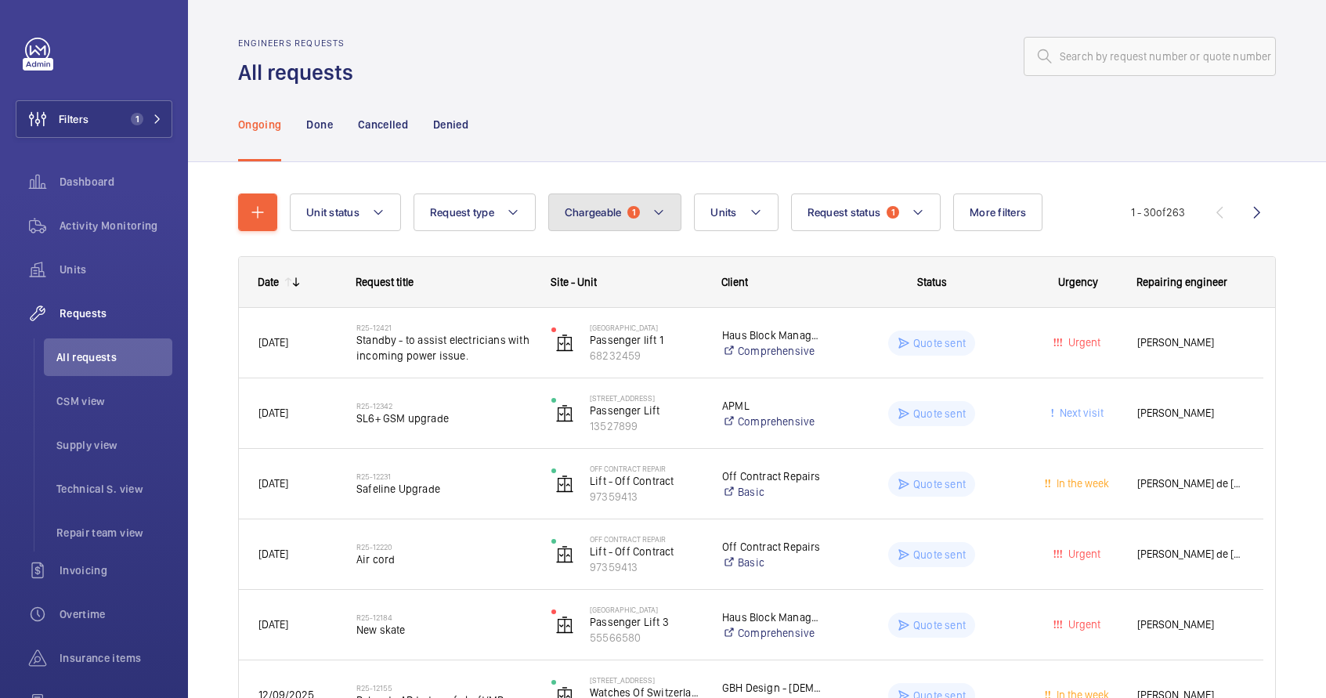
click at [653, 218] on mat-icon at bounding box center [659, 212] width 13 height 19
click at [647, 219] on button "Chargeable 1" at bounding box center [615, 212] width 134 height 38
click at [1256, 211] on wm-front-icon-button at bounding box center [1258, 212] width 38 height 38
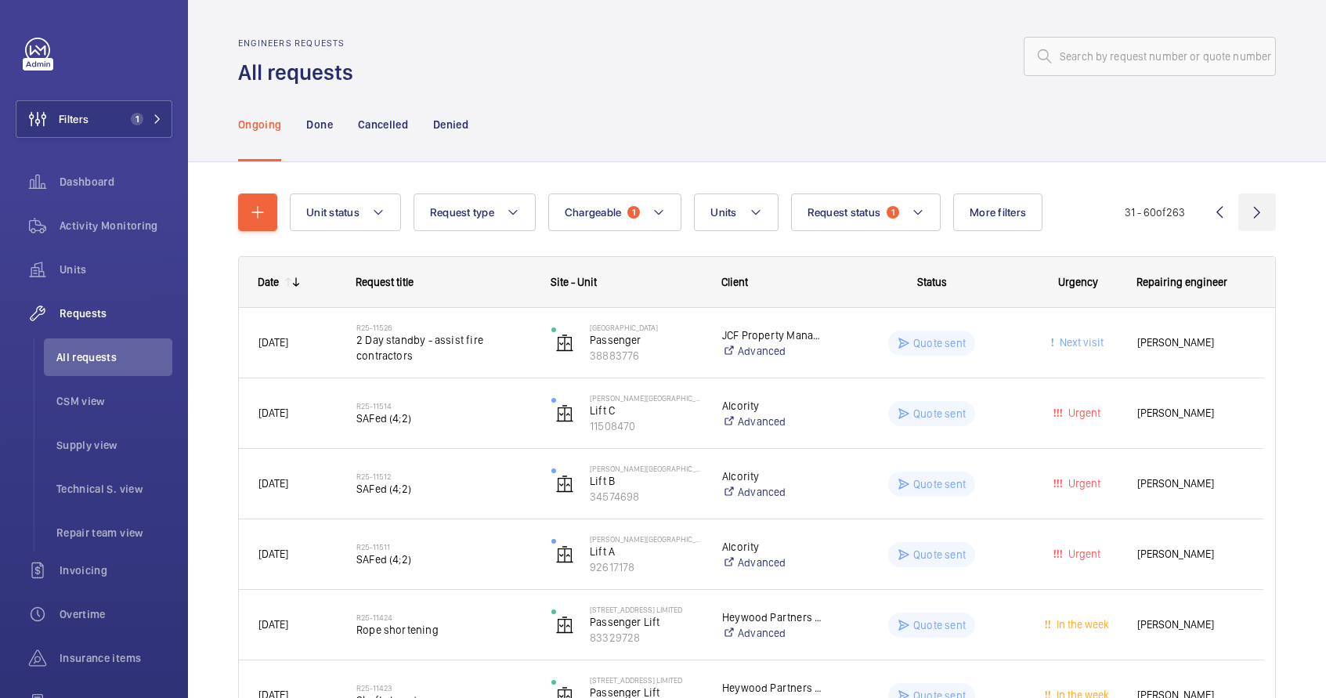
click at [1256, 205] on wm-front-icon-button at bounding box center [1258, 212] width 38 height 38
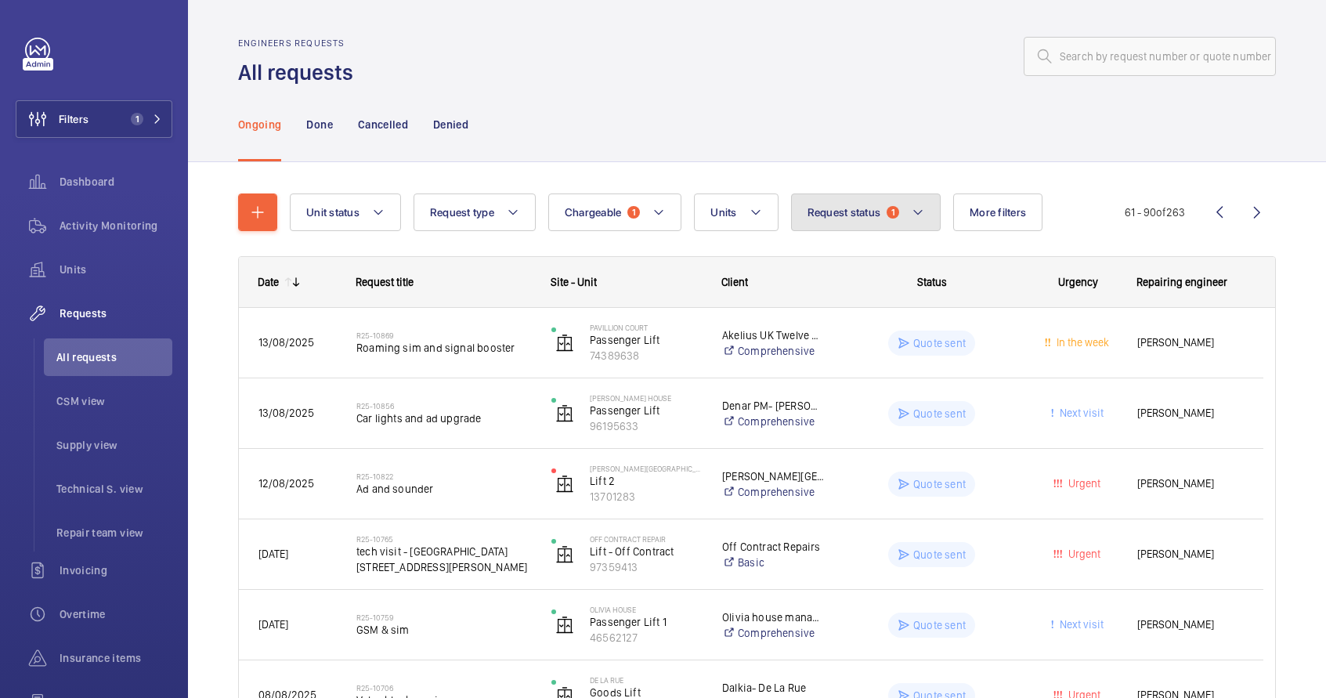
click at [831, 215] on span "Request status" at bounding box center [845, 212] width 74 height 13
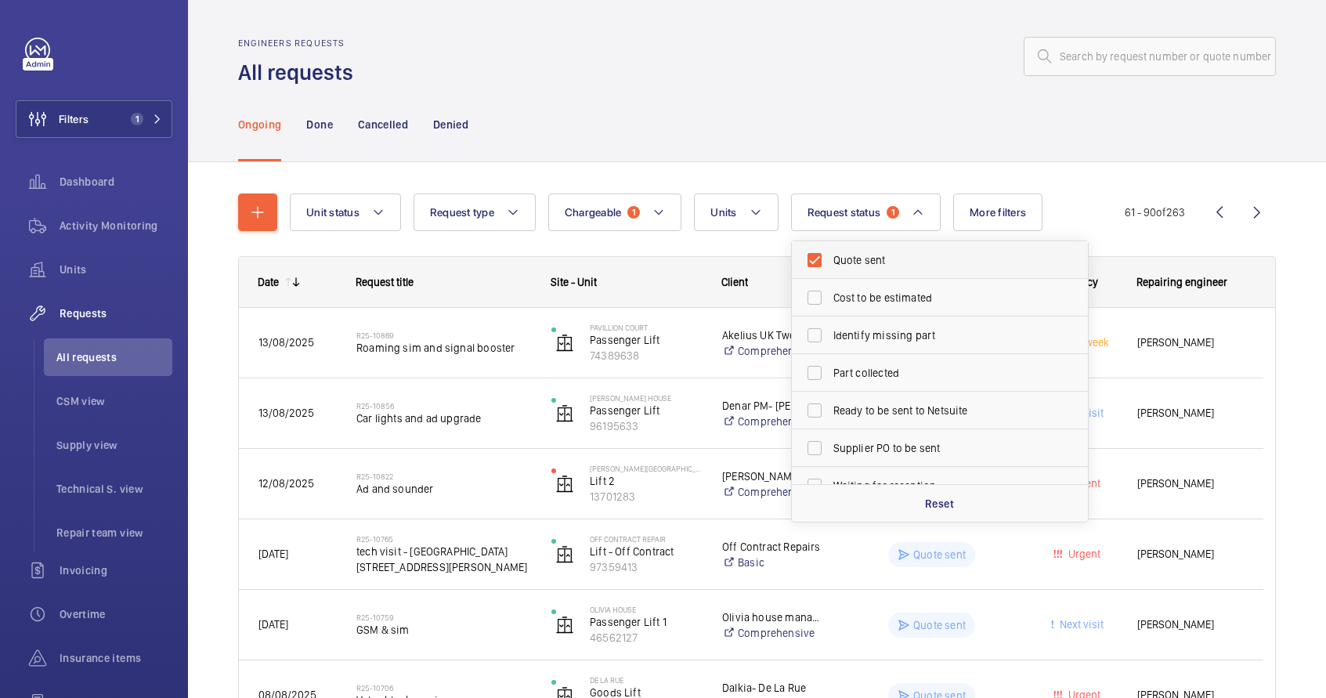
click at [861, 259] on span "Quote sent" at bounding box center [941, 260] width 215 height 16
click at [830, 259] on input "Quote sent" at bounding box center [814, 259] width 31 height 31
checkbox input "false"
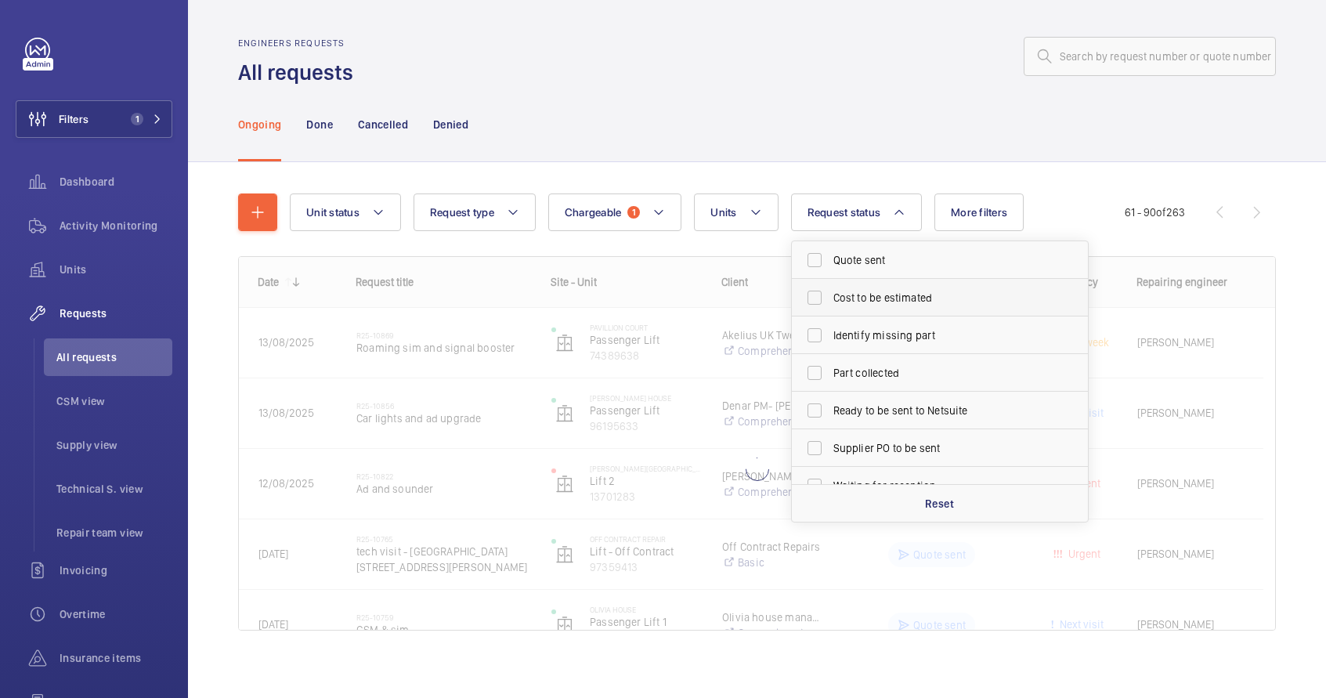
click at [873, 302] on span "Cost to be estimated" at bounding box center [941, 298] width 215 height 16
click at [830, 302] on input "Cost to be estimated" at bounding box center [814, 297] width 31 height 31
checkbox input "true"
click at [873, 326] on label "Identify missing part" at bounding box center [928, 335] width 273 height 38
click at [830, 326] on input "Identify missing part" at bounding box center [814, 335] width 31 height 31
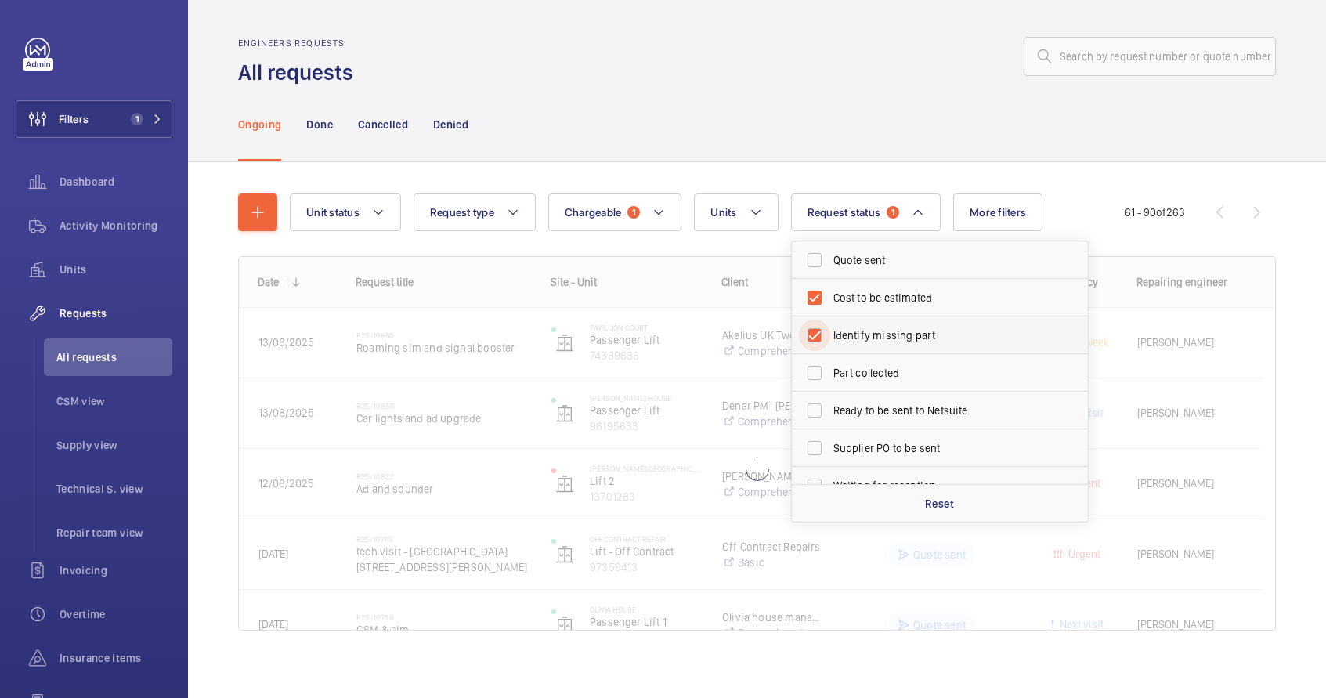
checkbox input "true"
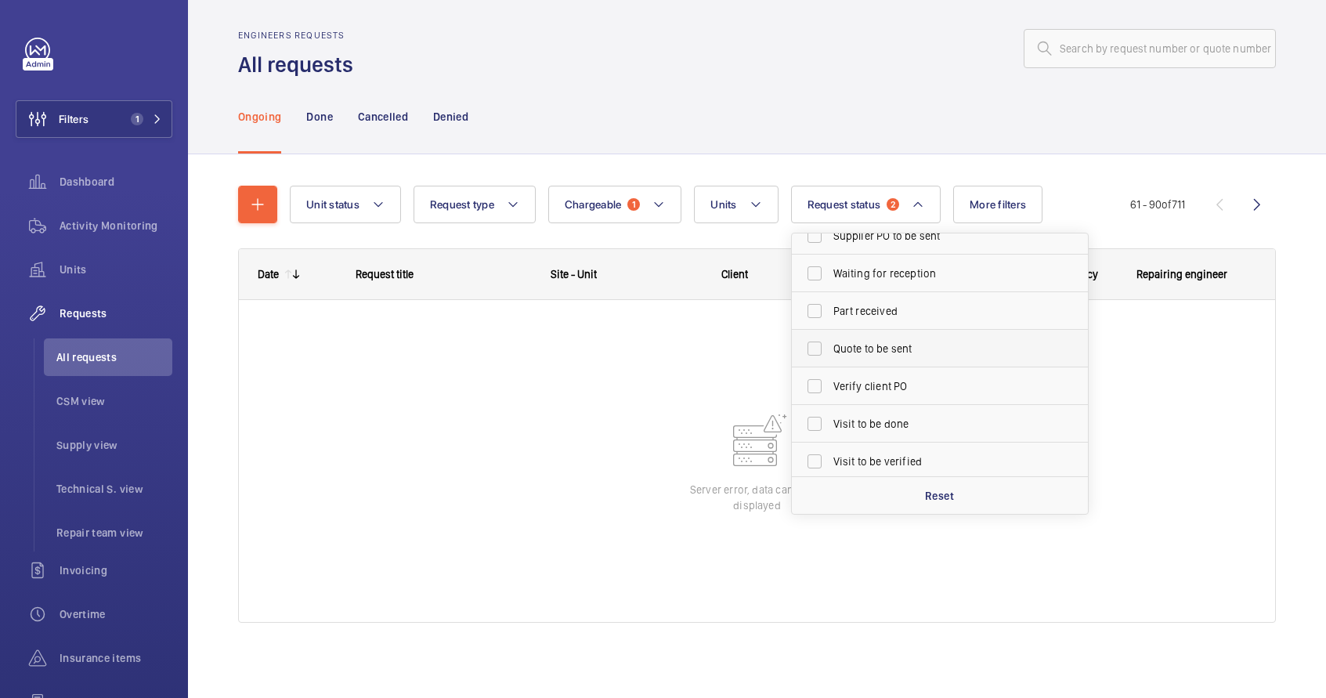
scroll to position [208, 0]
click at [906, 350] on span "Quote to be sent" at bounding box center [941, 345] width 215 height 16
click at [830, 350] on input "Quote to be sent" at bounding box center [814, 344] width 31 height 31
checkbox input "true"
click at [907, 139] on div "Ongoing Done Cancelled Denied" at bounding box center [757, 116] width 1038 height 74
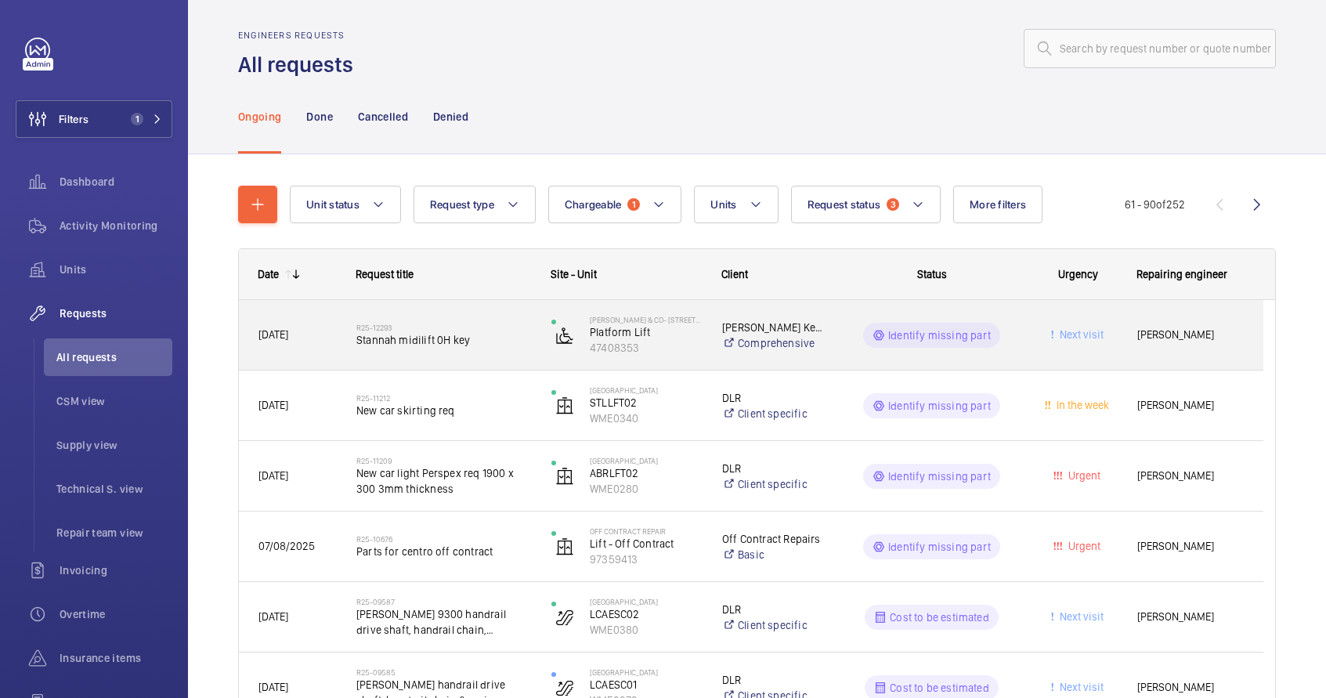
click at [510, 342] on span "Stannah midilift 0H key" at bounding box center [443, 340] width 175 height 16
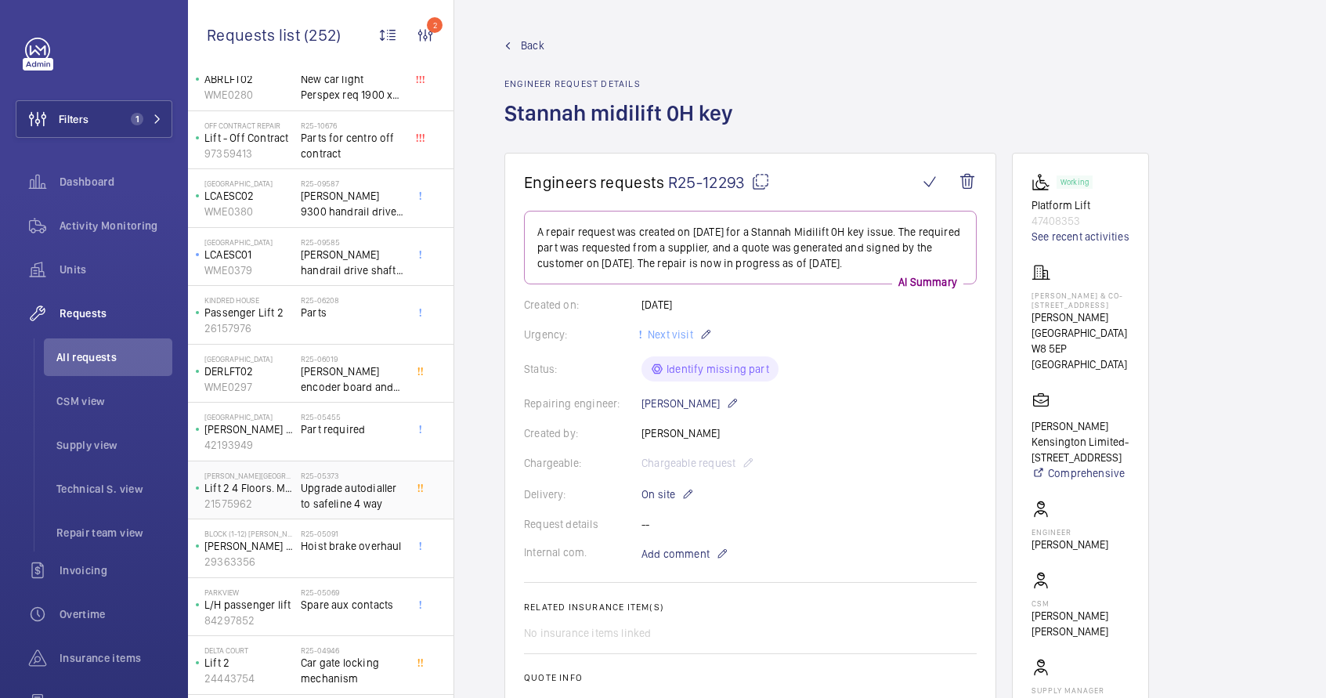
scroll to position [186, 0]
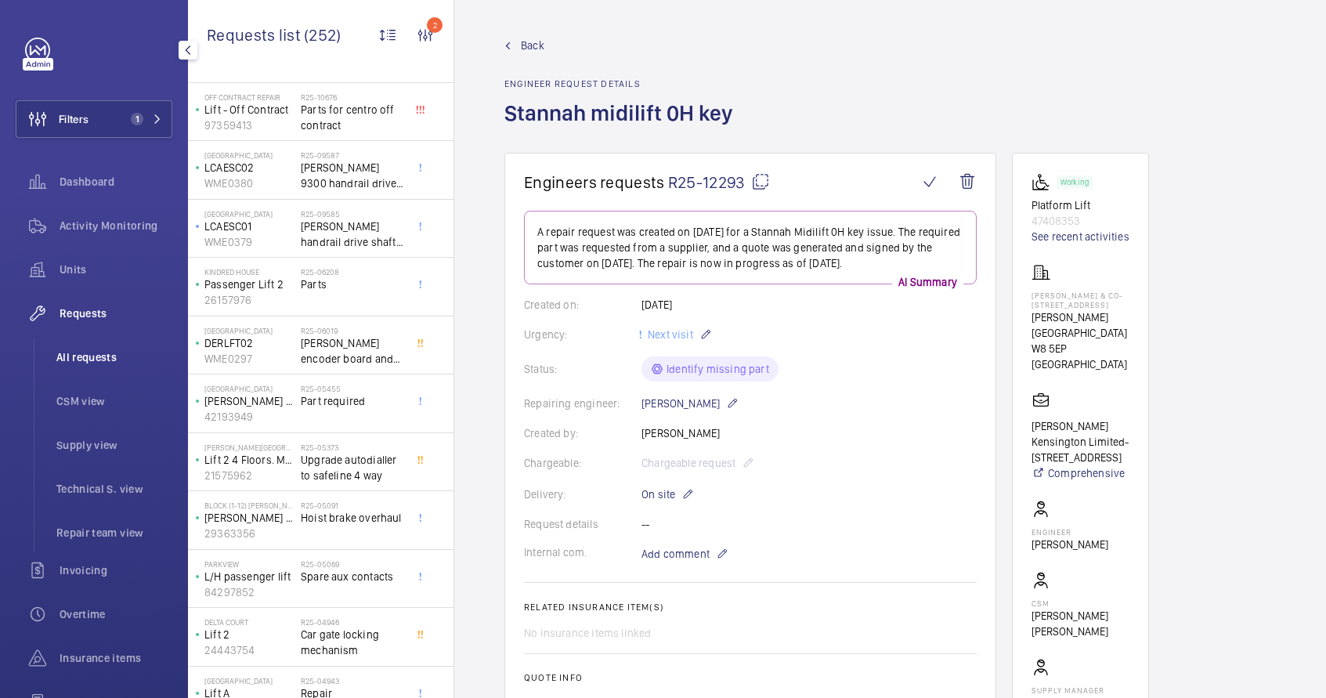
click at [122, 353] on span "All requests" at bounding box center [114, 357] width 116 height 16
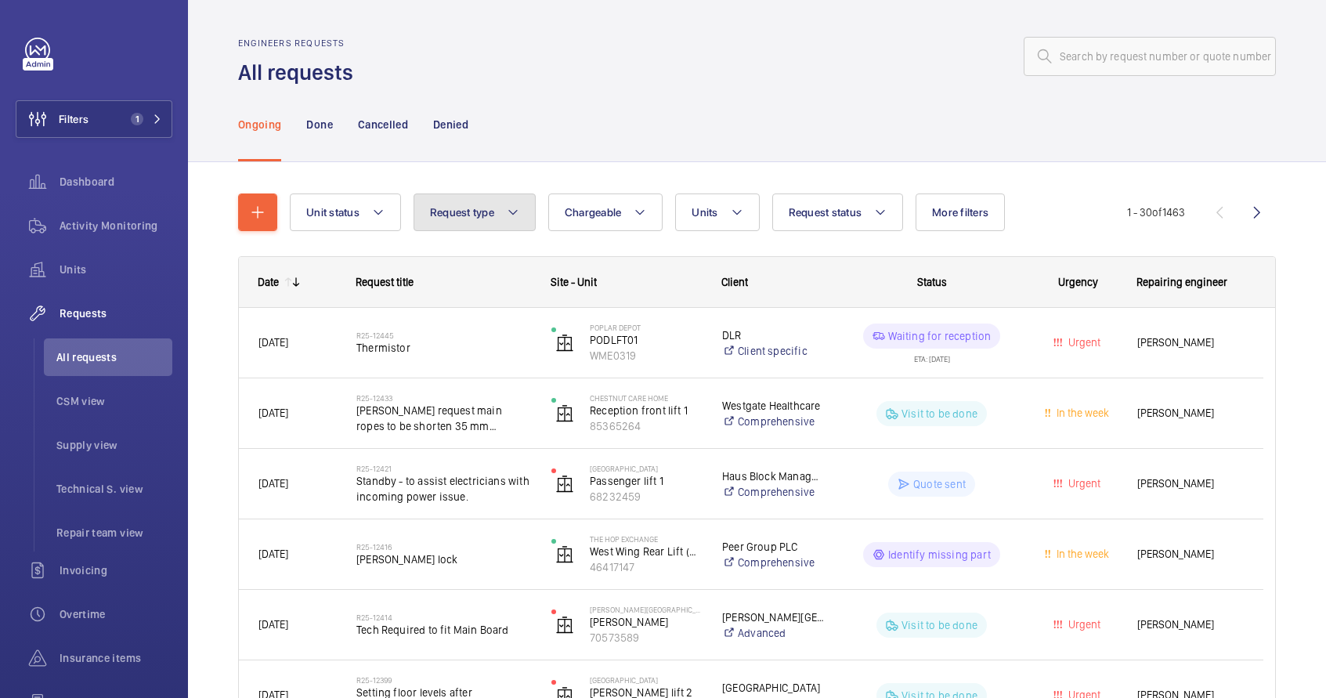
click at [479, 224] on button "Request type" at bounding box center [475, 212] width 122 height 38
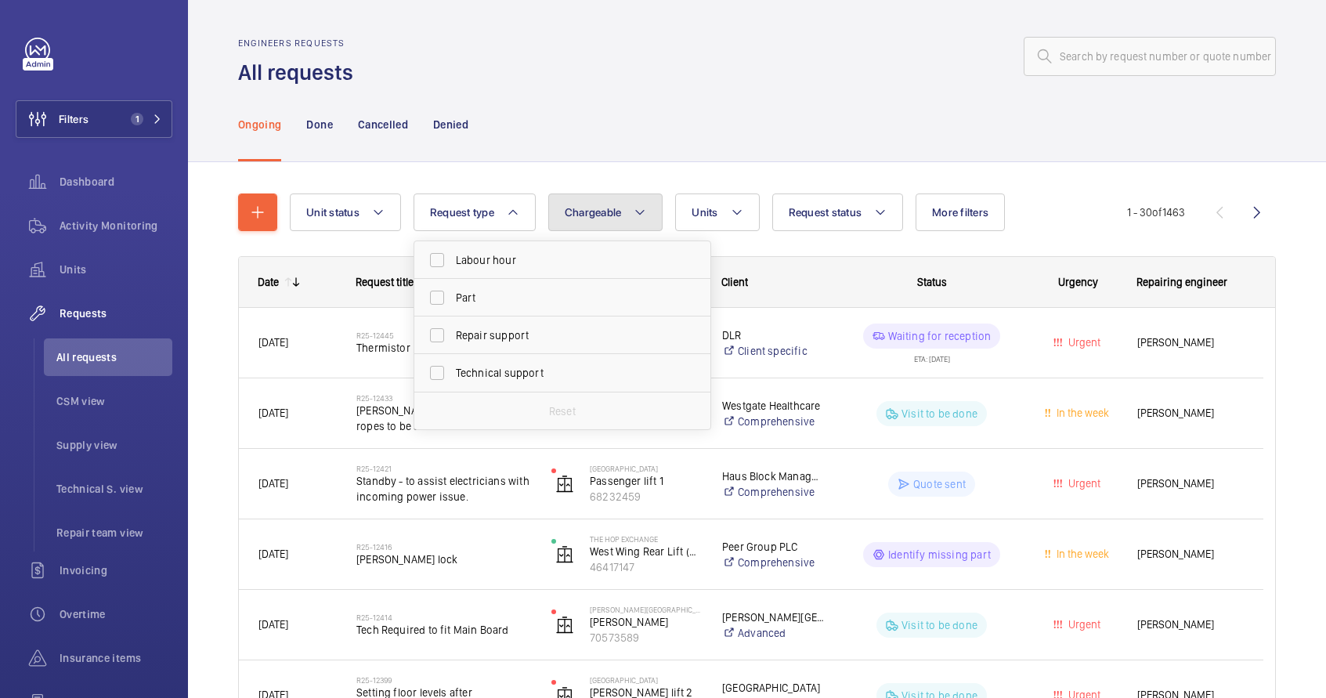
click at [589, 206] on span "Chargeable" at bounding box center [593, 212] width 57 height 13
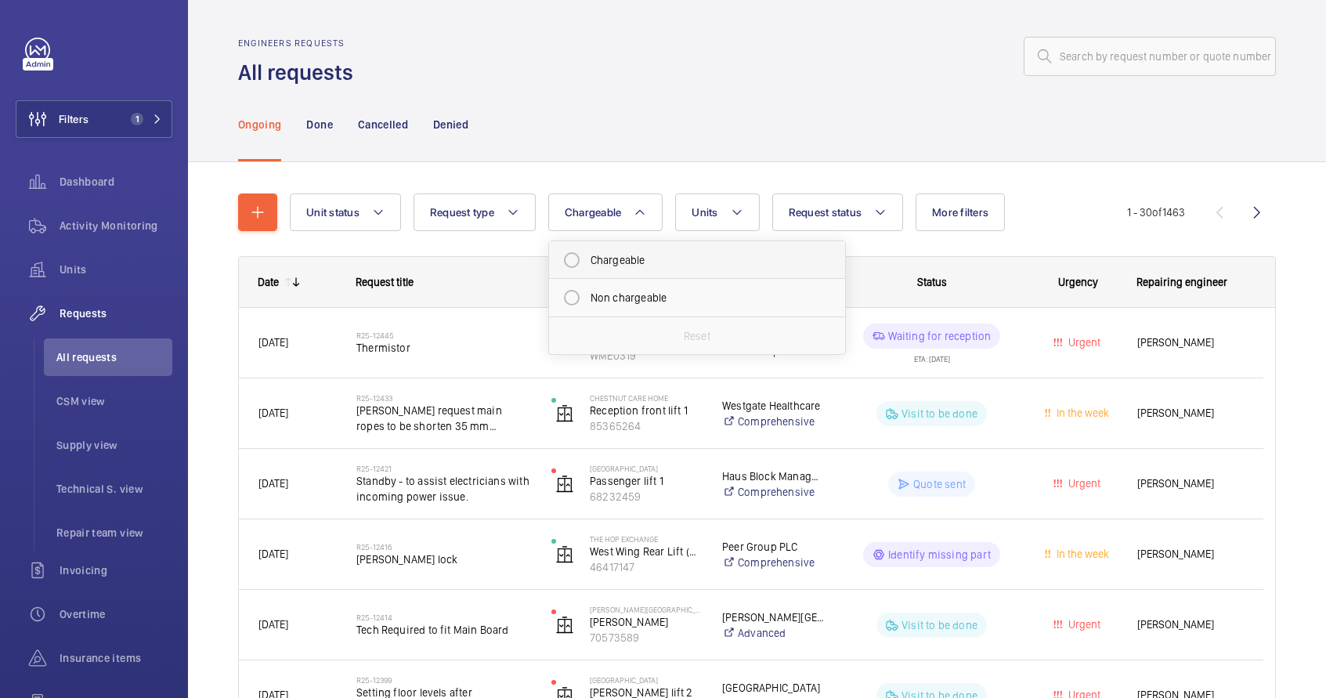
click at [598, 251] on mat-radio-button "Chargeable" at bounding box center [697, 259] width 282 height 31
radio input "true"
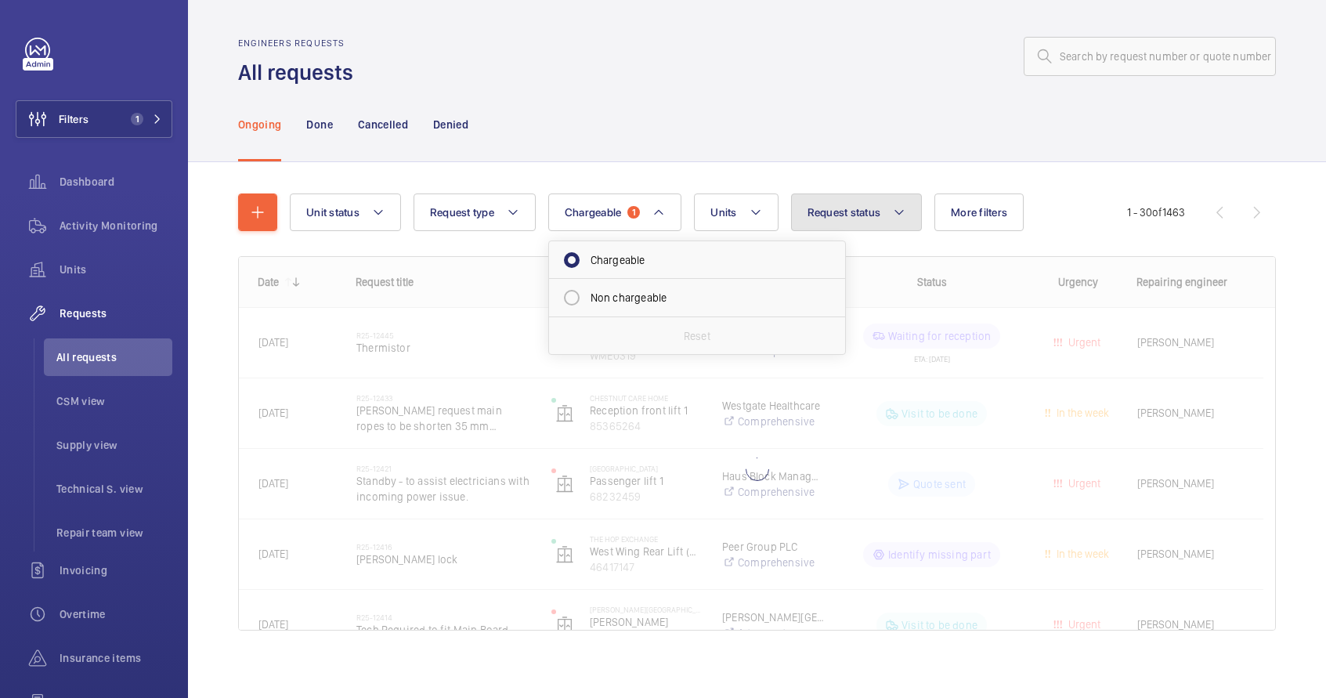
click at [834, 209] on span "Request status" at bounding box center [845, 212] width 74 height 13
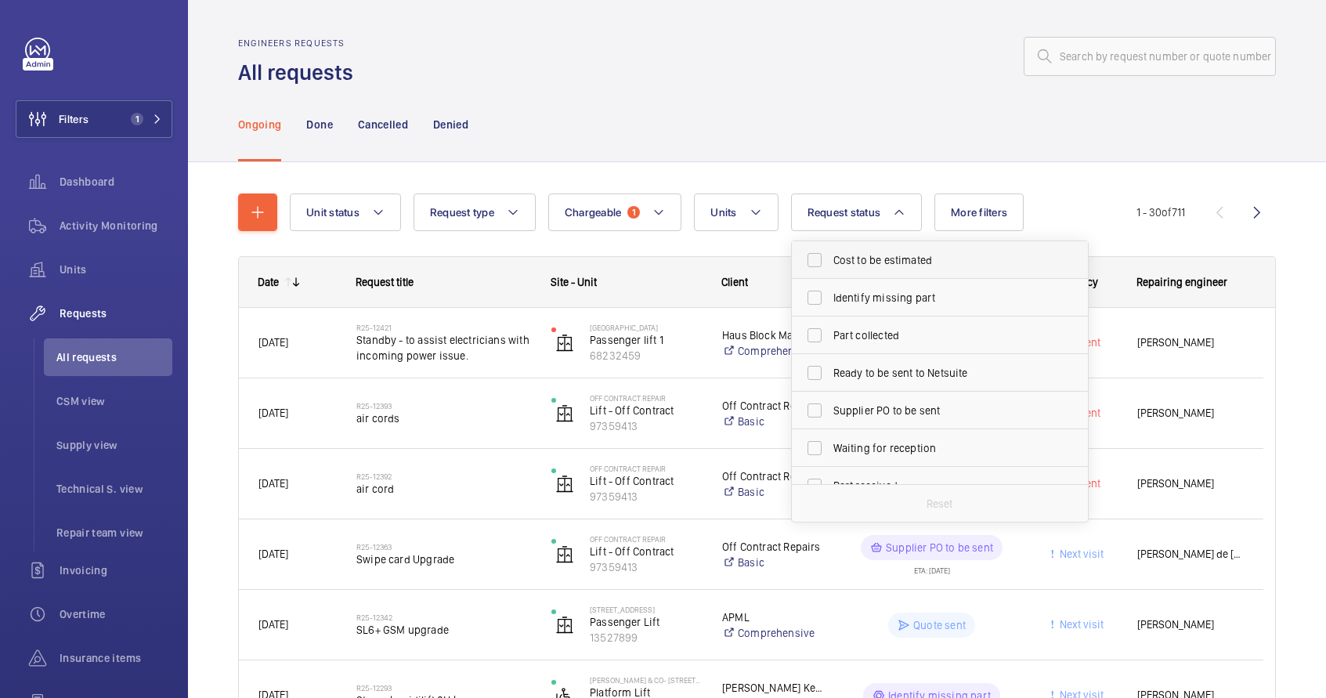
click at [847, 256] on span "Cost to be estimated" at bounding box center [941, 260] width 215 height 16
click at [830, 256] on input "Cost to be estimated" at bounding box center [814, 259] width 31 height 31
checkbox input "true"
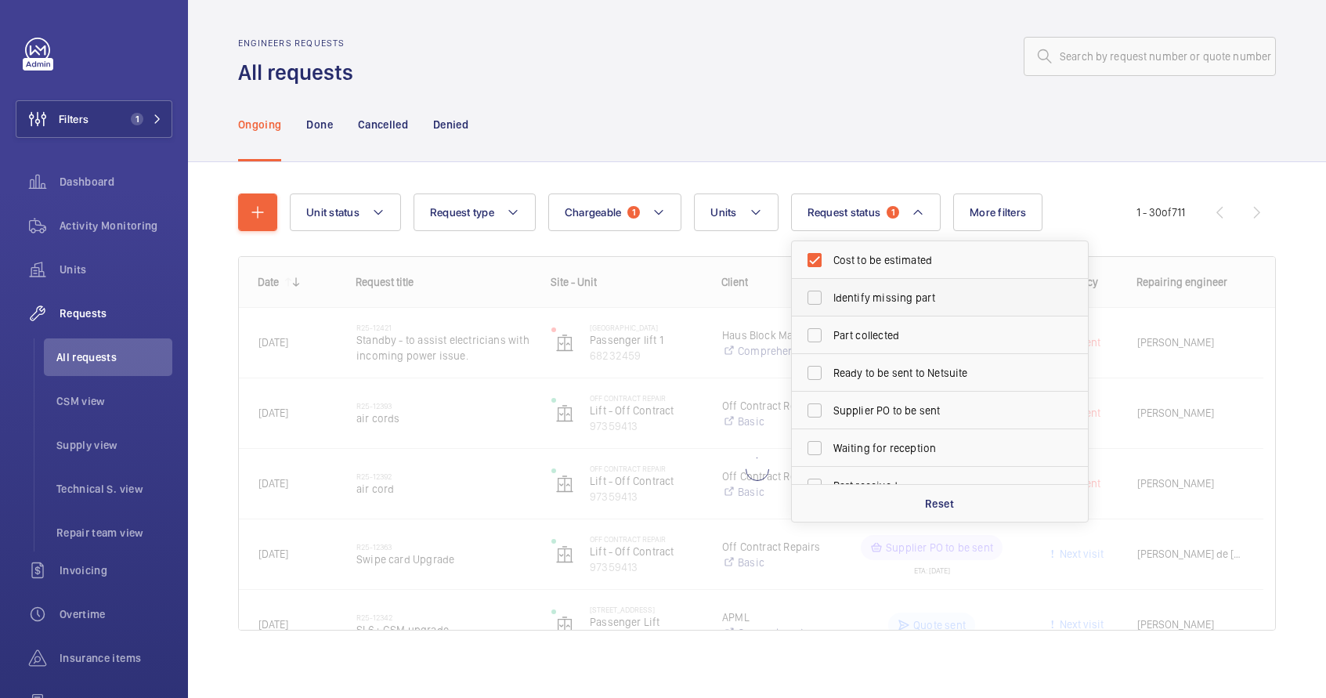
click at [855, 304] on span "Identify missing part" at bounding box center [941, 298] width 215 height 16
click at [830, 304] on input "Identify missing part" at bounding box center [814, 297] width 31 height 31
checkbox input "true"
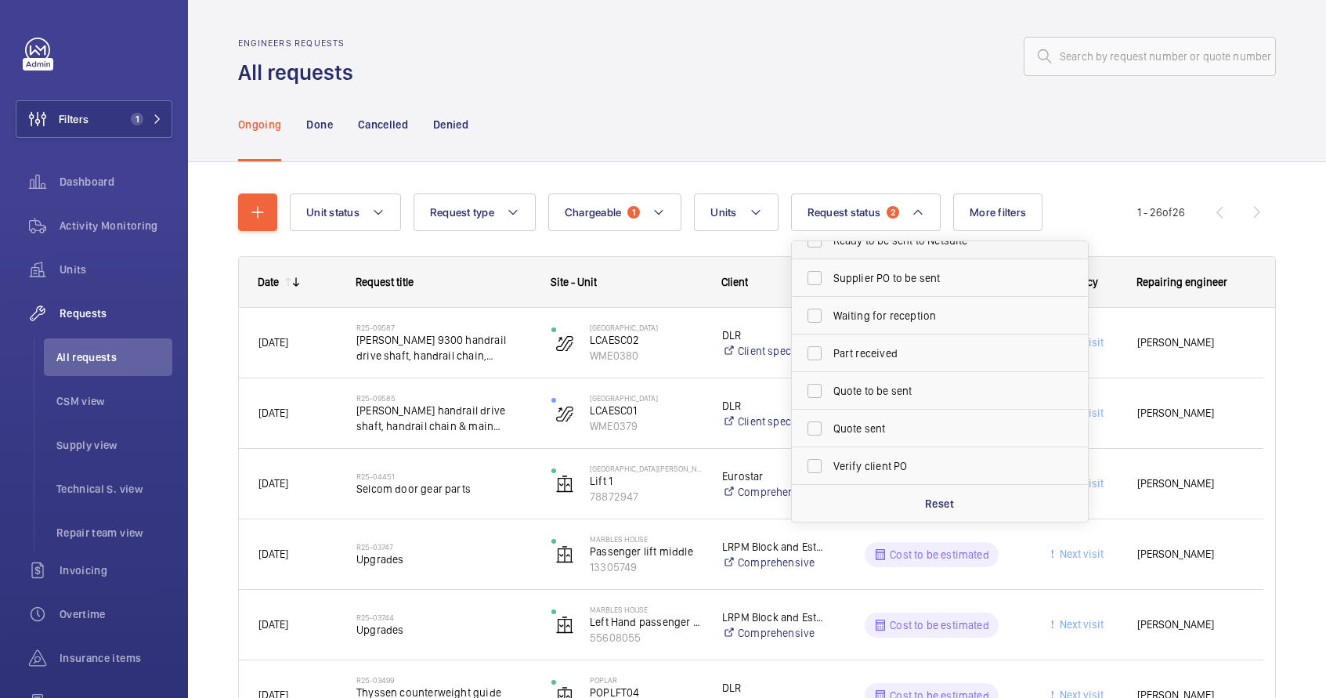
scroll to position [137, 0]
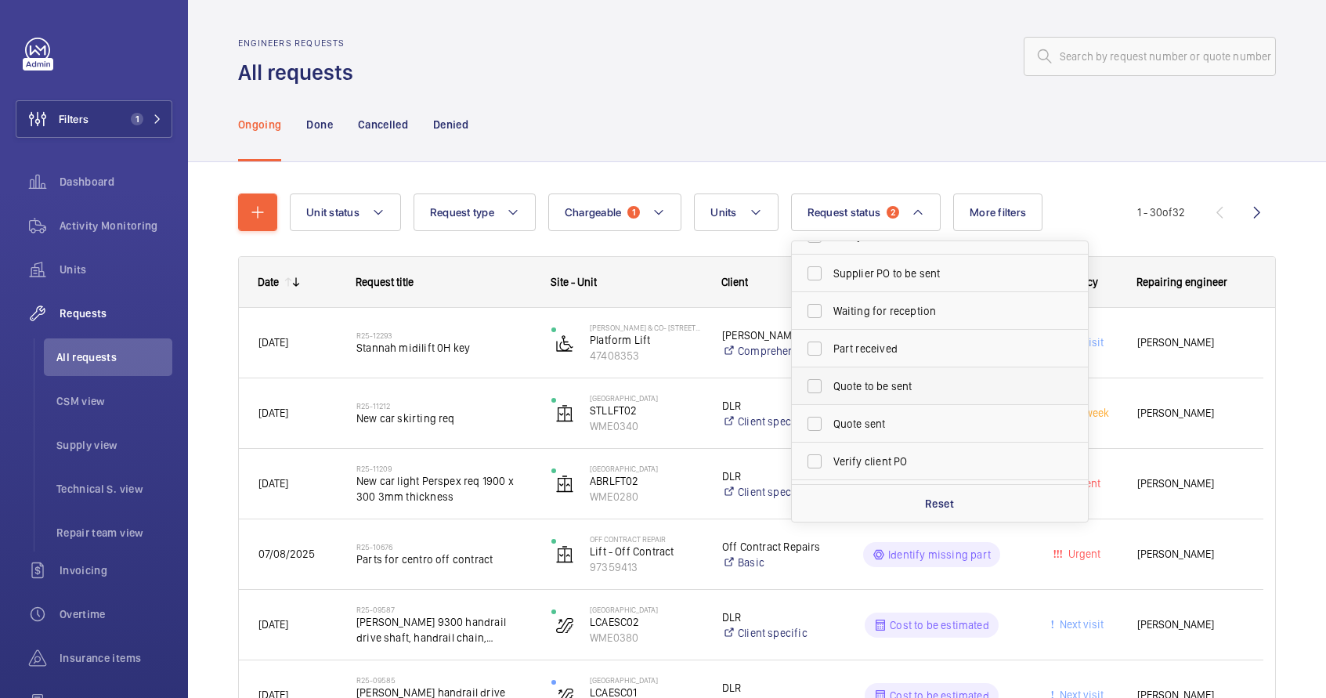
click at [857, 387] on span "Quote to be sent" at bounding box center [941, 386] width 215 height 16
click at [830, 387] on input "Quote to be sent" at bounding box center [814, 386] width 31 height 31
checkbox input "true"
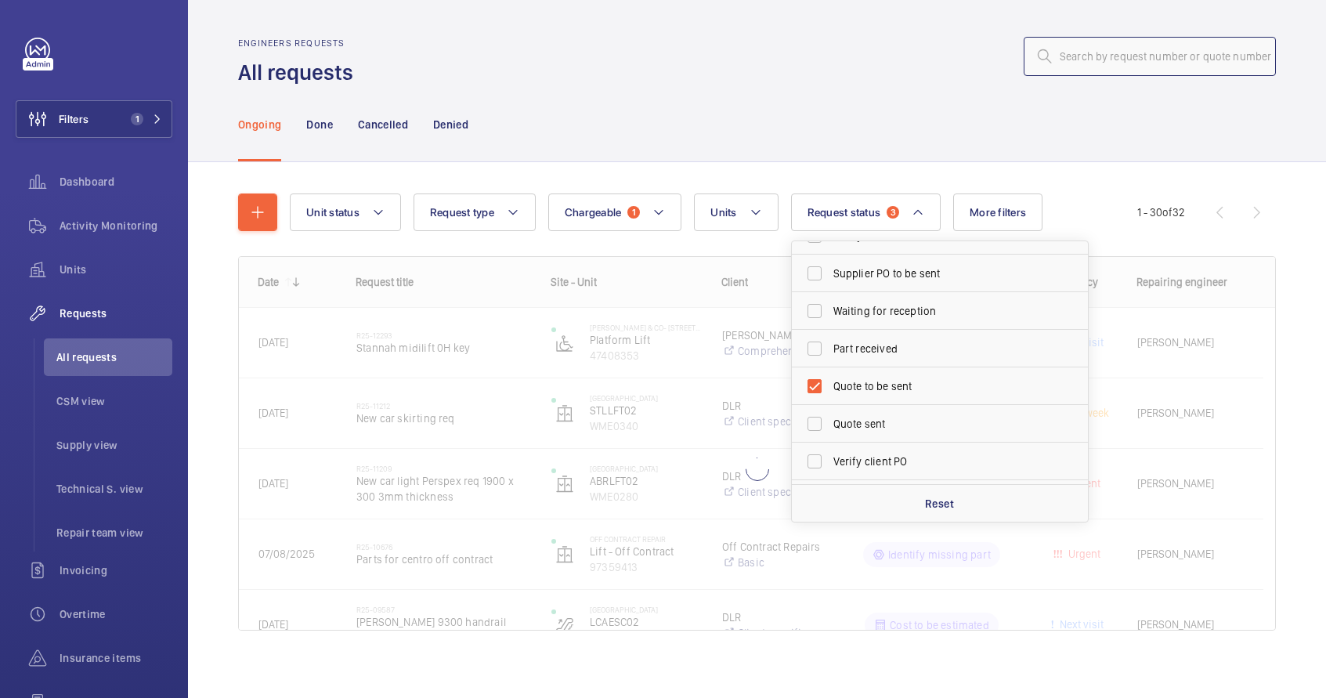
click at [1059, 73] on input "text" at bounding box center [1150, 56] width 252 height 39
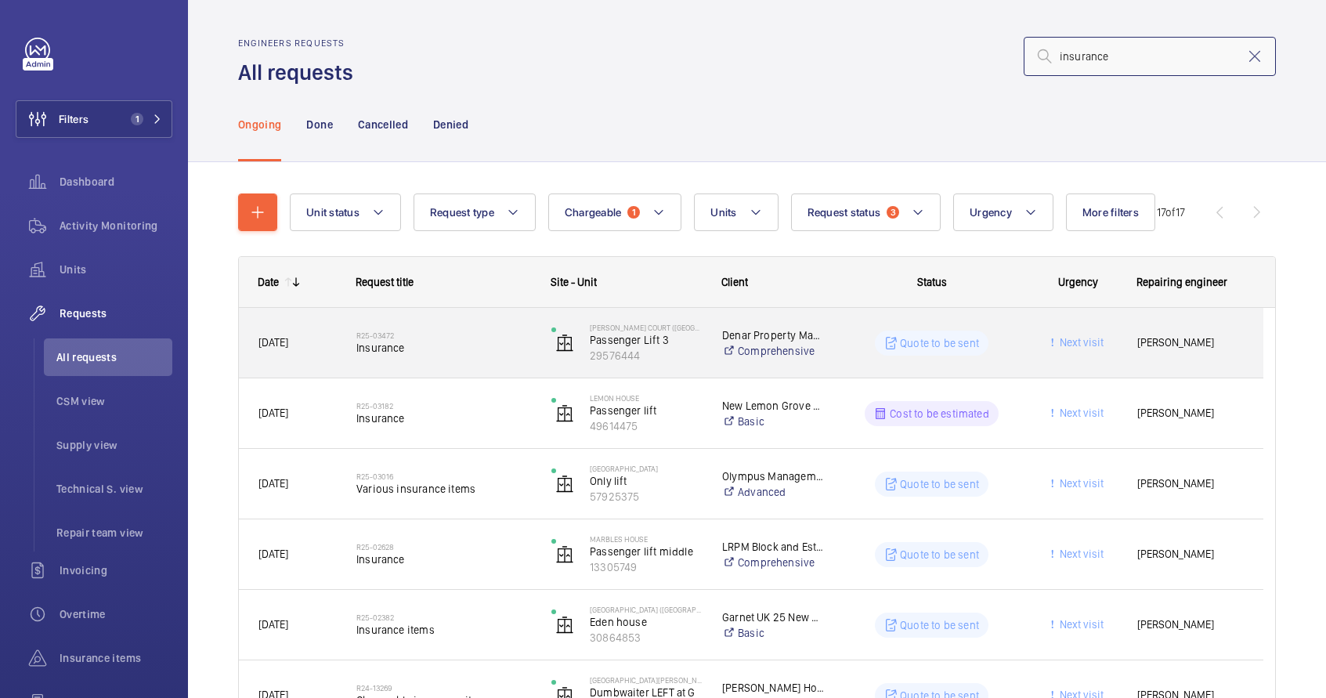
type input "insurance"
click at [478, 345] on span "Insurance" at bounding box center [443, 348] width 175 height 16
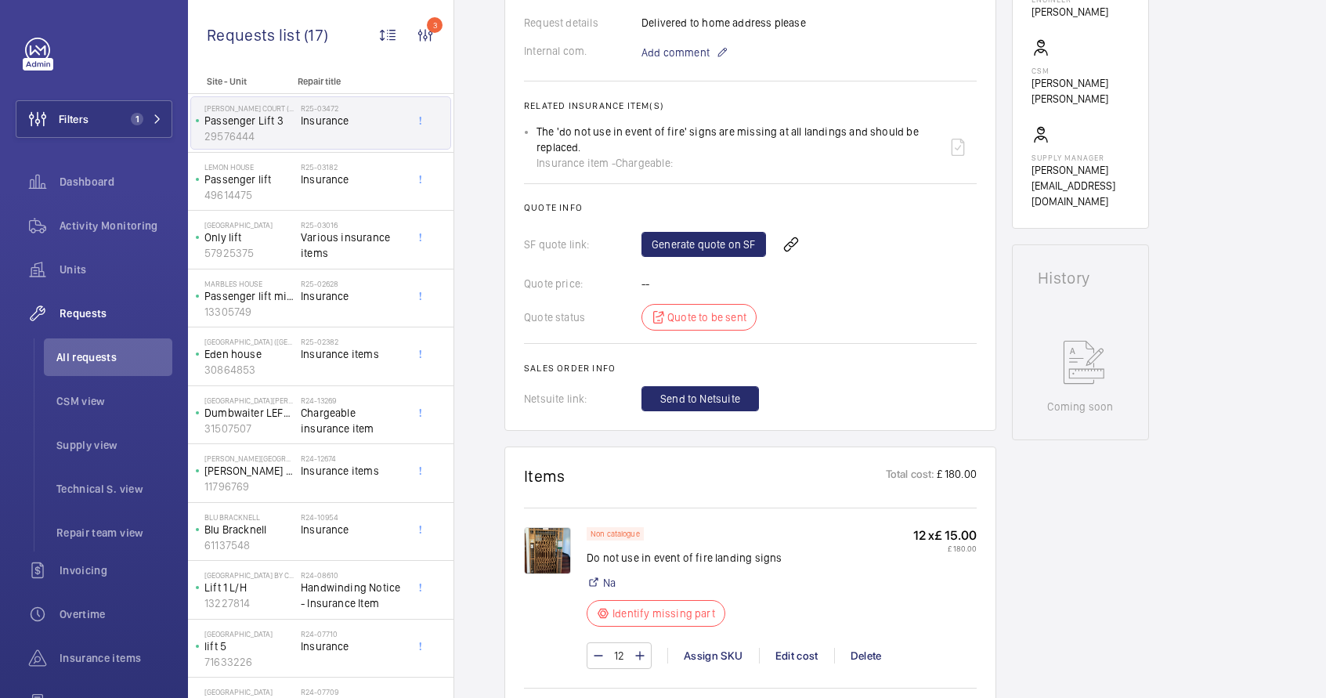
scroll to position [349, 0]
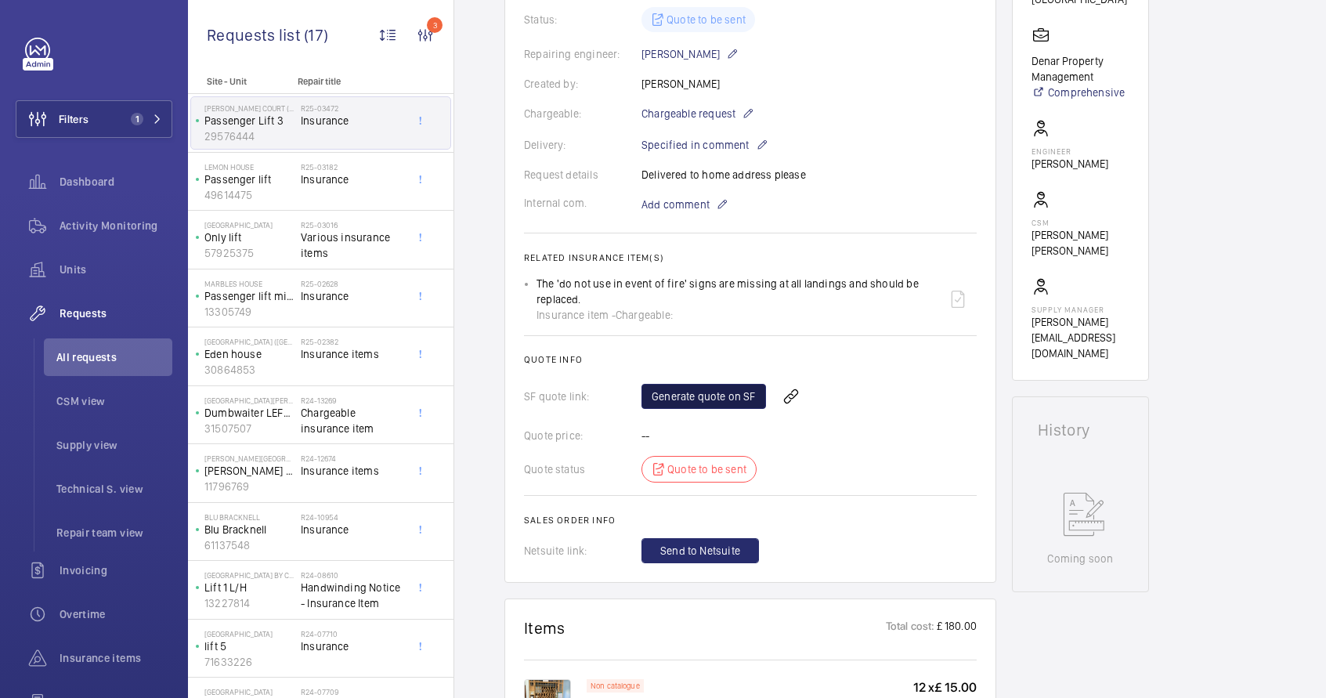
click at [735, 403] on link "Generate quote on SF" at bounding box center [704, 396] width 125 height 25
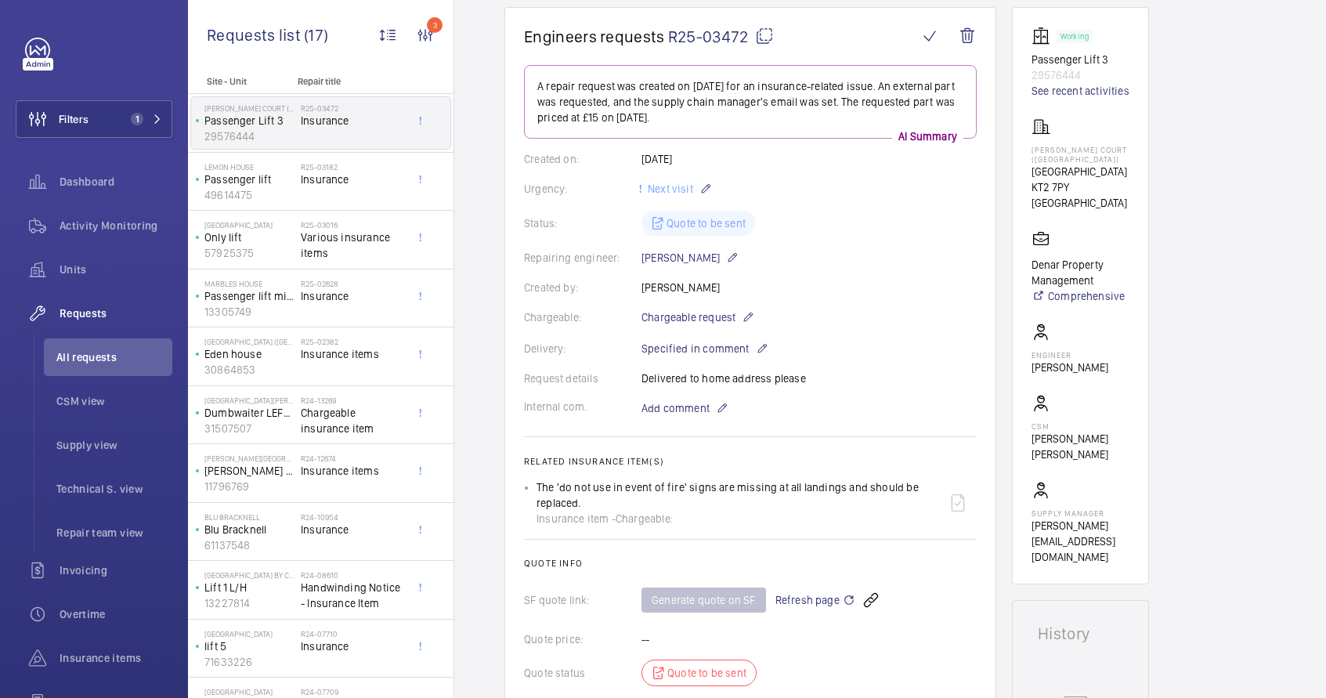
scroll to position [0, 0]
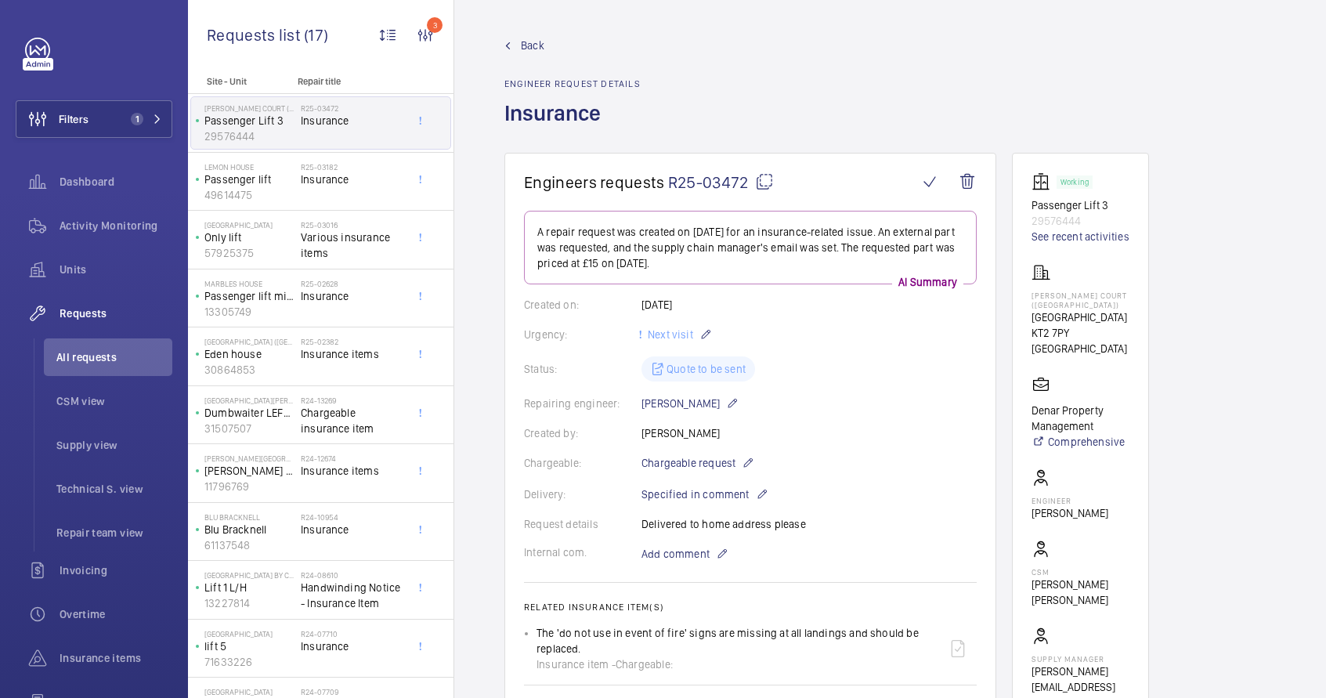
click at [760, 180] on mat-icon at bounding box center [764, 181] width 19 height 19
click at [337, 195] on div "R25-03182 Insurance" at bounding box center [352, 184] width 103 height 45
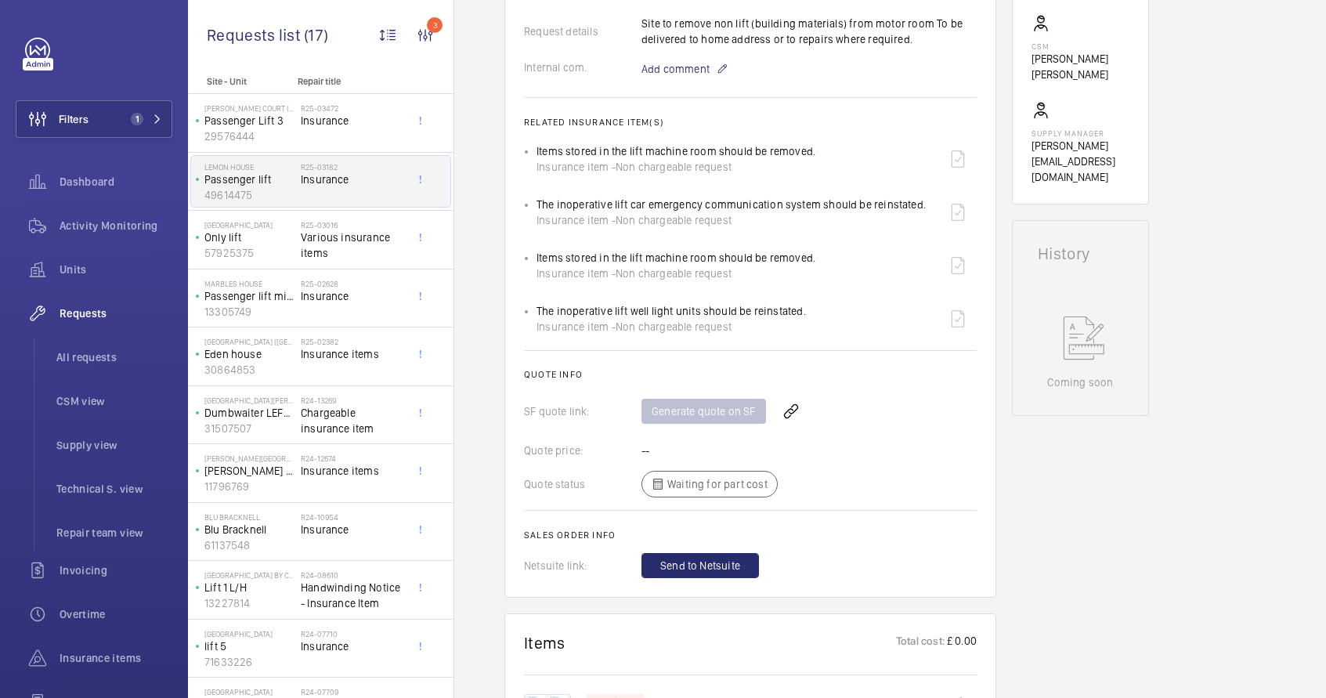
scroll to position [927, 0]
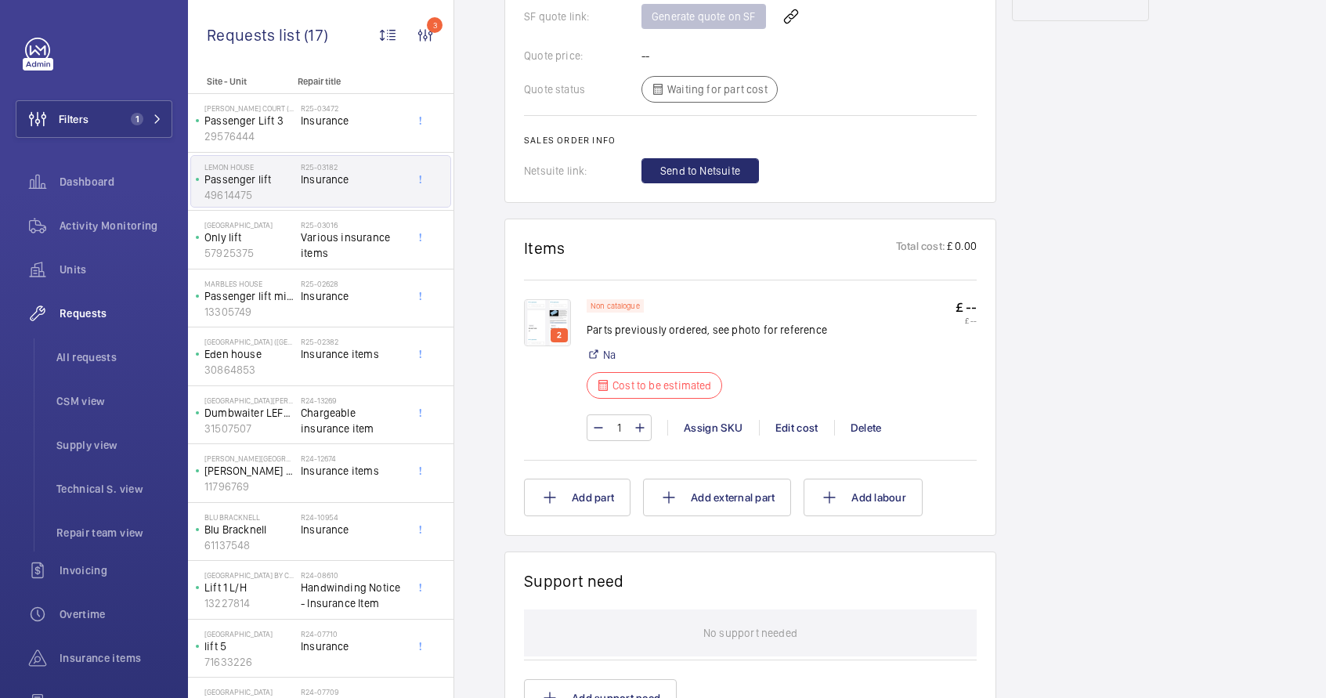
click at [543, 320] on img at bounding box center [547, 322] width 47 height 47
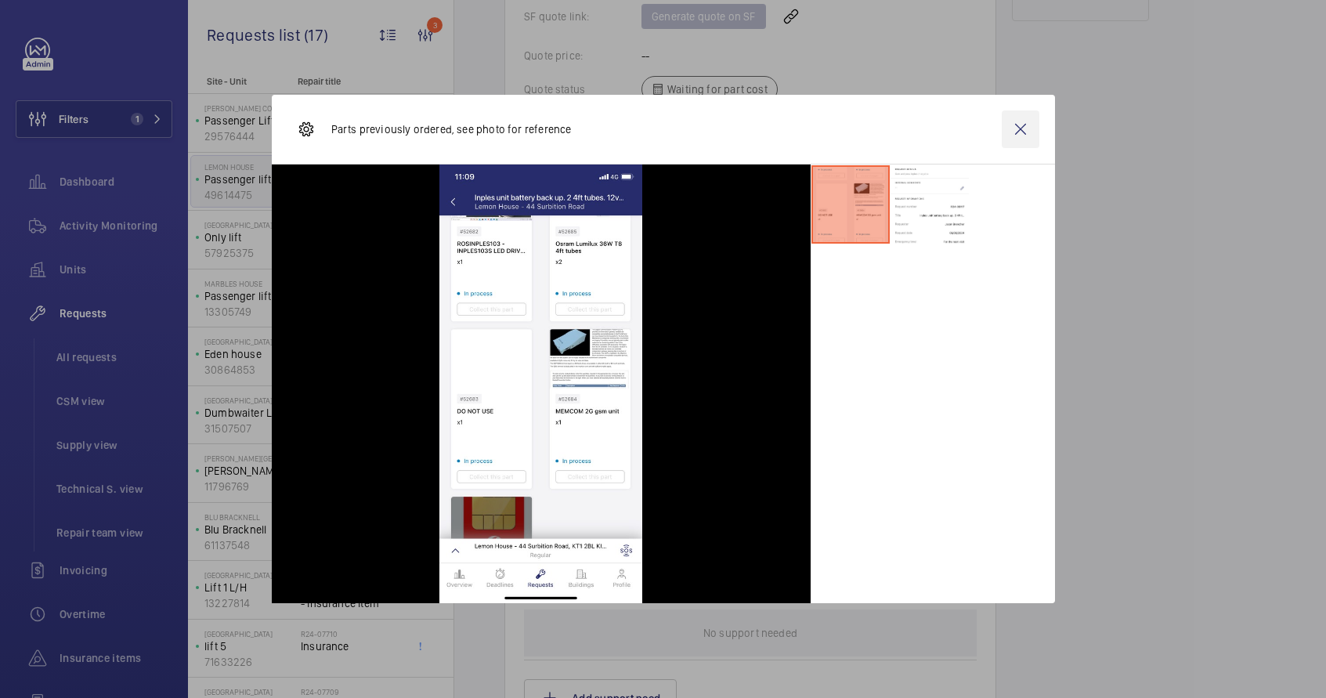
click at [1017, 134] on wm-front-icon-button at bounding box center [1021, 129] width 38 height 38
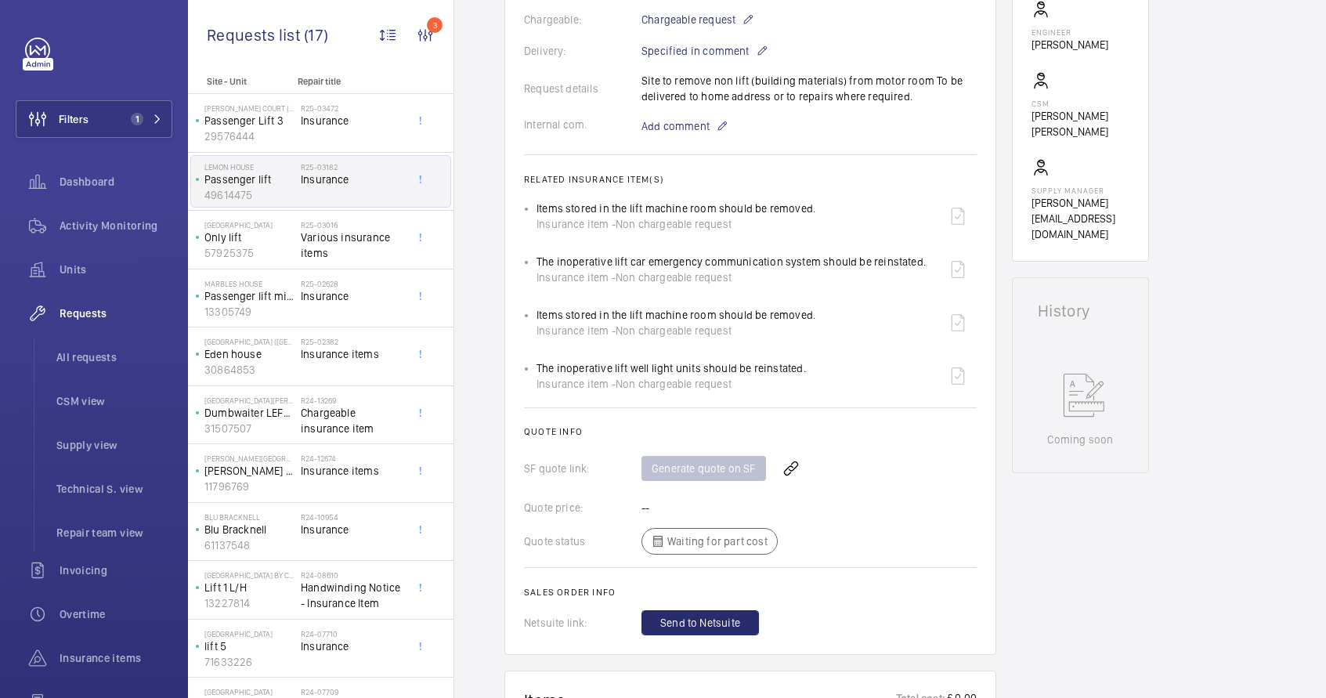
scroll to position [75, 0]
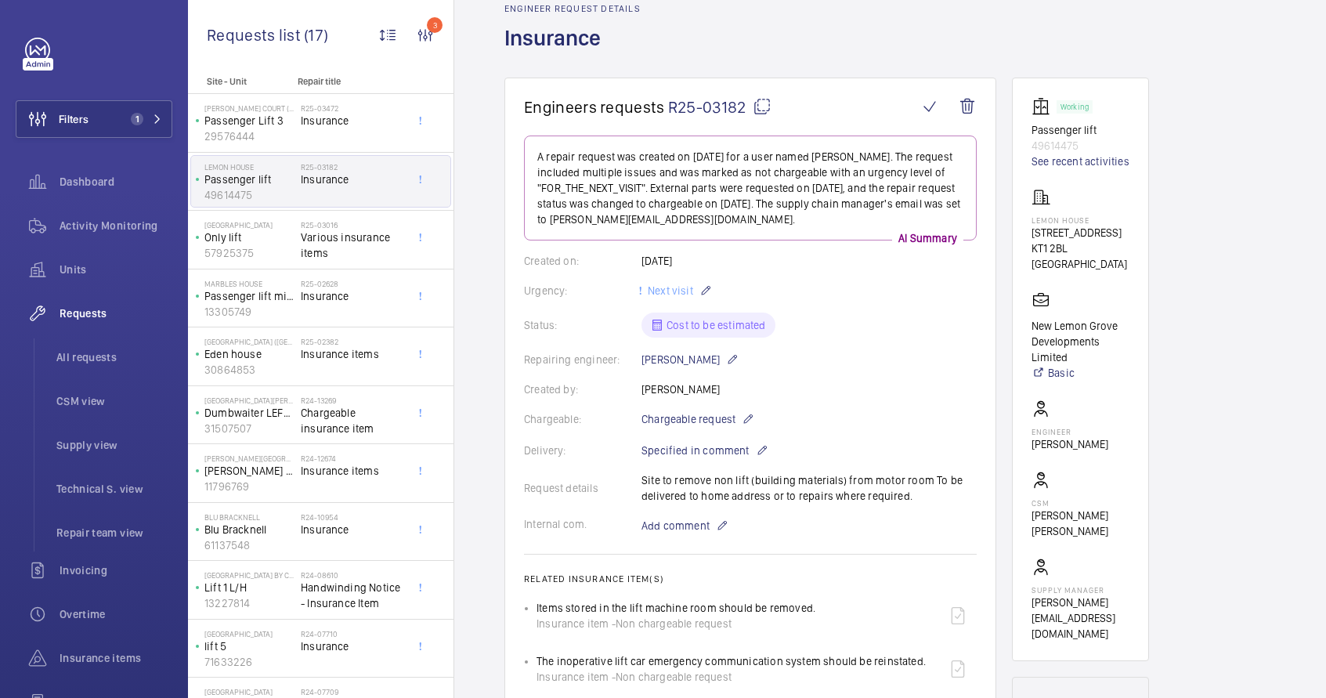
click at [1056, 144] on p "49614475" at bounding box center [1081, 146] width 98 height 16
copy p "49614475"
click at [93, 356] on span "All requests" at bounding box center [114, 357] width 116 height 16
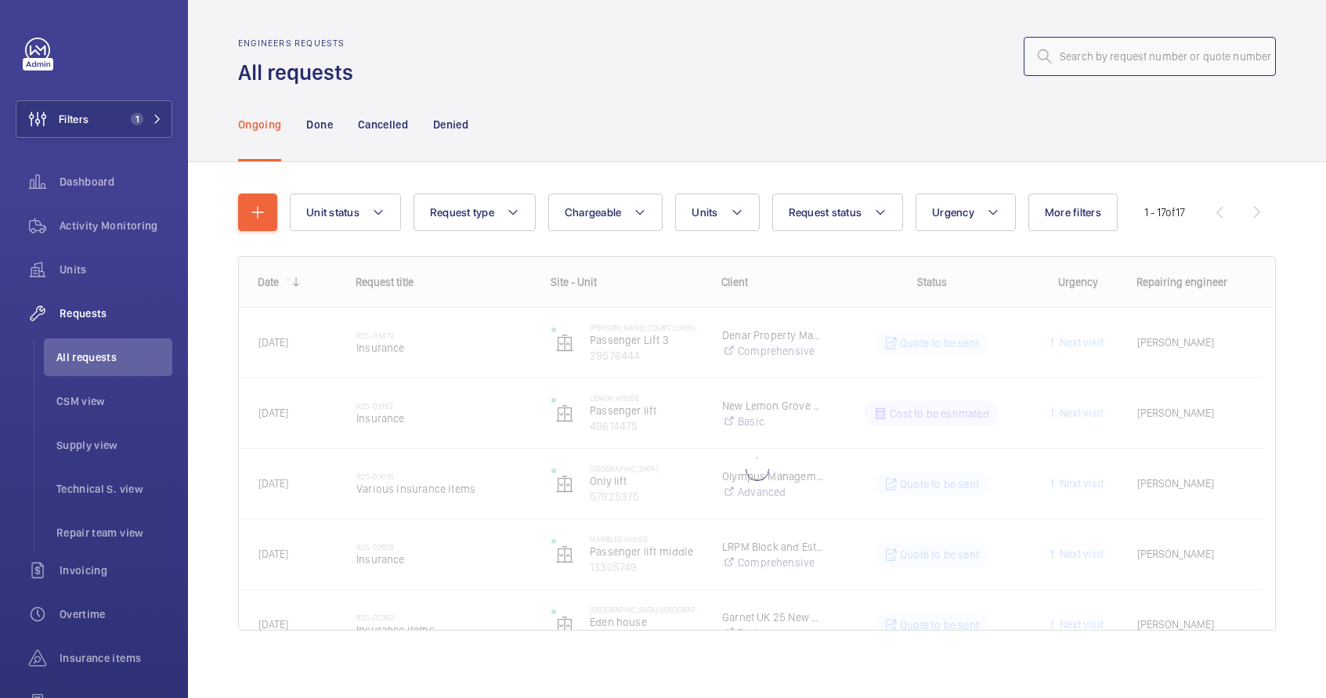
click at [1105, 53] on input "text" at bounding box center [1150, 56] width 252 height 39
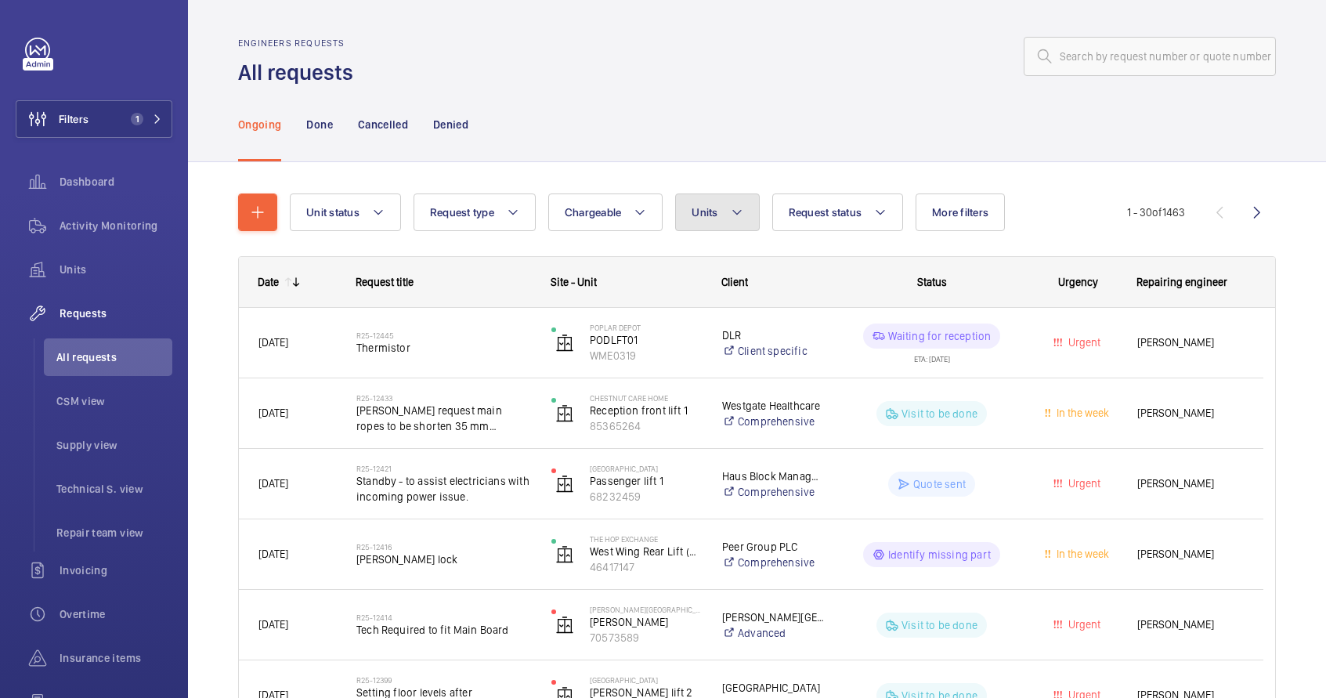
click at [703, 220] on button "Units" at bounding box center [717, 212] width 84 height 38
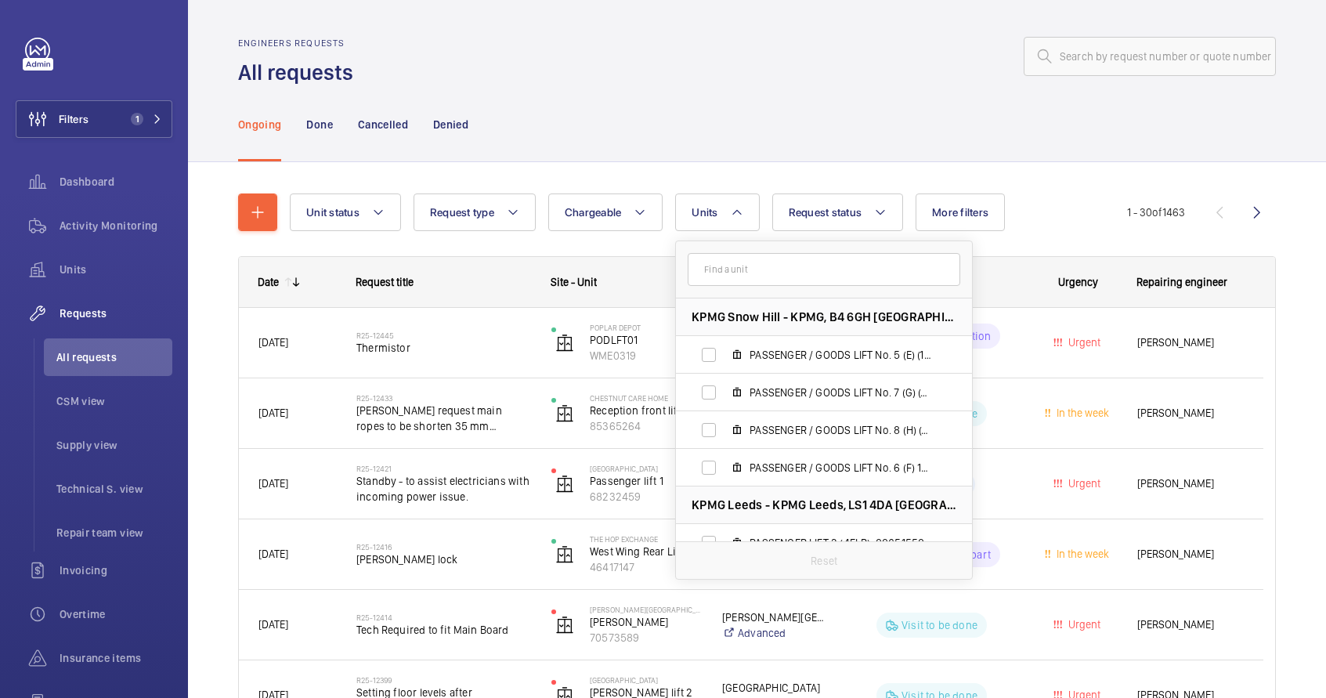
click at [710, 266] on input "text" at bounding box center [824, 269] width 273 height 33
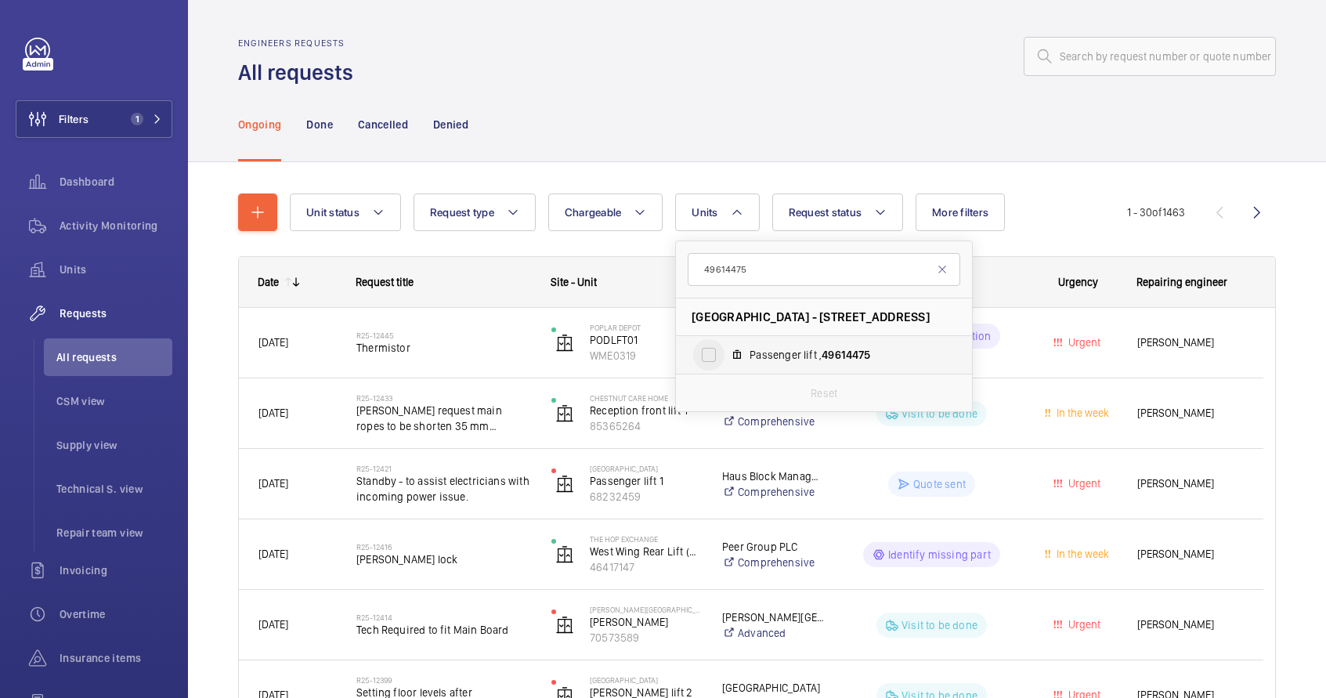
type input "49614475"
click at [716, 357] on input "Passenger lift , 49614475" at bounding box center [708, 354] width 31 height 31
checkbox input "true"
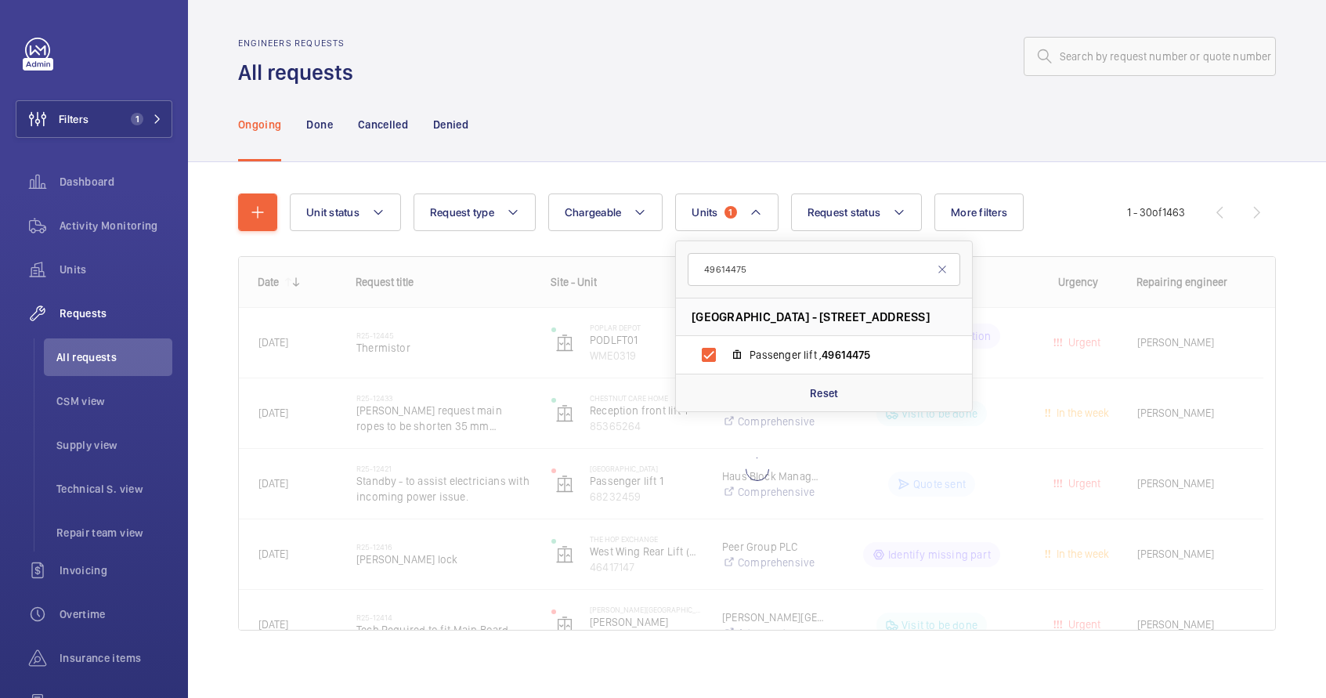
click at [877, 32] on wm-front-admin-header "Engineers requests All requests" at bounding box center [757, 43] width 1138 height 87
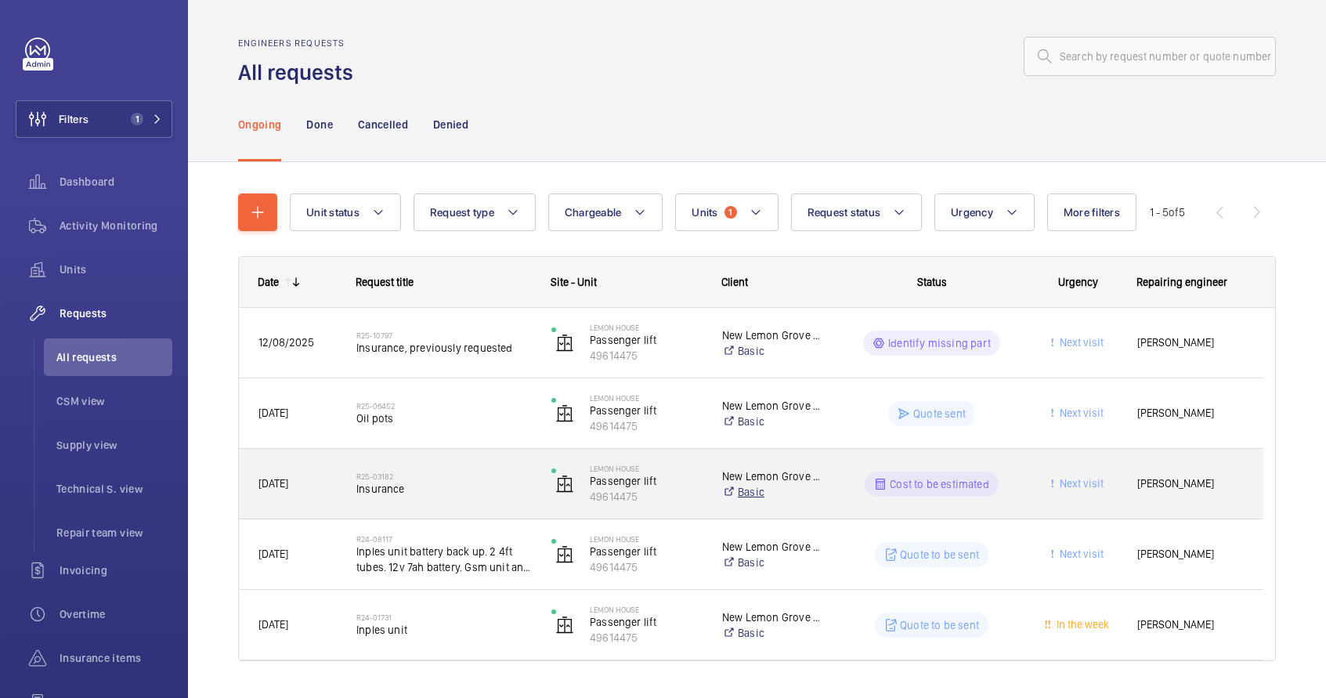
click at [815, 497] on link "Basic" at bounding box center [773, 492] width 102 height 16
click at [424, 488] on span "Insurance" at bounding box center [443, 489] width 175 height 16
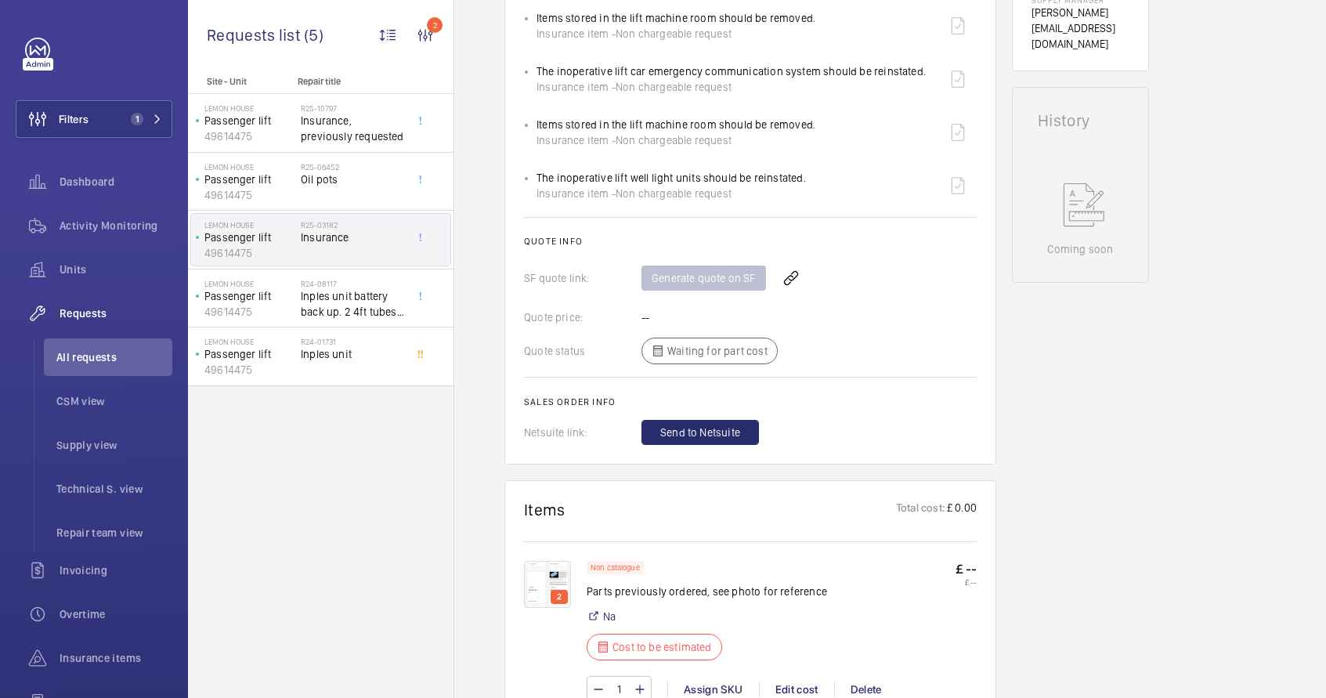
scroll to position [823, 0]
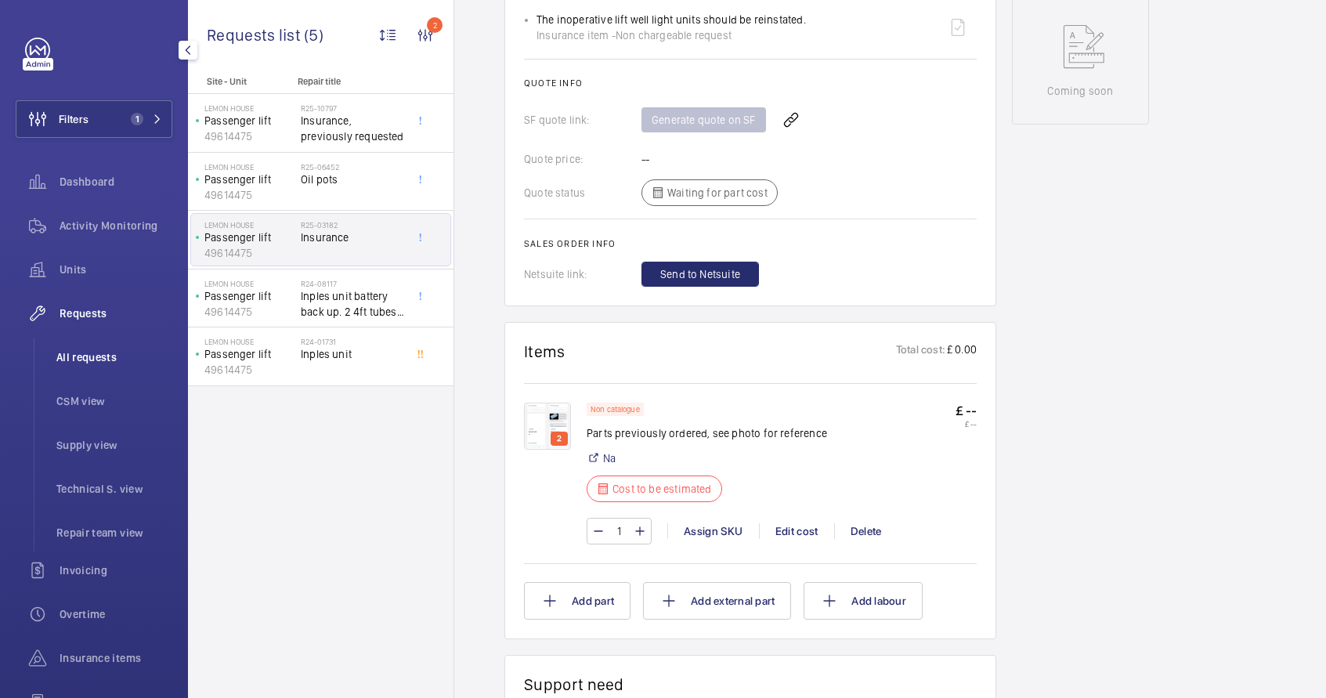
click at [85, 362] on span "All requests" at bounding box center [114, 357] width 116 height 16
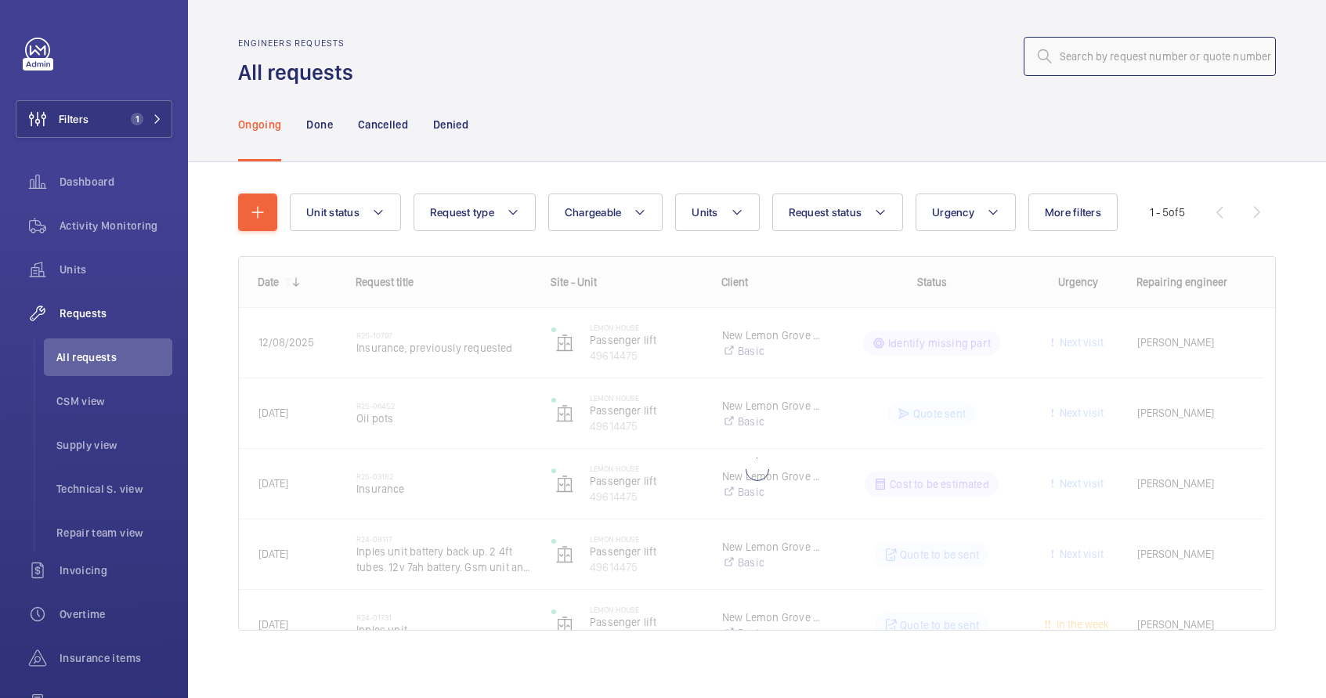
click at [1148, 57] on input "text" at bounding box center [1150, 56] width 252 height 39
type input "R25-08355"
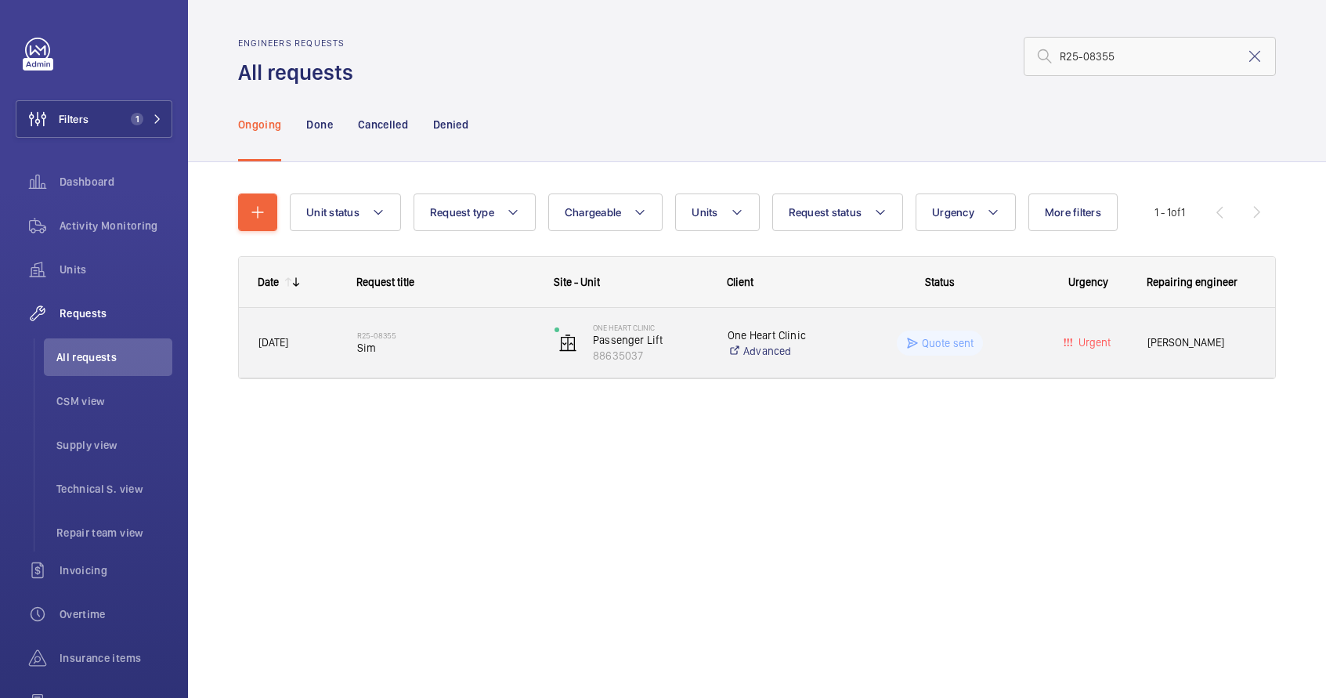
click at [837, 351] on div "Quote sent" at bounding box center [931, 343] width 196 height 56
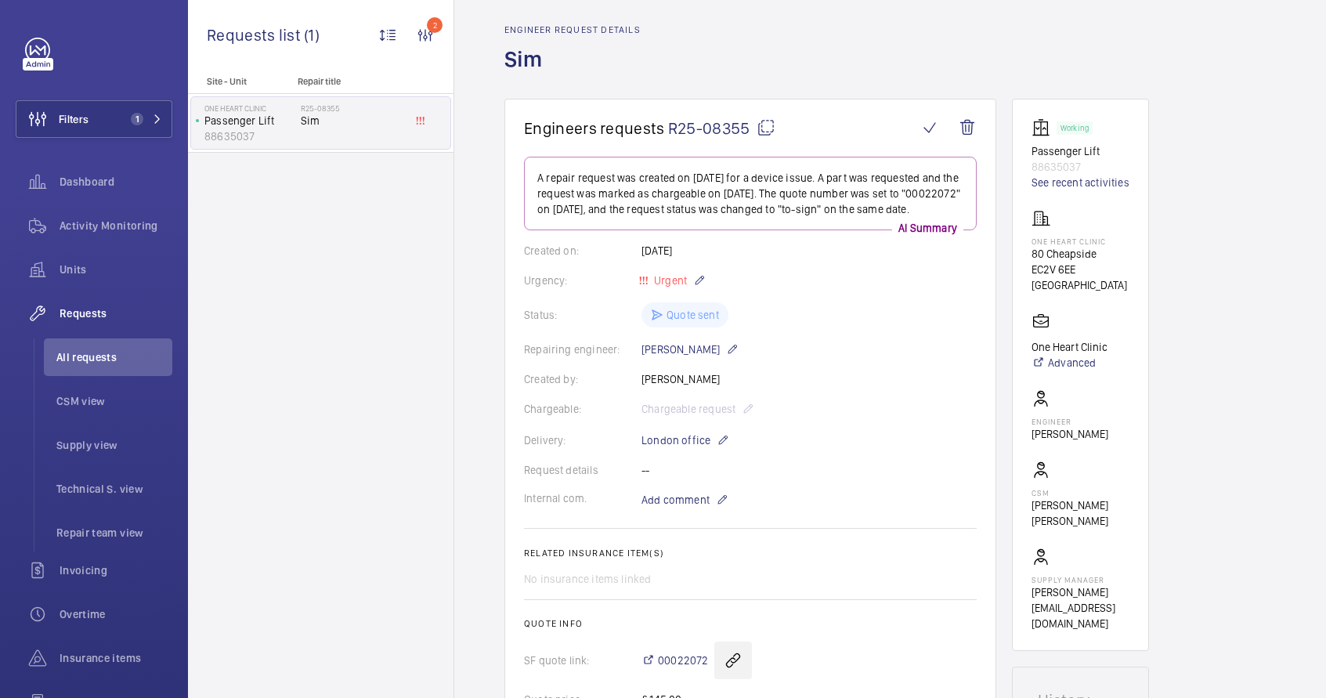
scroll to position [5, 0]
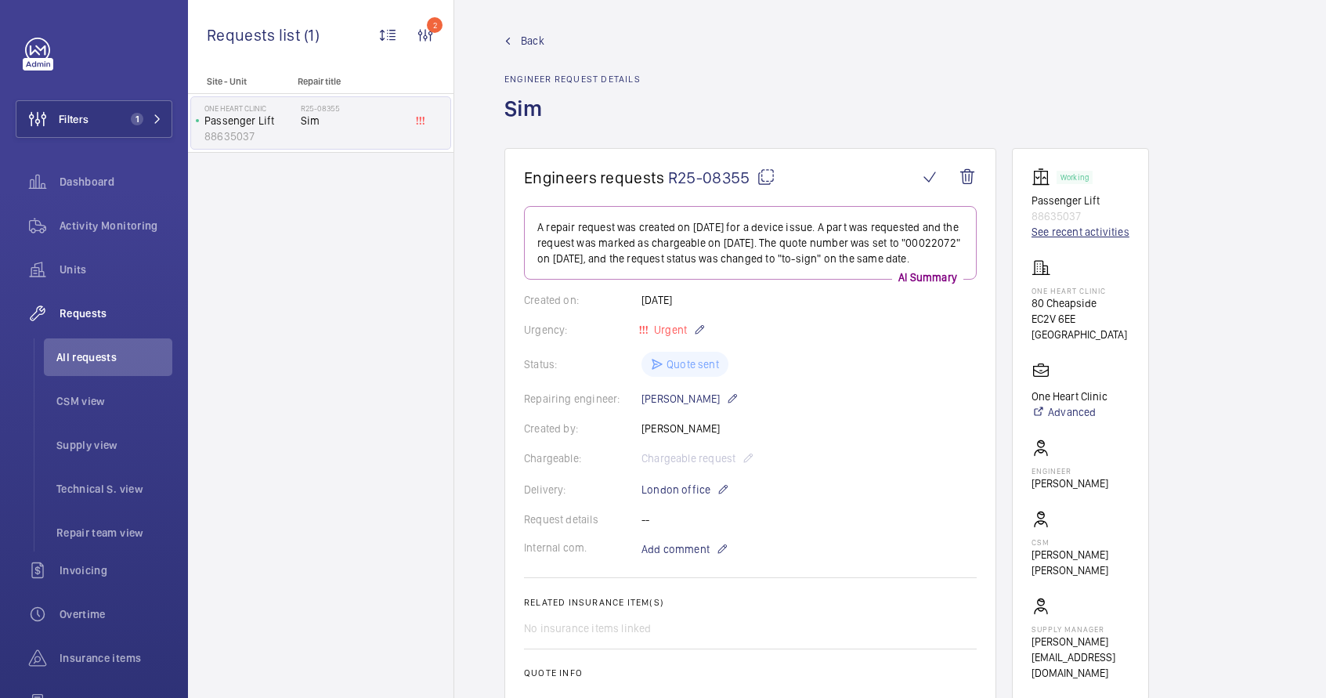
click at [1091, 239] on link "See recent activities" at bounding box center [1081, 232] width 98 height 16
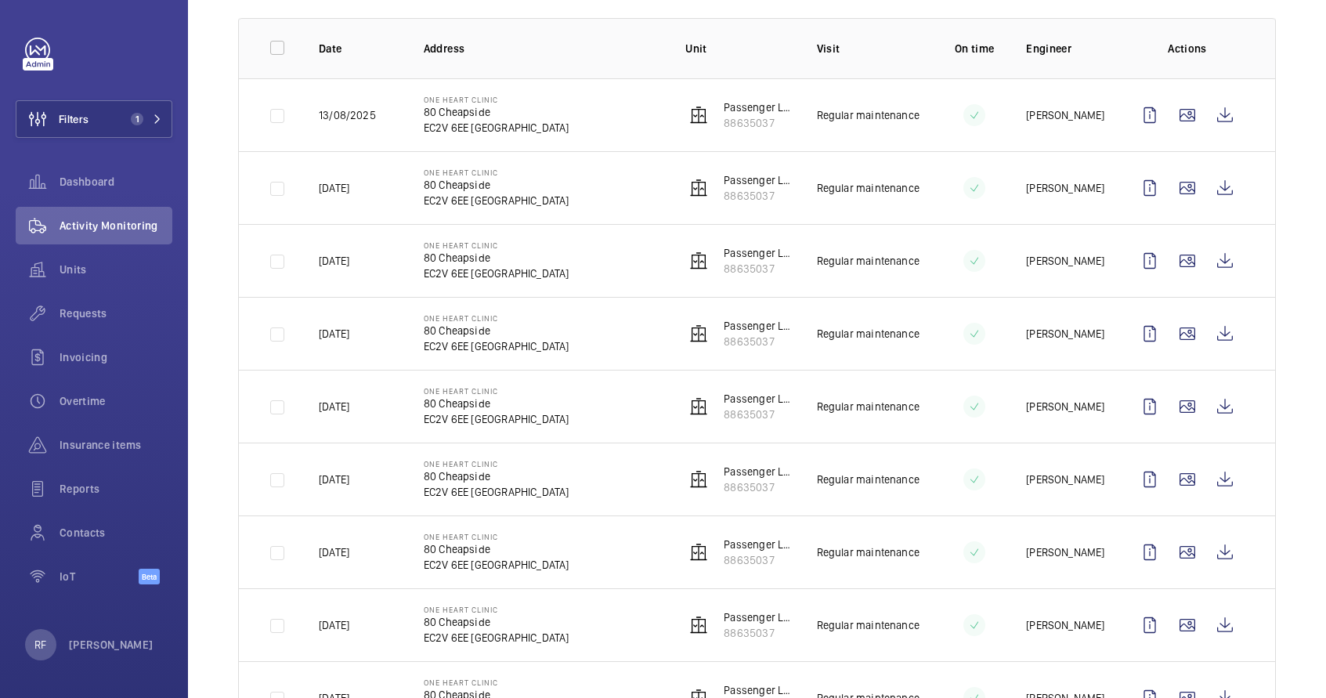
scroll to position [269, 0]
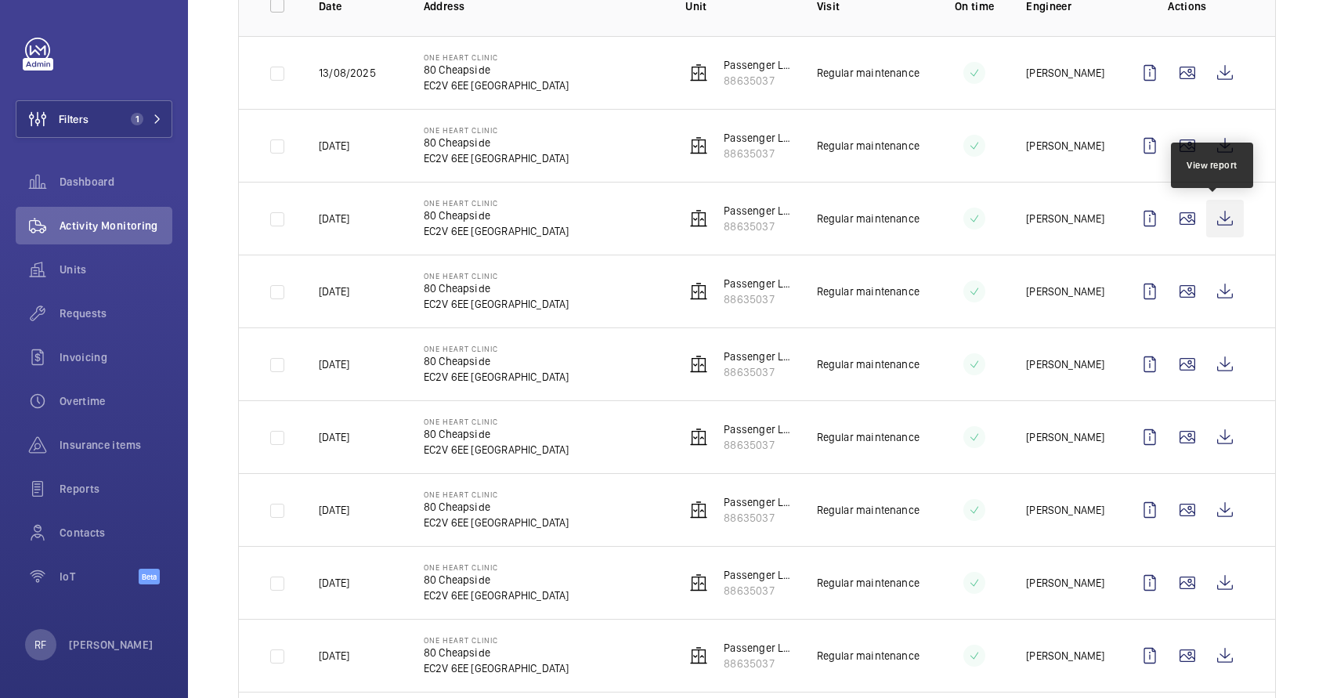
click at [1211, 222] on wm-front-icon-button at bounding box center [1225, 219] width 38 height 38
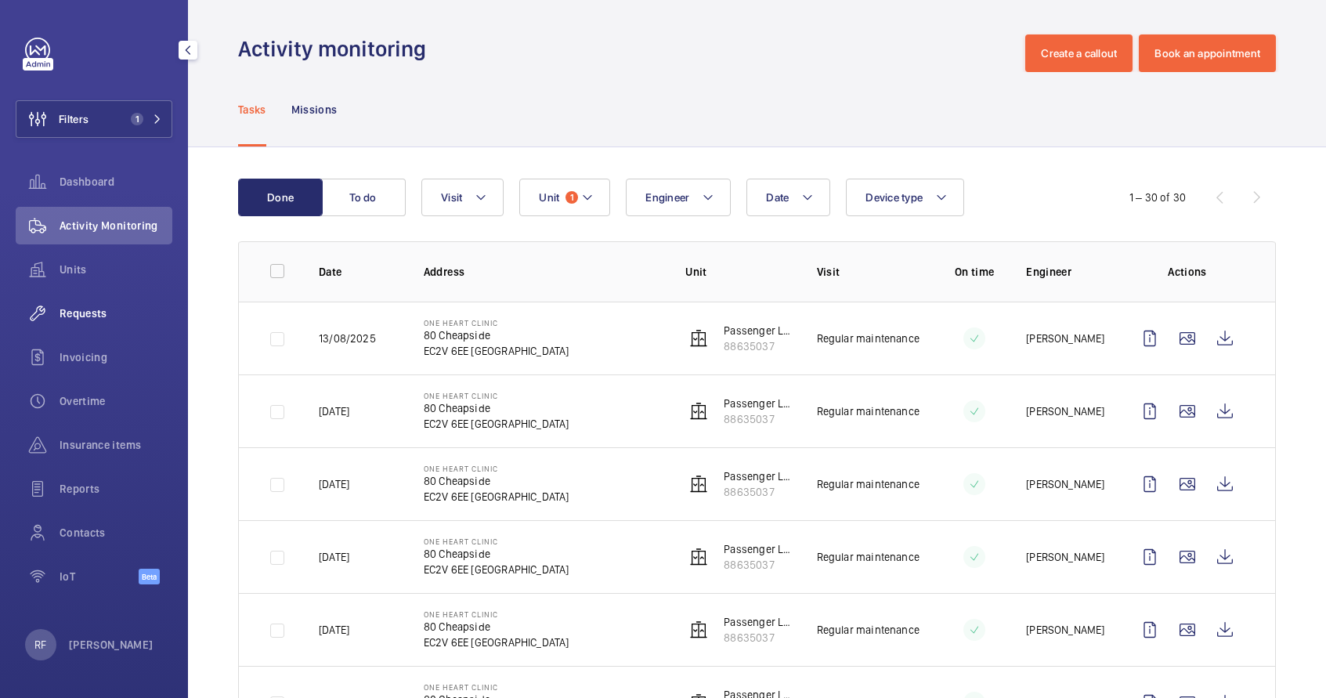
scroll to position [0, 0]
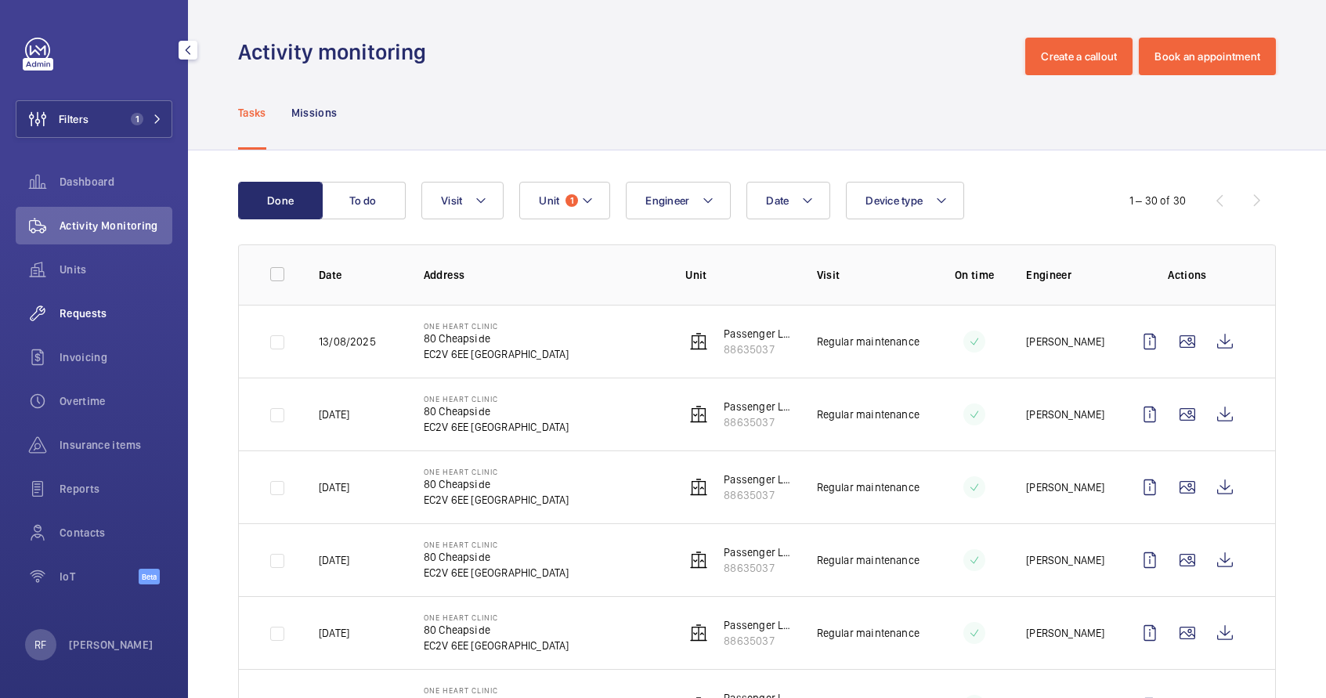
click at [77, 309] on span "Requests" at bounding box center [116, 314] width 113 height 16
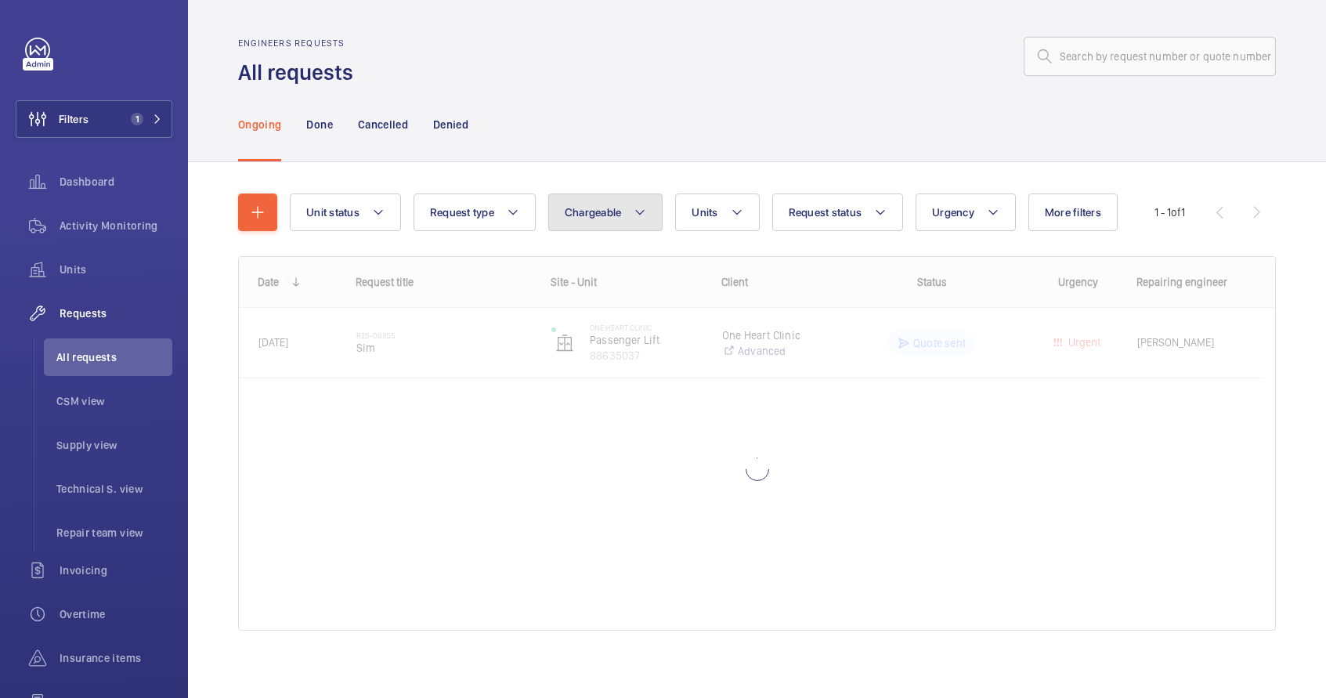
click at [604, 216] on span "Chargeable" at bounding box center [593, 212] width 57 height 13
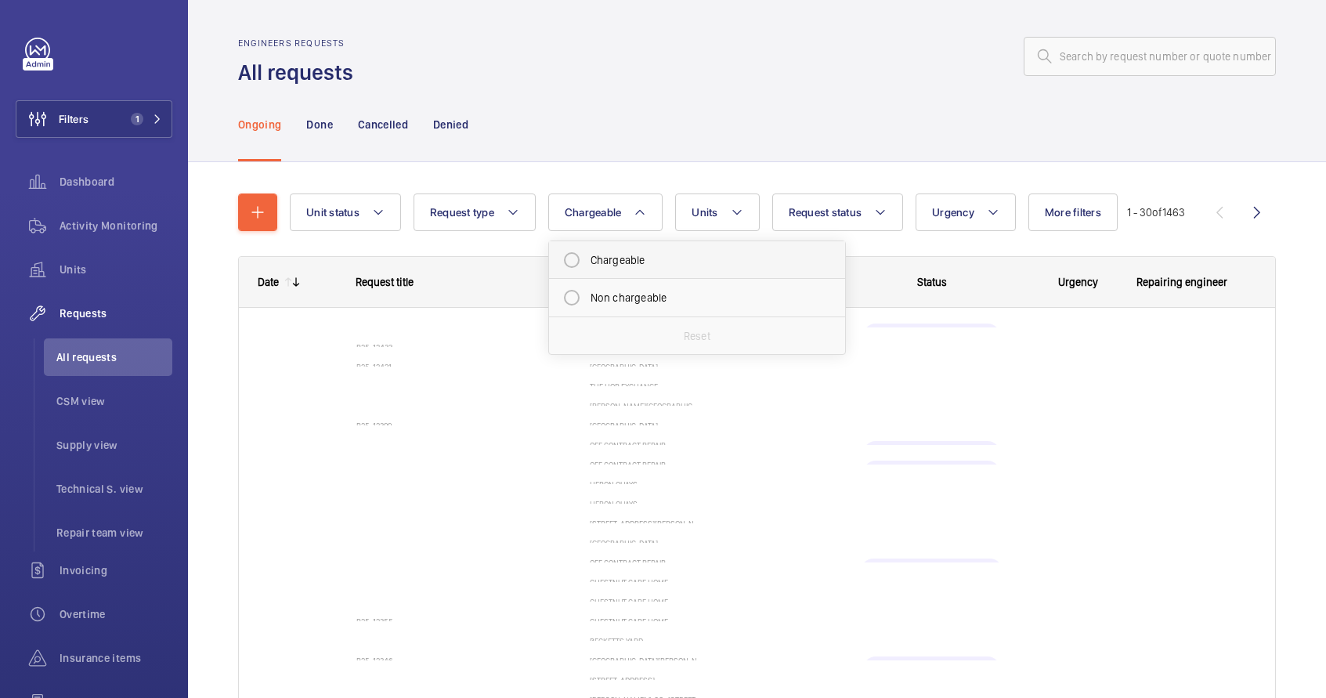
click at [625, 255] on mat-radio-button "Chargeable" at bounding box center [697, 259] width 282 height 31
radio input "true"
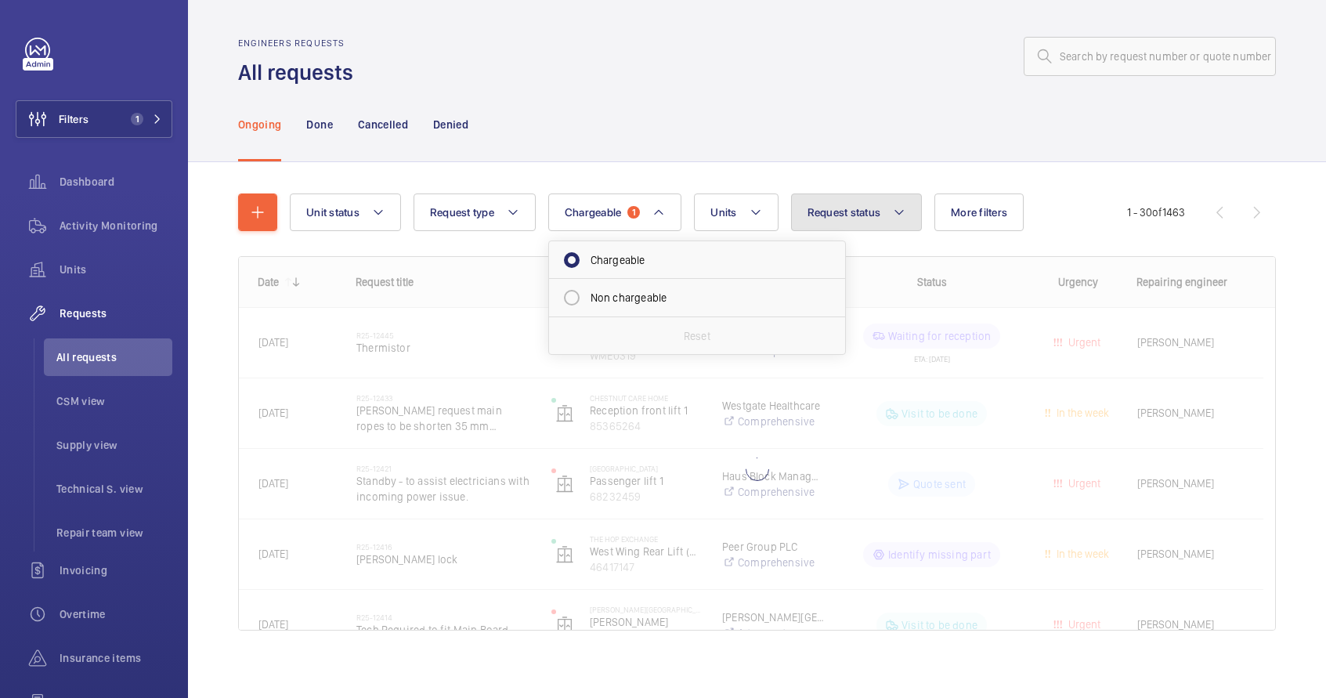
click at [875, 207] on span "Request status" at bounding box center [845, 212] width 74 height 13
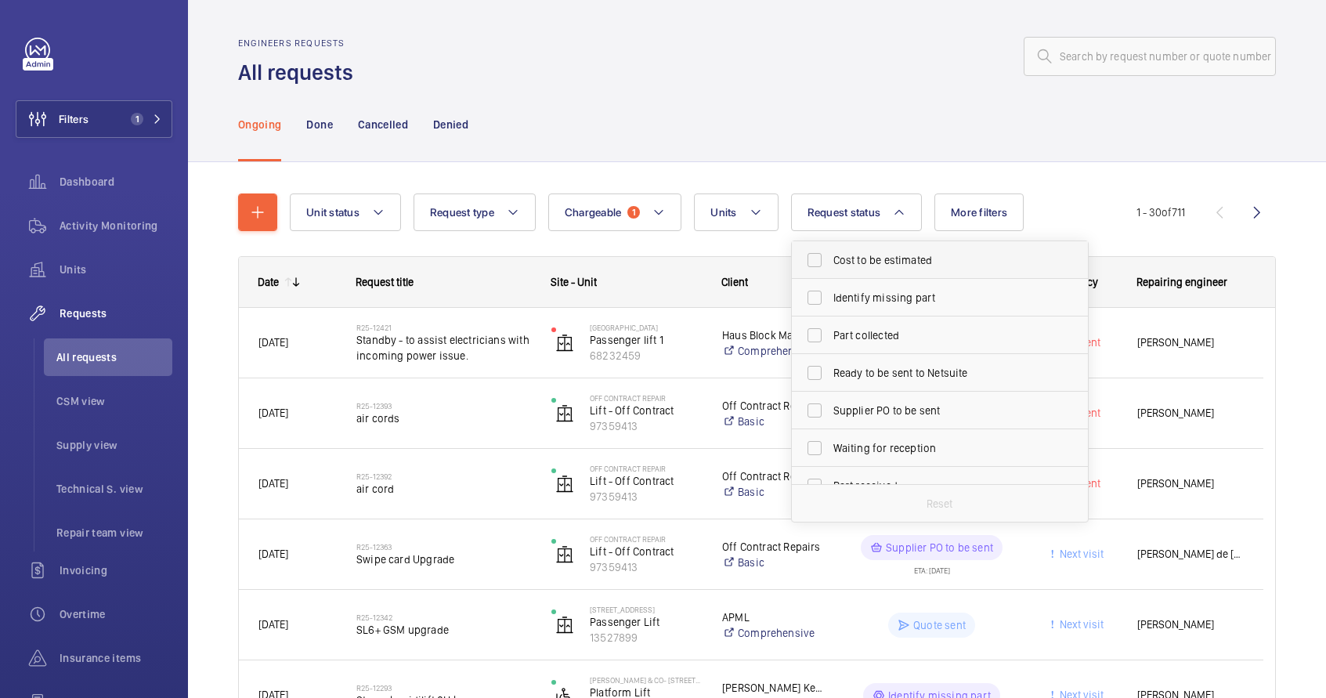
click at [858, 257] on span "Cost to be estimated" at bounding box center [941, 260] width 215 height 16
click at [830, 257] on input "Cost to be estimated" at bounding box center [814, 259] width 31 height 31
checkbox input "true"
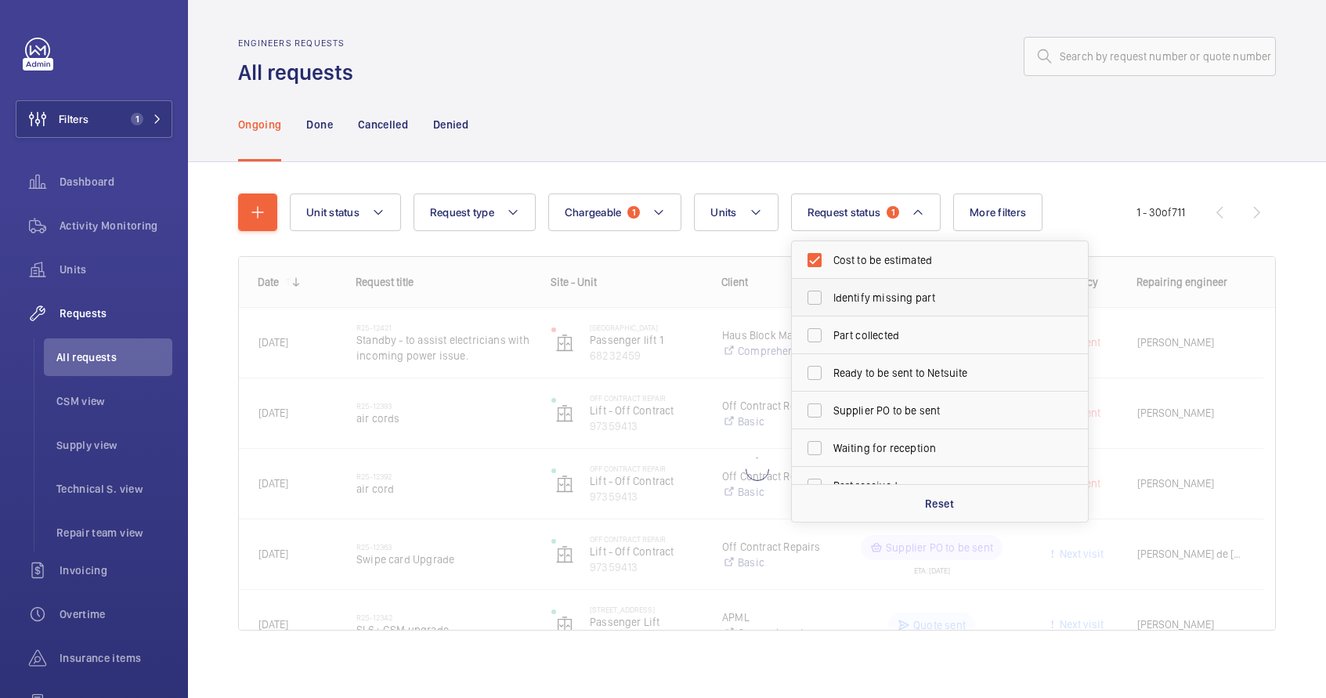
click at [859, 304] on span "Identify missing part" at bounding box center [941, 298] width 215 height 16
click at [830, 304] on input "Identify missing part" at bounding box center [814, 297] width 31 height 31
checkbox input "true"
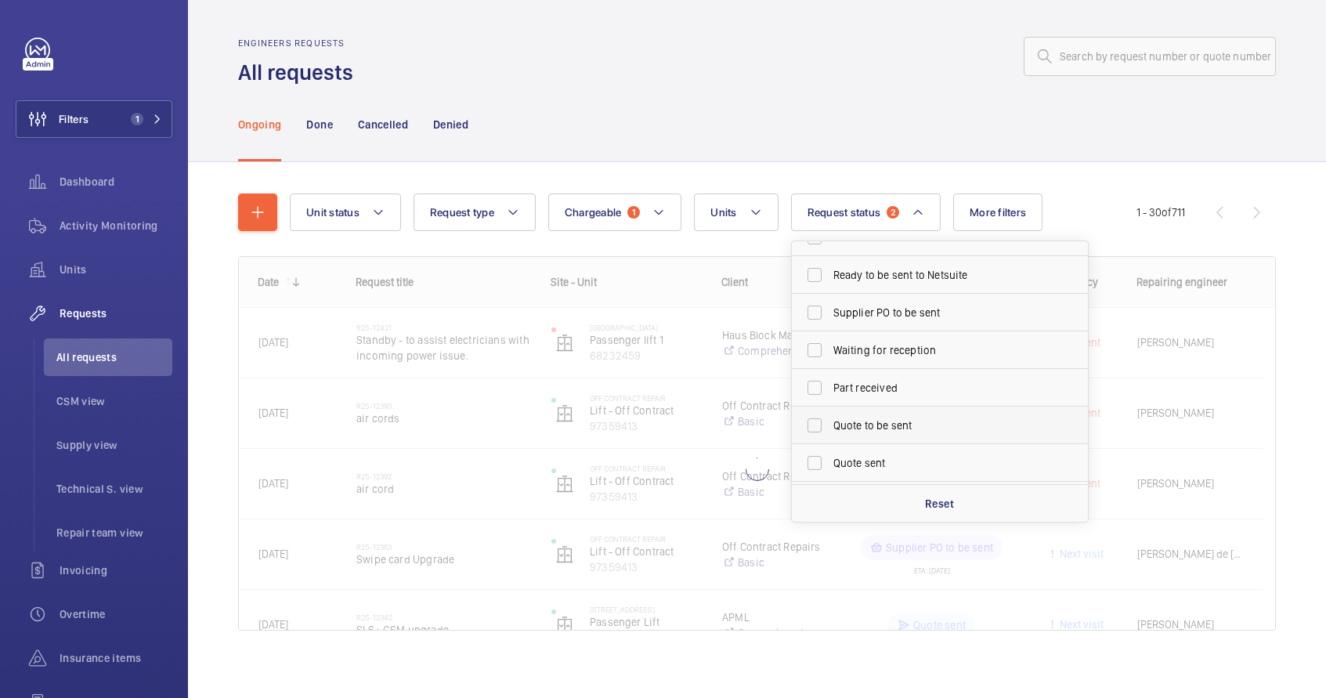
scroll to position [99, 0]
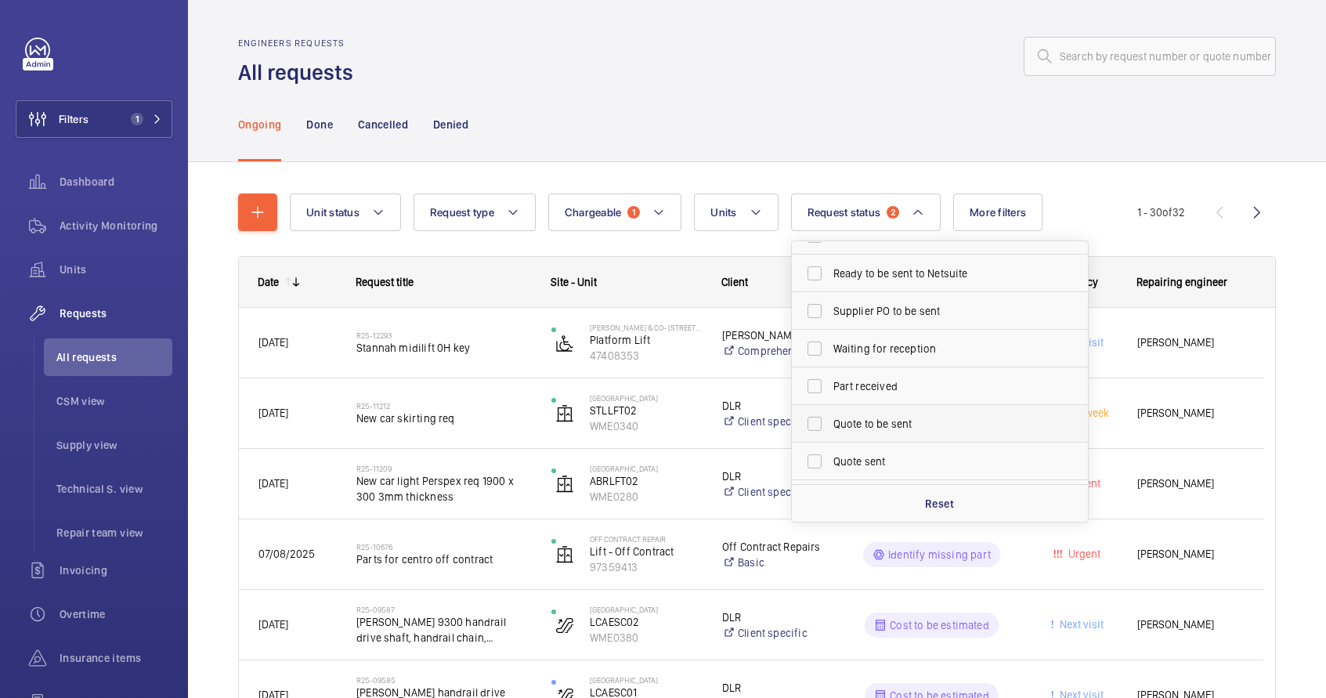
click at [856, 428] on span "Quote to be sent" at bounding box center [941, 424] width 215 height 16
click at [830, 428] on input "Quote to be sent" at bounding box center [814, 423] width 31 height 31
checkbox input "true"
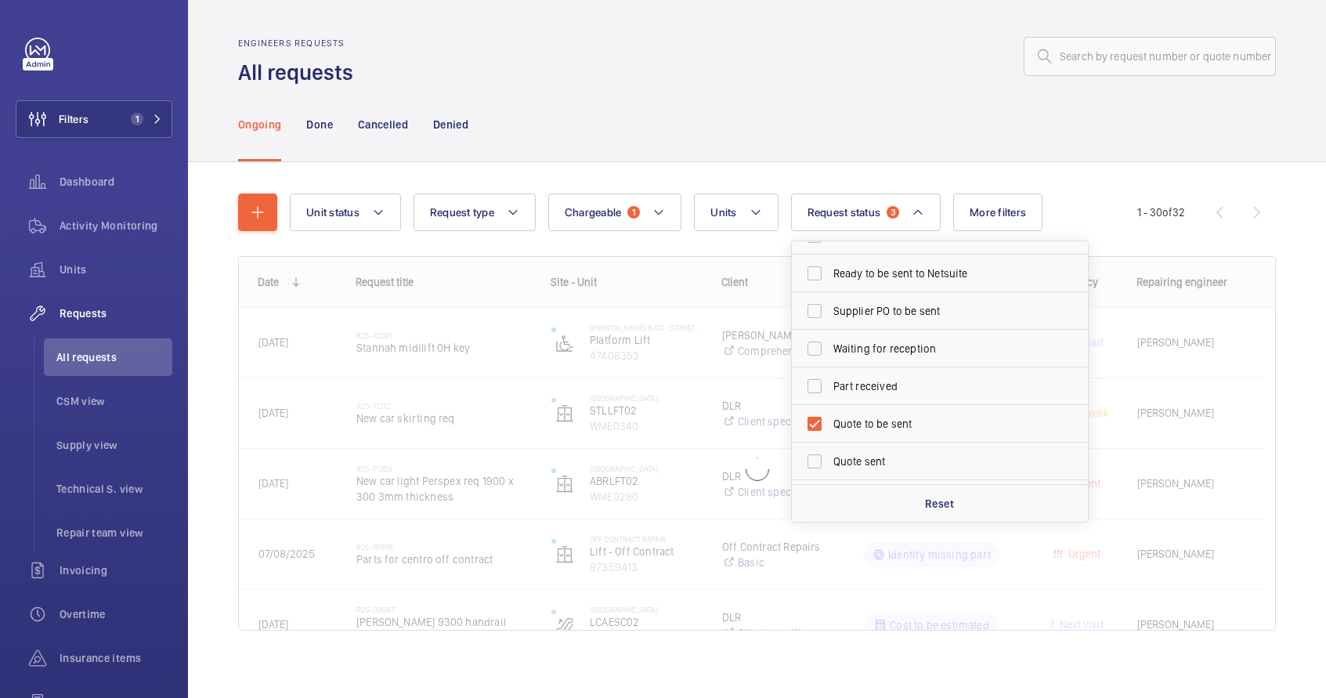
click at [647, 95] on div "Ongoing Done Cancelled Denied" at bounding box center [757, 124] width 1038 height 74
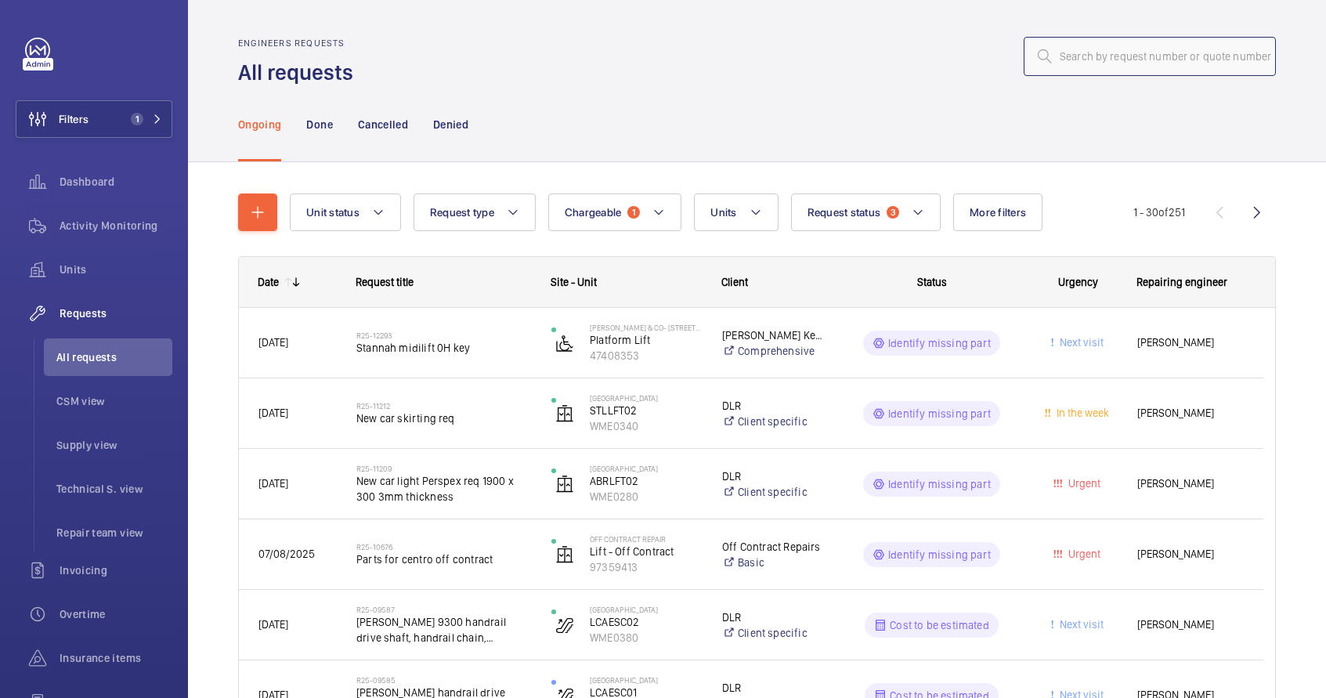
click at [1076, 69] on input "text" at bounding box center [1150, 56] width 252 height 39
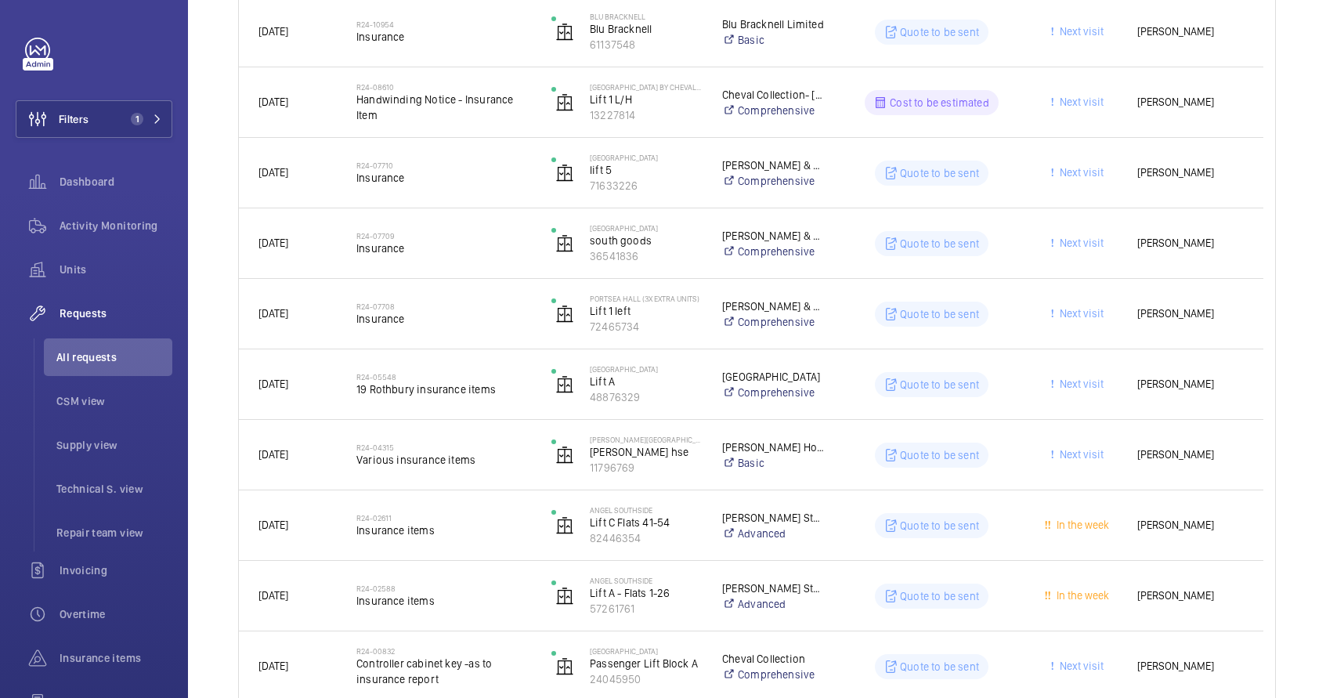
scroll to position [814, 0]
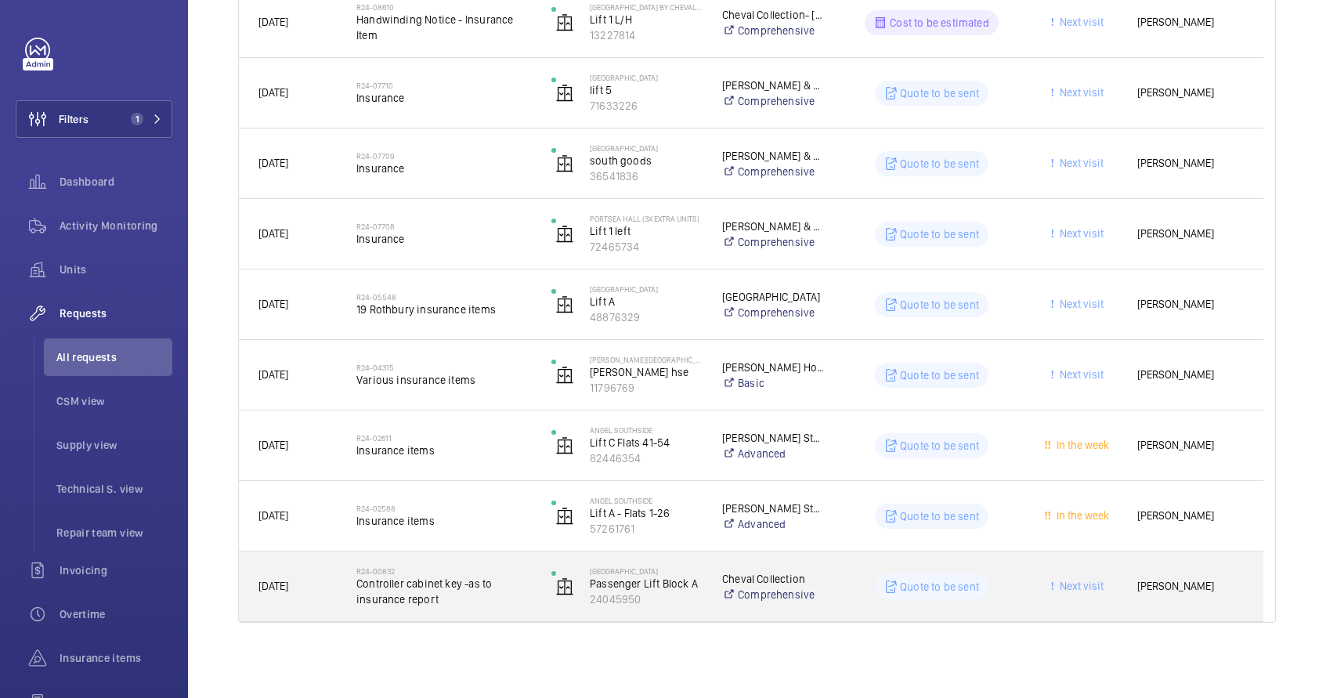
type input "insurance"
click at [522, 607] on div "R24-00832 Controller cabinet key -as to insurance report" at bounding box center [443, 586] width 175 height 45
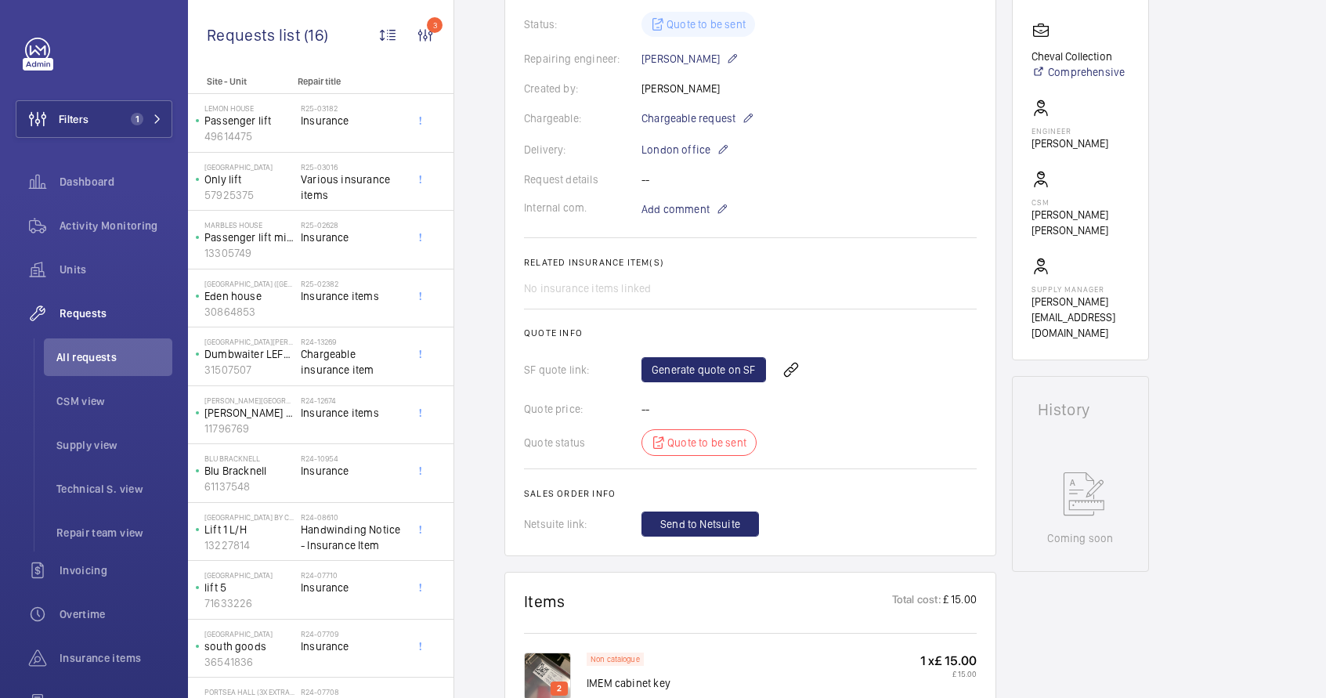
scroll to position [469, 0]
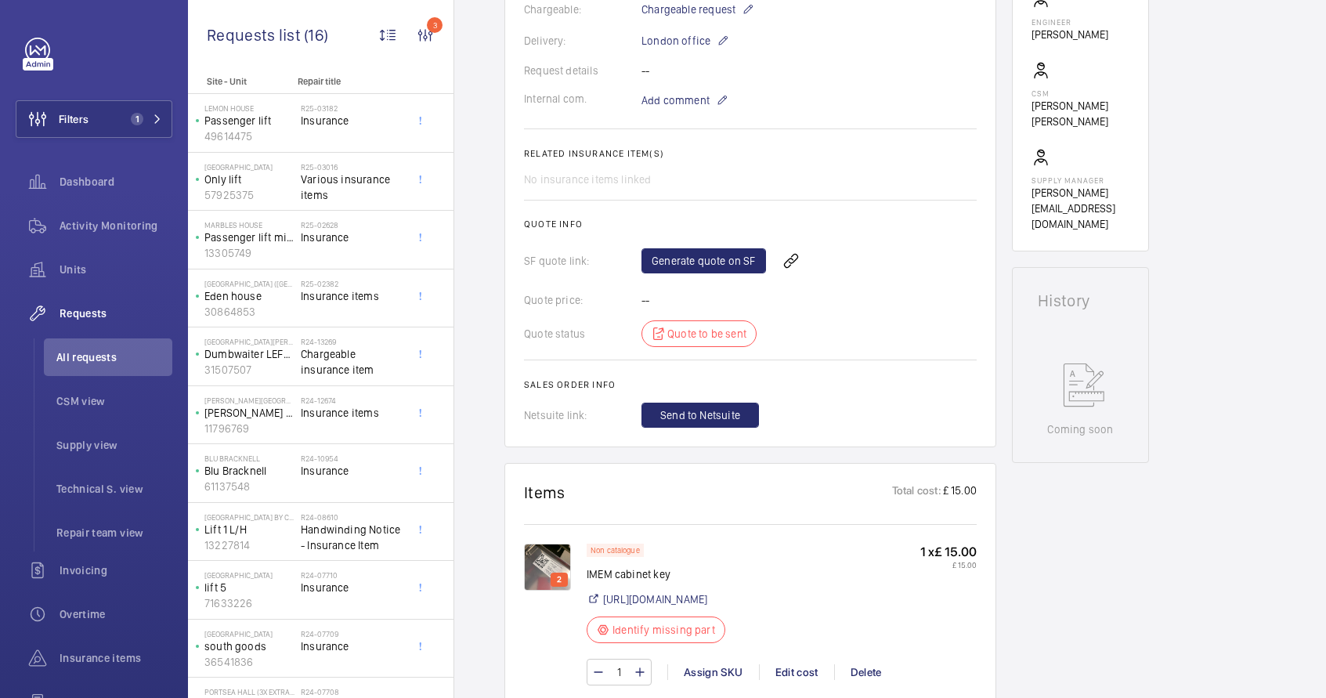
click at [543, 564] on img at bounding box center [547, 567] width 47 height 47
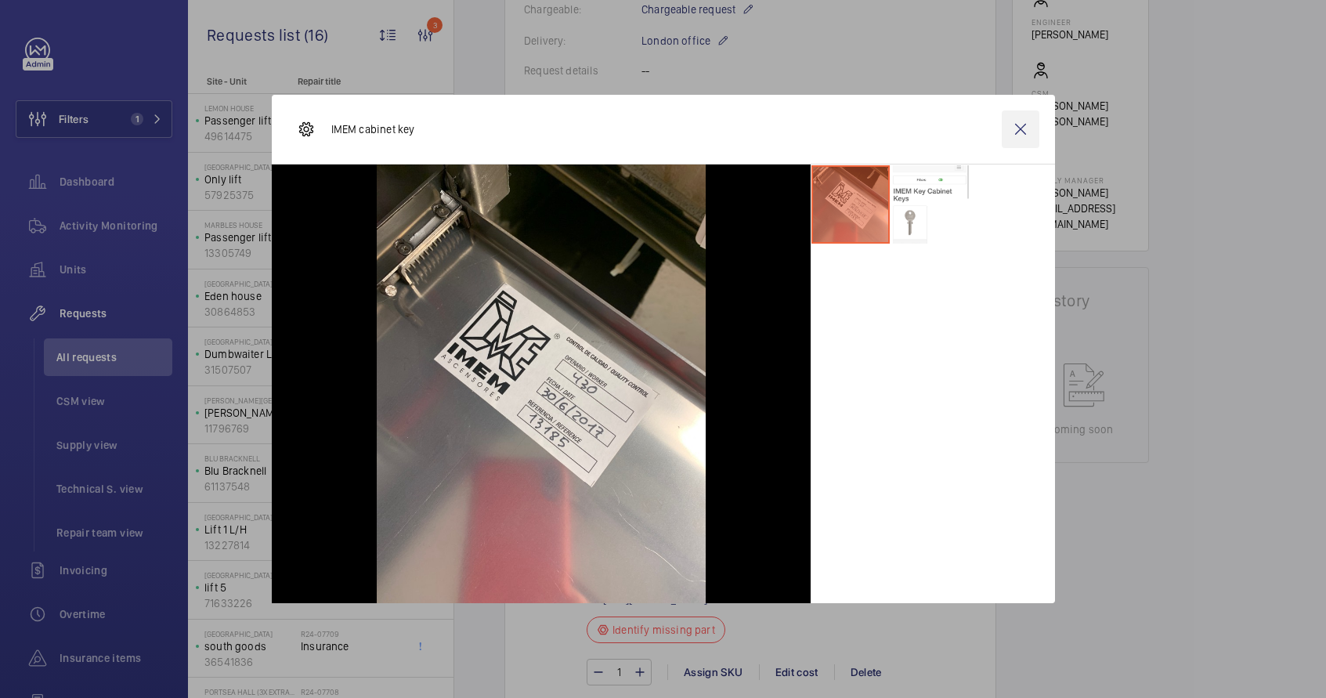
click at [1021, 128] on wm-front-icon-button at bounding box center [1021, 129] width 38 height 38
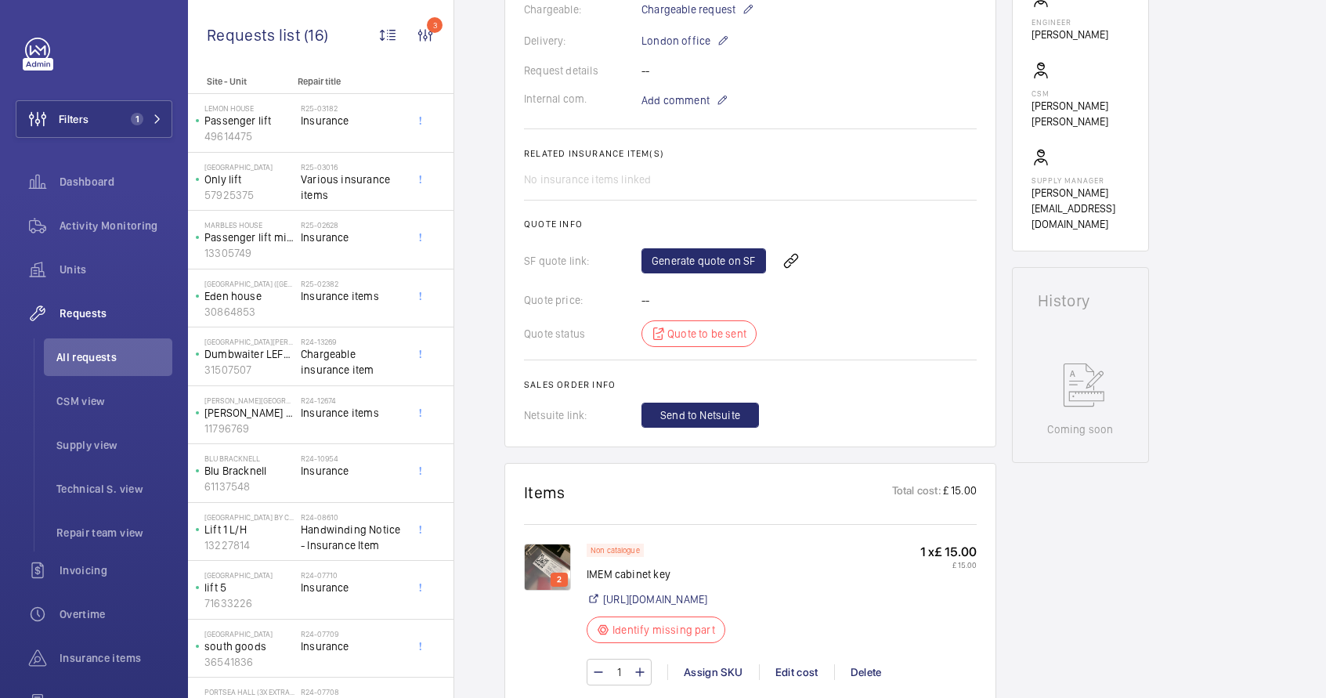
scroll to position [243, 0]
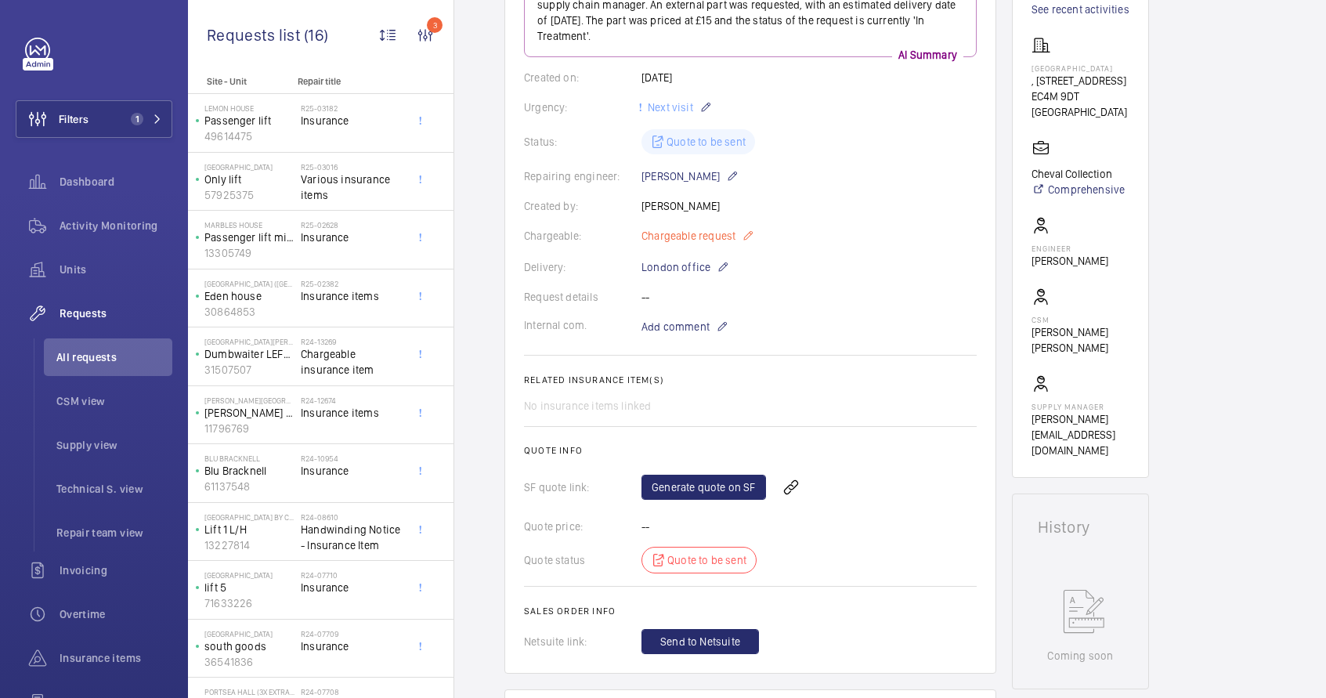
click at [747, 240] on mat-icon at bounding box center [748, 235] width 13 height 19
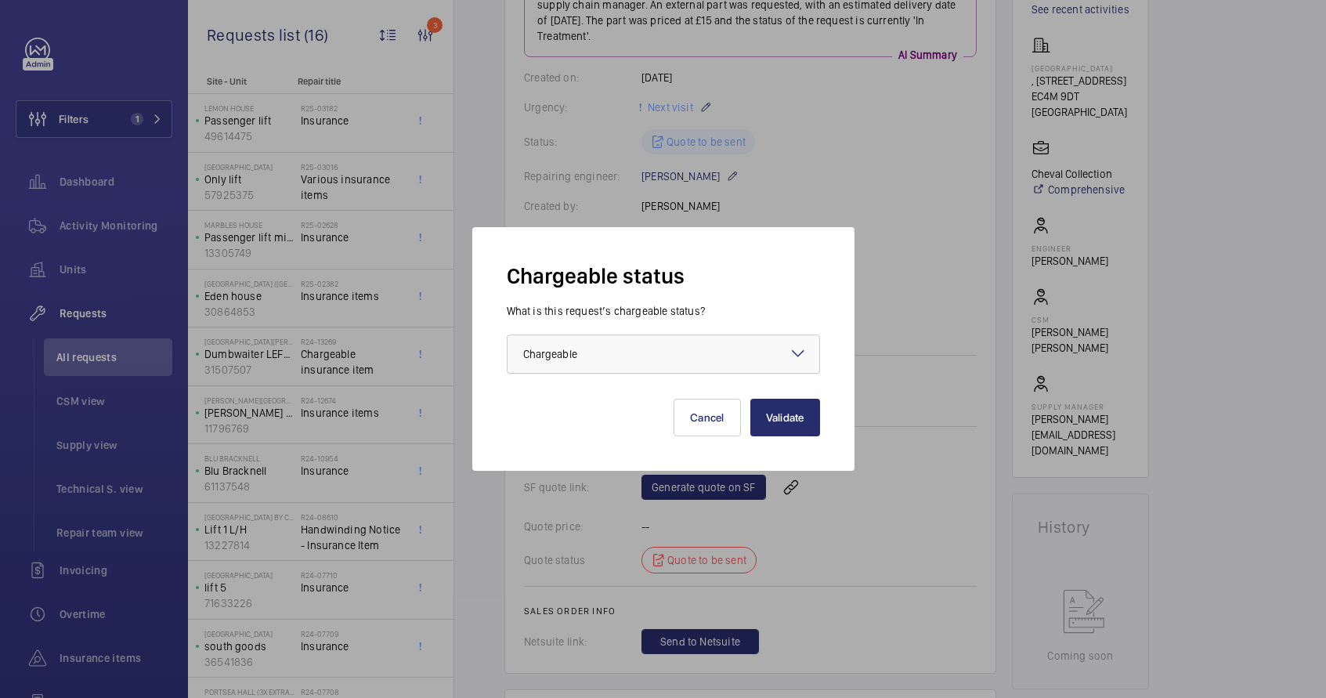
click at [655, 363] on div at bounding box center [664, 354] width 312 height 38
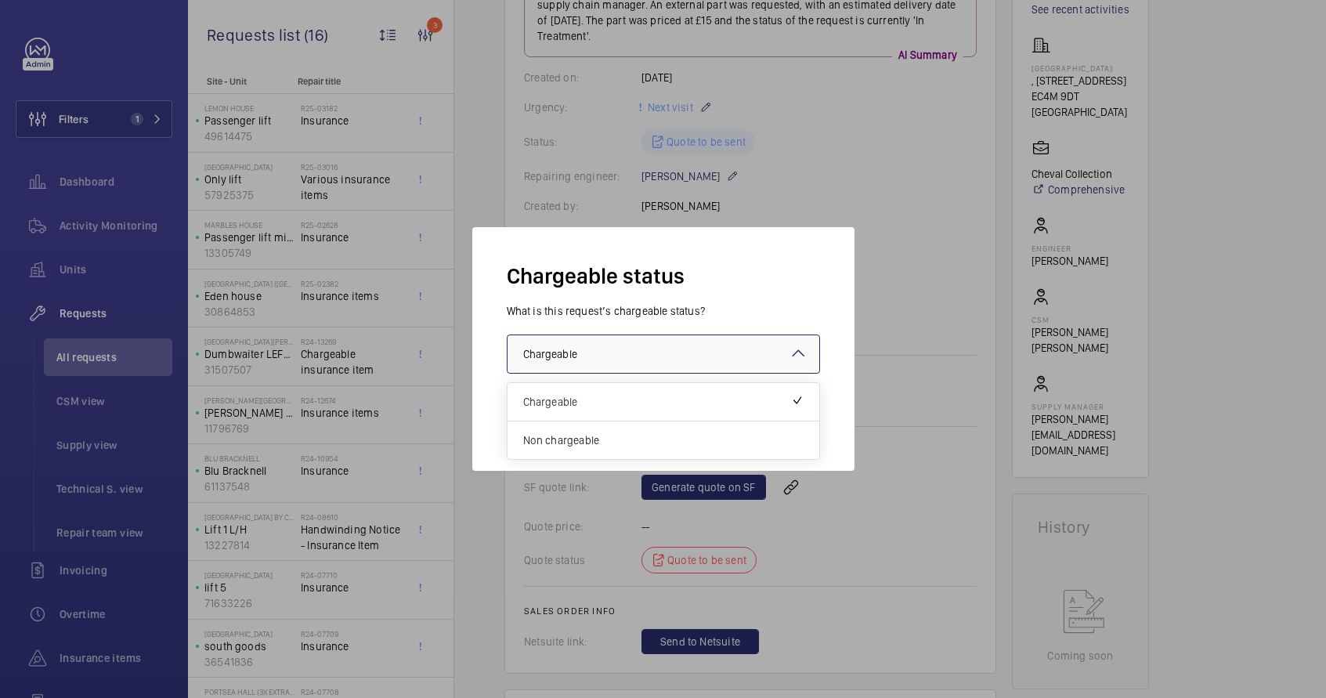
click at [623, 339] on div at bounding box center [664, 354] width 312 height 38
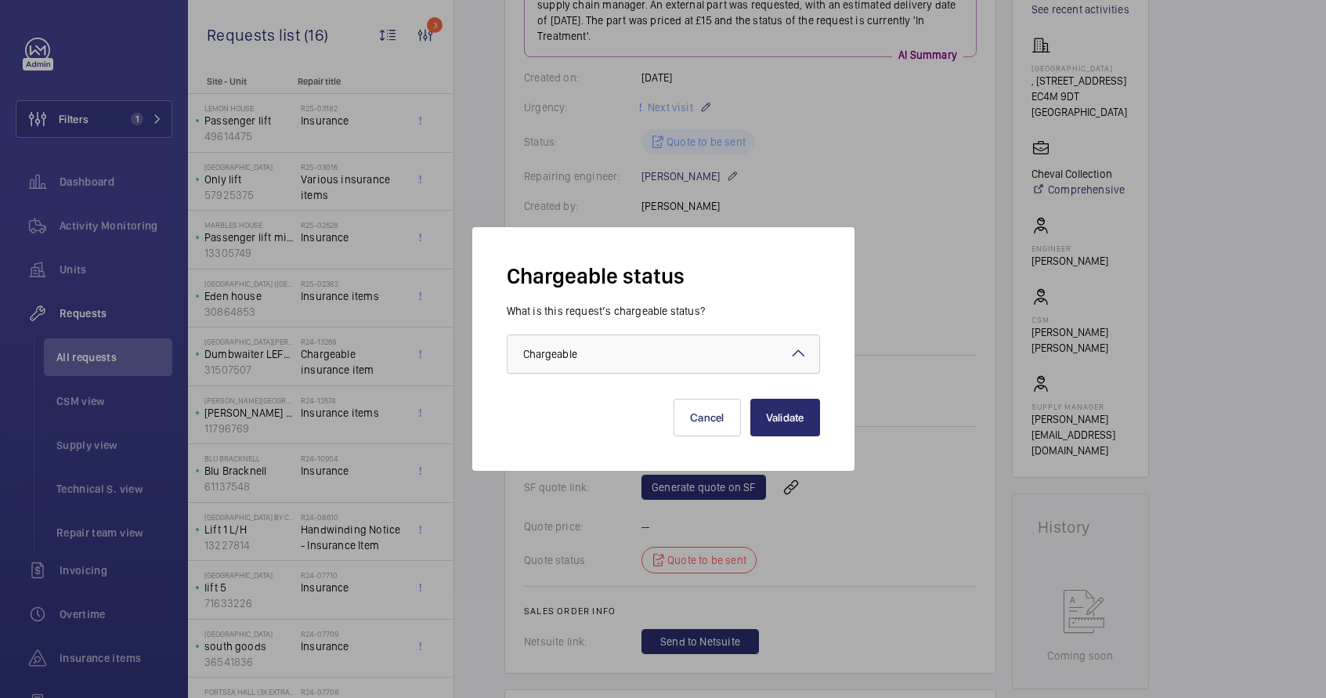
click at [605, 332] on div "What is this request’s chargeable status? Choose one option × Chargeable ×" at bounding box center [663, 338] width 313 height 71
click at [601, 348] on div "× Chargeable" at bounding box center [569, 354] width 93 height 16
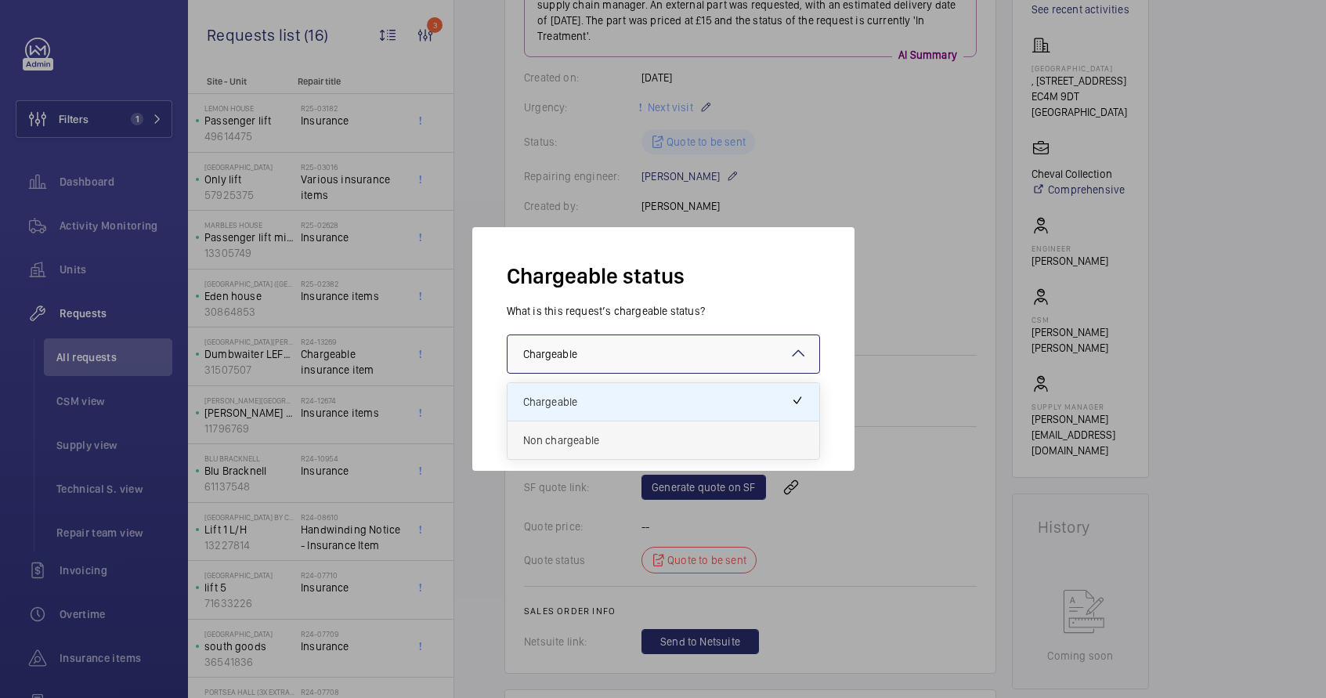
click at [589, 443] on span "Non chargeable" at bounding box center [663, 440] width 280 height 16
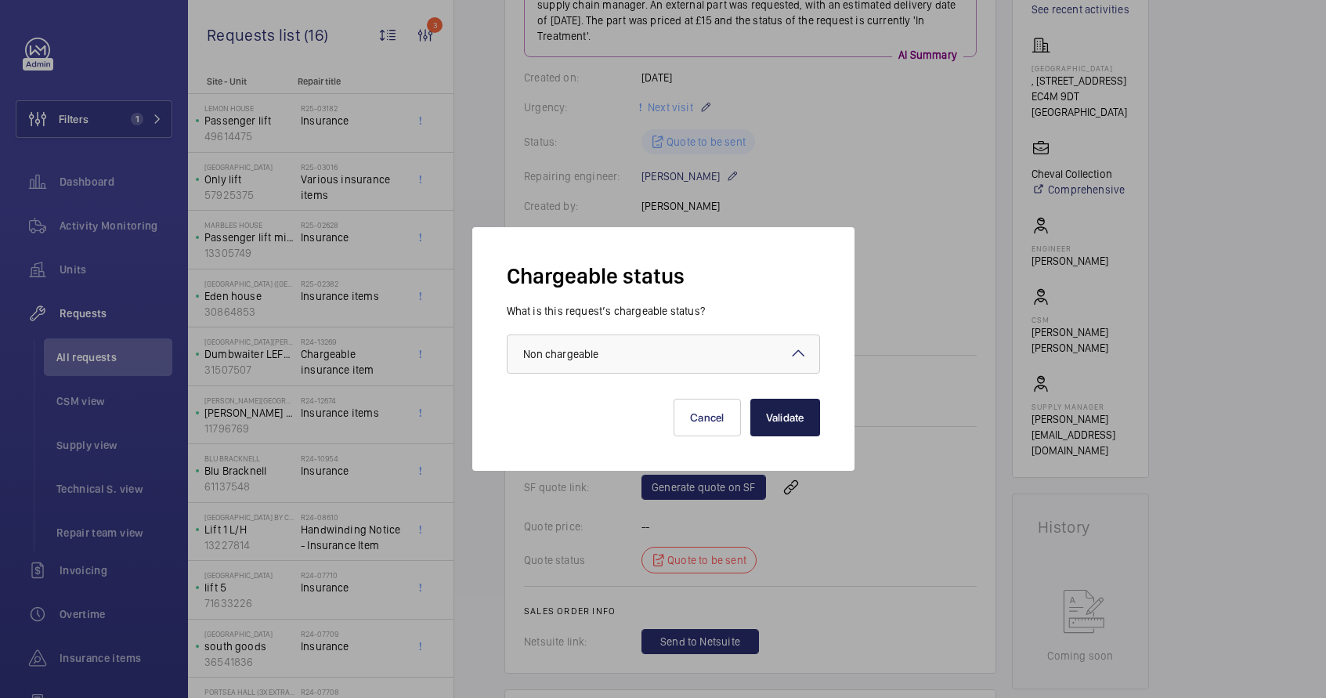
click at [775, 421] on button "Validate" at bounding box center [785, 418] width 70 height 38
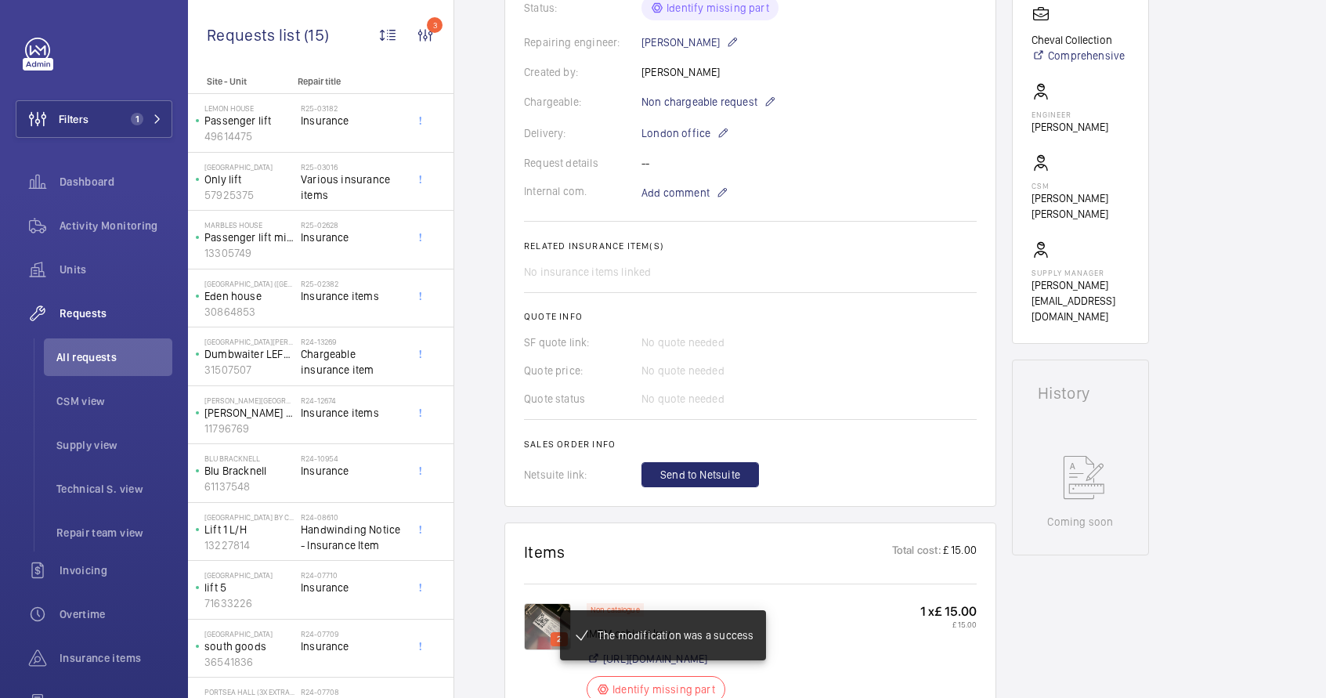
scroll to position [613, 0]
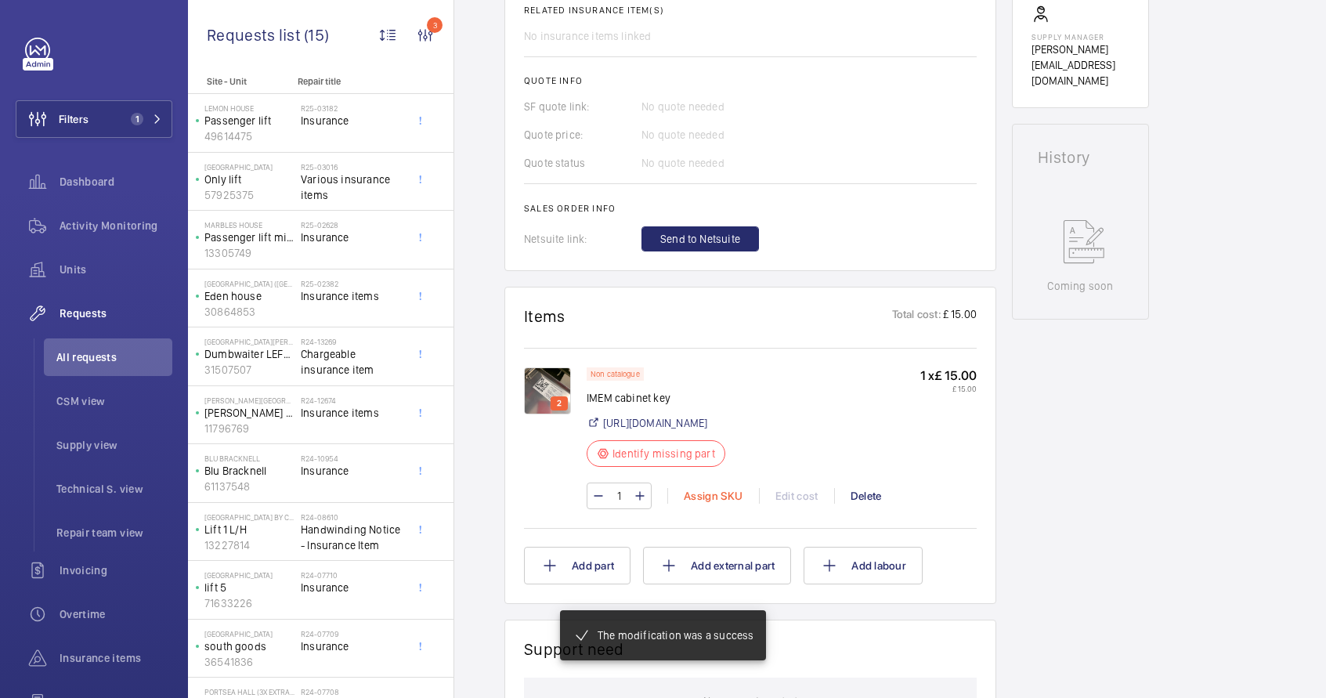
click at [721, 501] on div "Assign SKU" at bounding box center [713, 496] width 92 height 16
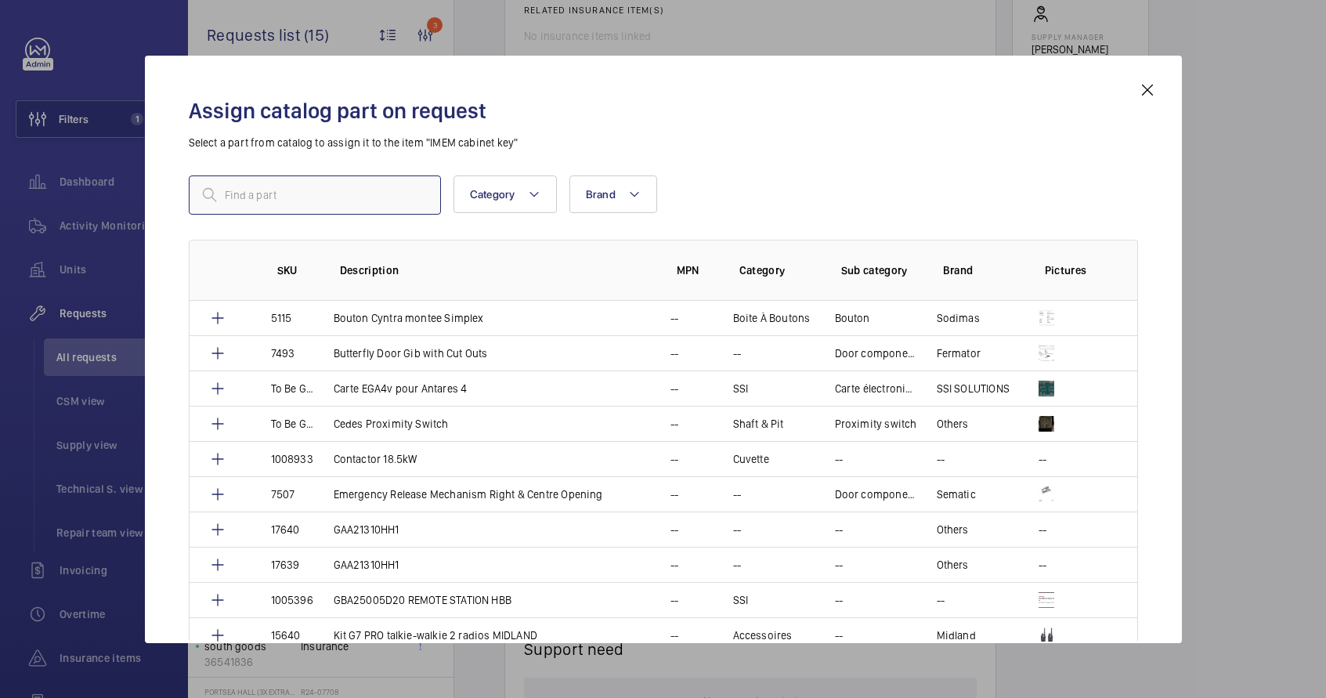
click at [259, 203] on input "text" at bounding box center [315, 194] width 252 height 39
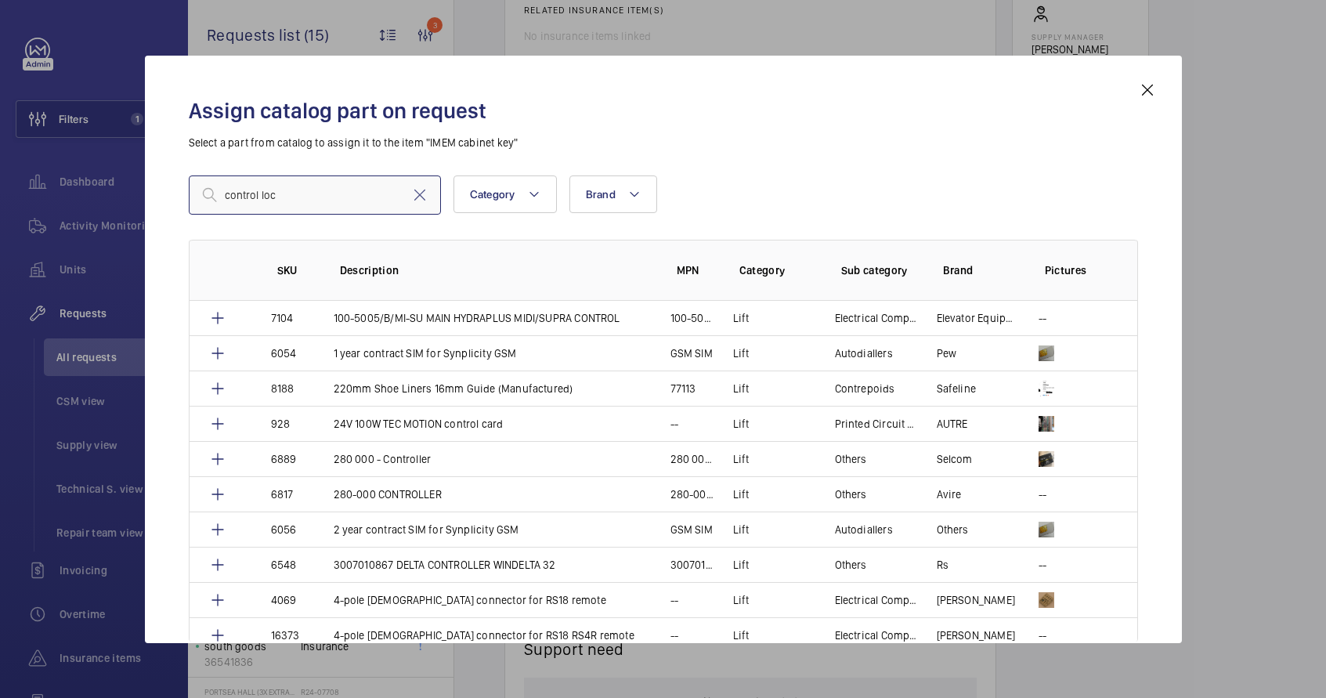
type input "control lock"
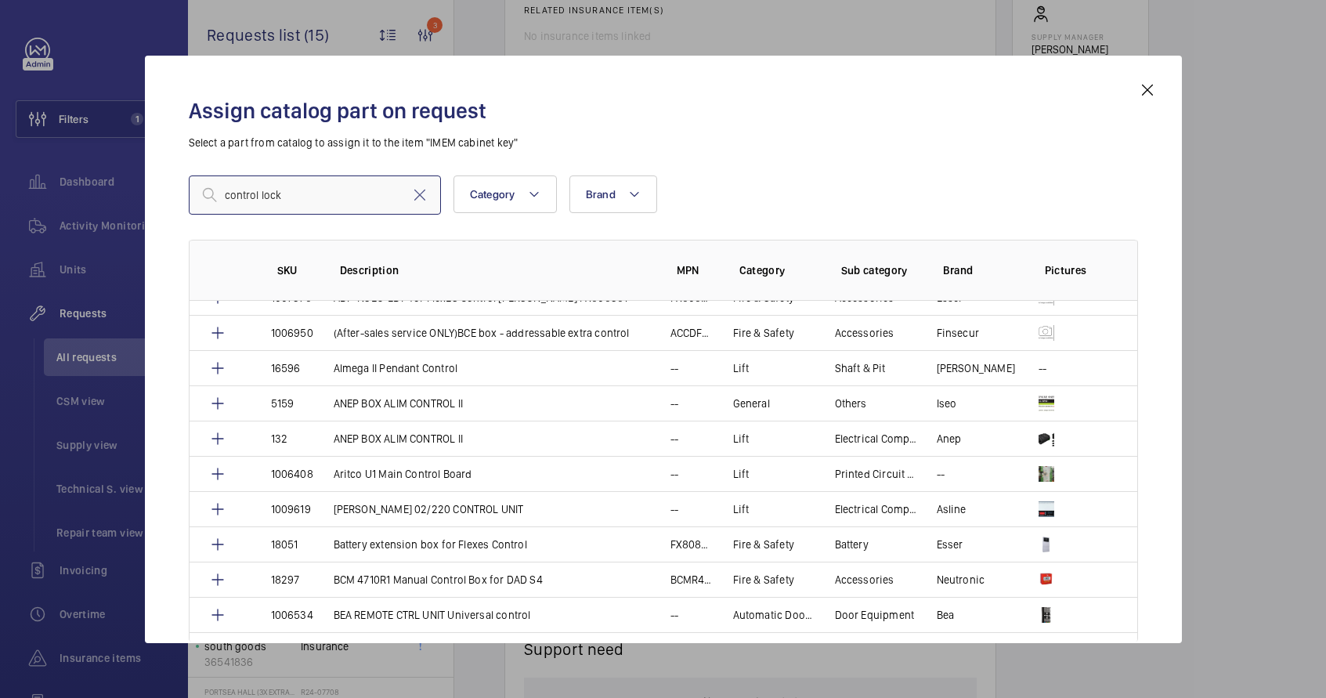
scroll to position [200, 0]
click at [260, 192] on input "control lock" at bounding box center [315, 194] width 252 height 39
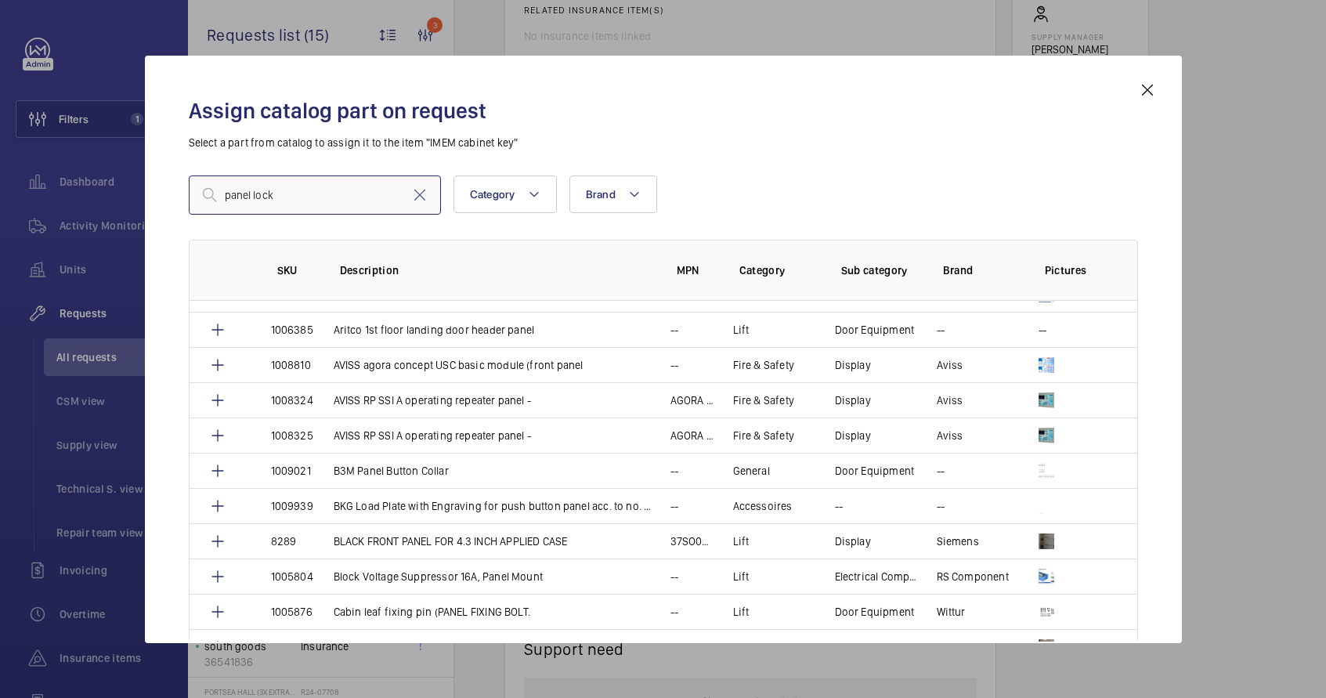
scroll to position [0, 0]
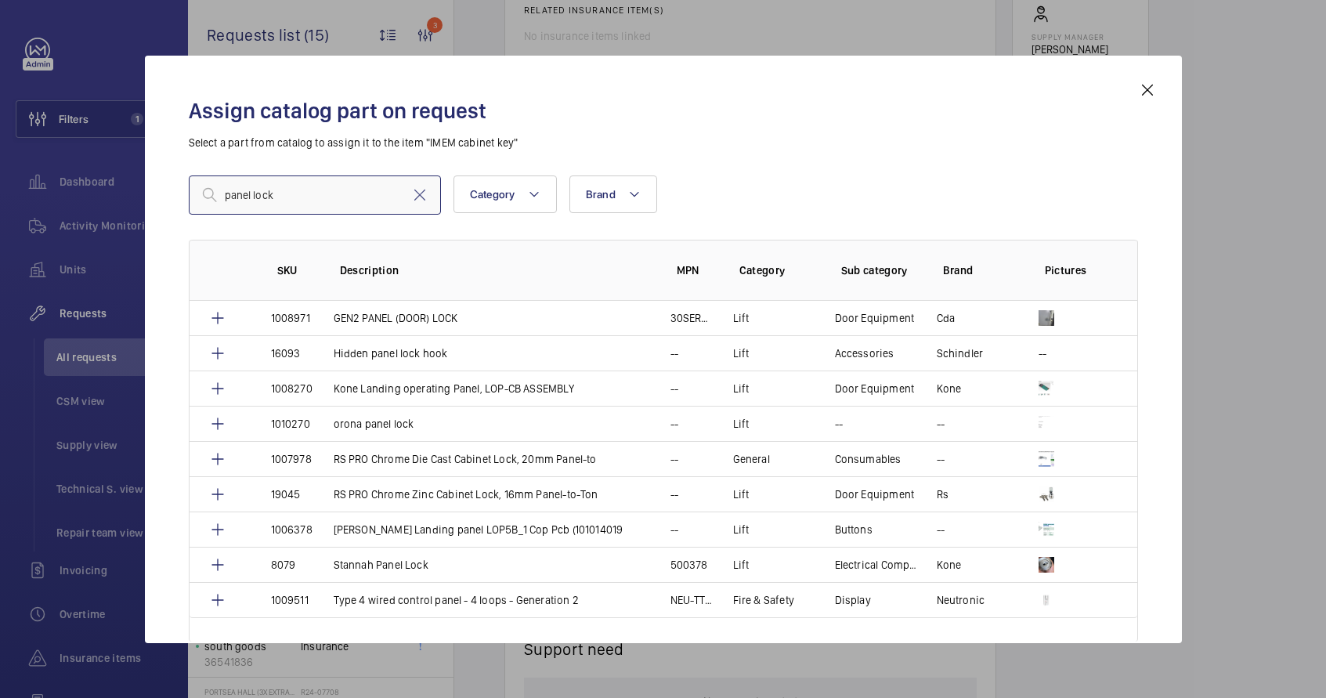
click at [289, 194] on input "panel lock" at bounding box center [315, 194] width 252 height 39
click at [290, 194] on input "panel lock" at bounding box center [315, 194] width 252 height 39
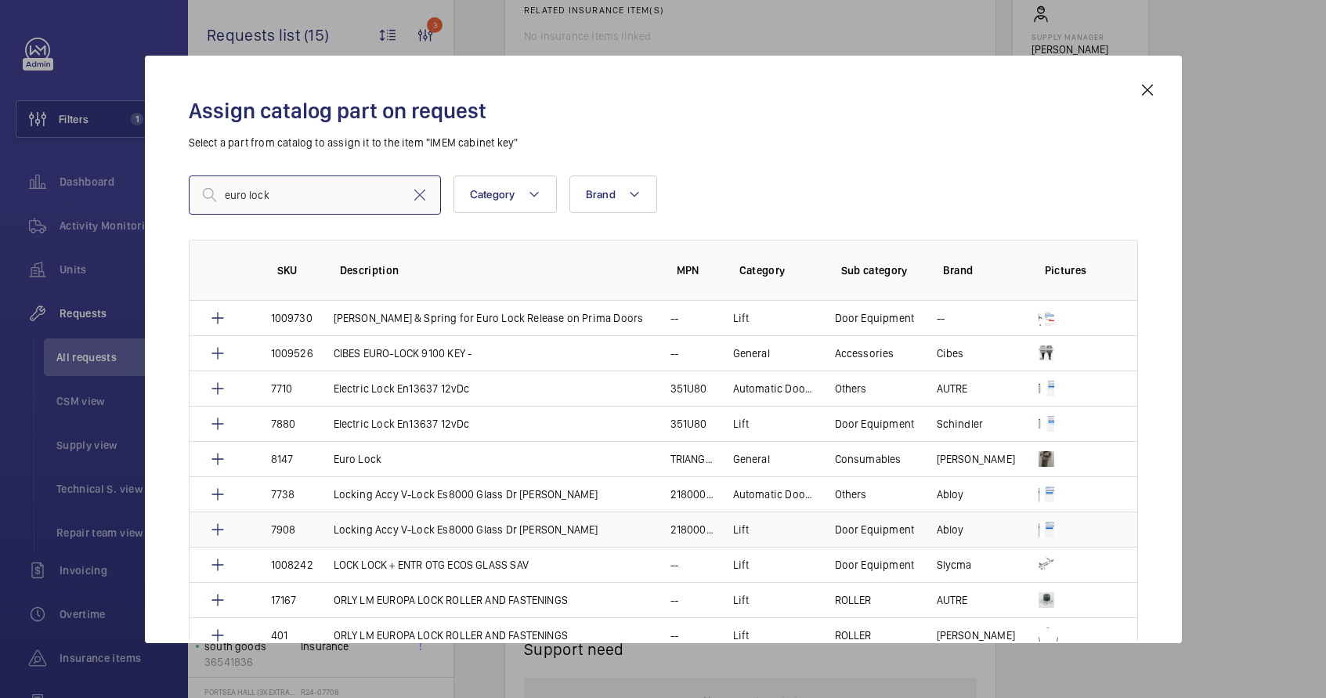
scroll to position [3, 0]
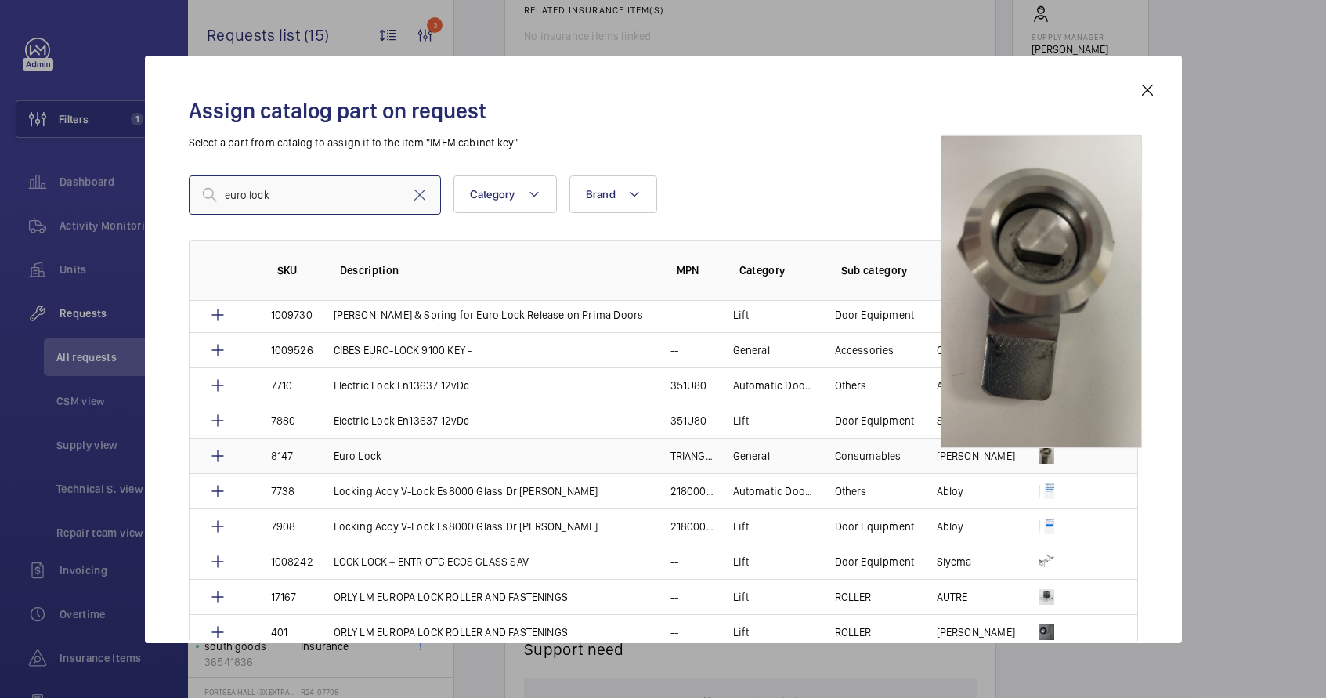
type input "euro lock"
click at [1041, 458] on img at bounding box center [1047, 456] width 16 height 16
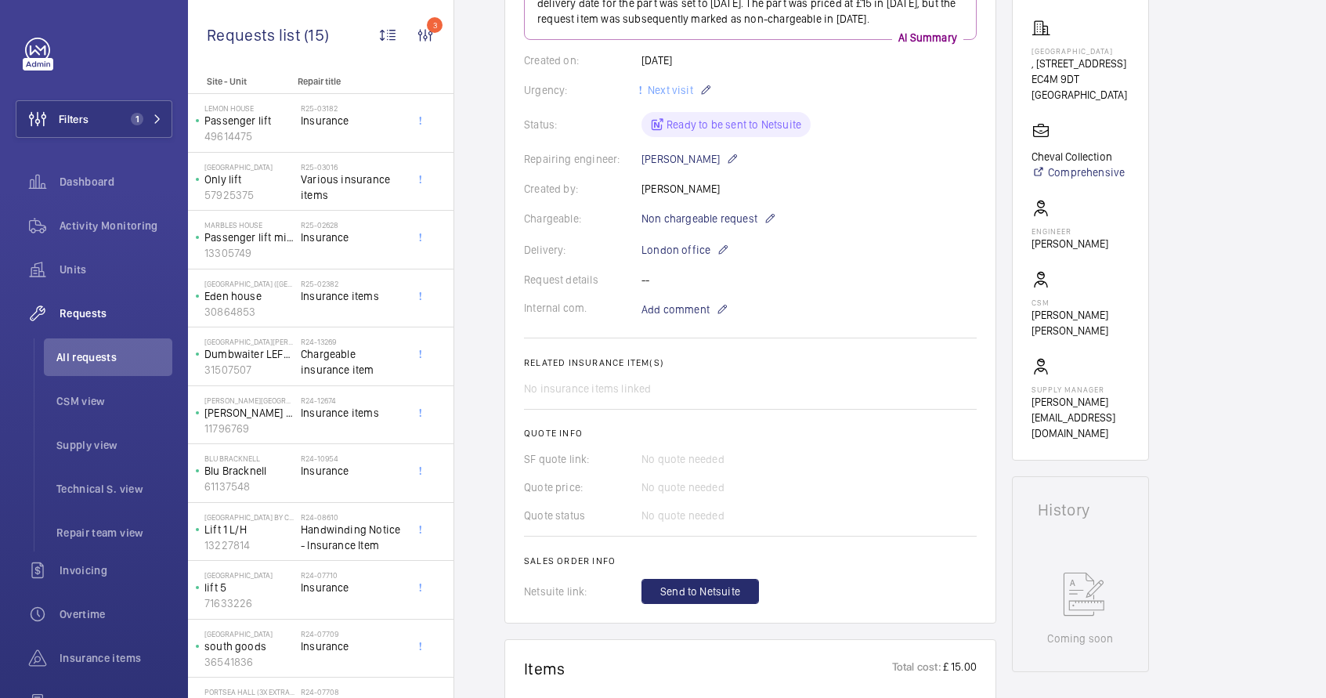
scroll to position [524, 0]
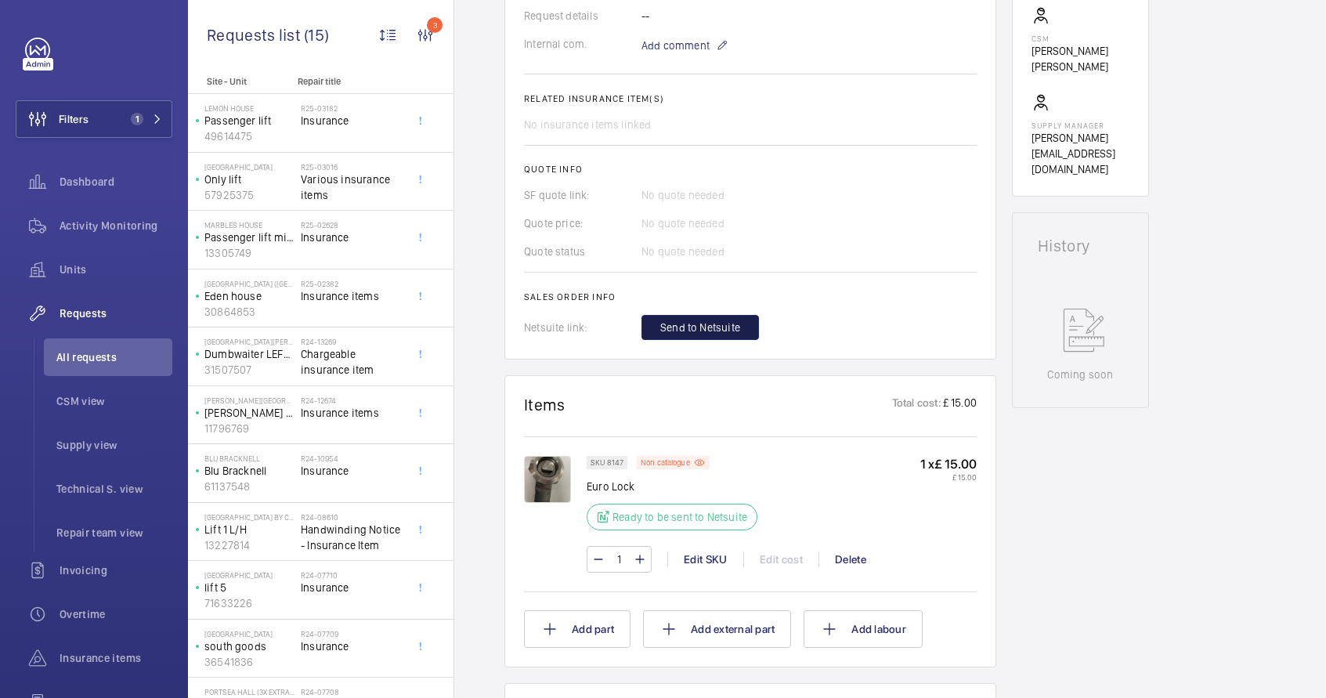
click at [689, 335] on span "Send to Netsuite" at bounding box center [700, 328] width 80 height 16
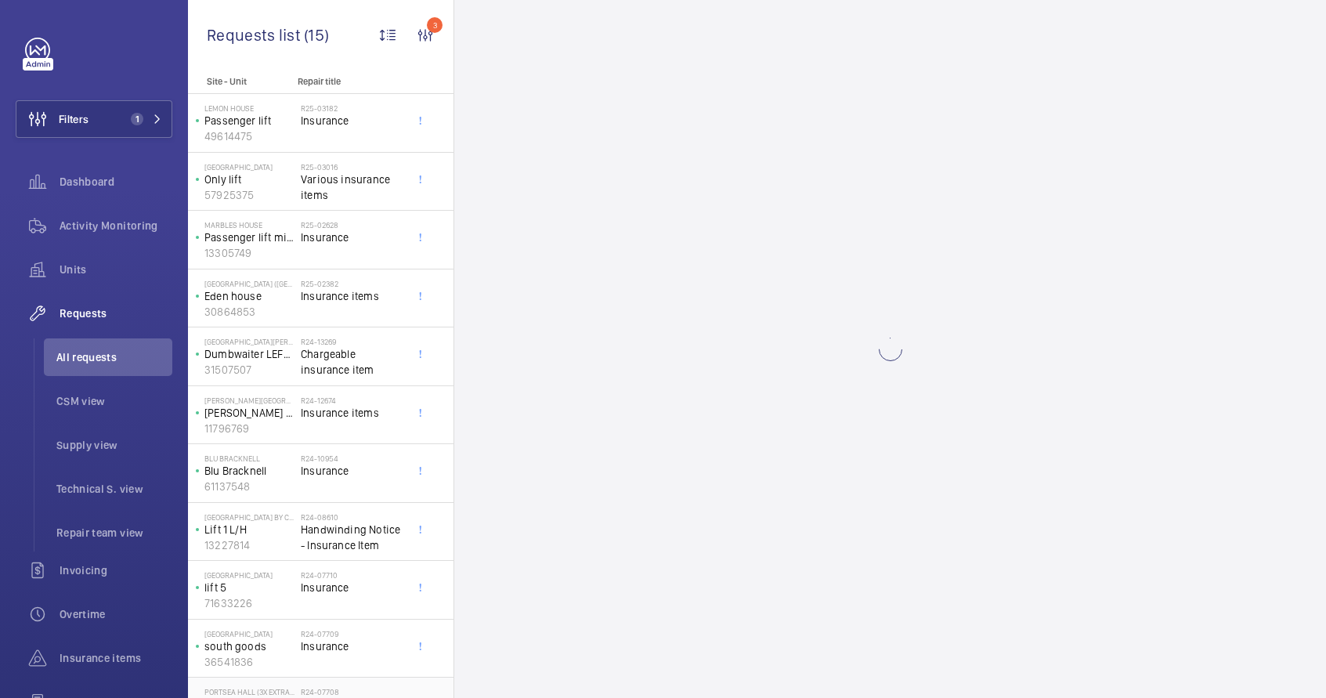
scroll to position [272, 0]
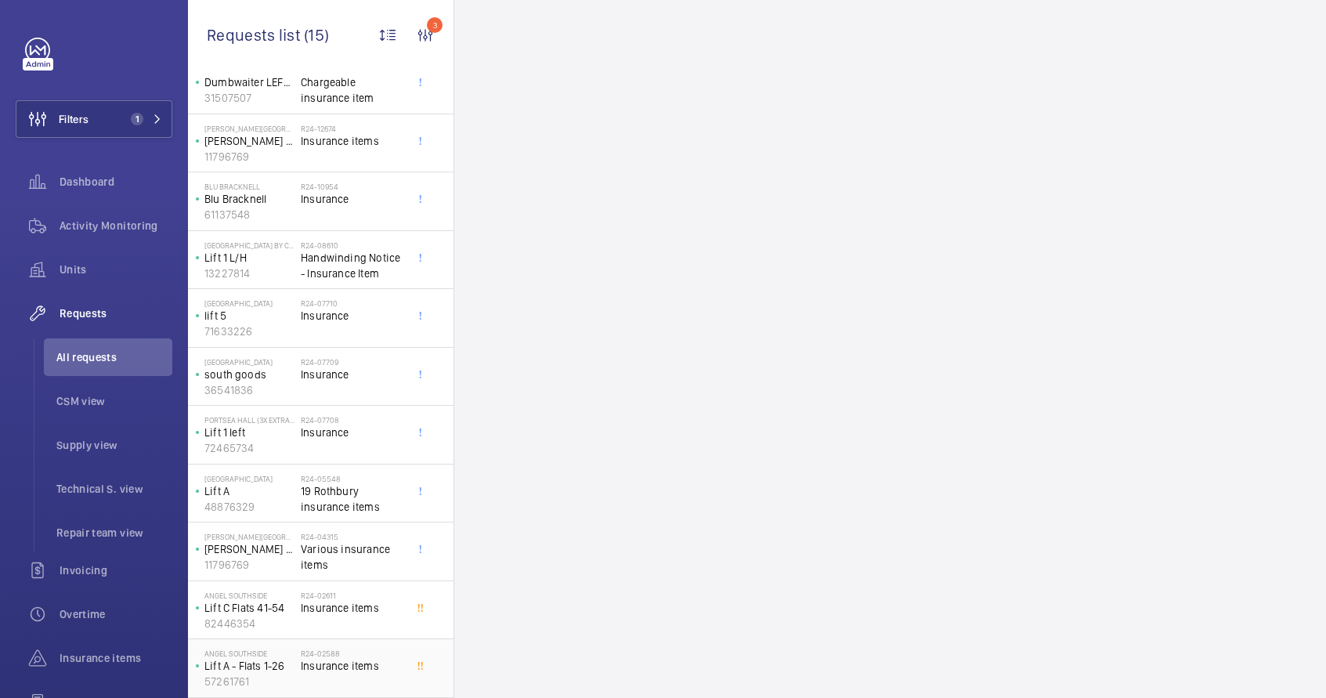
click at [327, 677] on div "R24-02588 Insurance items" at bounding box center [352, 671] width 103 height 45
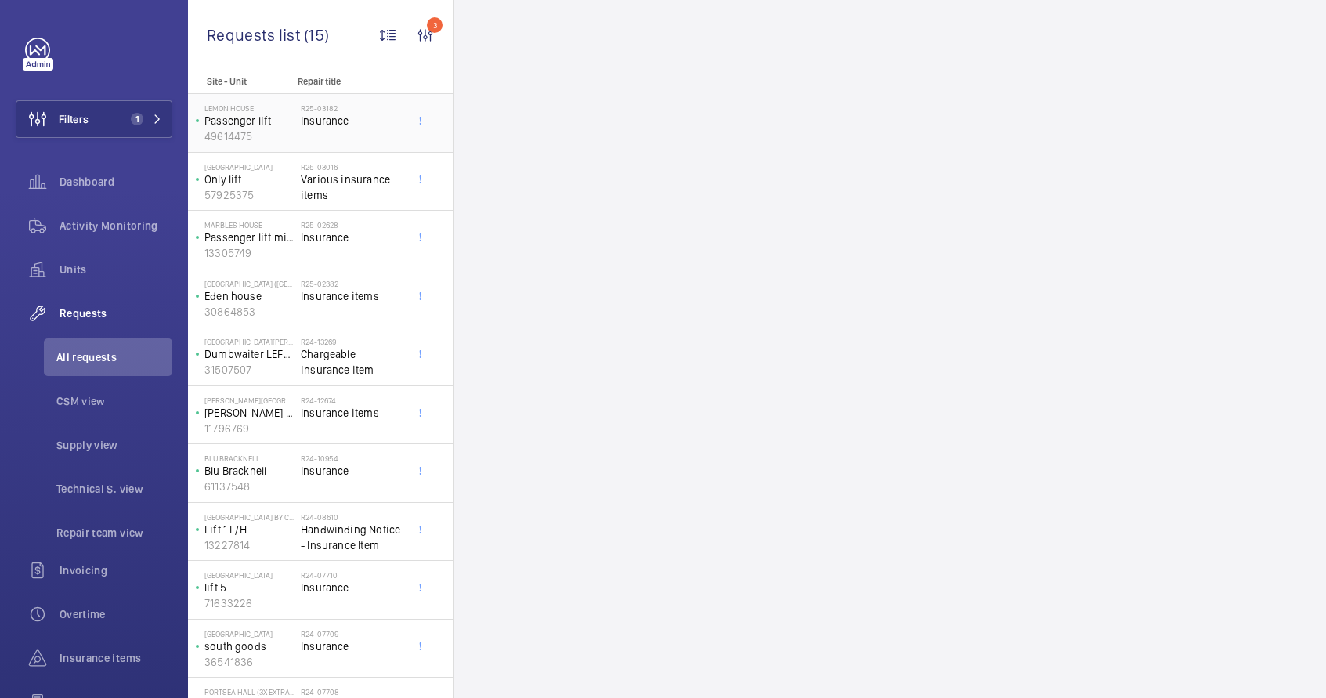
click at [326, 126] on span "Insurance" at bounding box center [352, 121] width 103 height 16
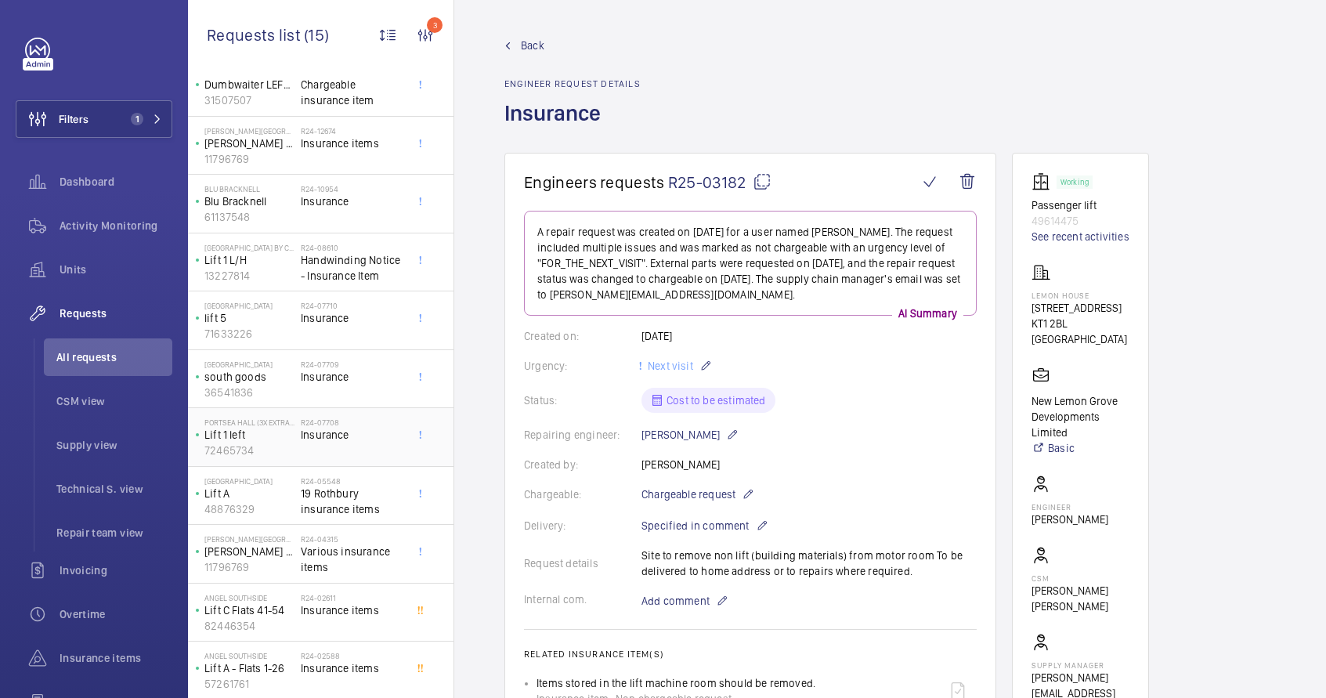
scroll to position [272, 0]
click at [278, 685] on p "57261761" at bounding box center [249, 682] width 90 height 16
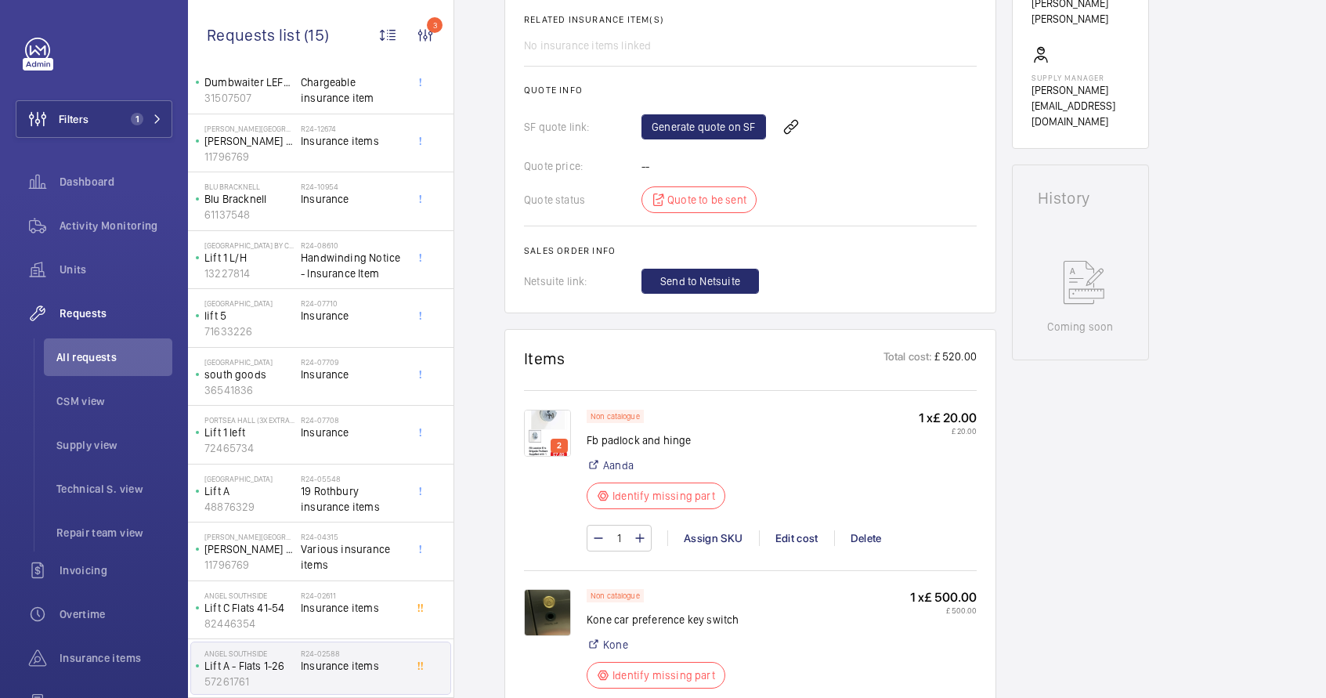
scroll to position [607, 0]
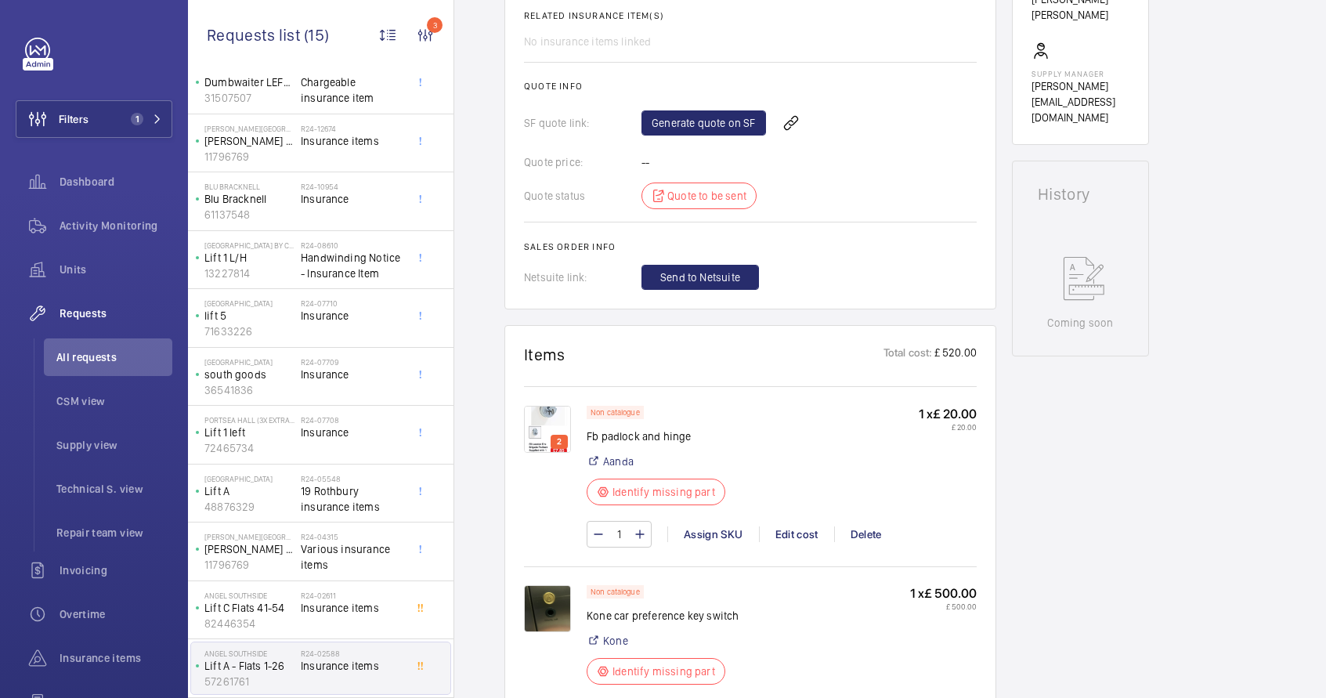
click at [542, 425] on img at bounding box center [547, 429] width 47 height 47
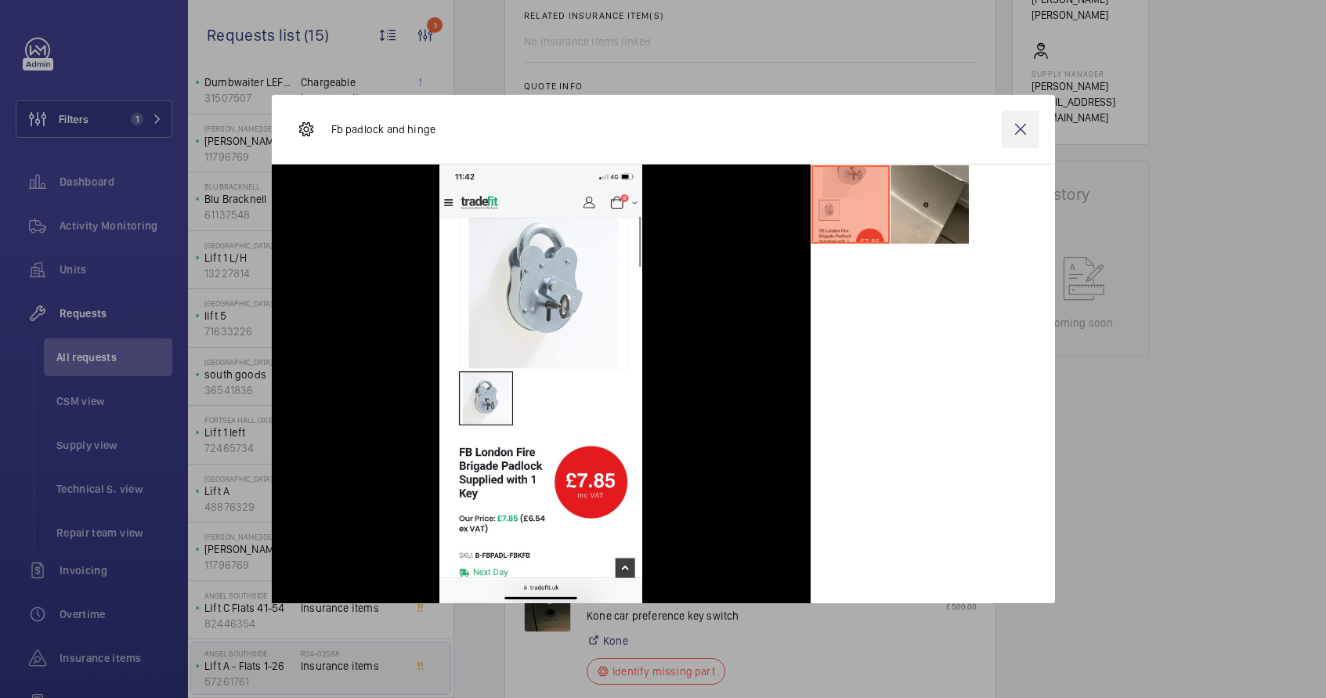
click at [1033, 129] on wm-front-icon-button at bounding box center [1021, 129] width 38 height 38
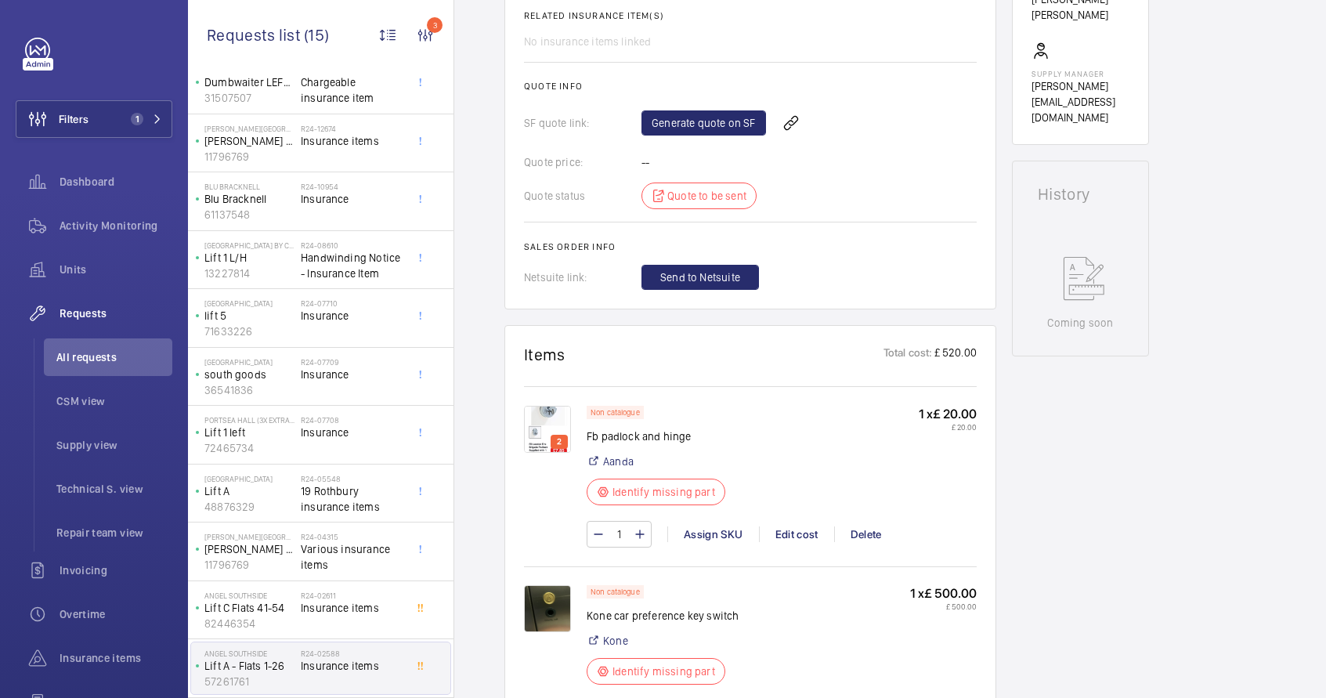
click at [544, 585] on img at bounding box center [547, 608] width 47 height 47
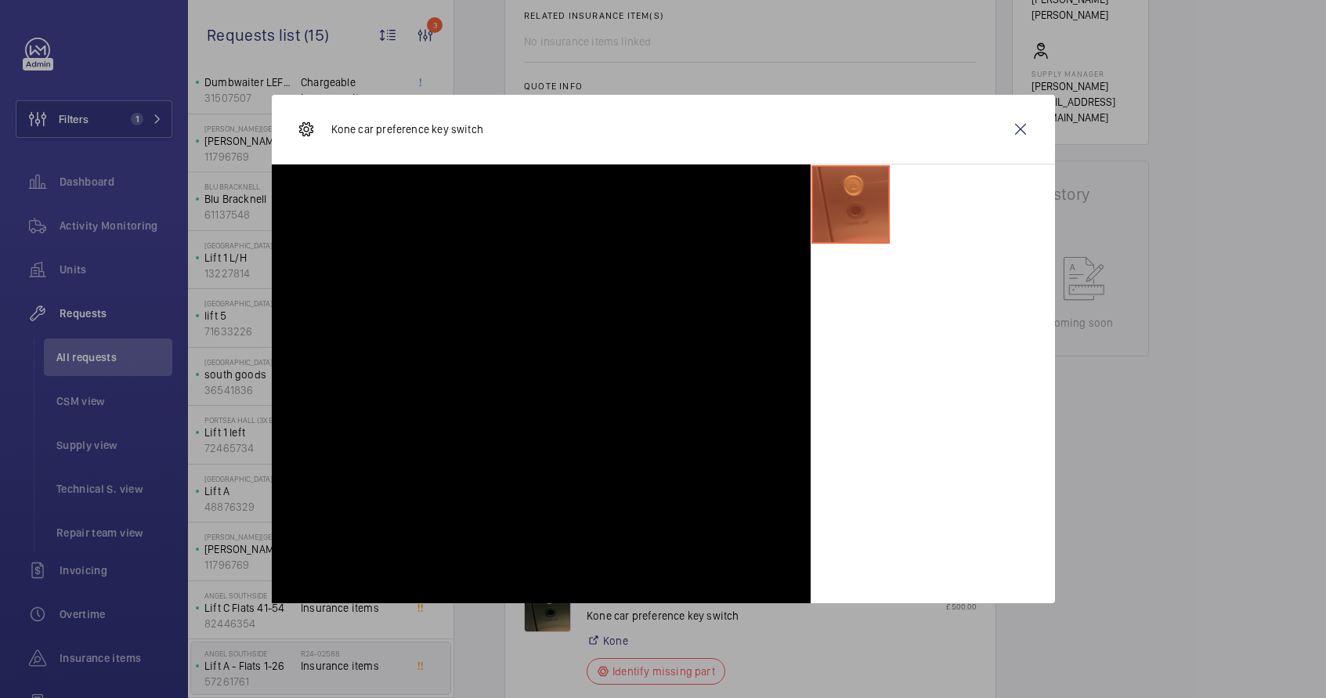
scroll to position [939, 0]
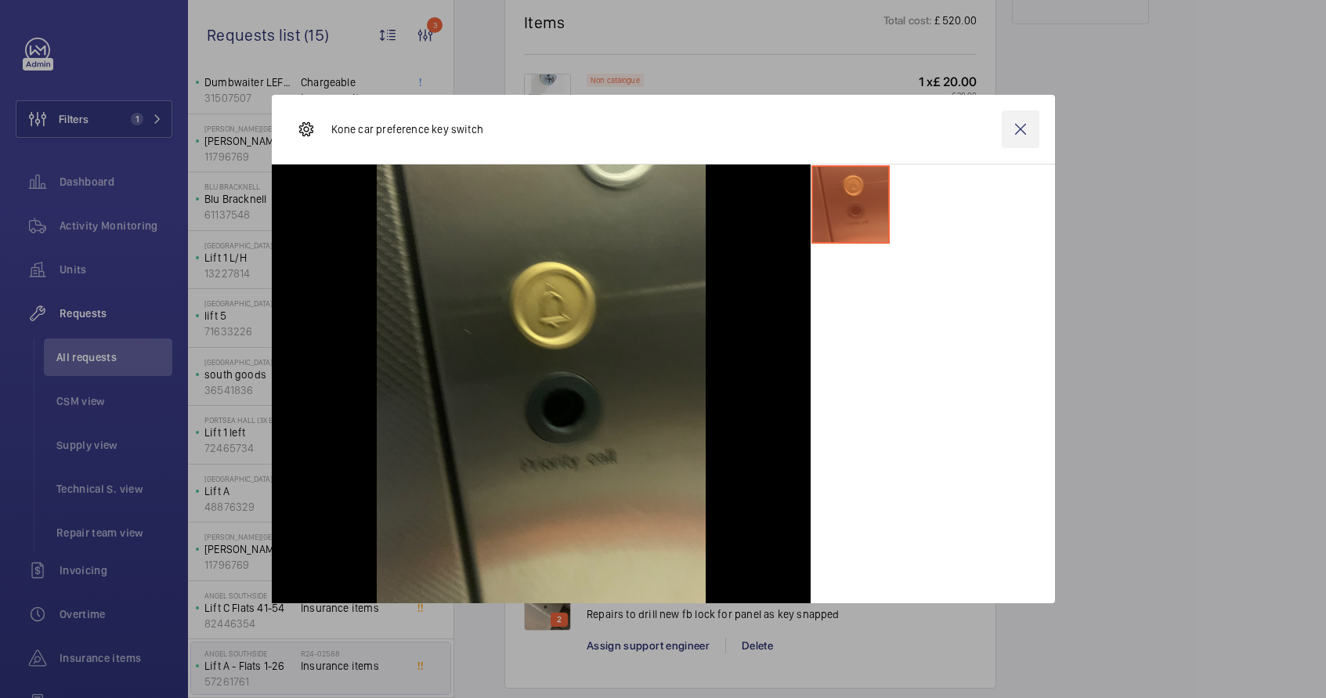
click at [1026, 132] on wm-front-icon-button at bounding box center [1021, 129] width 38 height 38
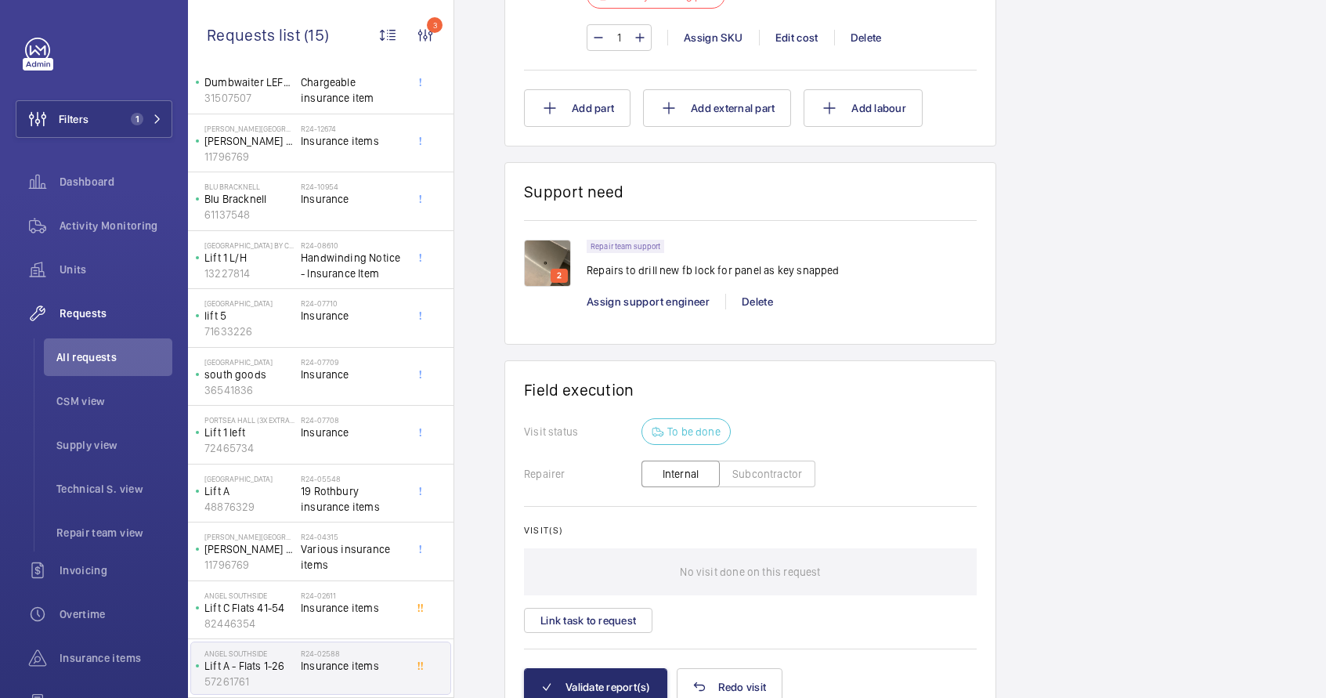
scroll to position [1318, 0]
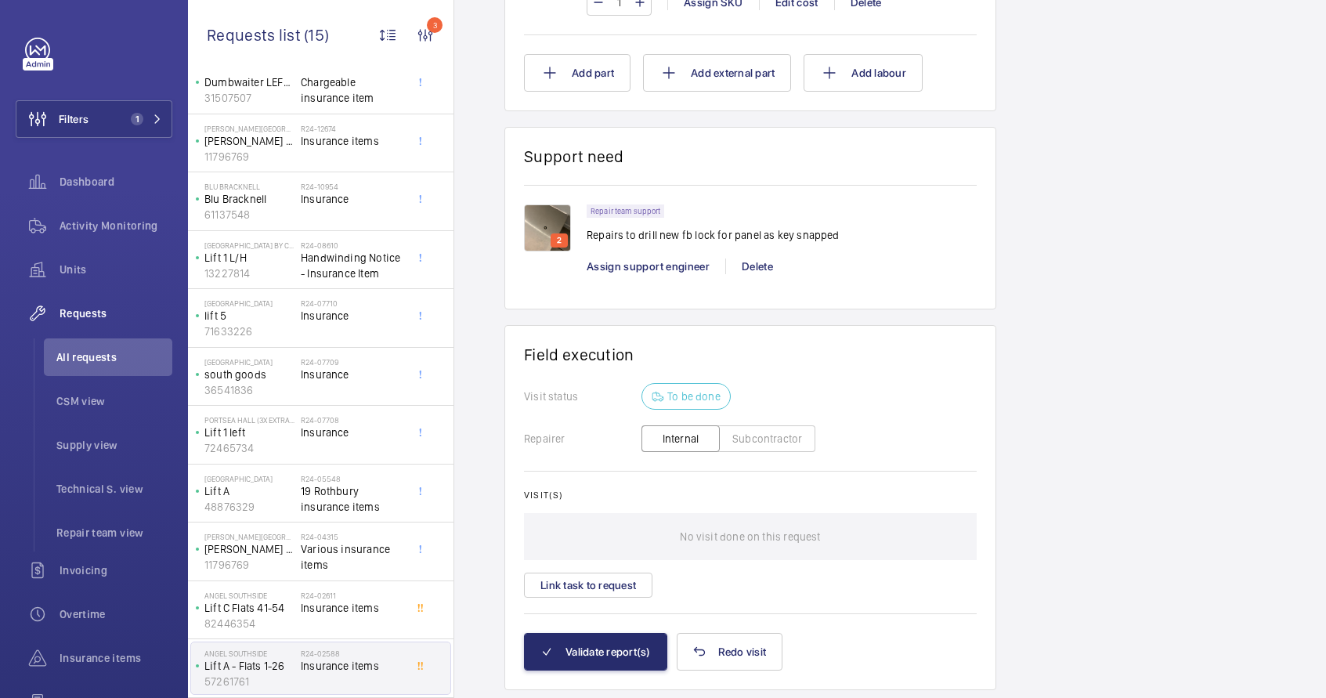
click at [555, 230] on img at bounding box center [547, 227] width 47 height 47
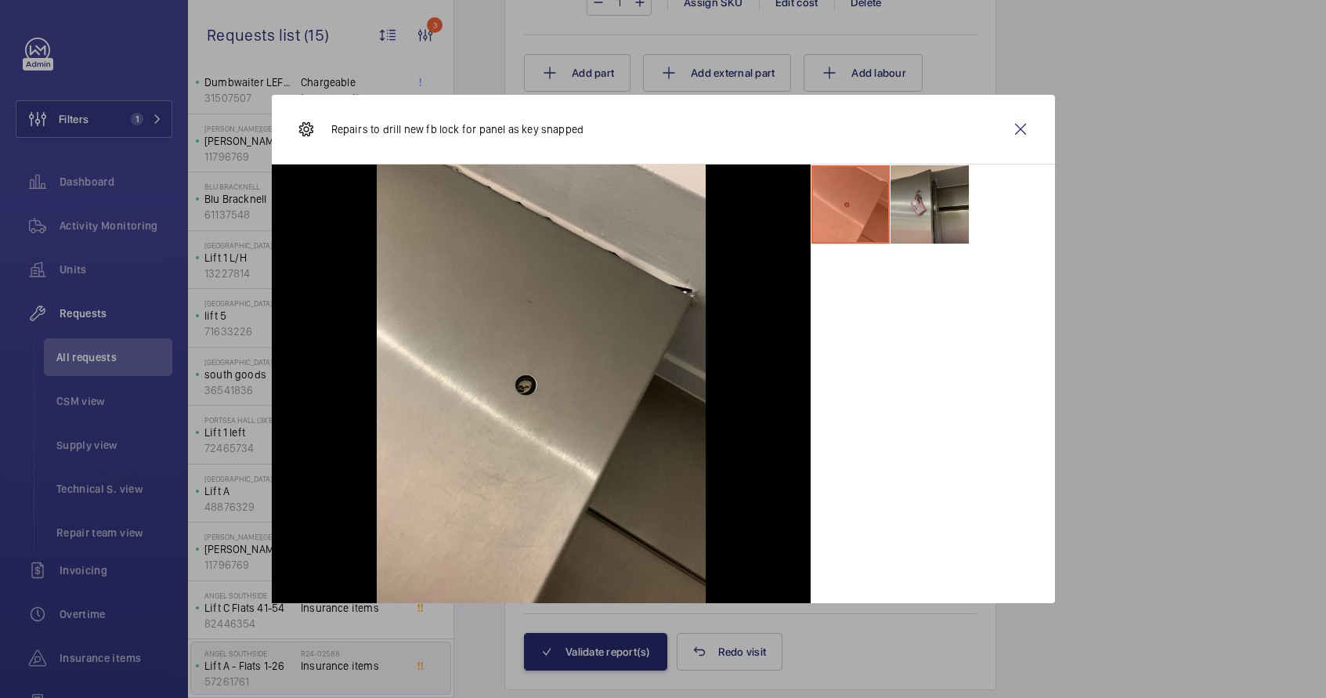
click at [918, 201] on li at bounding box center [930, 204] width 78 height 78
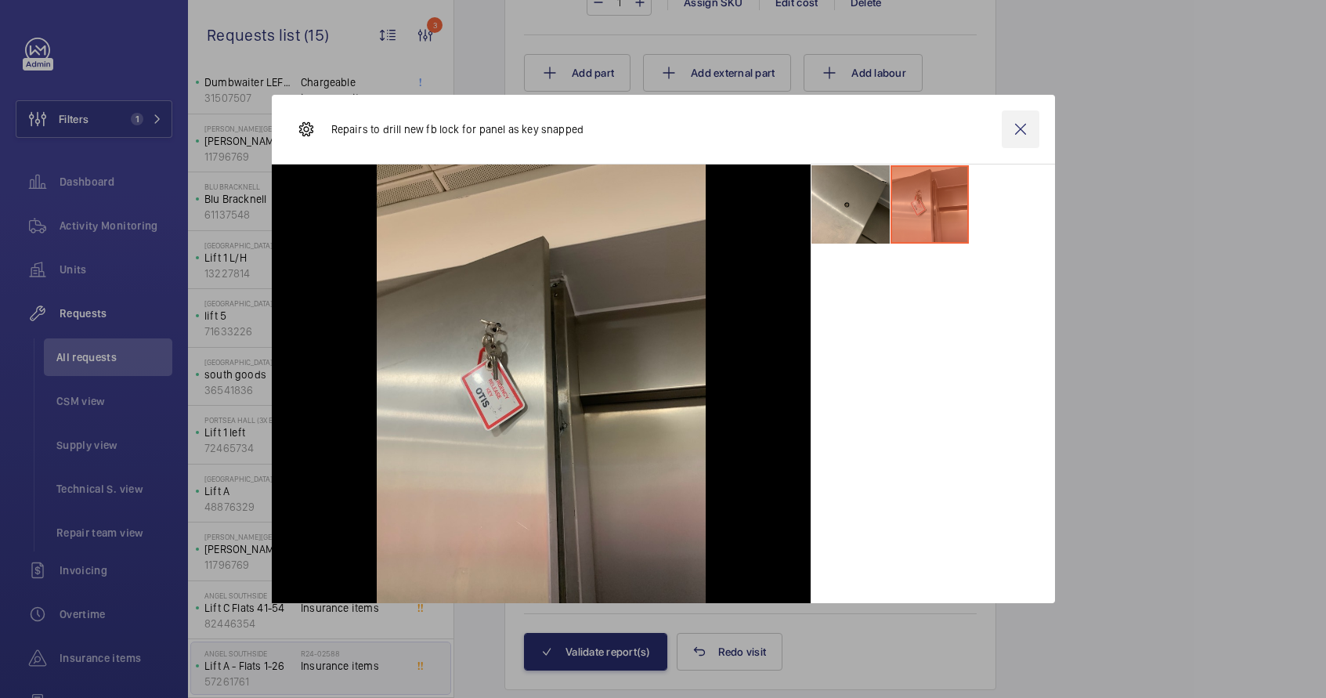
click at [1025, 128] on wm-front-icon-button at bounding box center [1021, 129] width 38 height 38
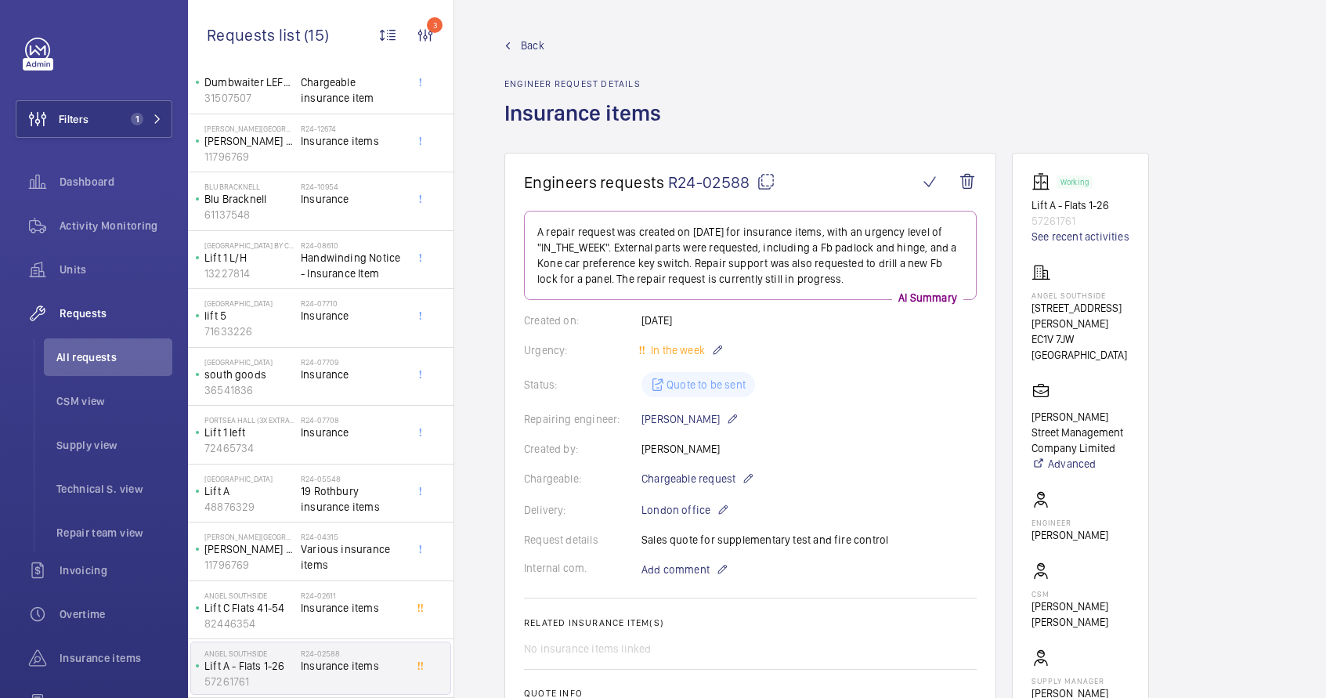
scroll to position [85, 0]
